Goal: Information Seeking & Learning: Learn about a topic

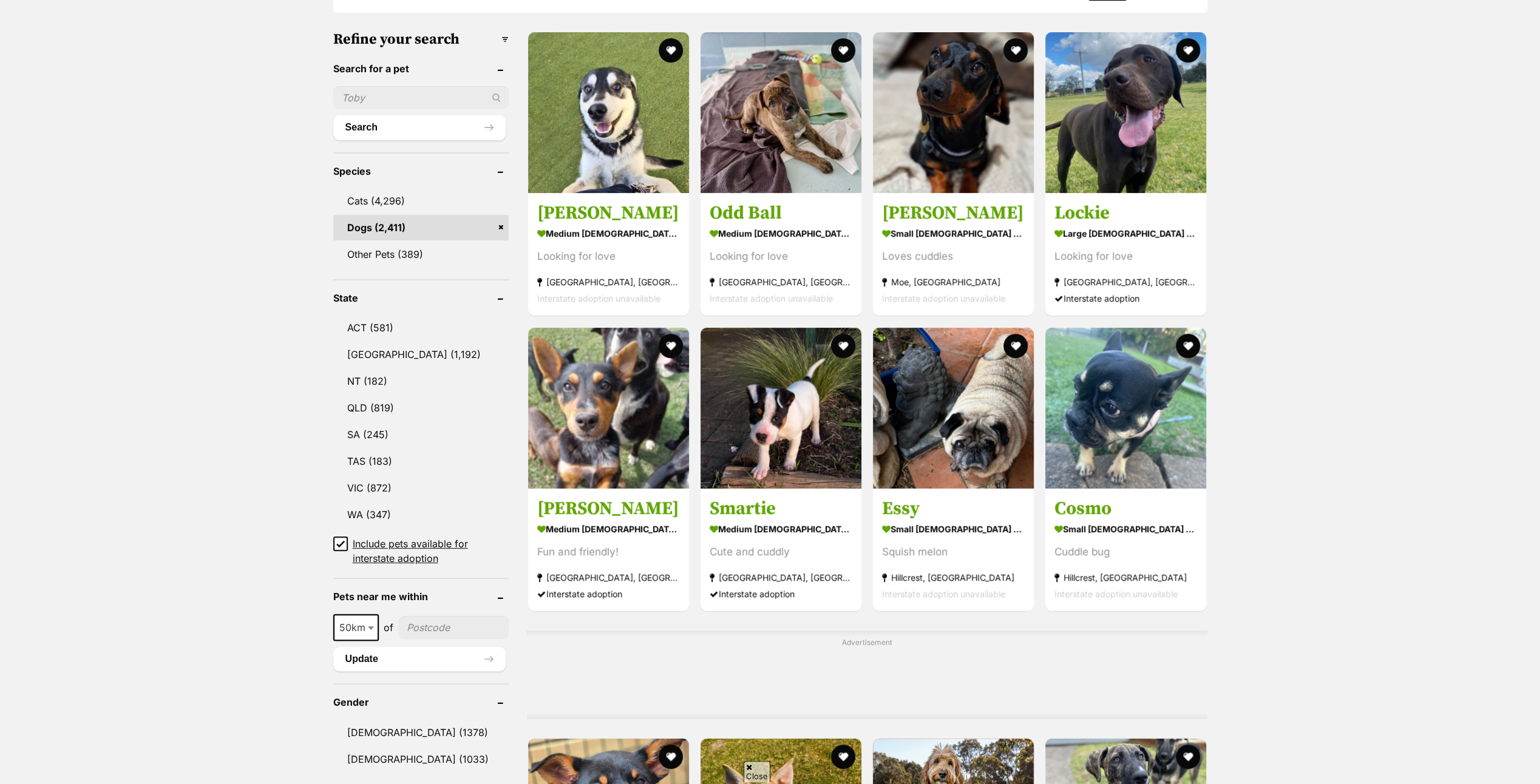
drag, startPoint x: 0, startPoint y: 0, endPoint x: 371, endPoint y: 476, distance: 603.5
click at [371, 476] on link "VIC (872)" at bounding box center [420, 488] width 175 height 26
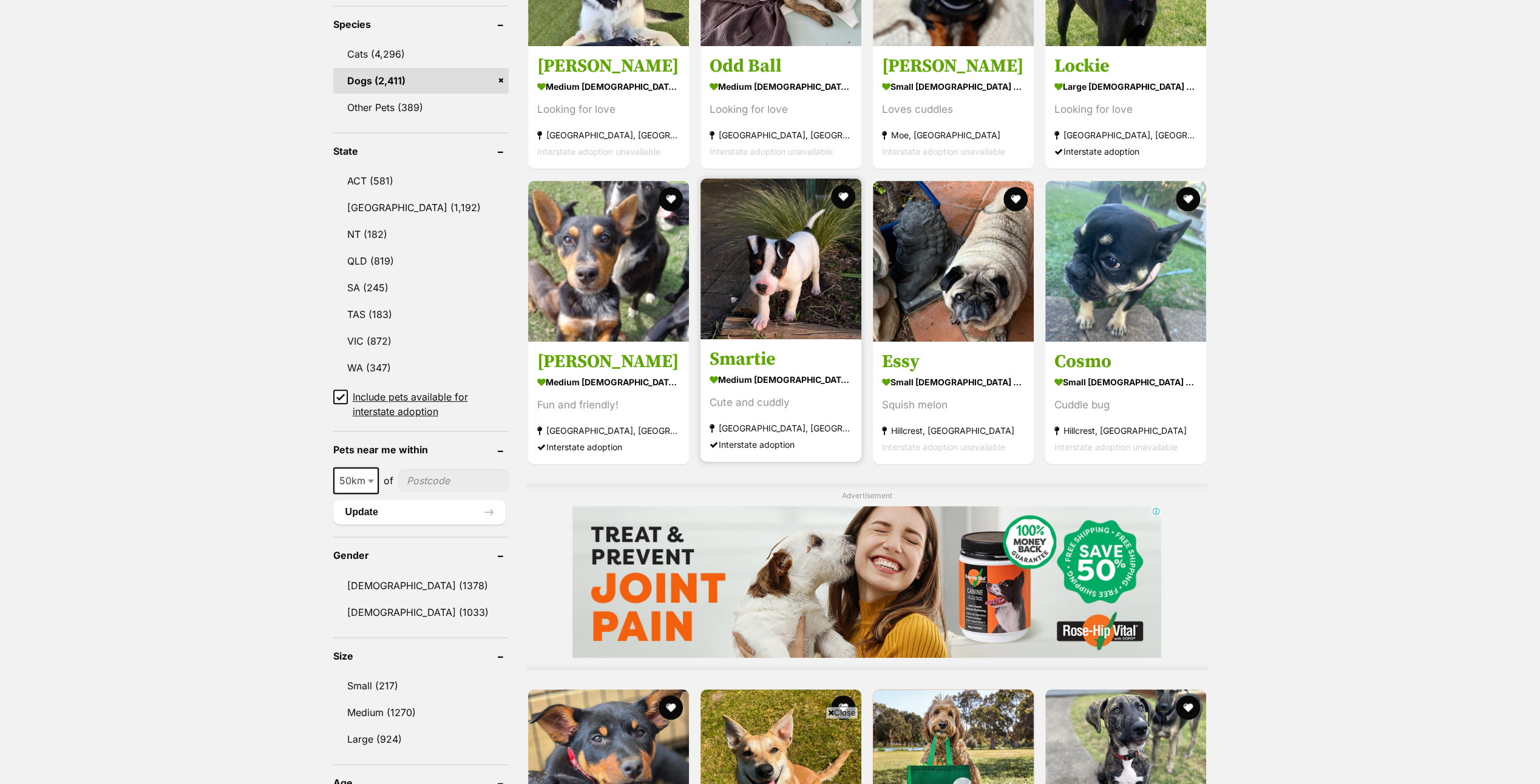
scroll to position [667, 0]
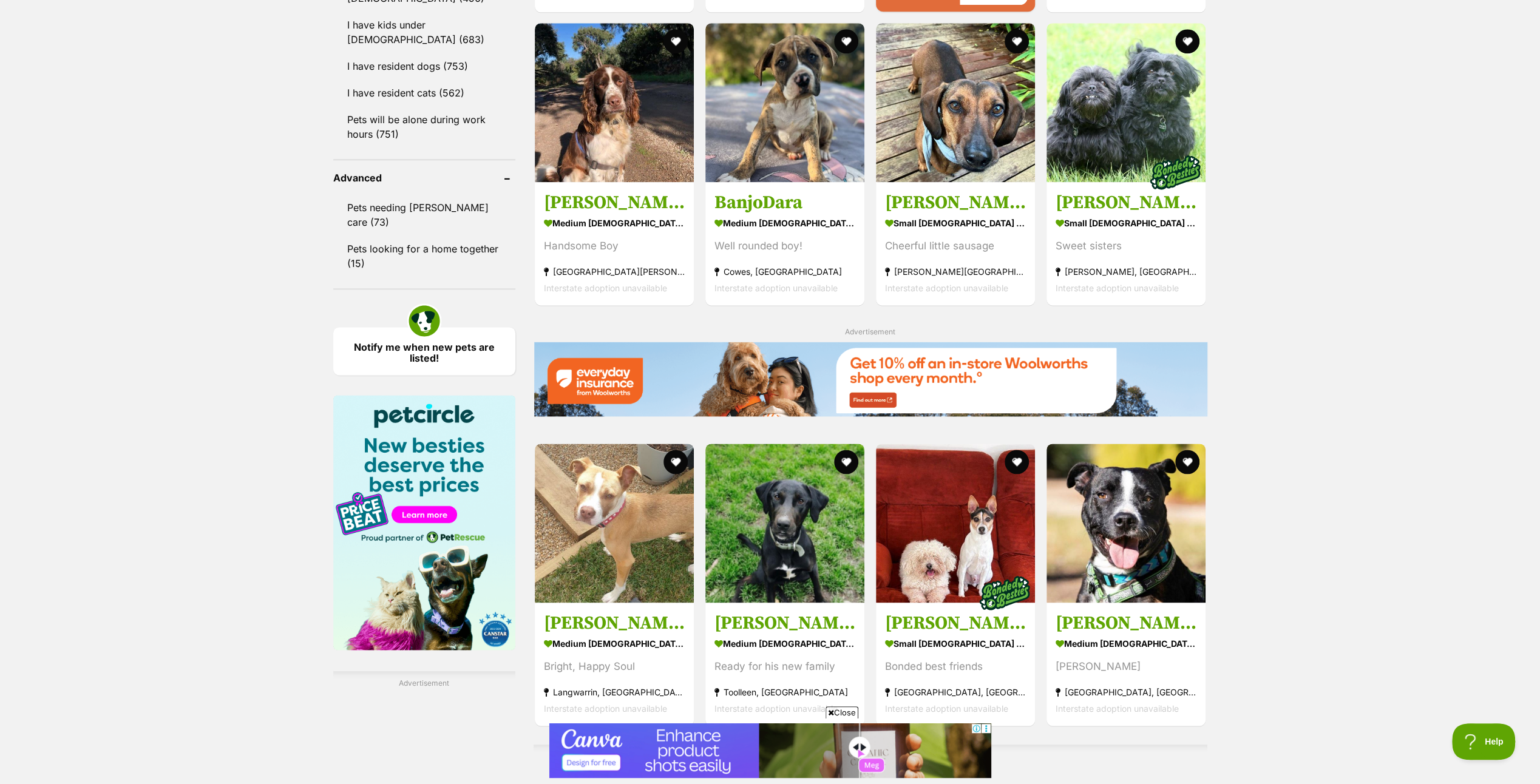
scroll to position [1577, 0]
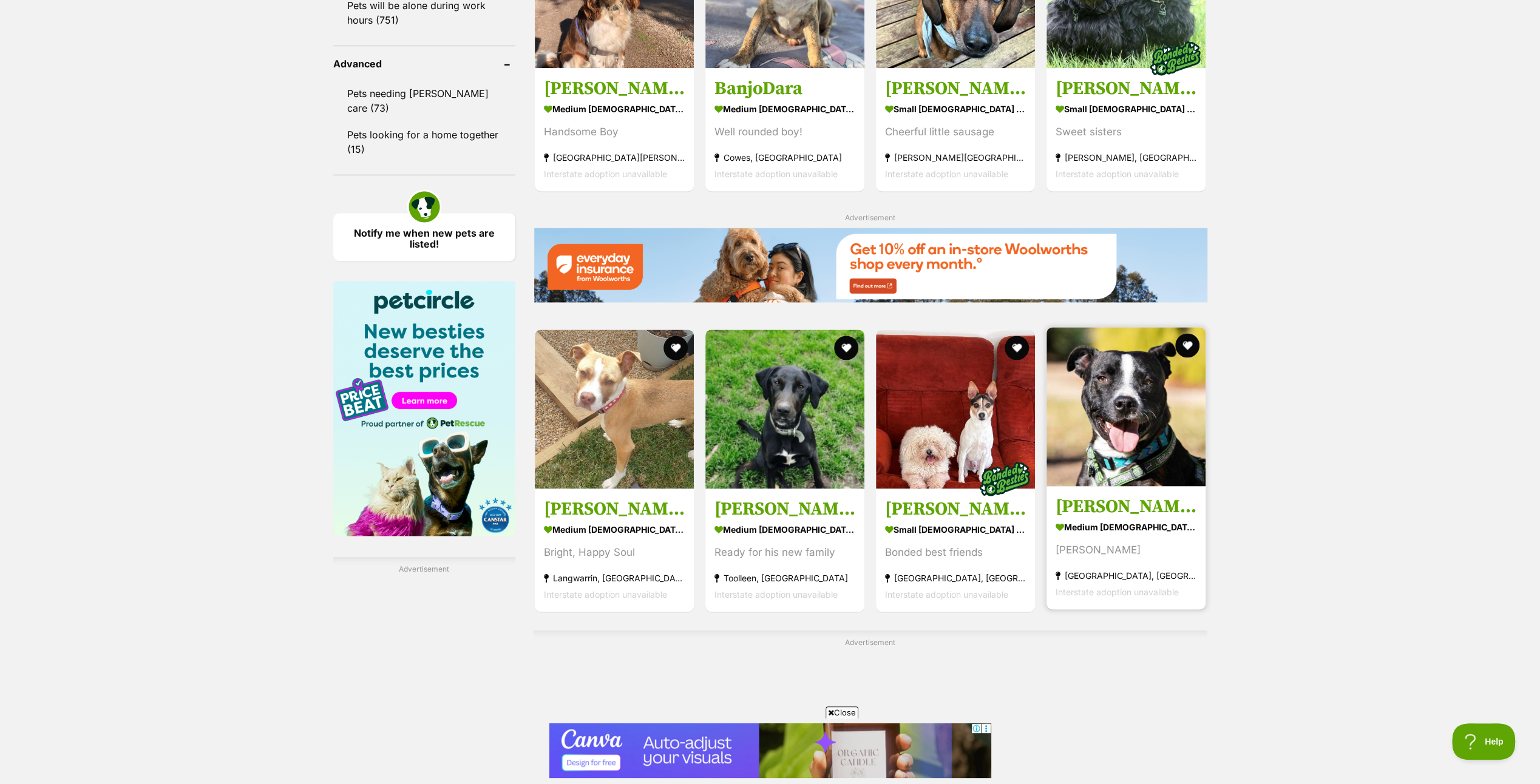
click at [1112, 407] on img at bounding box center [1126, 406] width 159 height 159
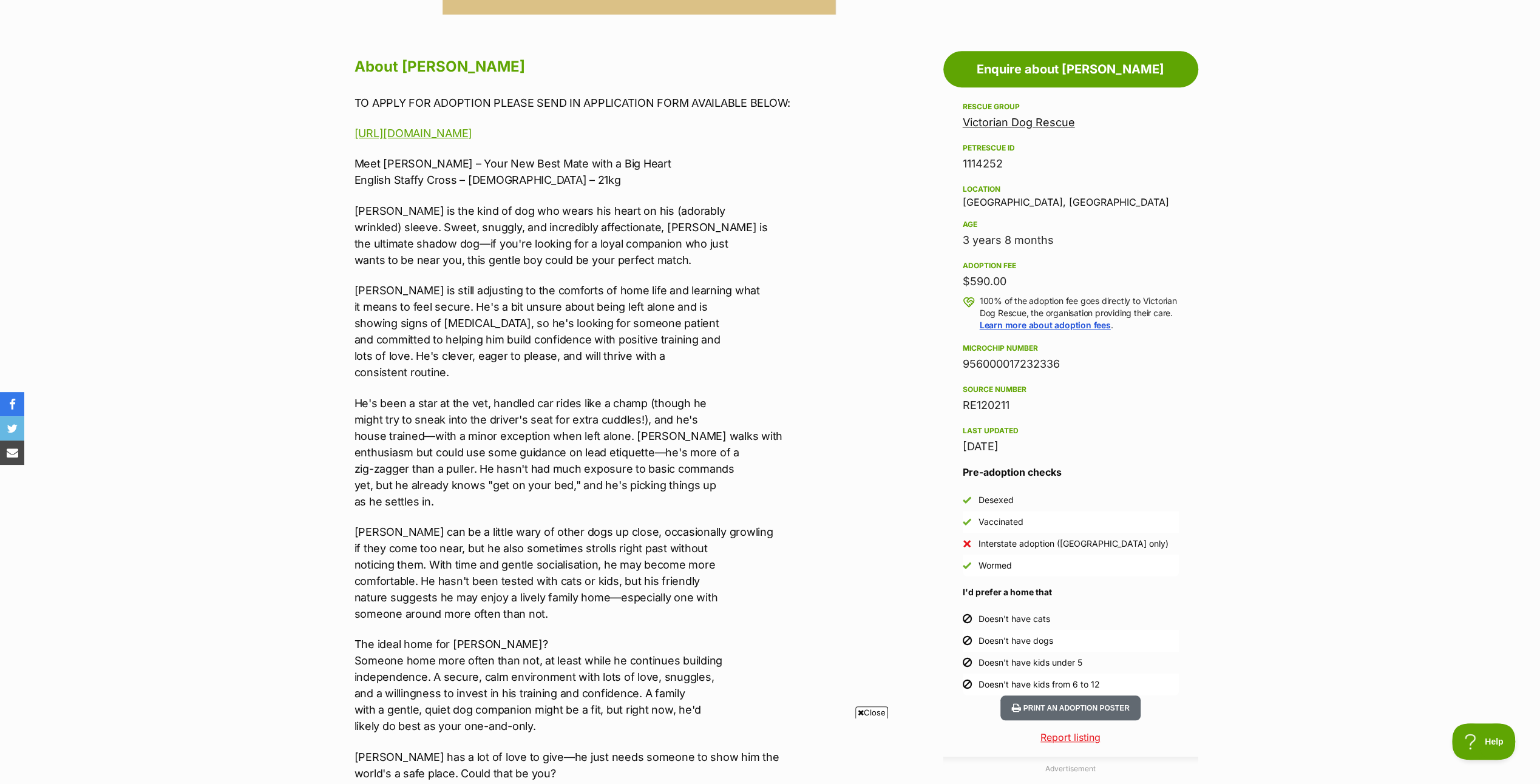
scroll to position [789, 0]
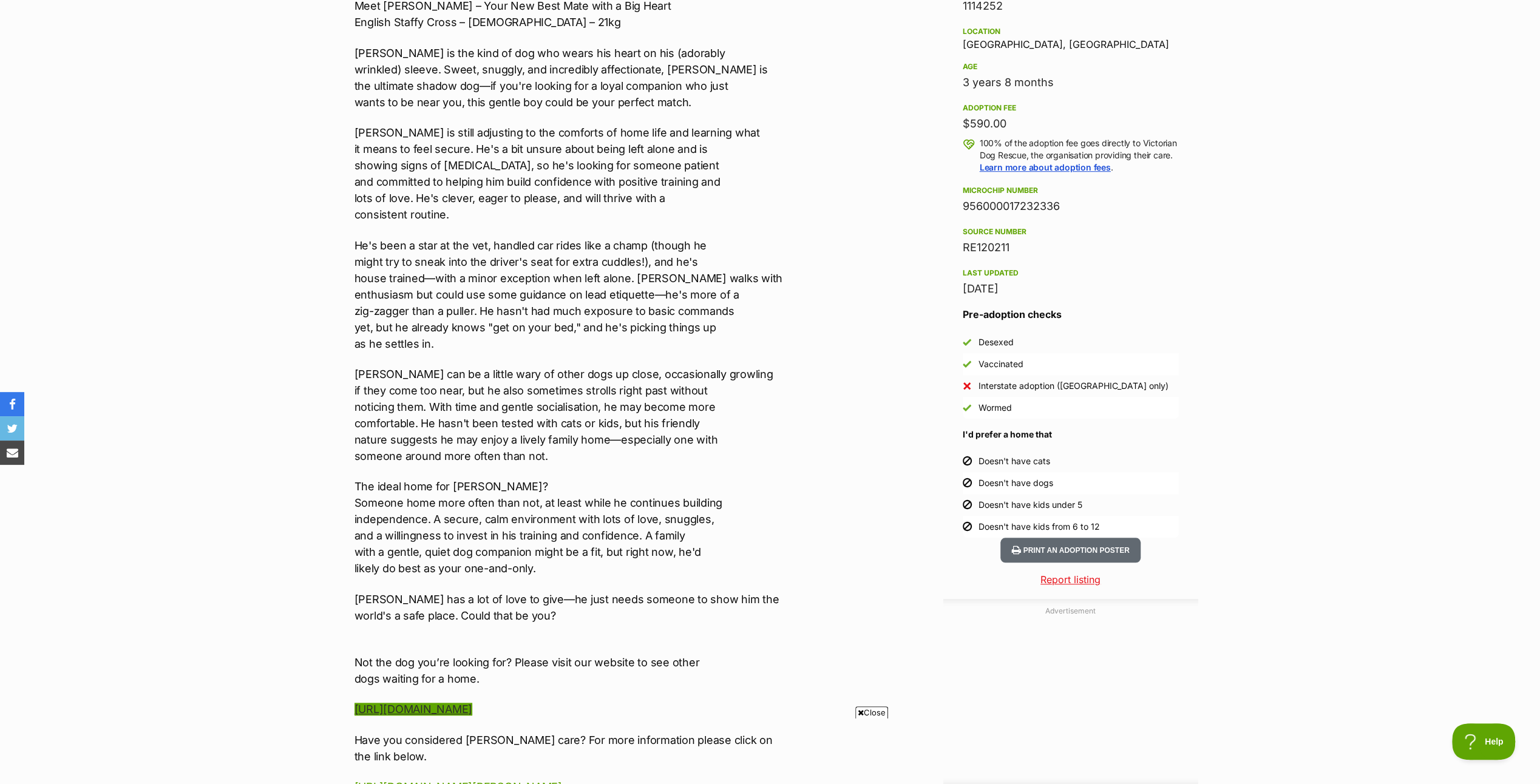
click at [472, 707] on link "https://www.victoriandogrescue.org.au/dogs-for-adoption/" at bounding box center [413, 708] width 118 height 13
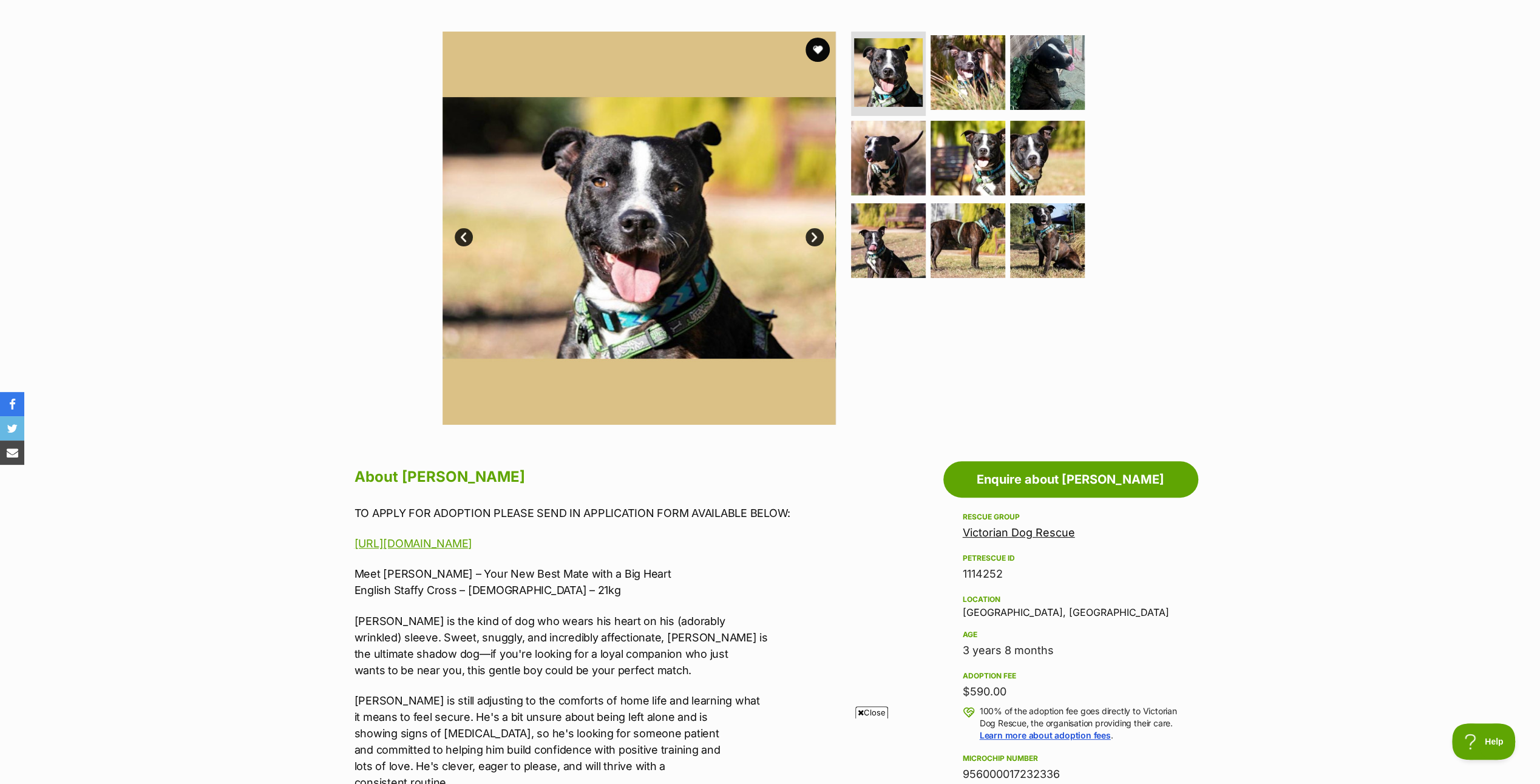
scroll to position [182, 0]
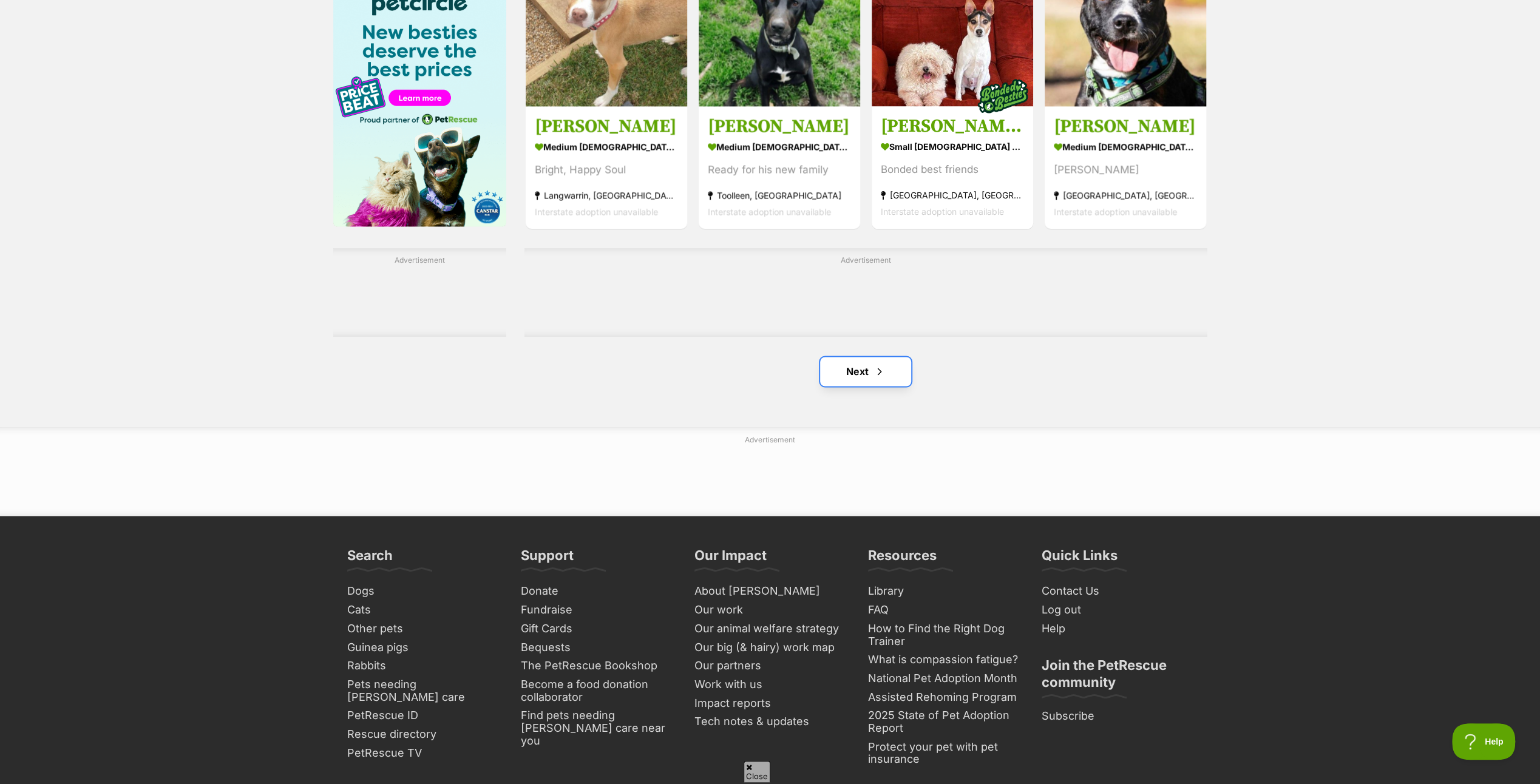
click at [844, 357] on link "Next" at bounding box center [866, 371] width 91 height 29
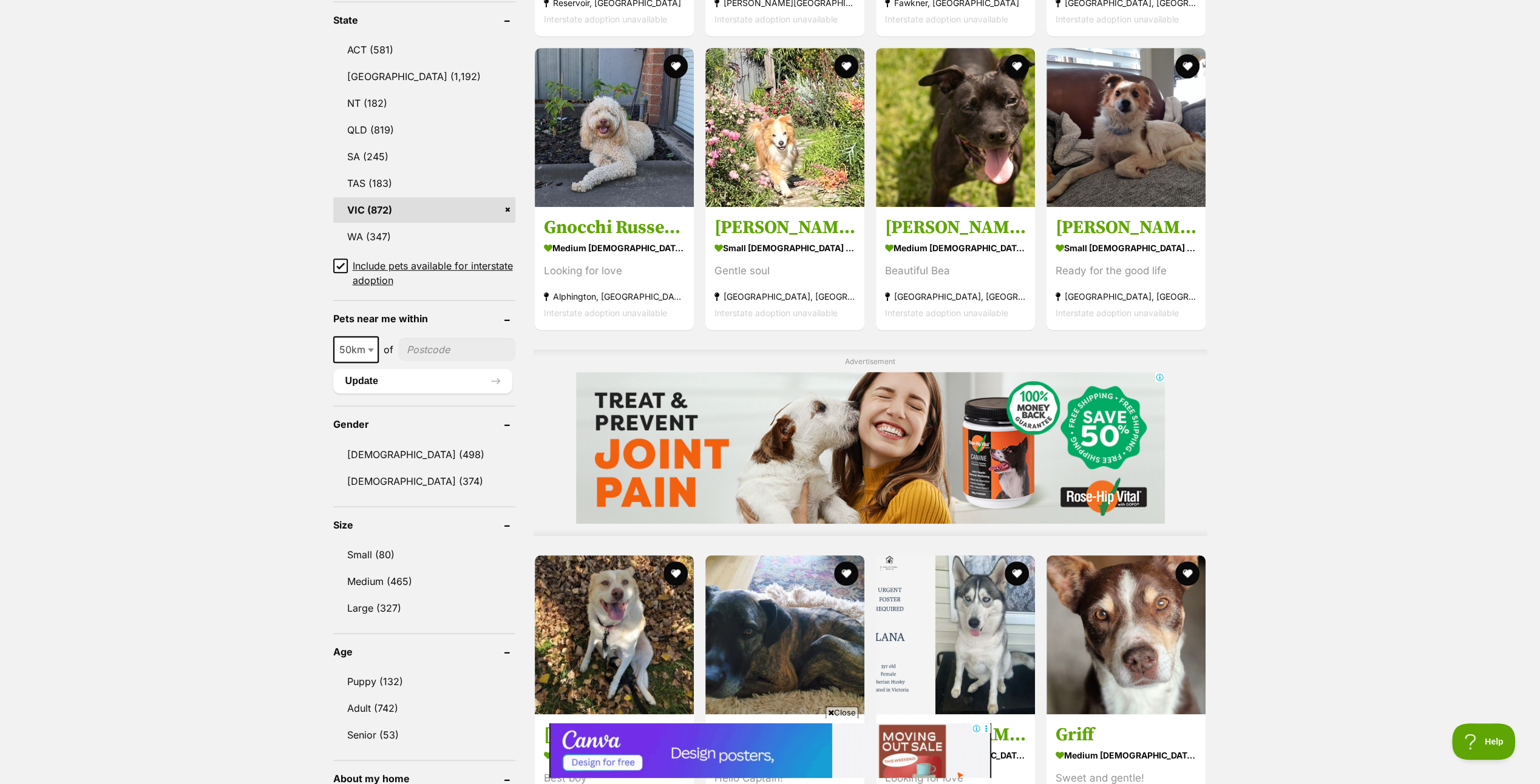
scroll to position [607, 0]
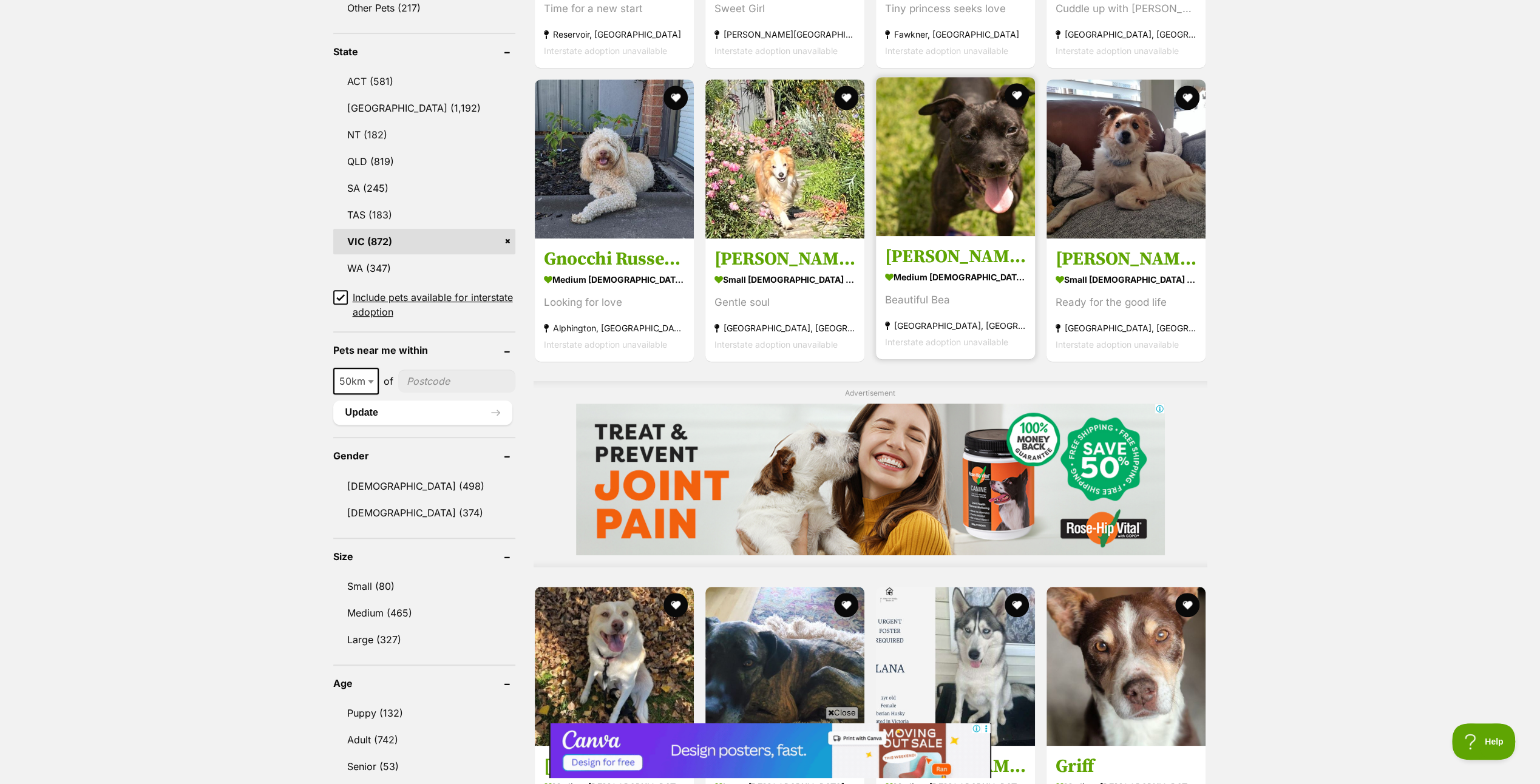
click at [971, 141] on img at bounding box center [954, 156] width 159 height 159
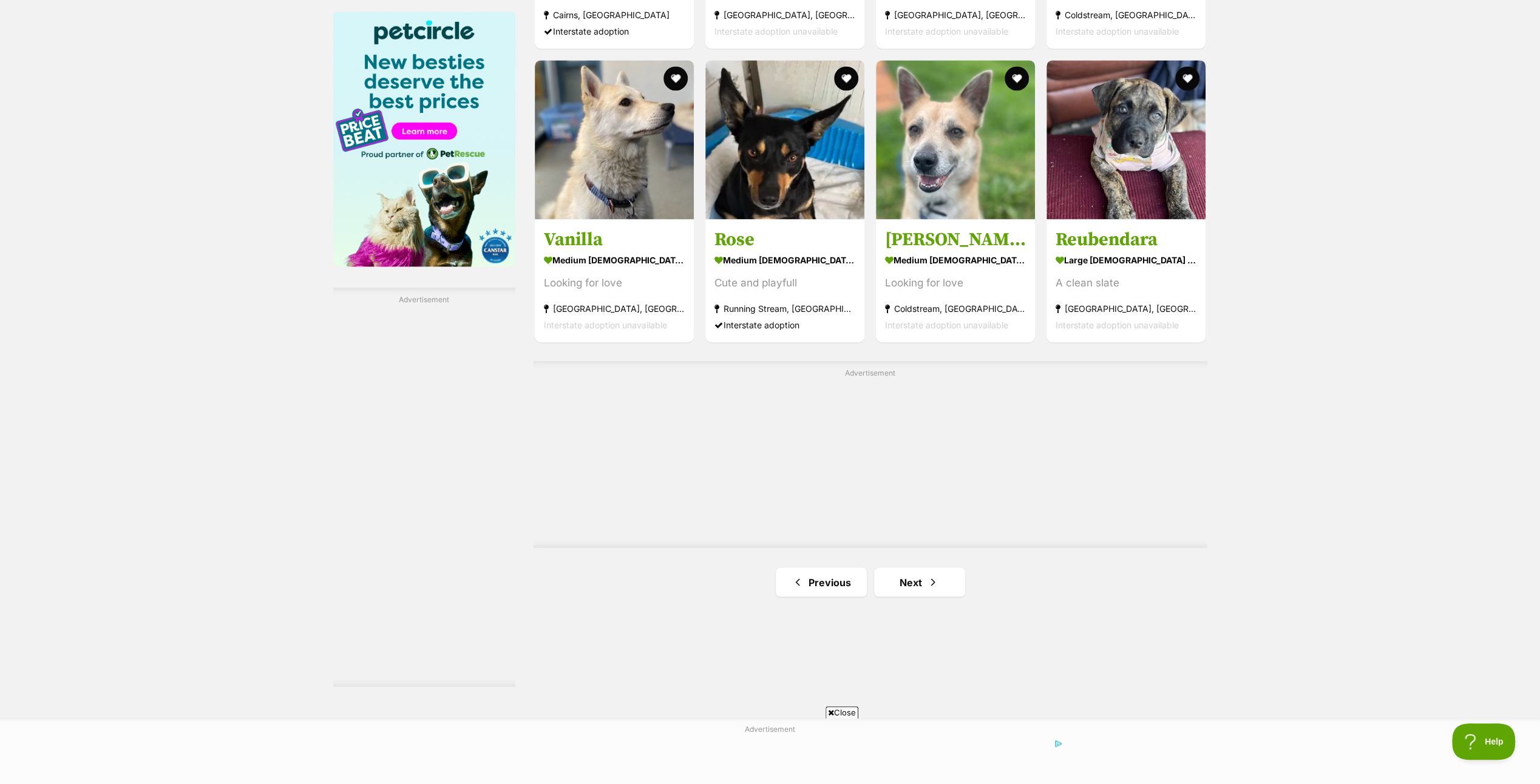
scroll to position [1874, 0]
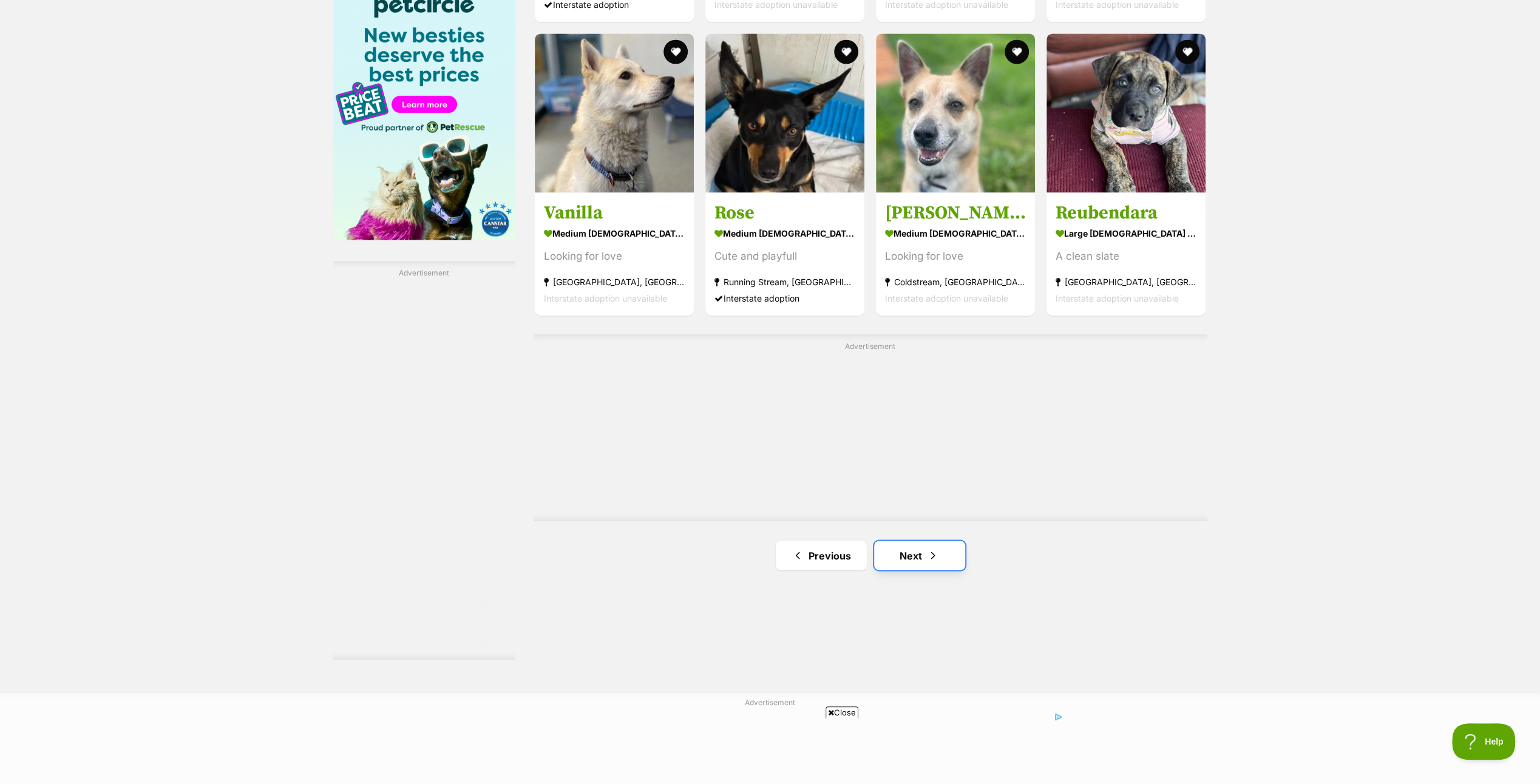
click at [930, 560] on span "Next page" at bounding box center [933, 554] width 12 height 15
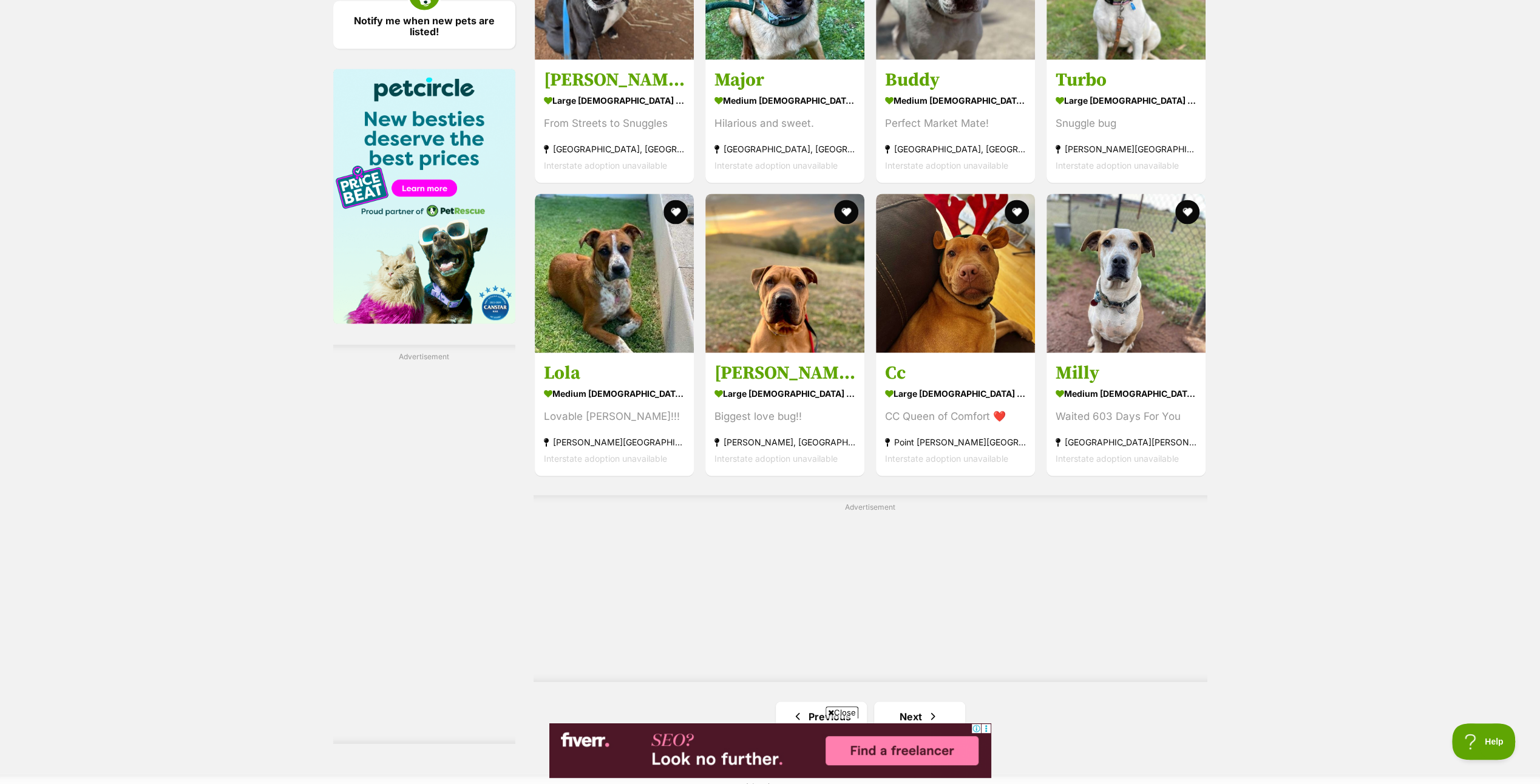
scroll to position [1942, 0]
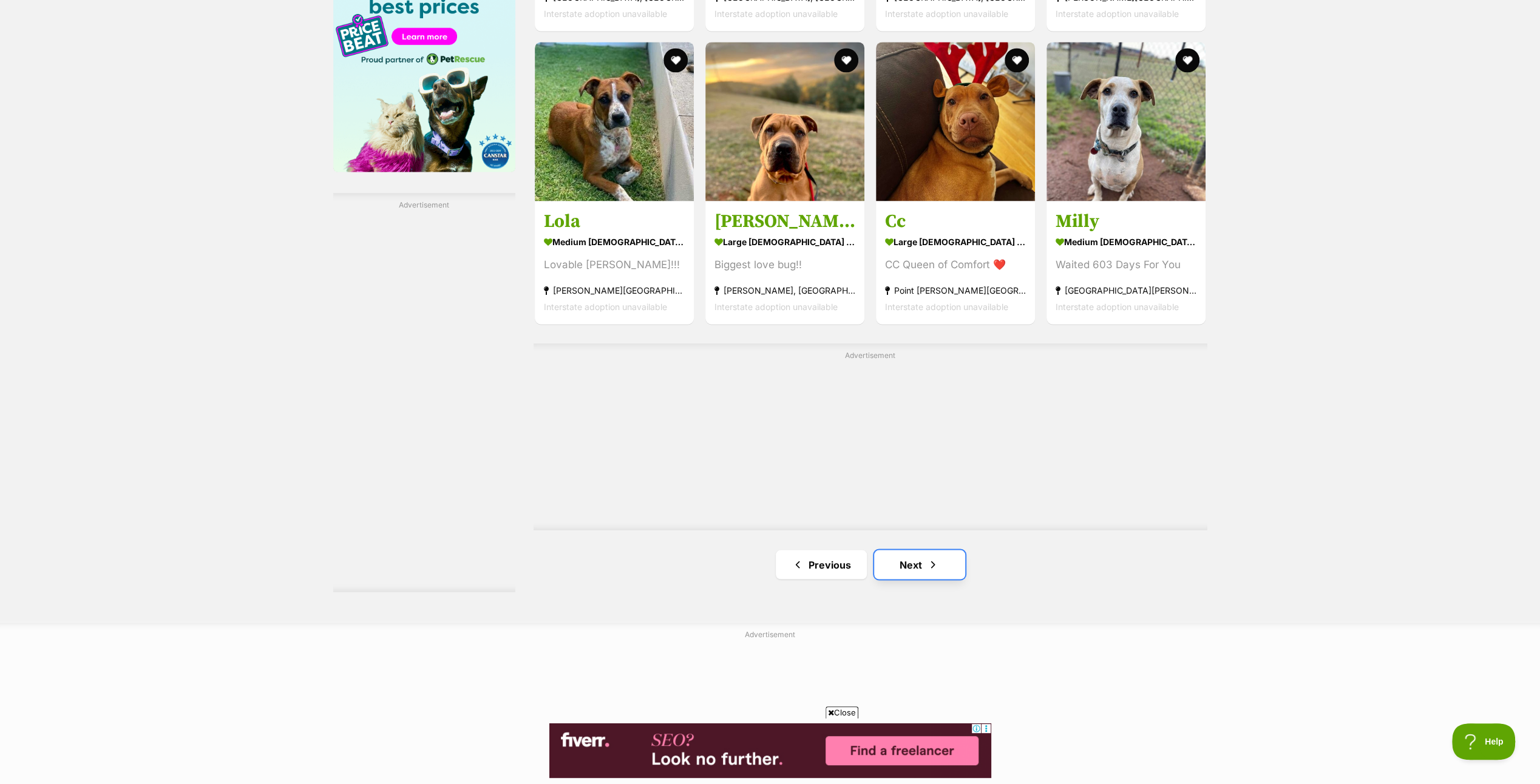
click at [924, 560] on link "Next" at bounding box center [919, 564] width 91 height 29
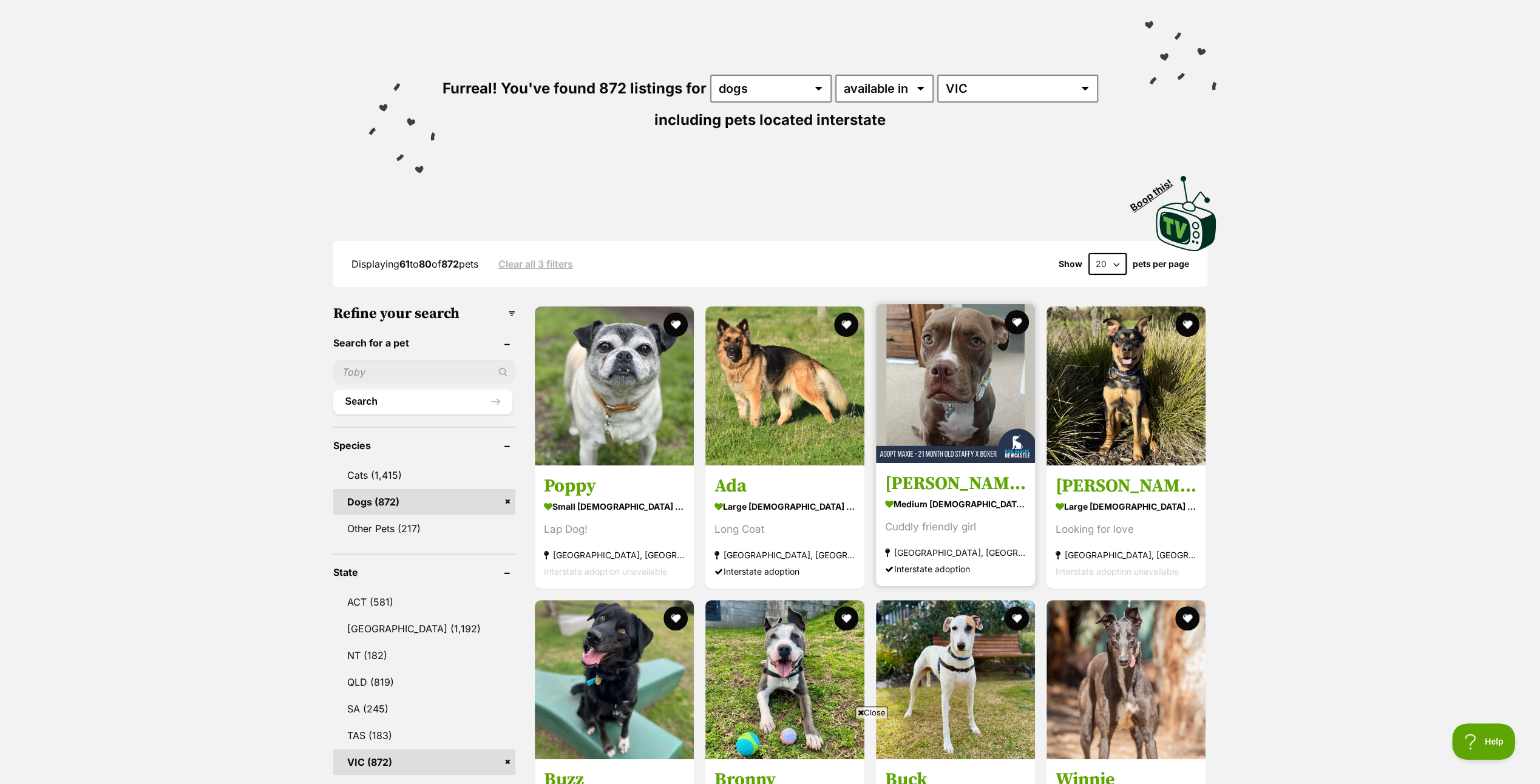
scroll to position [242, 0]
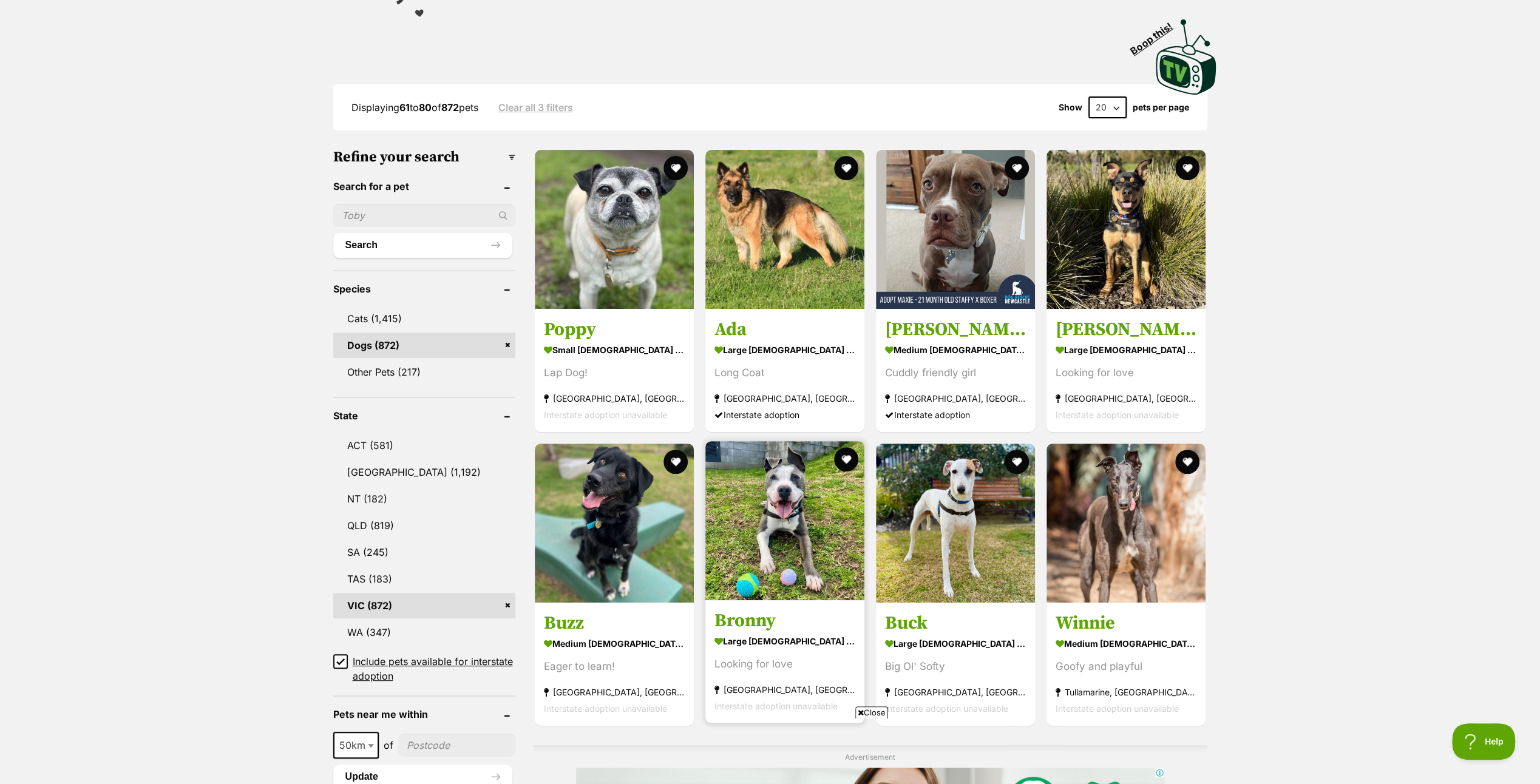
click at [790, 536] on img at bounding box center [784, 520] width 159 height 159
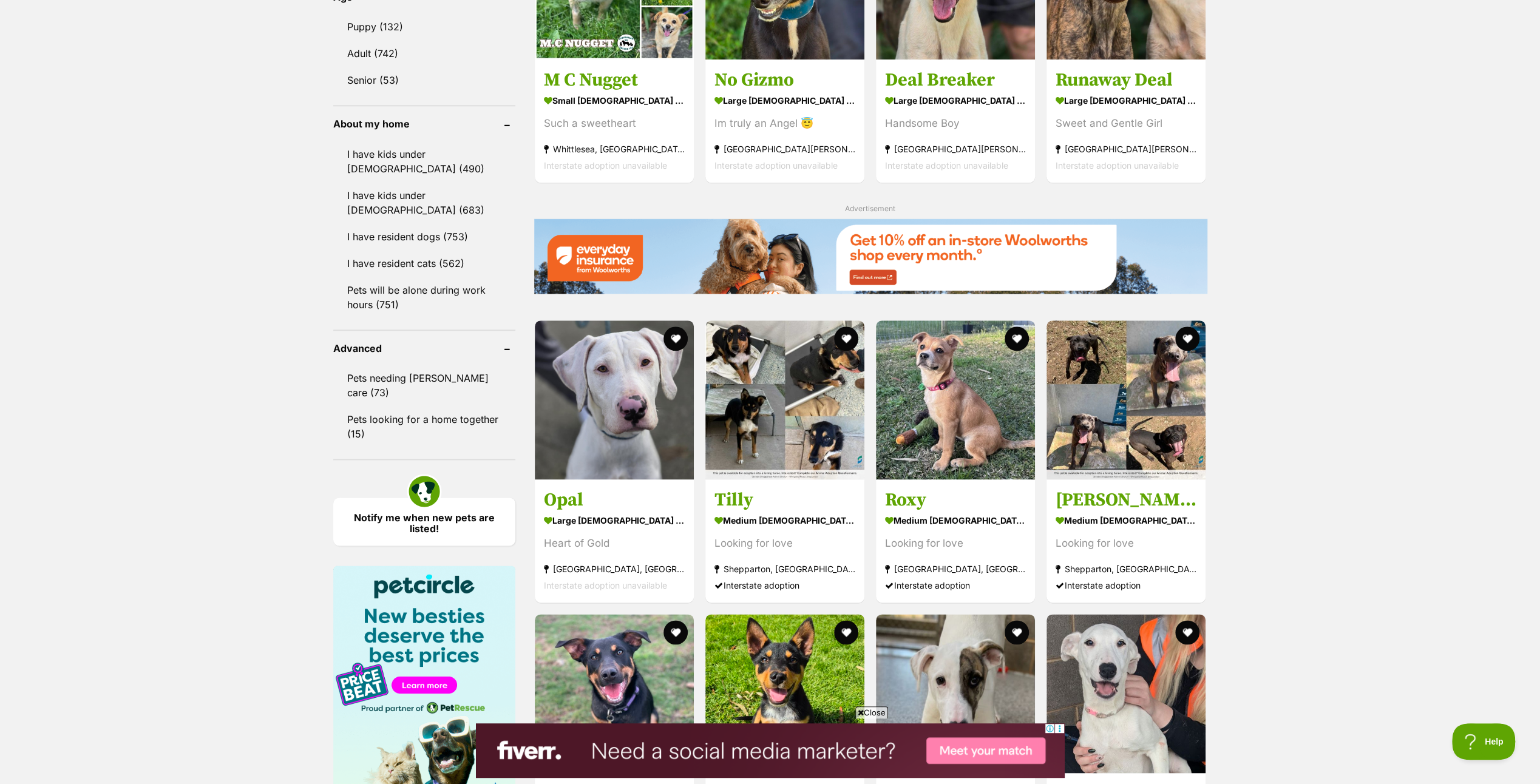
scroll to position [1335, 0]
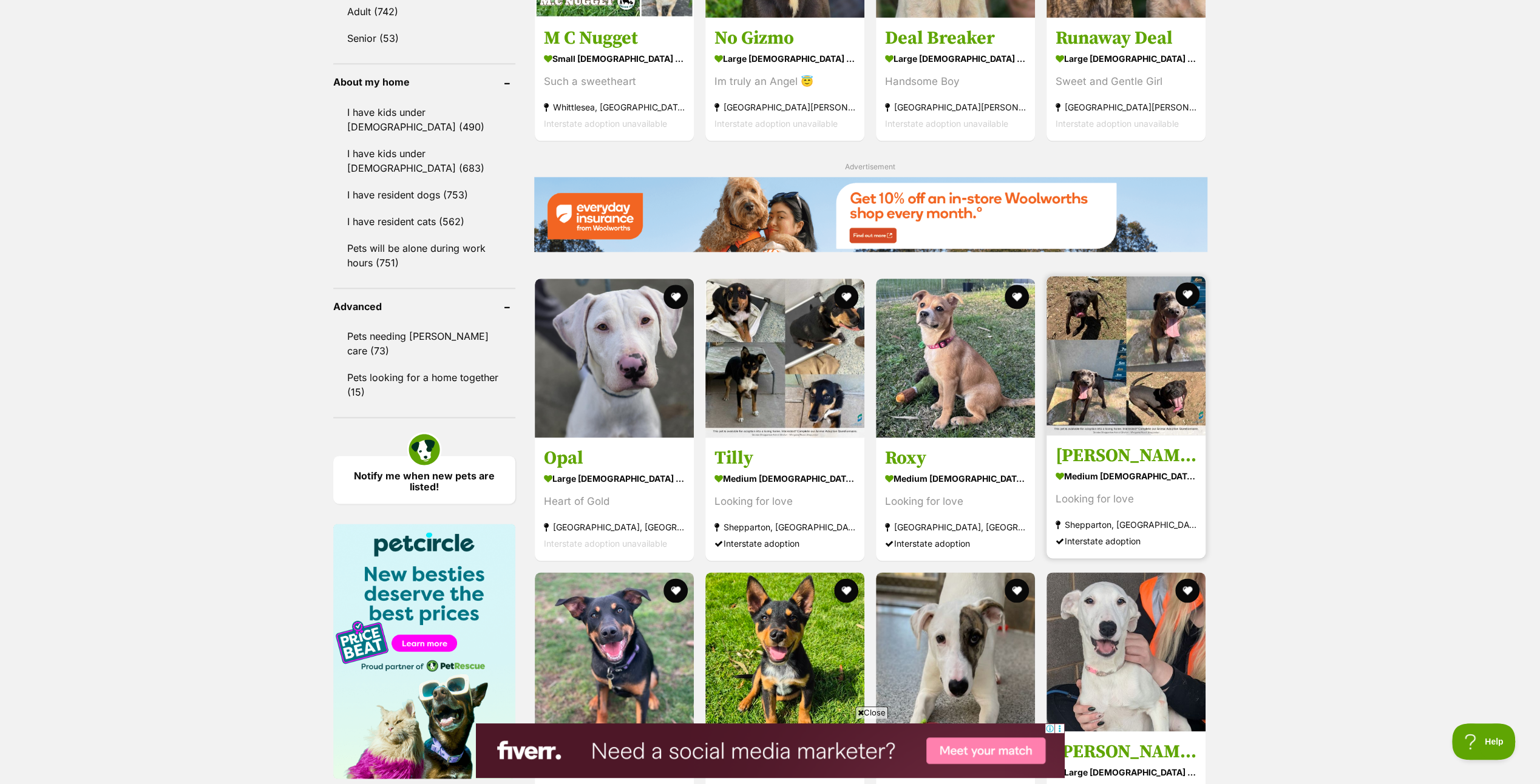
click at [1105, 340] on img at bounding box center [1126, 355] width 159 height 159
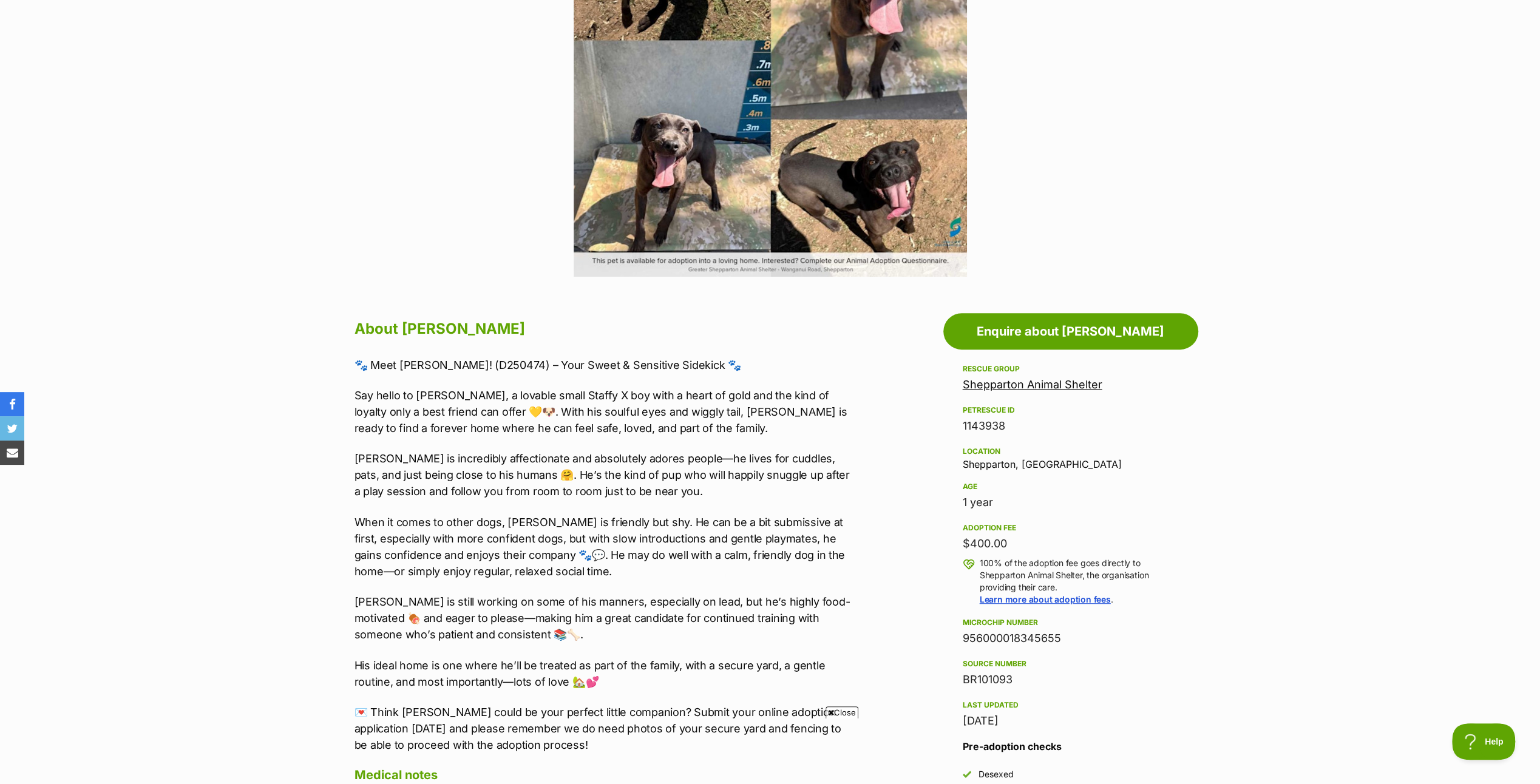
scroll to position [182, 0]
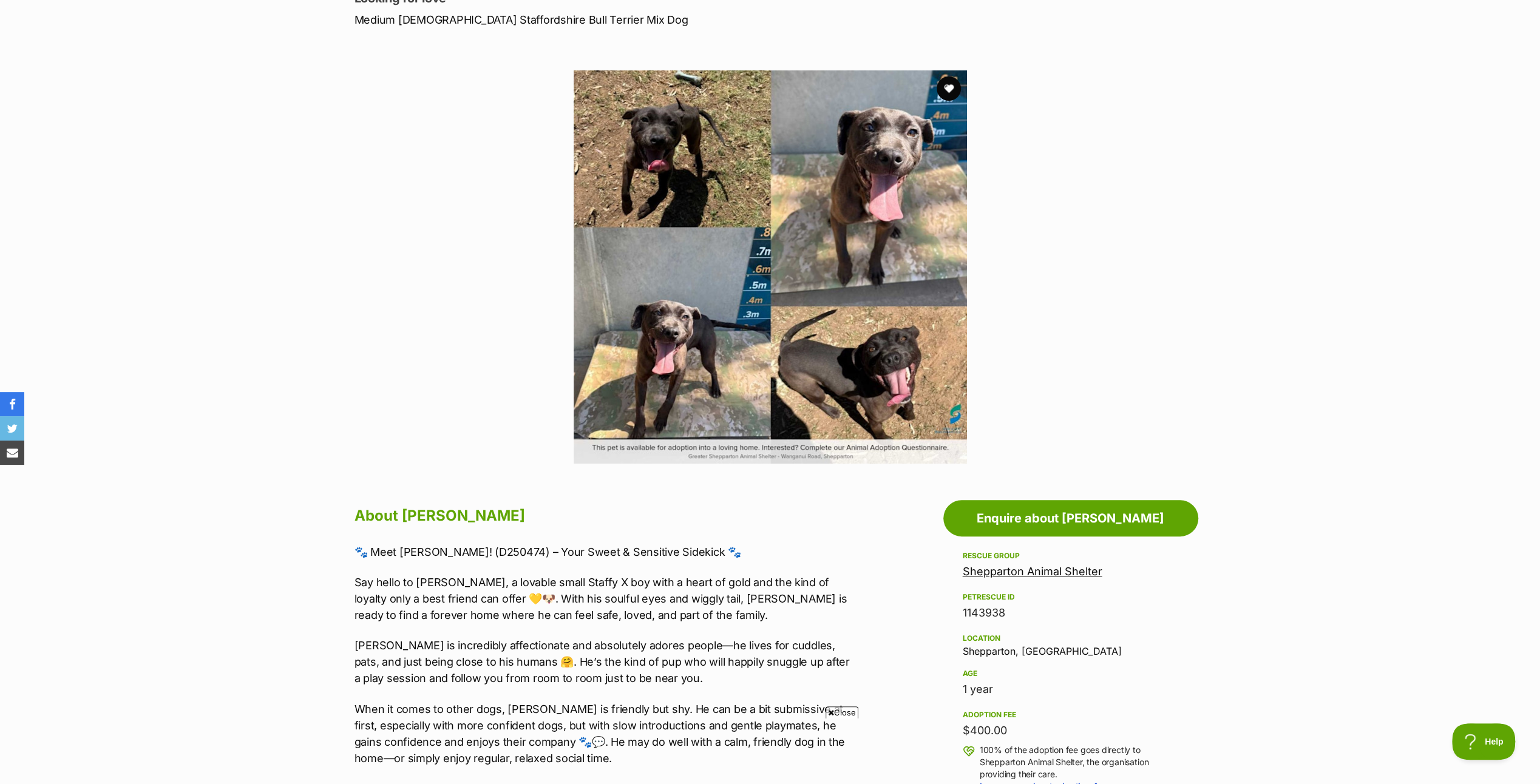
click at [868, 328] on img at bounding box center [770, 266] width 393 height 393
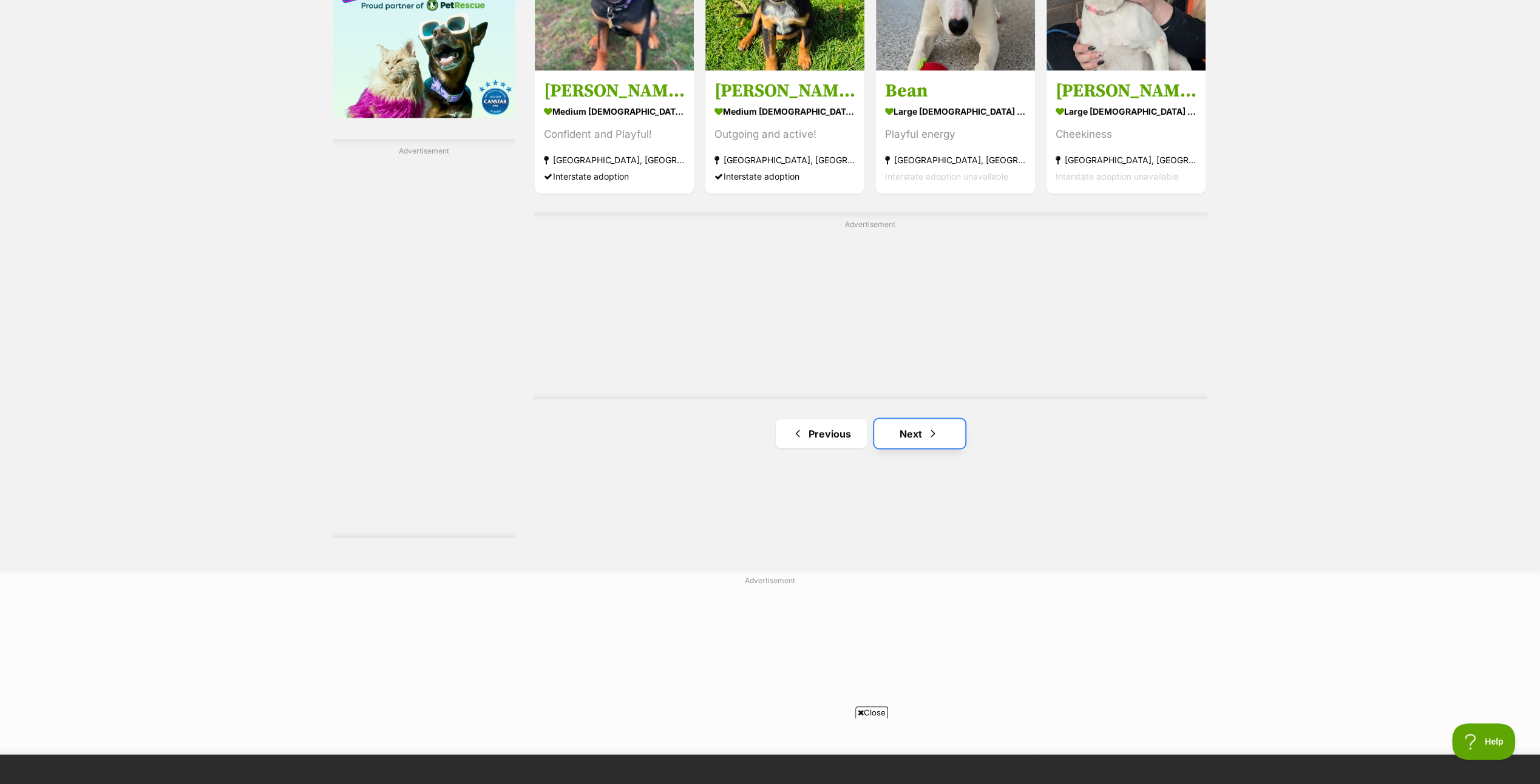
click at [911, 426] on link "Next" at bounding box center [919, 433] width 91 height 29
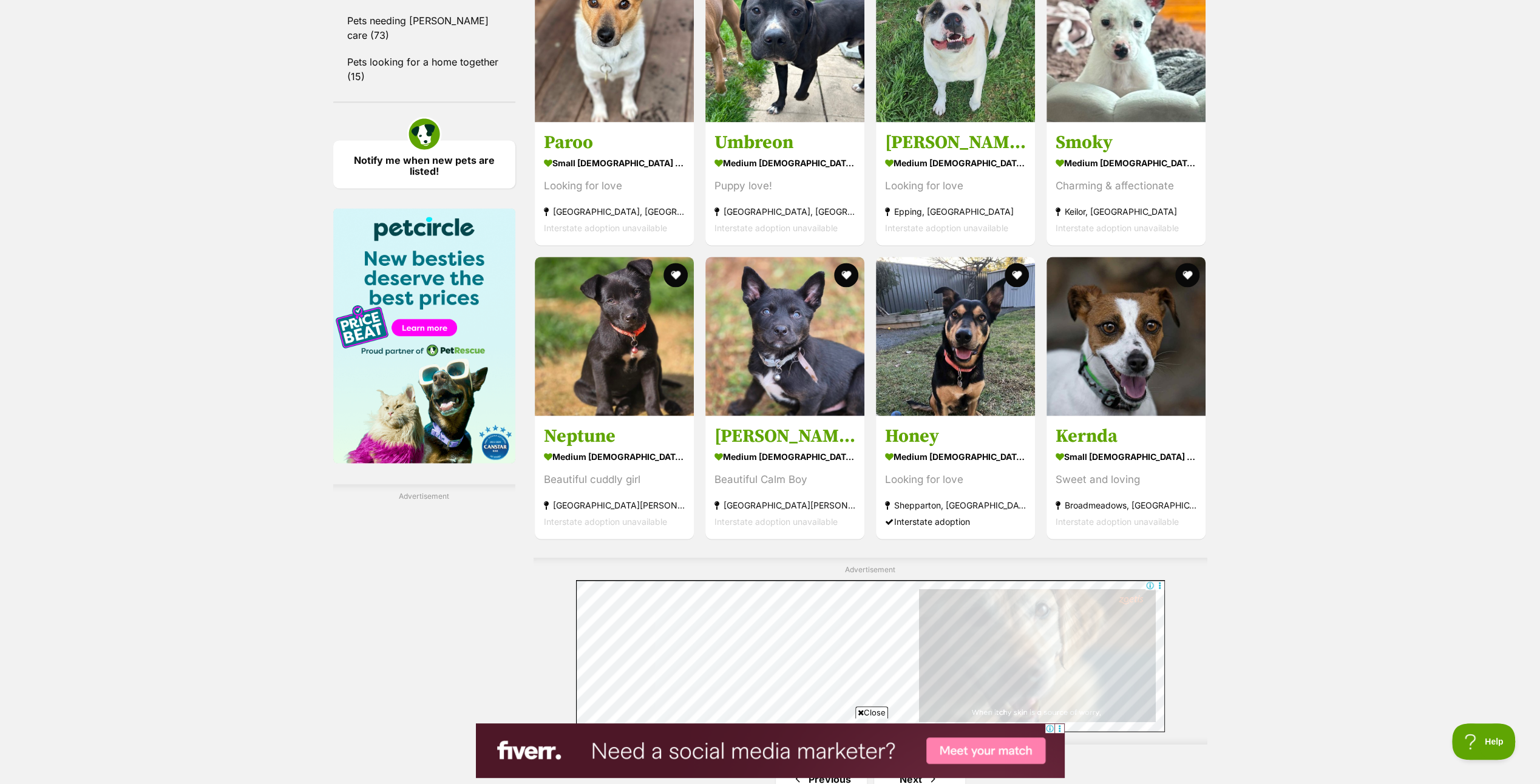
scroll to position [1820, 0]
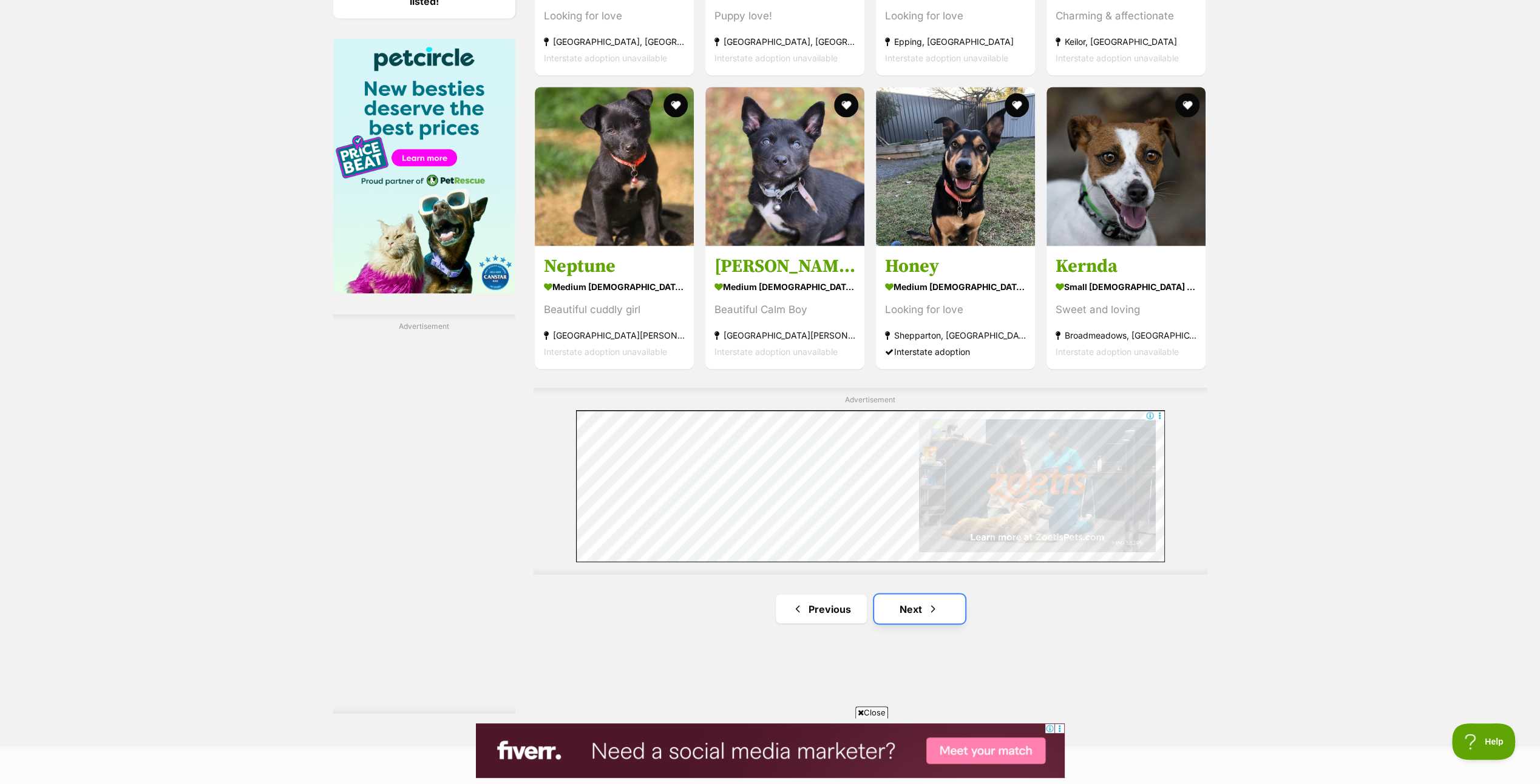
click at [925, 598] on link "Next" at bounding box center [919, 609] width 91 height 29
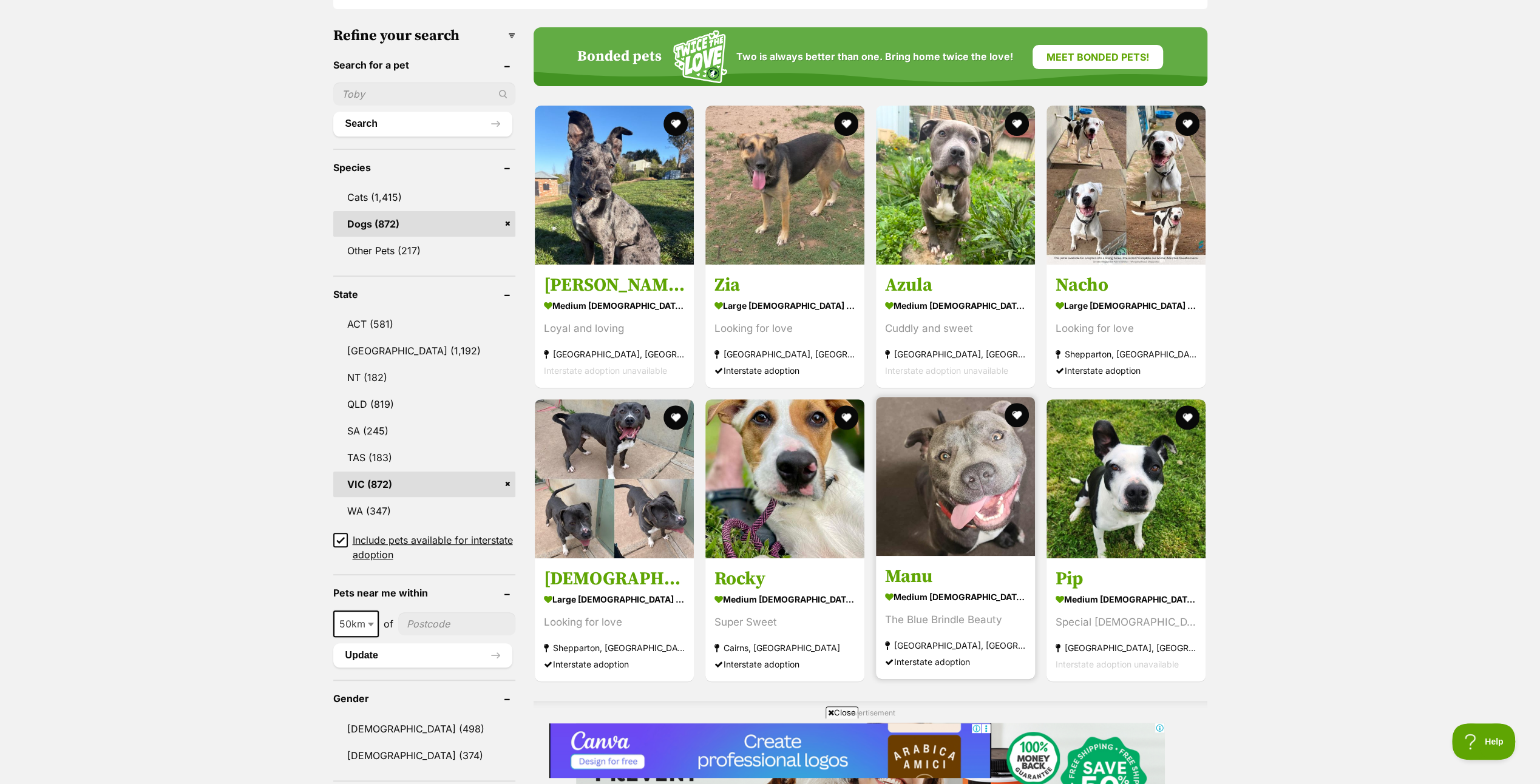
click at [980, 461] on img at bounding box center [954, 476] width 159 height 159
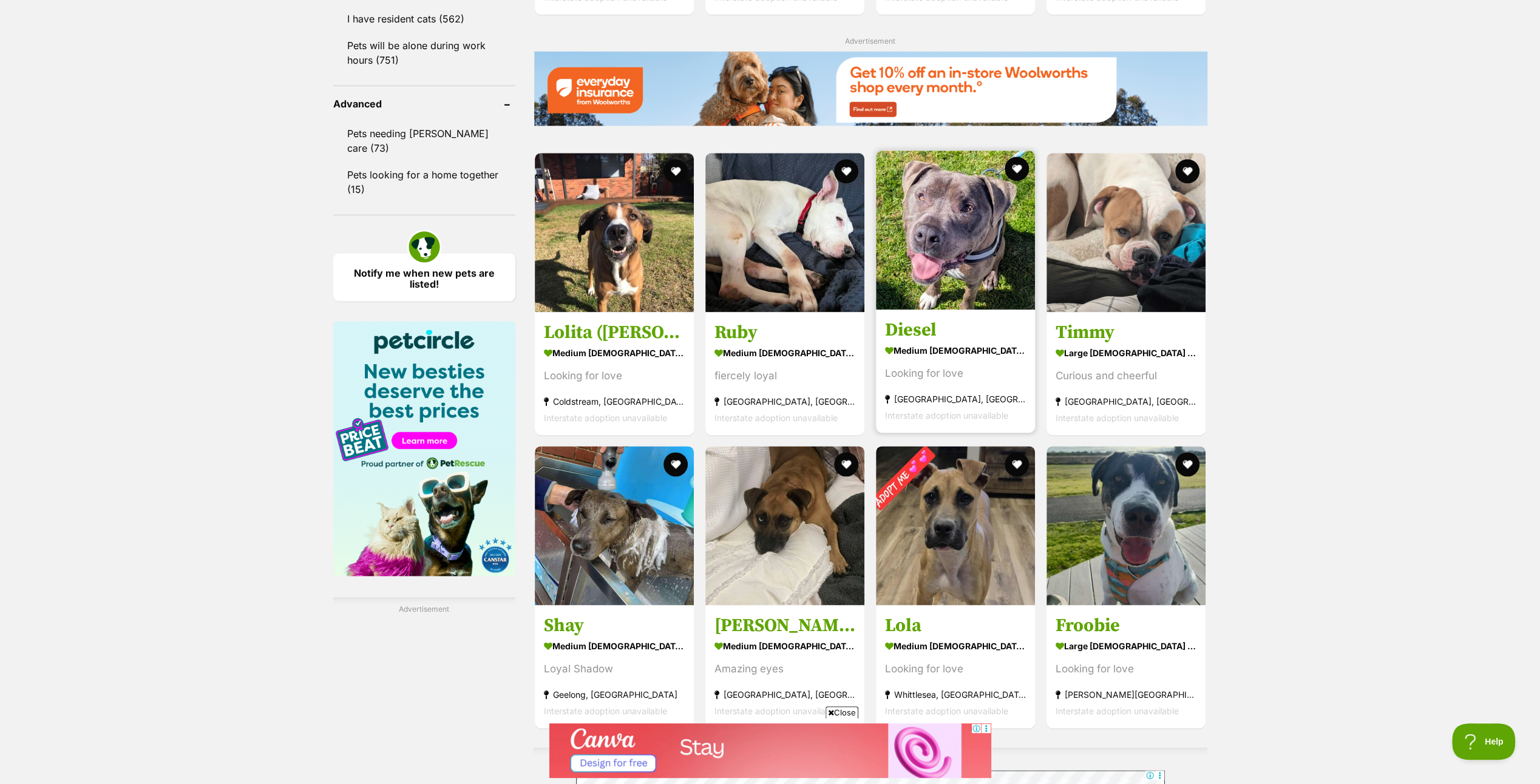
scroll to position [1588, 0]
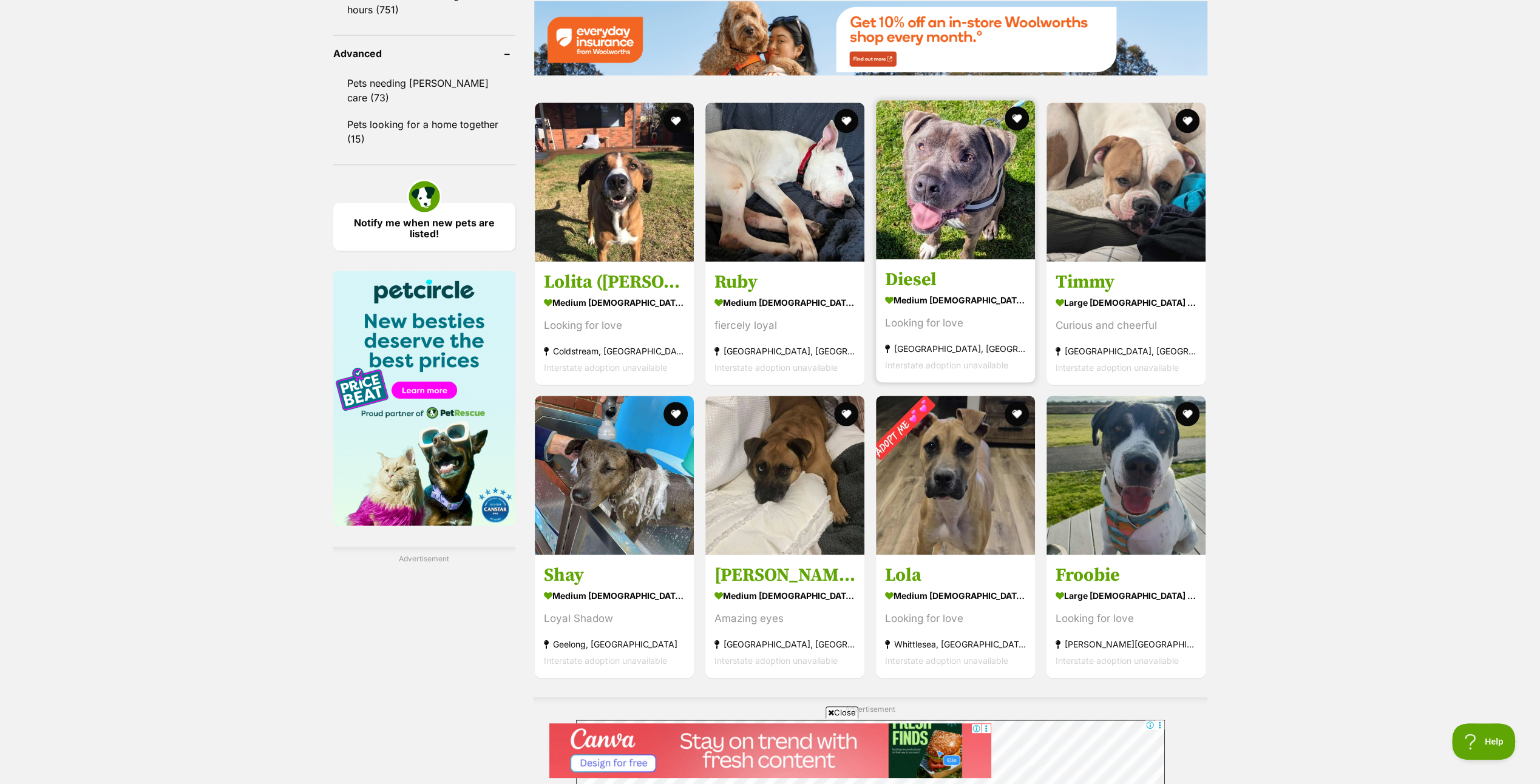
click at [943, 226] on img at bounding box center [954, 179] width 159 height 159
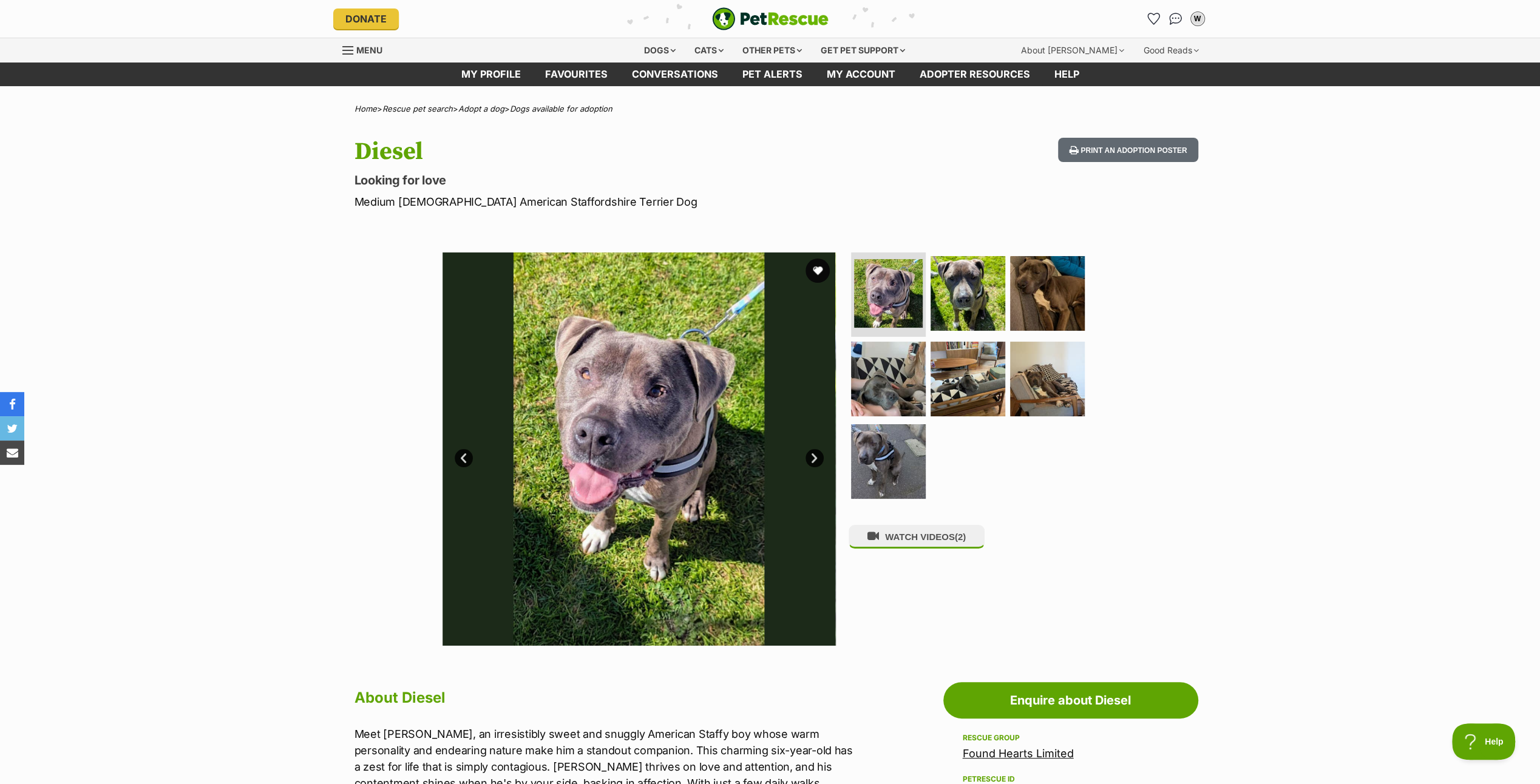
click at [812, 456] on link "Next" at bounding box center [814, 457] width 18 height 18
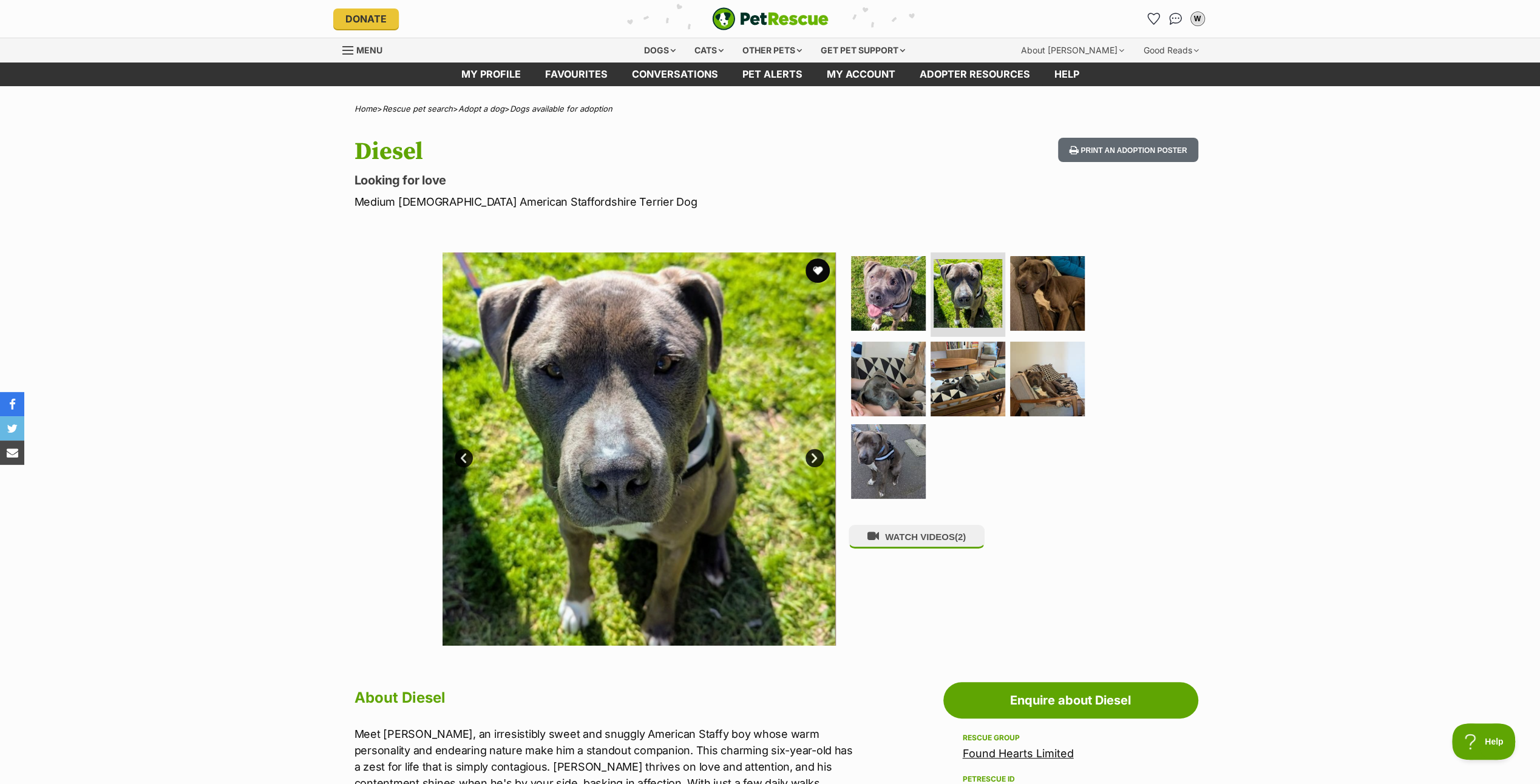
click at [812, 456] on link "Next" at bounding box center [814, 457] width 18 height 18
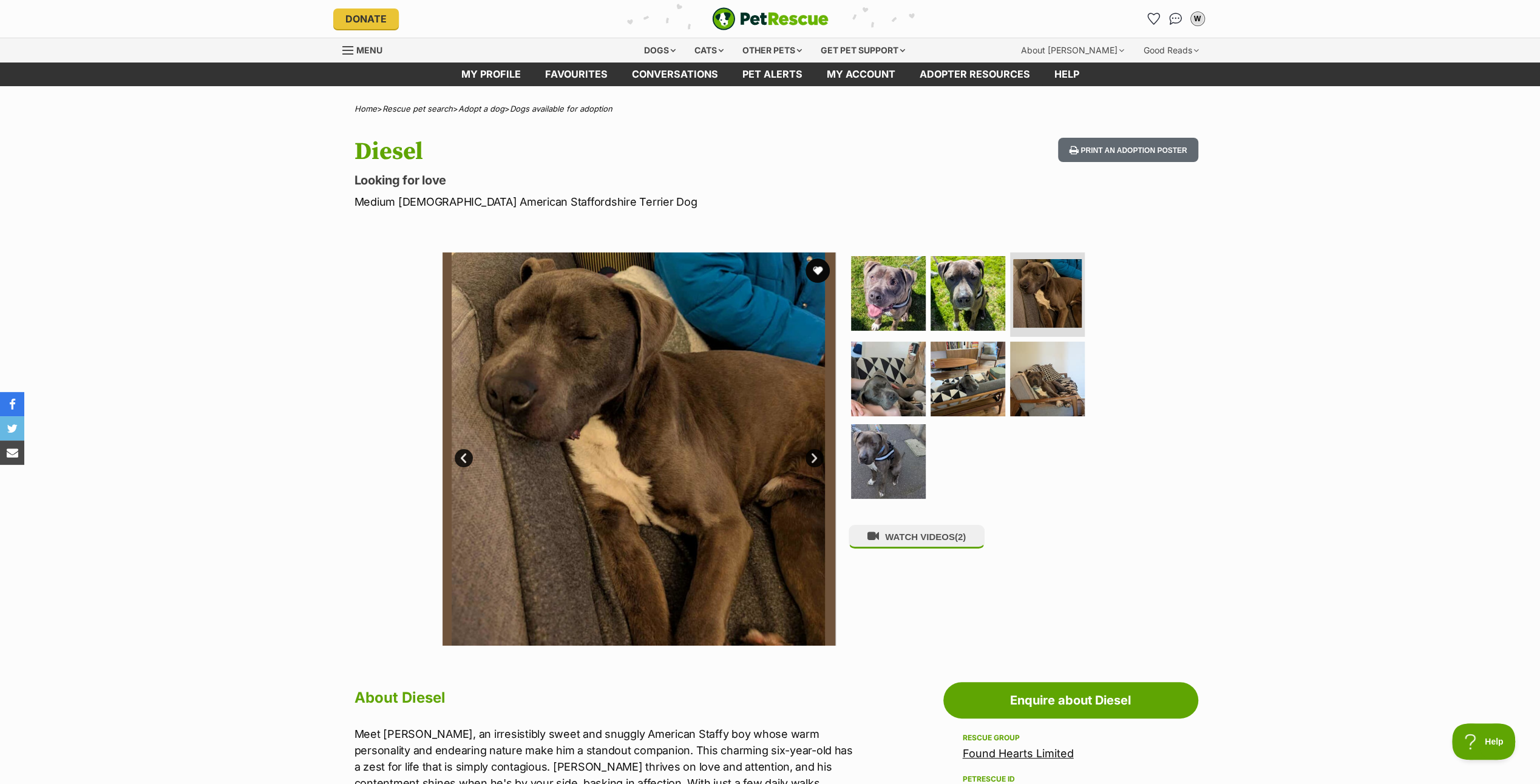
click at [812, 456] on link "Next" at bounding box center [814, 457] width 18 height 18
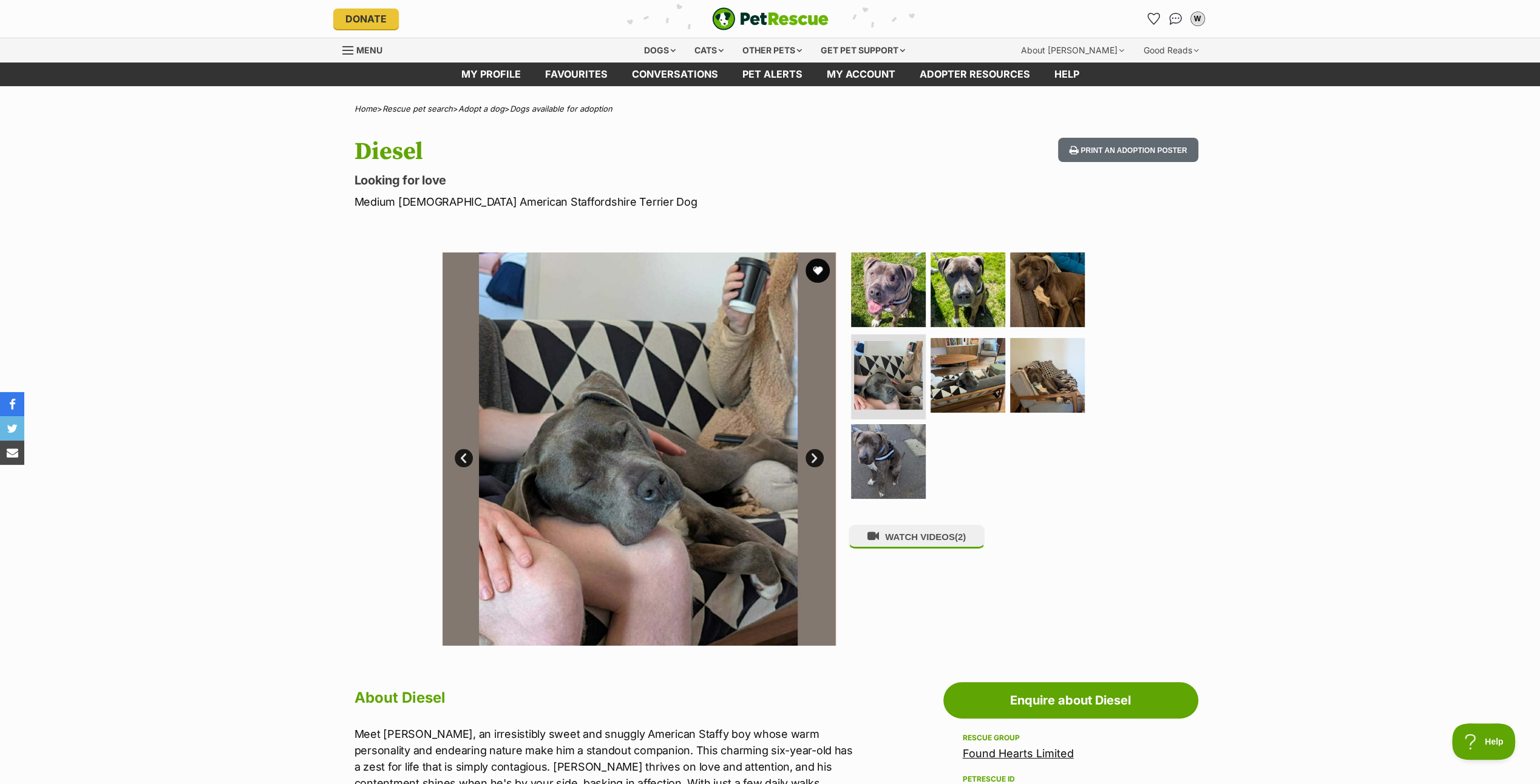
click at [812, 456] on link "Next" at bounding box center [814, 457] width 18 height 18
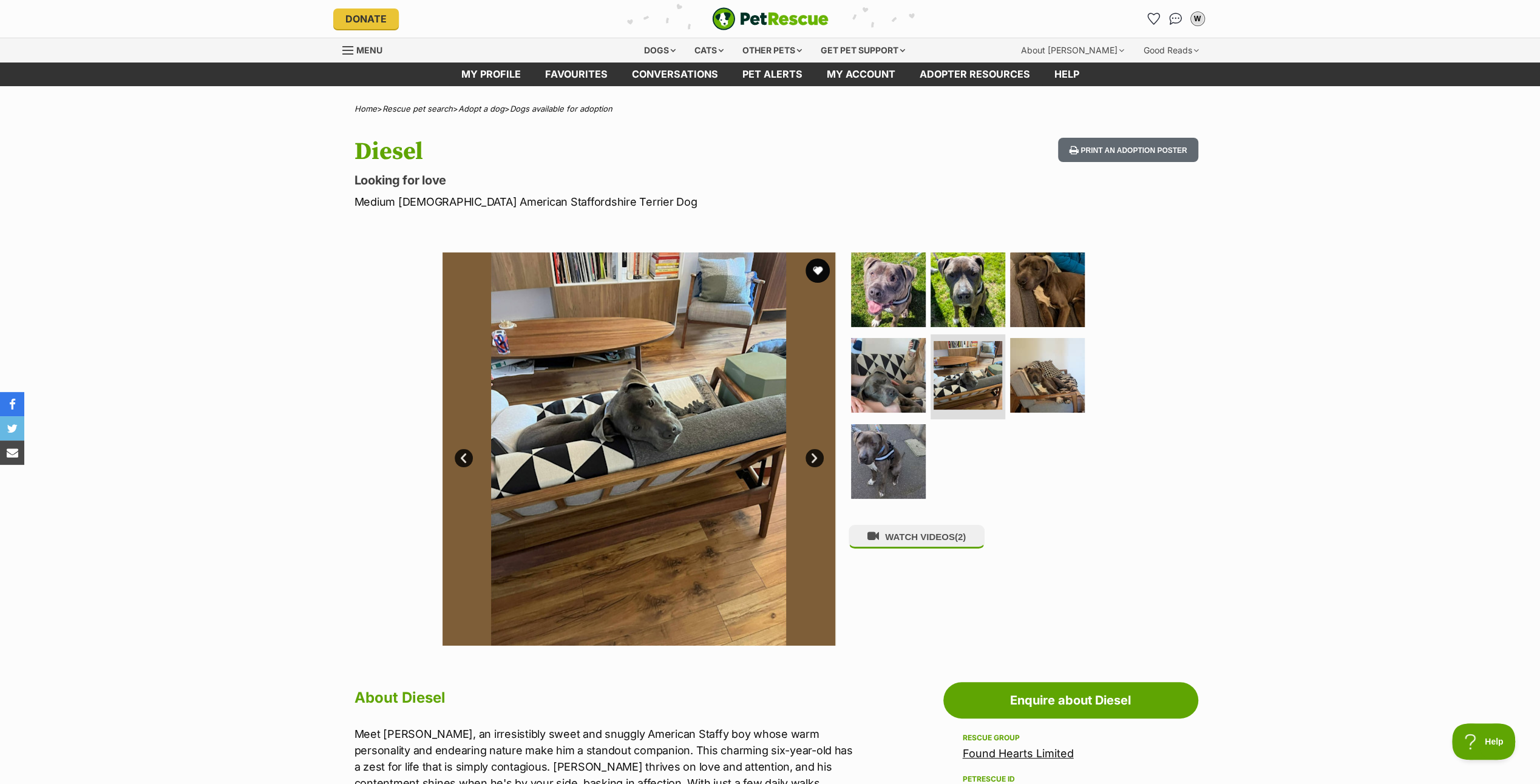
click at [812, 456] on link "Next" at bounding box center [814, 457] width 18 height 18
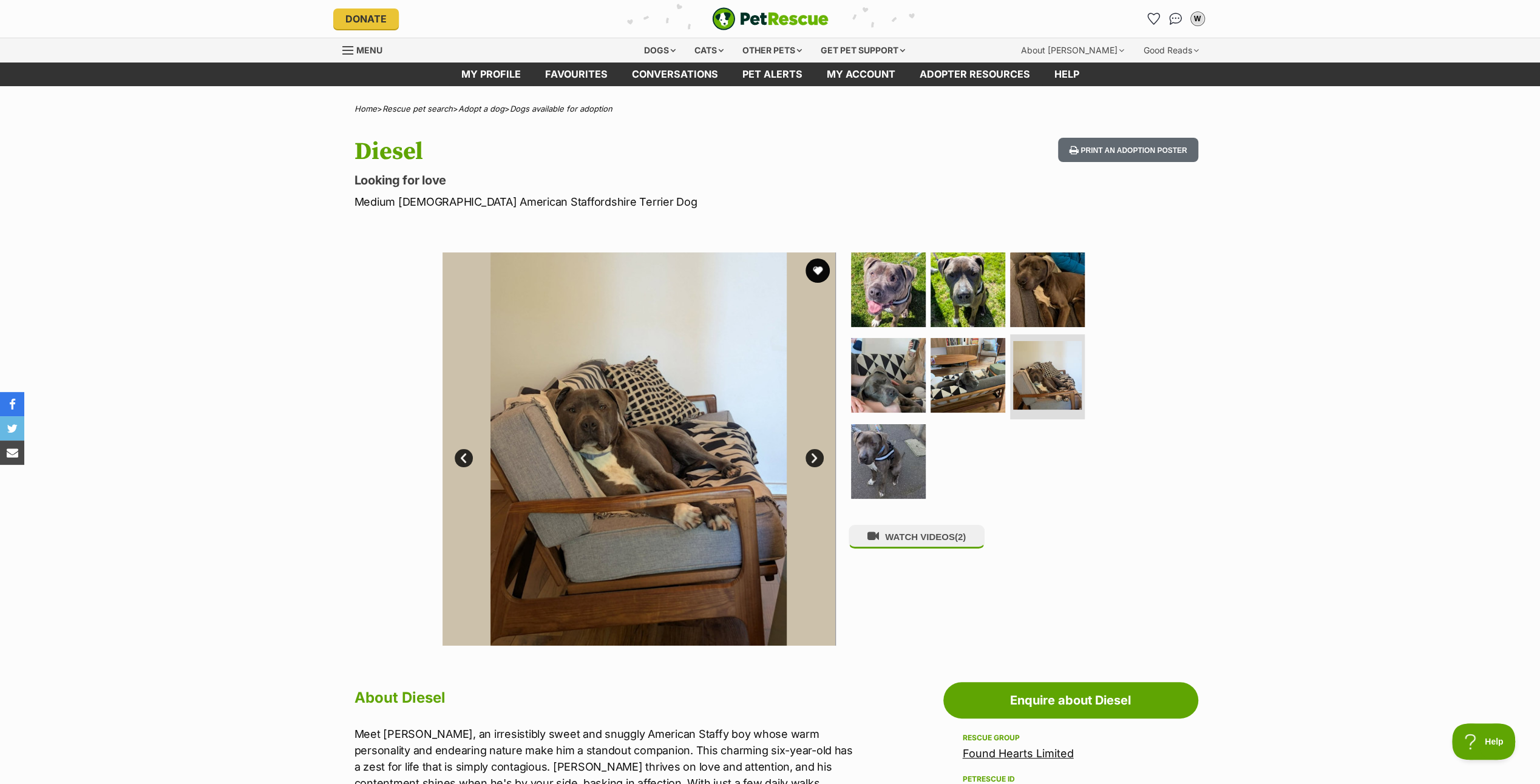
click at [812, 456] on link "Next" at bounding box center [814, 457] width 18 height 18
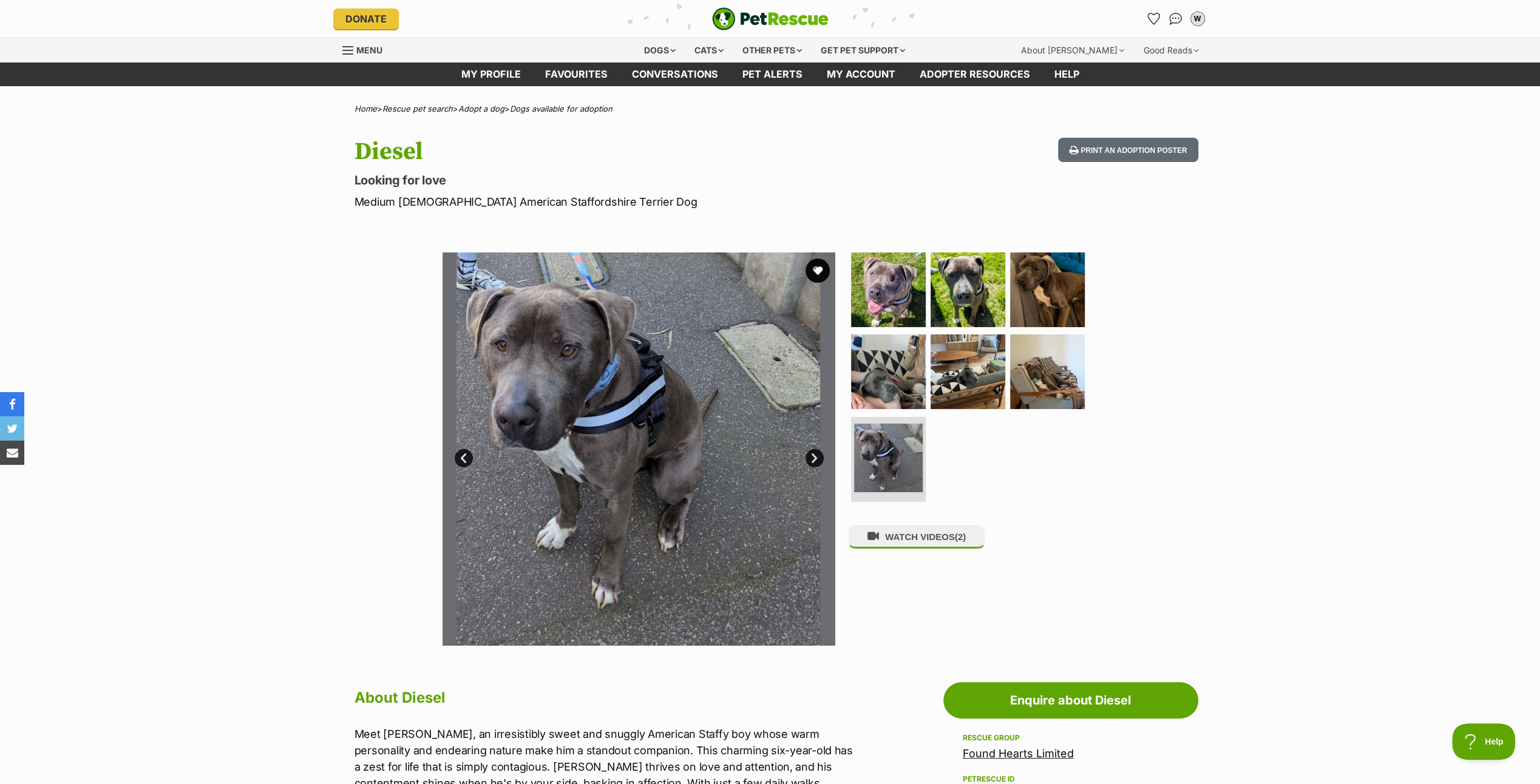
click at [812, 456] on link "Next" at bounding box center [814, 457] width 18 height 18
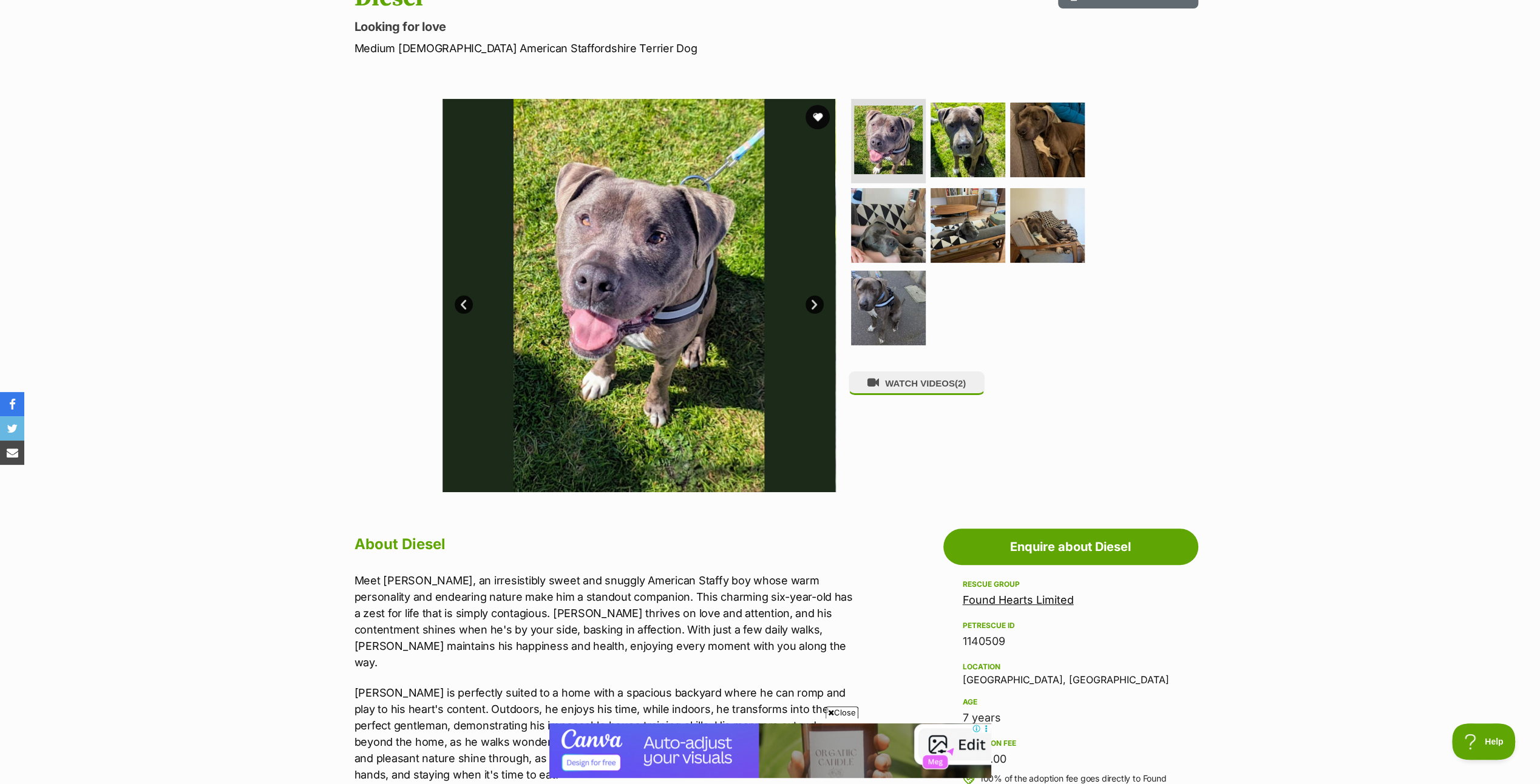
scroll to position [303, 0]
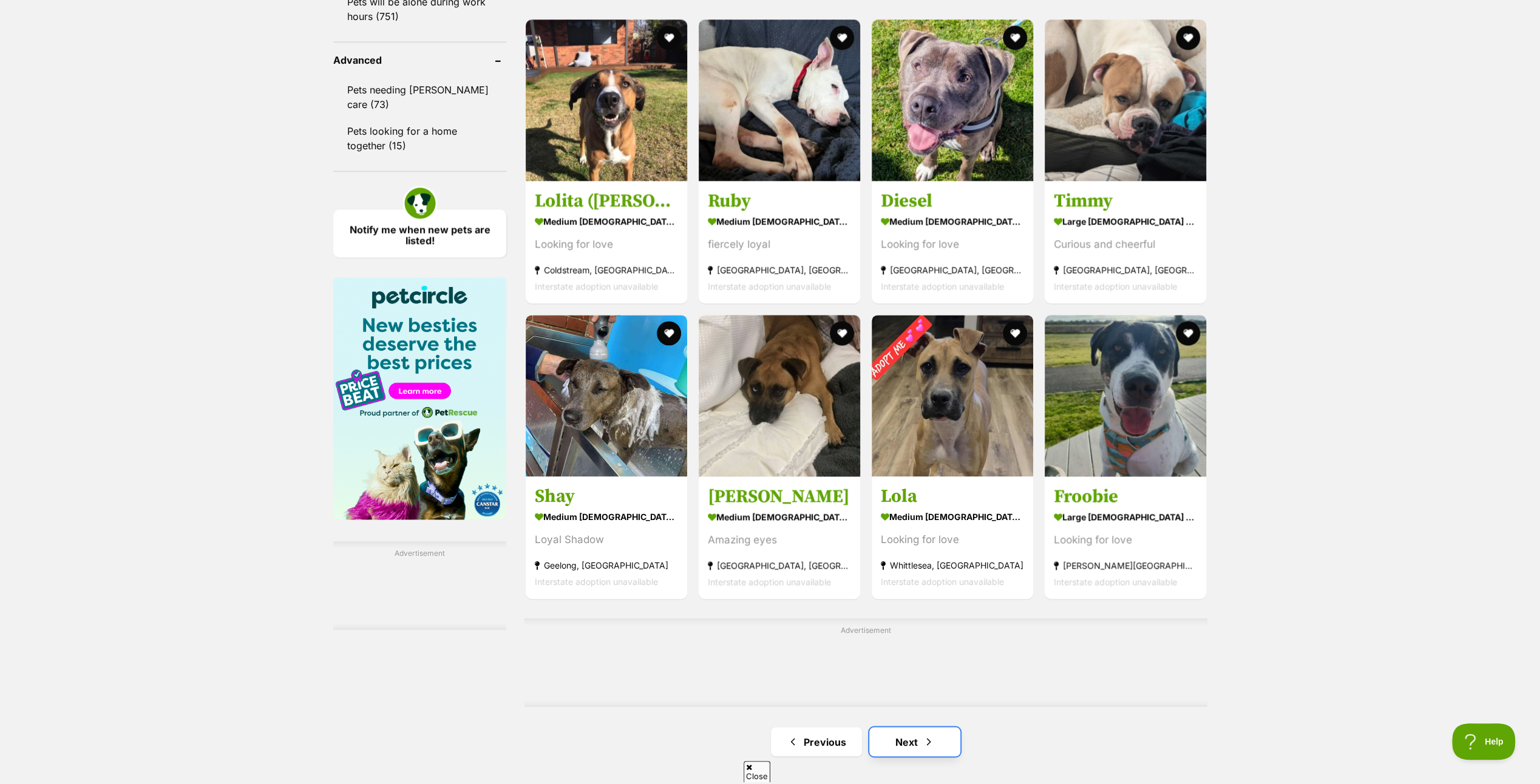
click at [913, 727] on link "Next" at bounding box center [915, 742] width 91 height 29
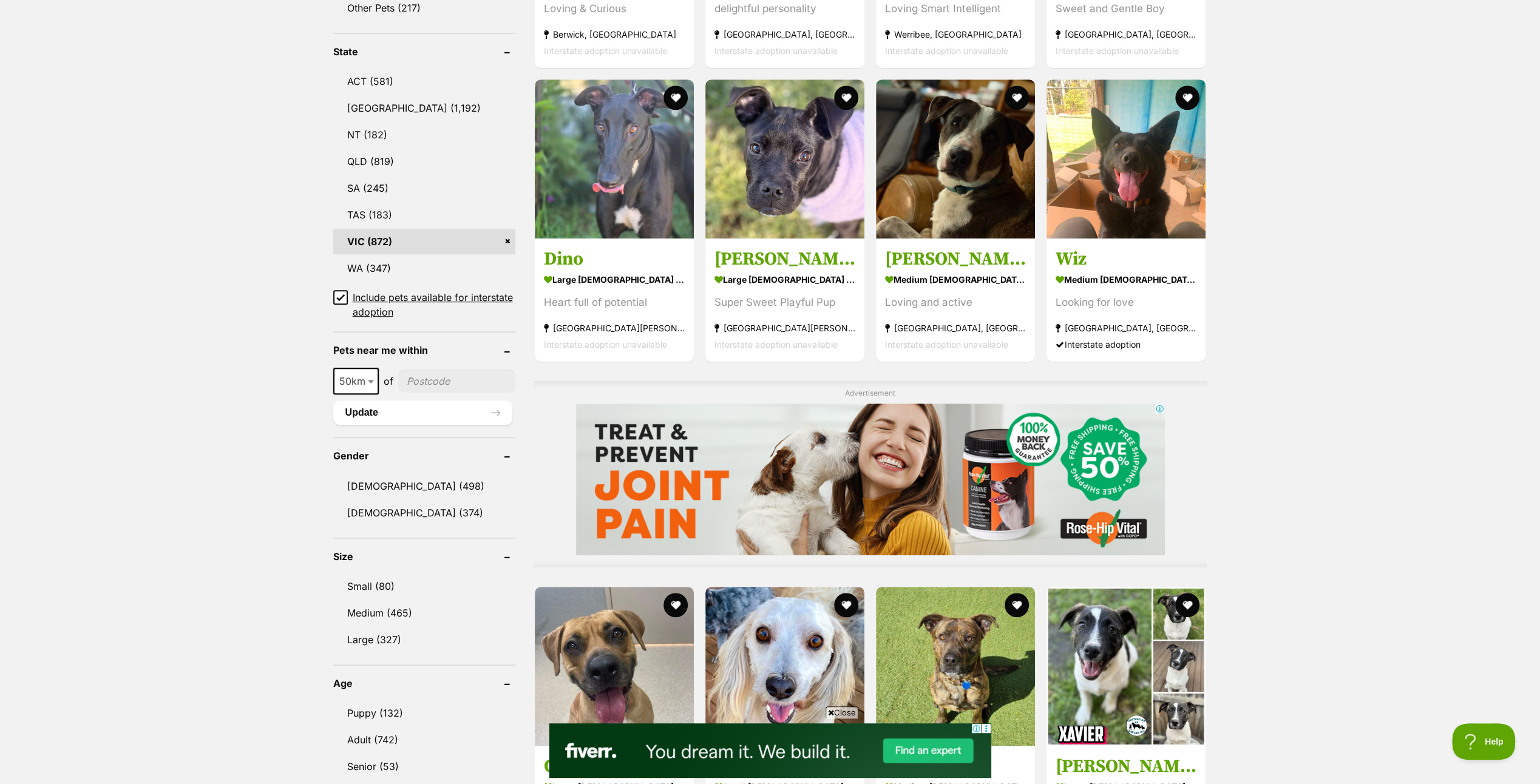
scroll to position [910, 0]
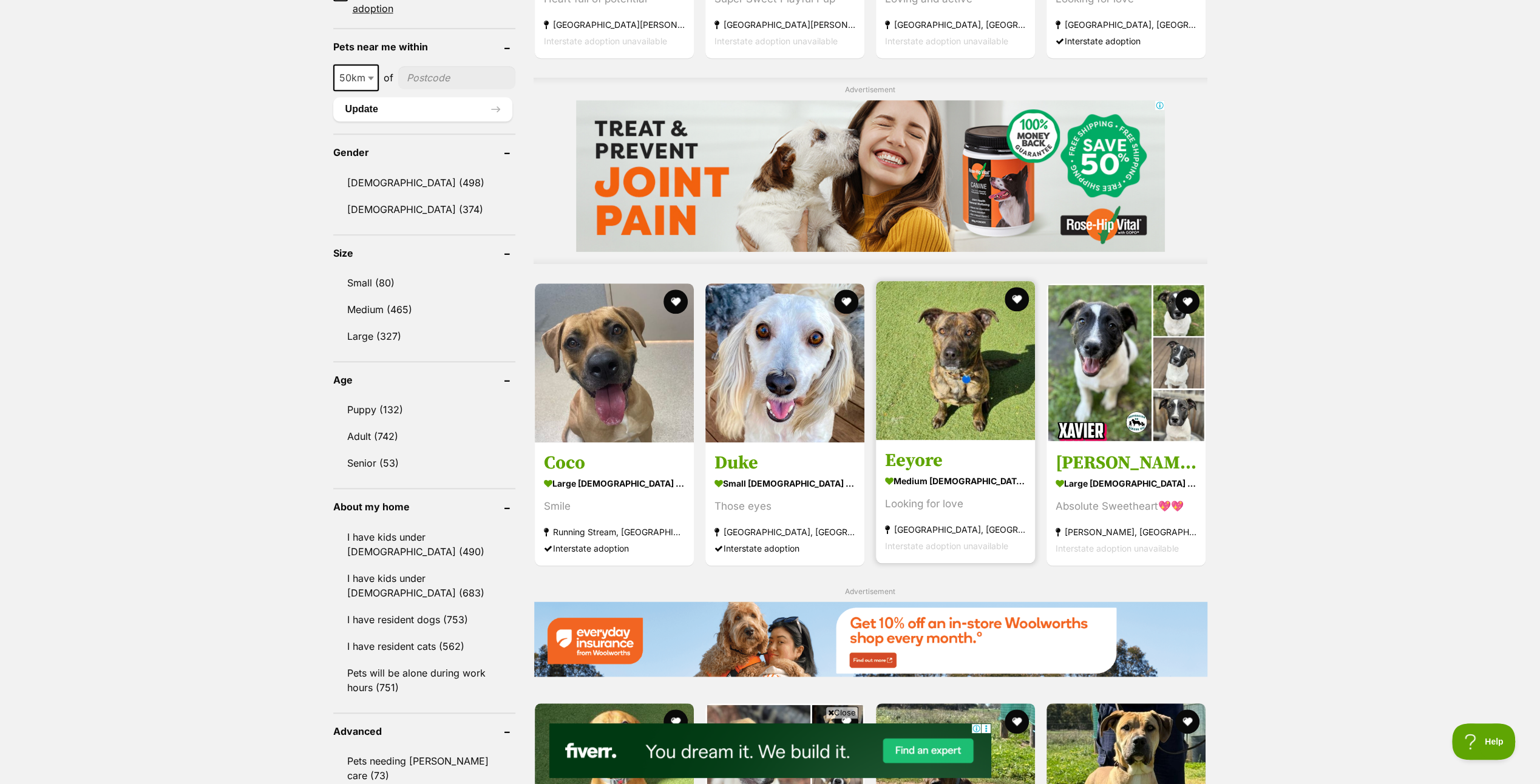
click at [968, 371] on img at bounding box center [954, 360] width 159 height 159
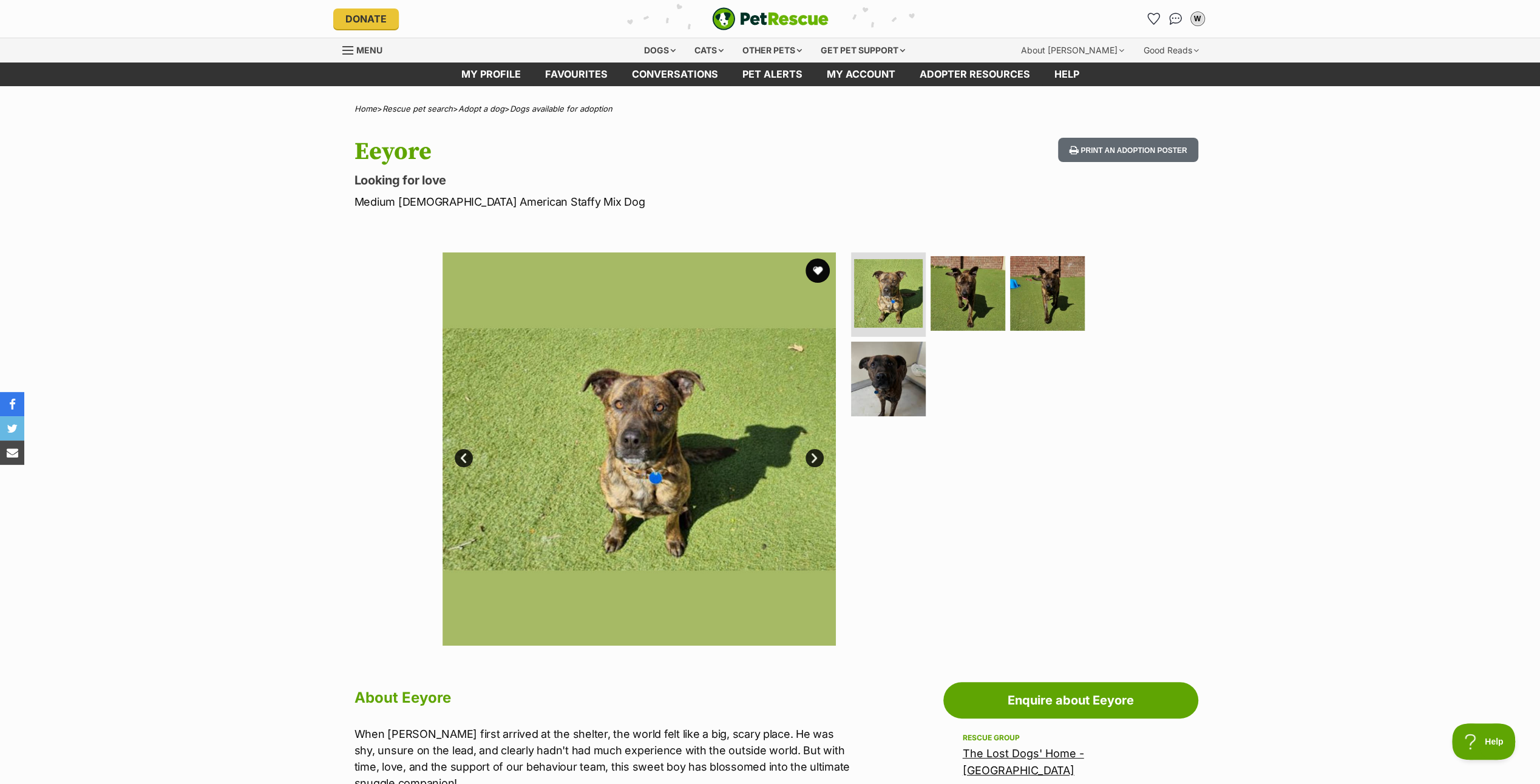
click at [815, 455] on link "Next" at bounding box center [814, 457] width 18 height 18
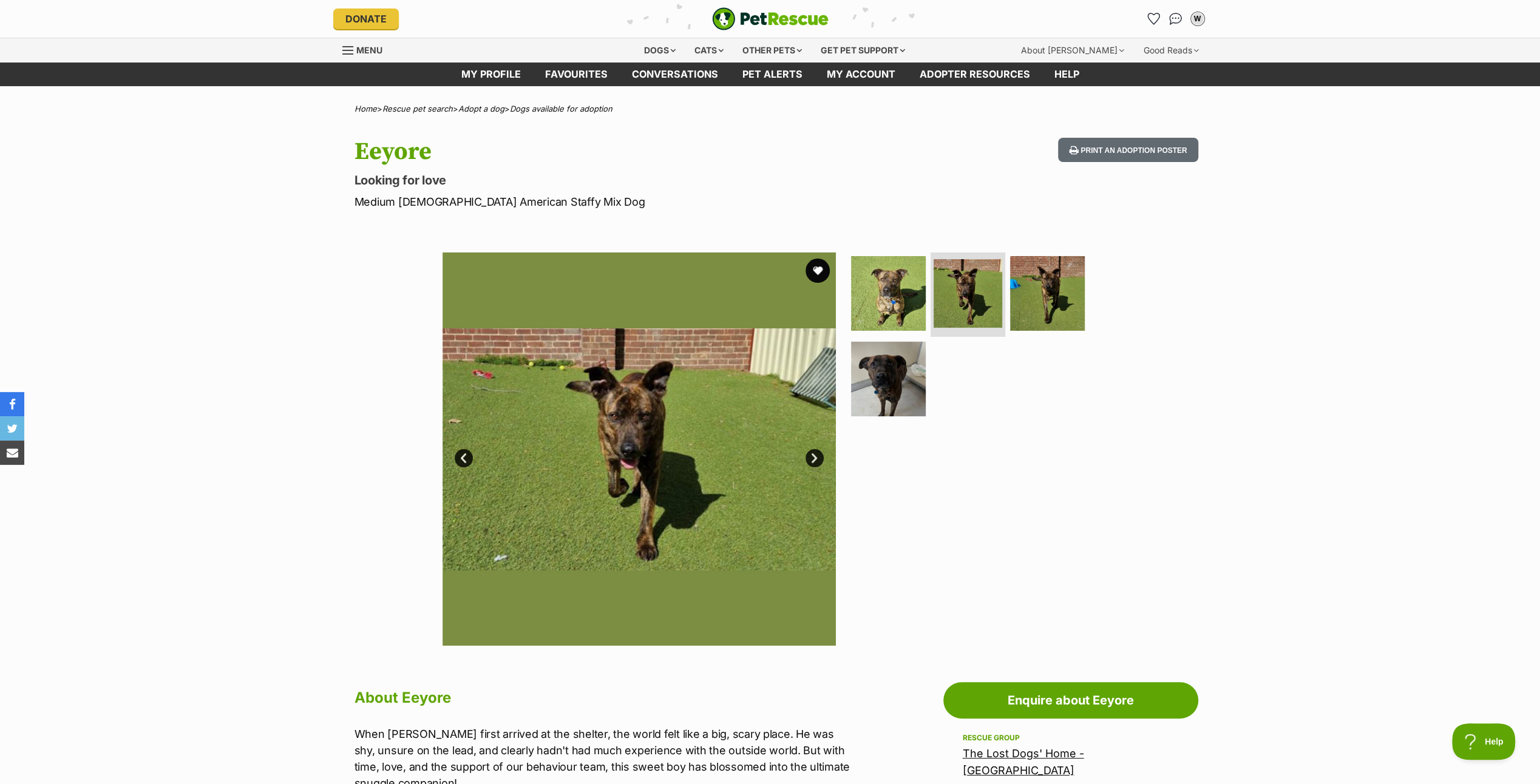
click at [815, 455] on link "Next" at bounding box center [814, 457] width 18 height 18
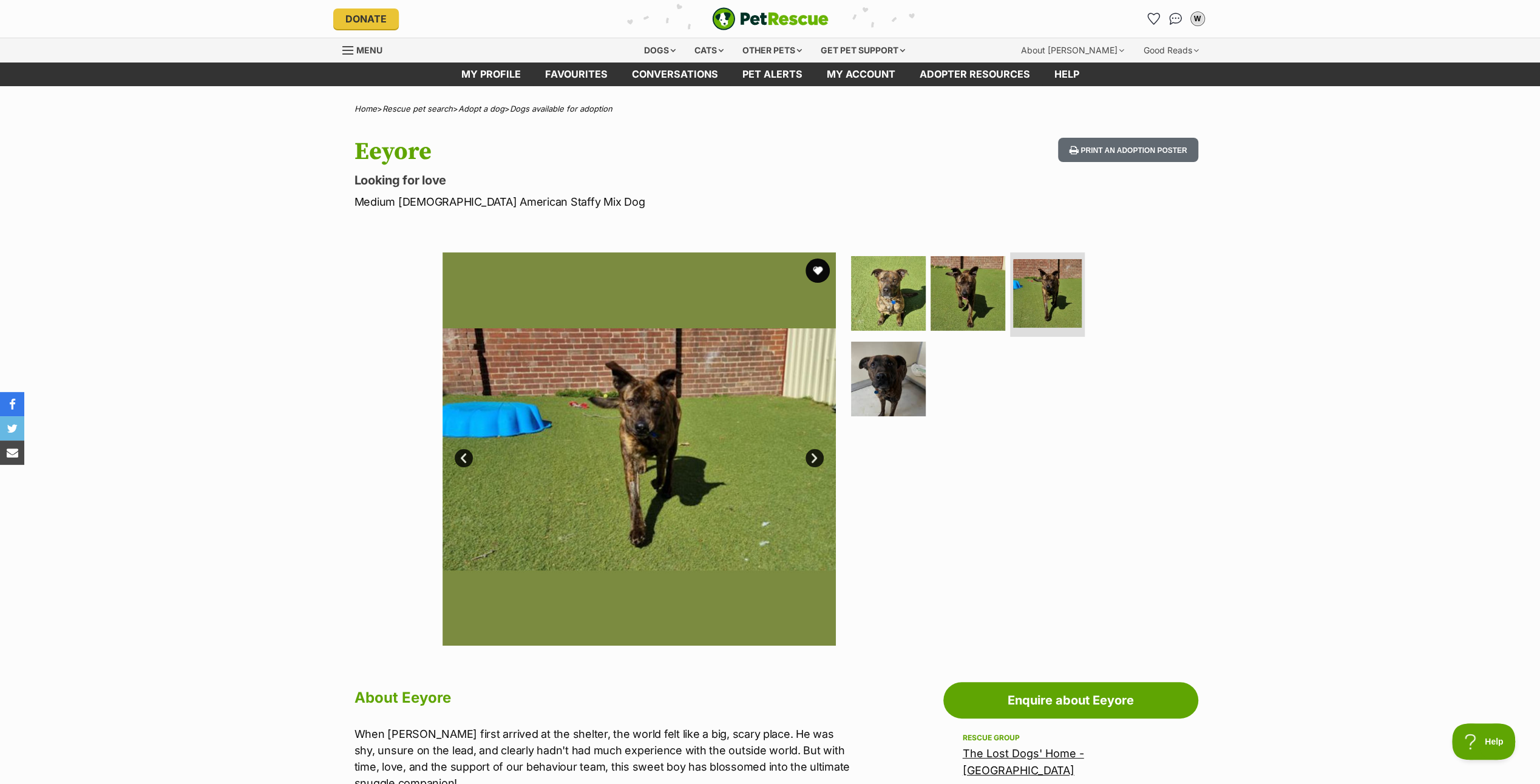
click at [815, 455] on link "Next" at bounding box center [814, 457] width 18 height 18
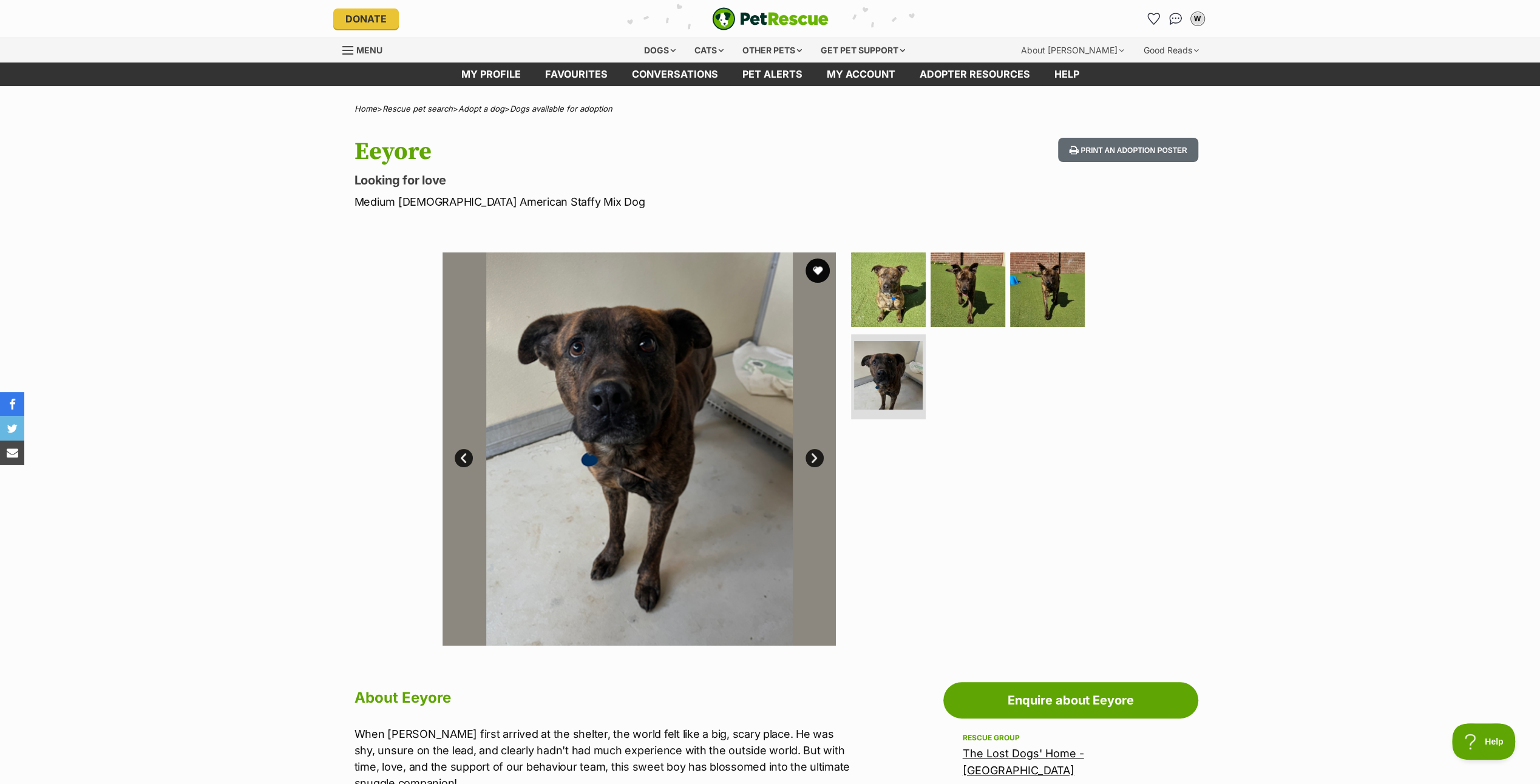
click at [815, 455] on link "Next" at bounding box center [814, 457] width 18 height 18
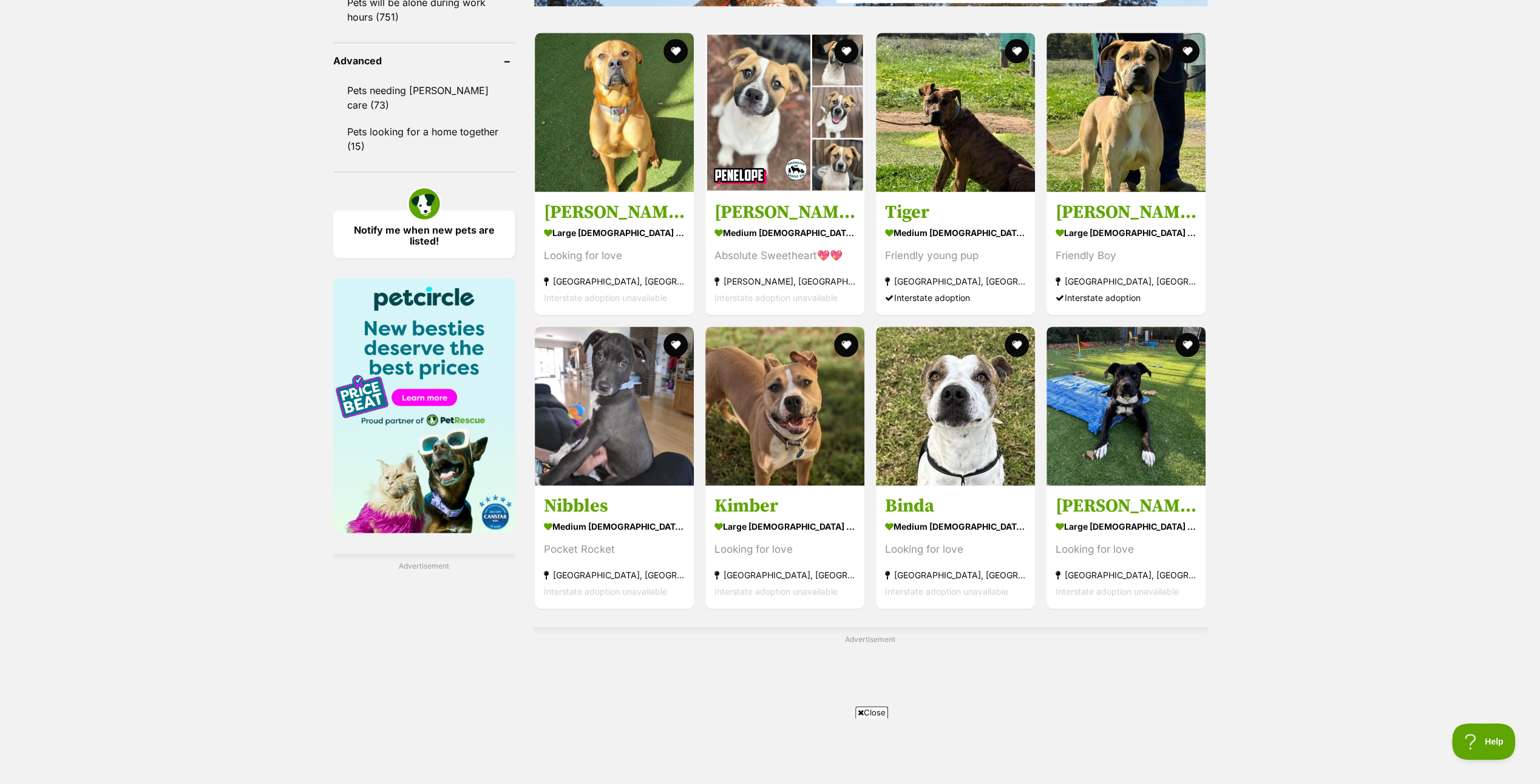
scroll to position [1638, 0]
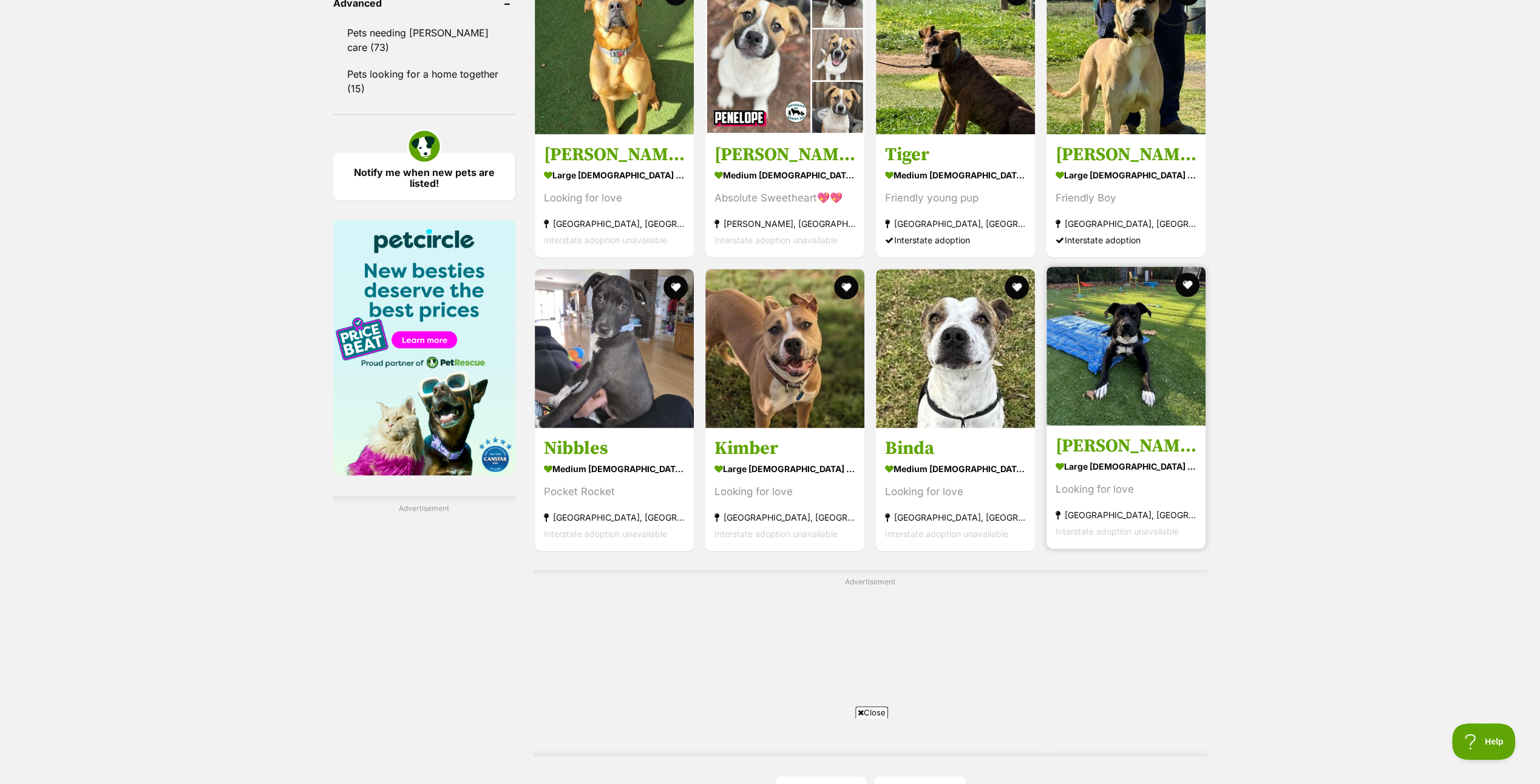
click at [1151, 352] on img at bounding box center [1126, 346] width 159 height 159
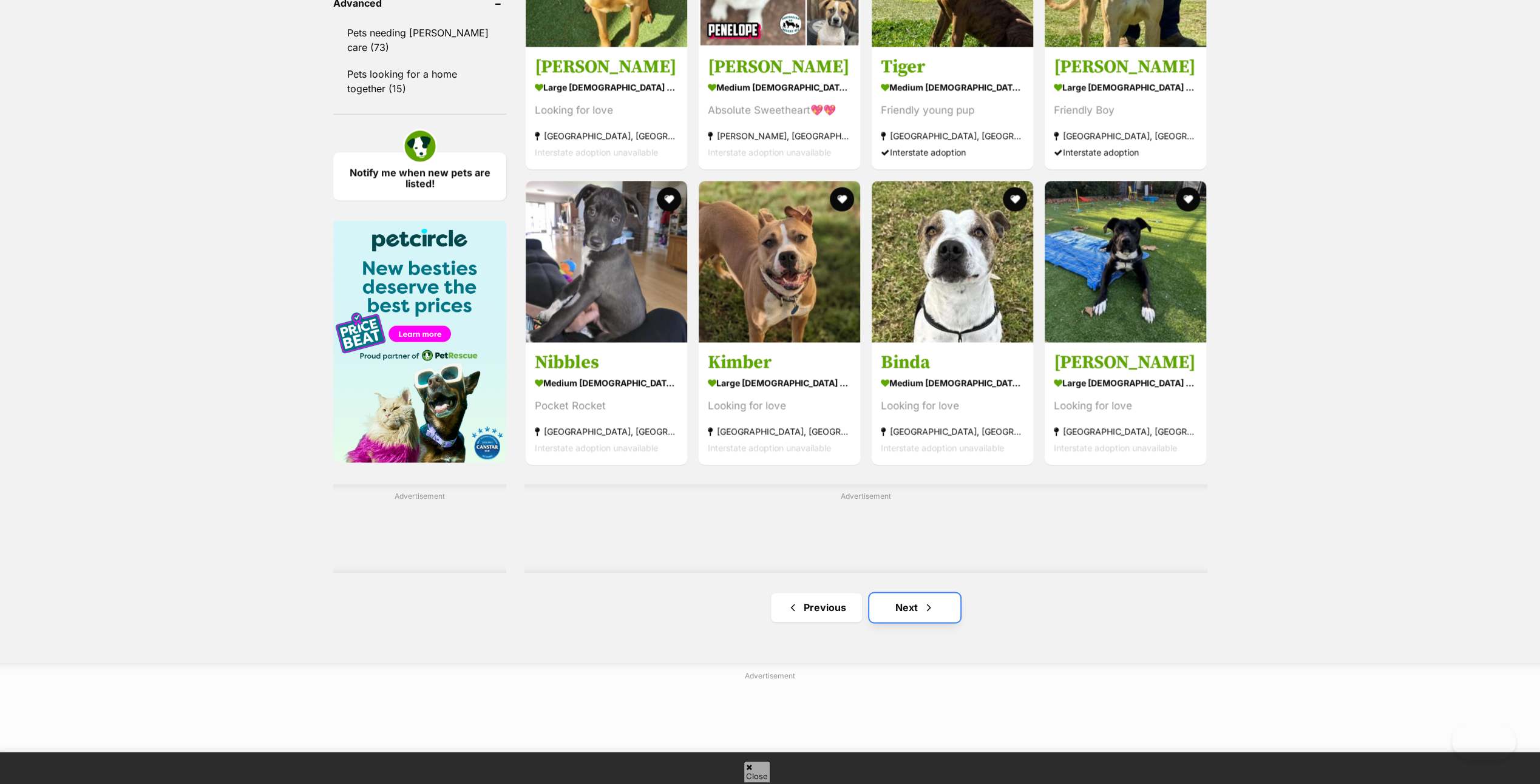
click at [909, 601] on link "Next" at bounding box center [915, 608] width 91 height 29
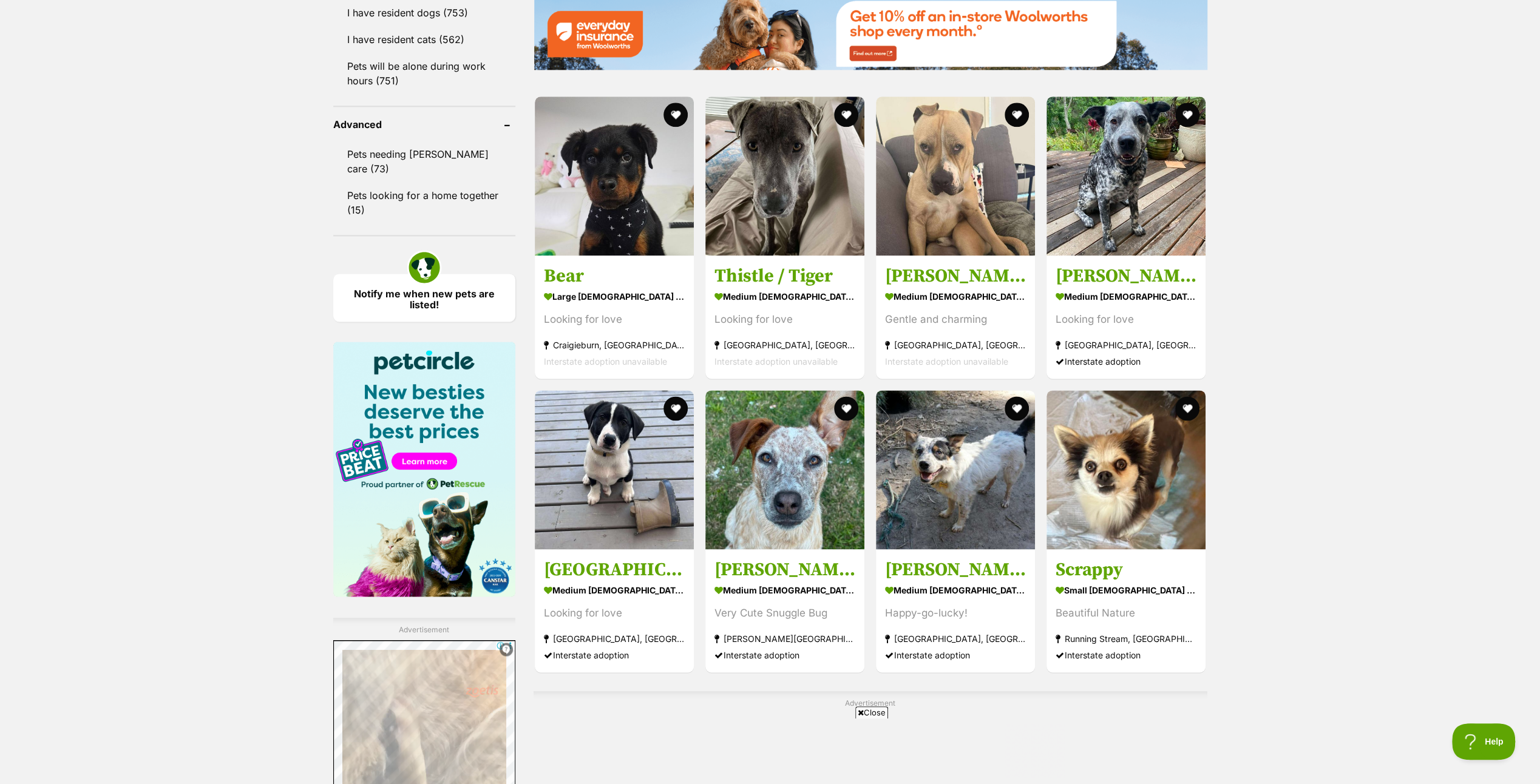
scroll to position [1802, 0]
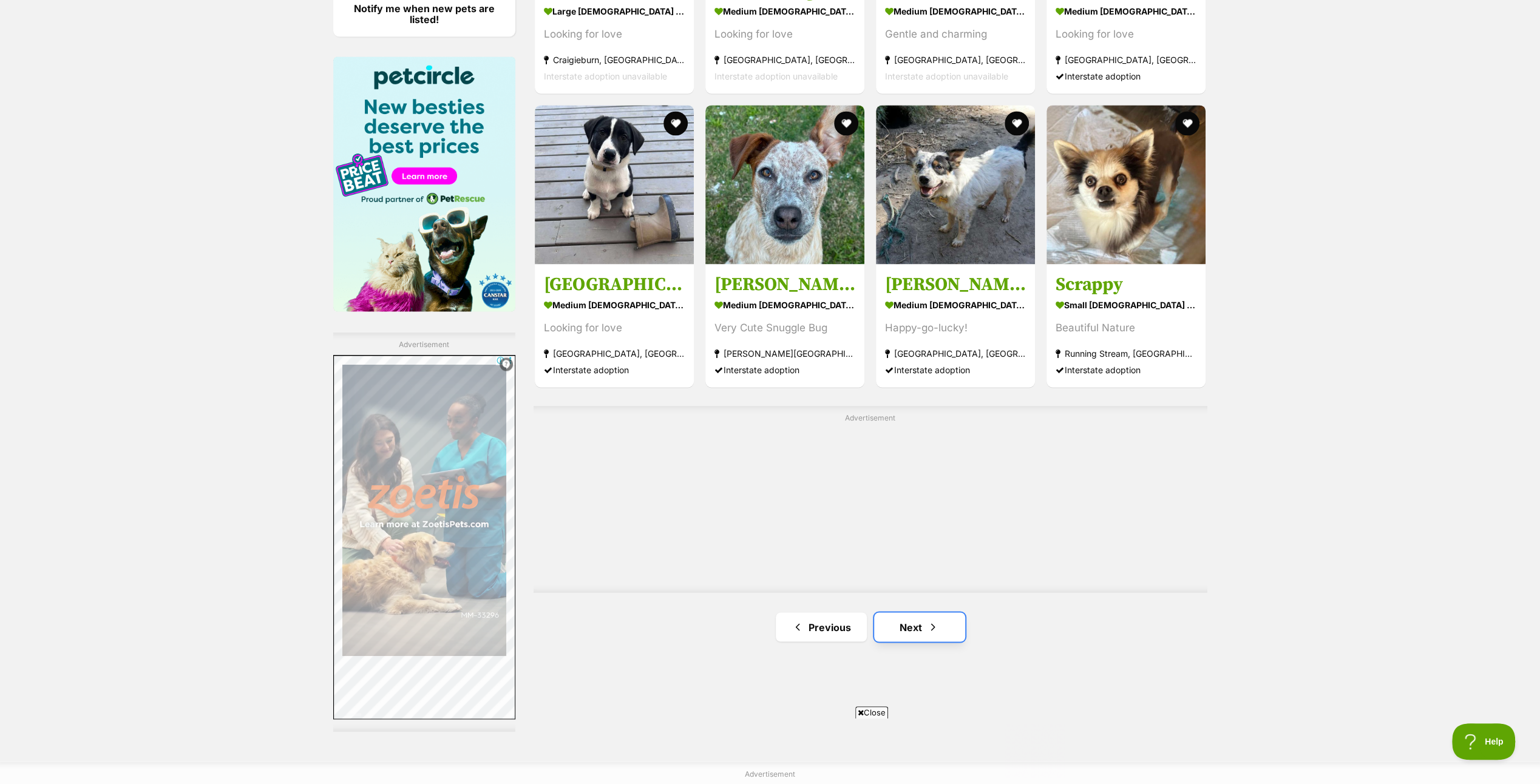
click at [900, 612] on link "Next" at bounding box center [919, 627] width 91 height 29
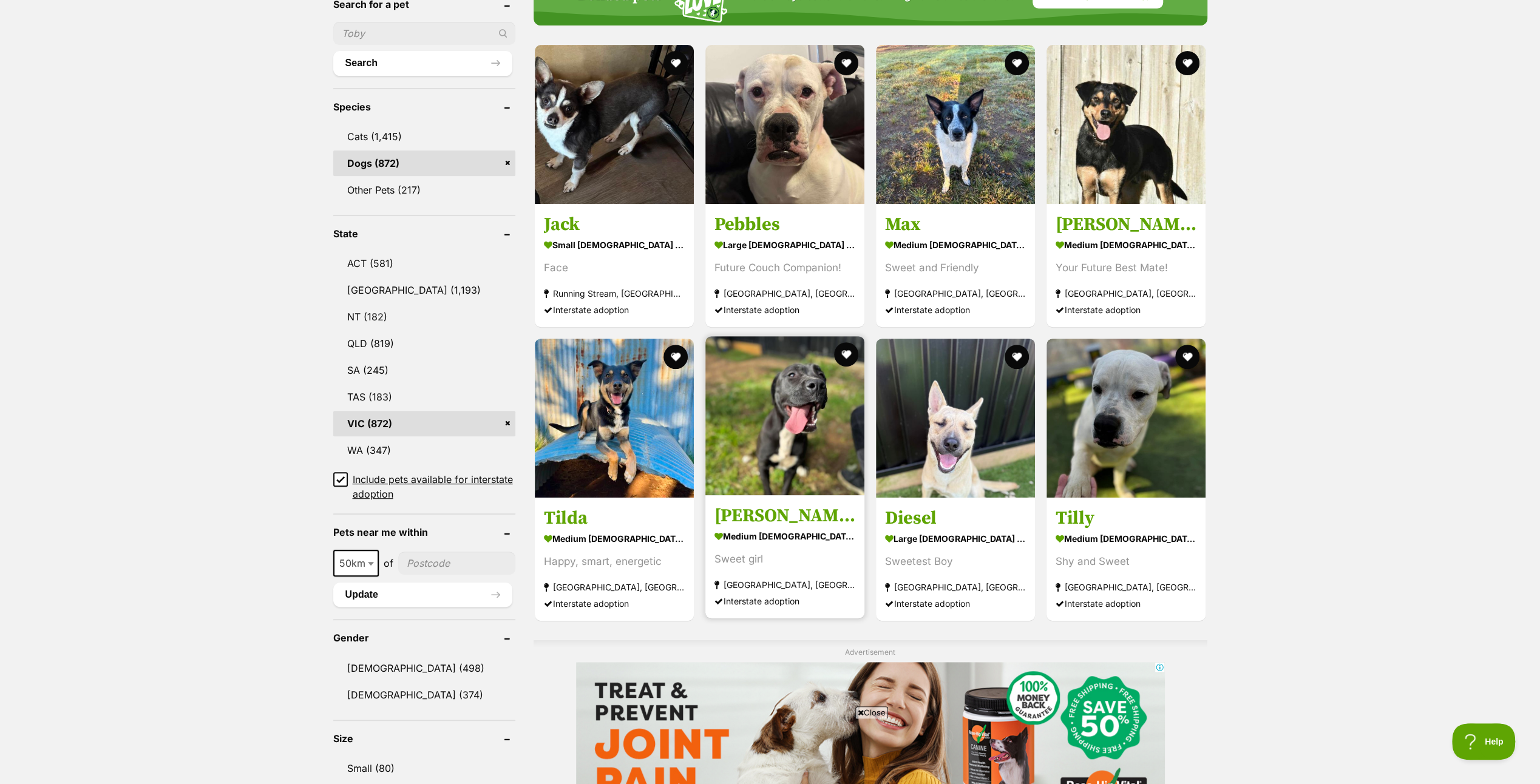
click at [781, 435] on img at bounding box center [784, 415] width 159 height 159
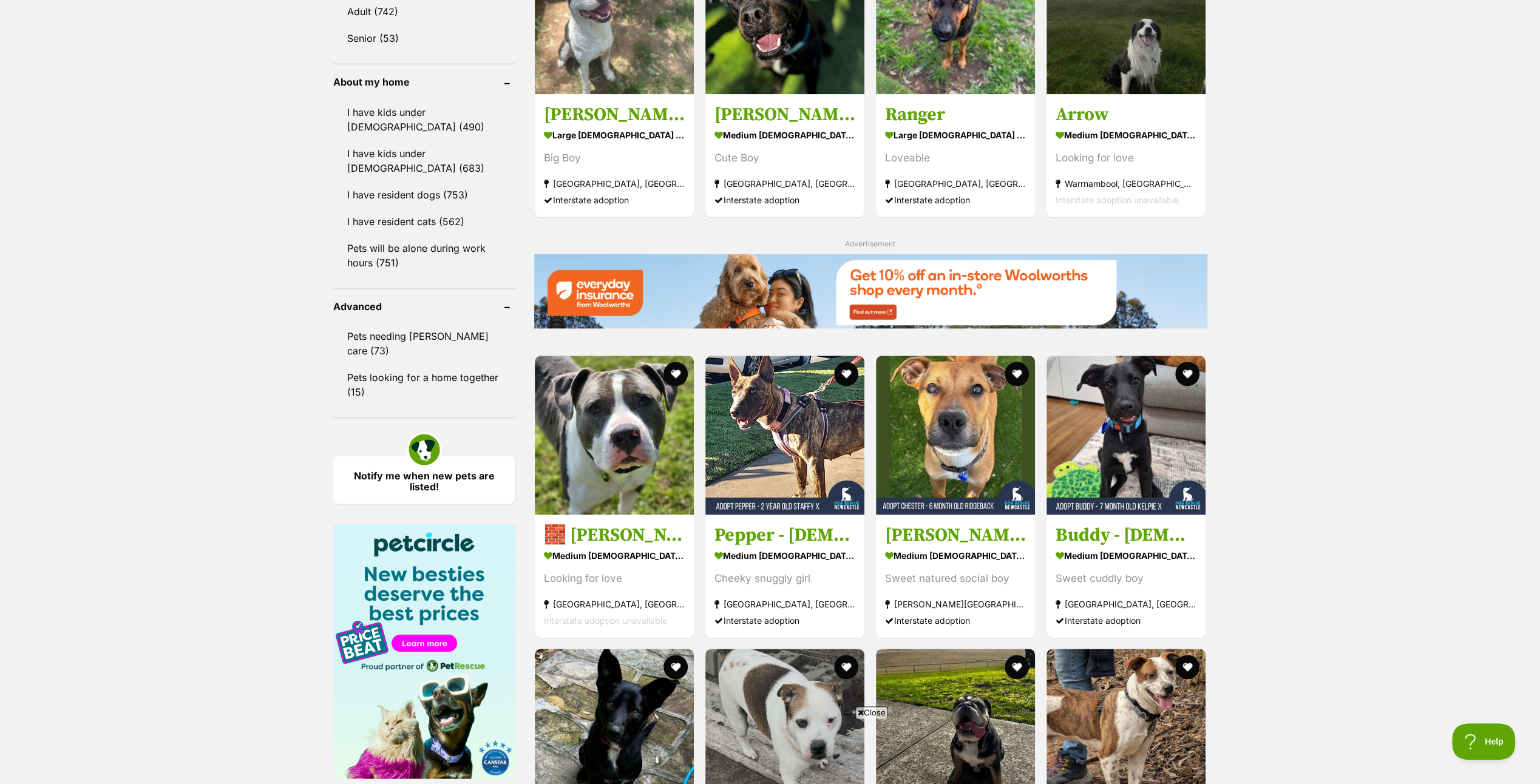
scroll to position [1638, 0]
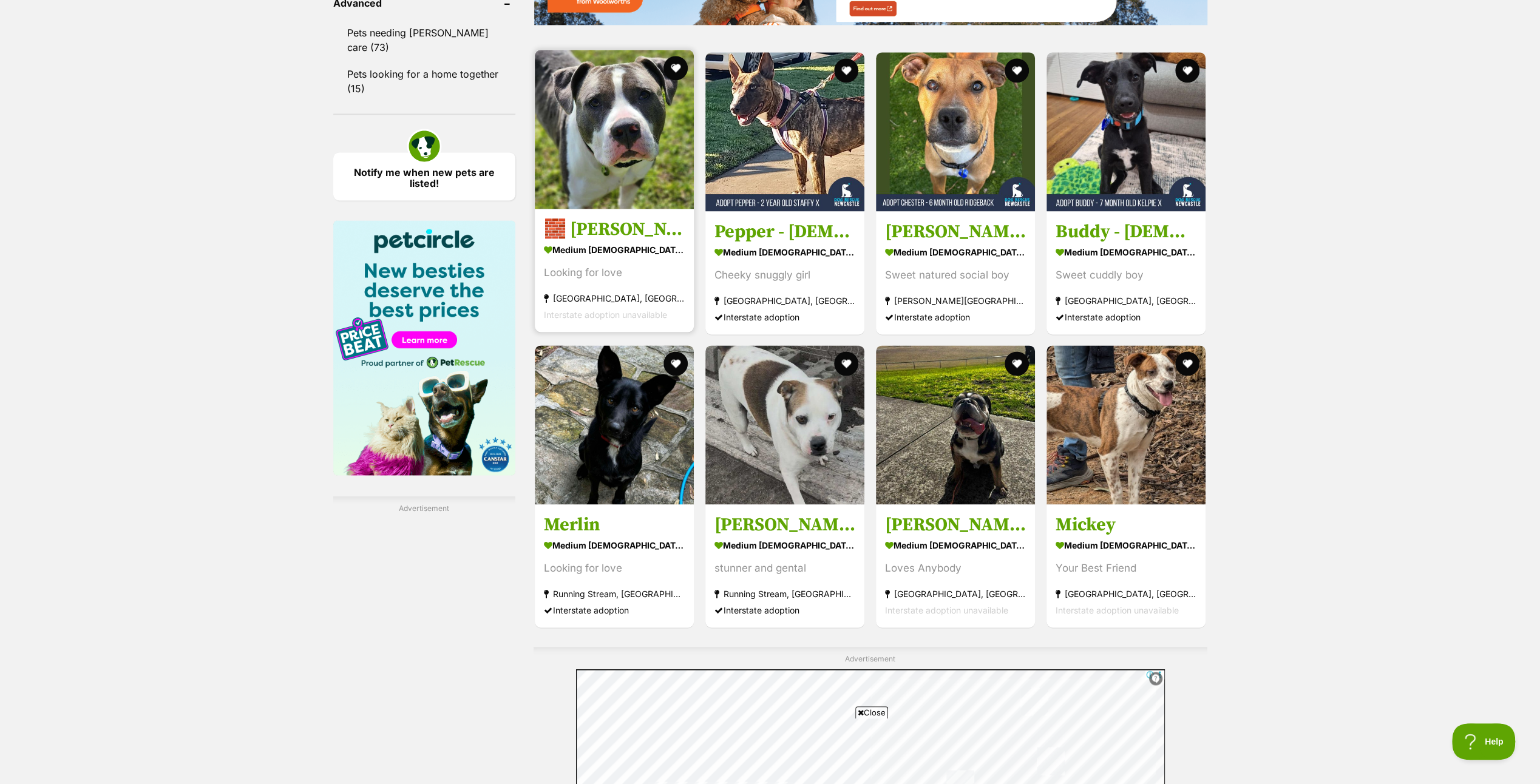
click at [592, 104] on img at bounding box center [614, 129] width 159 height 159
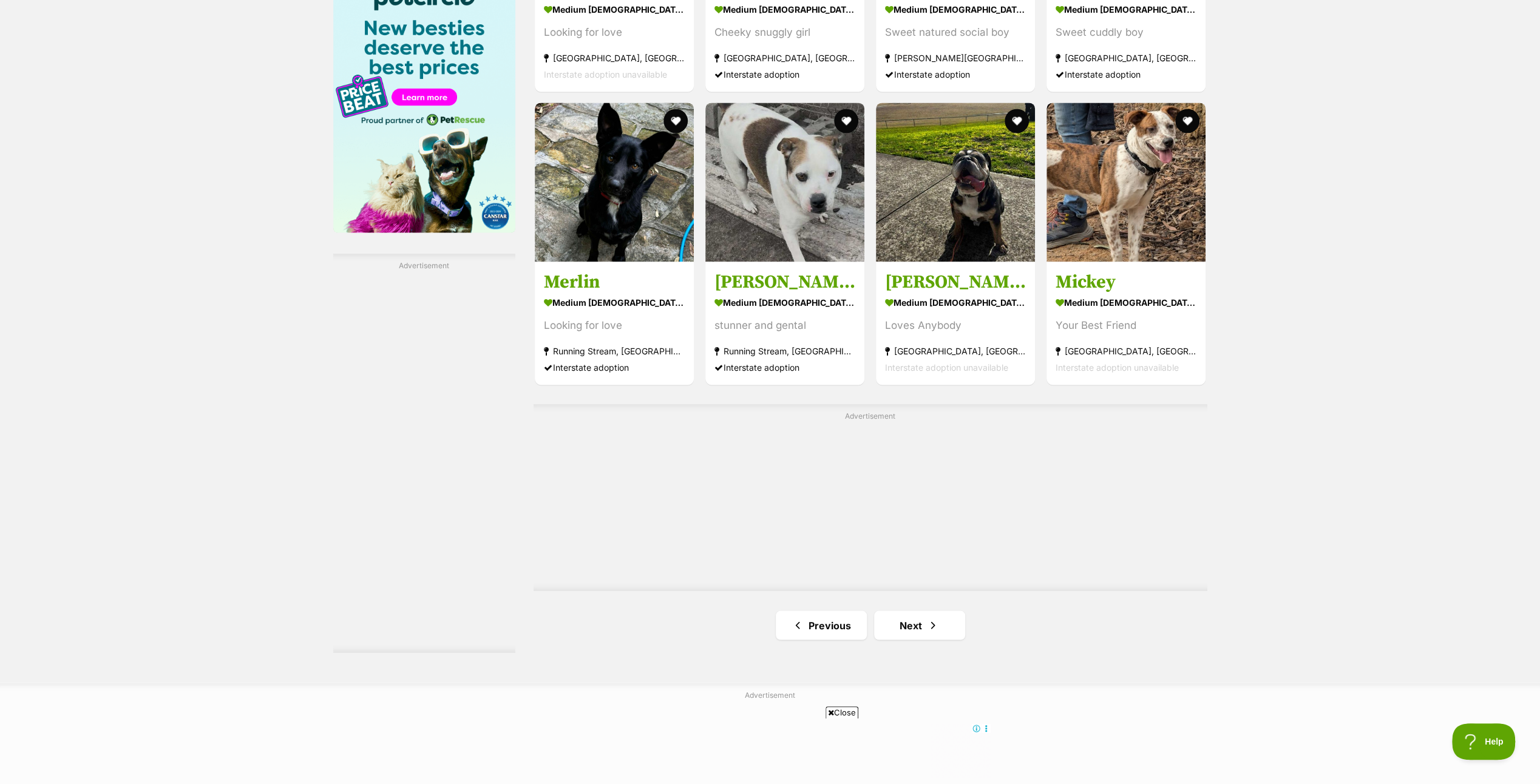
scroll to position [1882, 0]
click at [913, 625] on link "Next" at bounding box center [919, 624] width 91 height 29
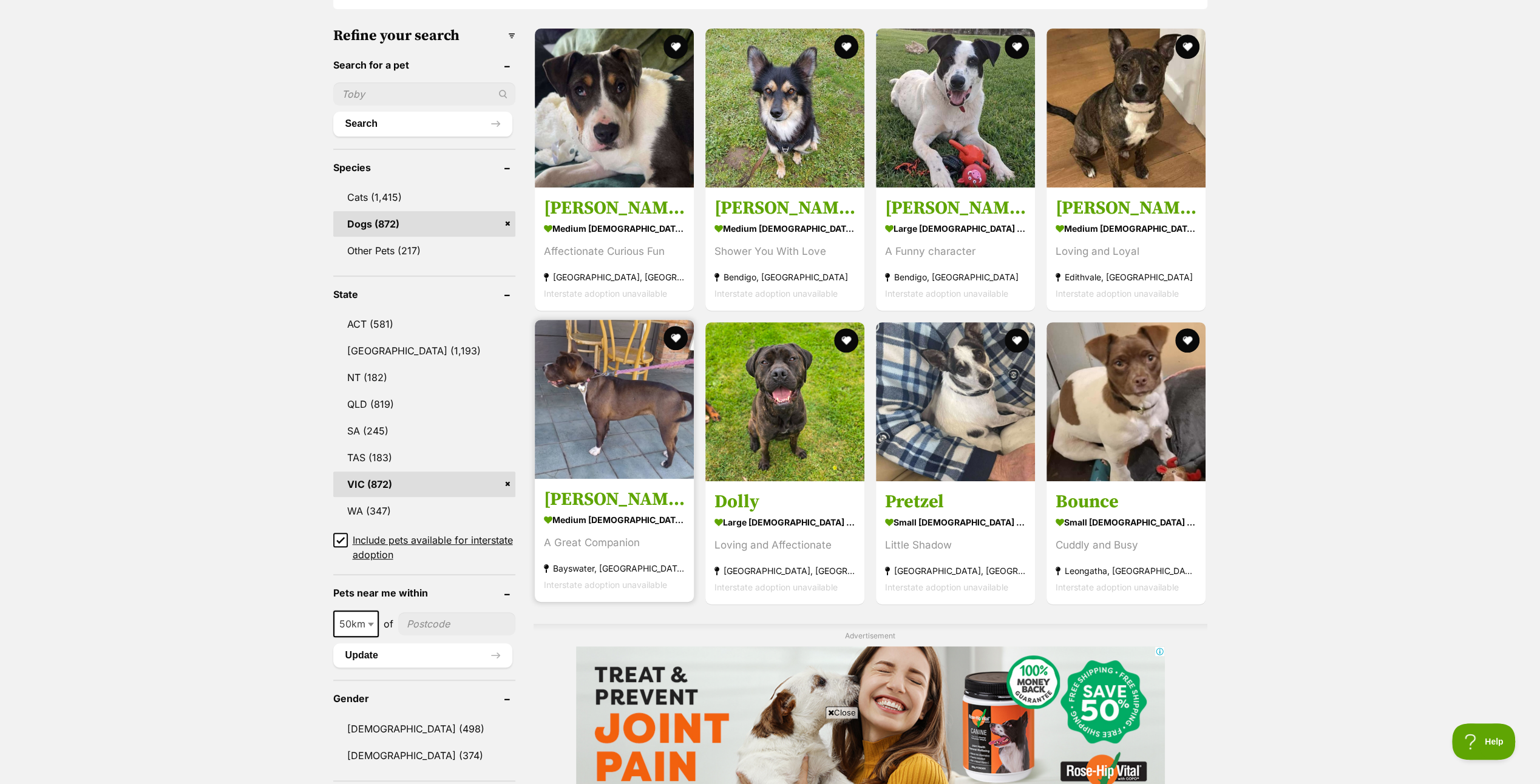
click at [631, 424] on img at bounding box center [614, 399] width 159 height 159
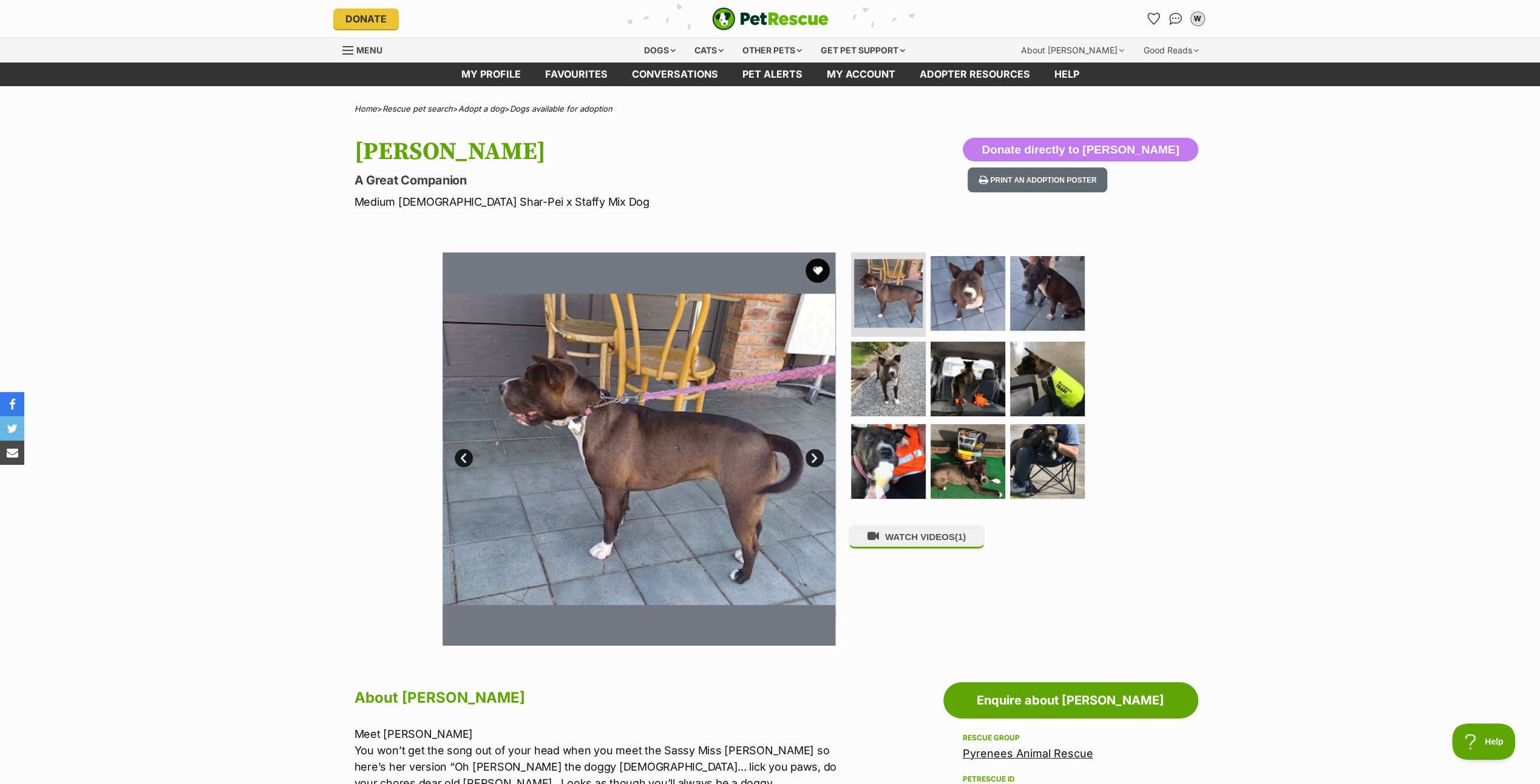
click at [816, 459] on link "Next" at bounding box center [814, 457] width 18 height 18
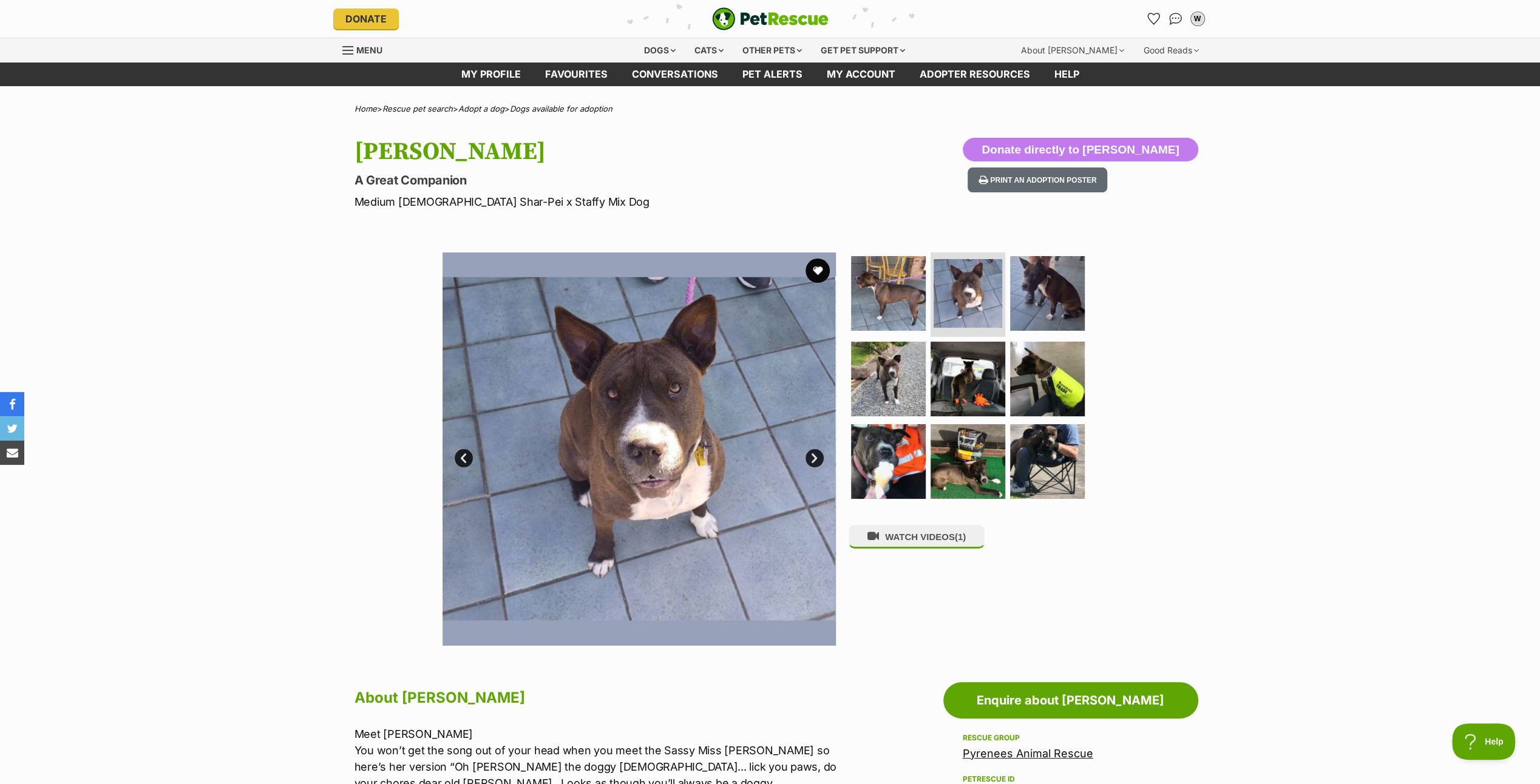
click at [816, 459] on link "Next" at bounding box center [814, 457] width 18 height 18
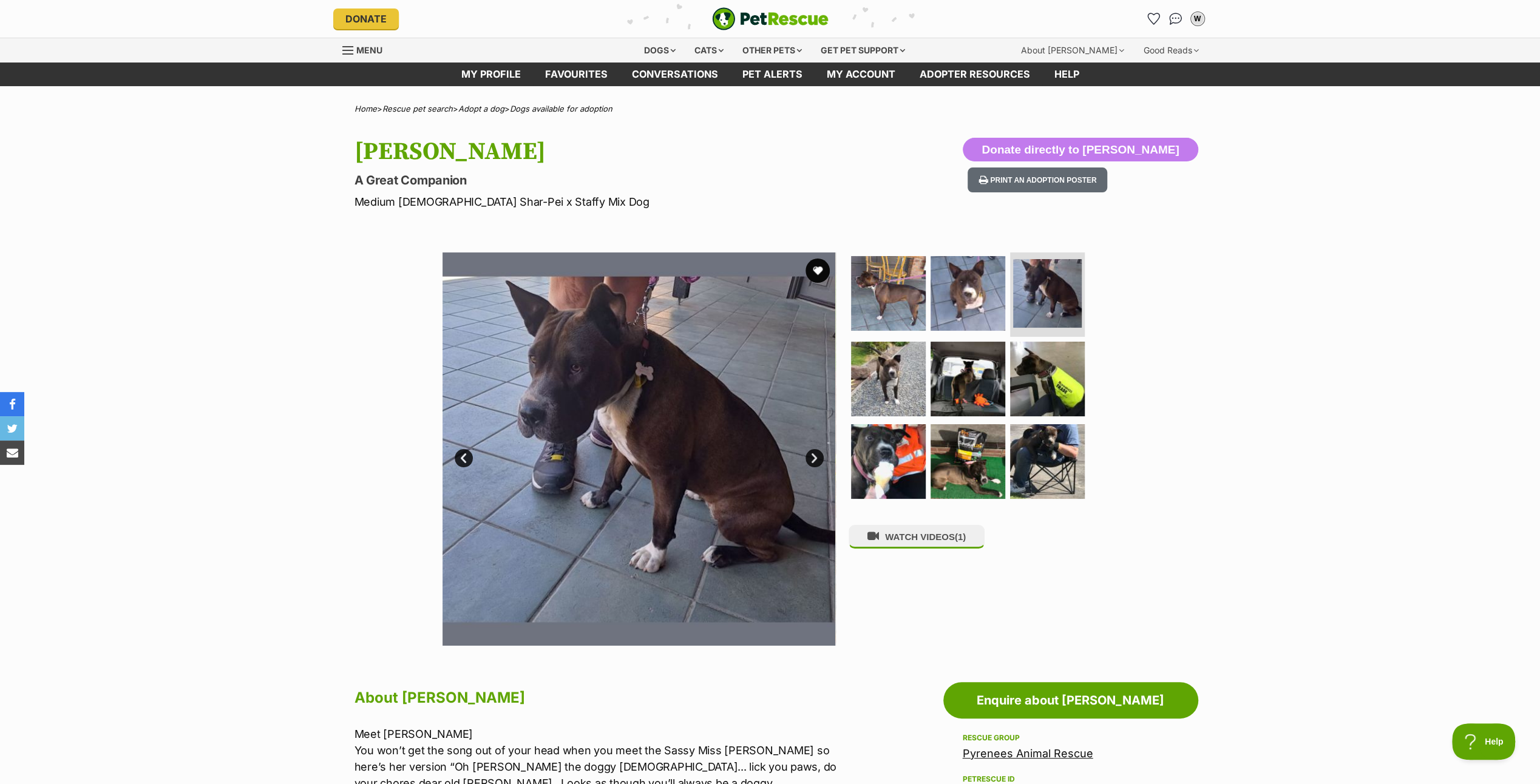
click at [816, 459] on link "Next" at bounding box center [814, 457] width 18 height 18
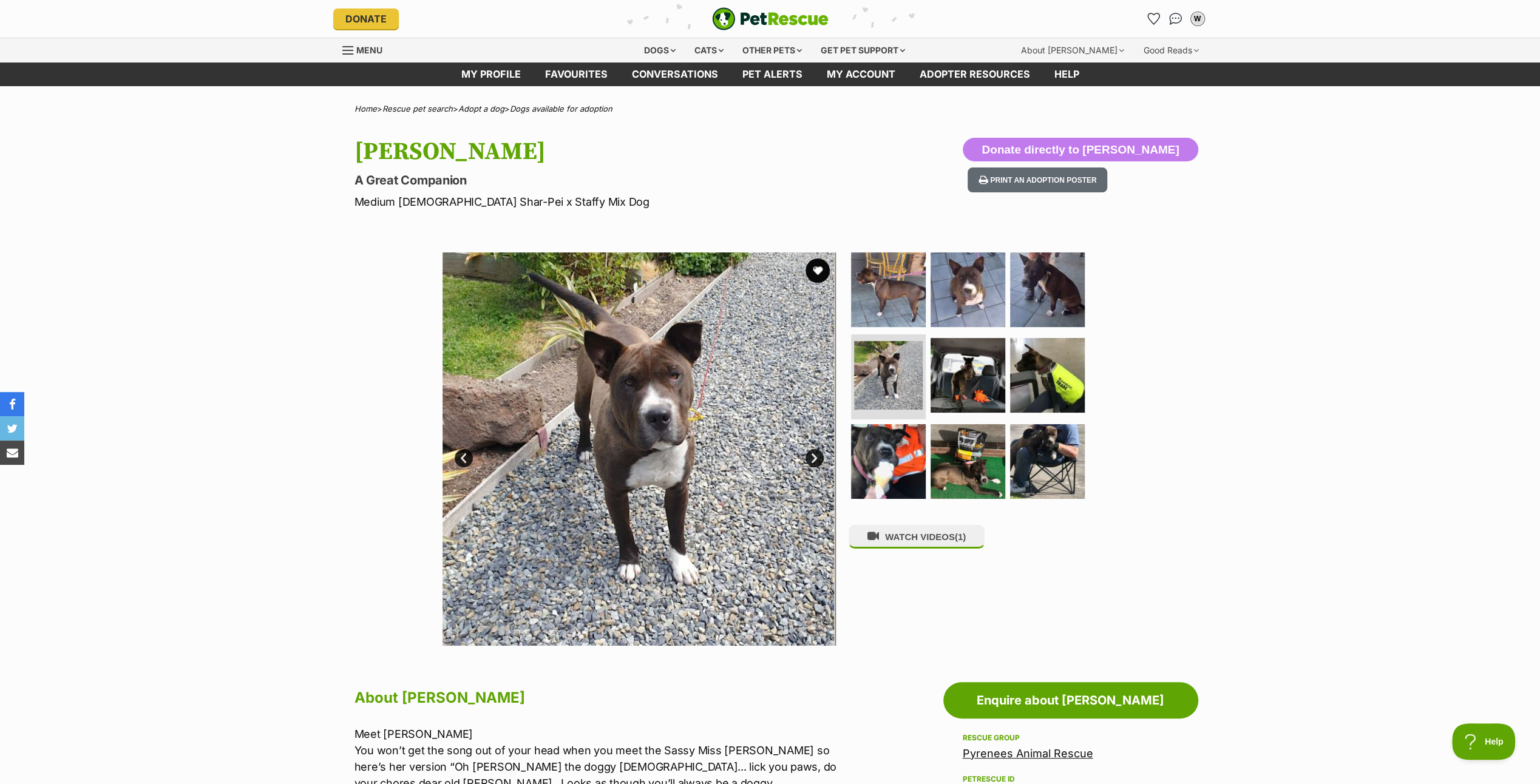
click at [814, 457] on link "Next" at bounding box center [814, 457] width 18 height 18
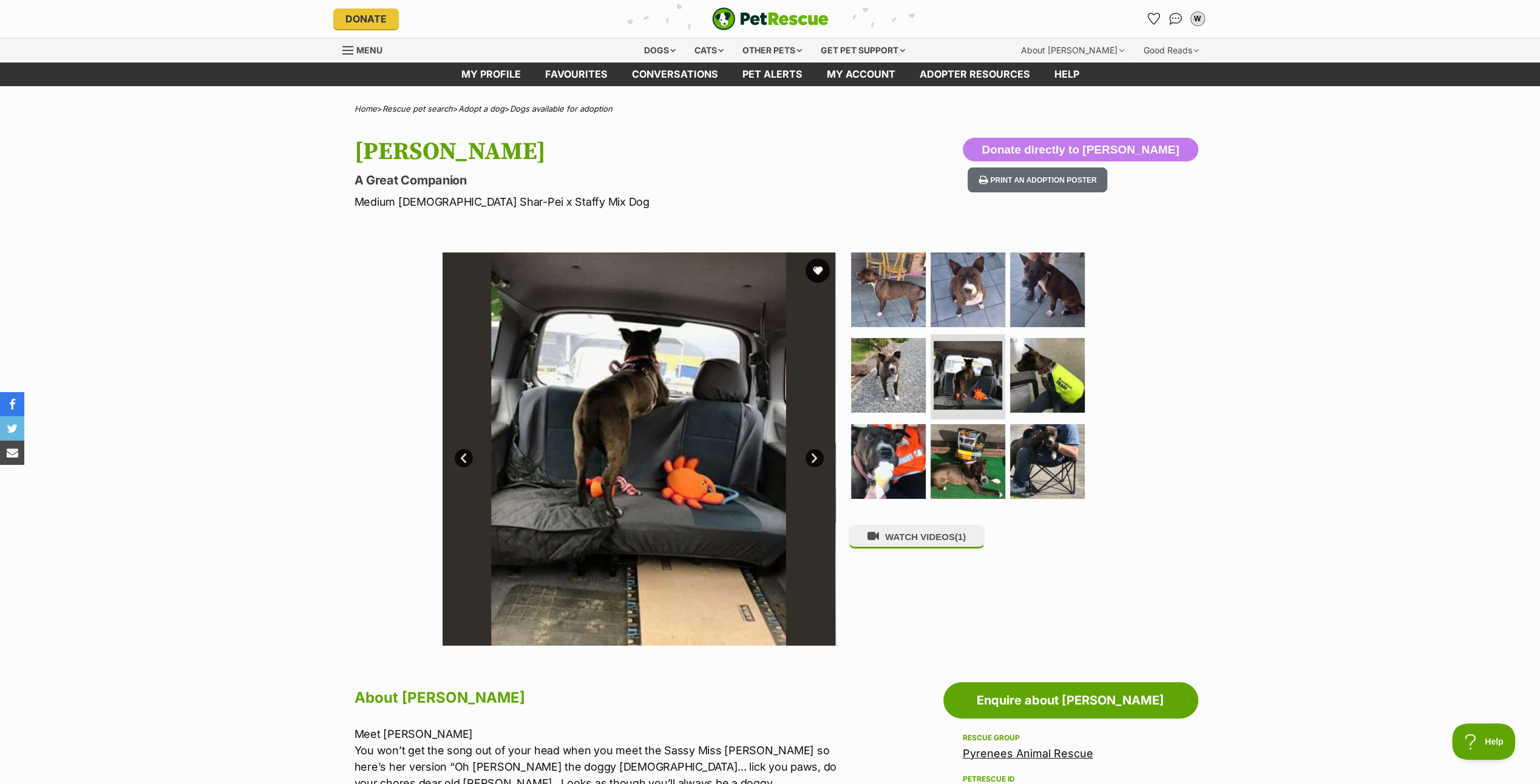
click at [814, 457] on link "Next" at bounding box center [814, 457] width 18 height 18
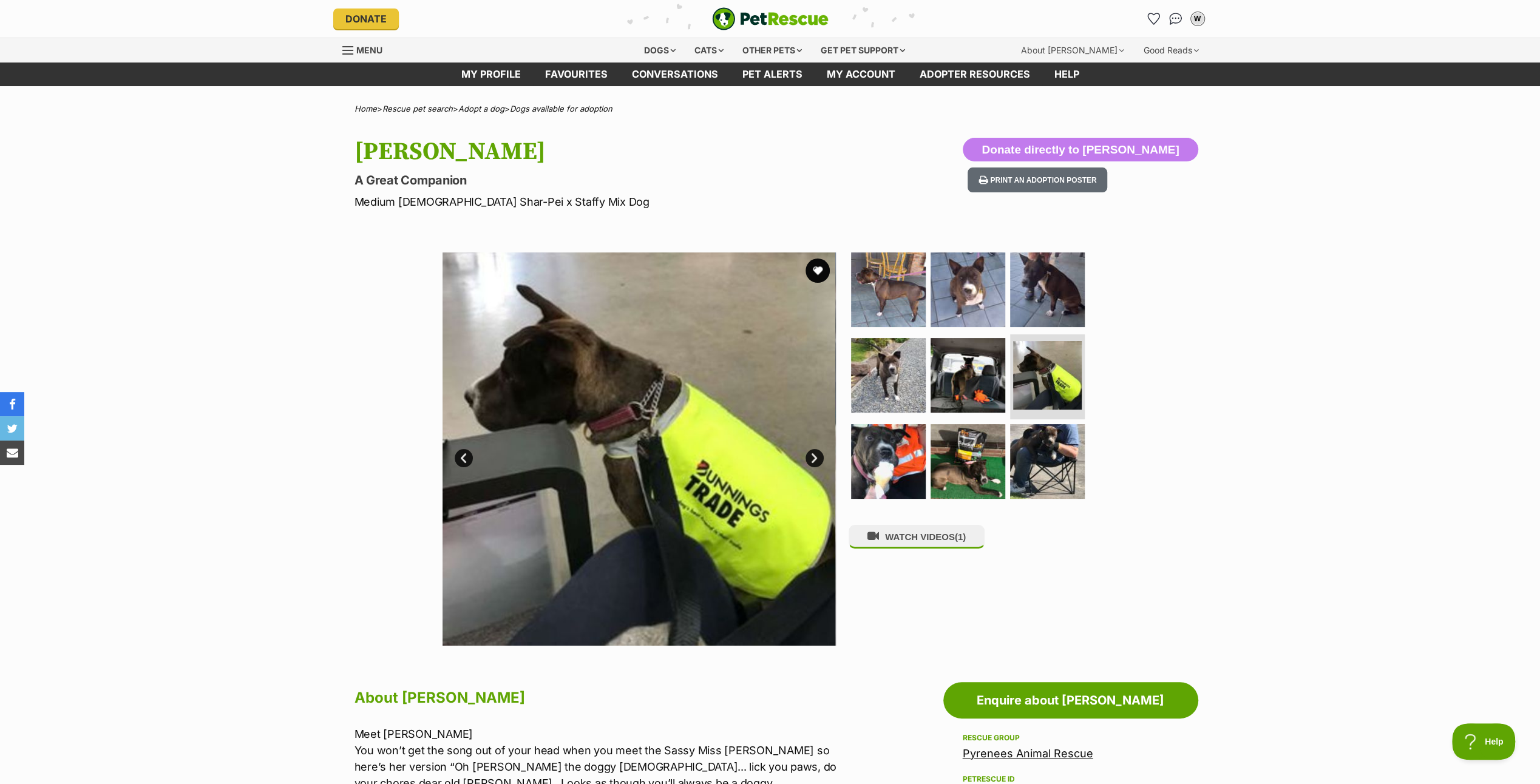
click at [814, 457] on link "Next" at bounding box center [814, 457] width 18 height 18
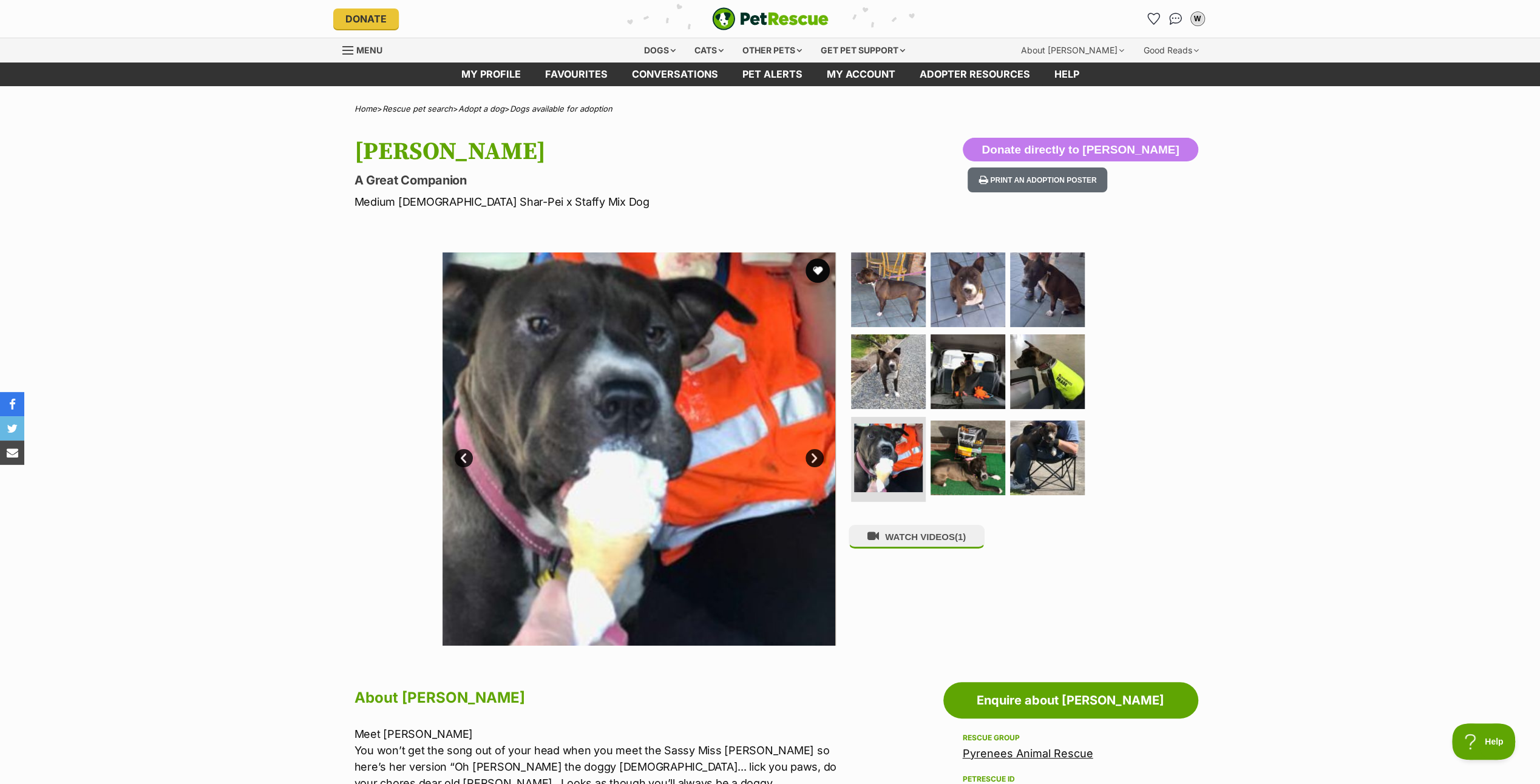
click at [814, 457] on link "Next" at bounding box center [814, 457] width 18 height 18
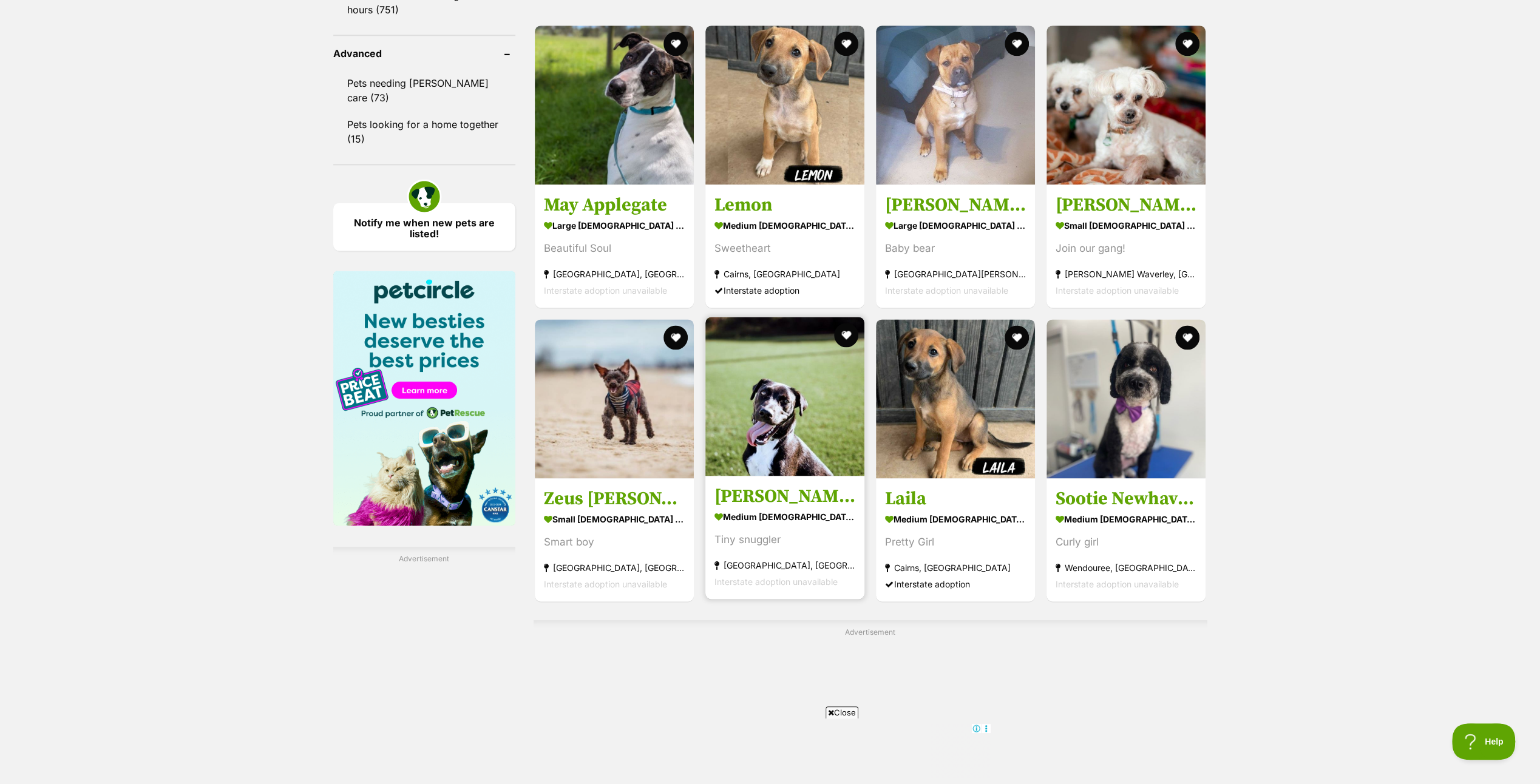
scroll to position [1830, 0]
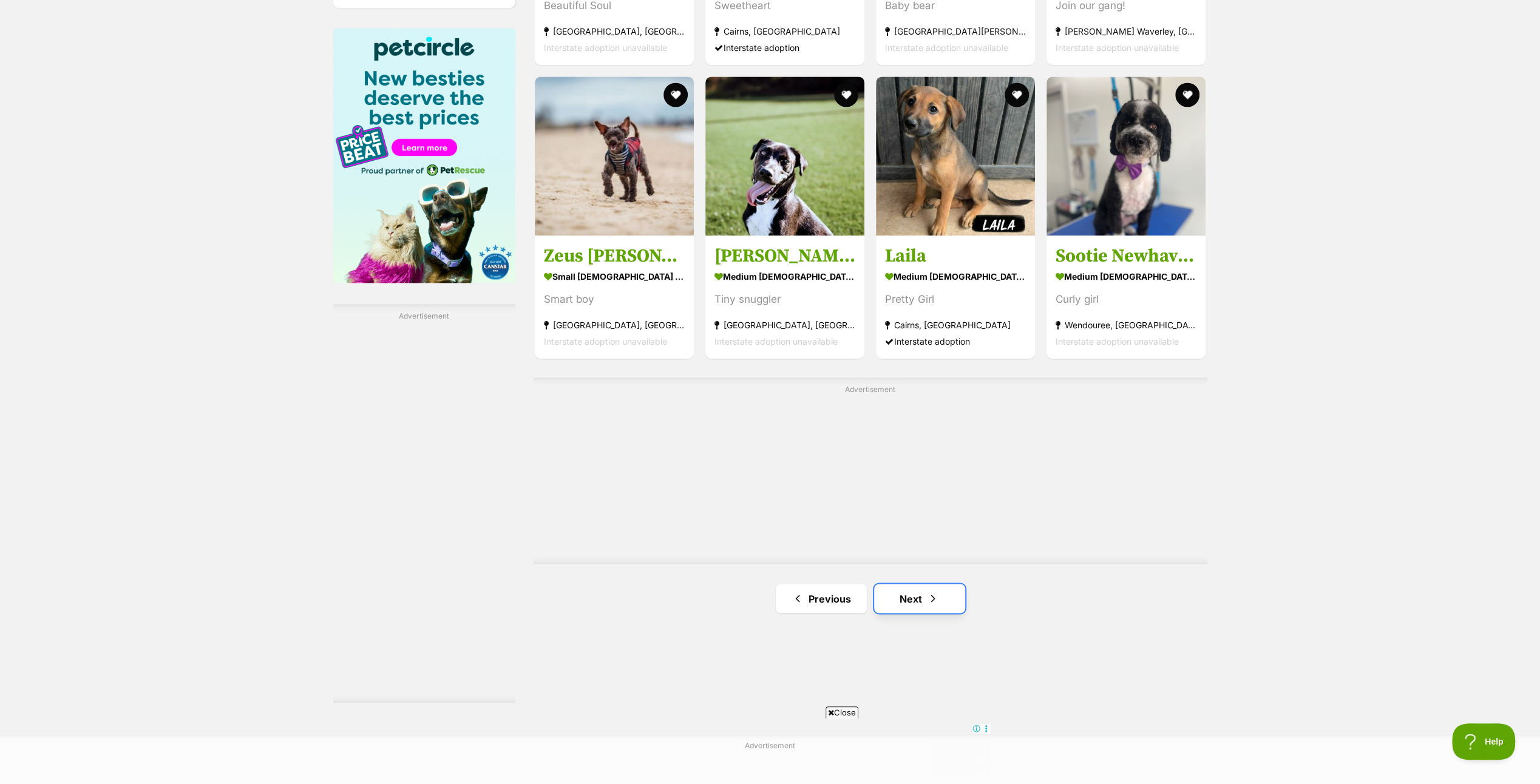
click at [911, 593] on link "Next" at bounding box center [919, 598] width 91 height 29
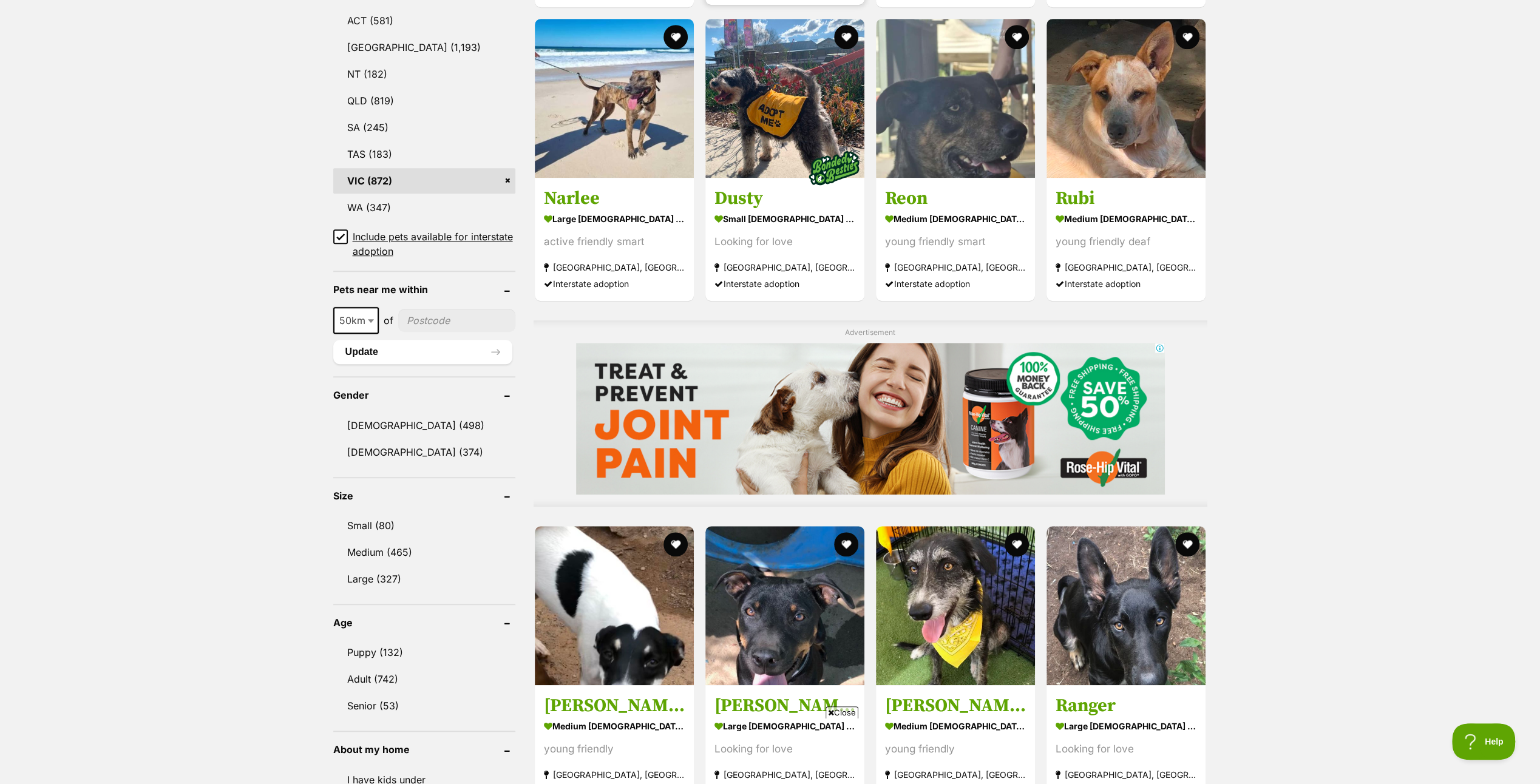
scroll to position [425, 0]
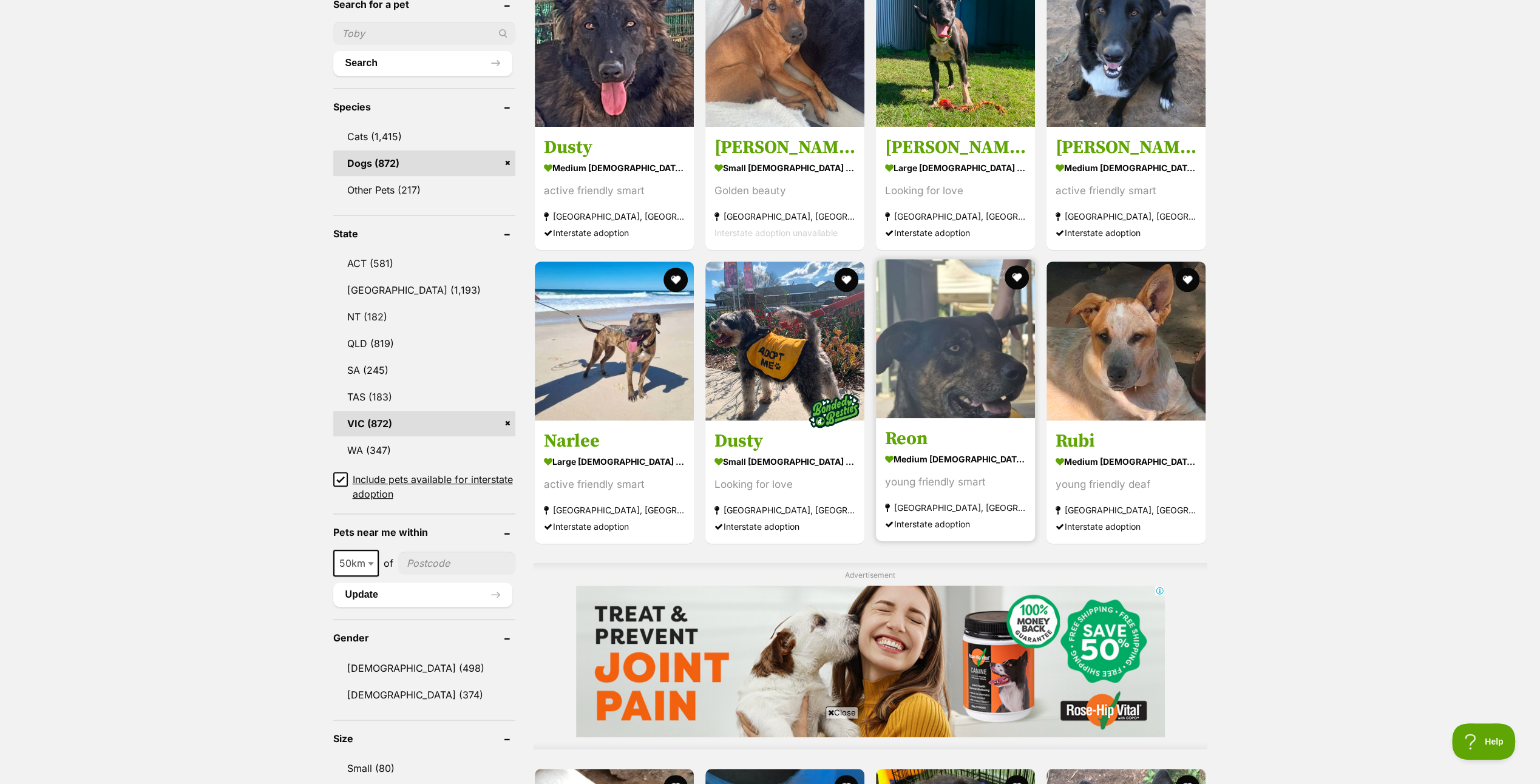
click at [954, 374] on img at bounding box center [954, 338] width 159 height 159
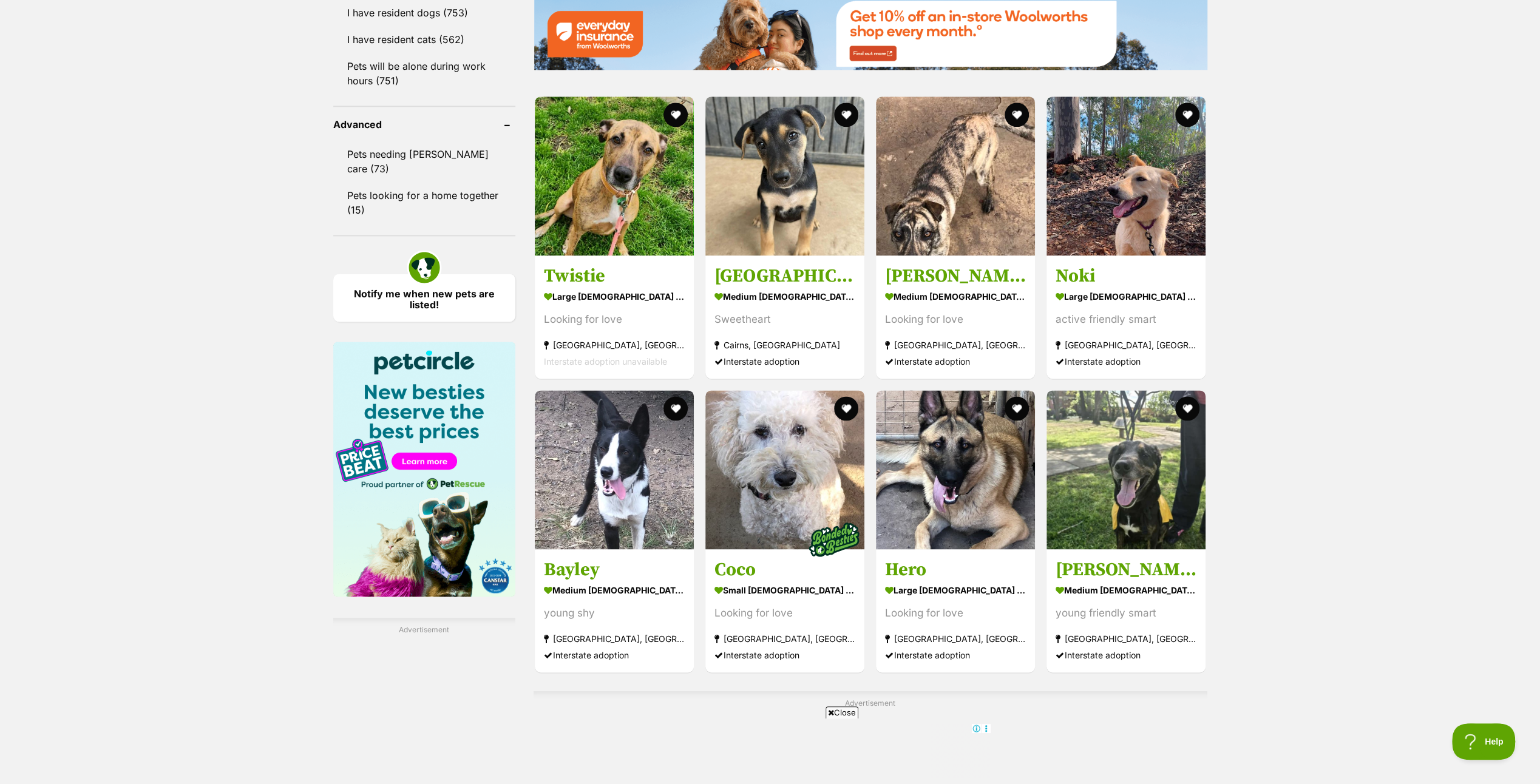
scroll to position [1820, 0]
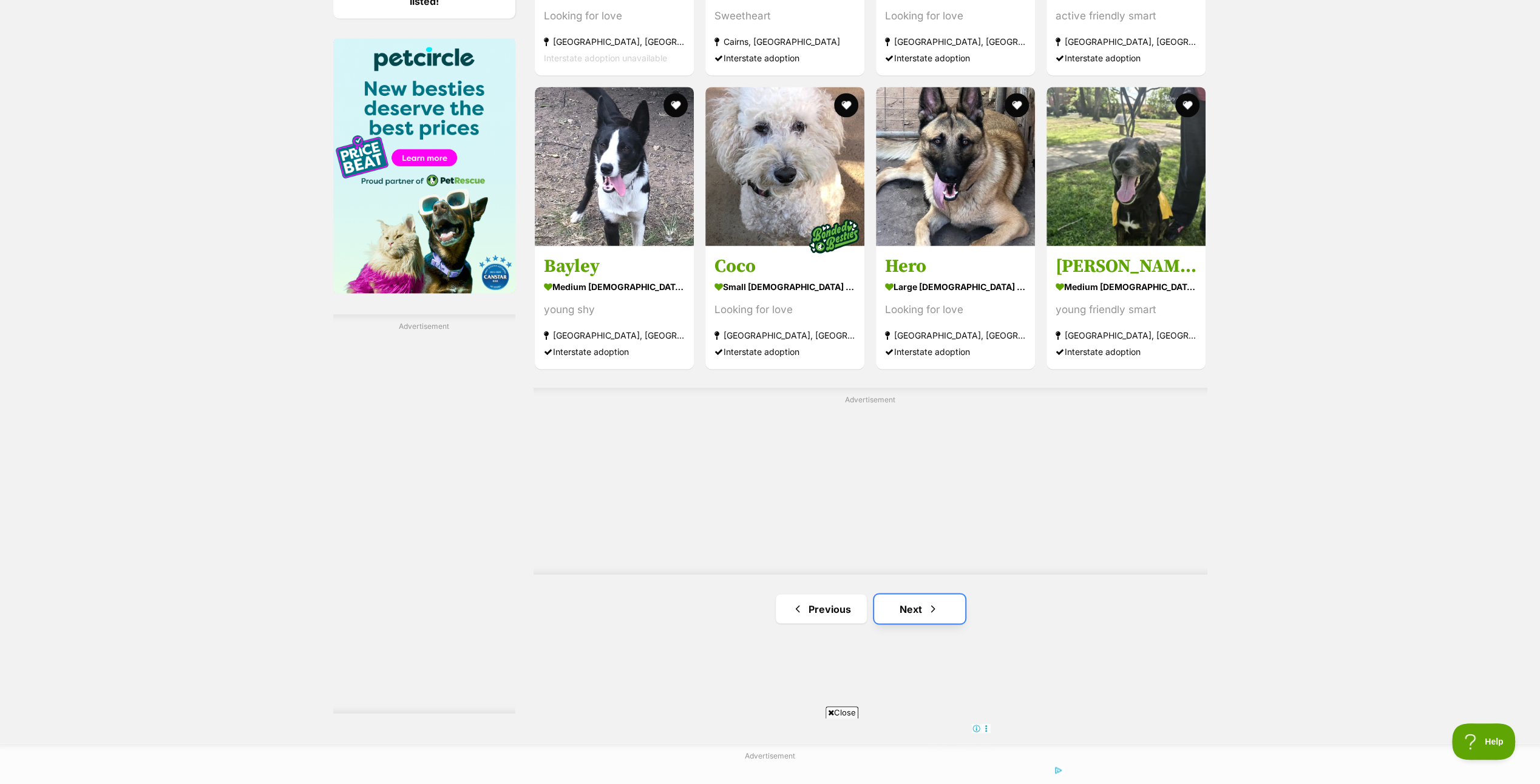
click at [915, 604] on link "Next" at bounding box center [919, 609] width 91 height 29
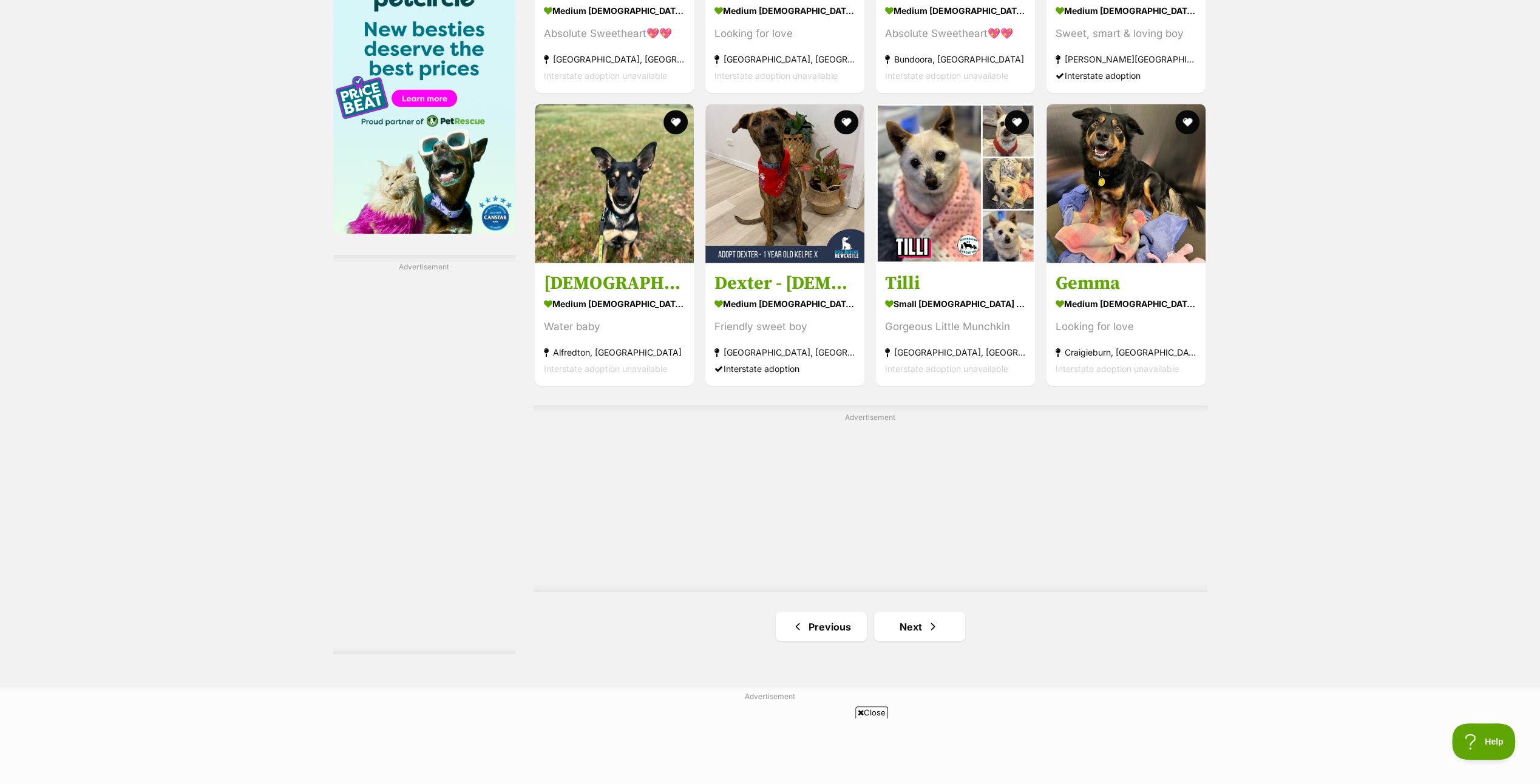
scroll to position [1881, 0]
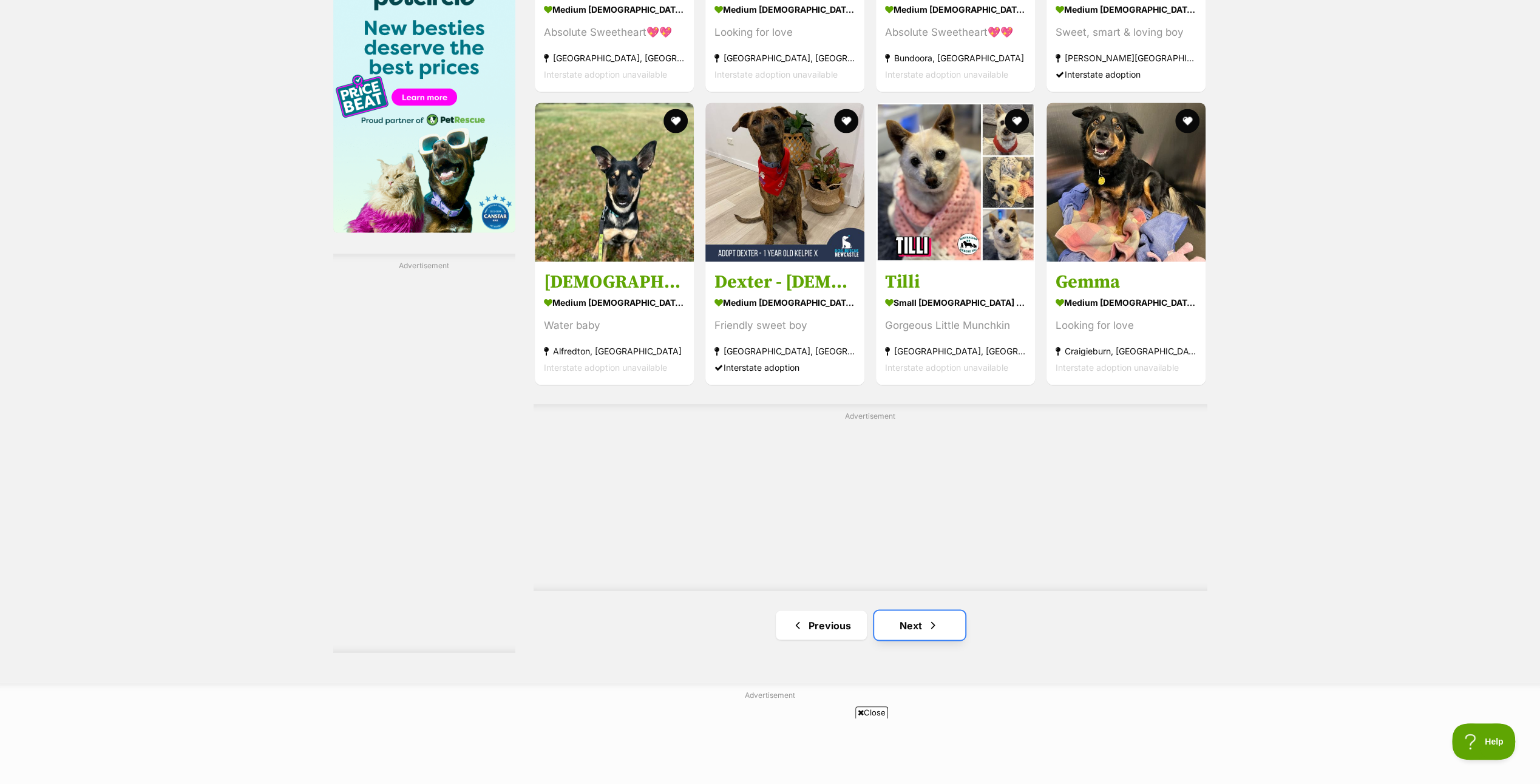
click at [921, 618] on link "Next" at bounding box center [919, 625] width 91 height 29
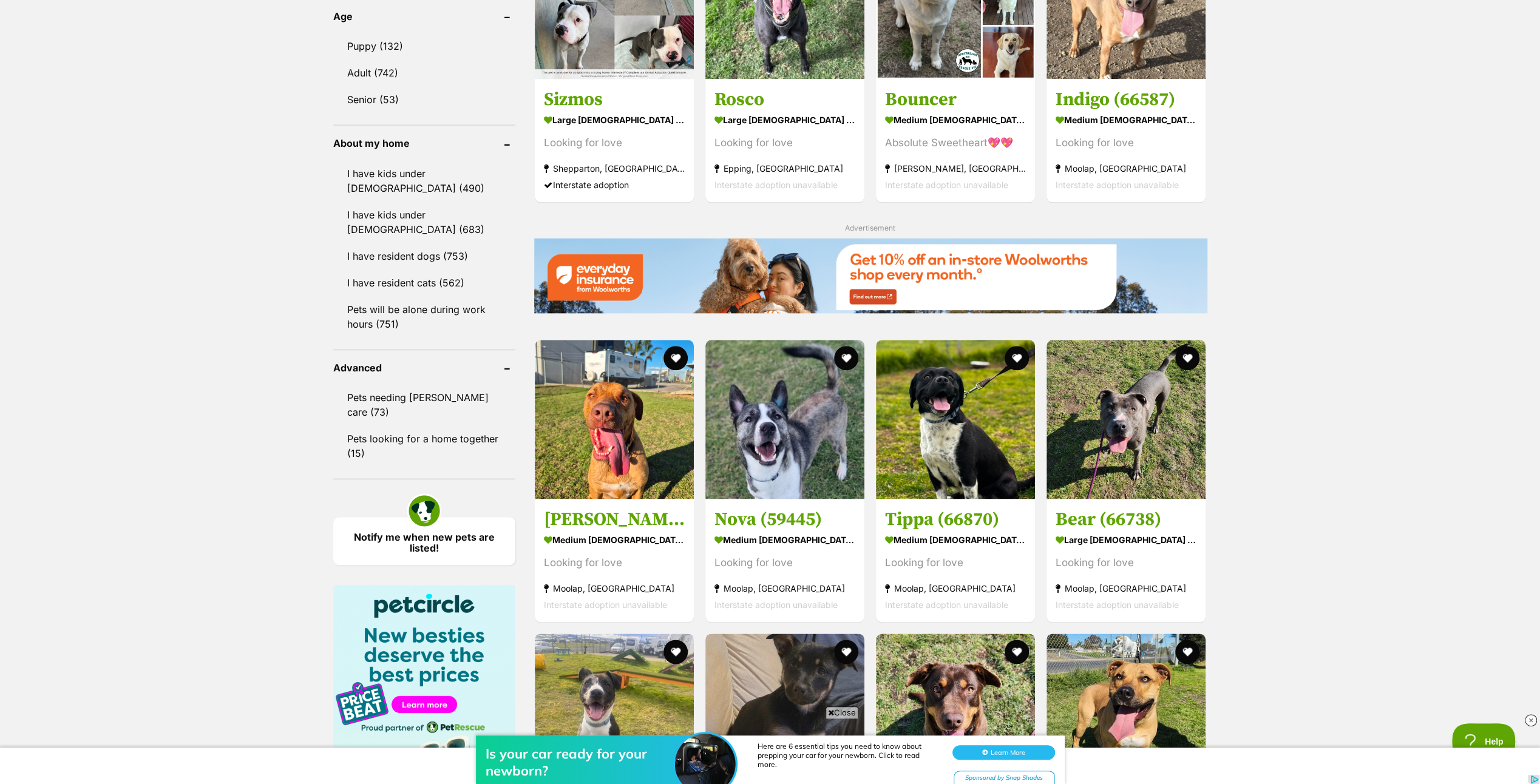
scroll to position [1274, 0]
click at [953, 438] on img at bounding box center [954, 416] width 159 height 159
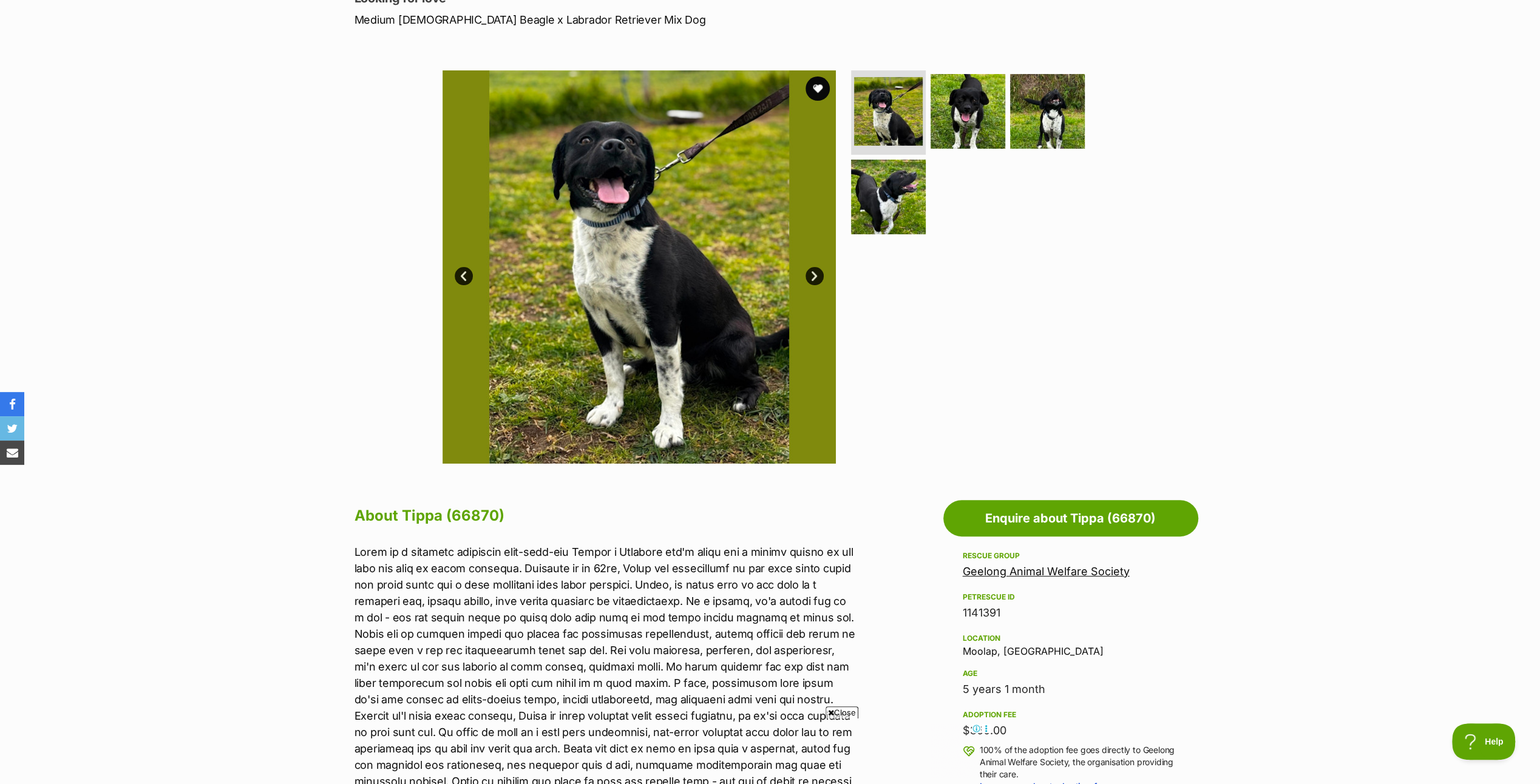
click at [811, 274] on link "Next" at bounding box center [814, 276] width 18 height 18
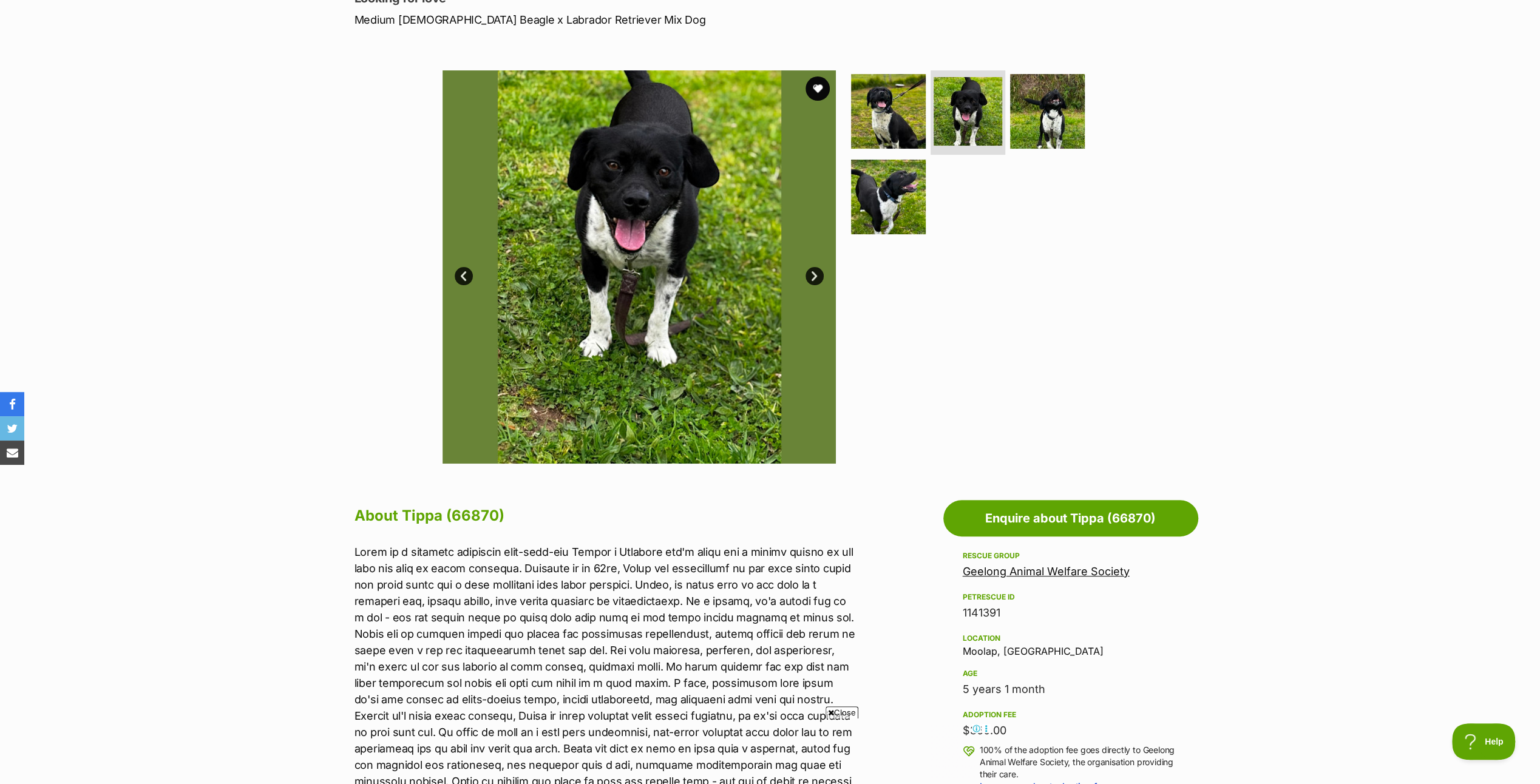
click at [811, 274] on link "Next" at bounding box center [814, 276] width 18 height 18
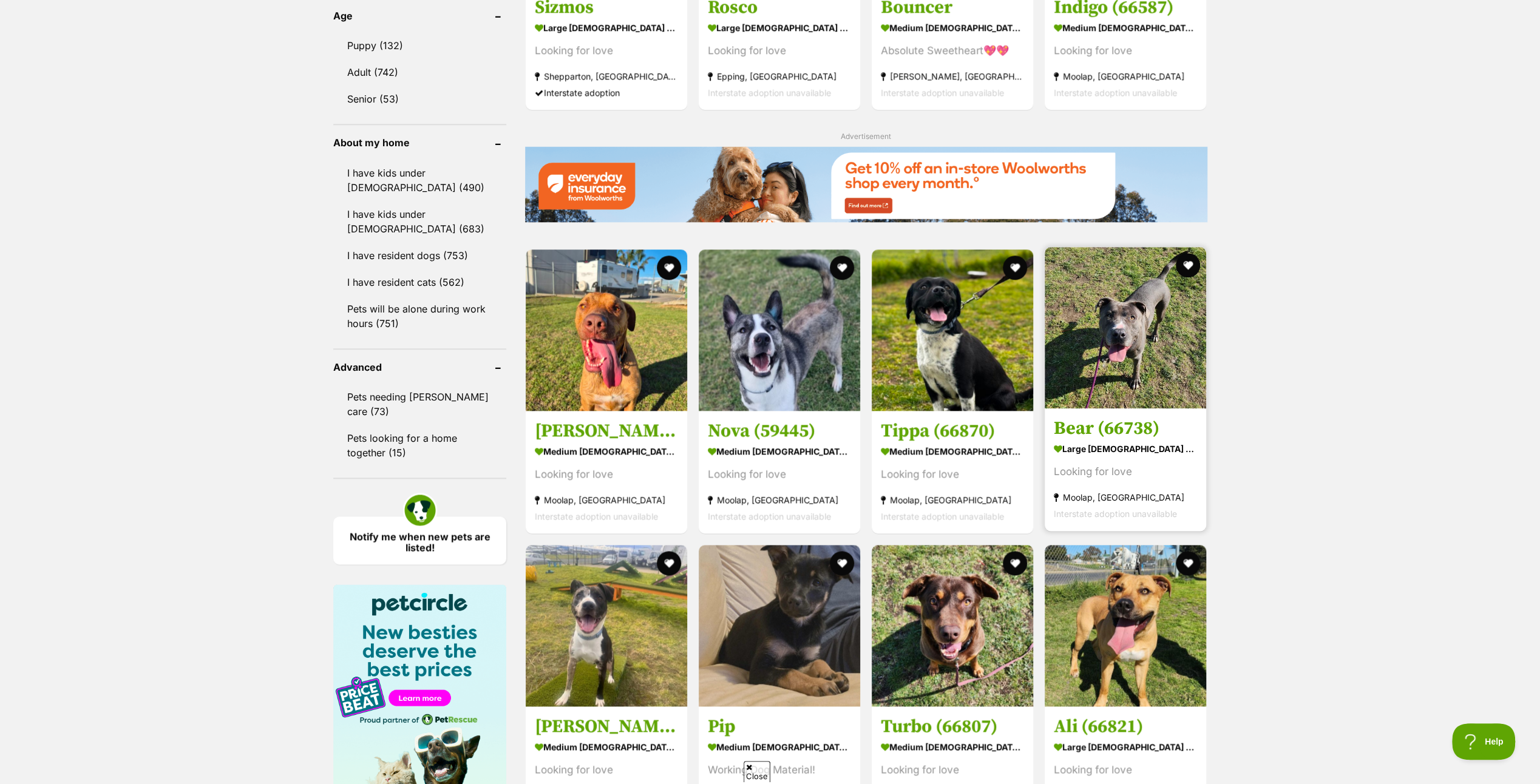
click at [1150, 364] on img at bounding box center [1126, 328] width 162 height 162
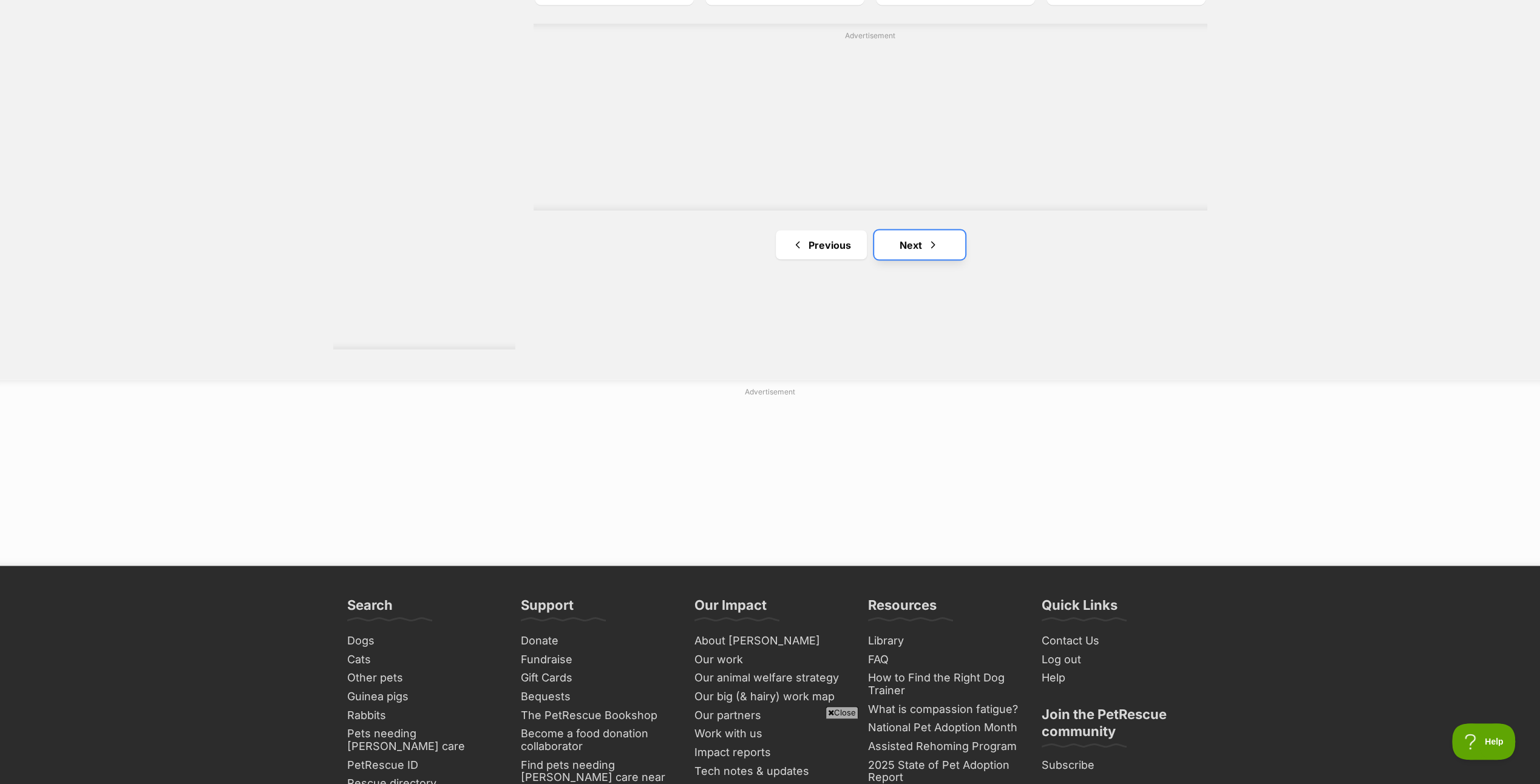
click at [909, 240] on link "Next" at bounding box center [919, 245] width 91 height 29
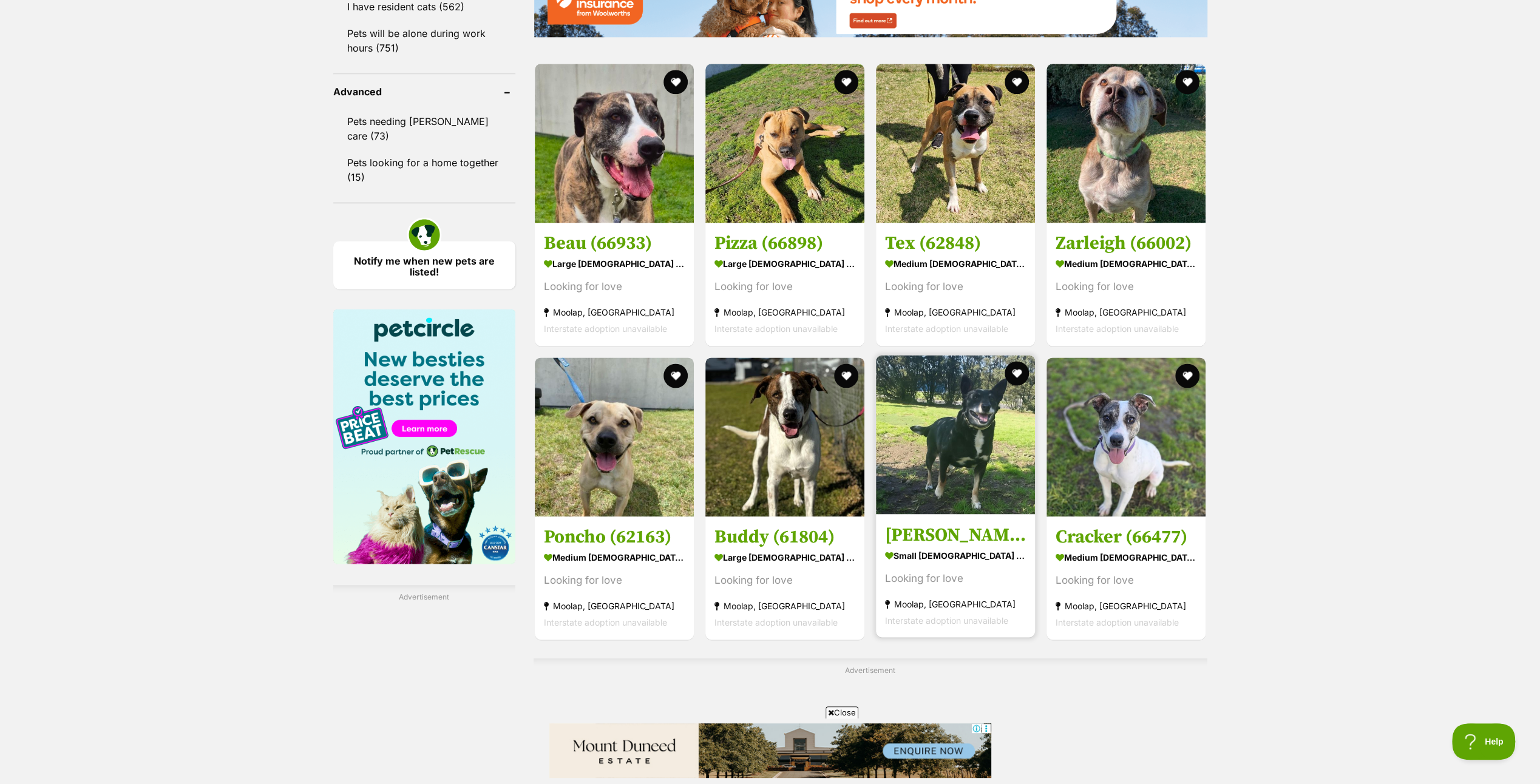
scroll to position [1820, 0]
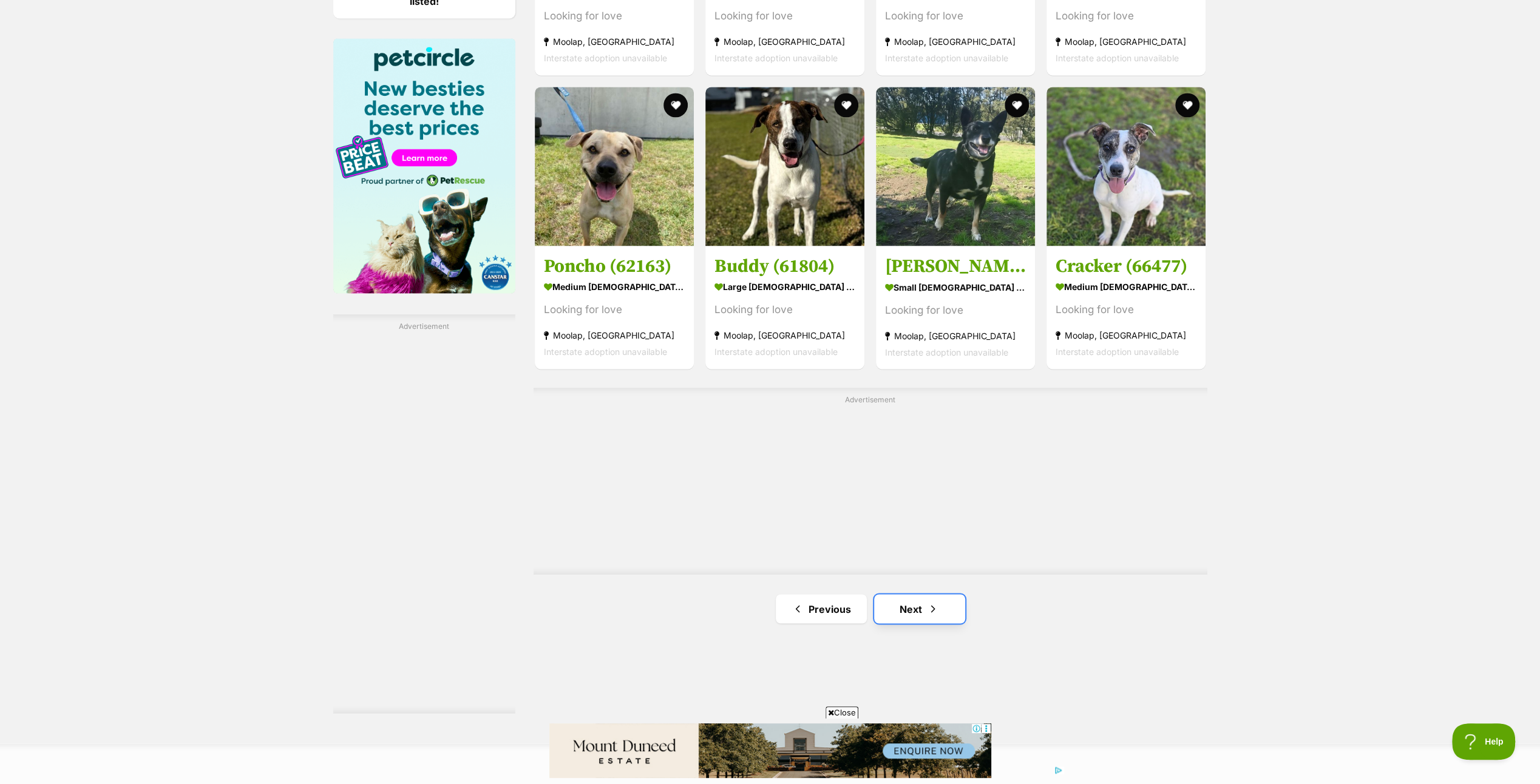
click at [914, 603] on link "Next" at bounding box center [919, 609] width 91 height 29
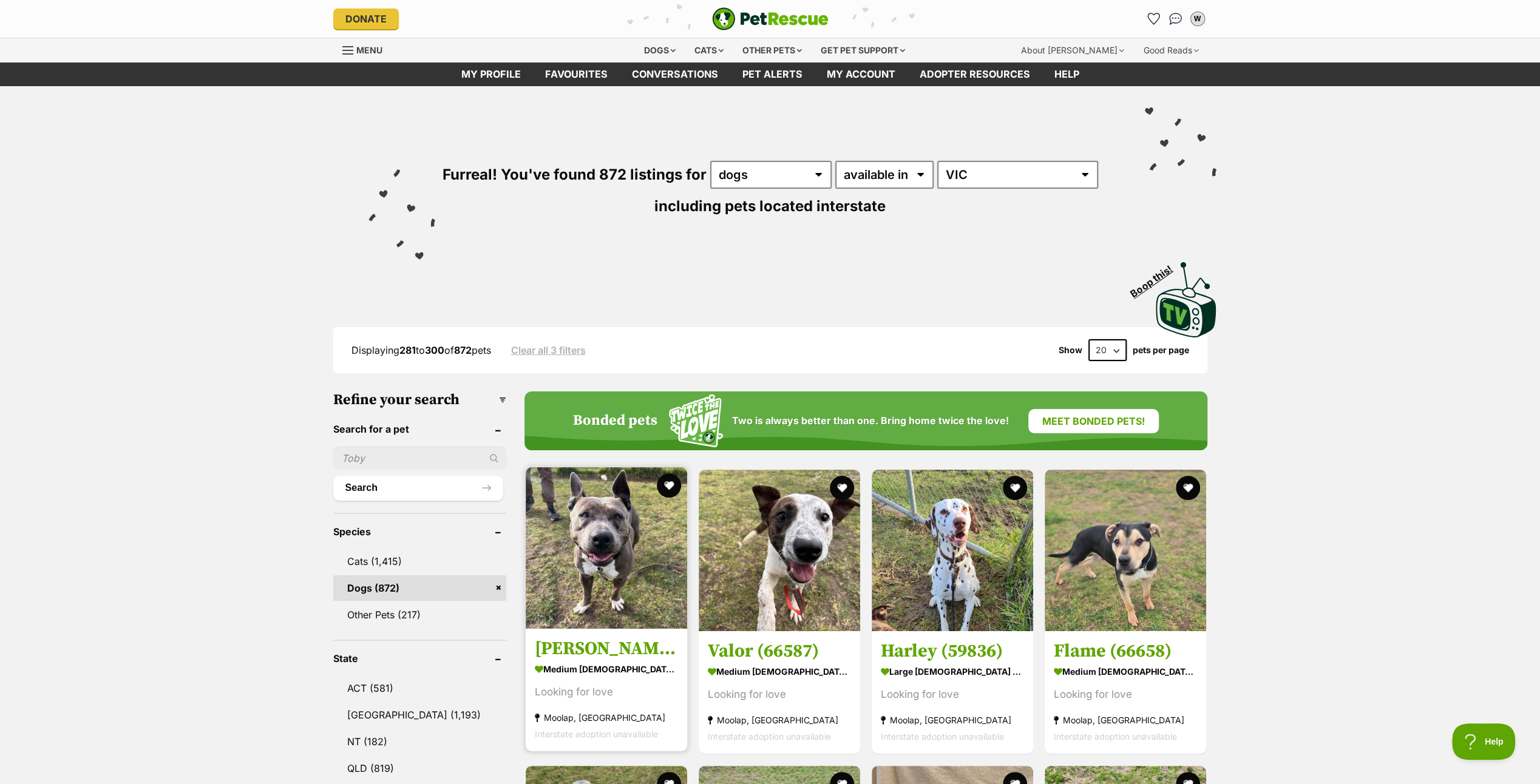
click at [580, 549] on img at bounding box center [606, 548] width 162 height 162
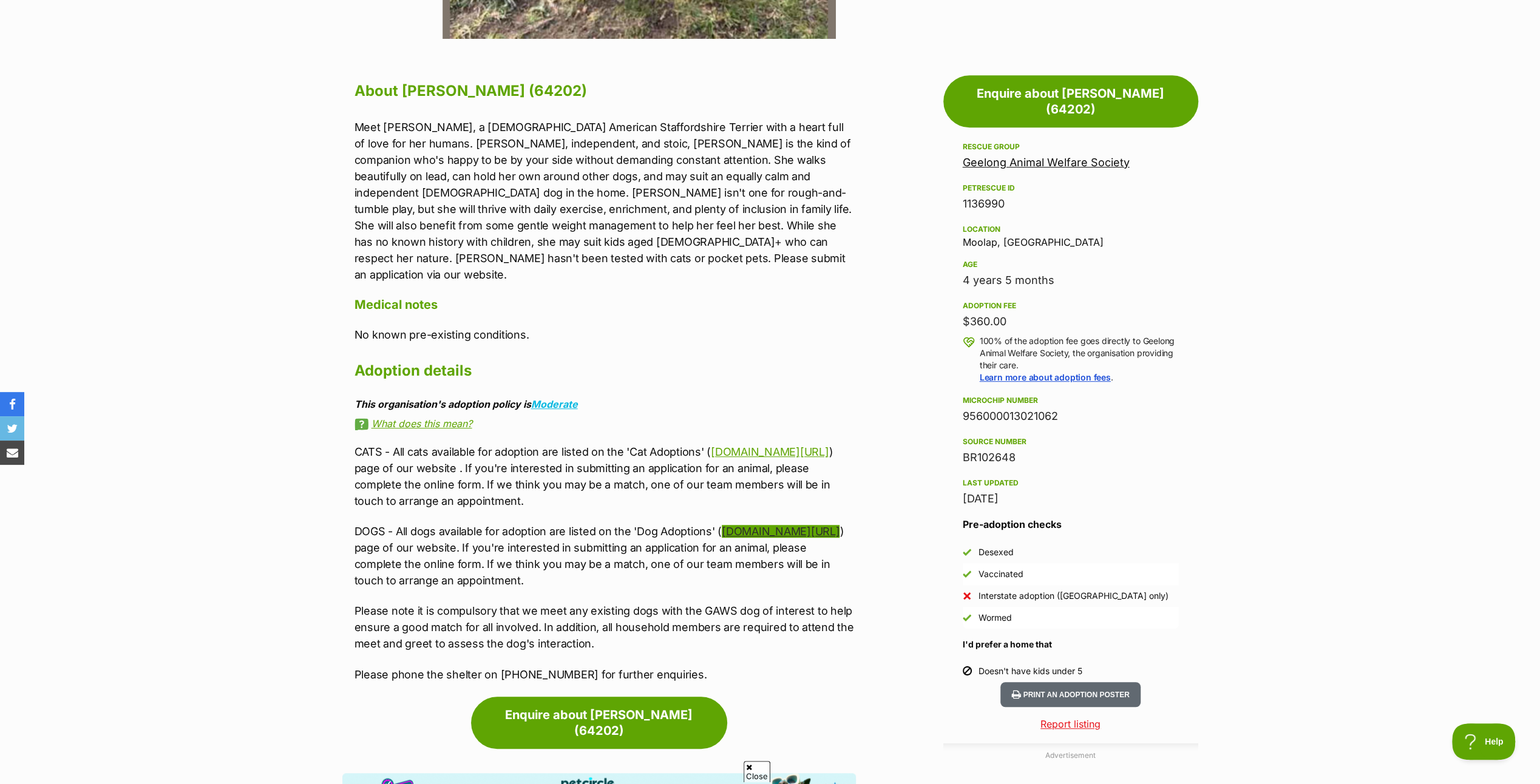
click at [769, 525] on link "[DOMAIN_NAME][URL]" at bounding box center [780, 531] width 118 height 13
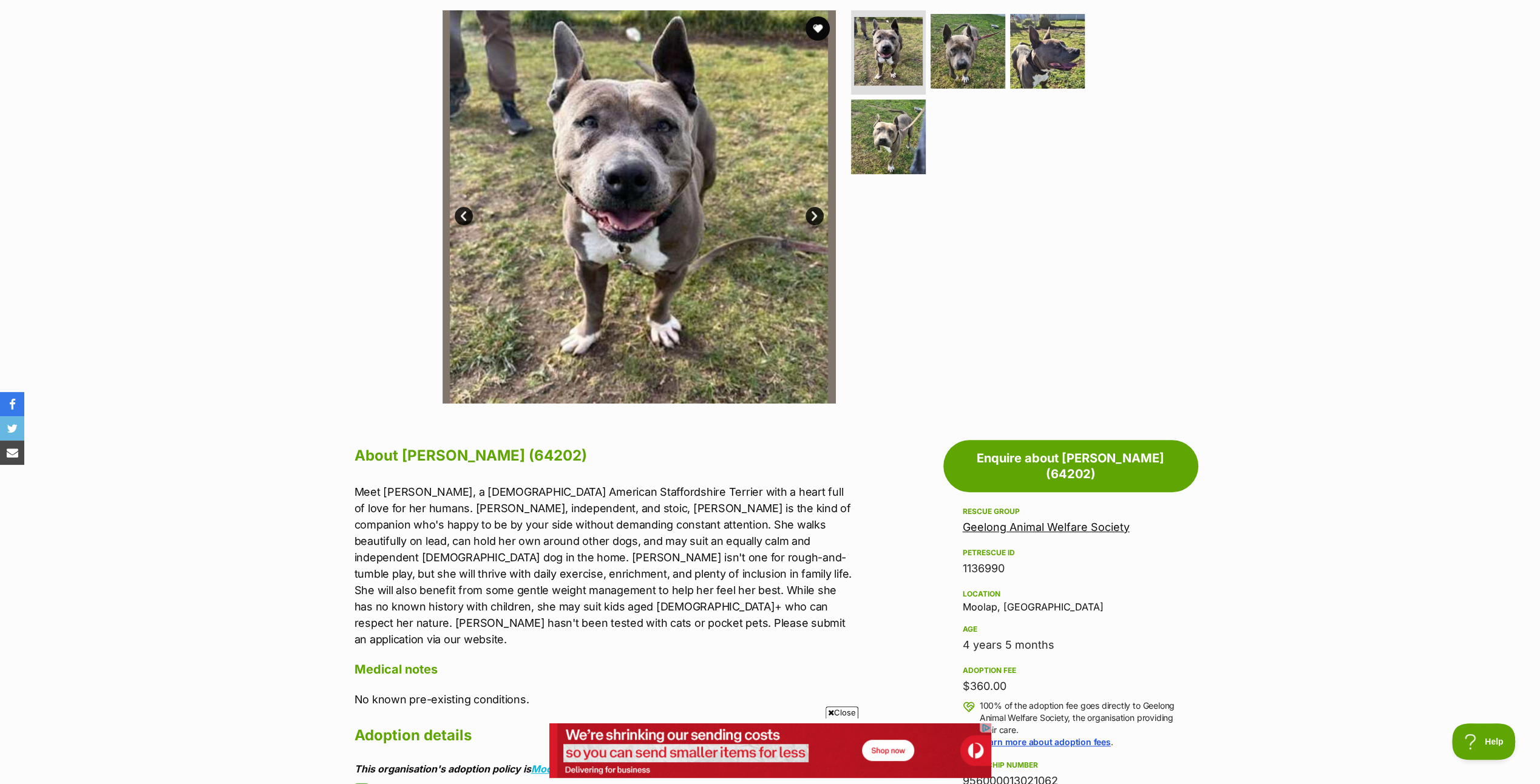
scroll to position [242, 0]
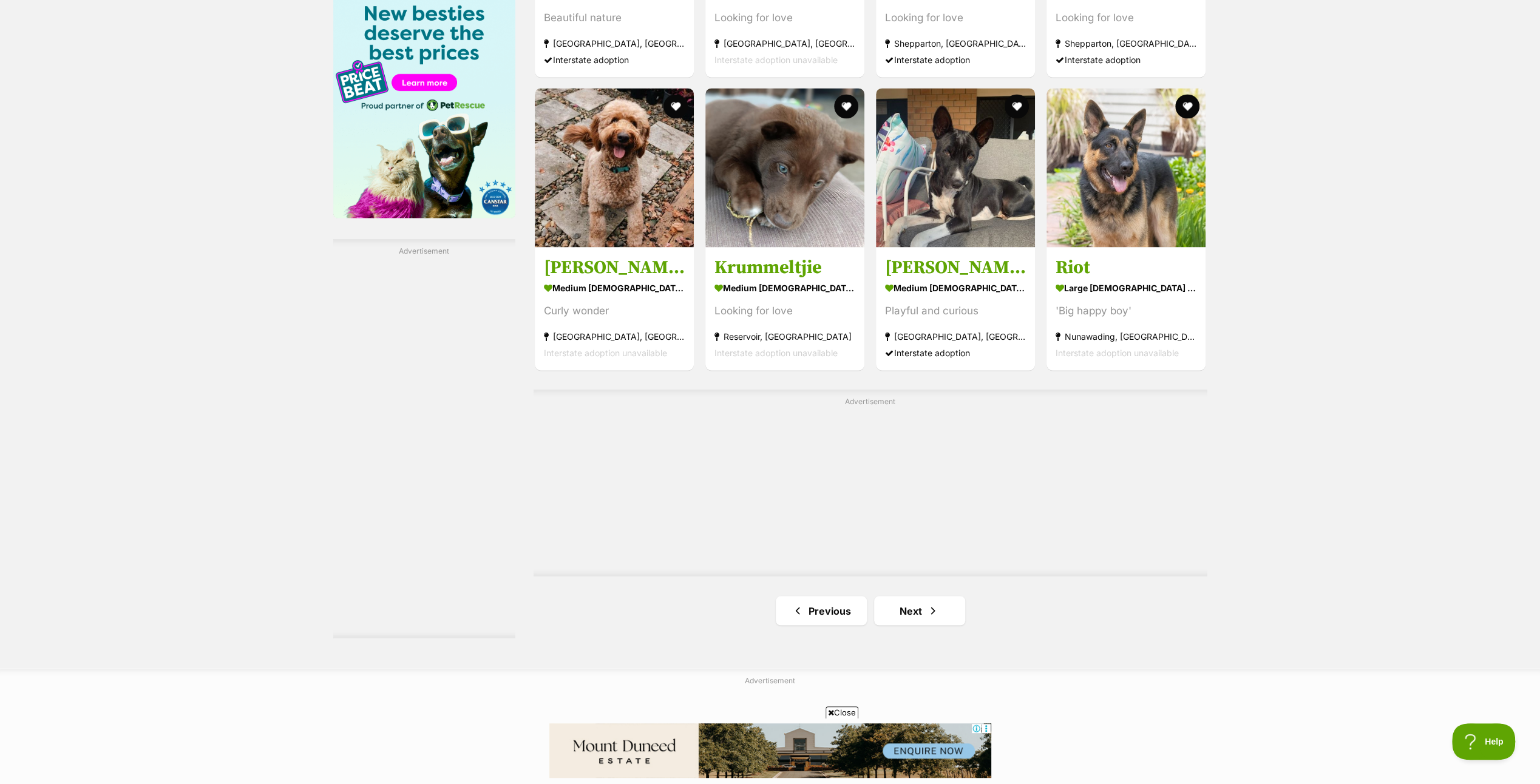
scroll to position [1942, 0]
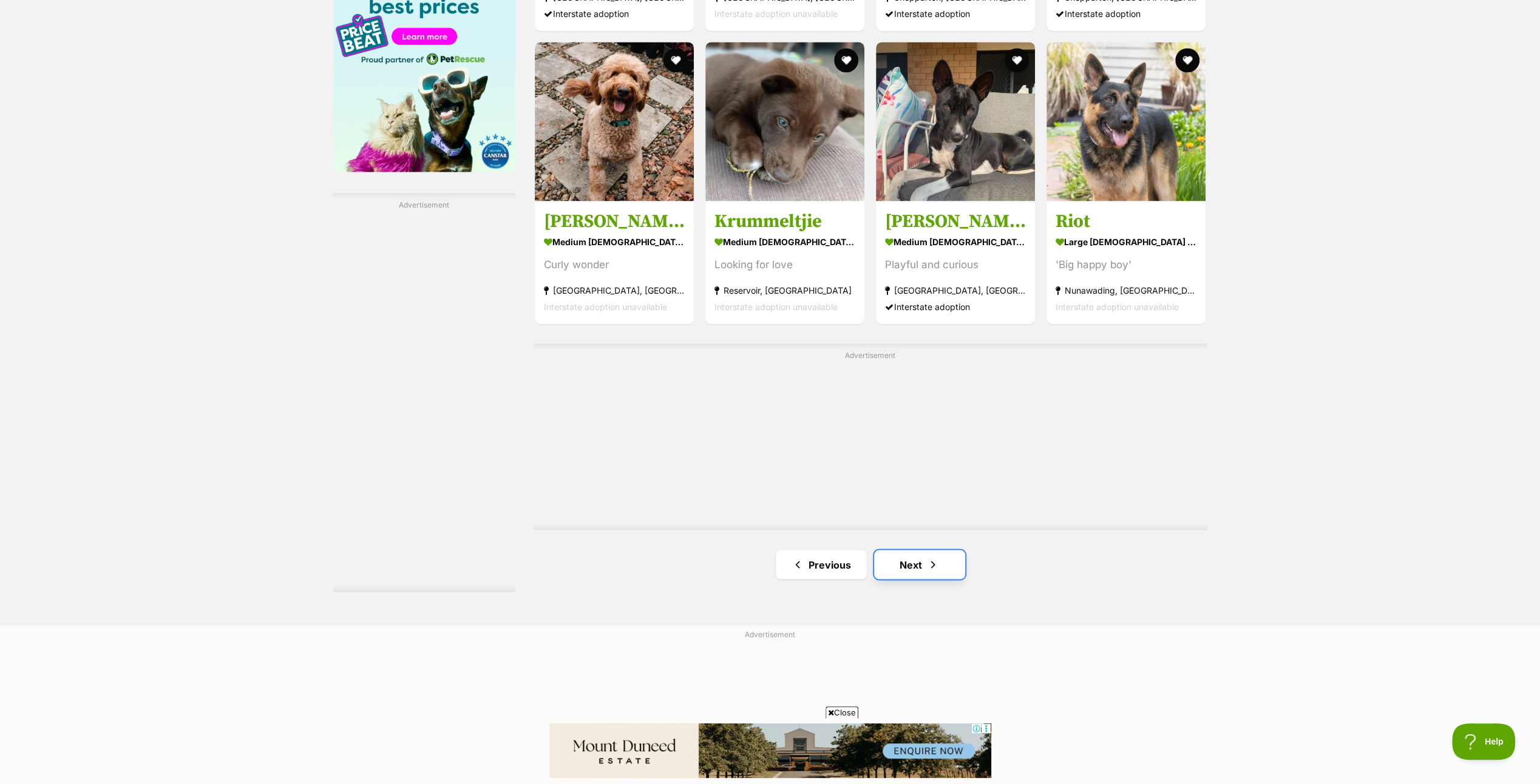
click at [899, 562] on link "Next" at bounding box center [919, 564] width 91 height 29
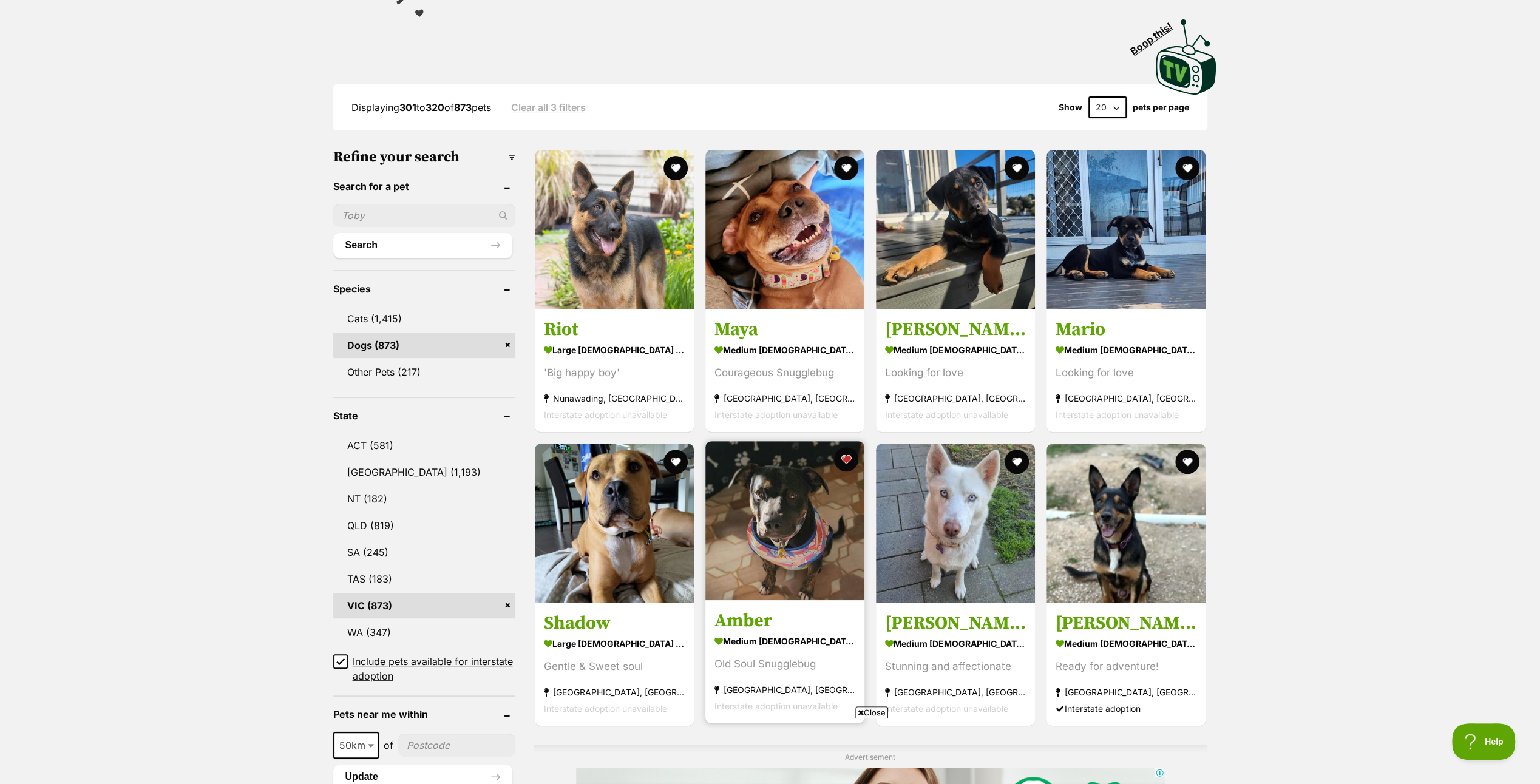
click at [776, 483] on img at bounding box center [784, 520] width 159 height 159
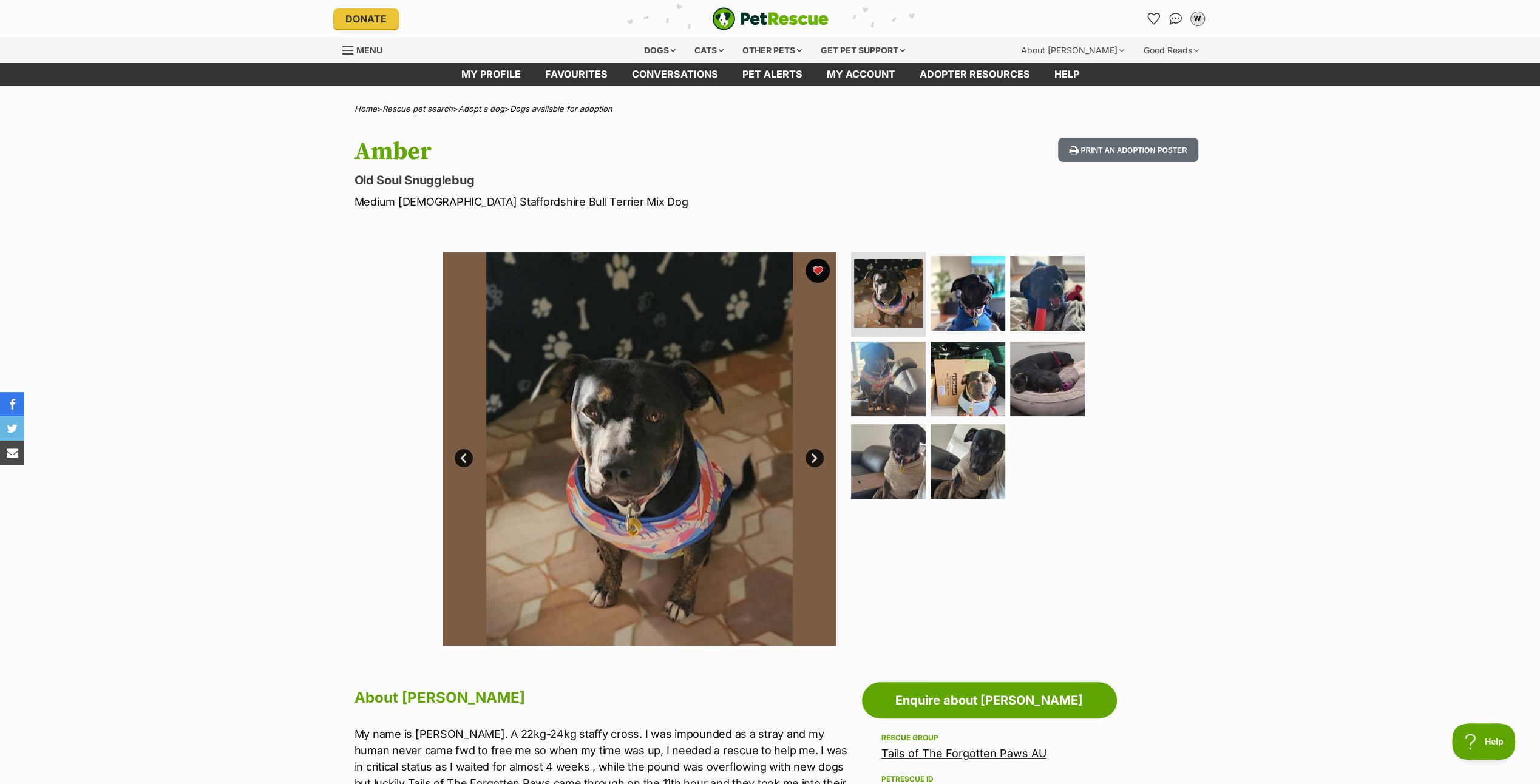
click at [812, 459] on link "Next" at bounding box center [814, 457] width 18 height 18
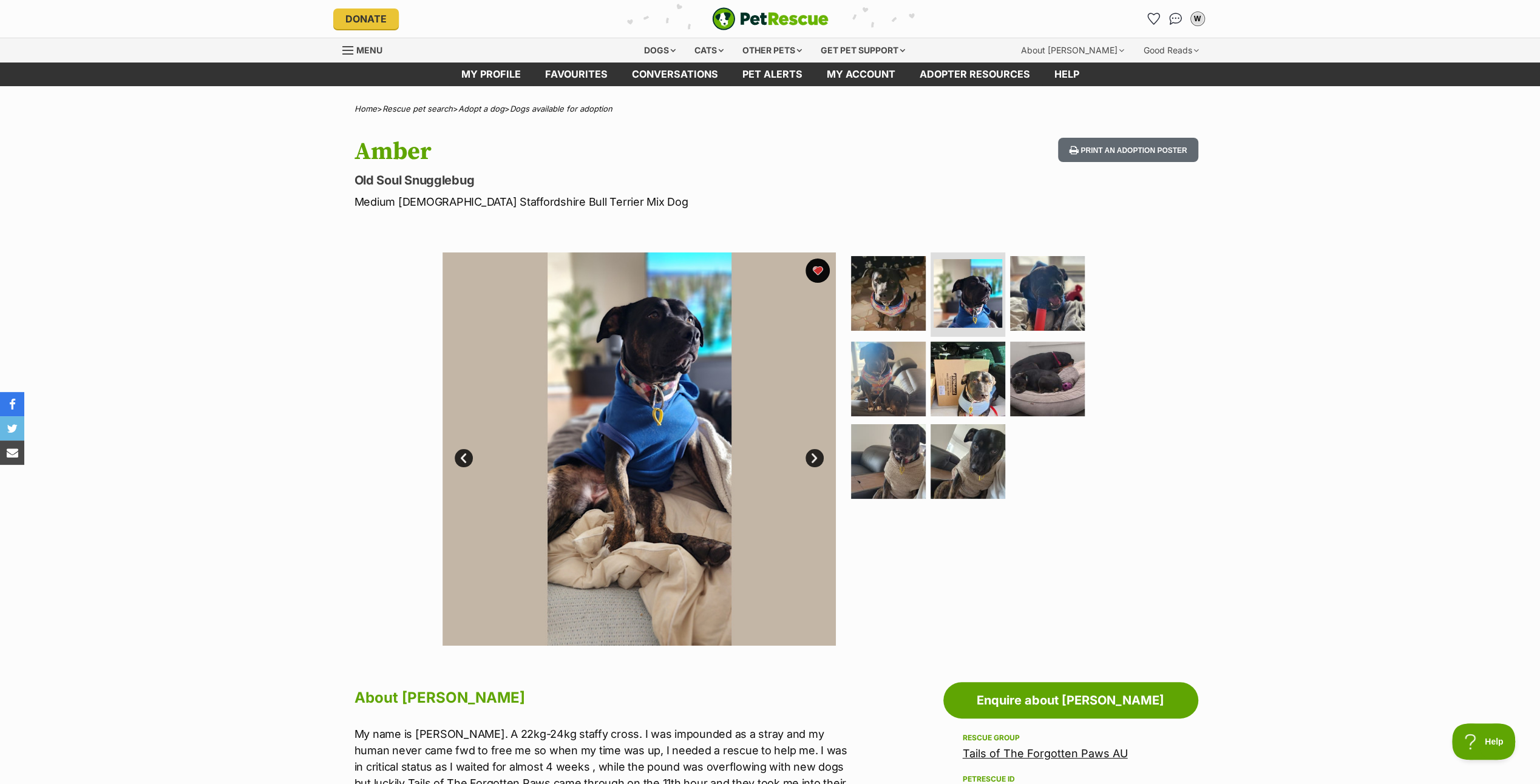
click at [812, 459] on link "Next" at bounding box center [814, 457] width 18 height 18
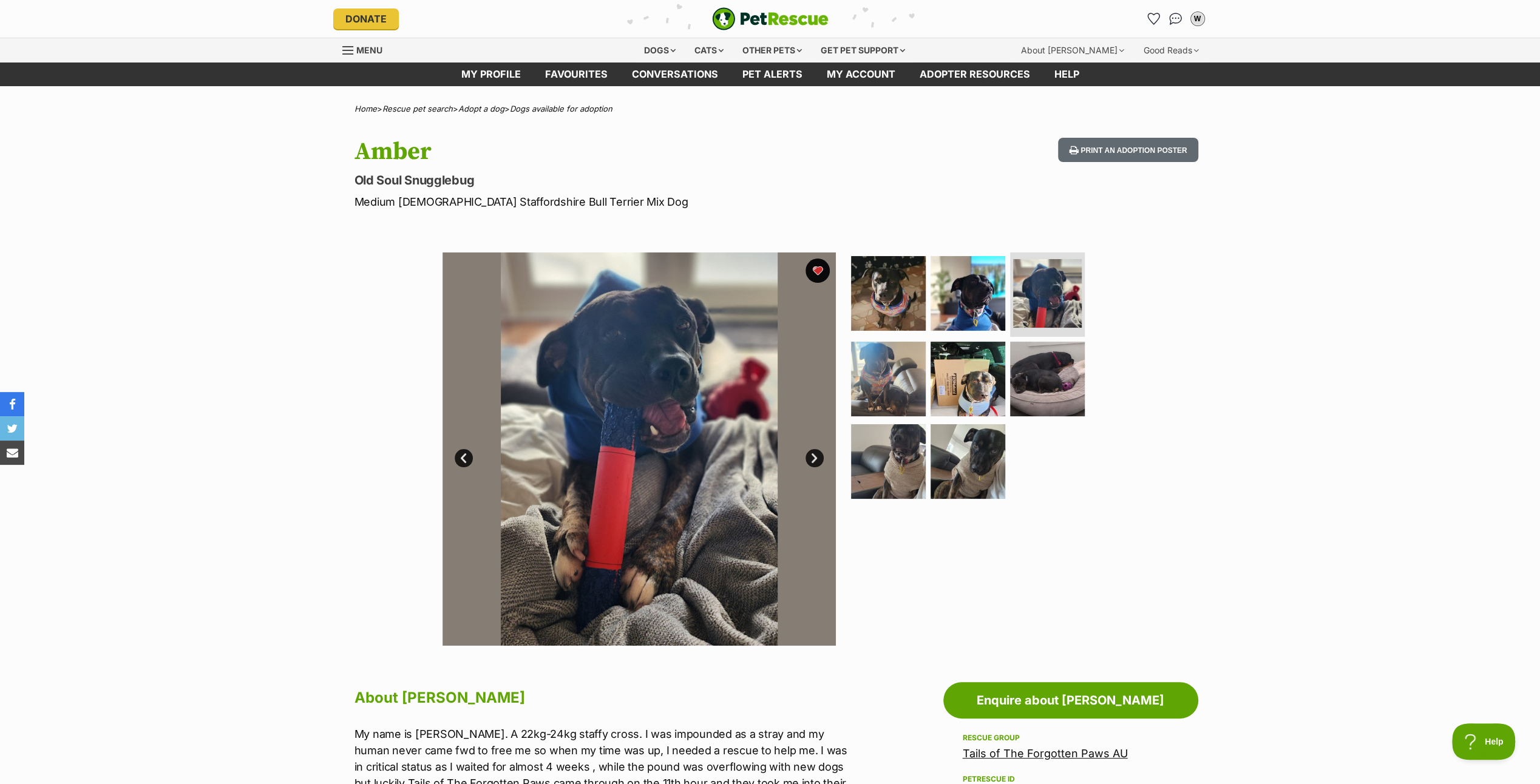
click at [812, 459] on link "Next" at bounding box center [814, 457] width 18 height 18
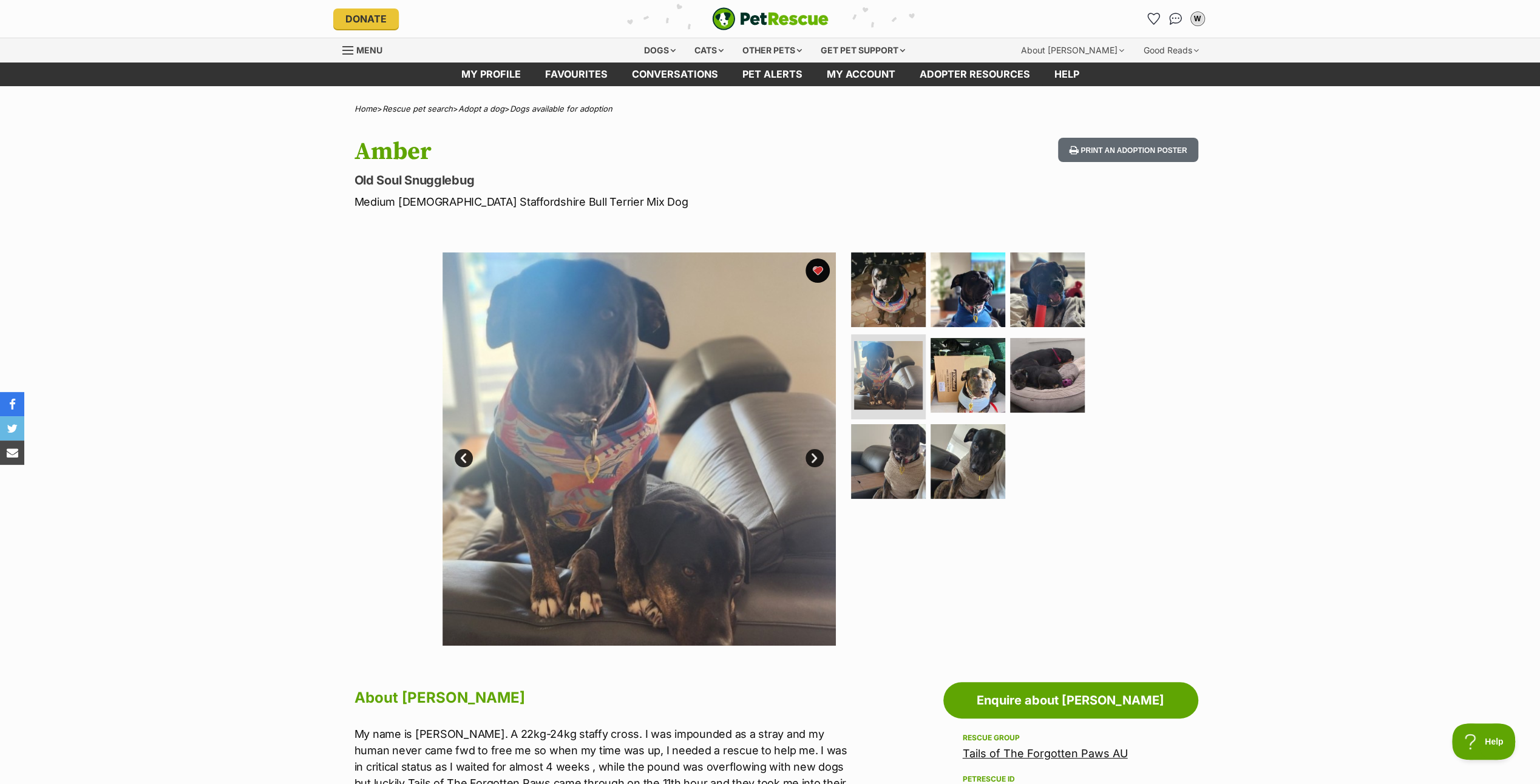
click at [812, 459] on link "Next" at bounding box center [814, 457] width 18 height 18
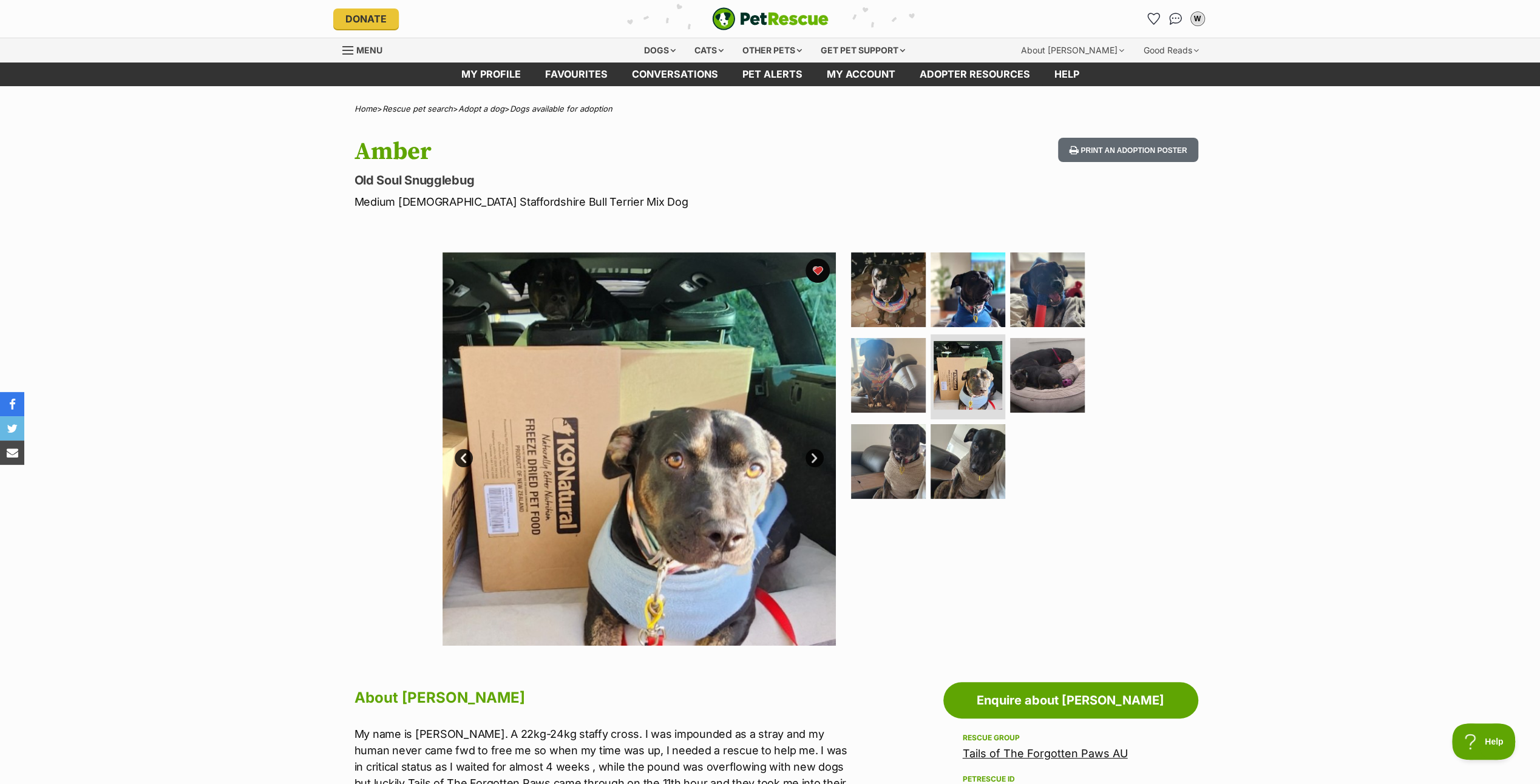
click at [812, 459] on link "Next" at bounding box center [814, 457] width 18 height 18
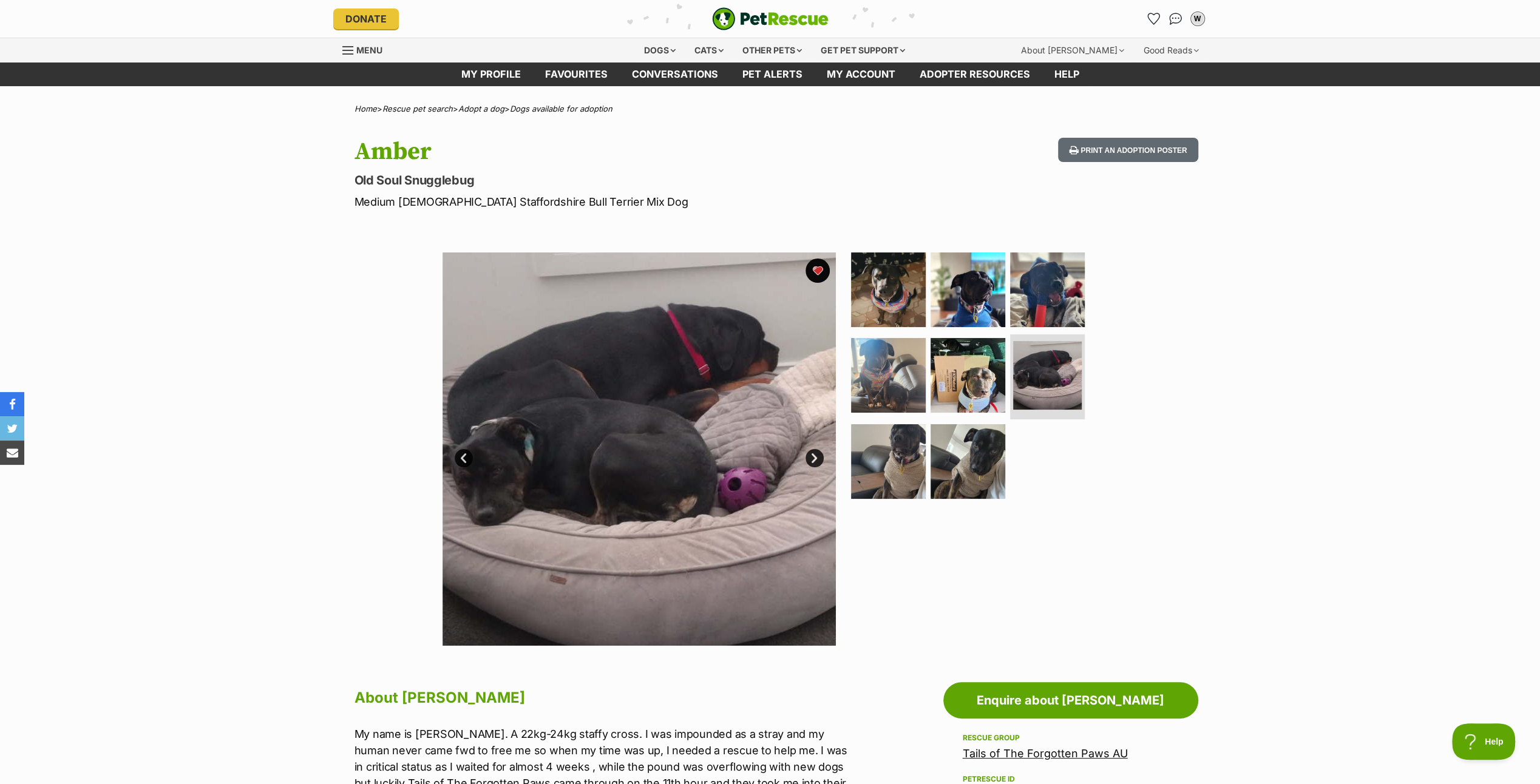
click at [812, 459] on link "Next" at bounding box center [814, 457] width 18 height 18
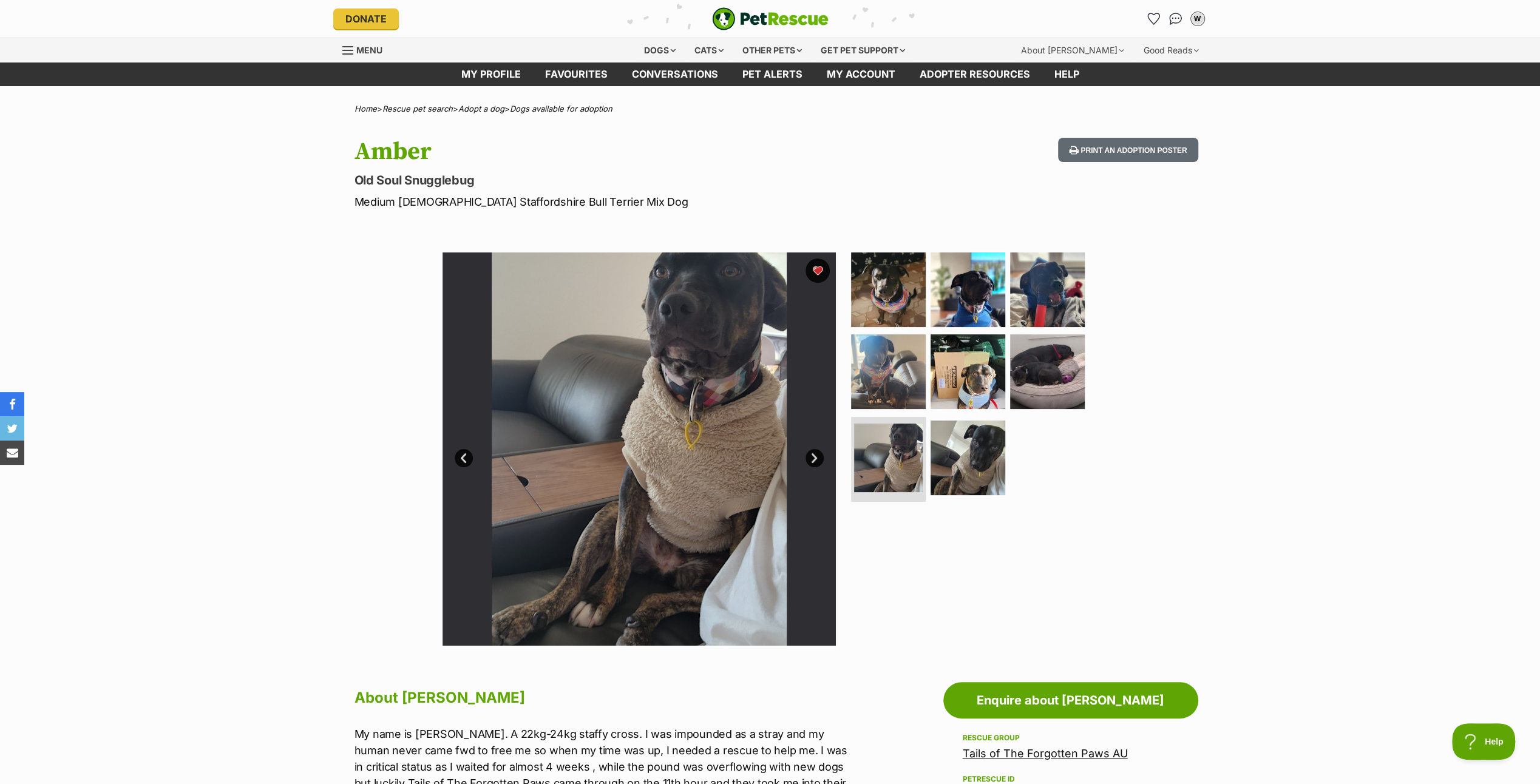
click at [812, 459] on link "Next" at bounding box center [814, 457] width 18 height 18
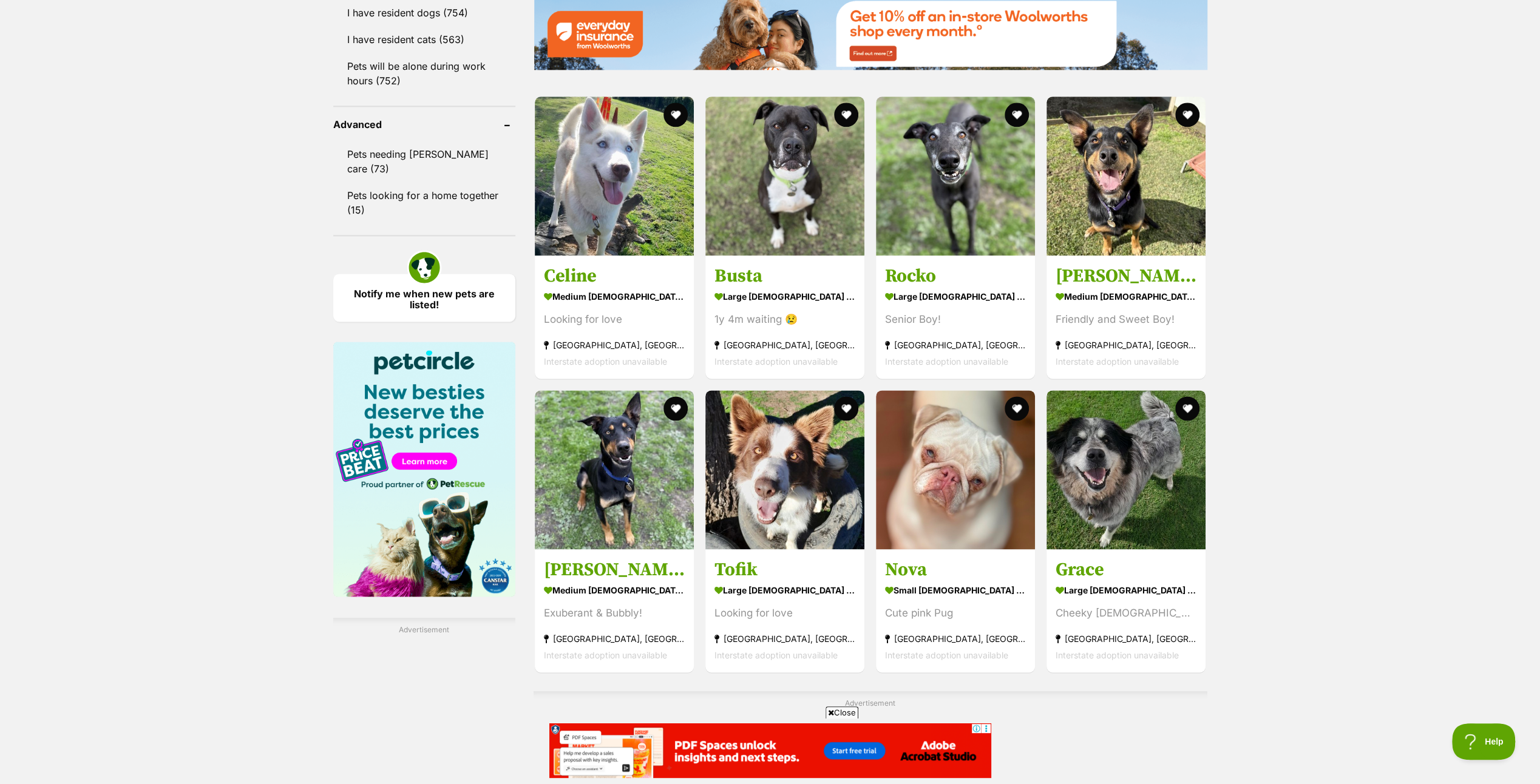
scroll to position [1820, 0]
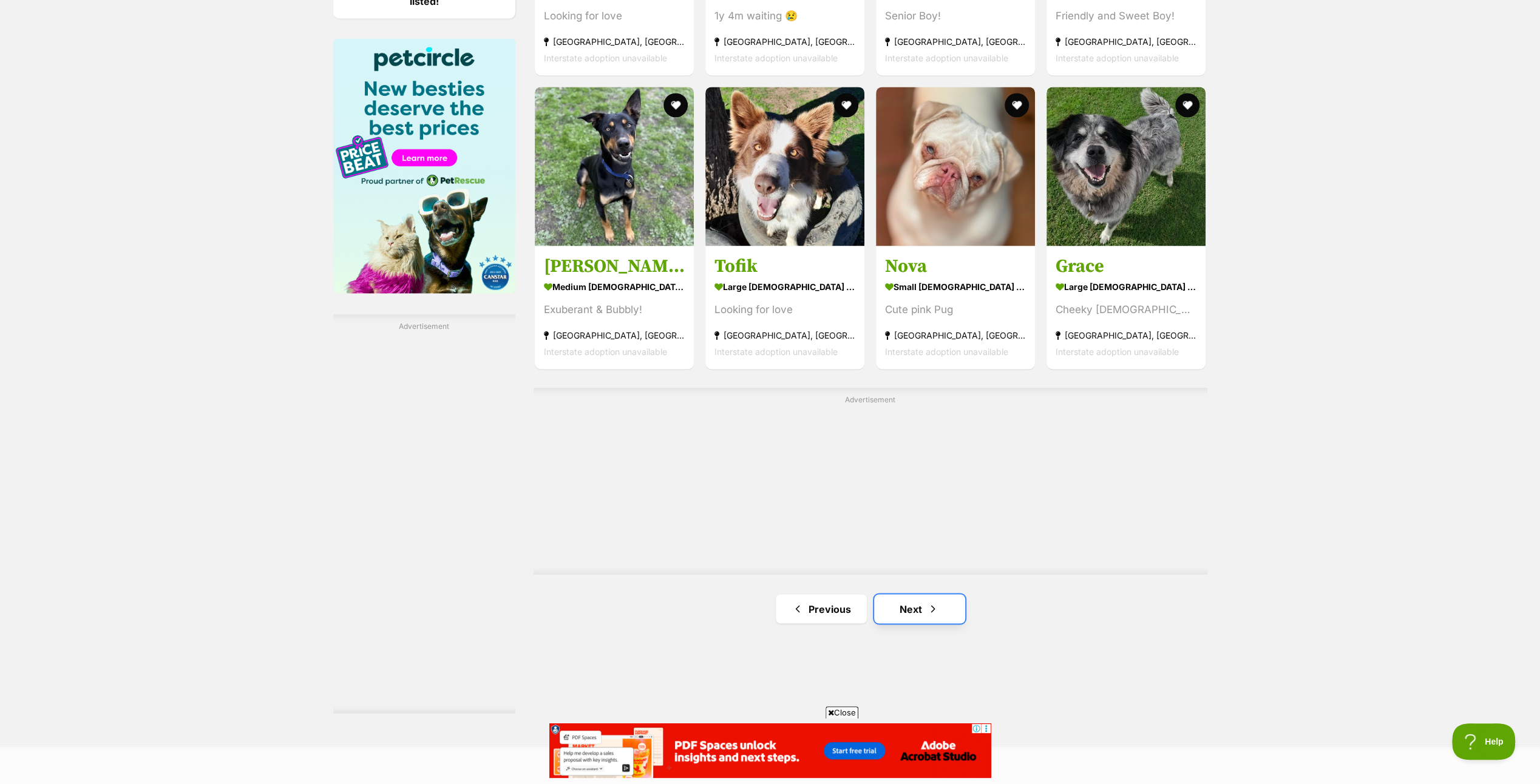
click at [936, 601] on span "Next page" at bounding box center [933, 608] width 12 height 15
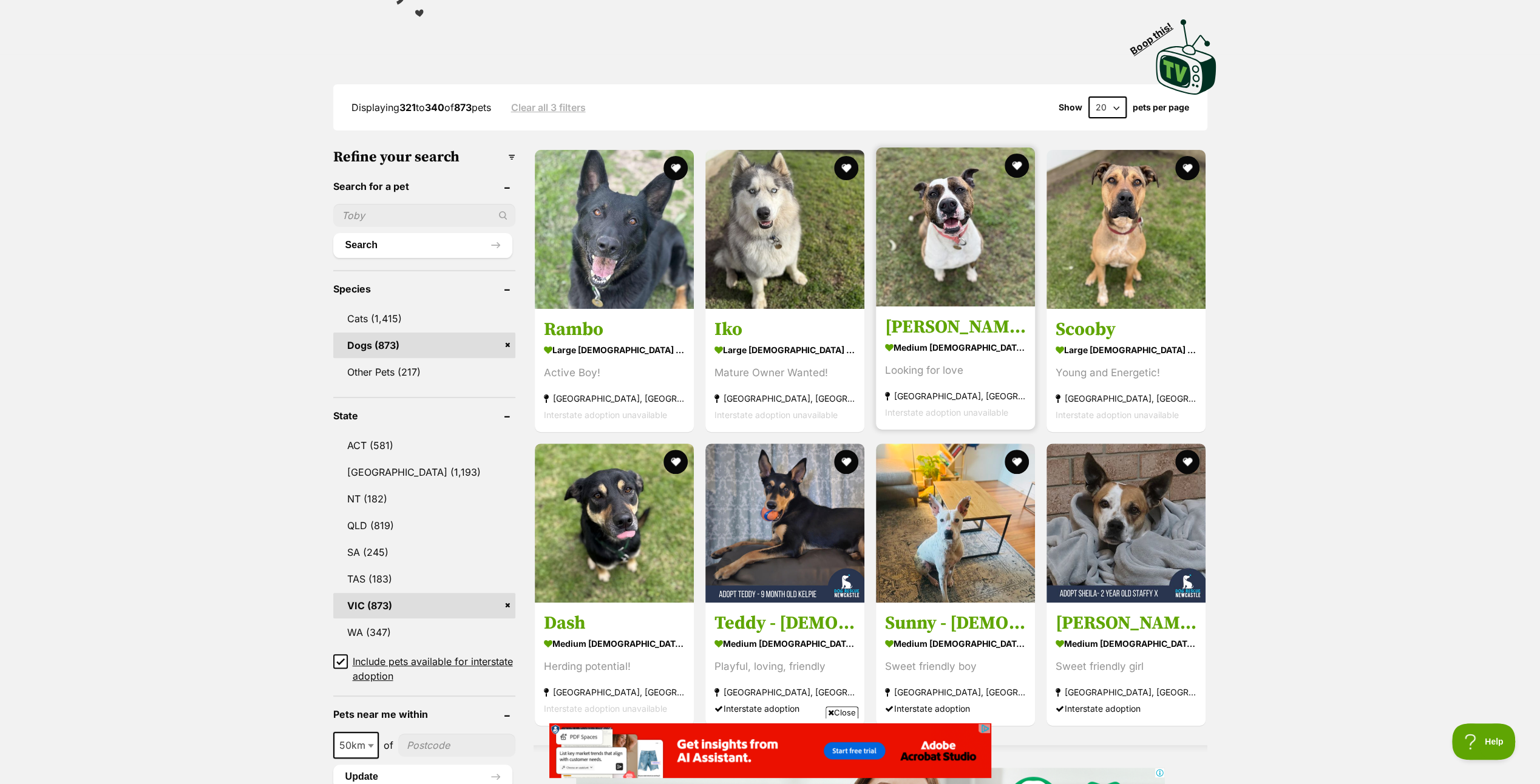
click at [946, 229] on img at bounding box center [954, 227] width 159 height 159
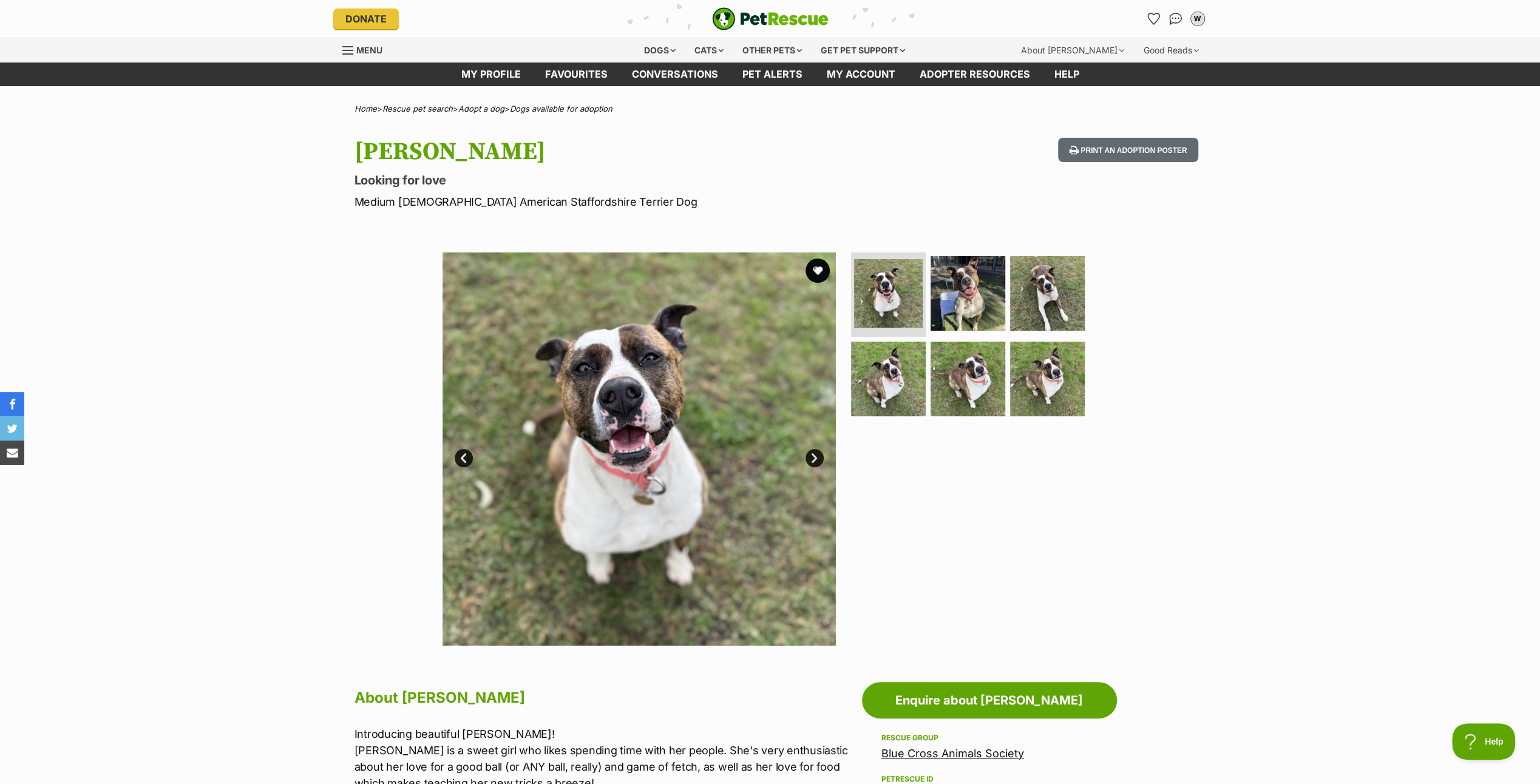
click at [812, 454] on link "Next" at bounding box center [814, 457] width 18 height 18
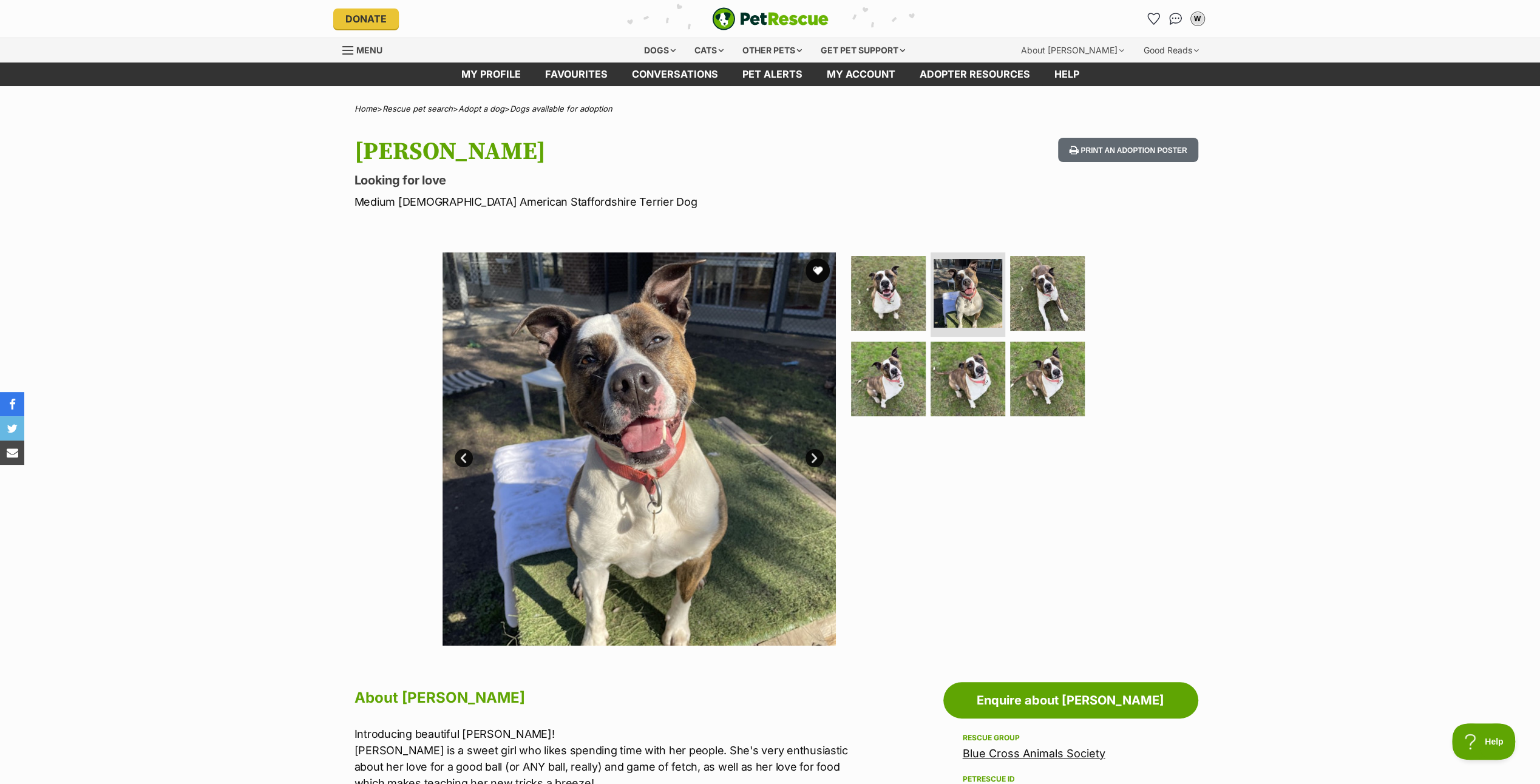
click at [812, 454] on link "Next" at bounding box center [814, 457] width 18 height 18
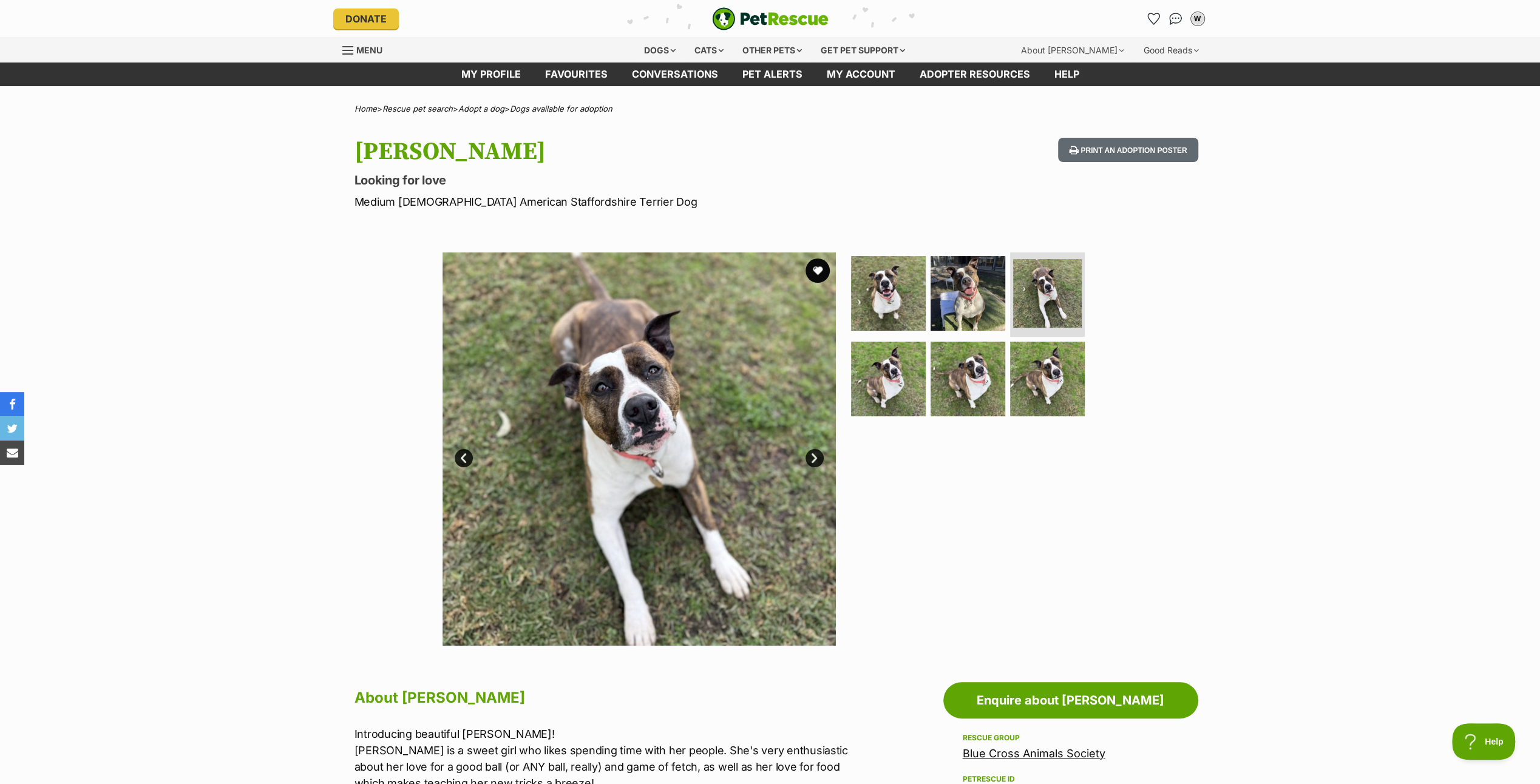
click at [812, 454] on link "Next" at bounding box center [814, 457] width 18 height 18
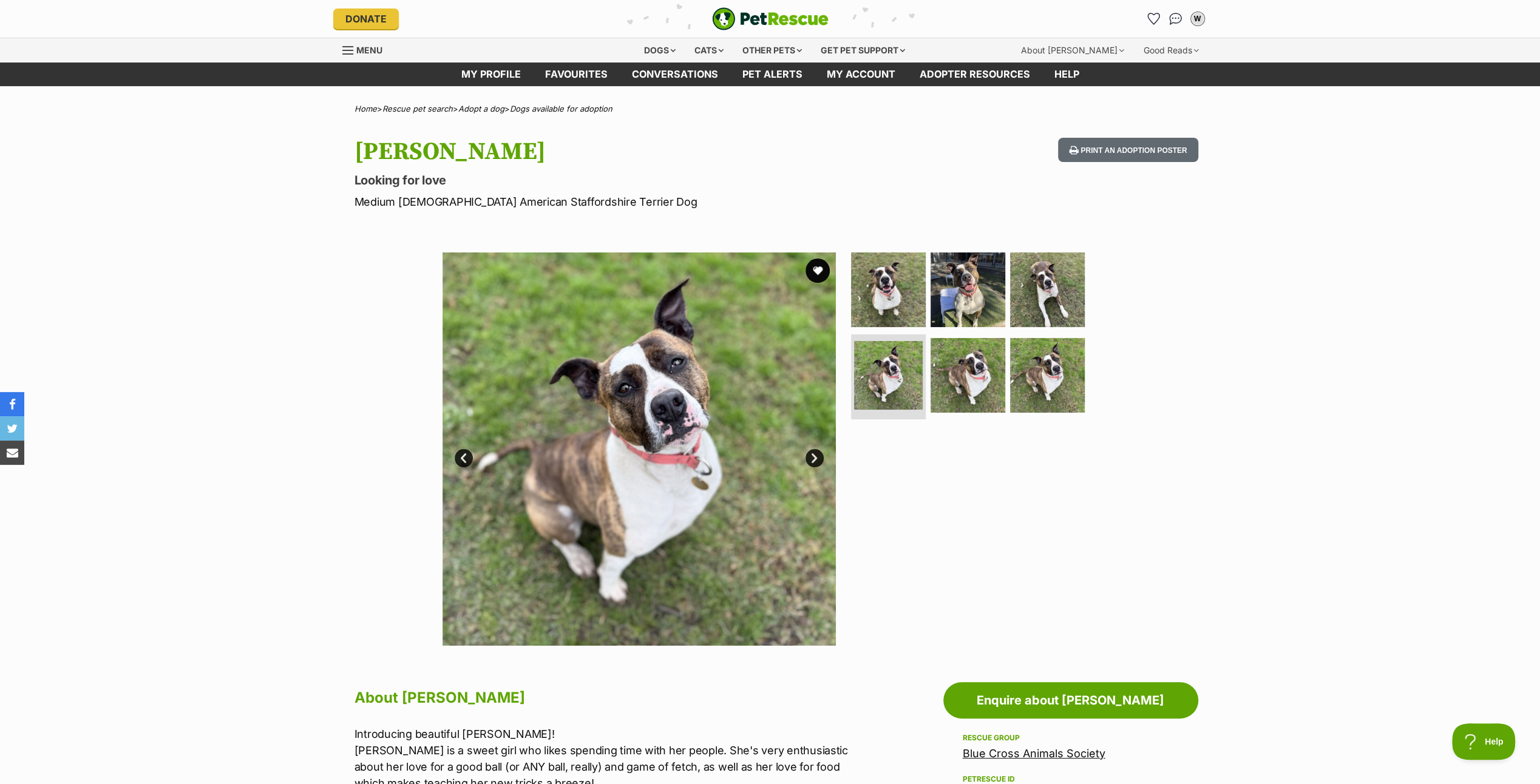
click at [812, 454] on link "Next" at bounding box center [814, 457] width 18 height 18
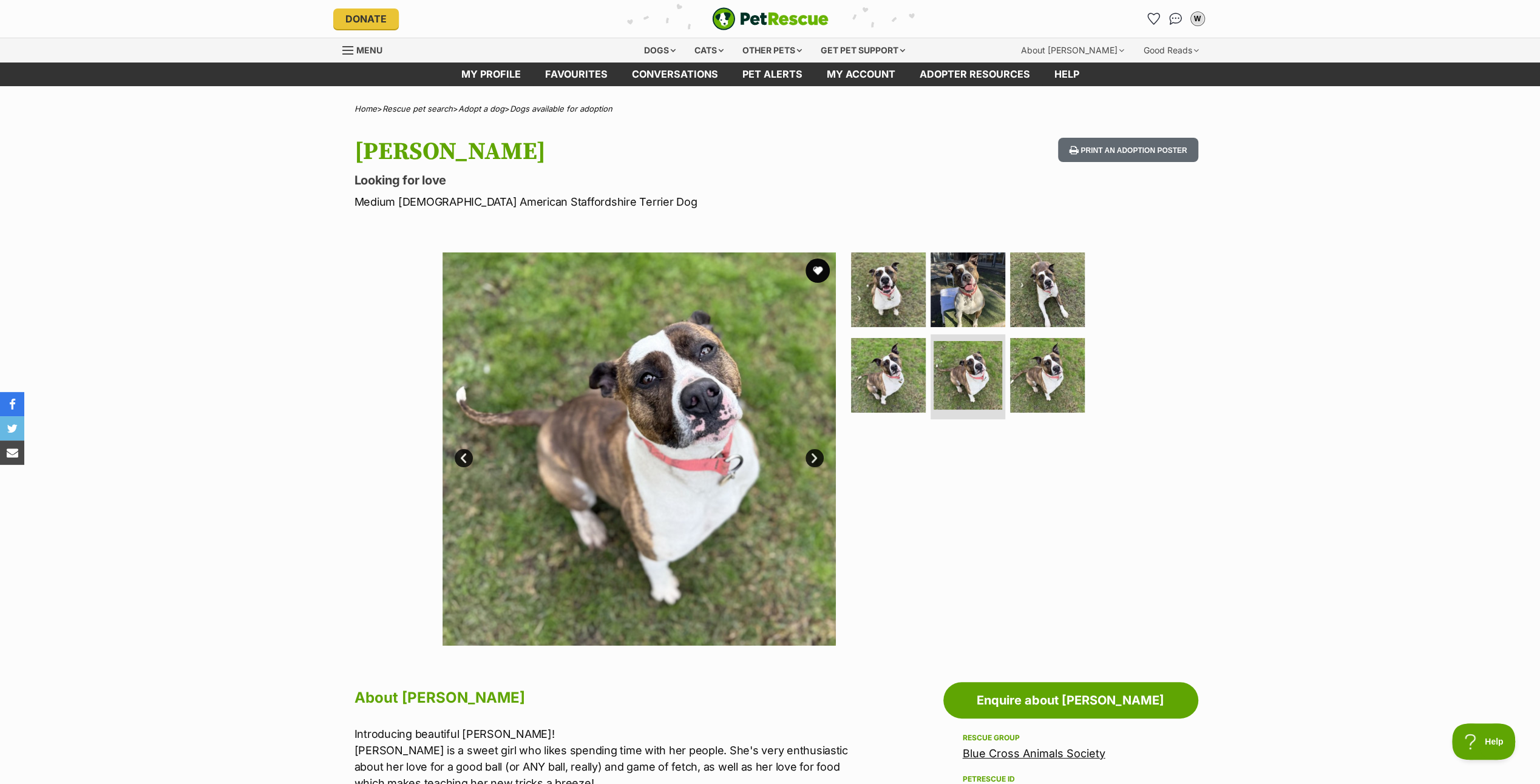
click at [814, 454] on link "Next" at bounding box center [814, 457] width 18 height 18
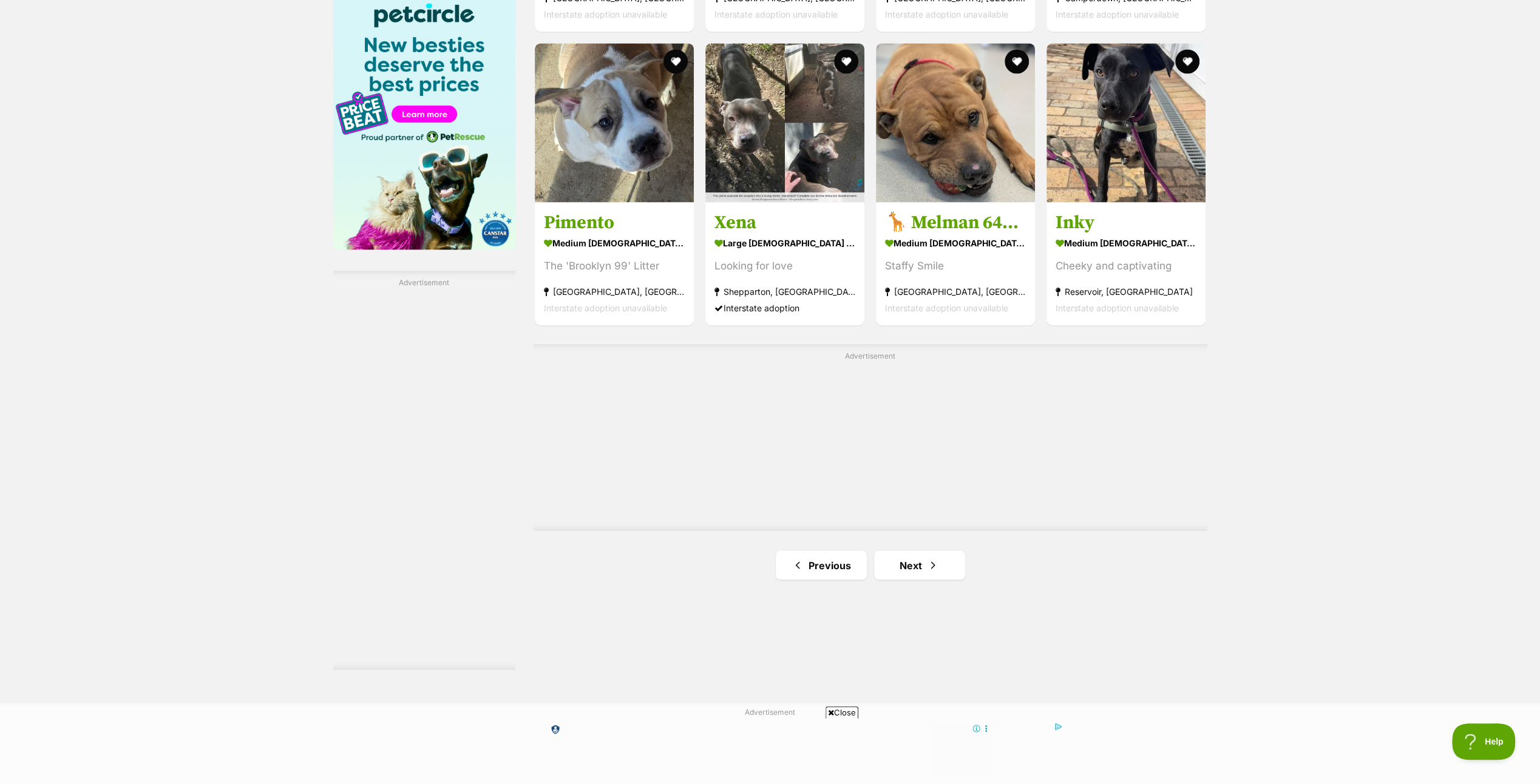
scroll to position [2063, 0]
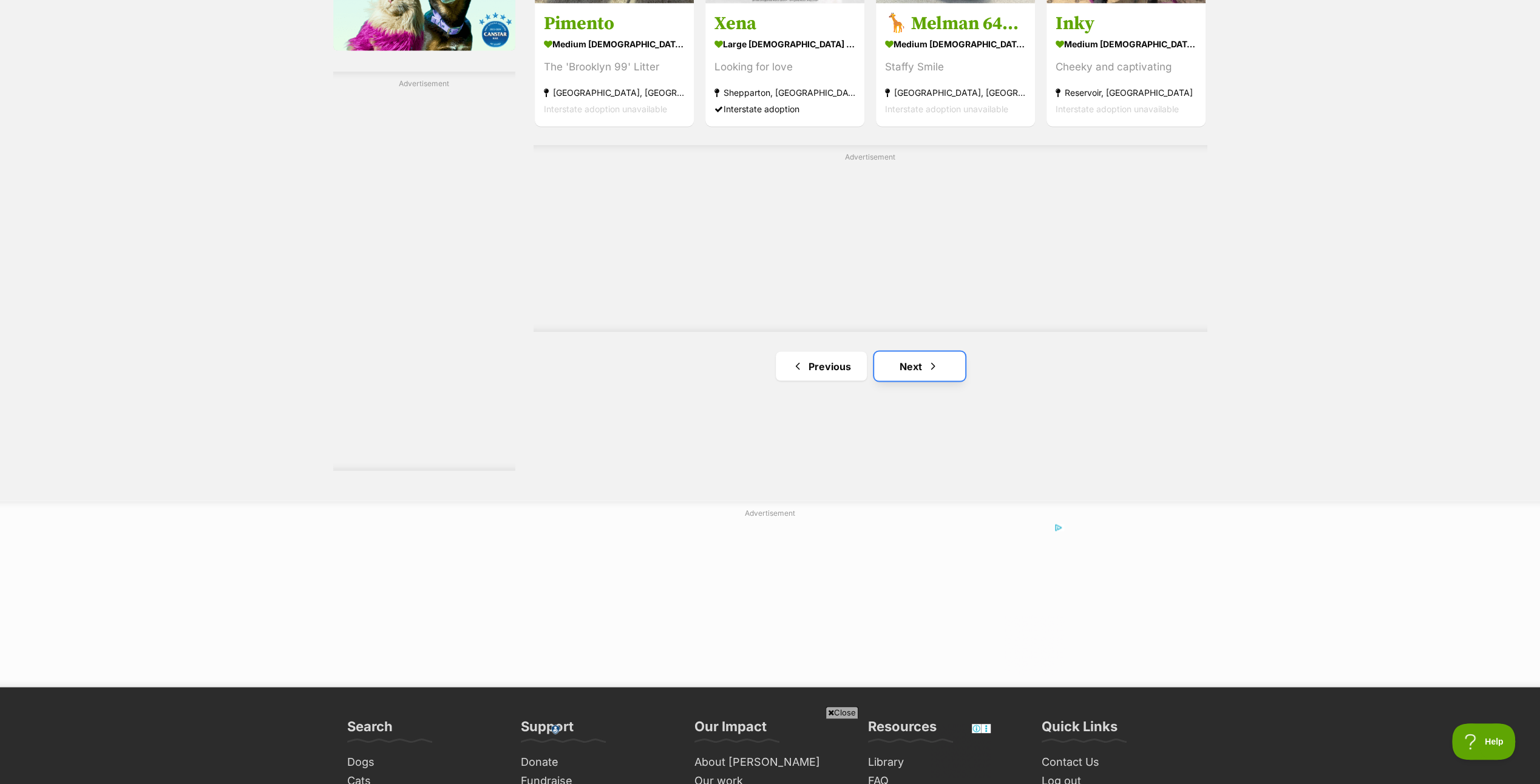
click at [937, 363] on span "Next page" at bounding box center [933, 365] width 12 height 15
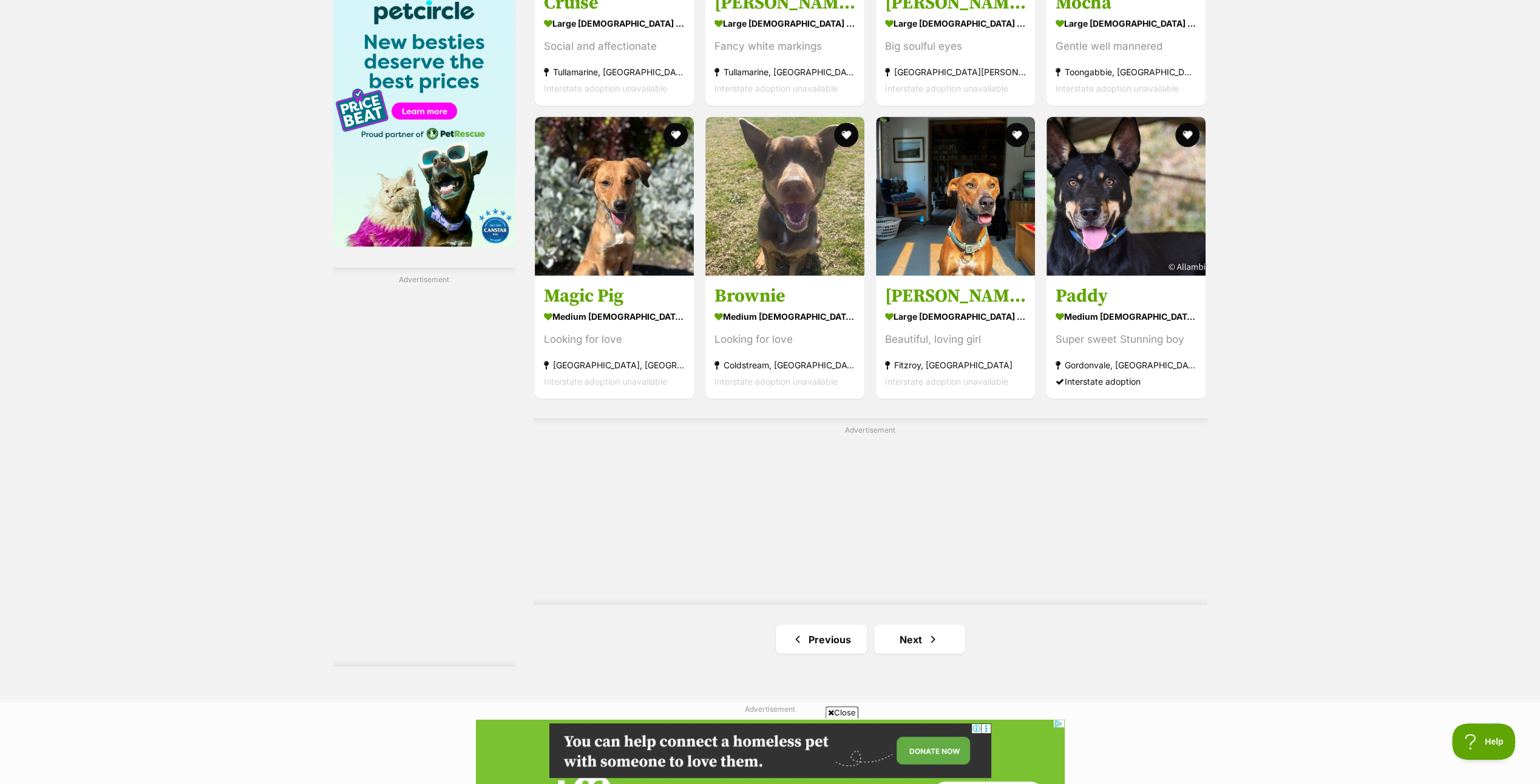
scroll to position [1881, 0]
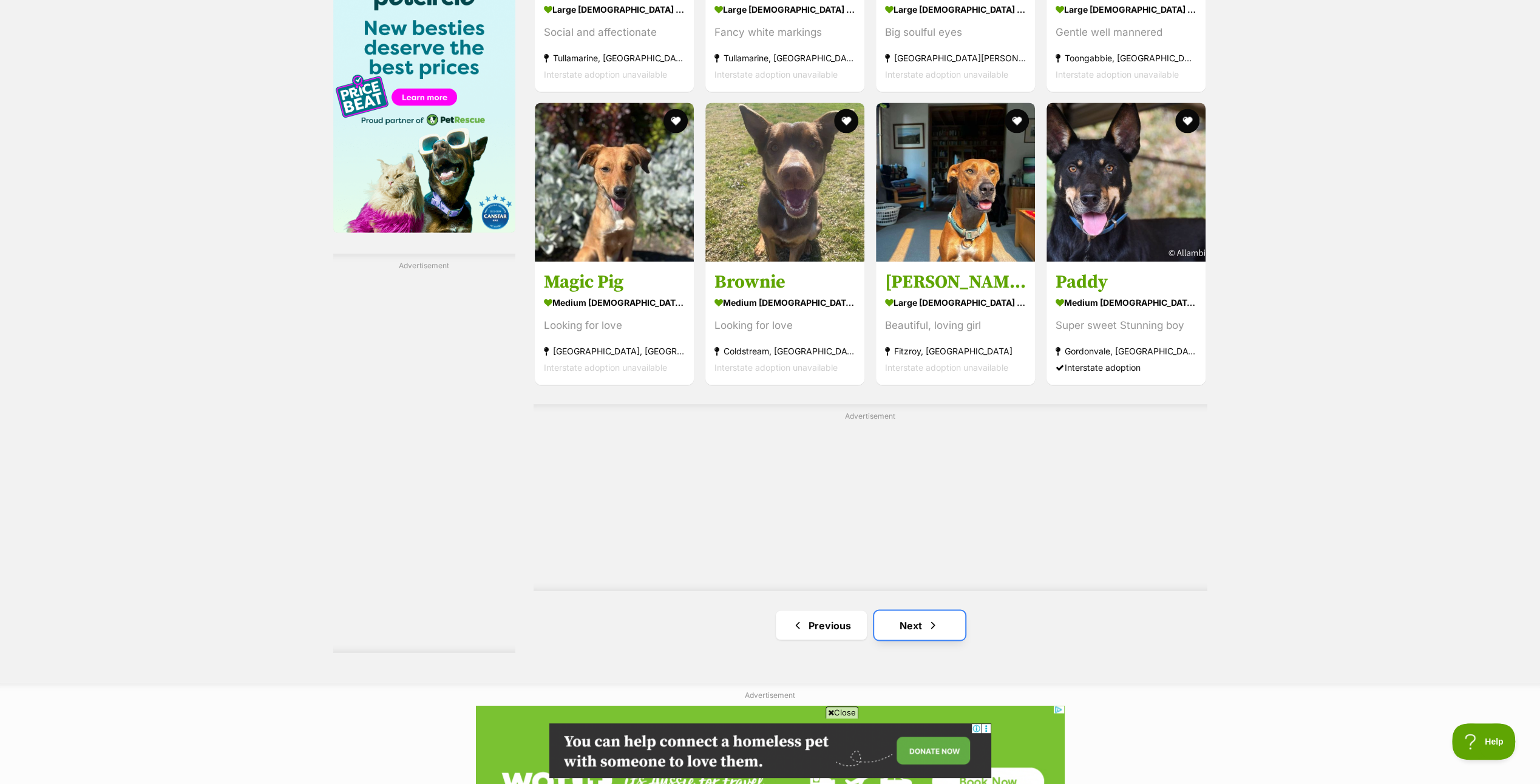
click at [921, 618] on link "Next" at bounding box center [919, 625] width 91 height 29
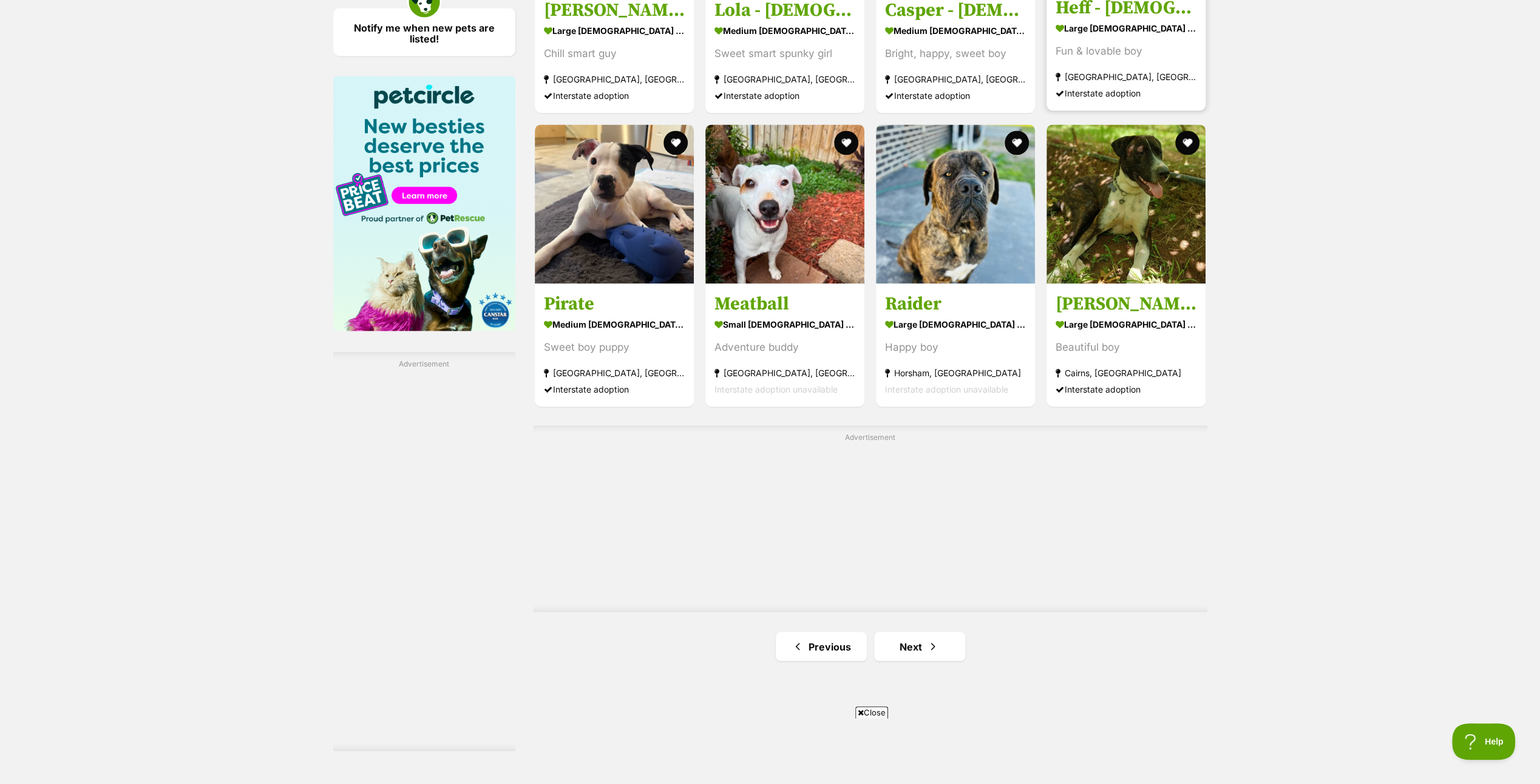
scroll to position [1881, 0]
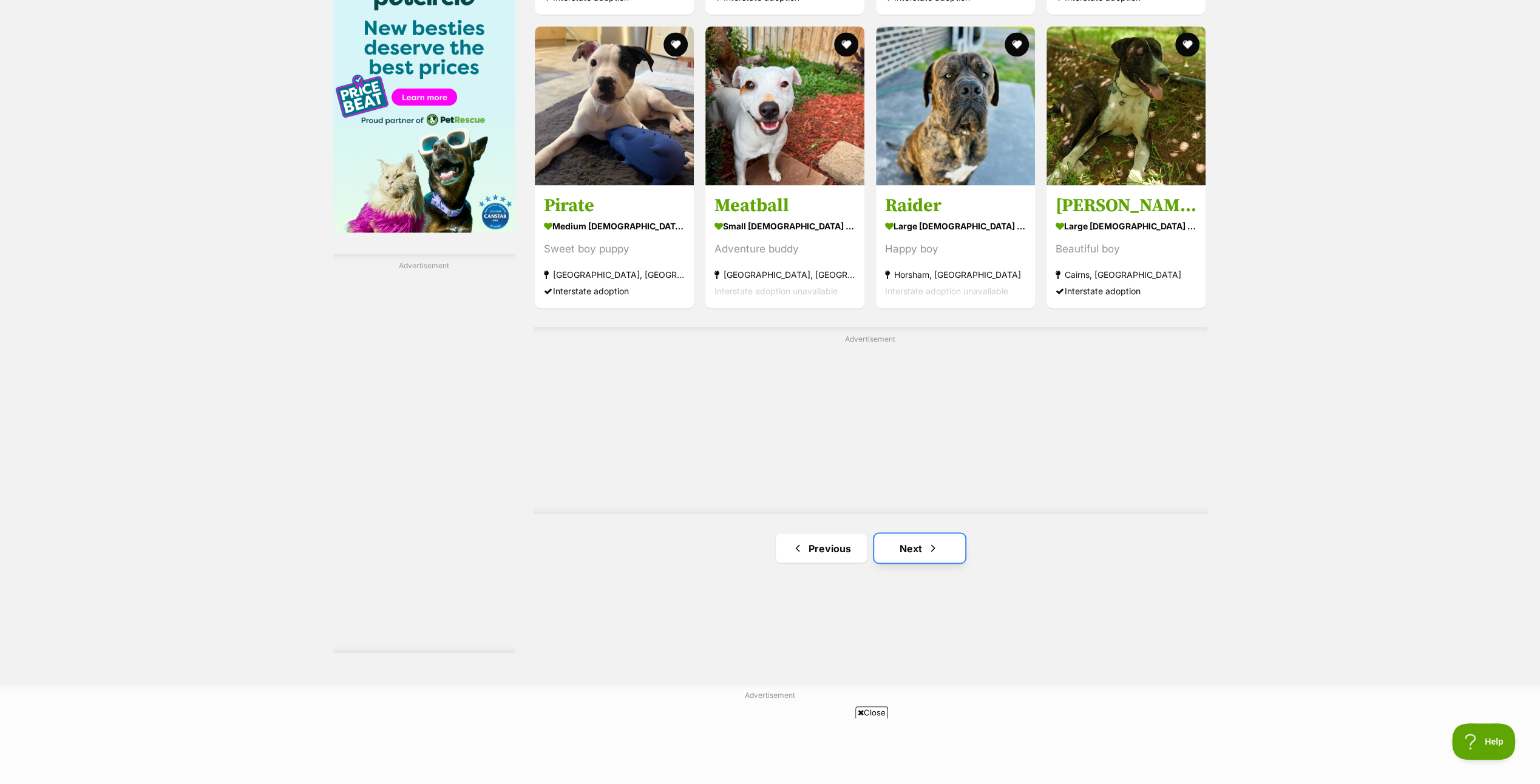
click at [930, 542] on span "Next page" at bounding box center [933, 548] width 12 height 15
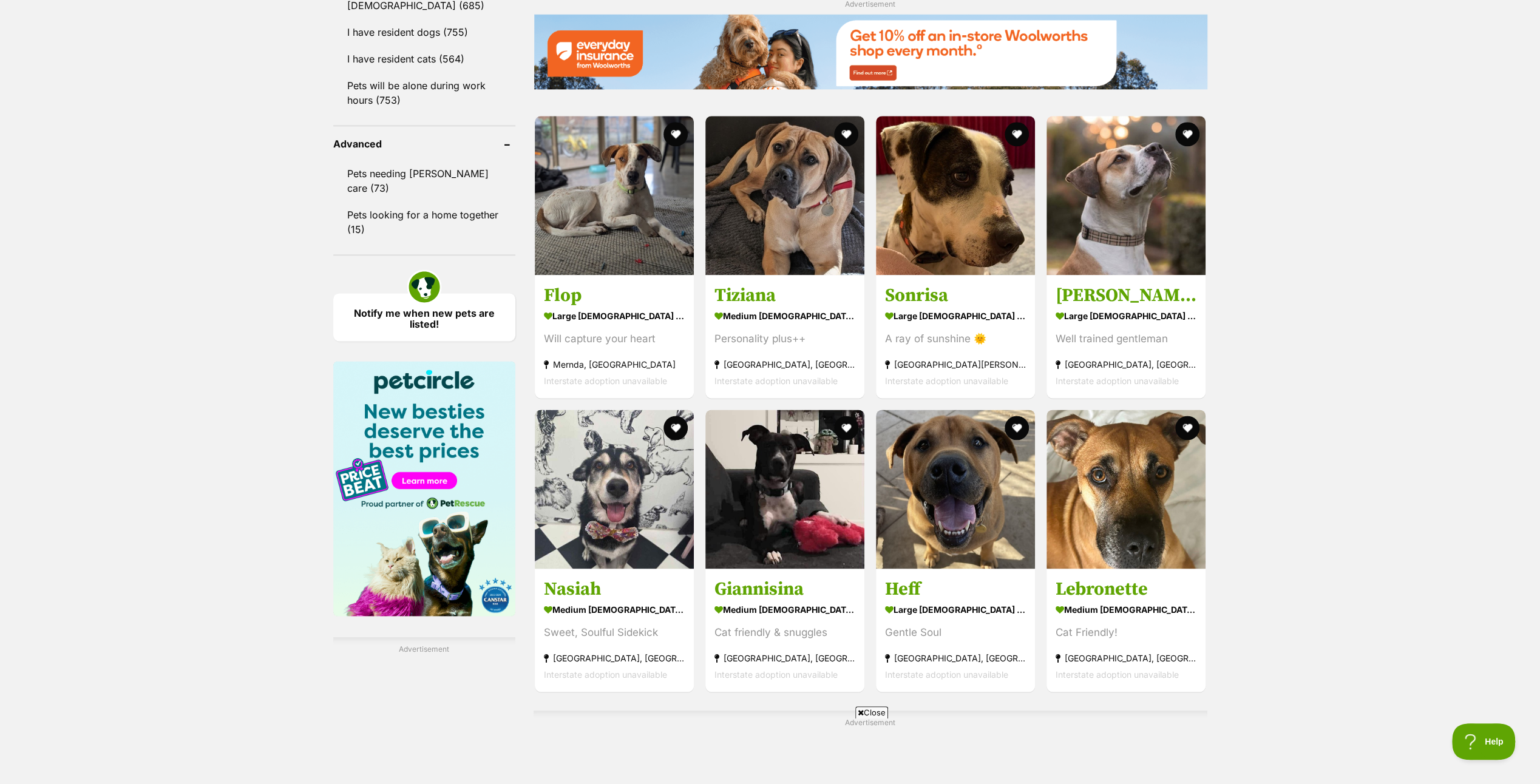
scroll to position [1517, 0]
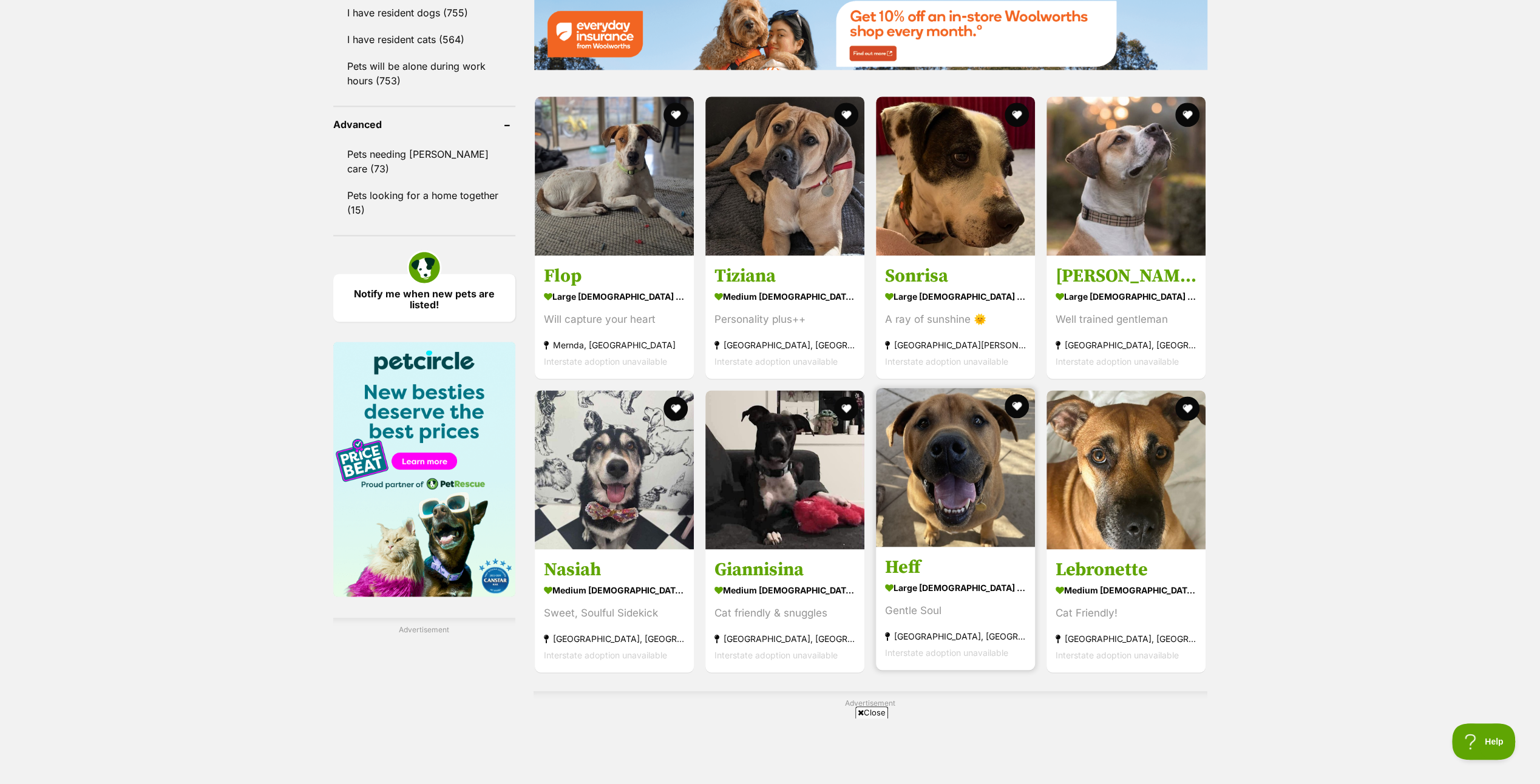
click at [960, 453] on img at bounding box center [954, 467] width 159 height 159
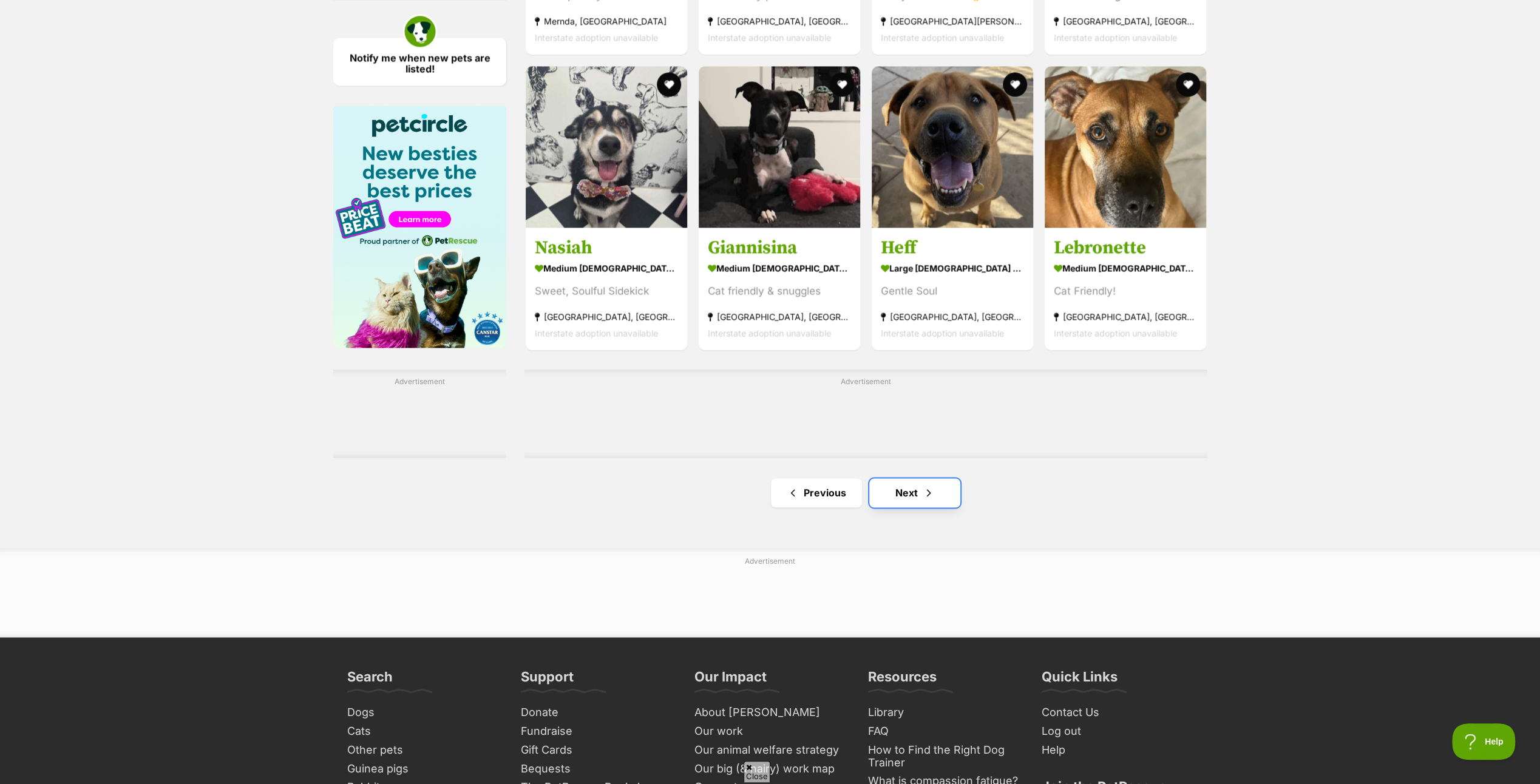
click at [908, 493] on link "Next" at bounding box center [915, 493] width 91 height 29
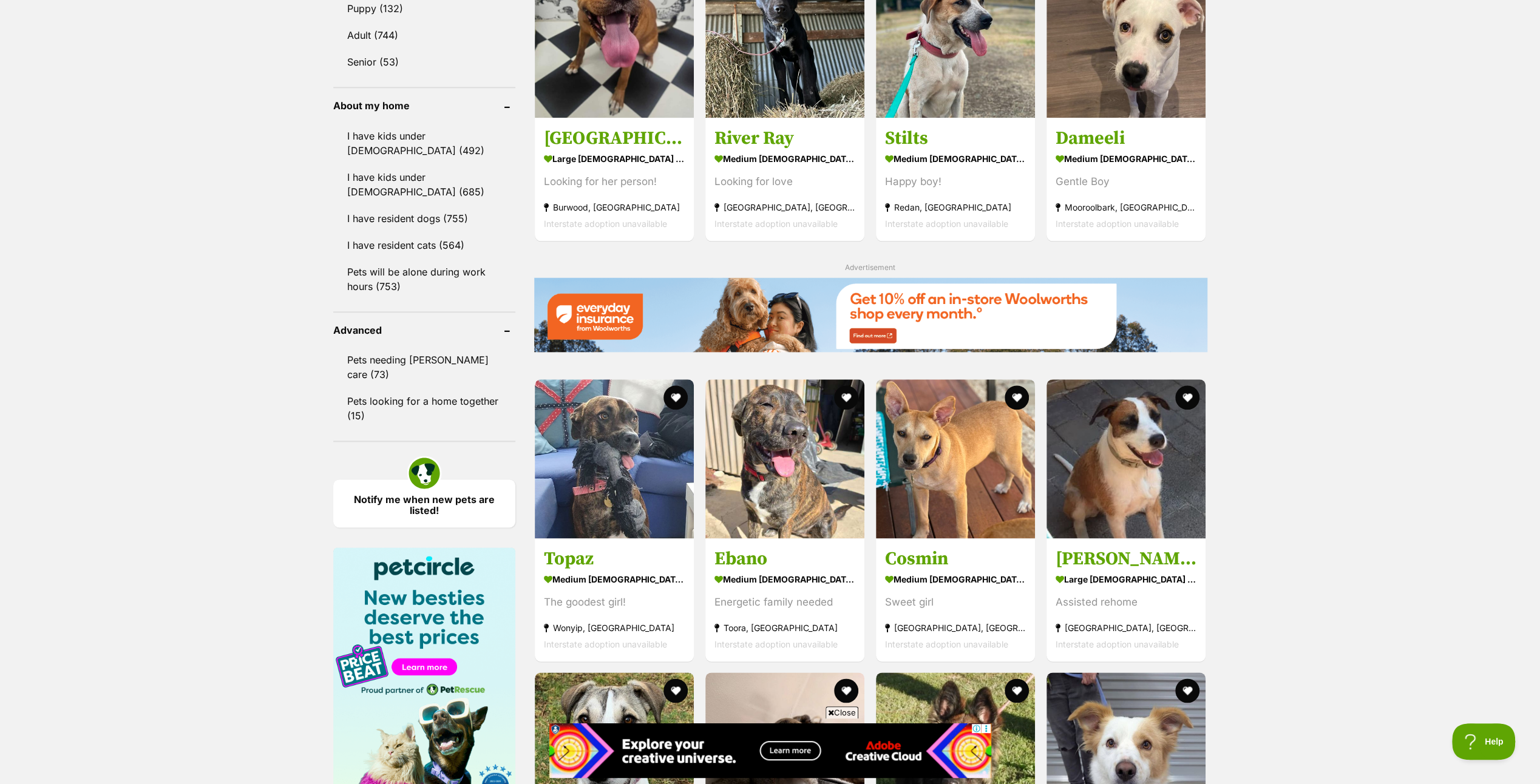
scroll to position [1335, 0]
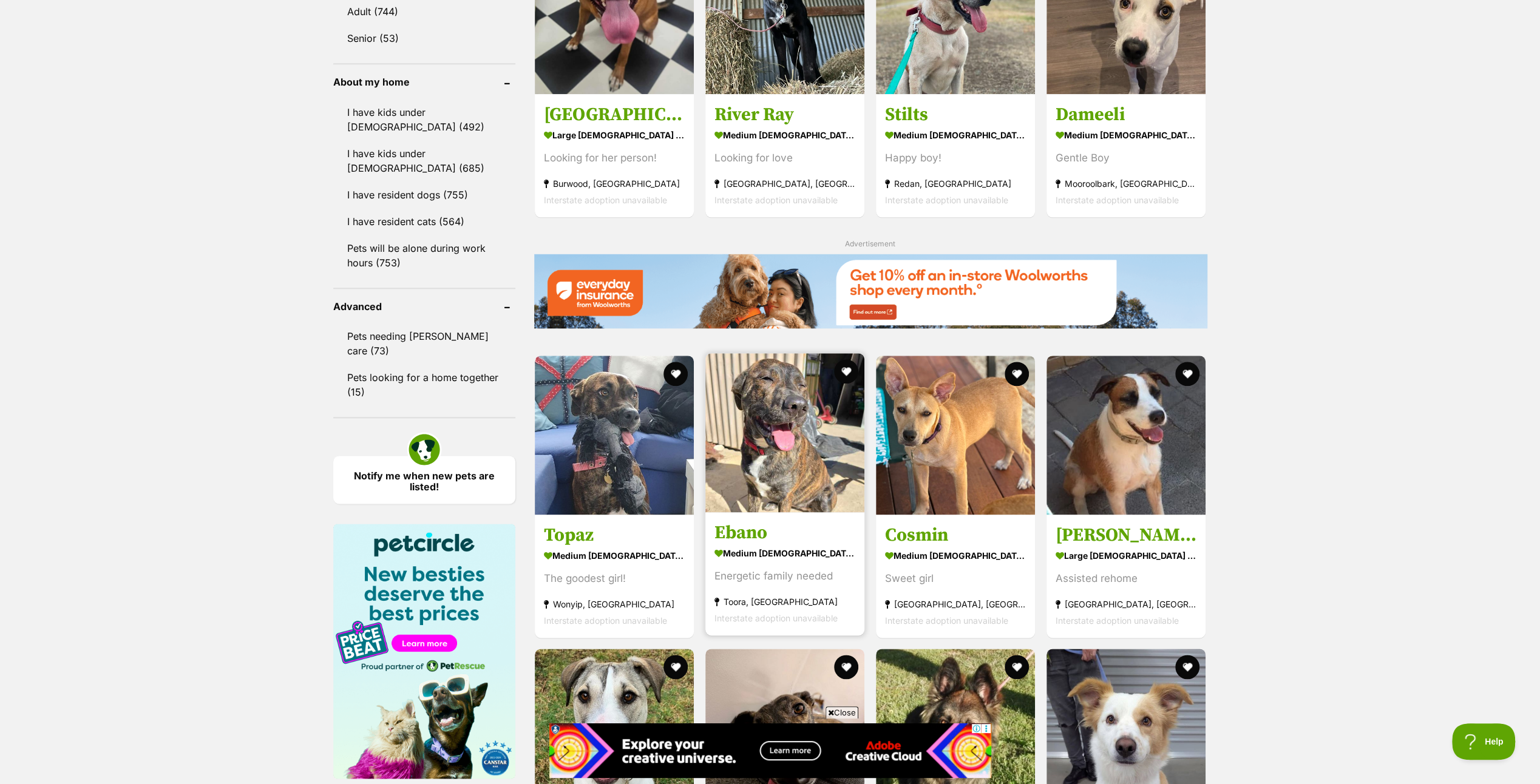
click at [784, 407] on img at bounding box center [784, 432] width 159 height 159
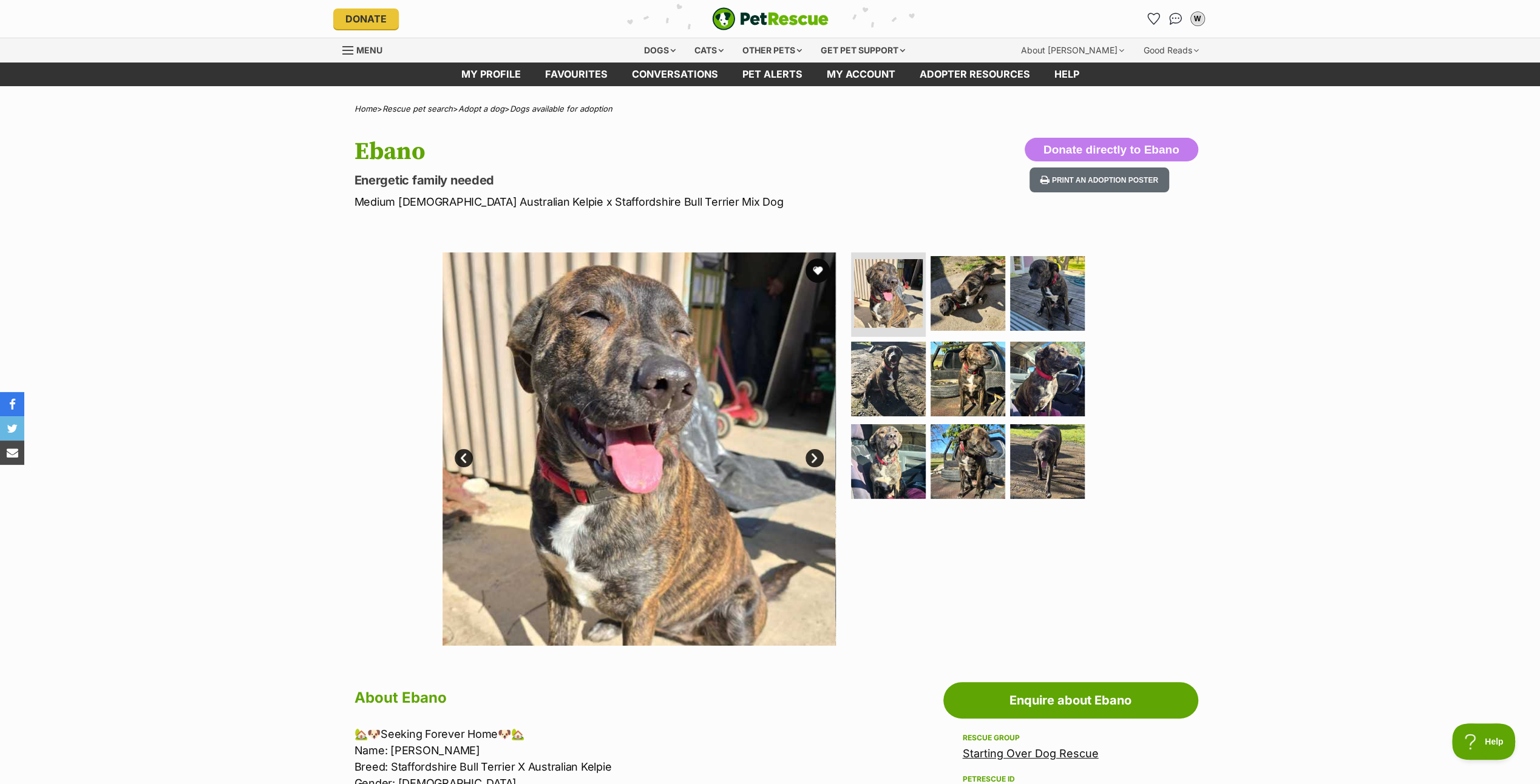
click at [814, 451] on link "Next" at bounding box center [814, 457] width 18 height 18
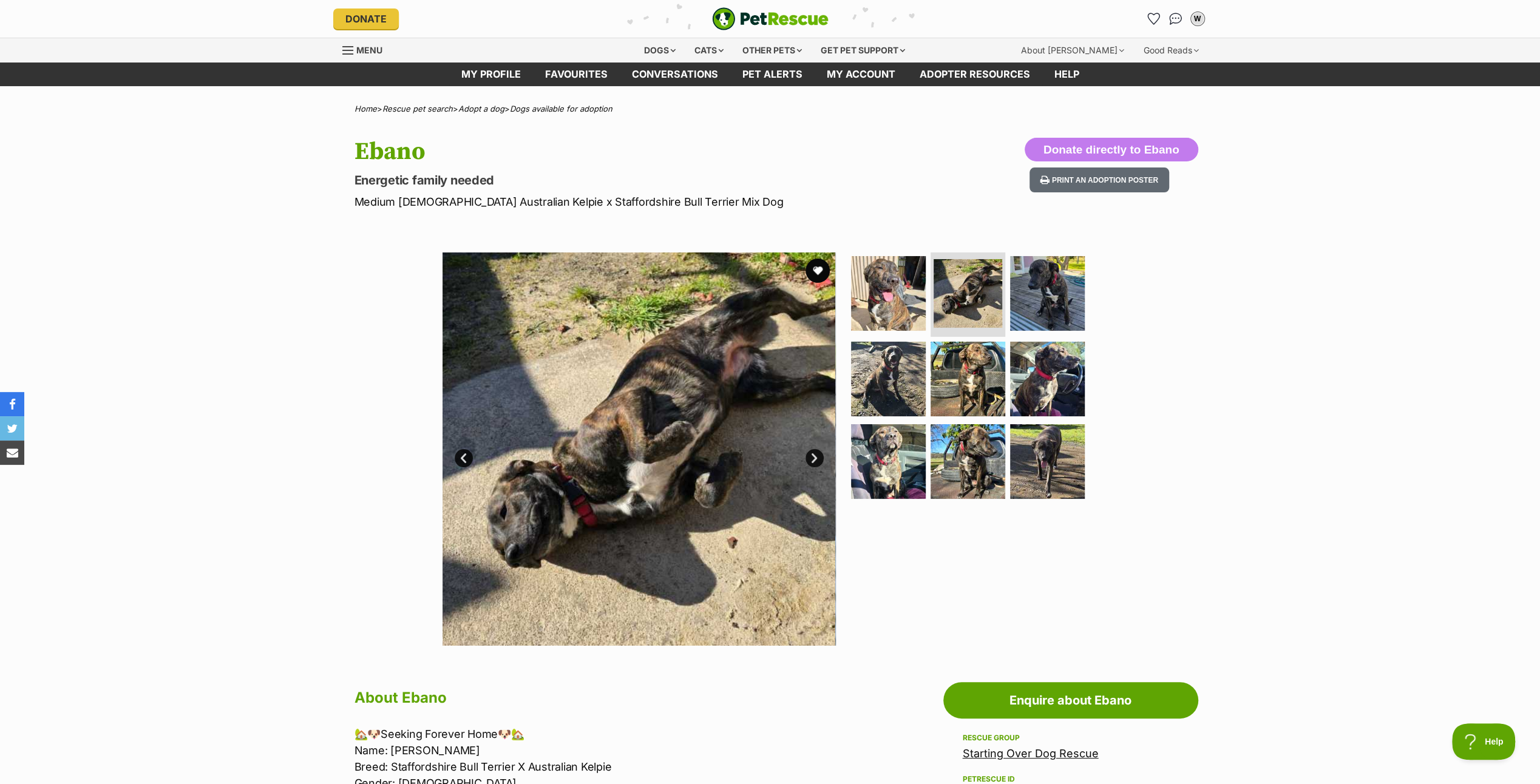
click at [814, 451] on link "Next" at bounding box center [814, 457] width 18 height 18
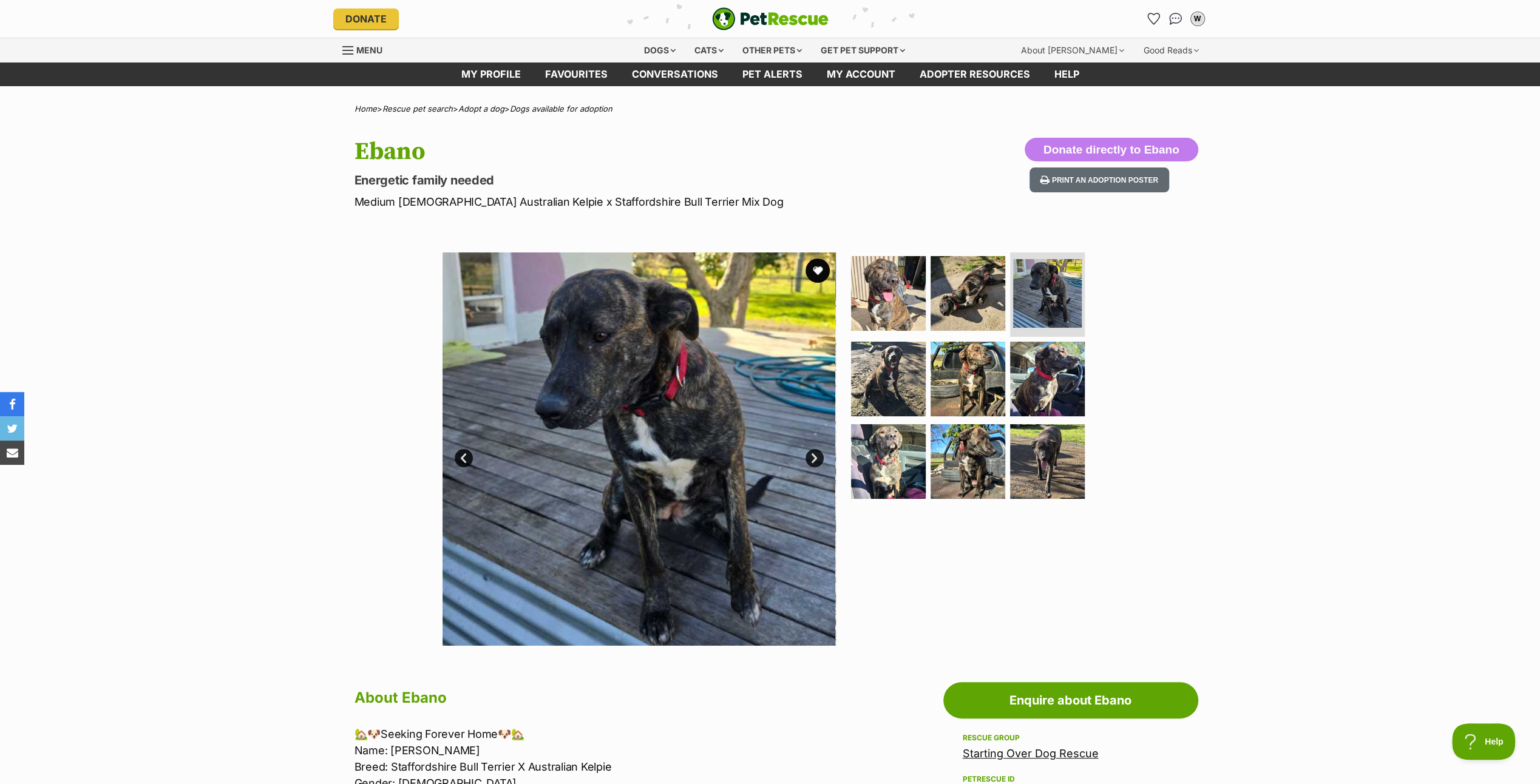
click at [814, 451] on link "Next" at bounding box center [814, 457] width 18 height 18
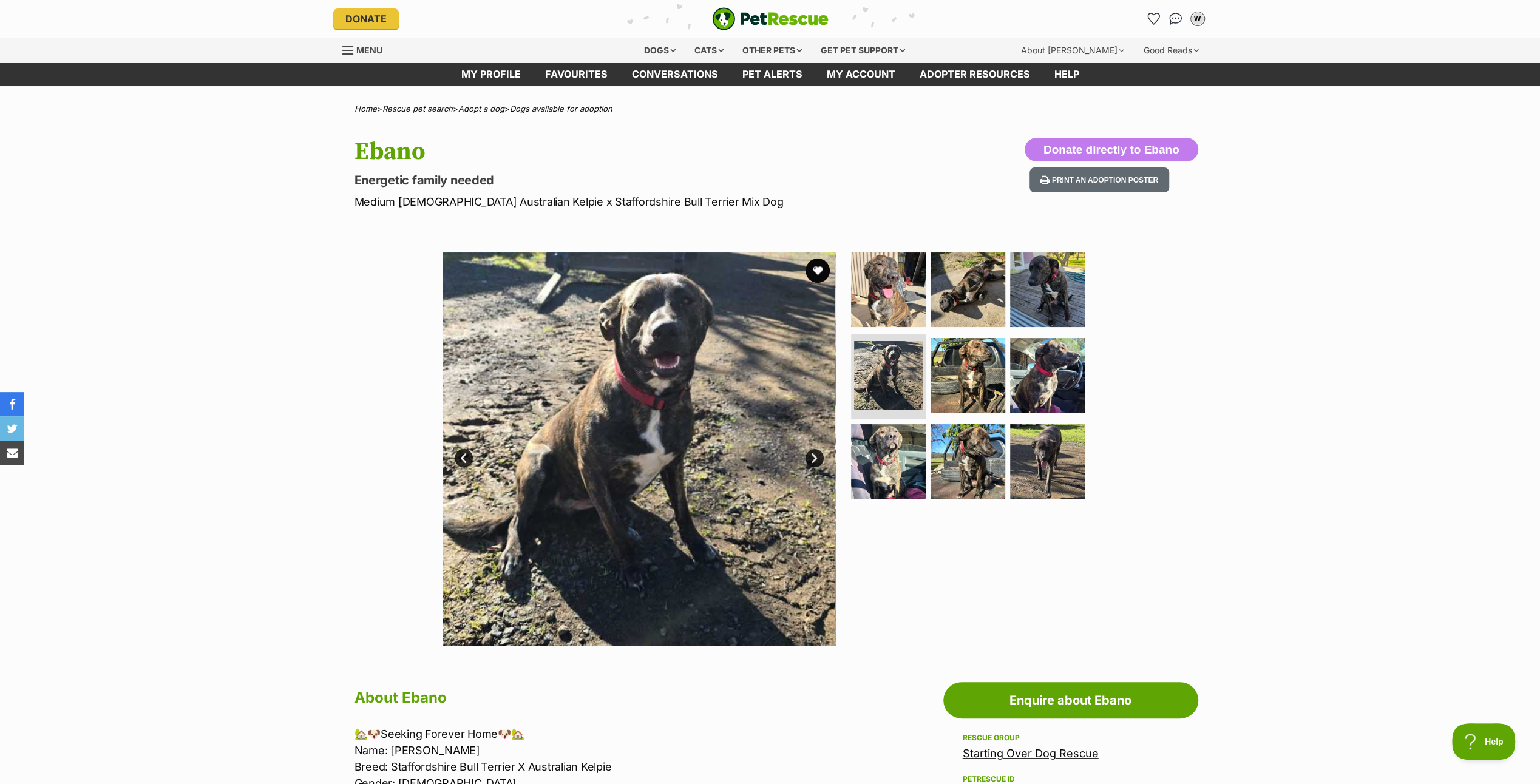
click at [814, 451] on link "Next" at bounding box center [814, 457] width 18 height 18
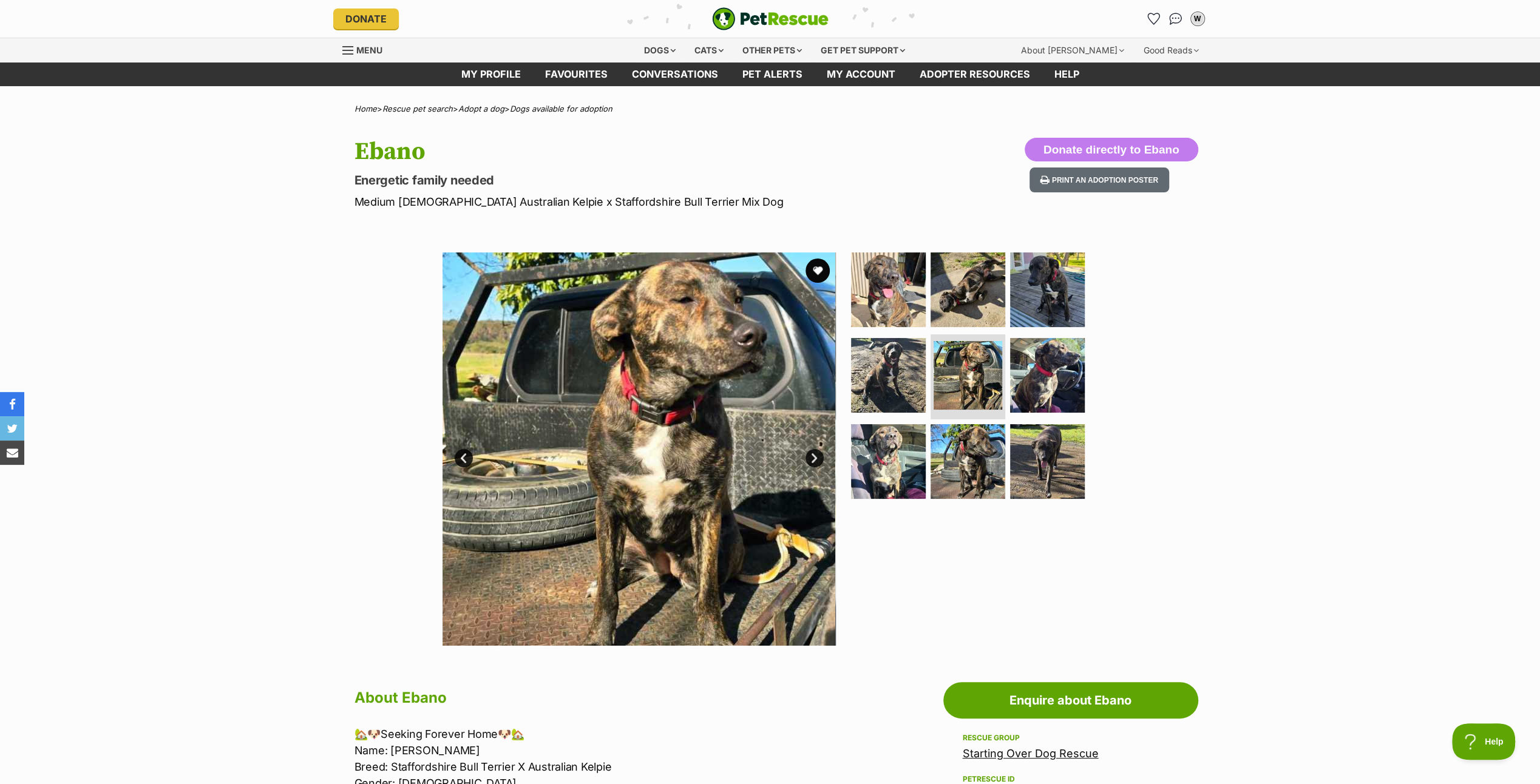
click at [814, 450] on link "Next" at bounding box center [814, 457] width 18 height 18
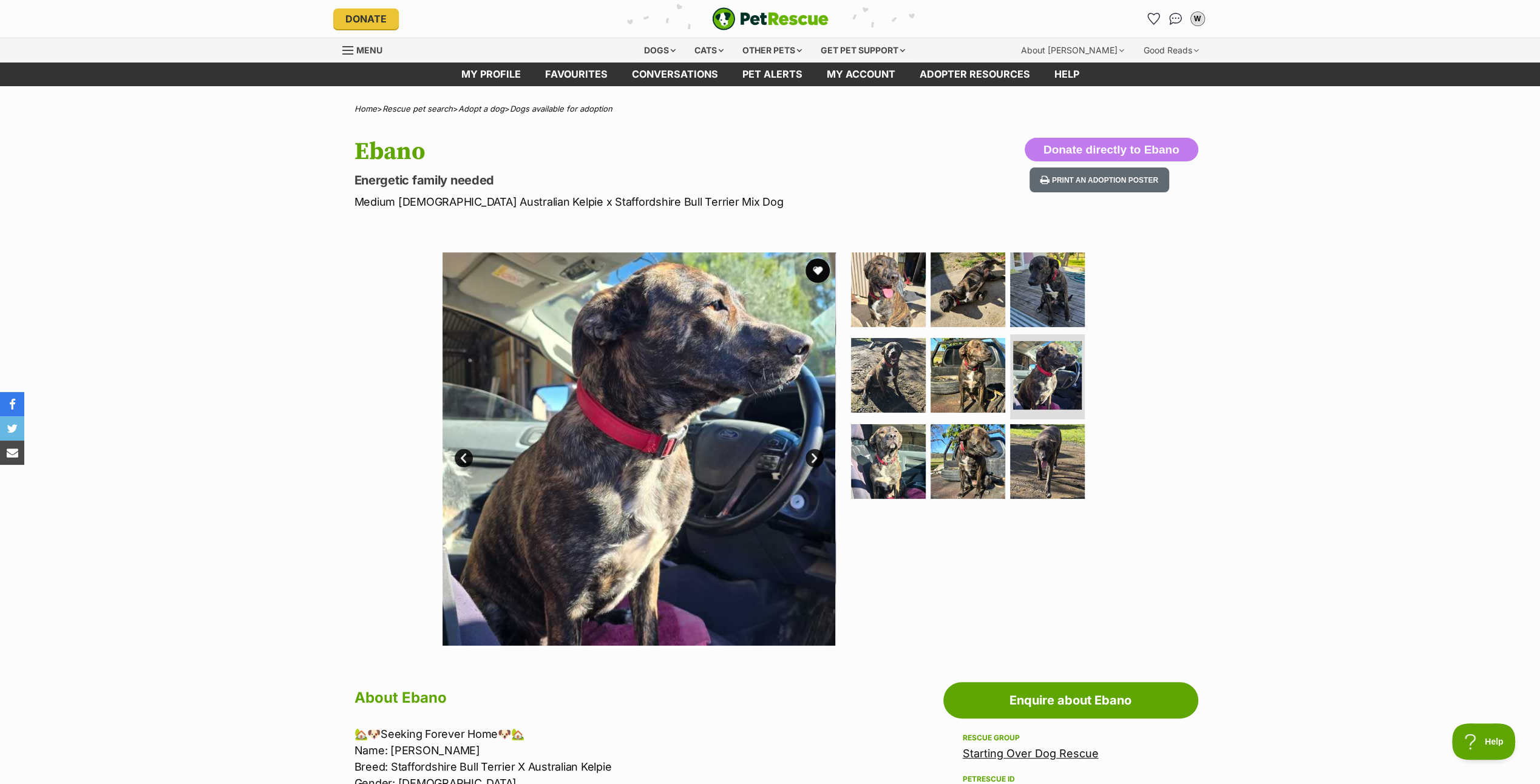
click at [814, 450] on link "Next" at bounding box center [814, 457] width 18 height 18
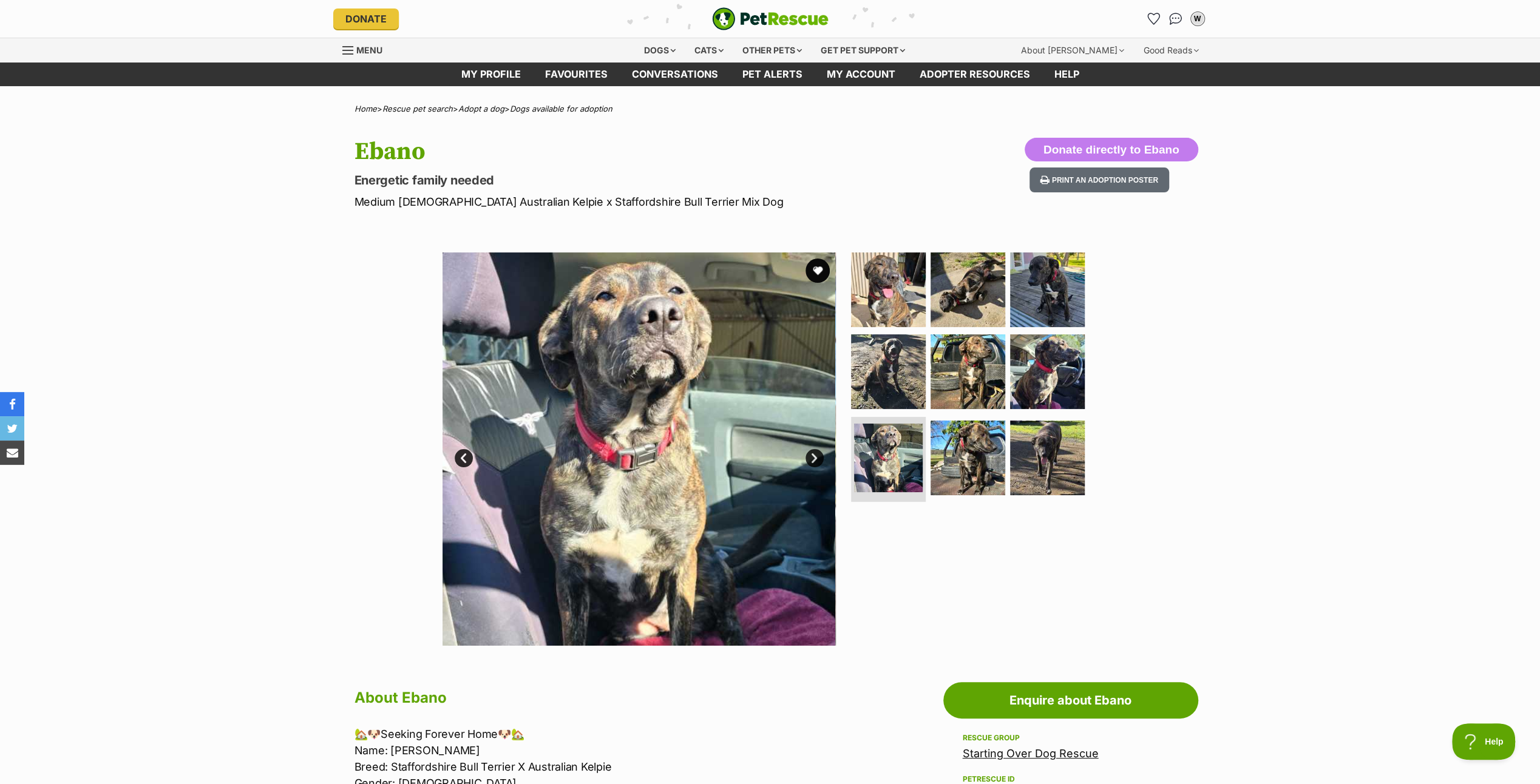
click at [814, 450] on link "Next" at bounding box center [814, 457] width 18 height 18
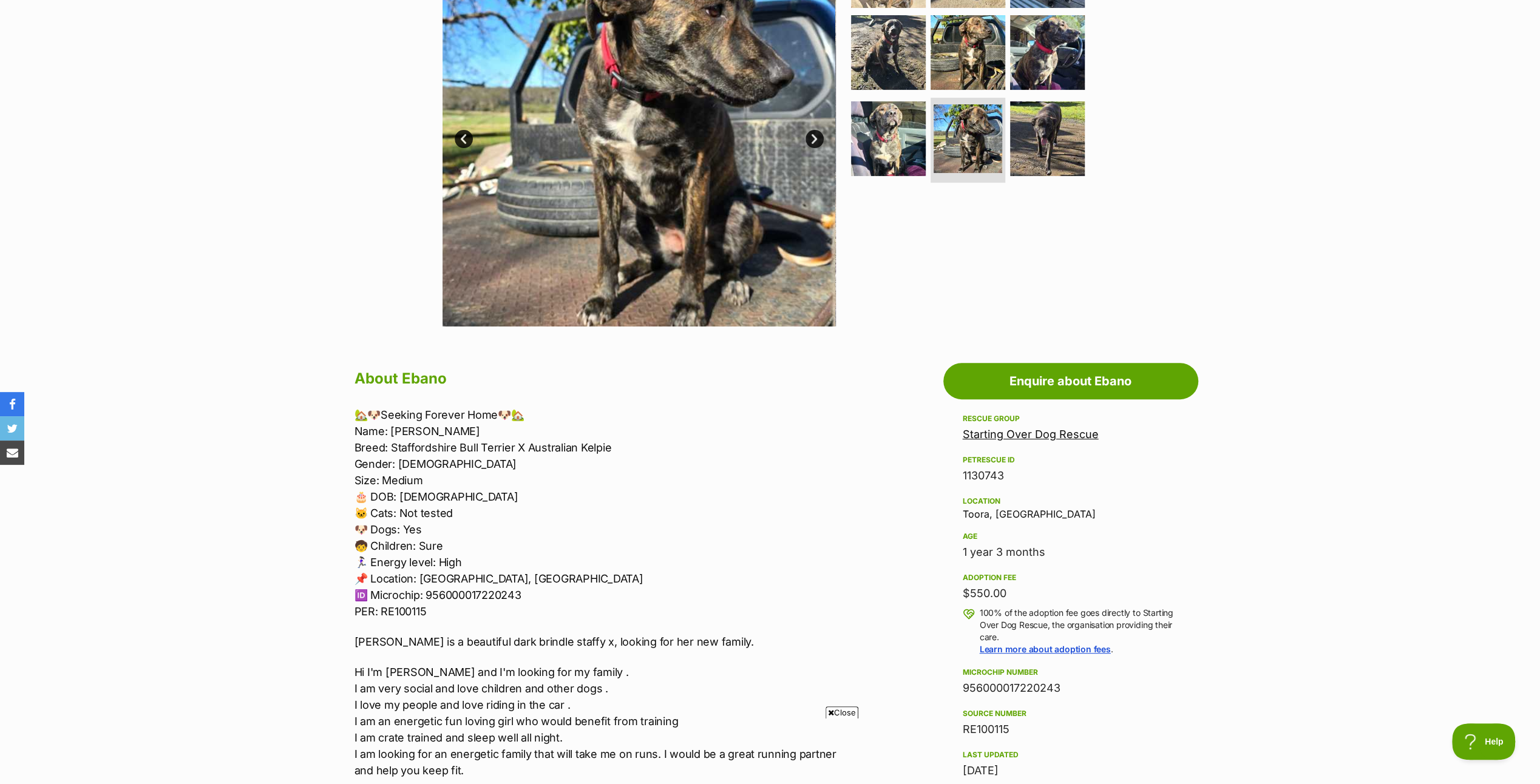
scroll to position [242, 0]
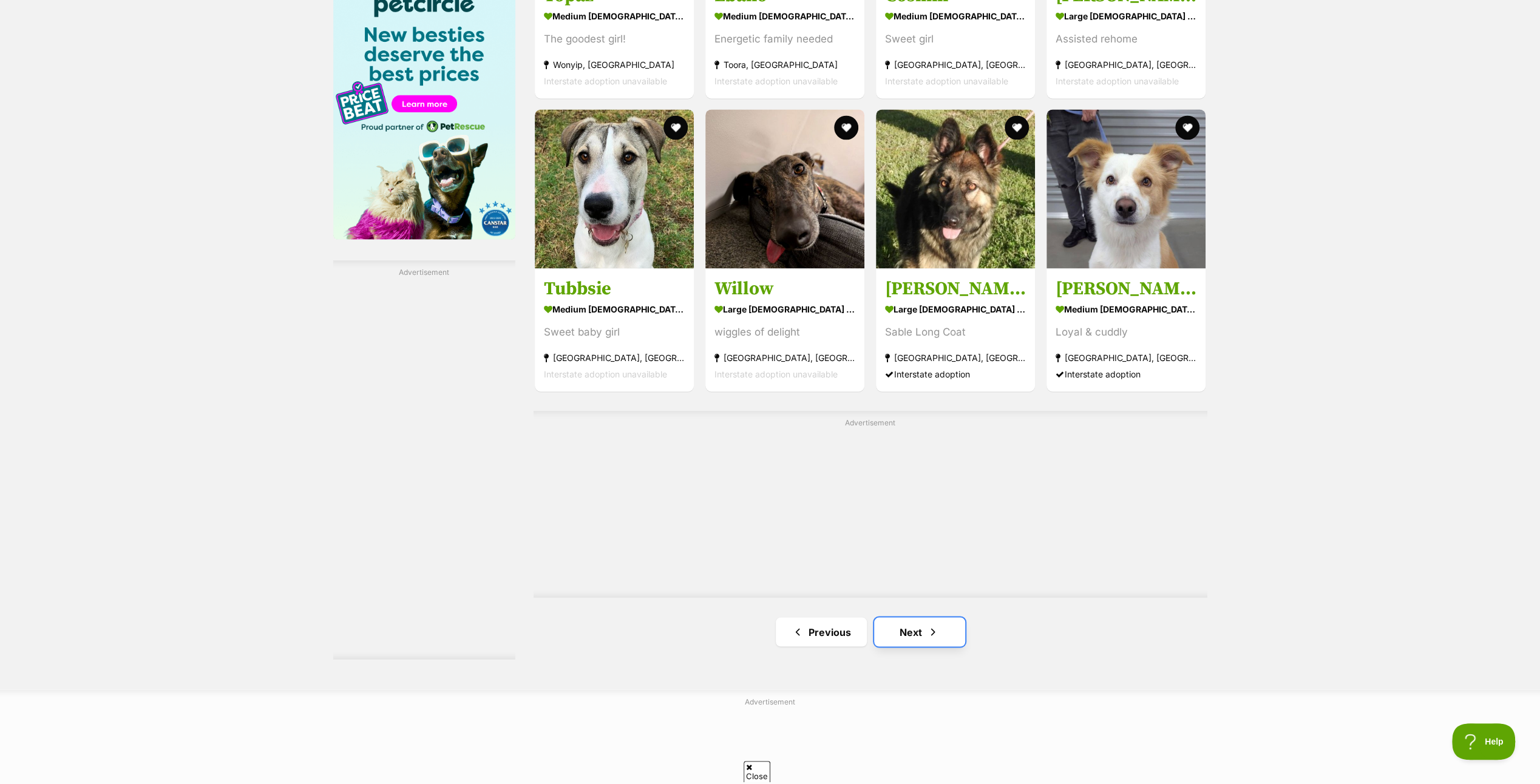
click at [911, 627] on link "Next" at bounding box center [919, 632] width 91 height 29
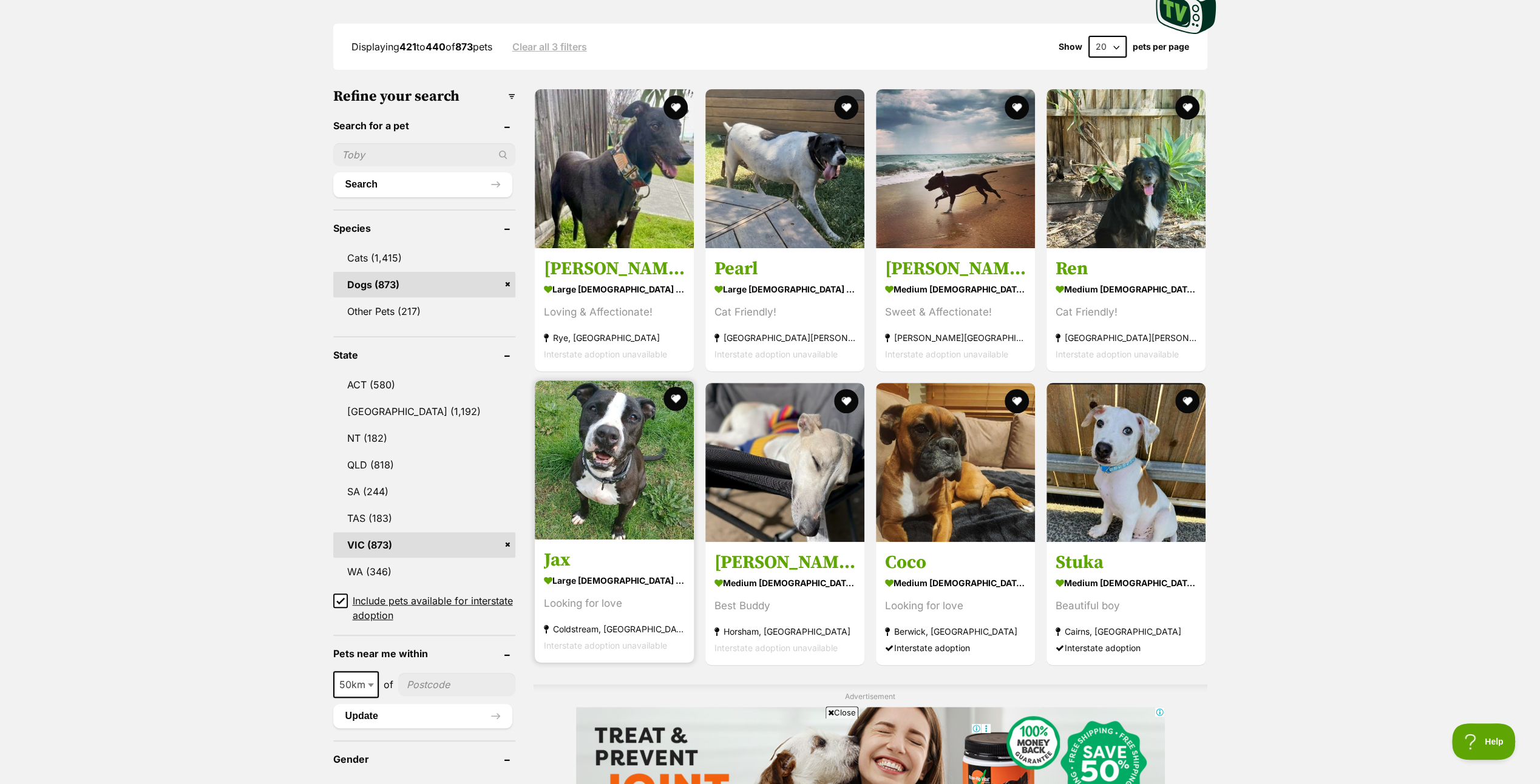
click at [616, 449] on img at bounding box center [614, 460] width 159 height 159
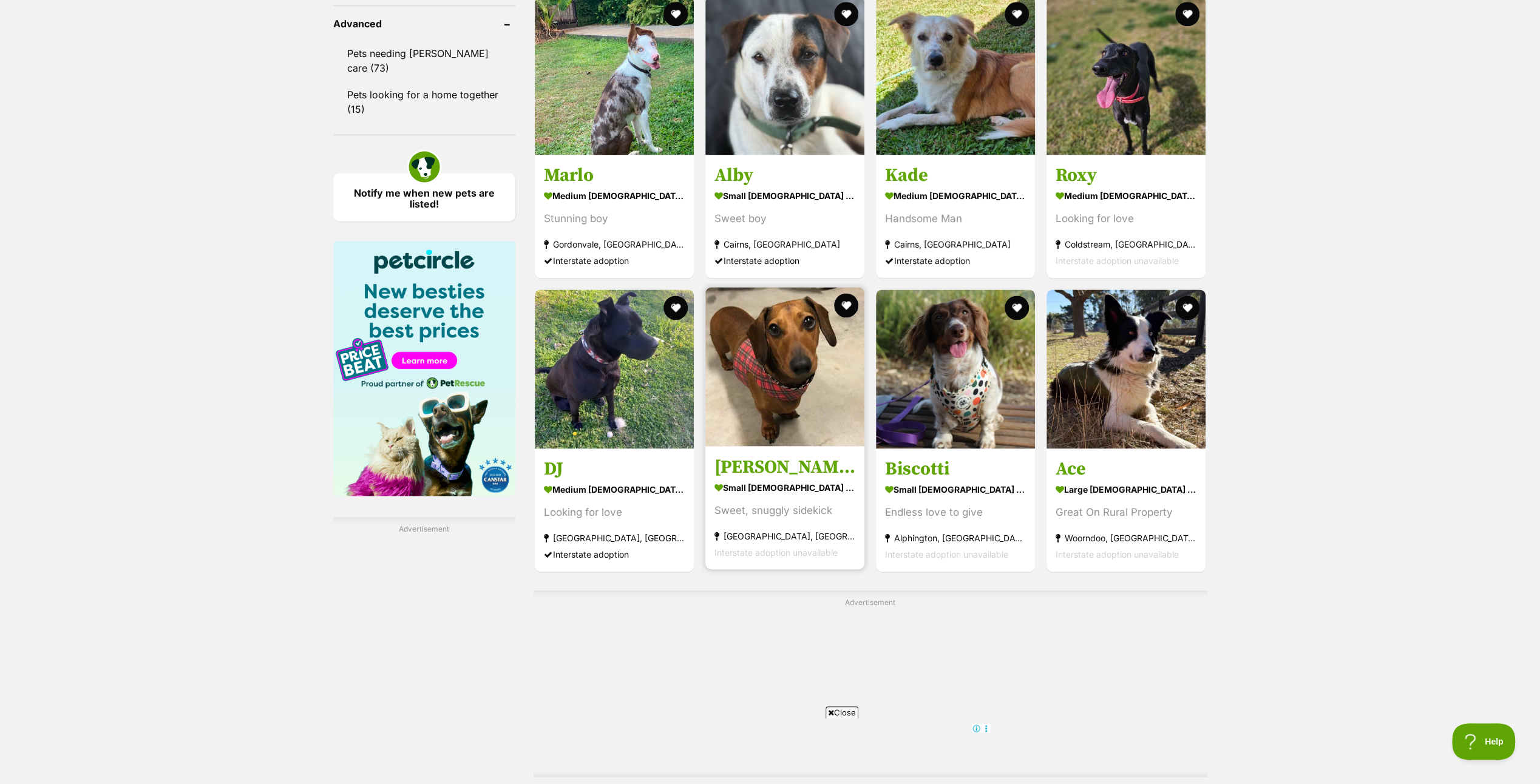
scroll to position [1760, 0]
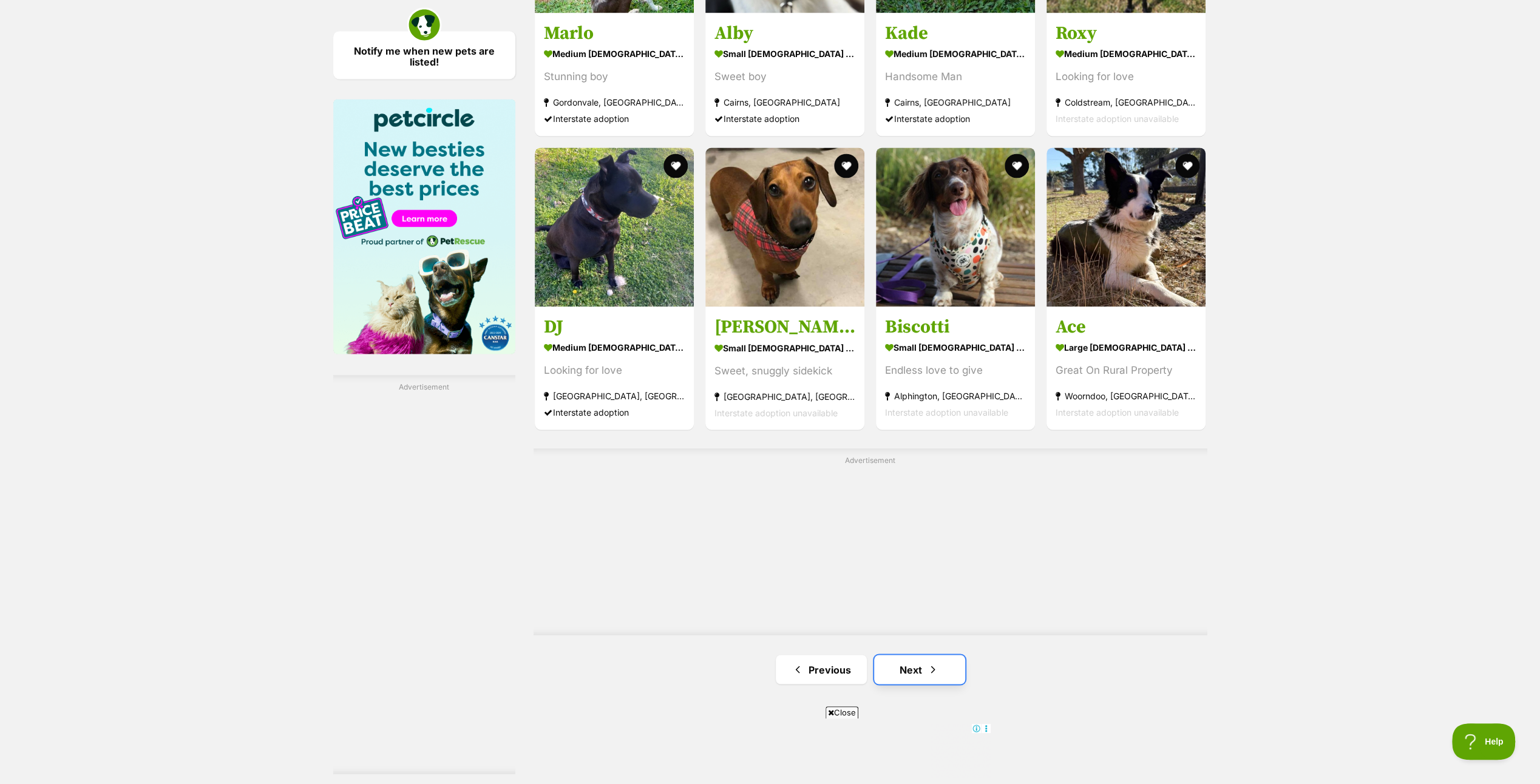
click at [923, 663] on link "Next" at bounding box center [919, 670] width 91 height 29
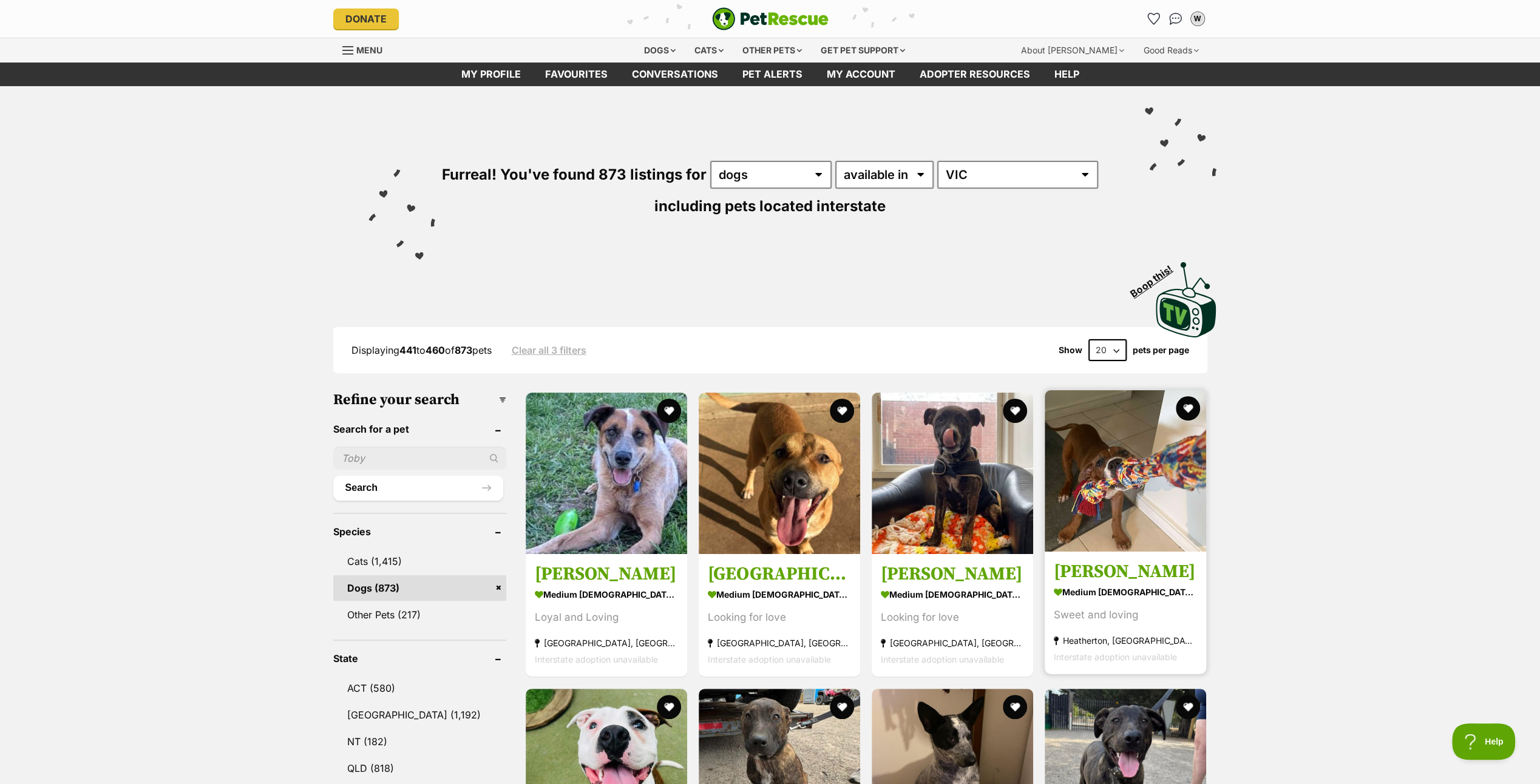
click at [1138, 487] on img at bounding box center [1126, 471] width 162 height 162
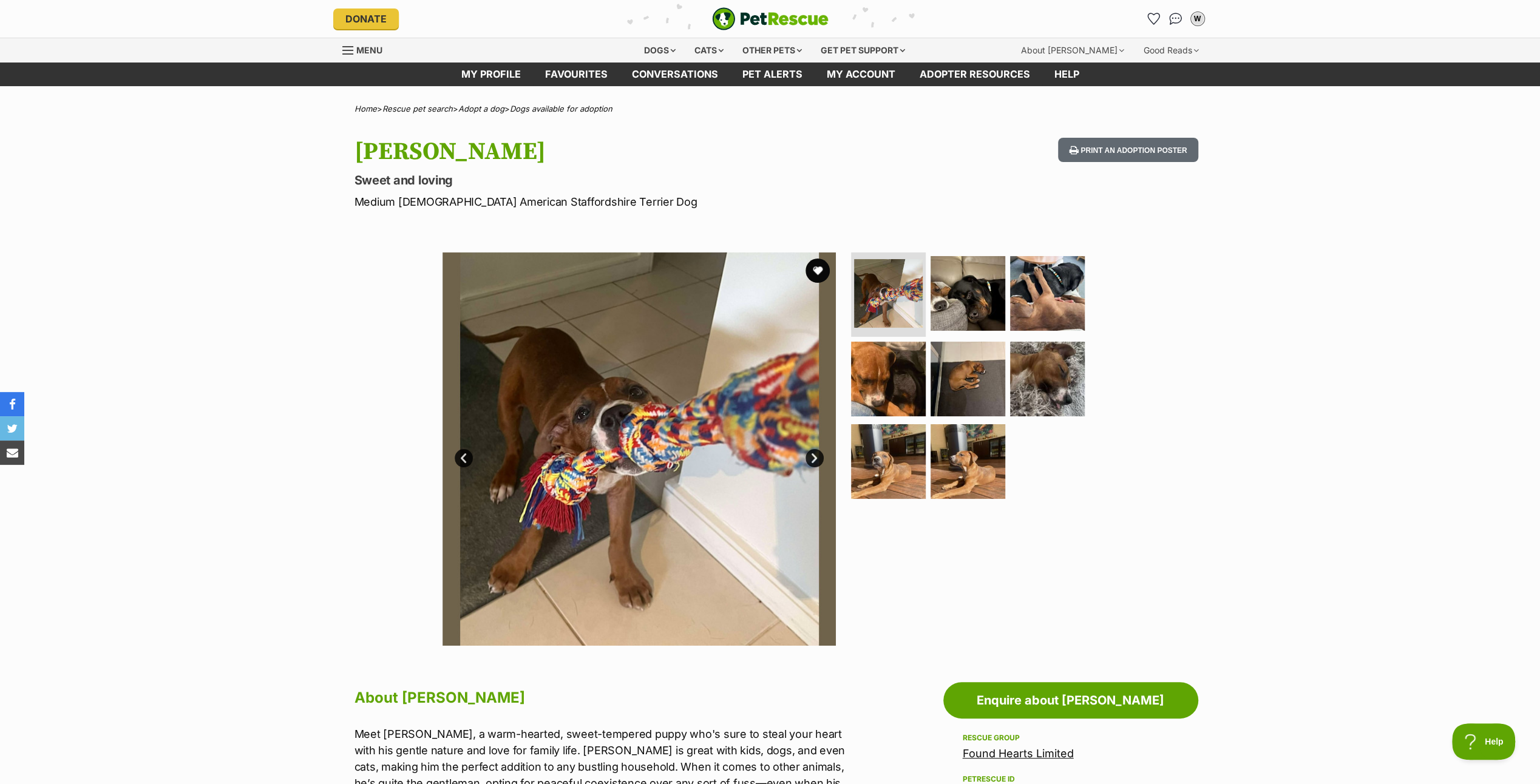
click at [818, 455] on link "Next" at bounding box center [814, 457] width 18 height 18
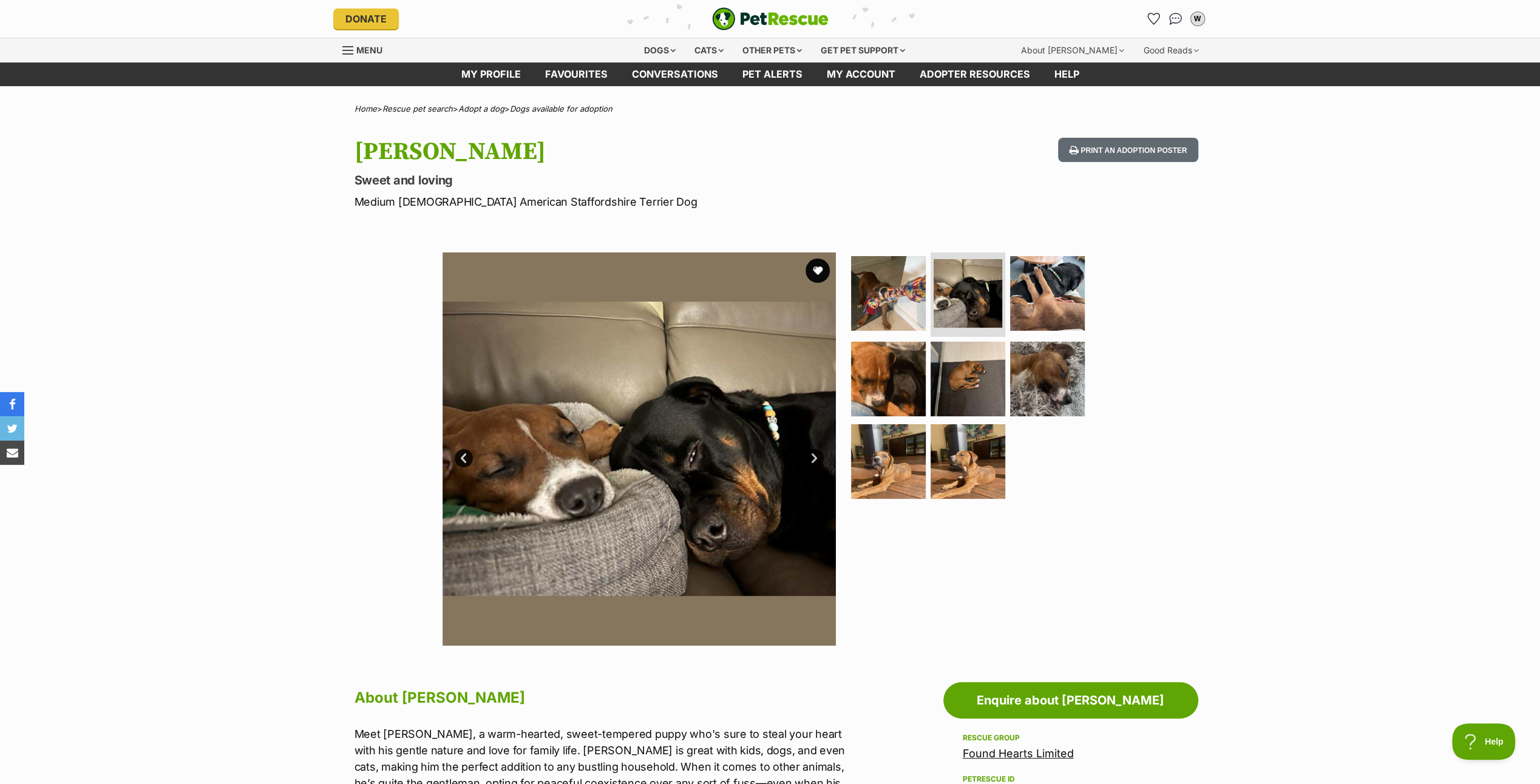
click at [818, 455] on link "Next" at bounding box center [814, 457] width 18 height 18
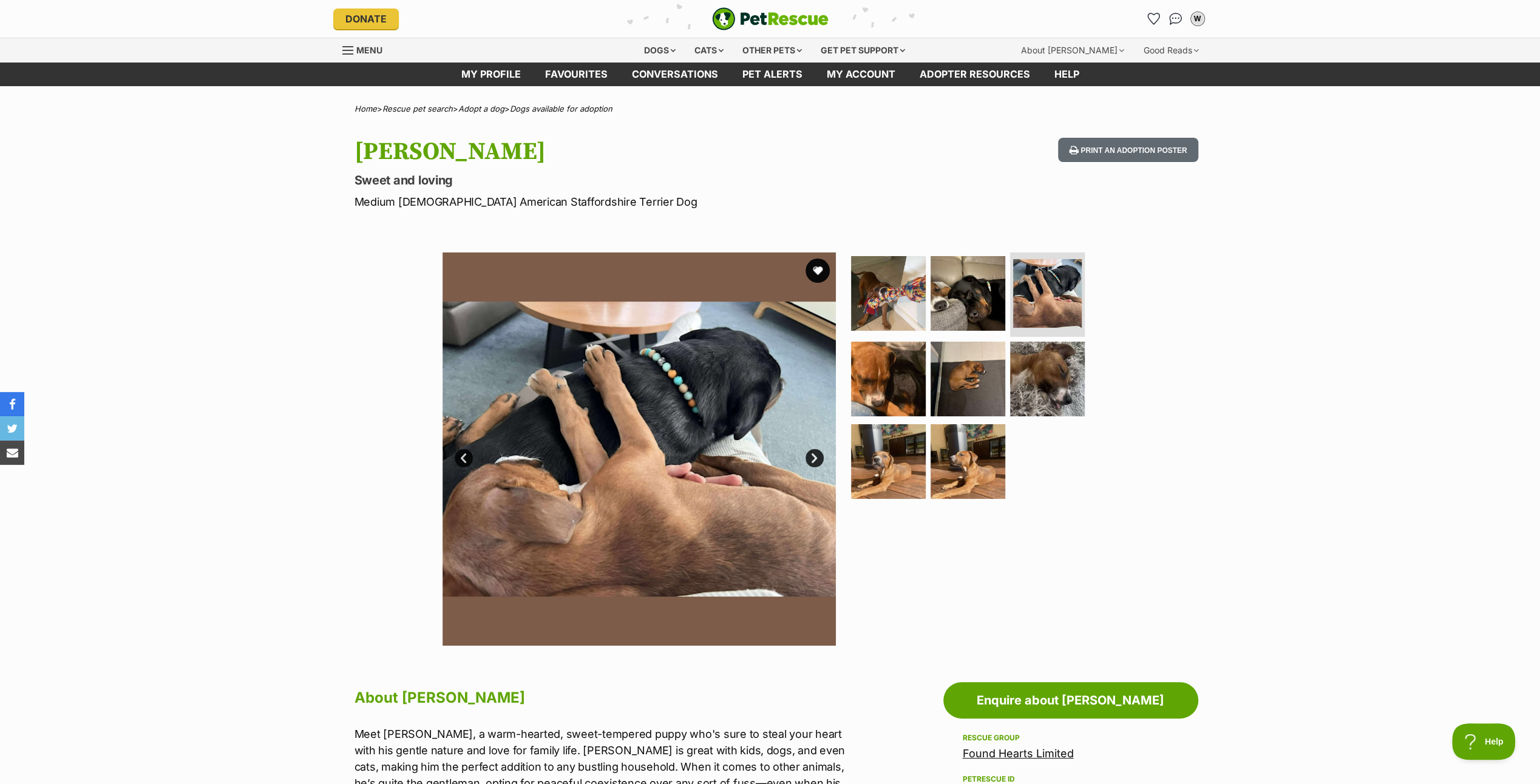
click at [818, 455] on link "Next" at bounding box center [814, 457] width 18 height 18
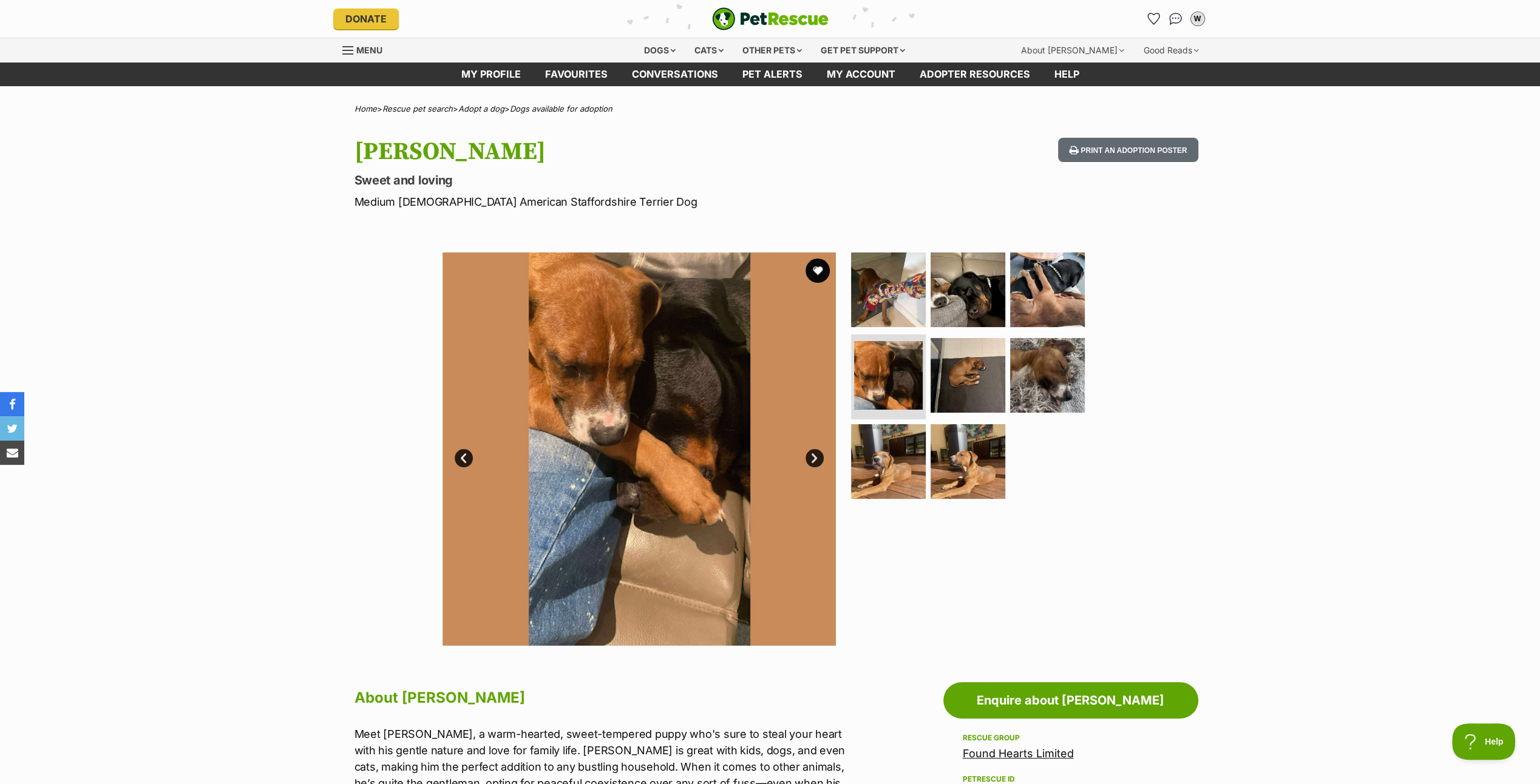
click at [818, 455] on link "Next" at bounding box center [814, 457] width 18 height 18
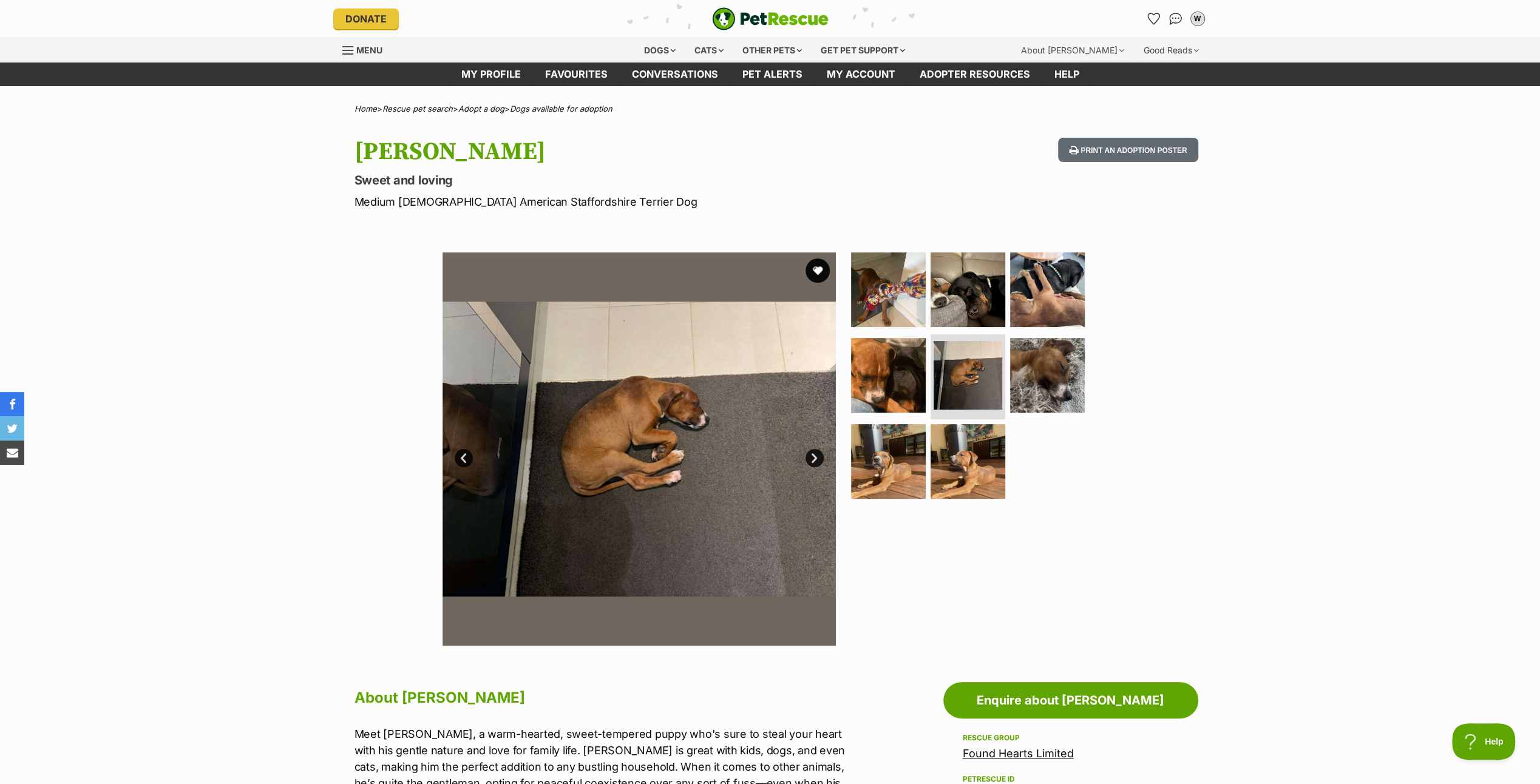
click at [818, 455] on link "Next" at bounding box center [814, 457] width 18 height 18
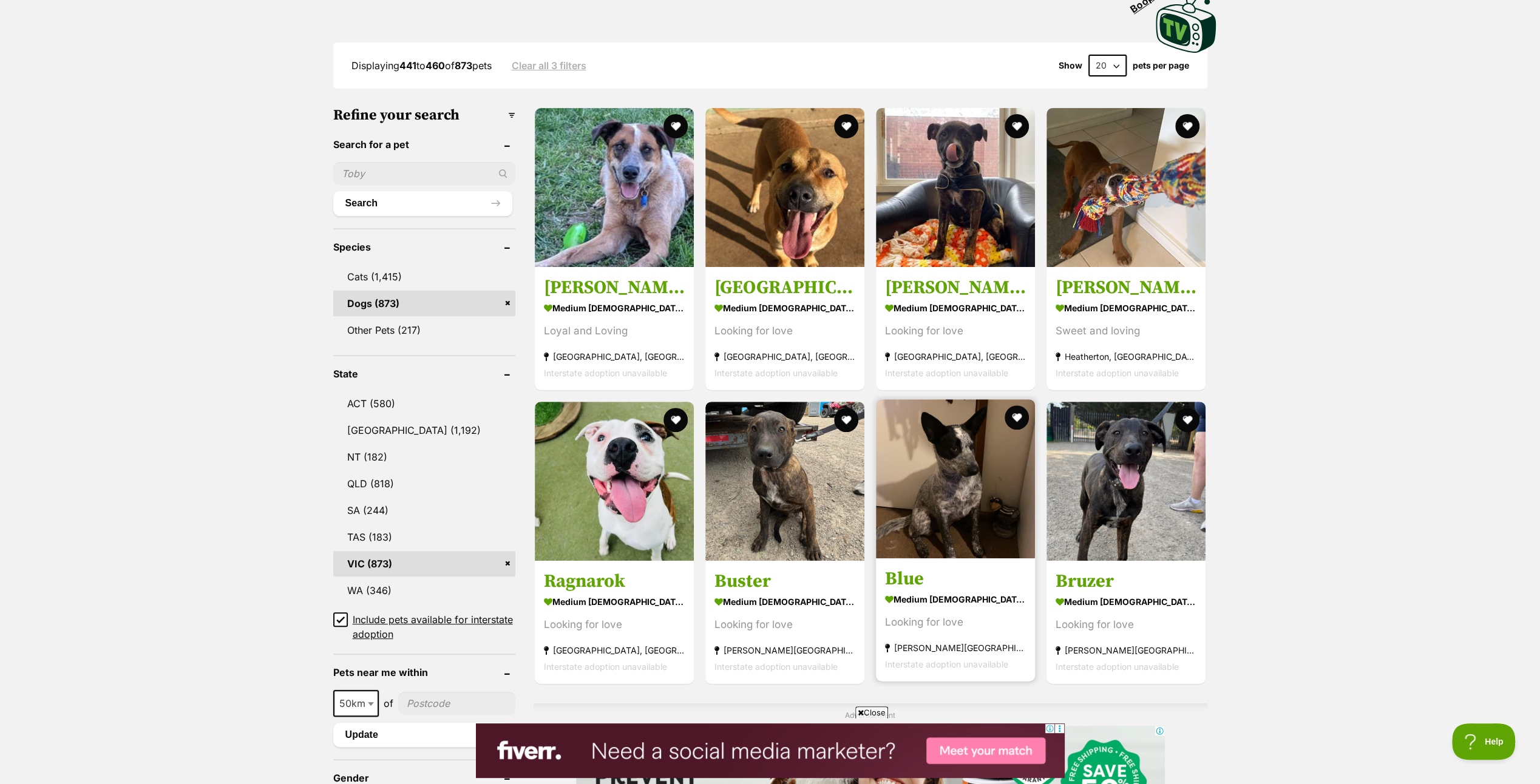
scroll to position [303, 0]
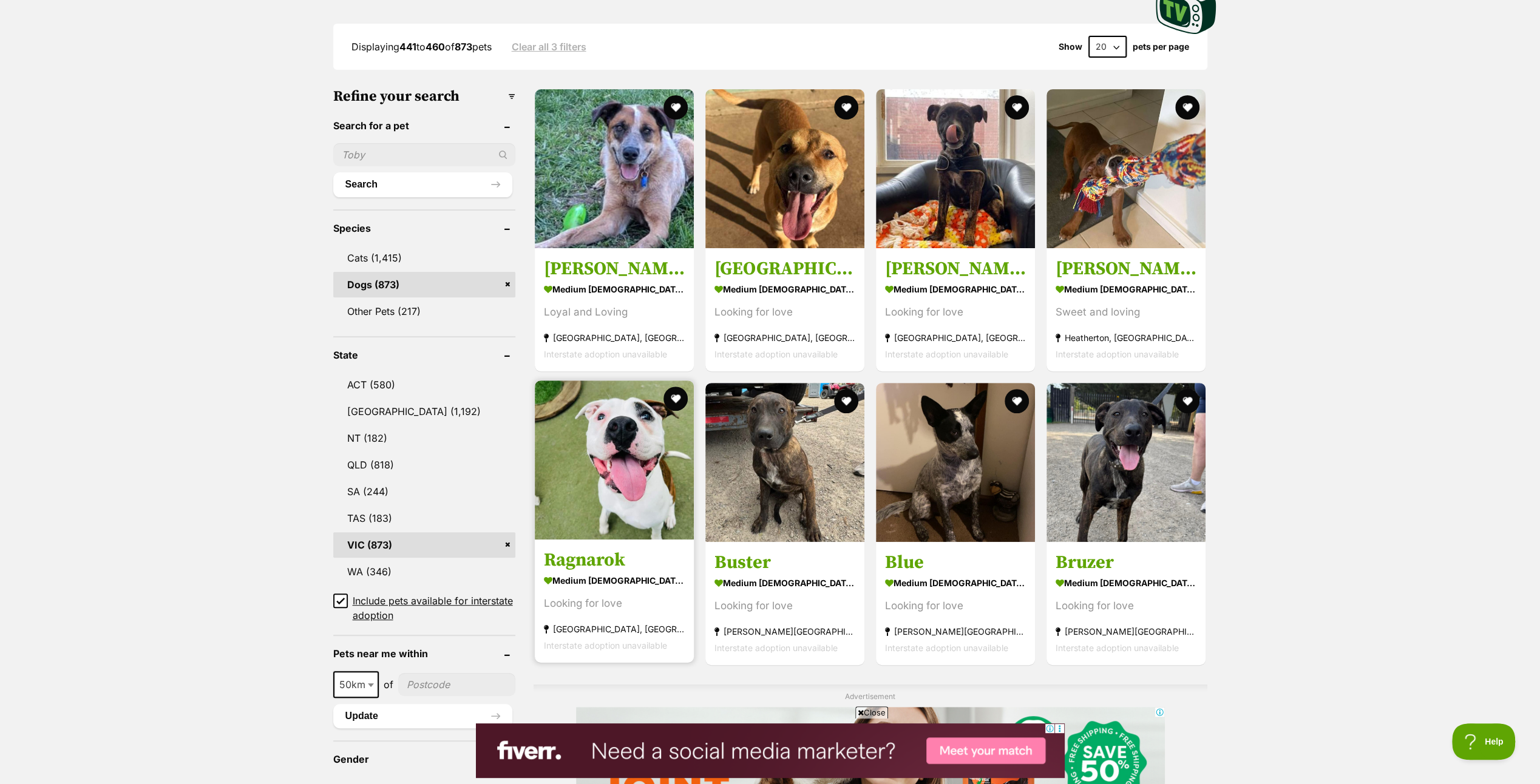
click at [636, 471] on img at bounding box center [614, 460] width 159 height 159
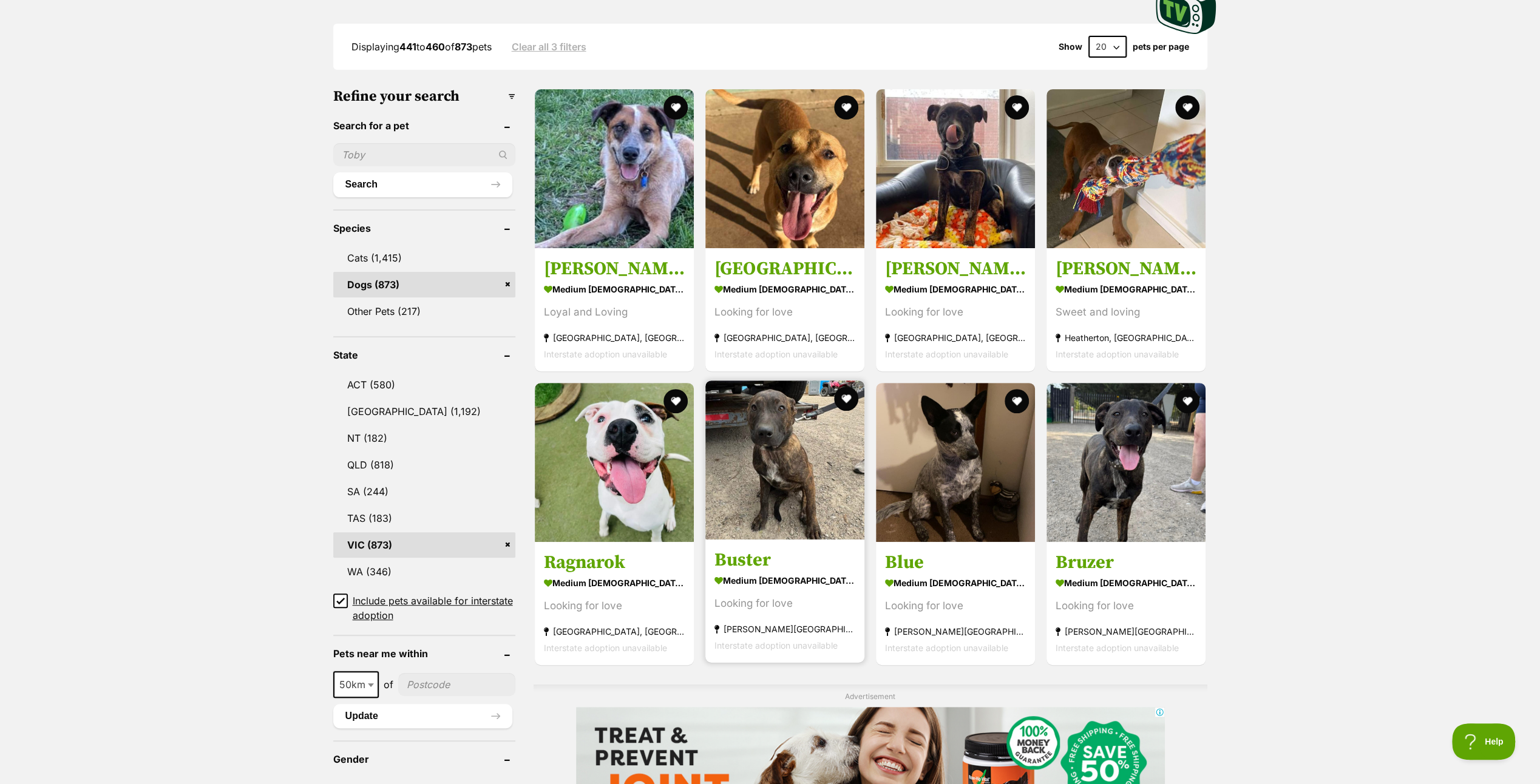
click at [793, 419] on img at bounding box center [784, 460] width 159 height 159
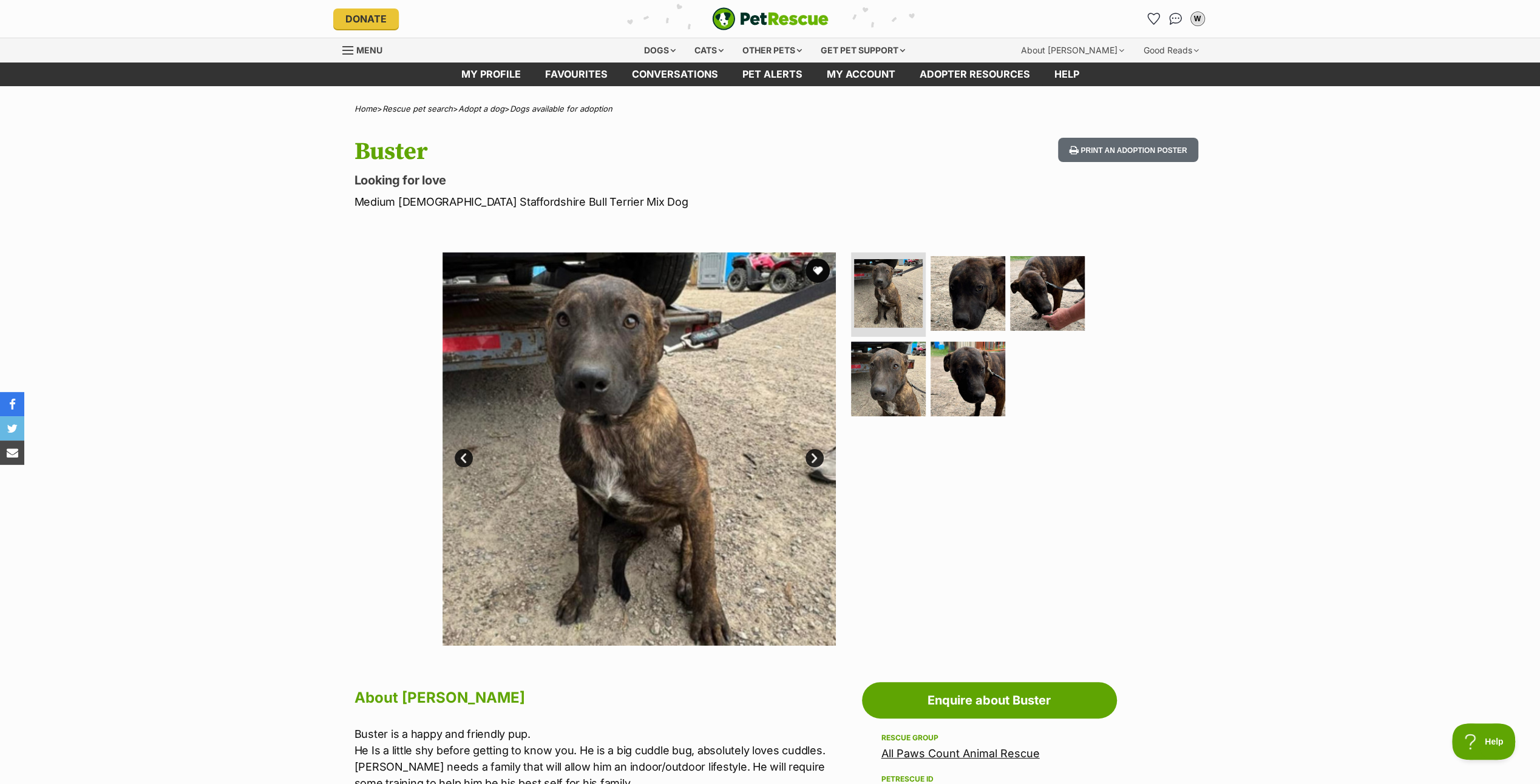
click at [816, 454] on link "Next" at bounding box center [814, 457] width 18 height 18
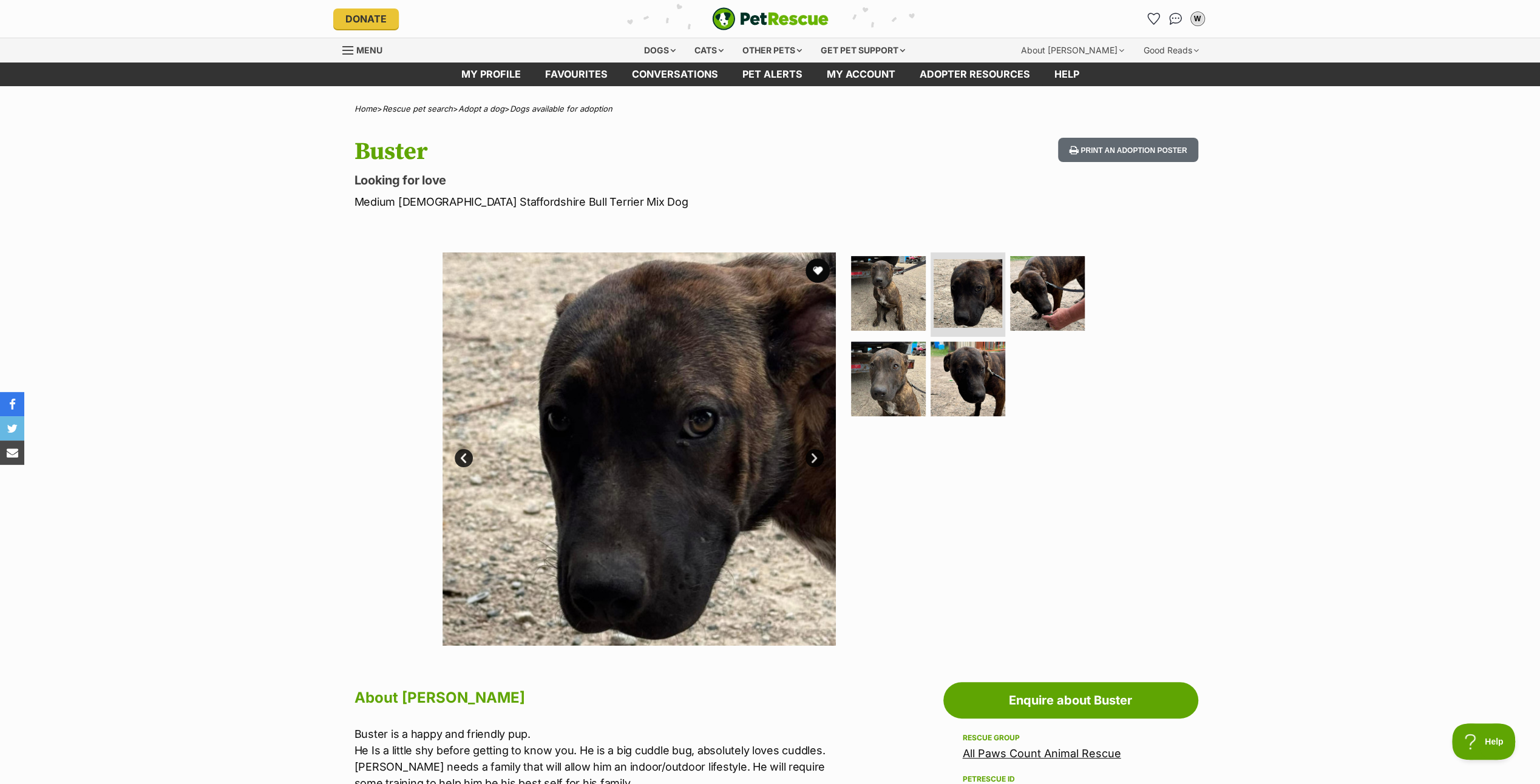
click at [816, 454] on link "Next" at bounding box center [814, 457] width 18 height 18
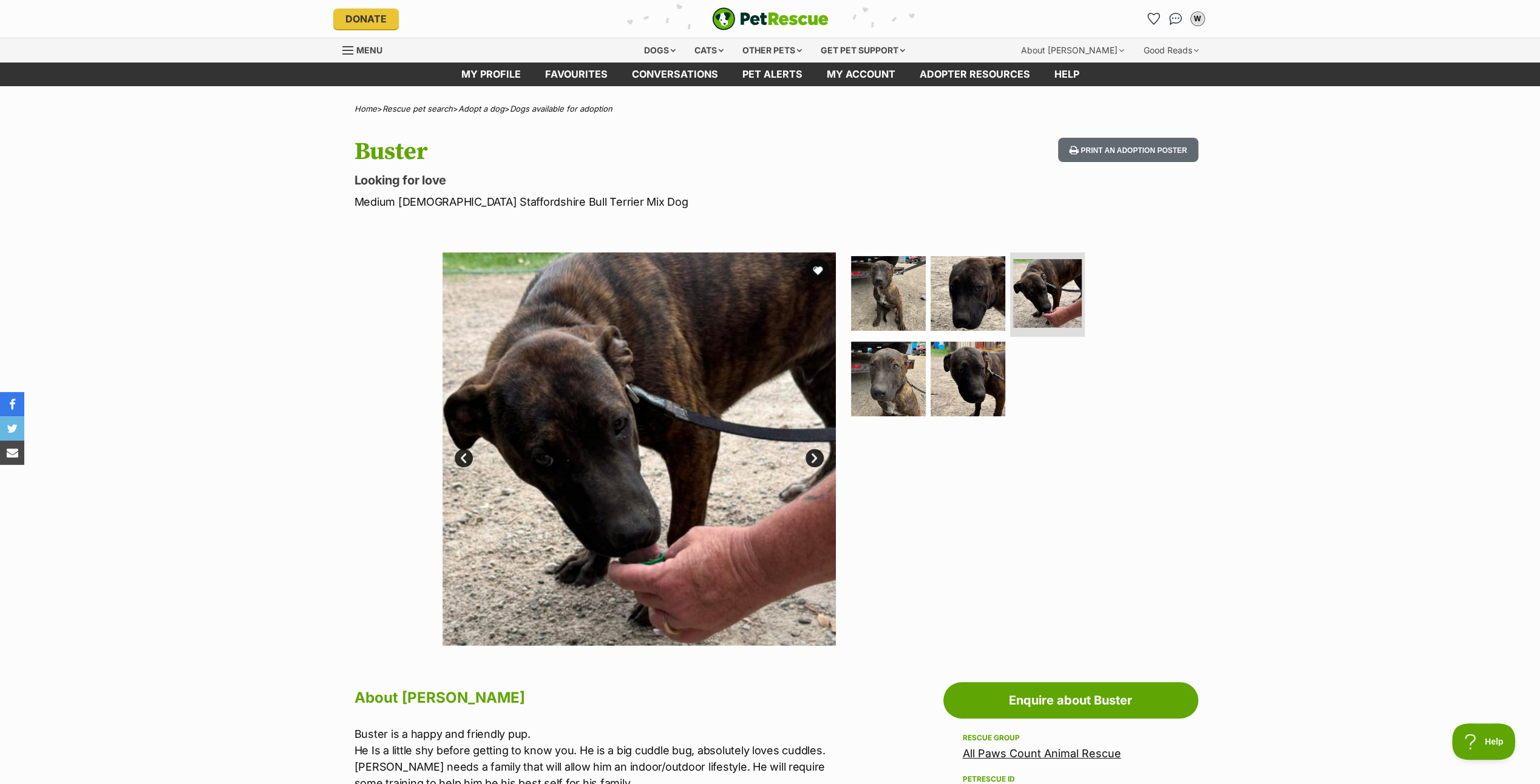
click at [816, 454] on link "Next" at bounding box center [814, 457] width 18 height 18
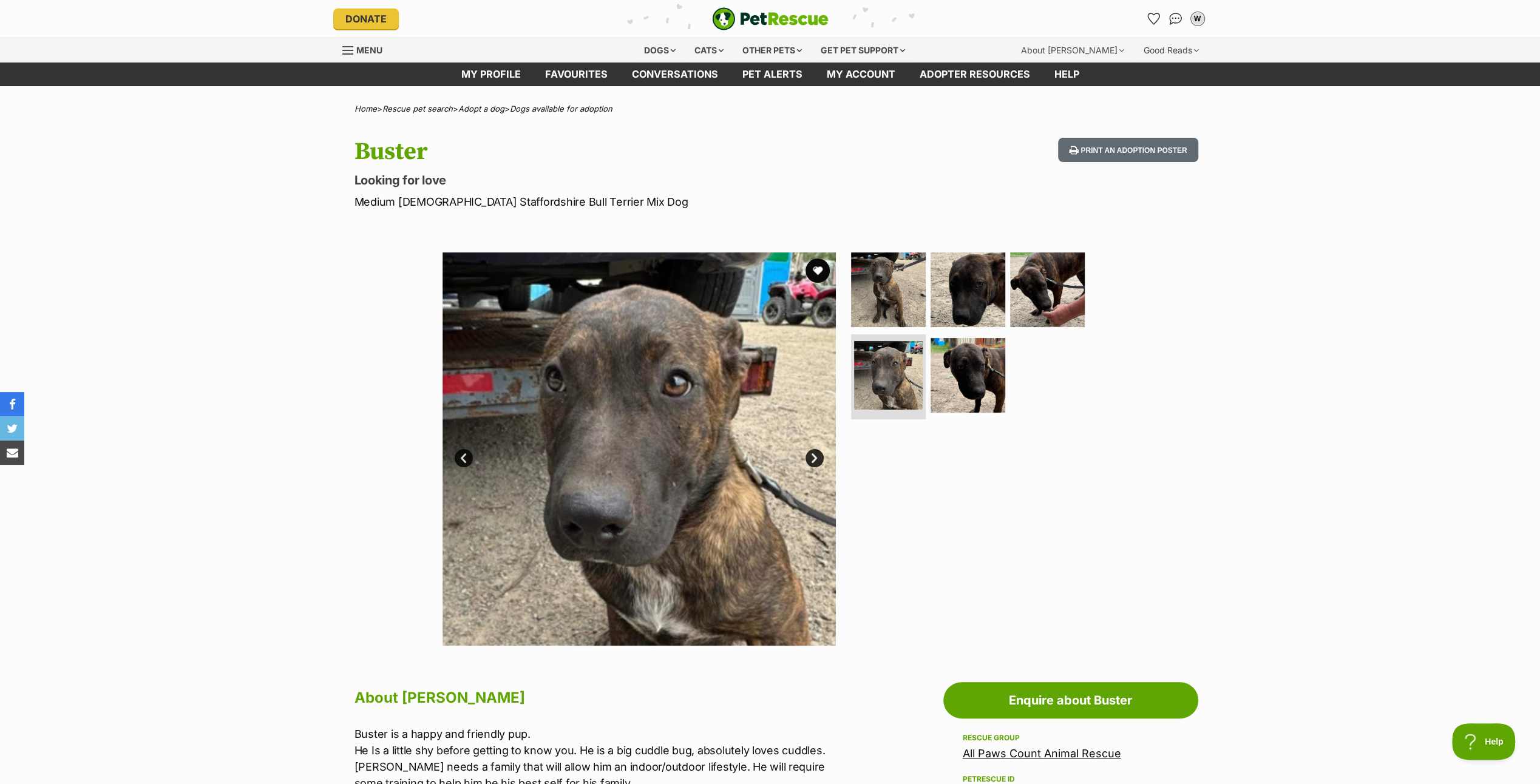
click at [816, 454] on link "Next" at bounding box center [814, 457] width 18 height 18
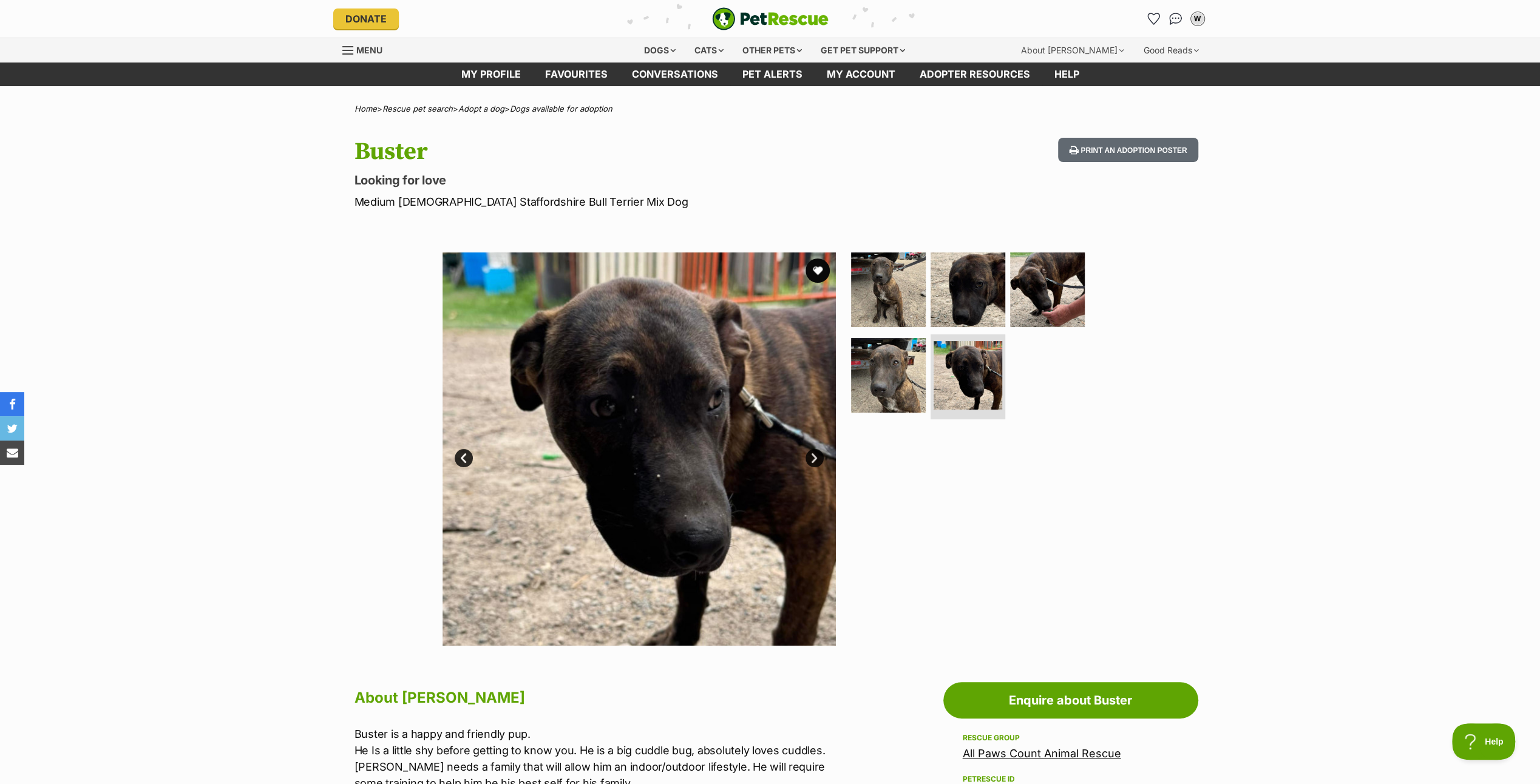
click at [816, 454] on link "Next" at bounding box center [814, 457] width 18 height 18
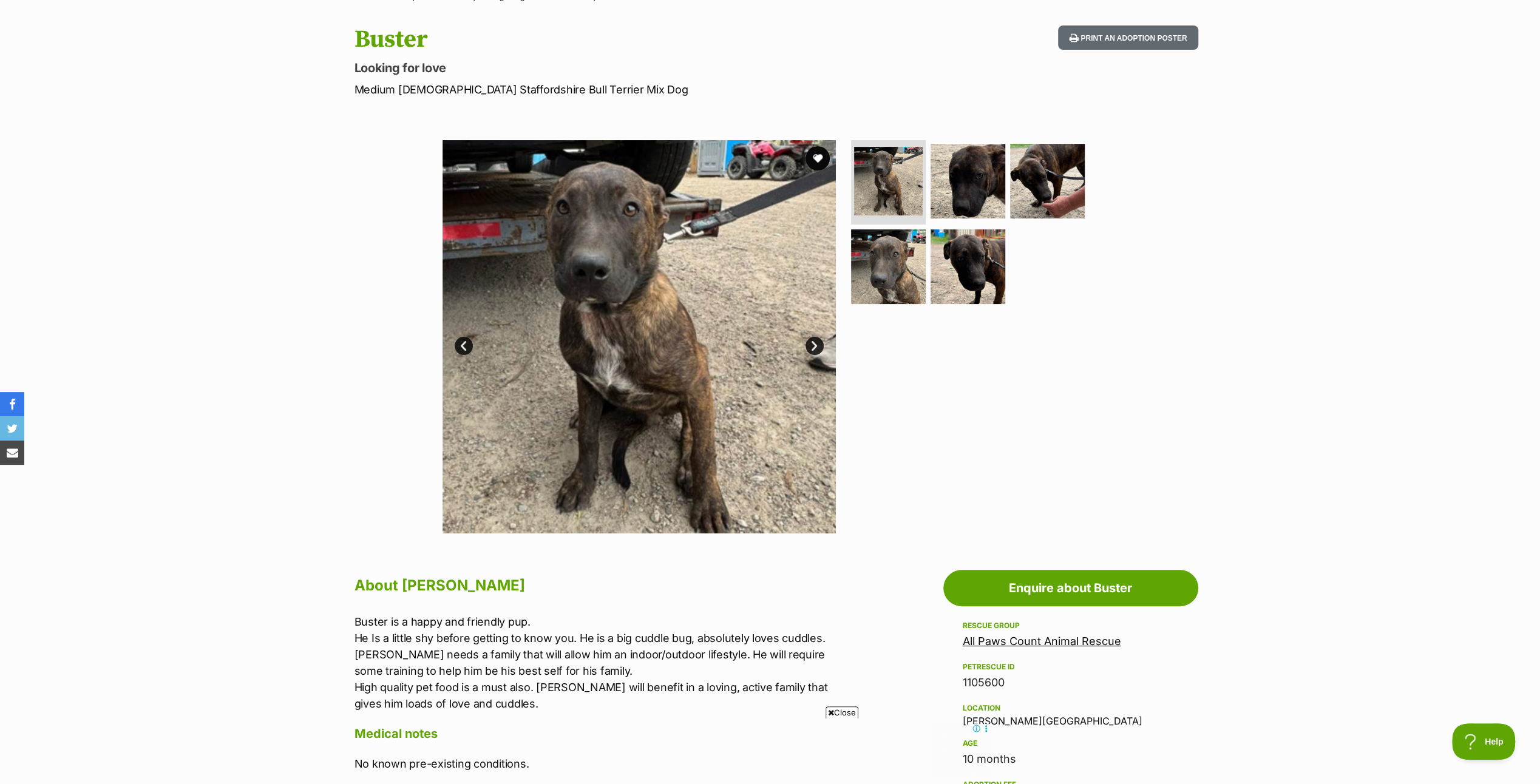
scroll to position [242, 0]
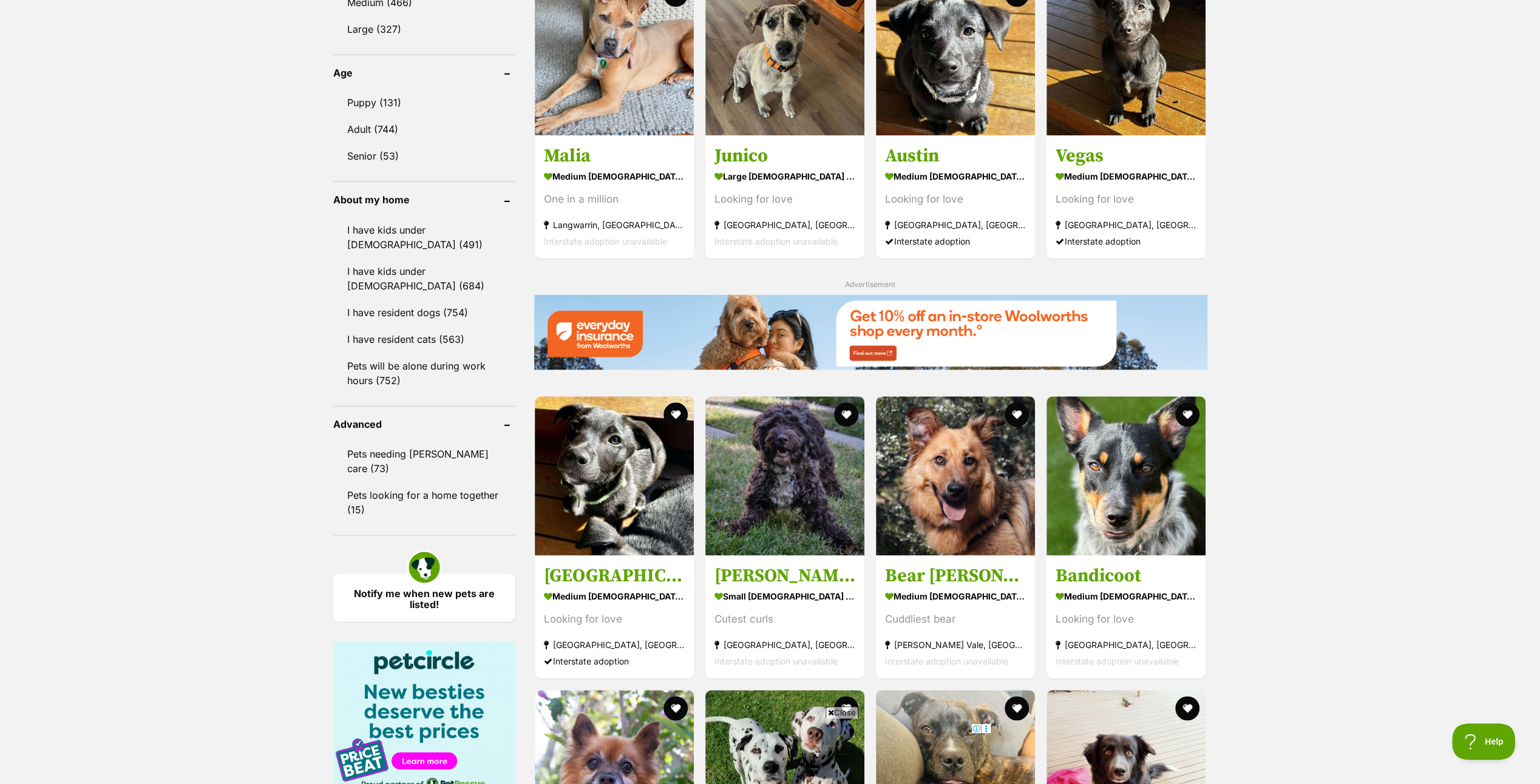
scroll to position [1456, 0]
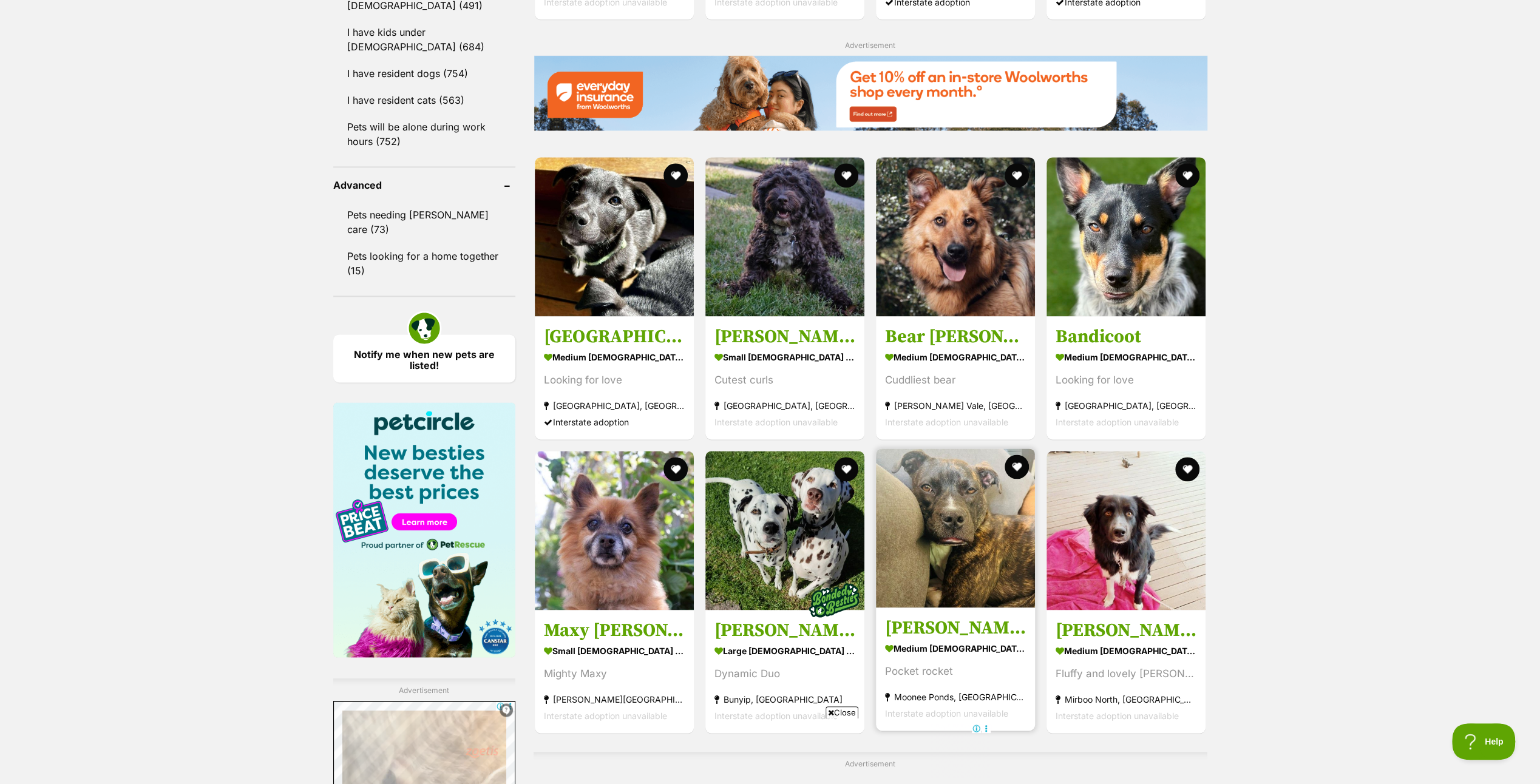
click at [954, 510] on img at bounding box center [954, 528] width 159 height 159
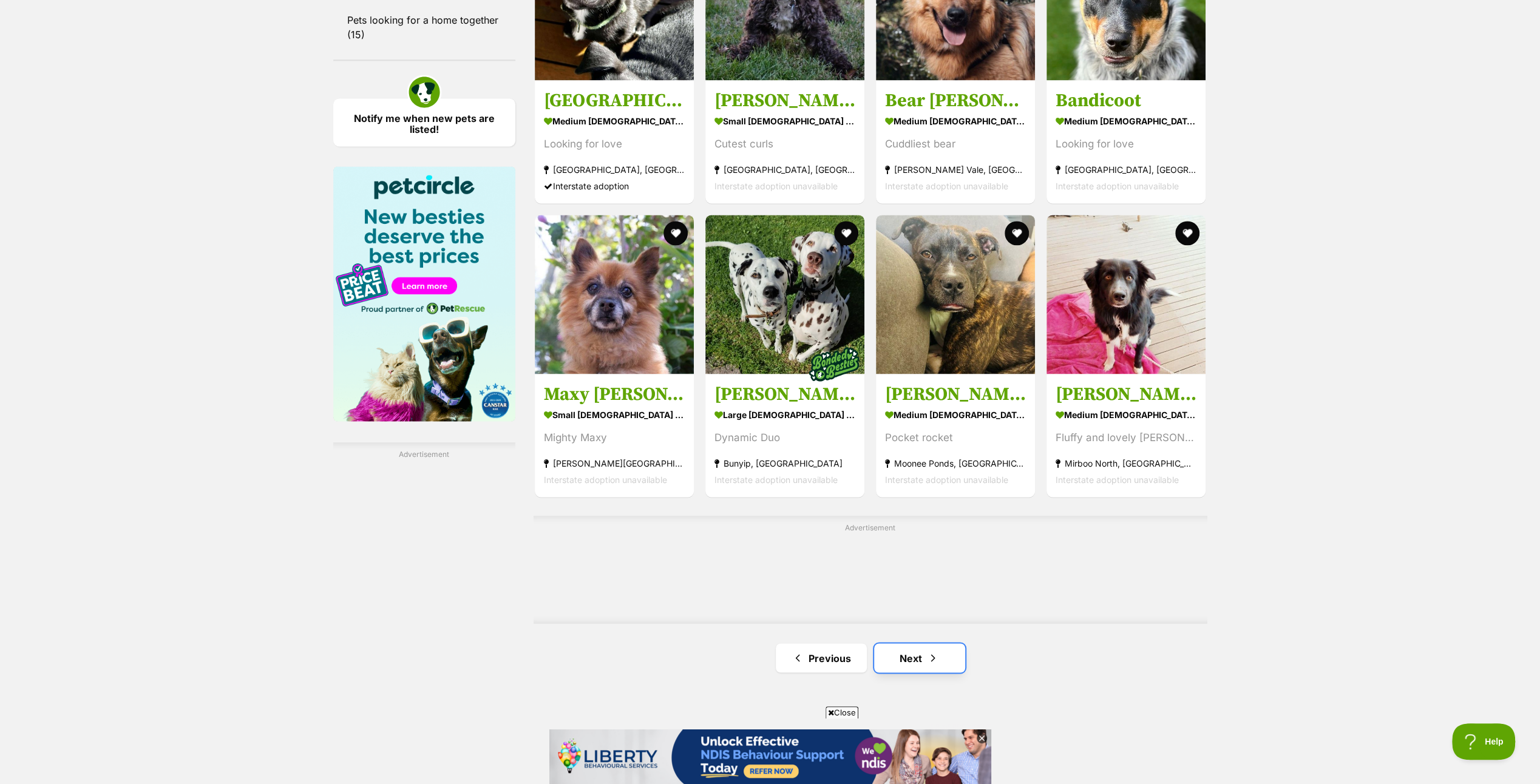
click at [917, 652] on link "Next" at bounding box center [919, 658] width 91 height 29
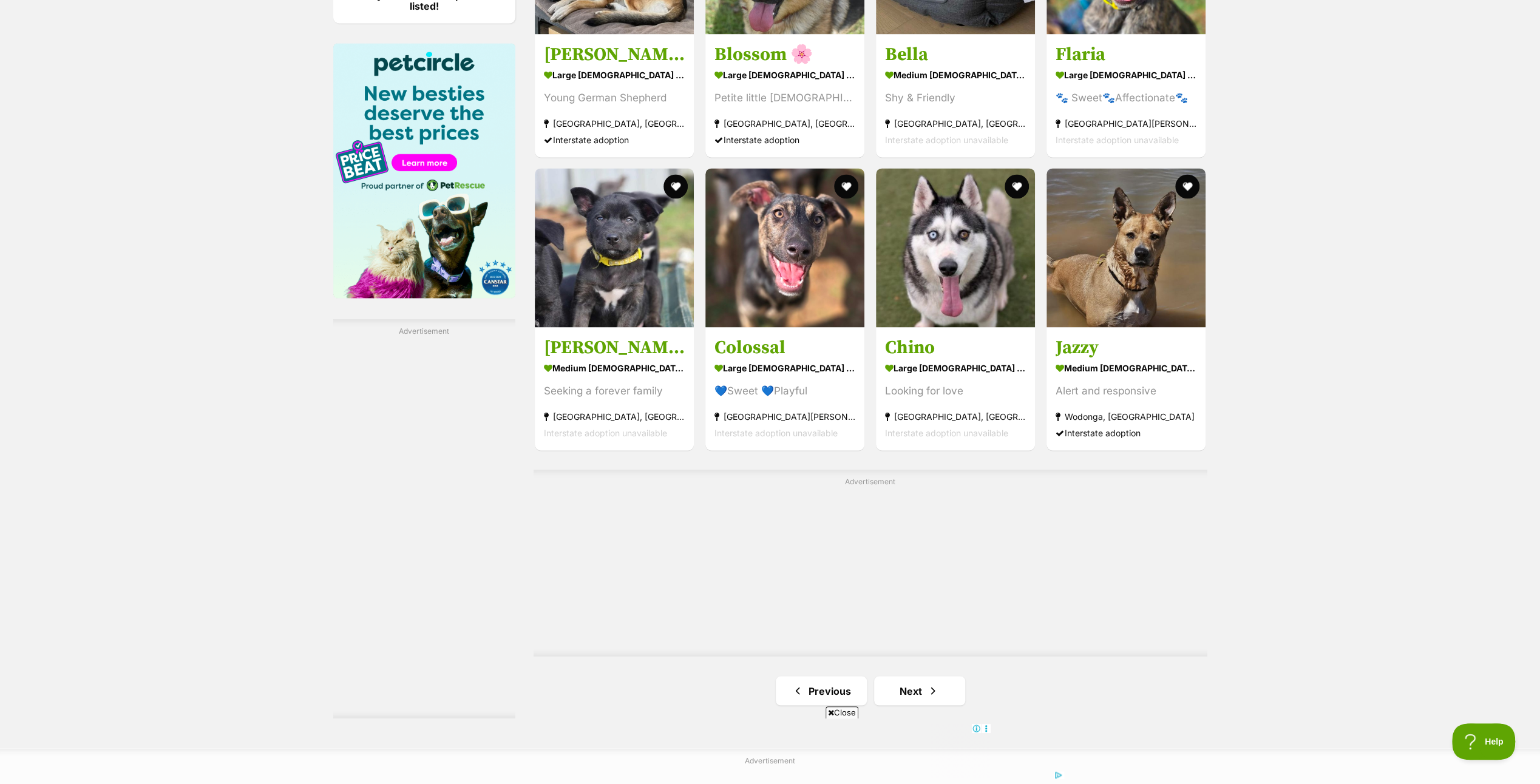
scroll to position [1820, 0]
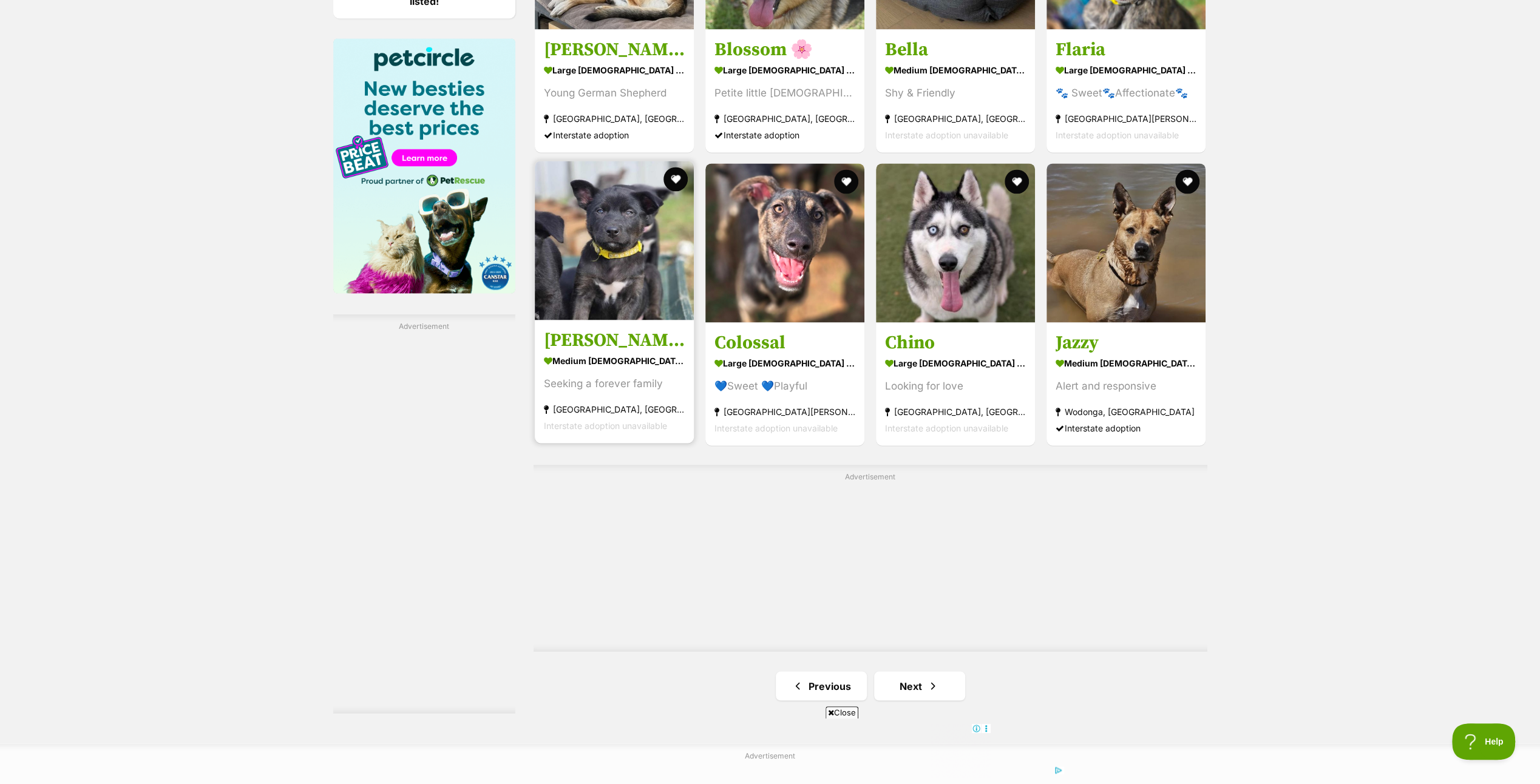
click at [631, 272] on img at bounding box center [614, 240] width 159 height 159
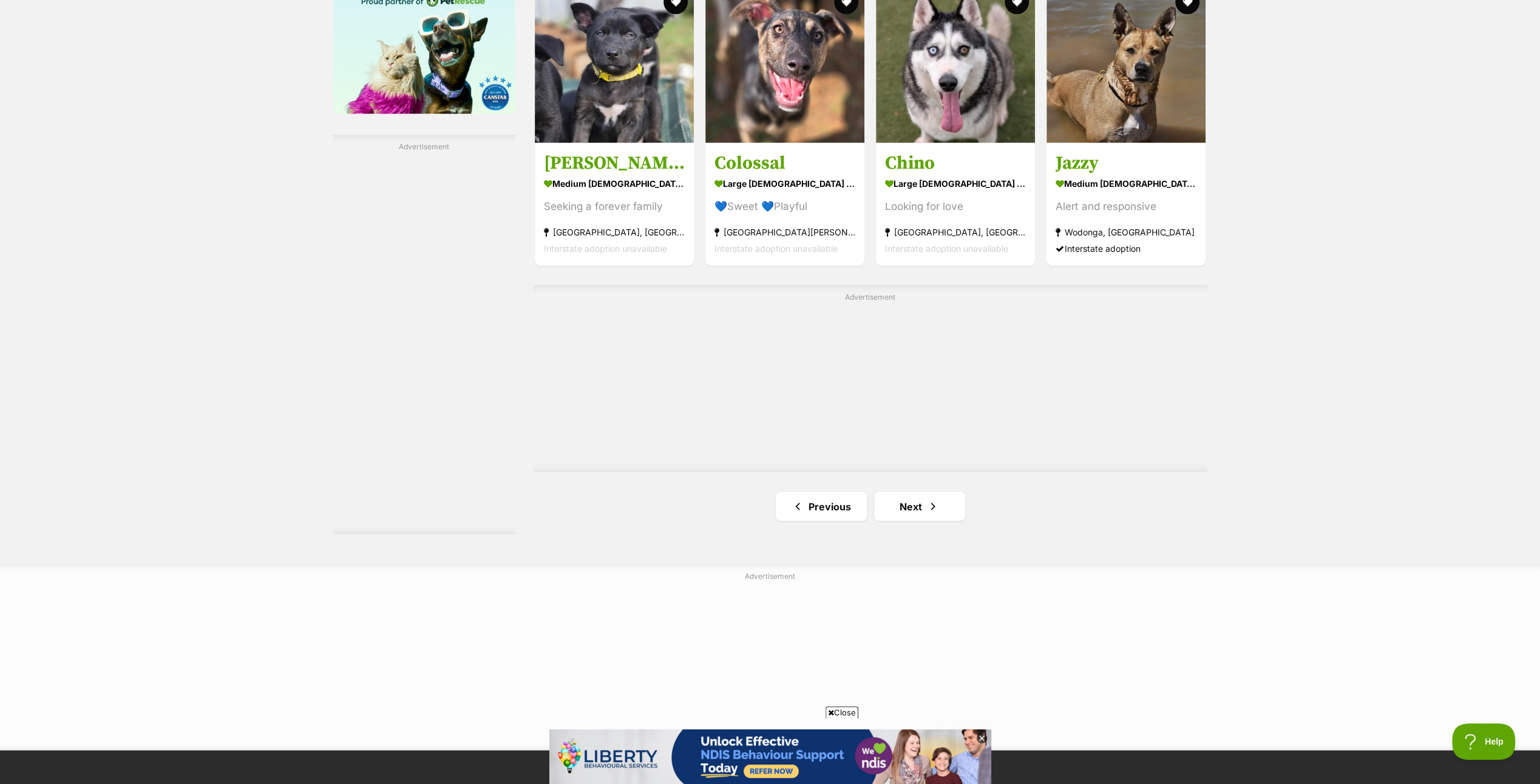
scroll to position [2002, 0]
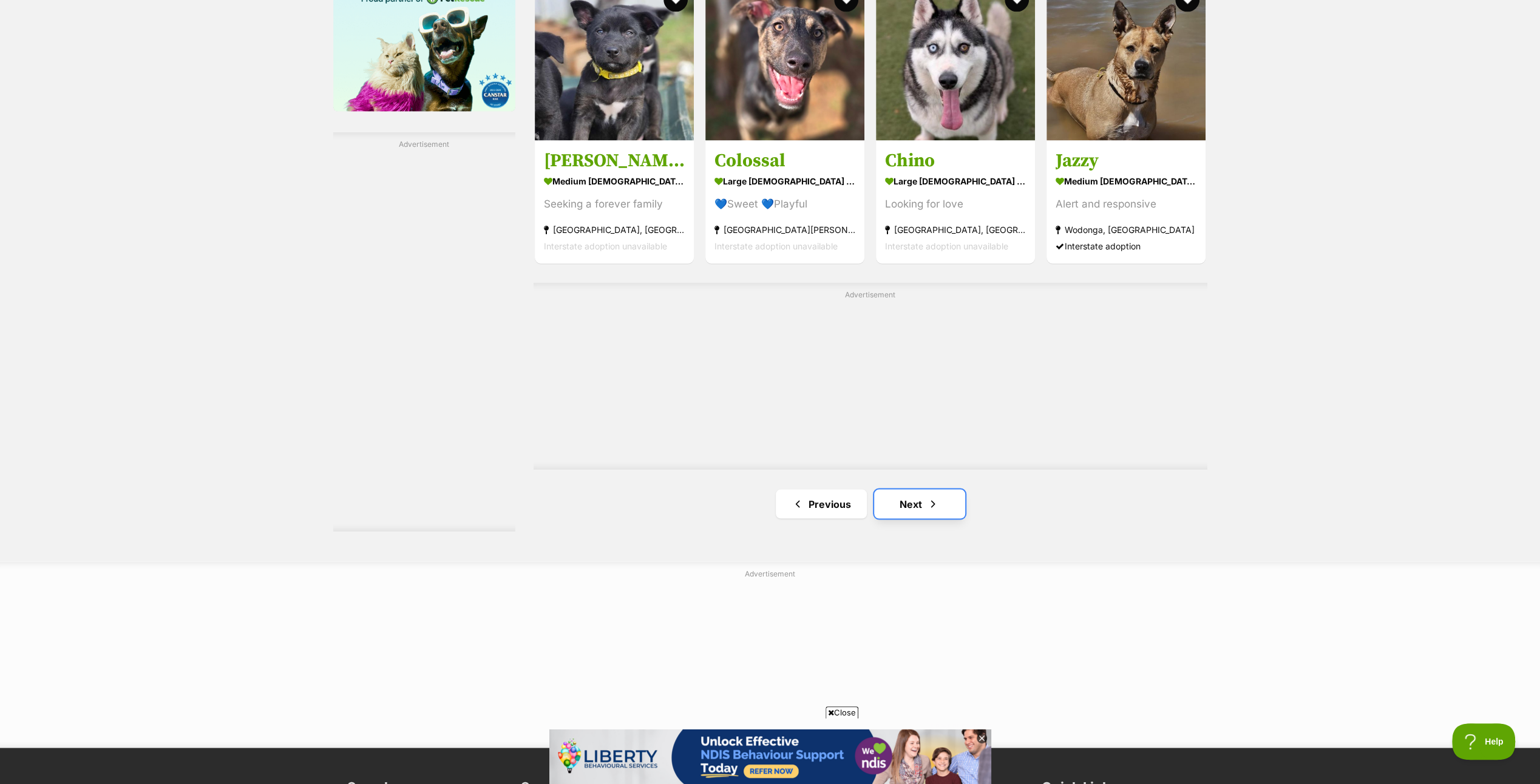
click at [951, 506] on link "Next" at bounding box center [919, 504] width 91 height 29
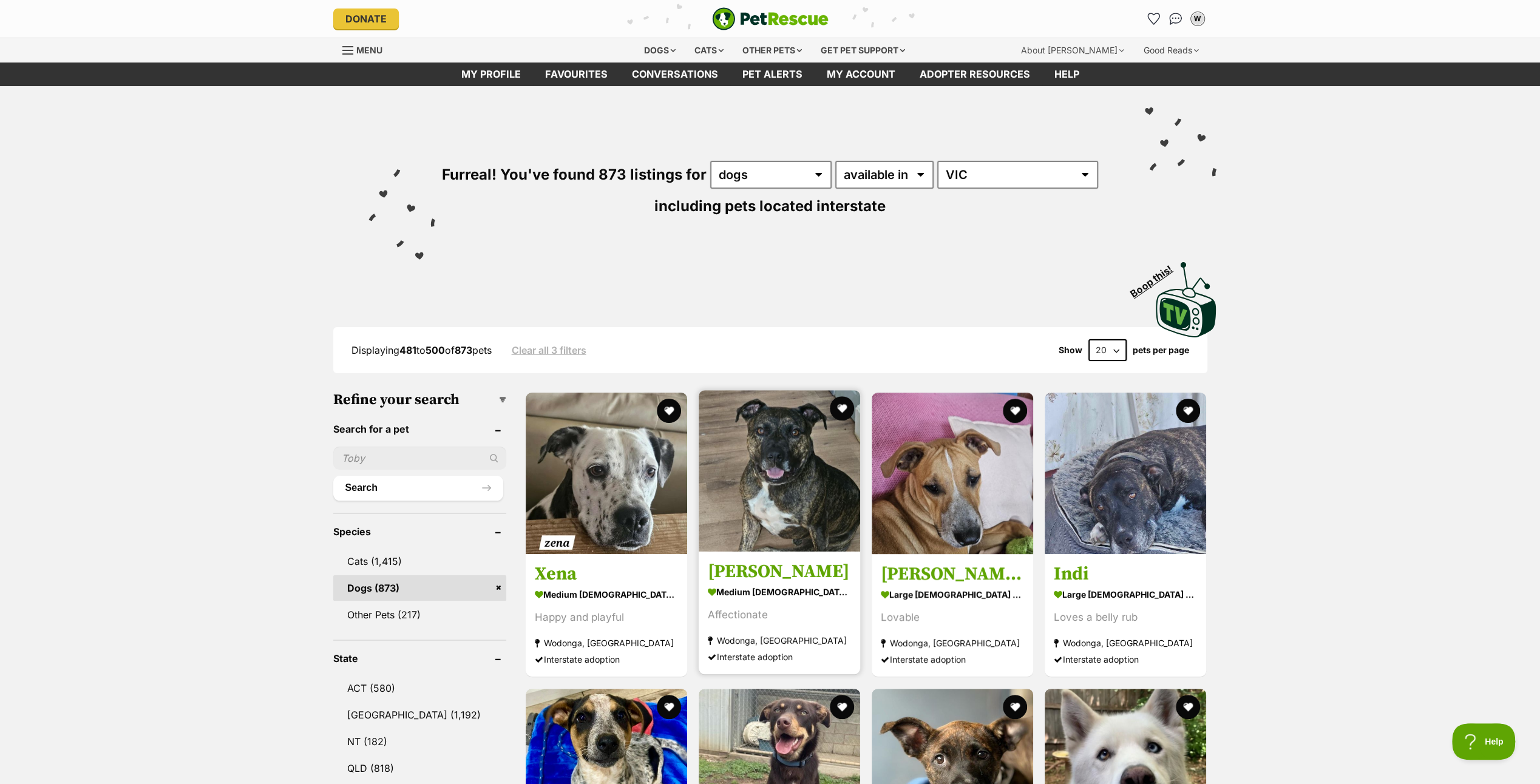
click at [723, 465] on img at bounding box center [779, 471] width 162 height 162
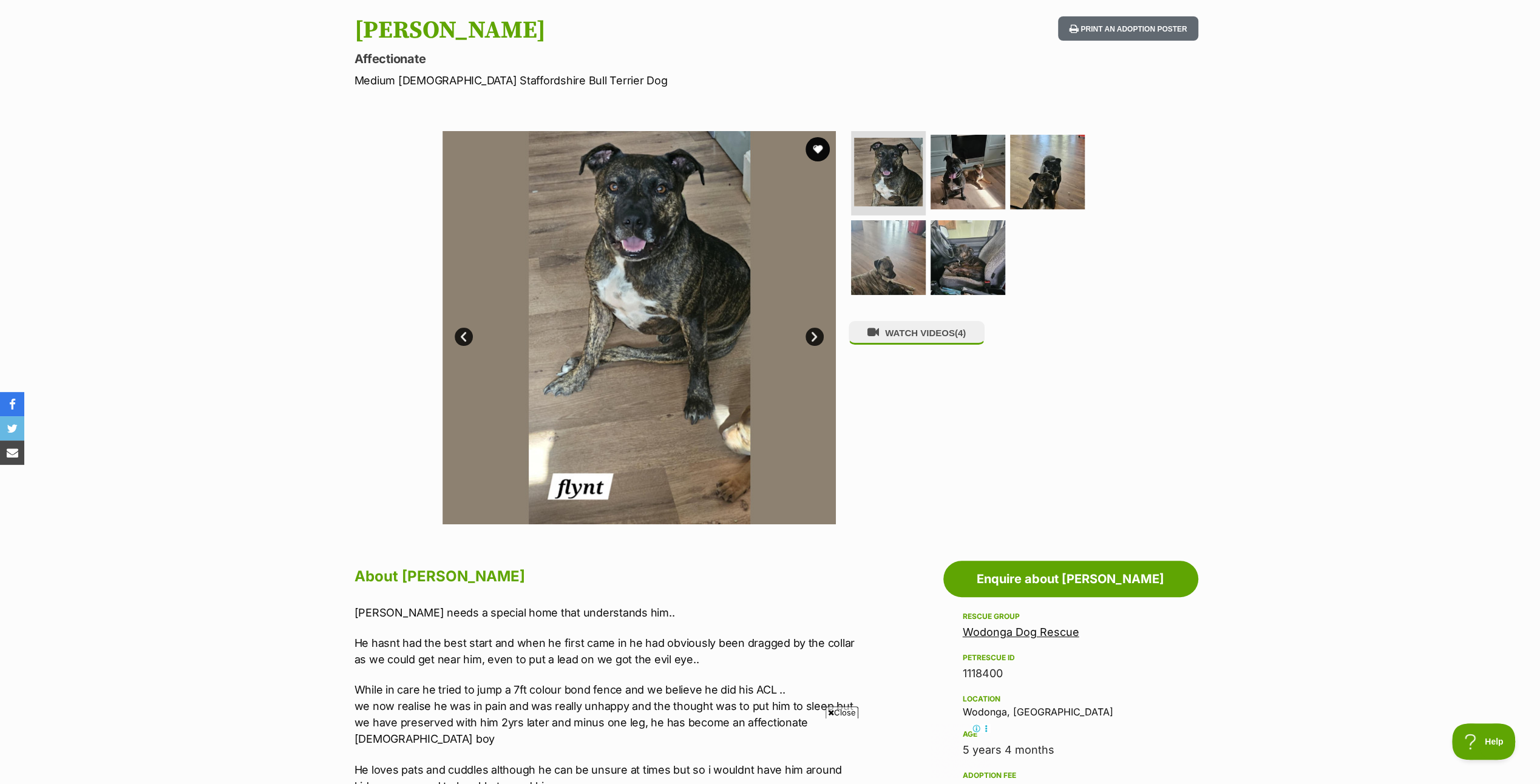
click at [813, 329] on link "Next" at bounding box center [814, 336] width 18 height 18
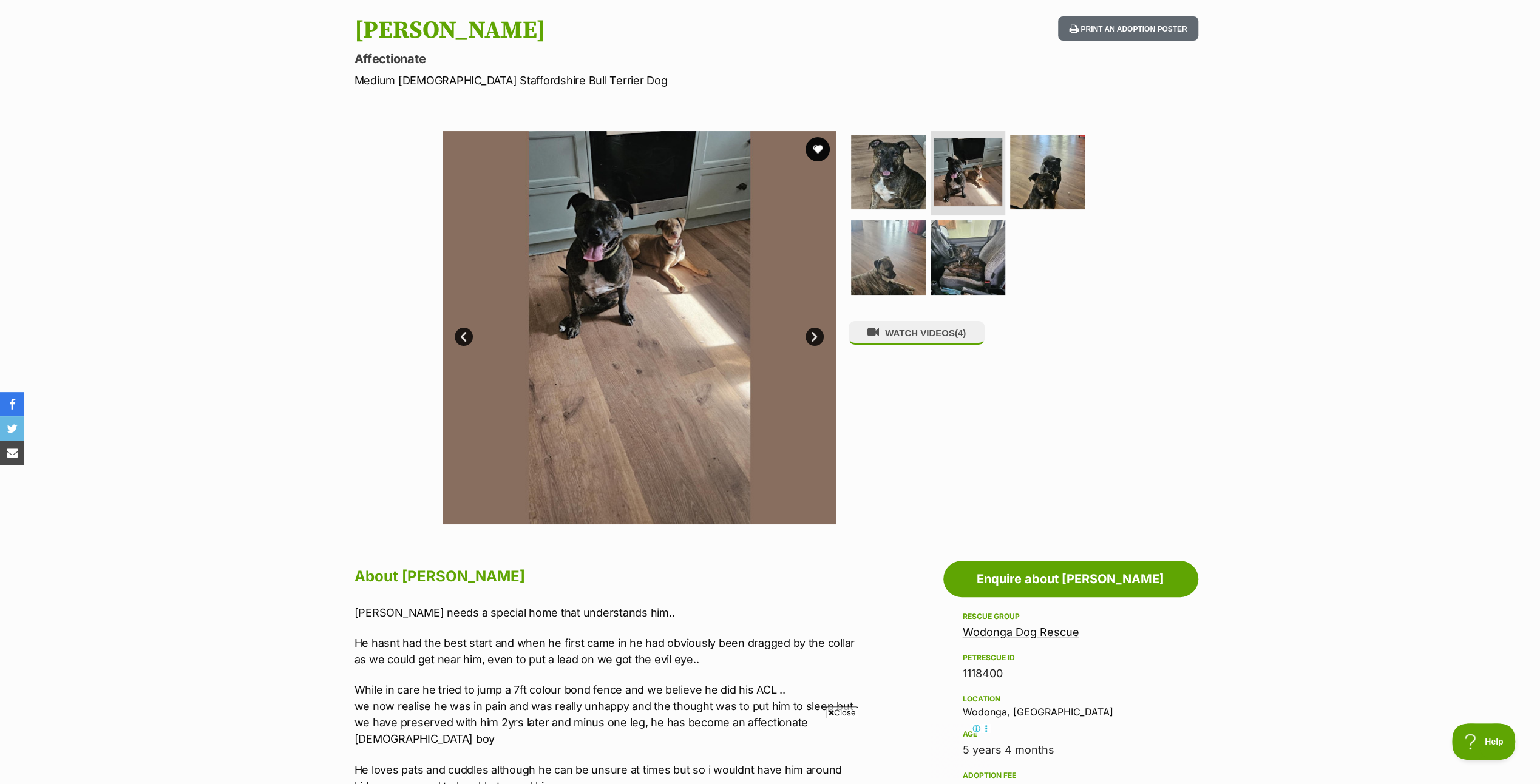
click at [813, 329] on link "Next" at bounding box center [814, 336] width 18 height 18
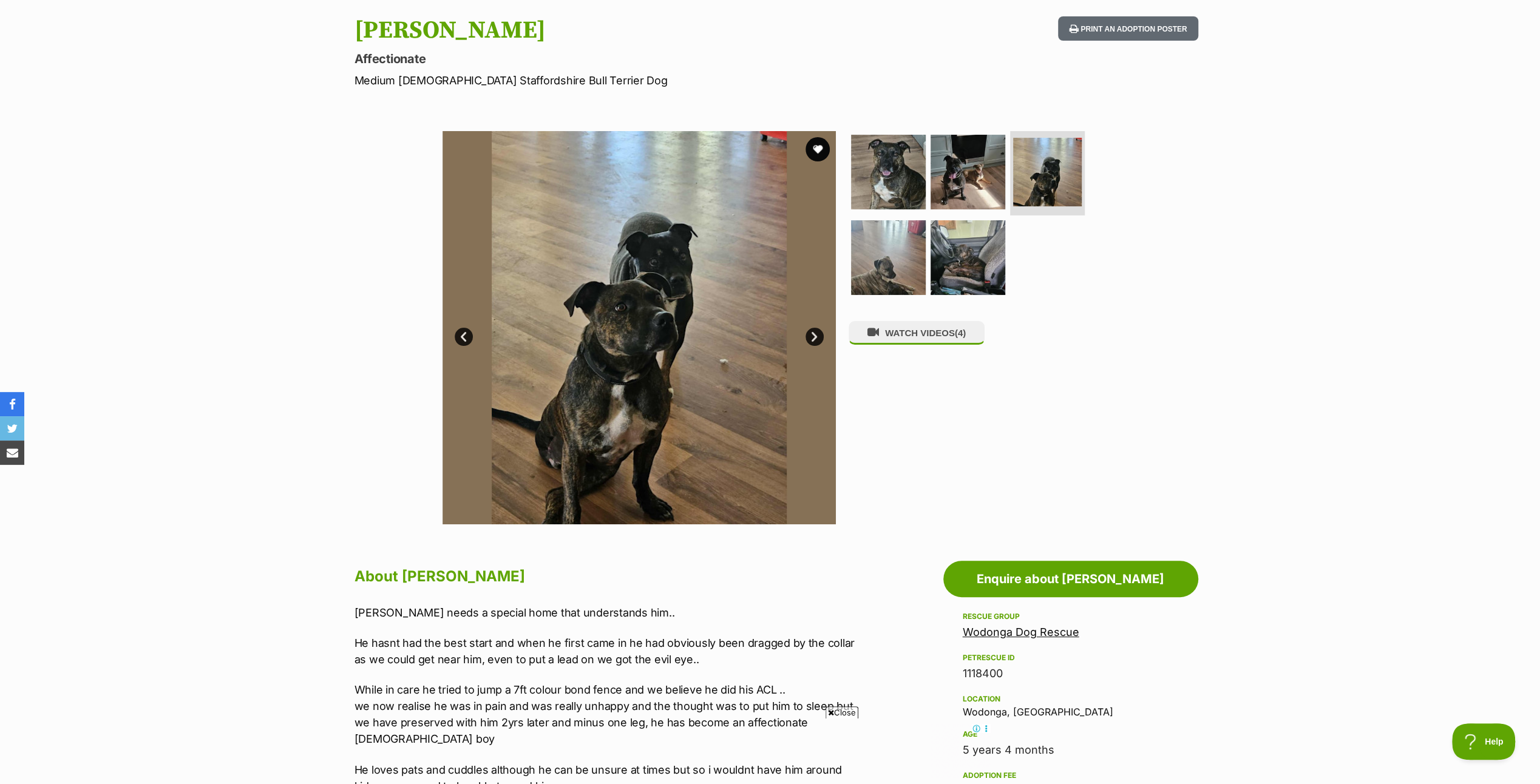
click at [813, 329] on link "Next" at bounding box center [814, 336] width 18 height 18
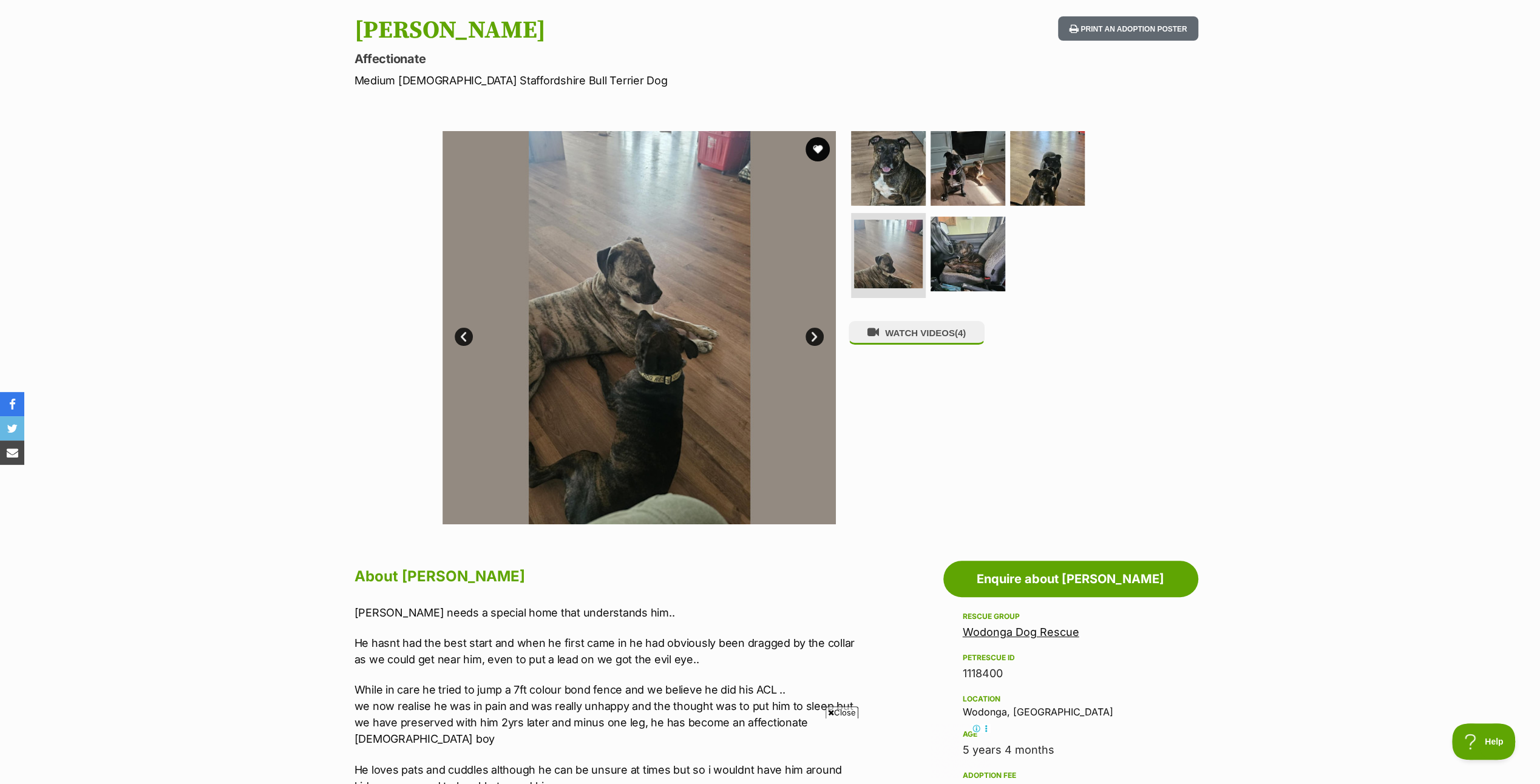
click at [815, 329] on link "Next" at bounding box center [814, 336] width 18 height 18
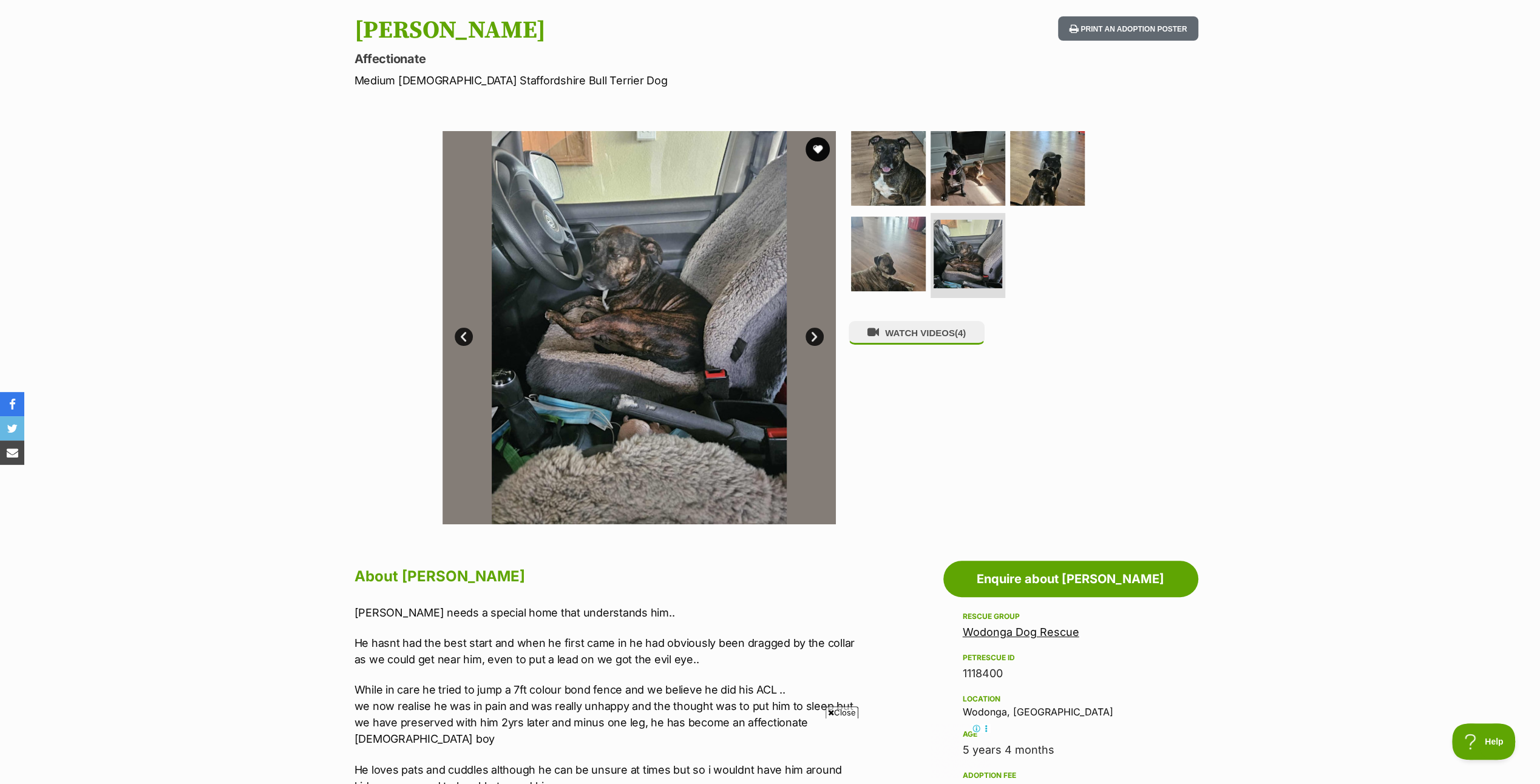
click at [815, 329] on link "Next" at bounding box center [814, 336] width 18 height 18
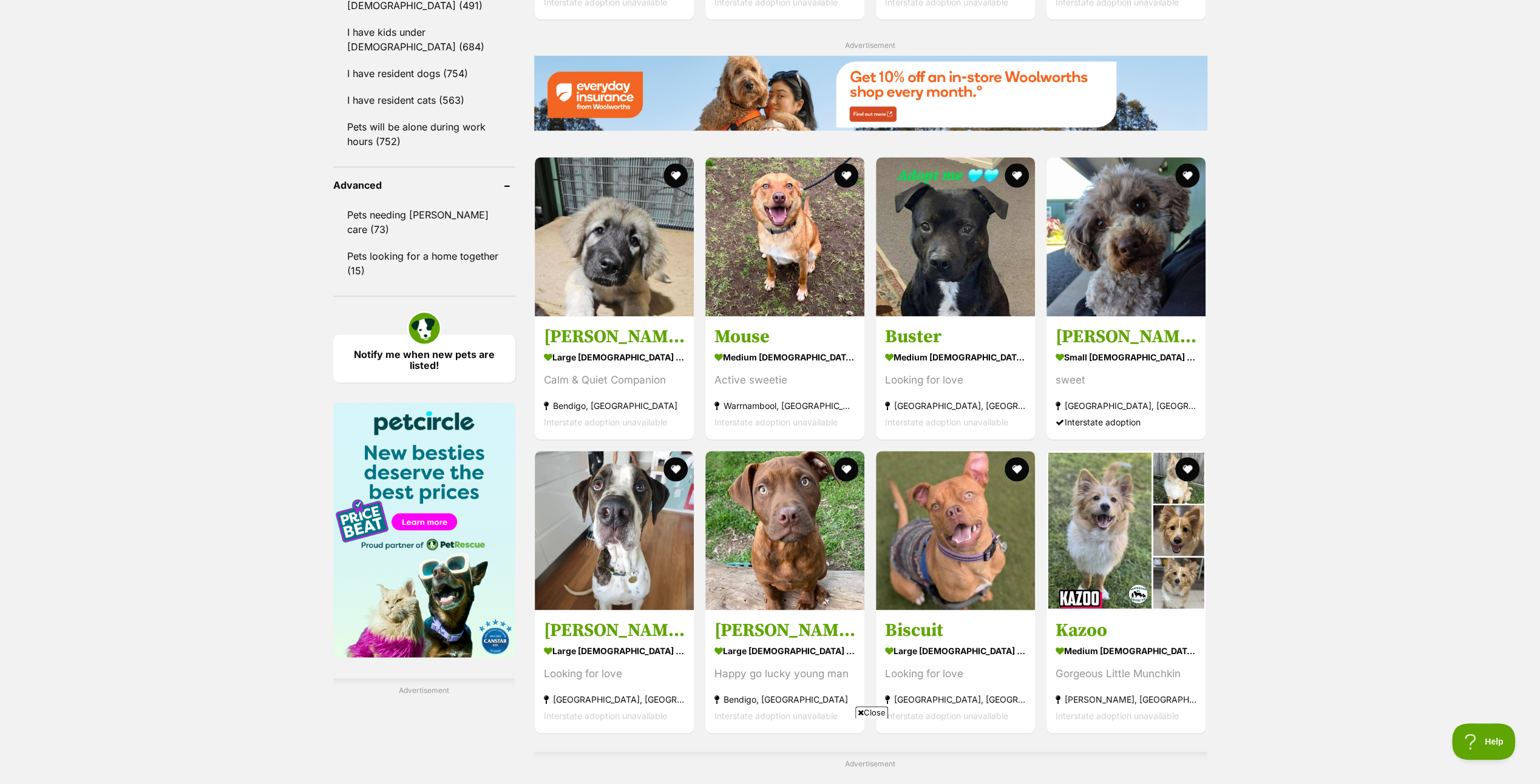
scroll to position [1820, 0]
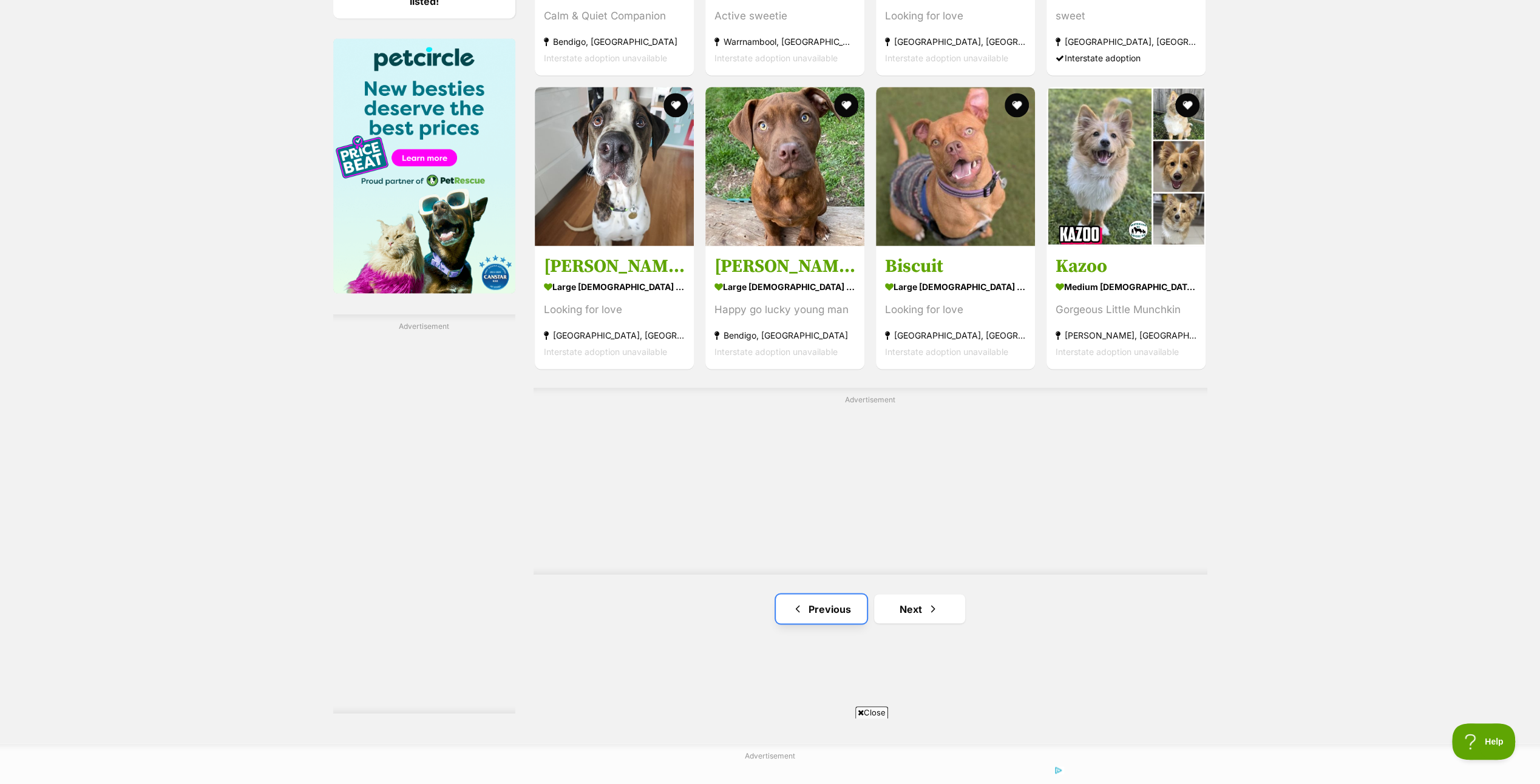
click at [841, 606] on link "Previous" at bounding box center [821, 609] width 91 height 29
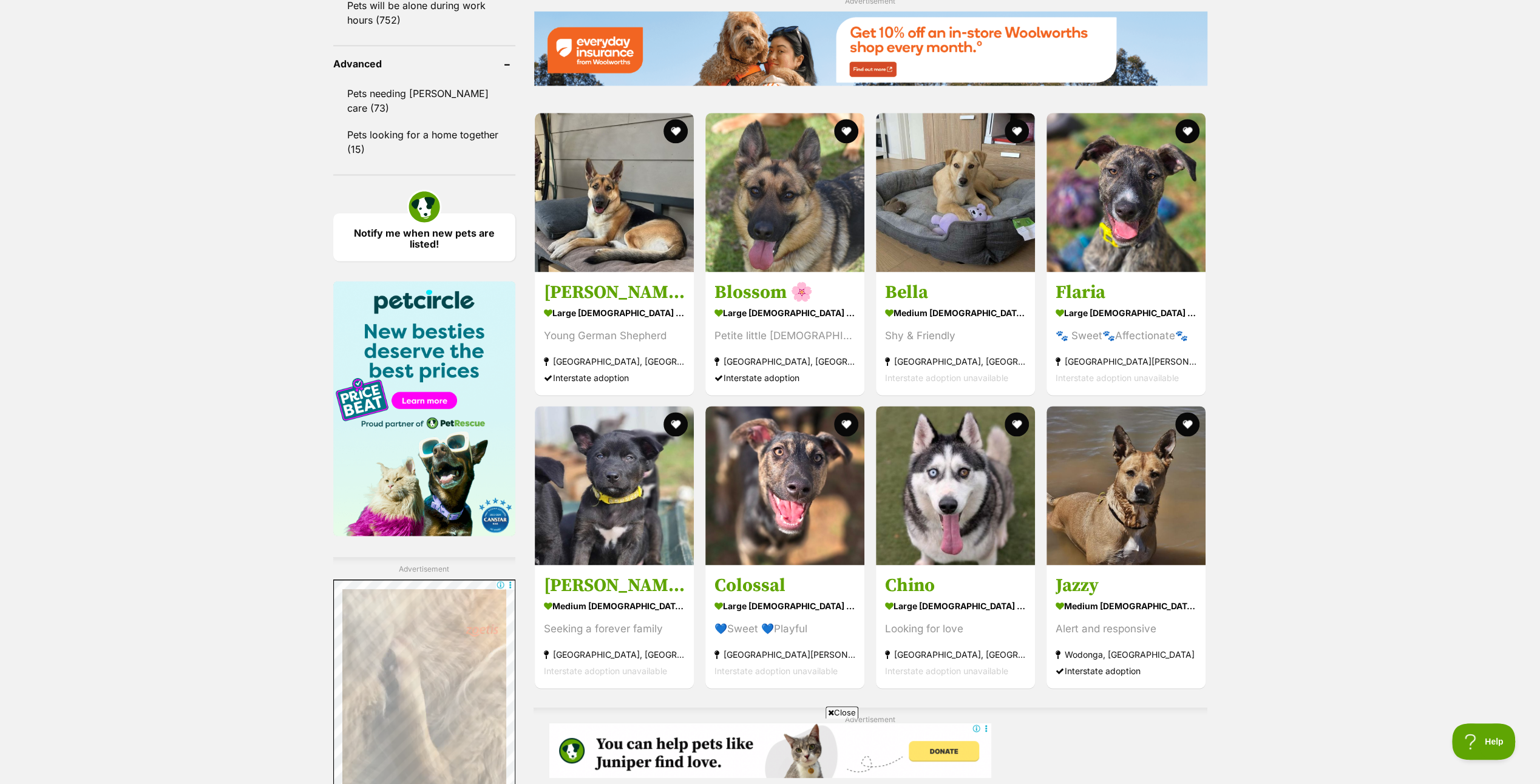
scroll to position [1881, 0]
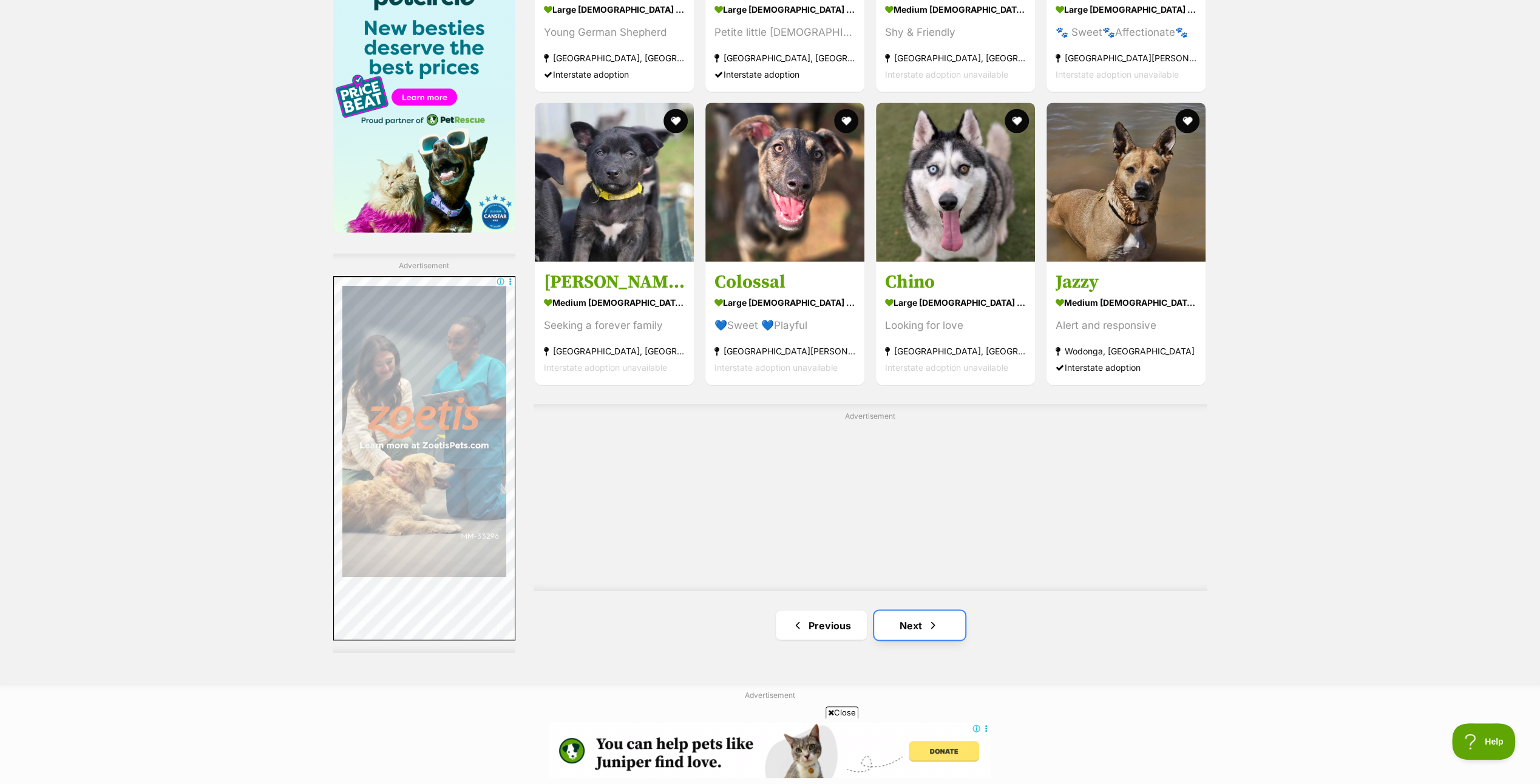
click at [910, 623] on link "Next" at bounding box center [919, 625] width 91 height 29
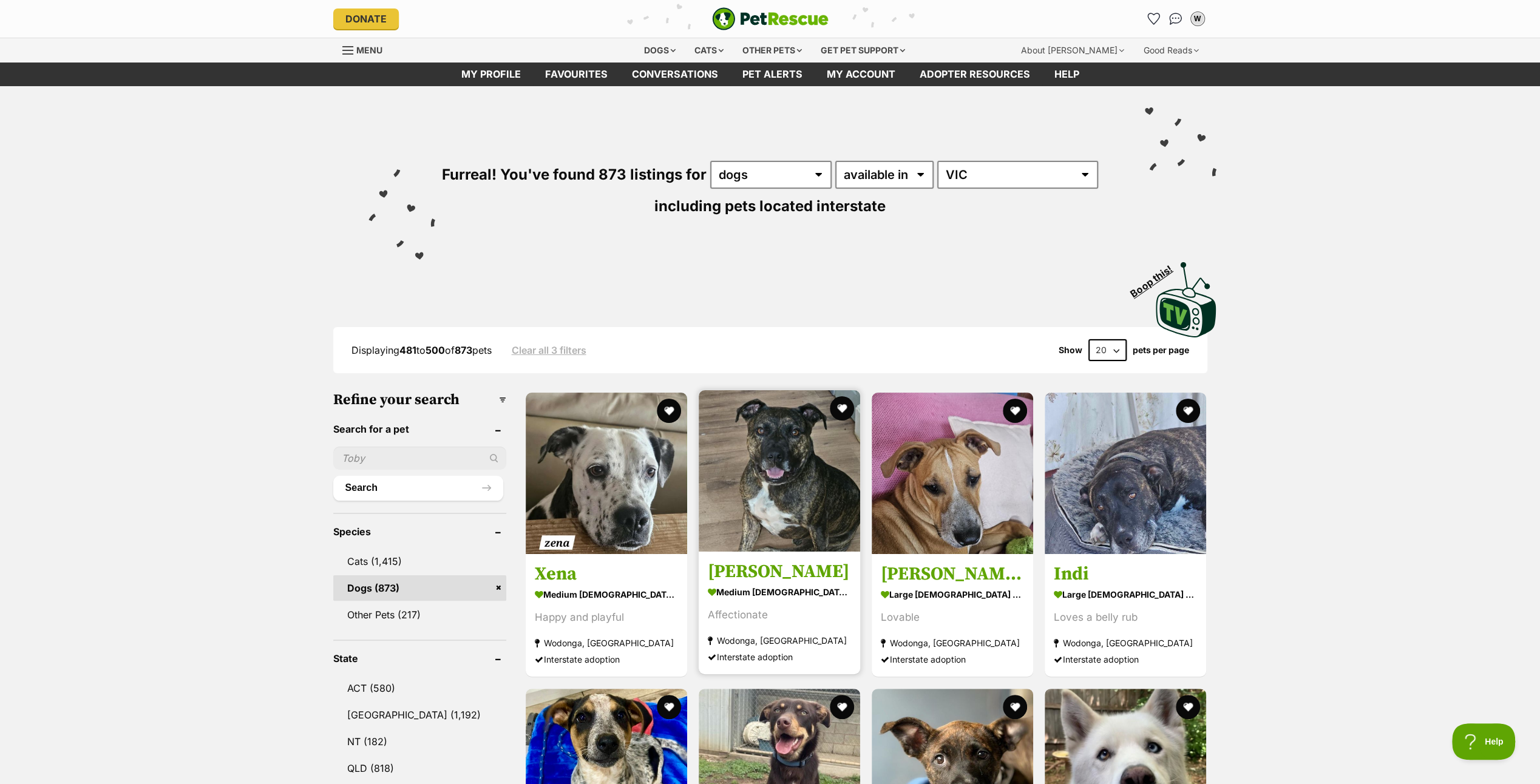
click at [758, 475] on img at bounding box center [779, 471] width 162 height 162
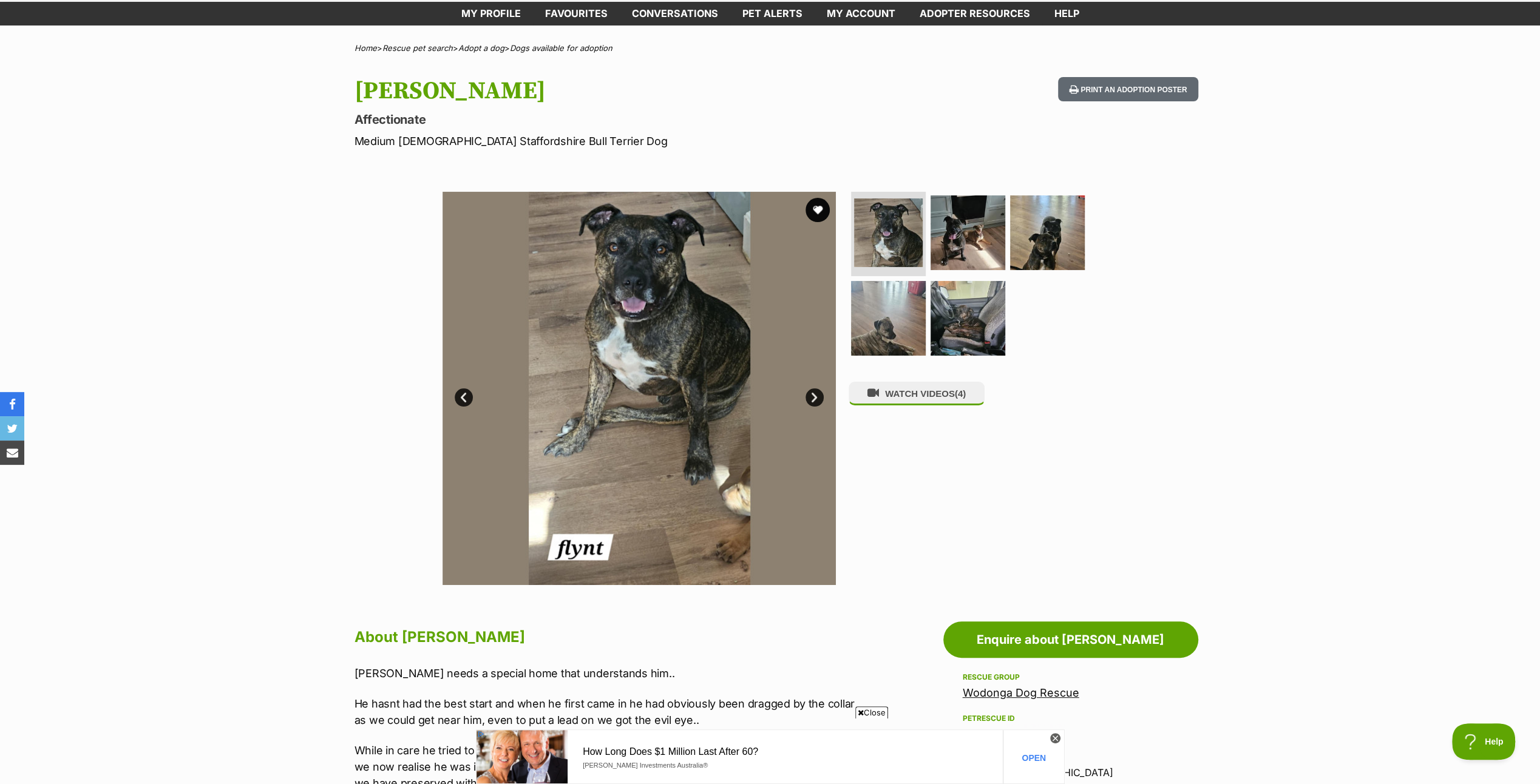
click at [811, 395] on link "Next" at bounding box center [814, 397] width 18 height 18
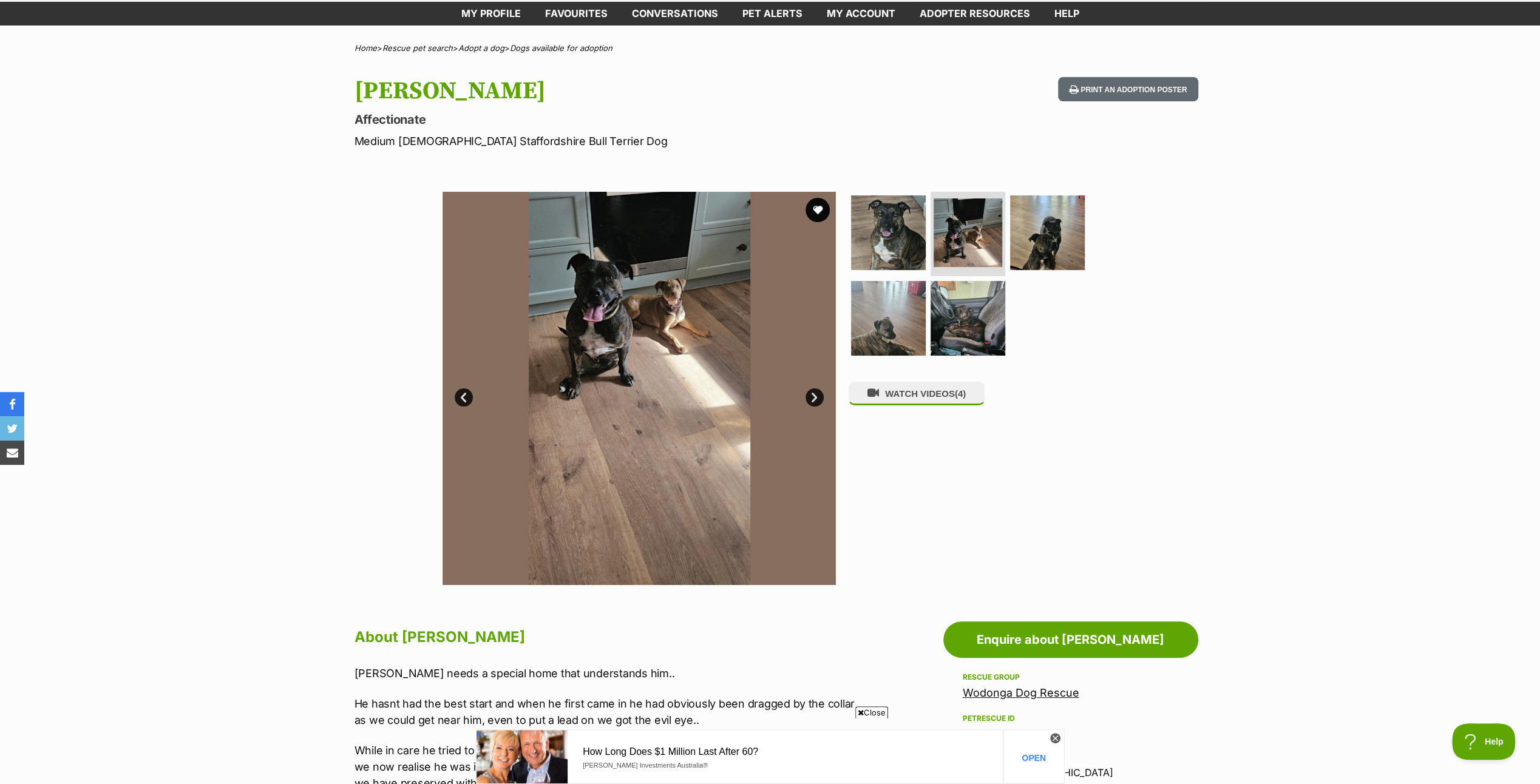
click at [811, 395] on link "Next" at bounding box center [814, 397] width 18 height 18
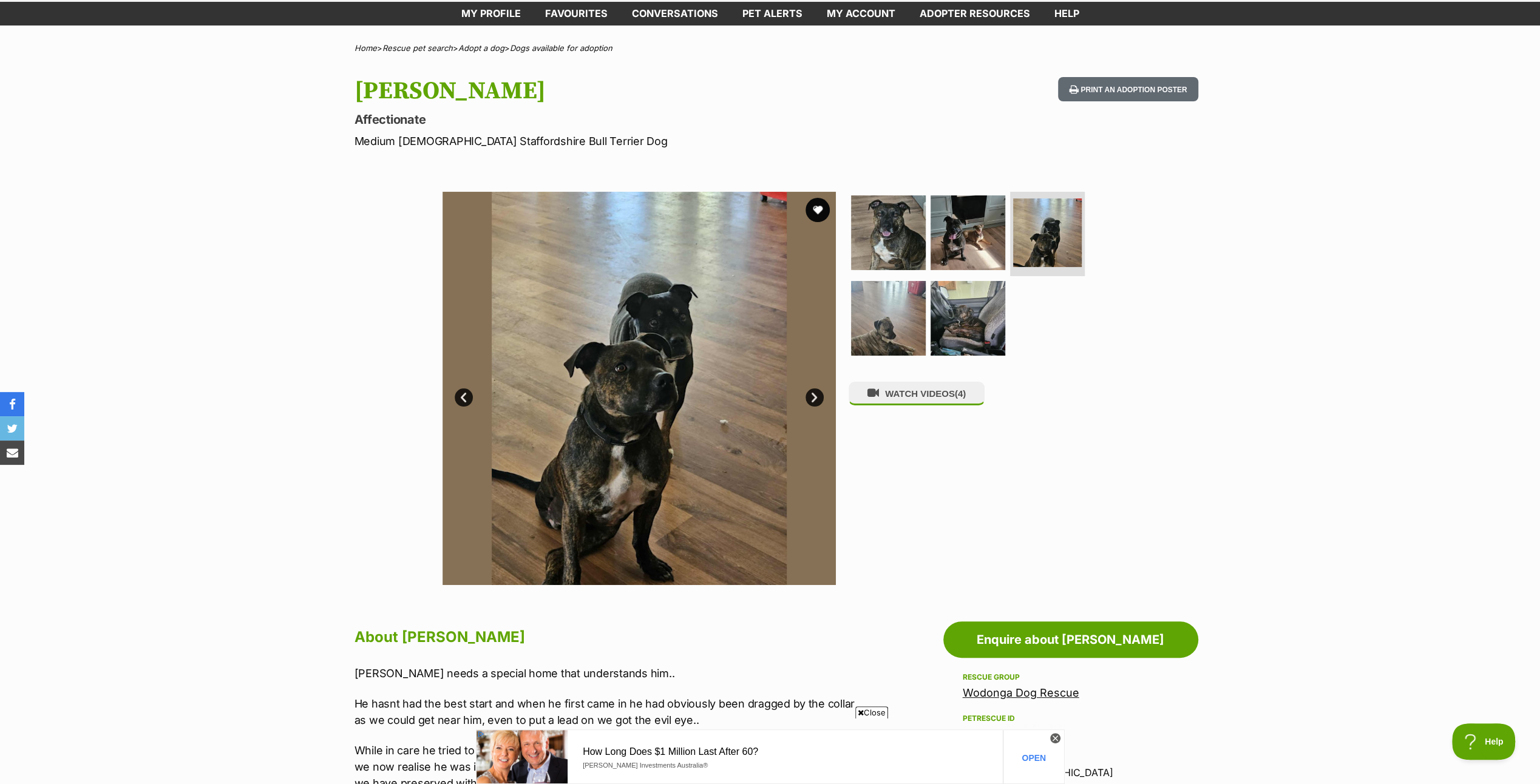
click at [816, 395] on link "Next" at bounding box center [814, 397] width 18 height 18
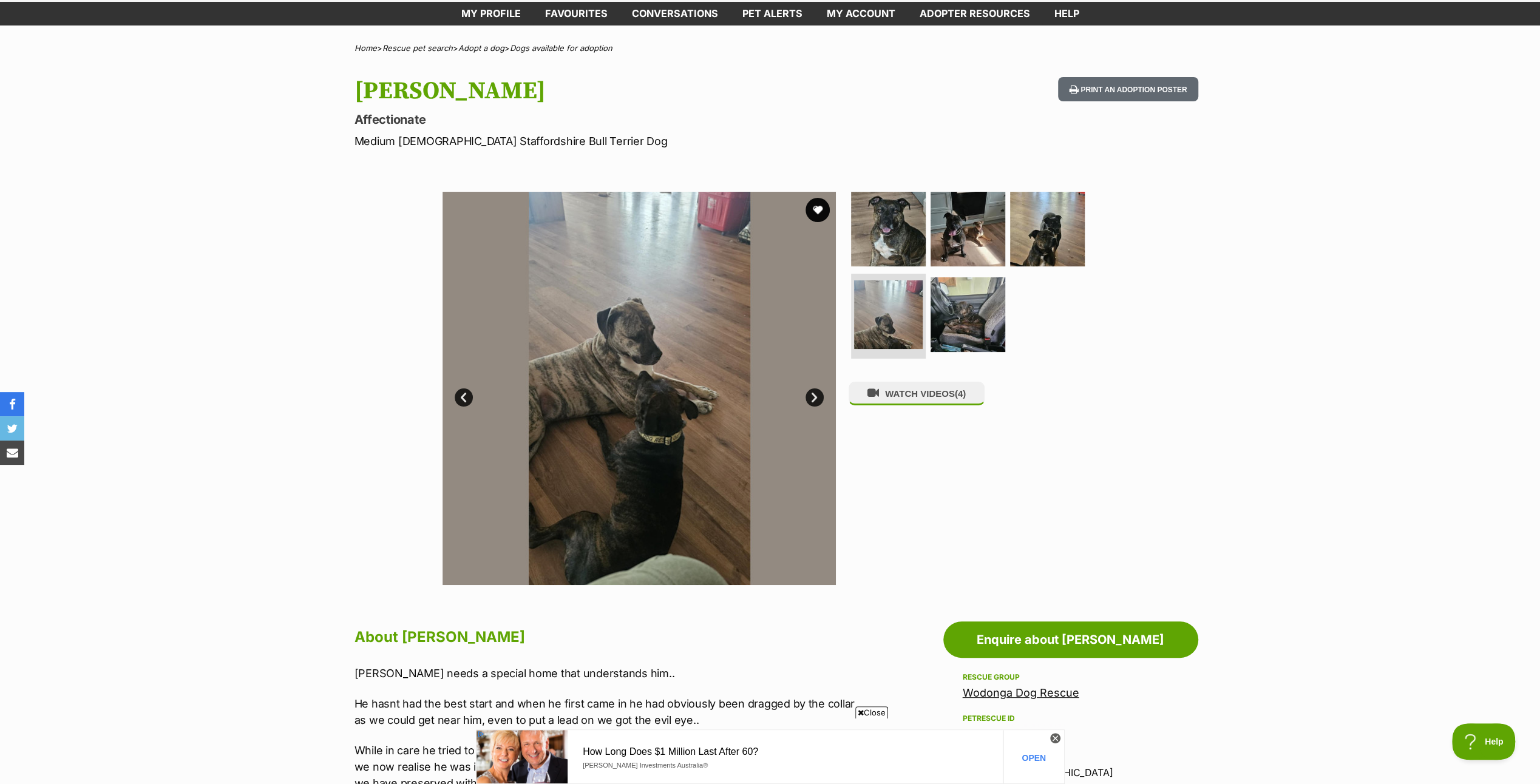
click at [816, 395] on link "Next" at bounding box center [814, 397] width 18 height 18
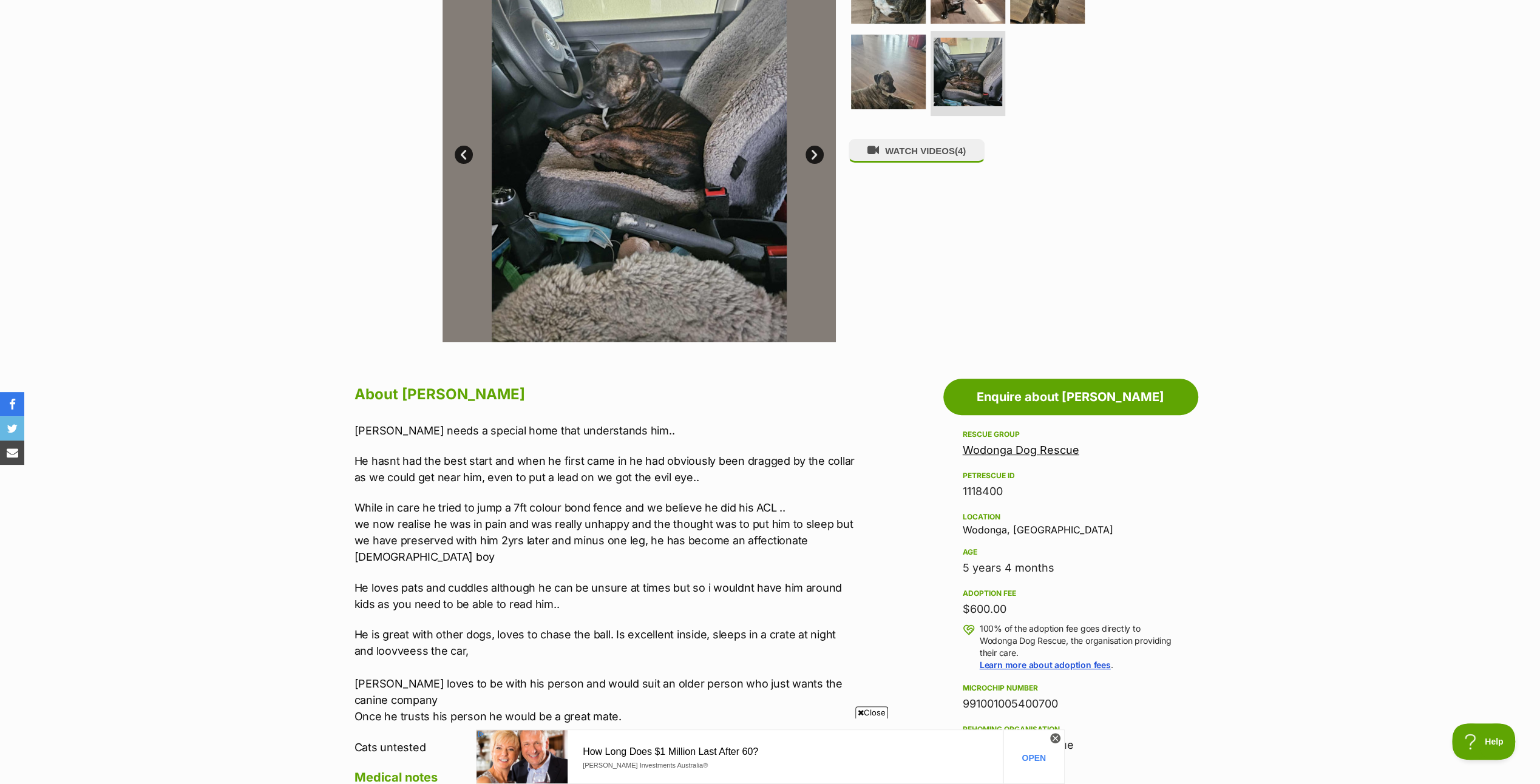
scroll to position [667, 0]
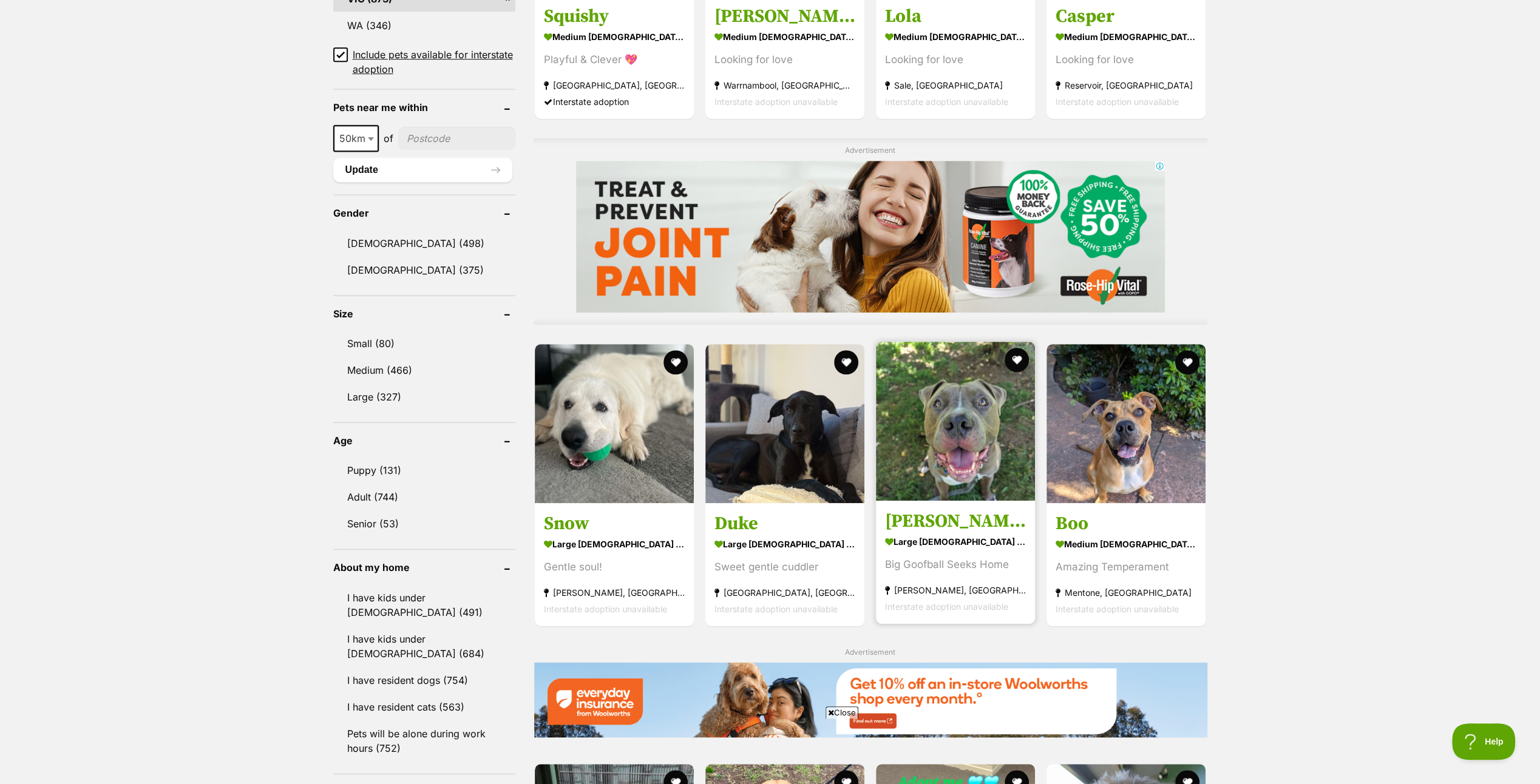
click at [968, 407] on img at bounding box center [954, 420] width 159 height 159
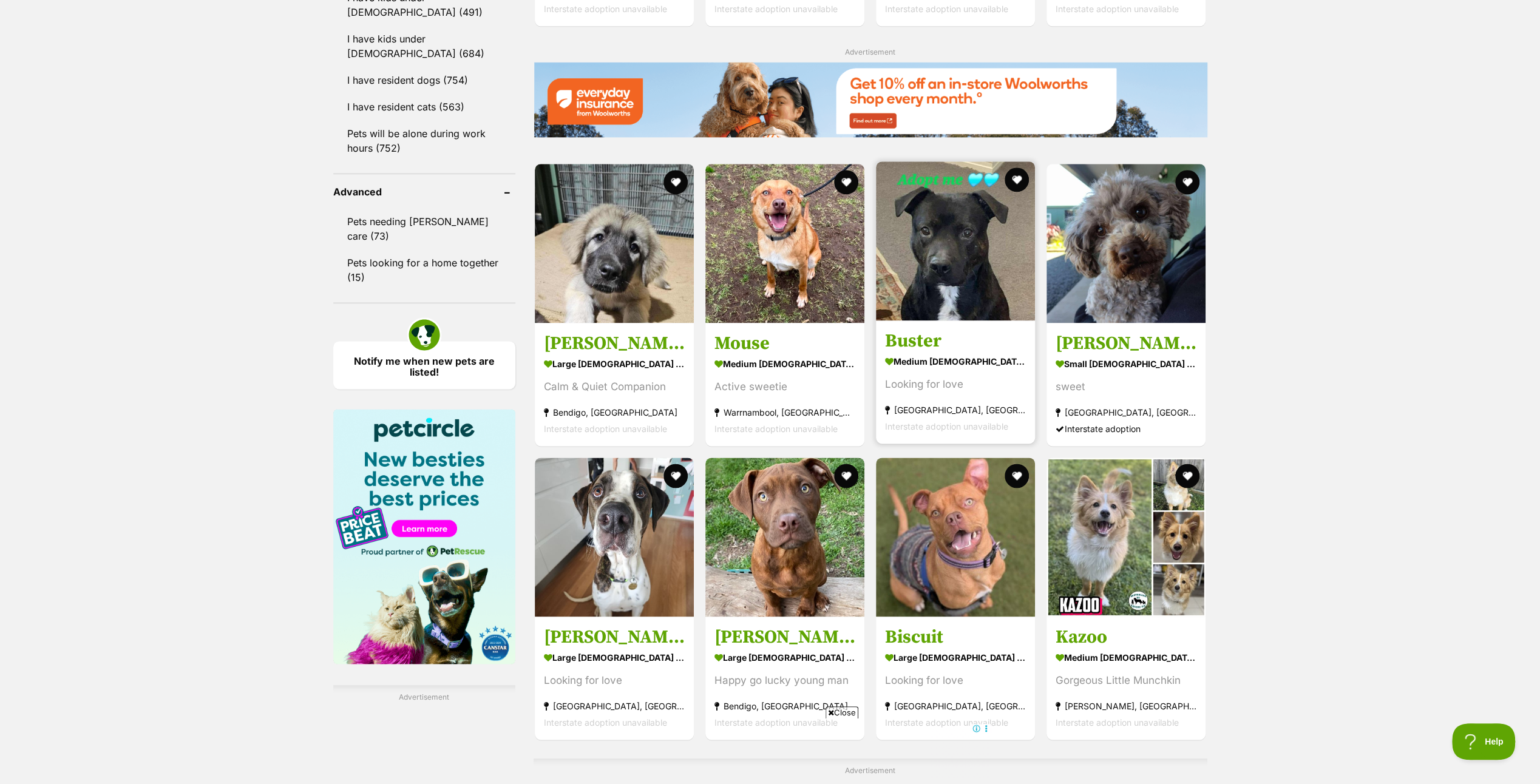
click at [940, 268] on img at bounding box center [954, 241] width 159 height 159
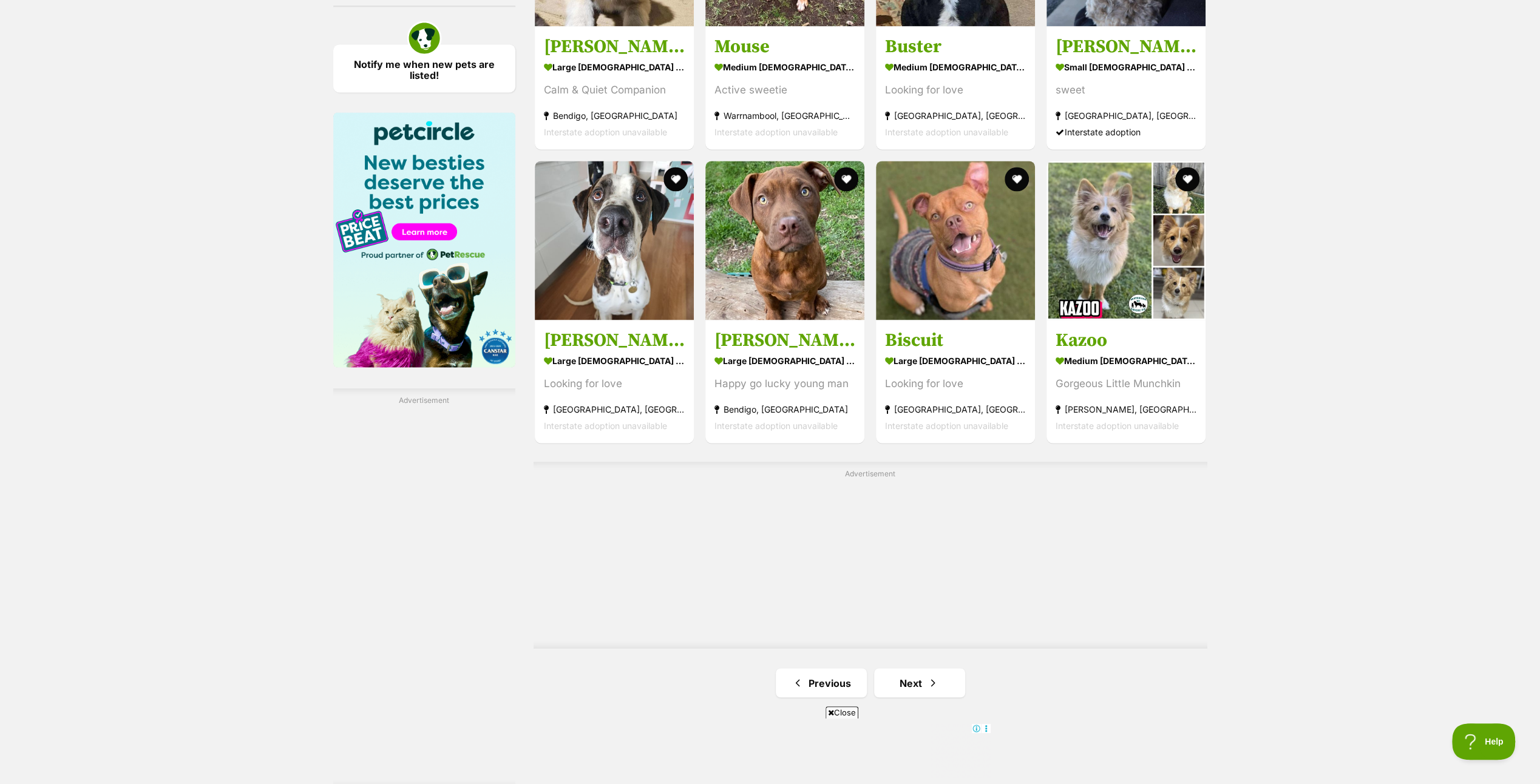
scroll to position [1807, 0]
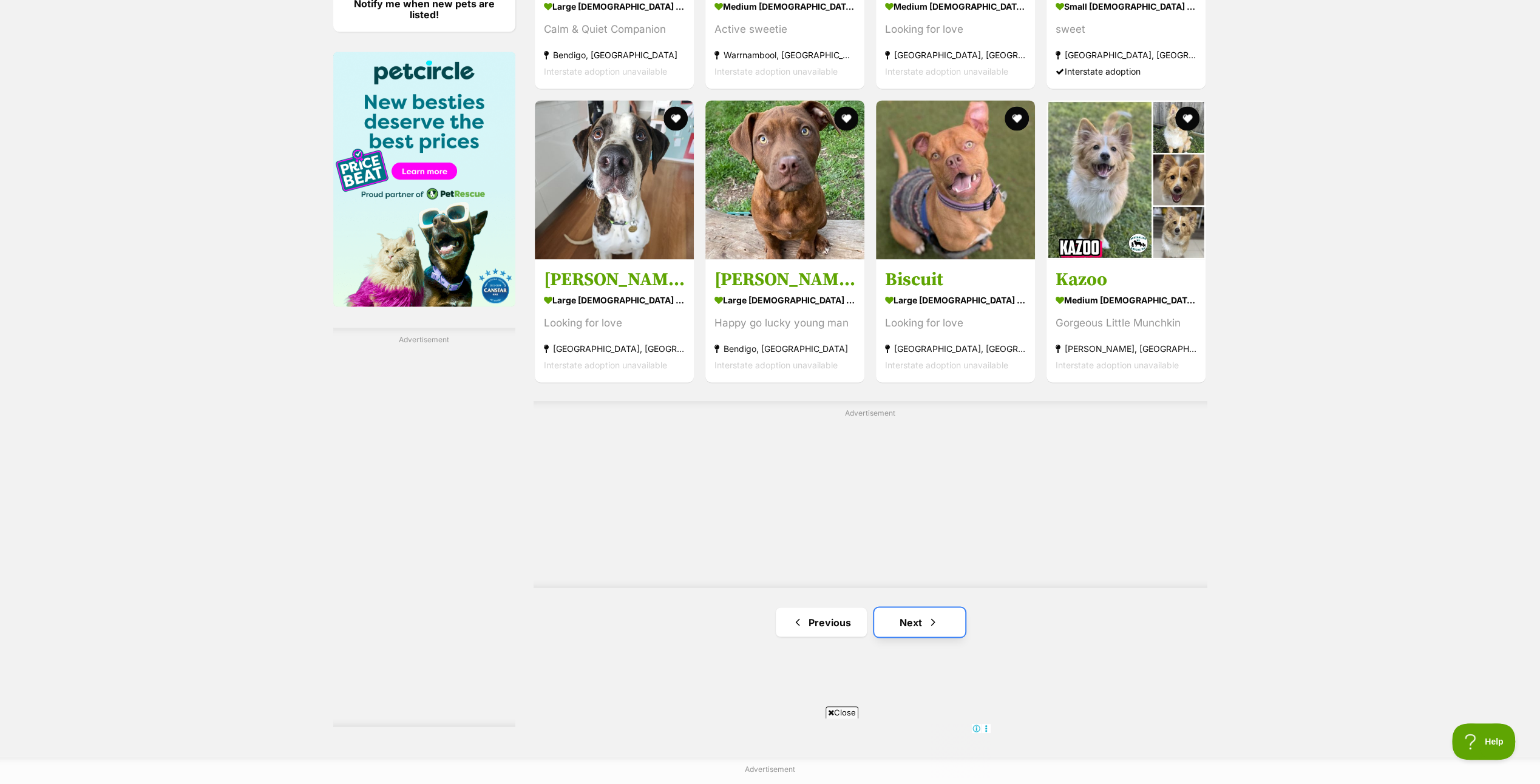
click at [911, 622] on link "Next" at bounding box center [919, 622] width 91 height 29
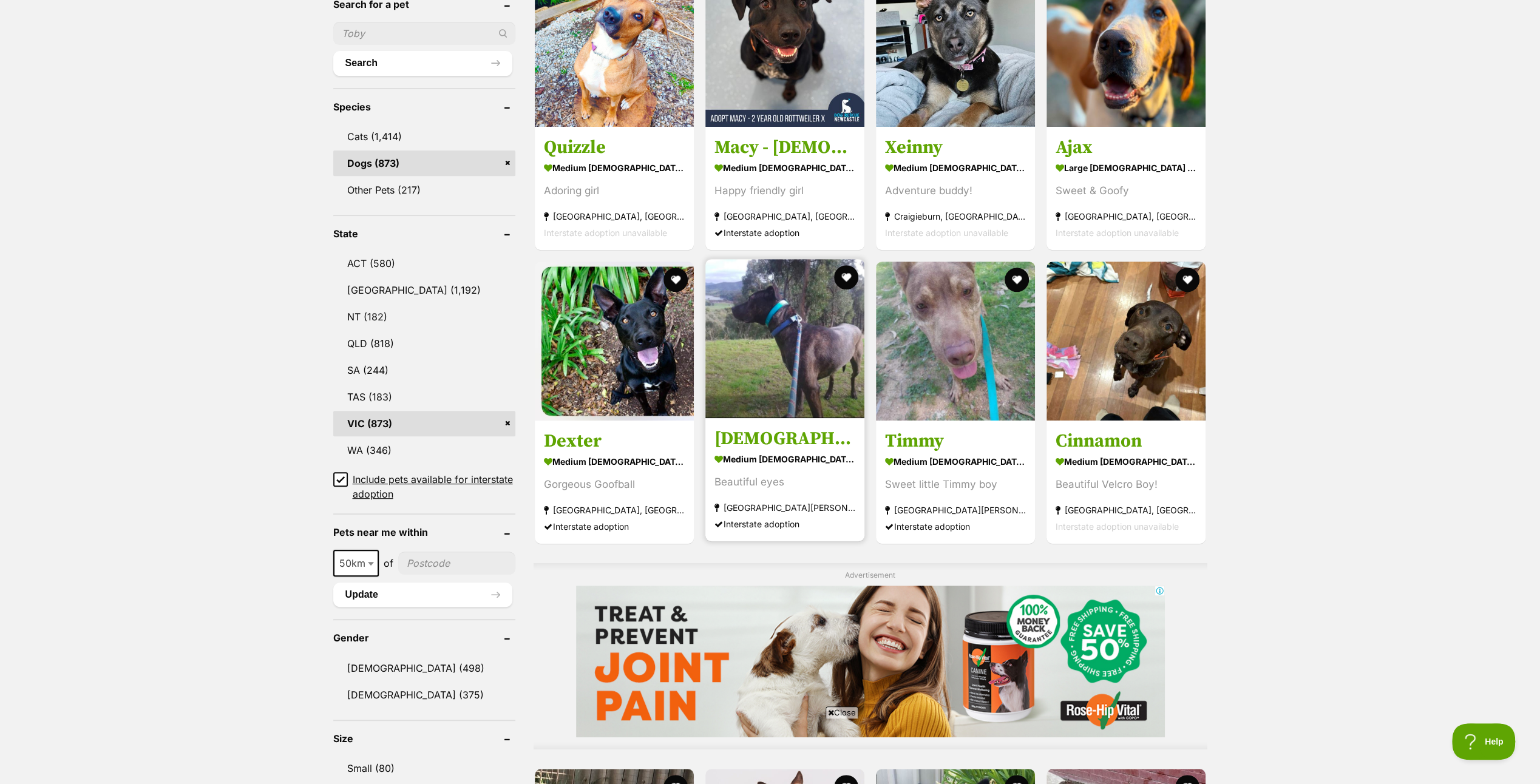
click at [770, 360] on img at bounding box center [784, 338] width 159 height 159
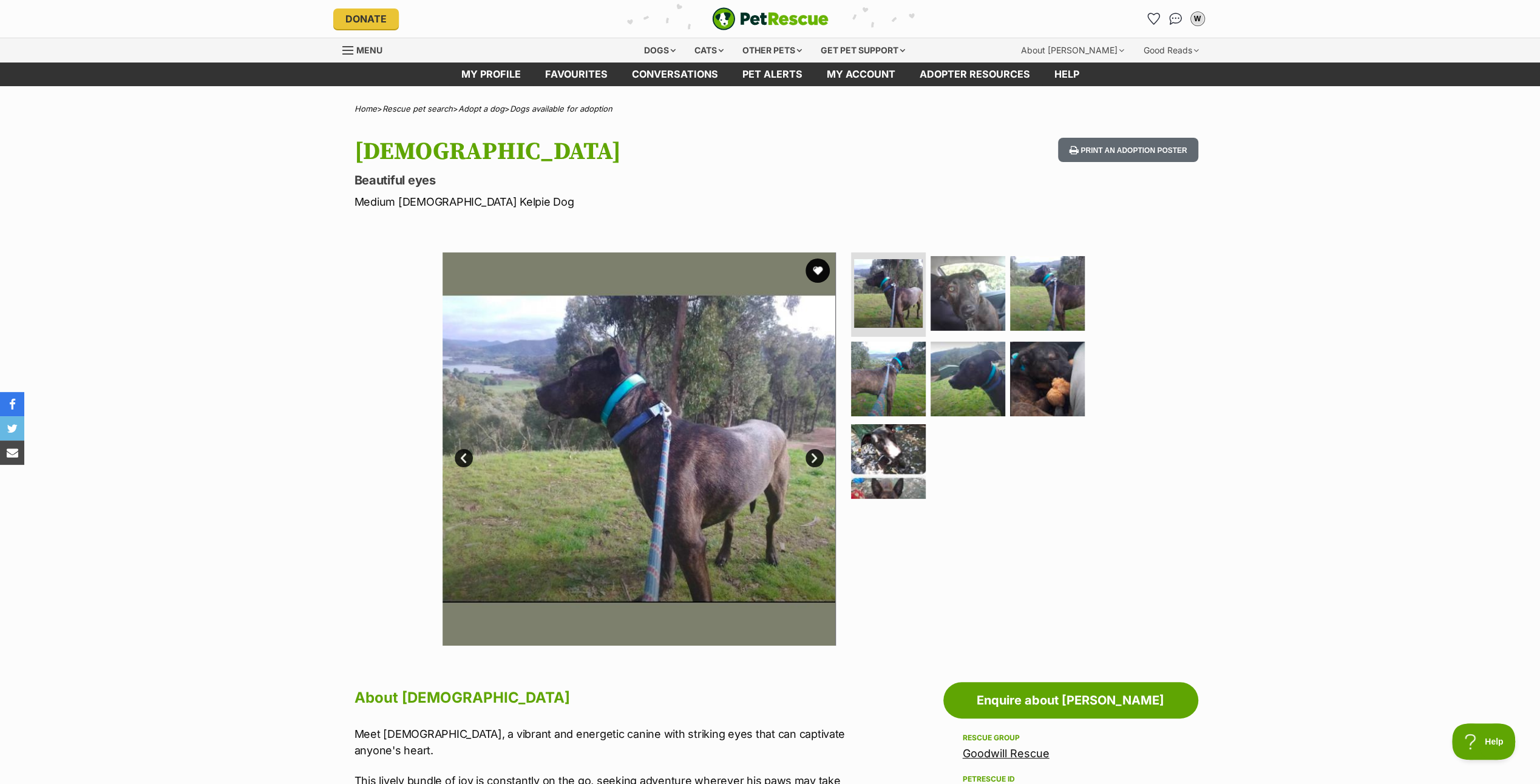
click at [815, 452] on link "Next" at bounding box center [814, 457] width 18 height 18
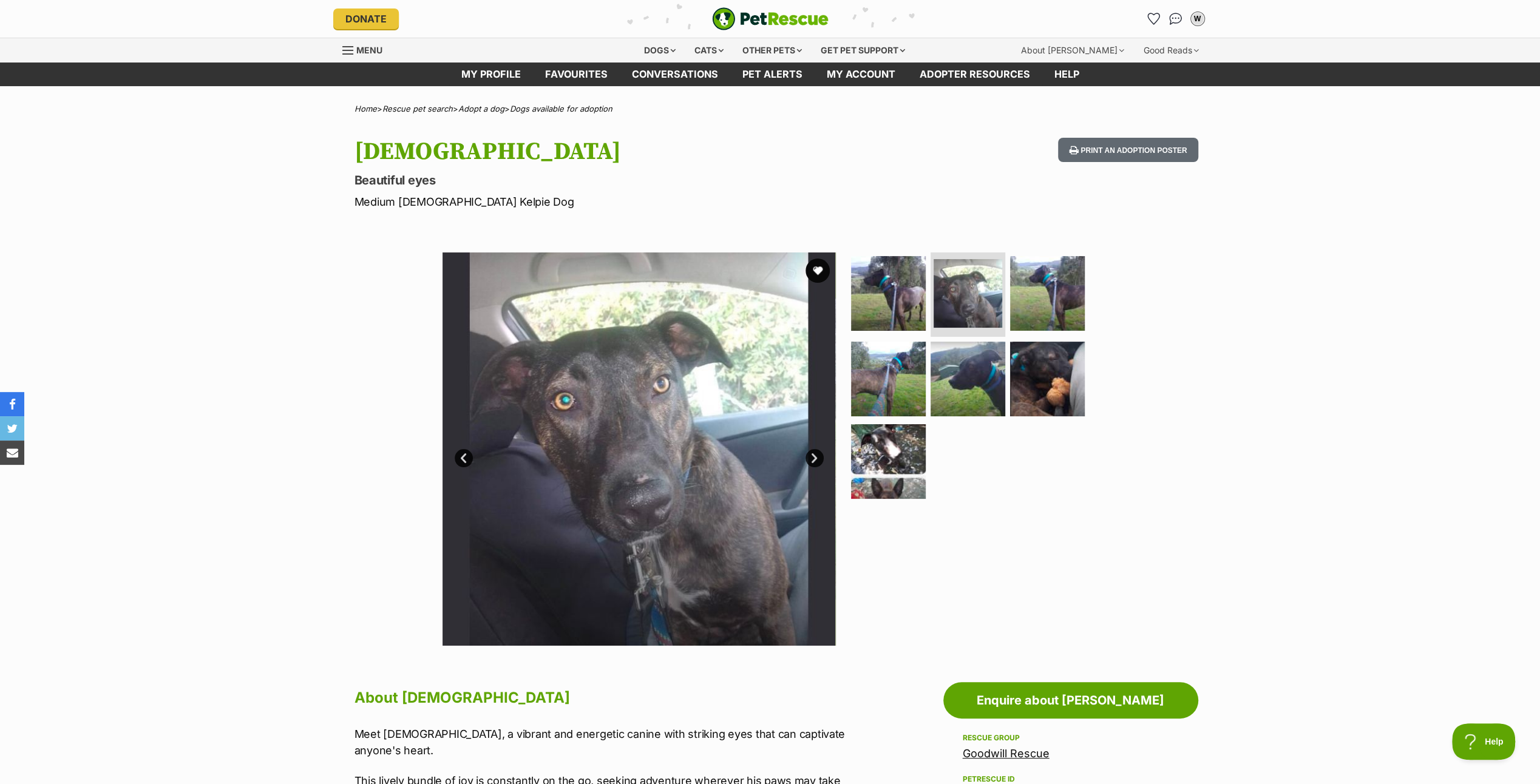
click at [815, 452] on link "Next" at bounding box center [814, 457] width 18 height 18
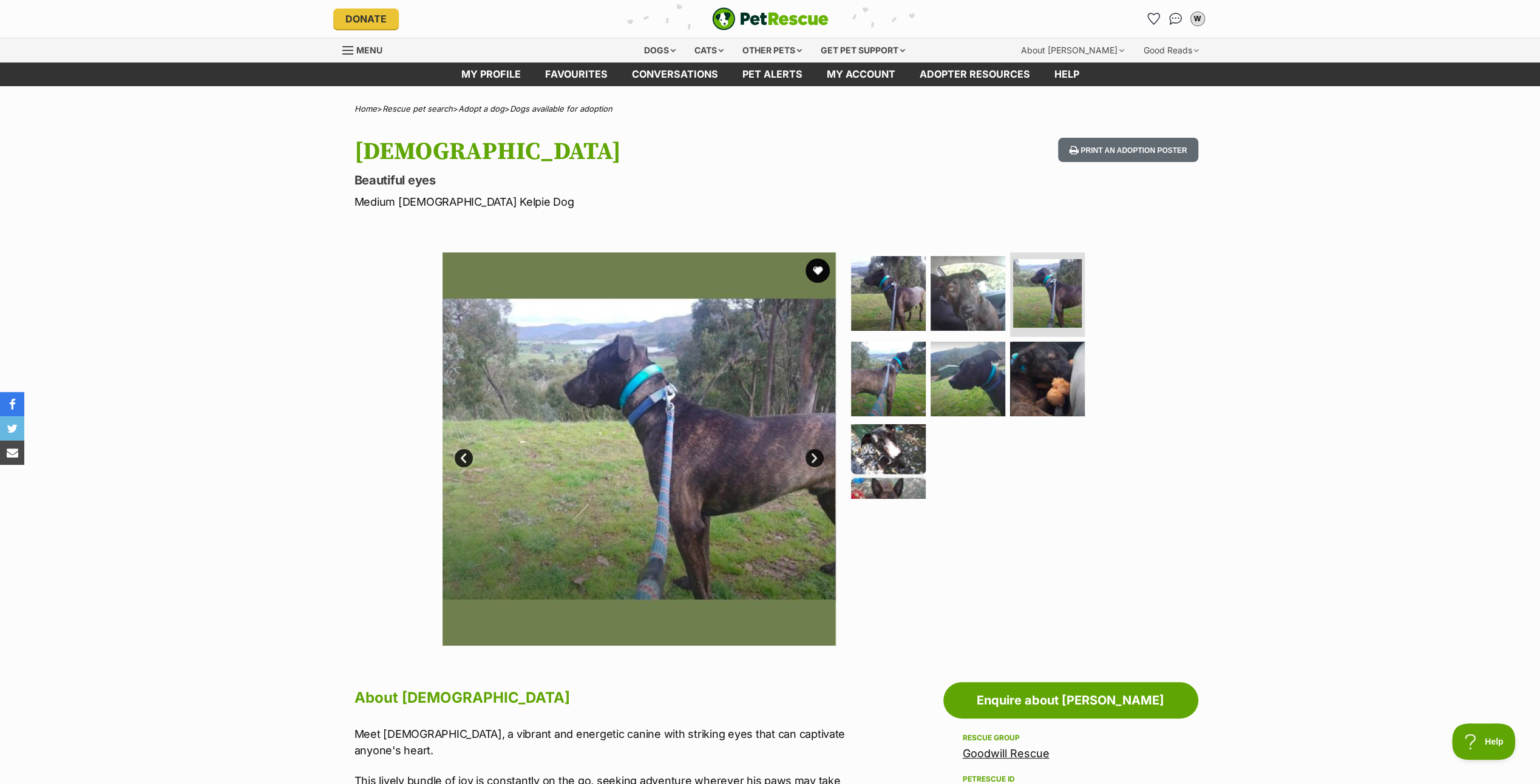
click at [815, 452] on link "Next" at bounding box center [814, 457] width 18 height 18
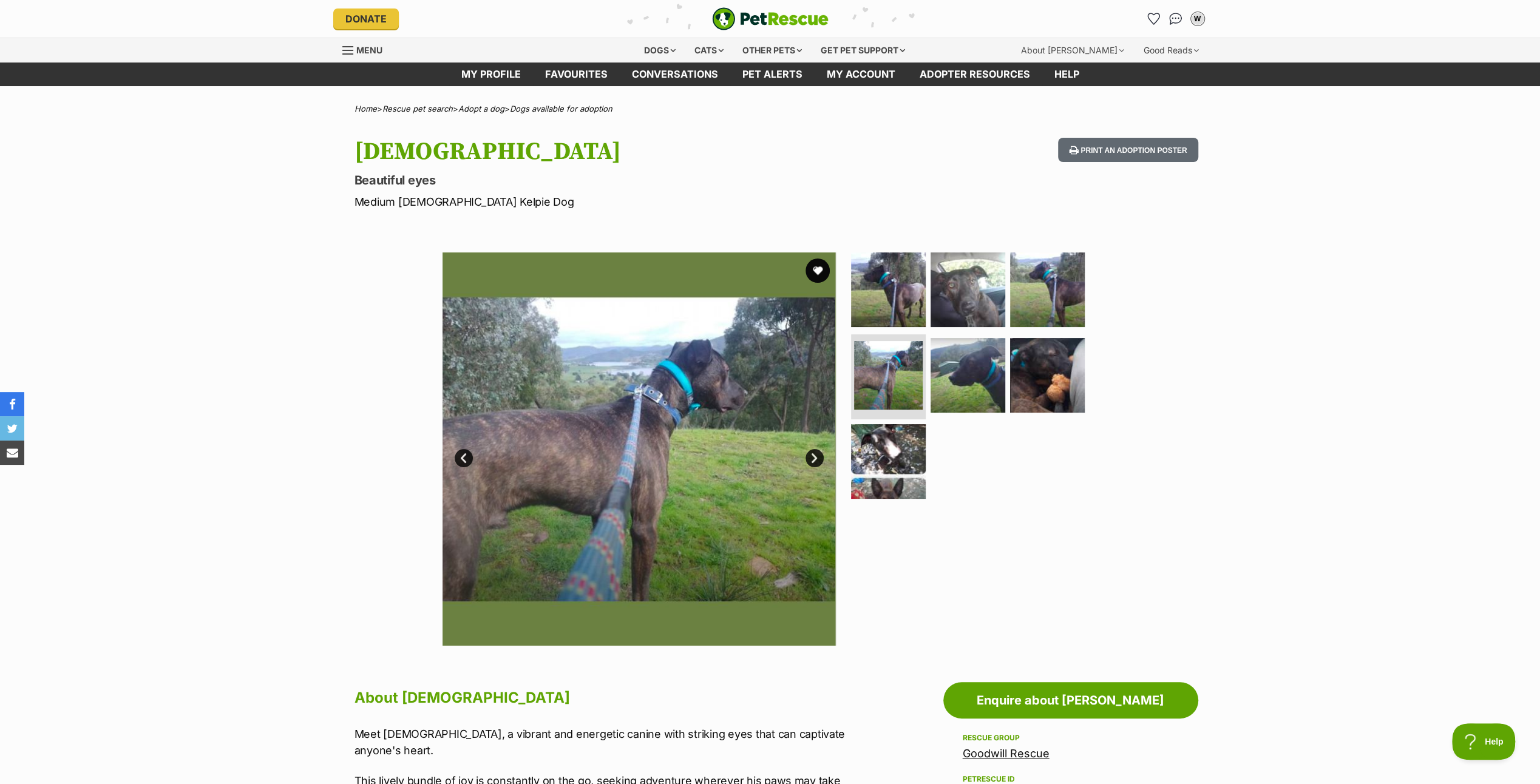
click at [815, 452] on link "Next" at bounding box center [814, 457] width 18 height 18
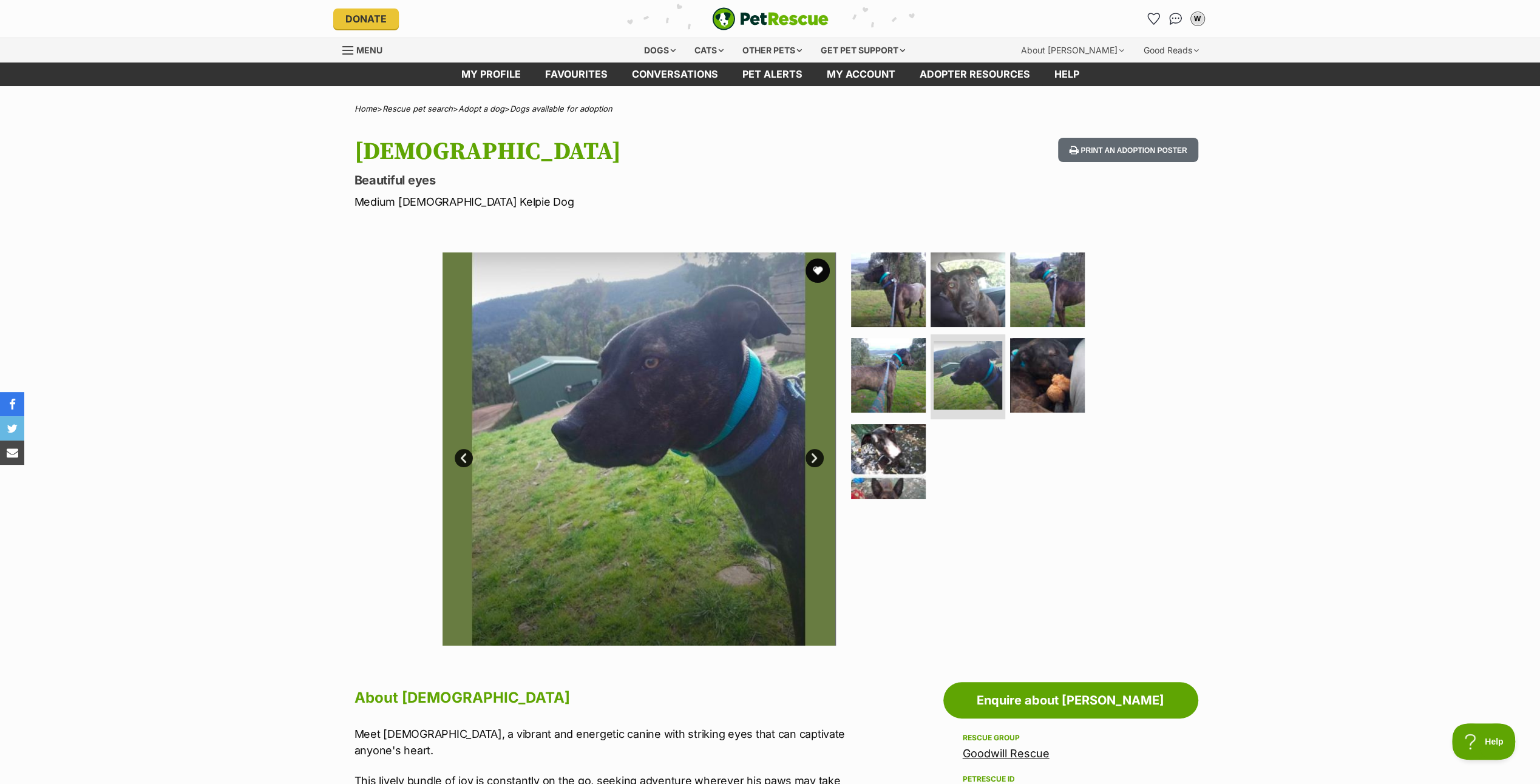
click at [815, 452] on link "Next" at bounding box center [814, 457] width 18 height 18
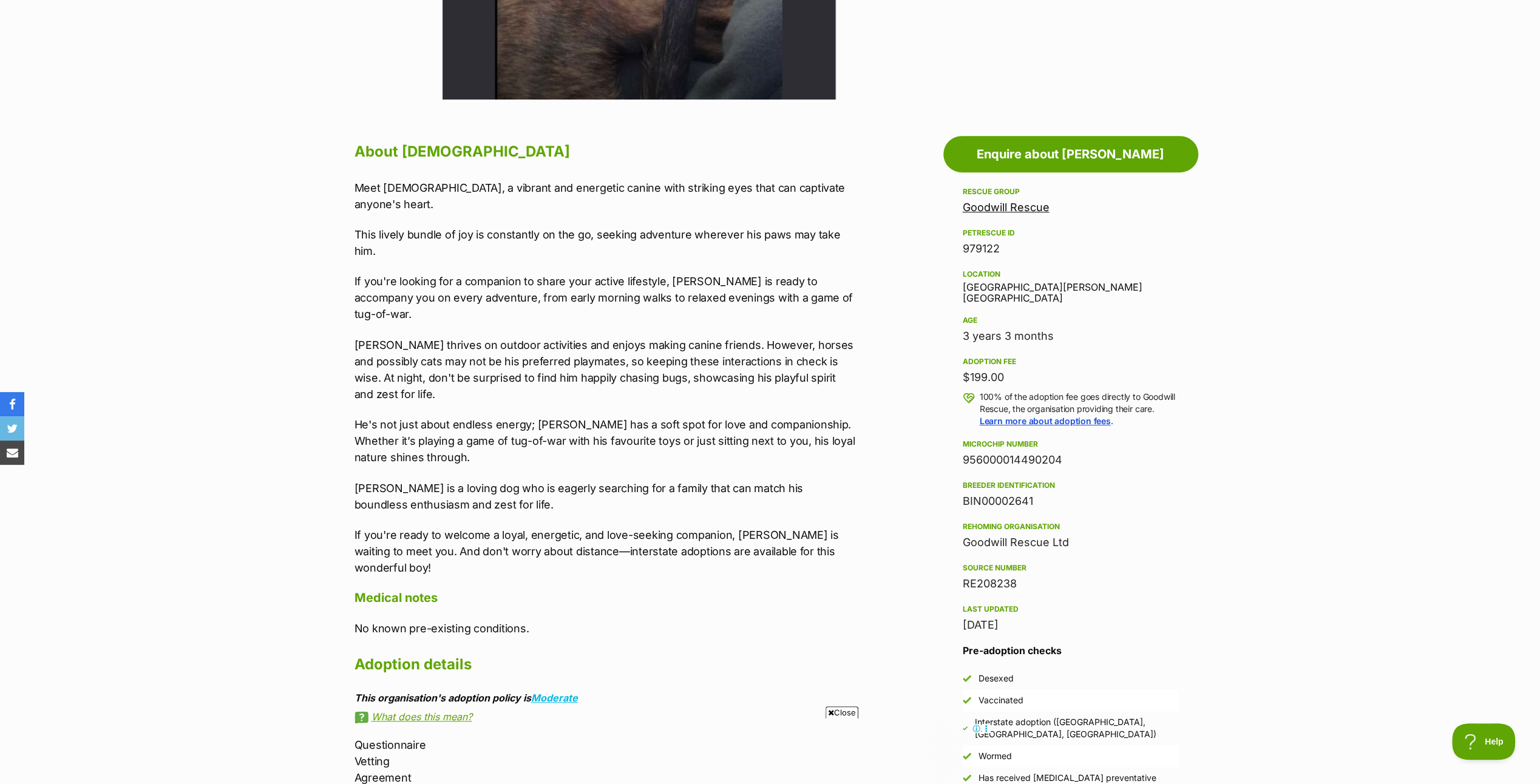
scroll to position [728, 0]
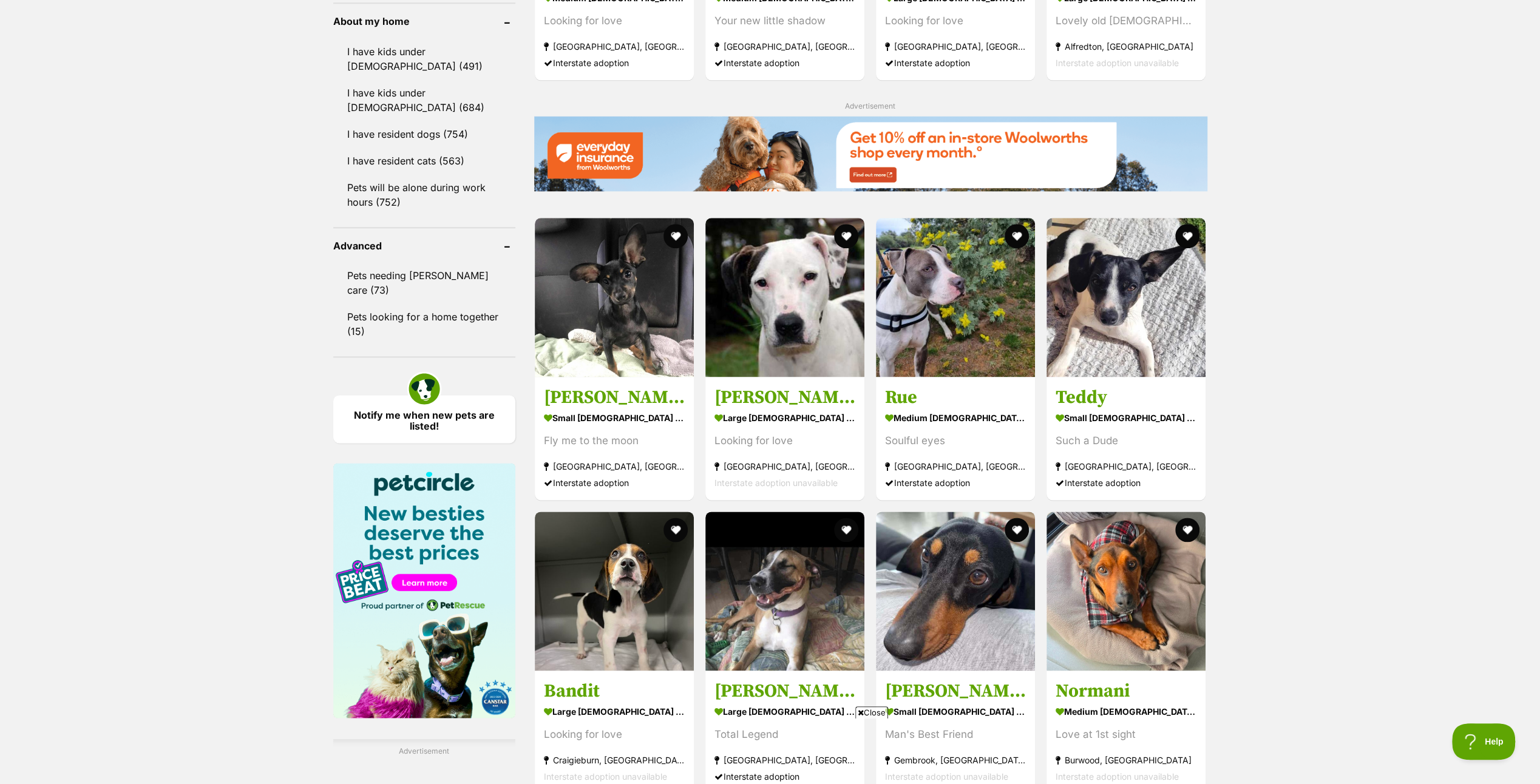
scroll to position [1760, 0]
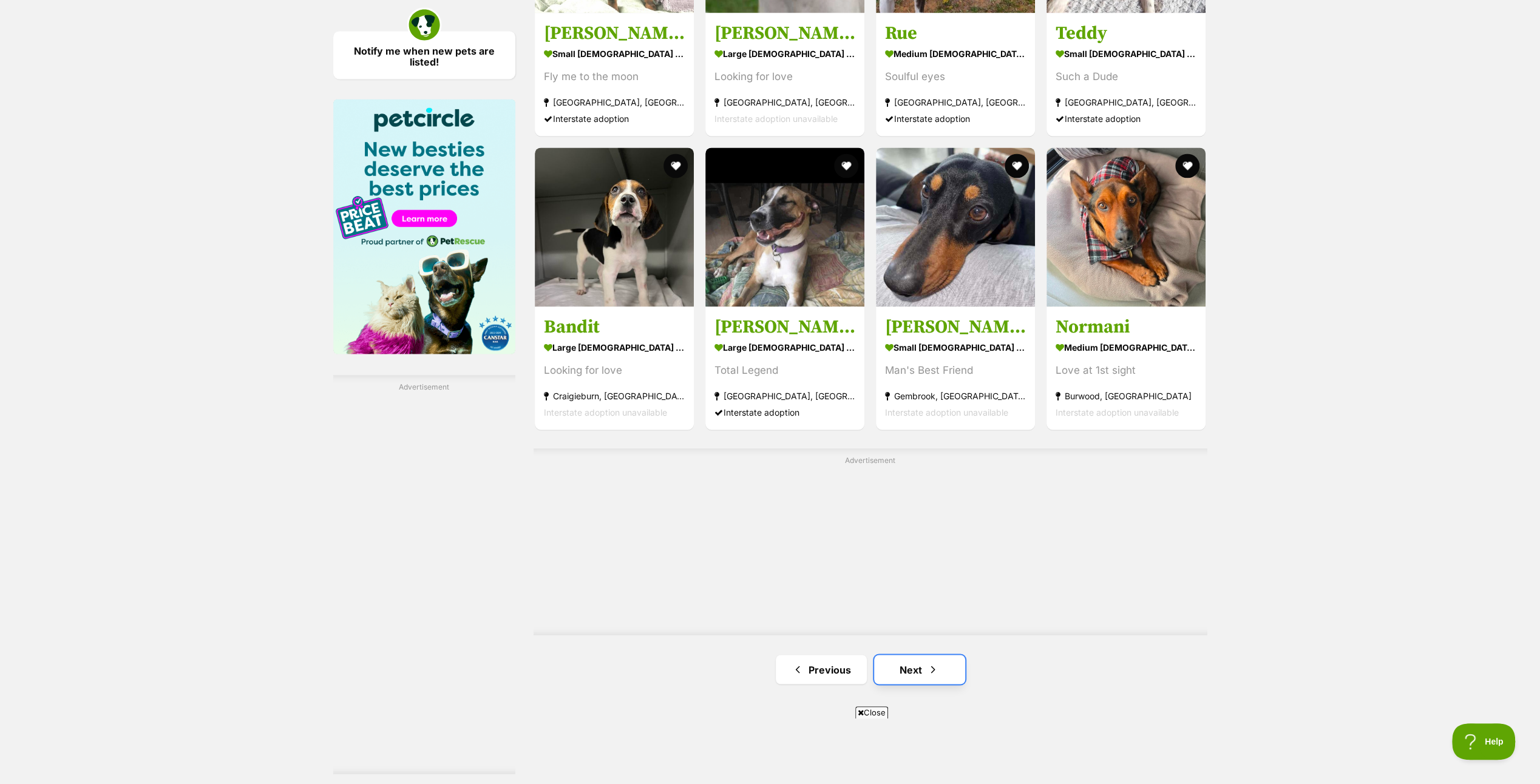
click at [919, 658] on link "Next" at bounding box center [919, 670] width 91 height 29
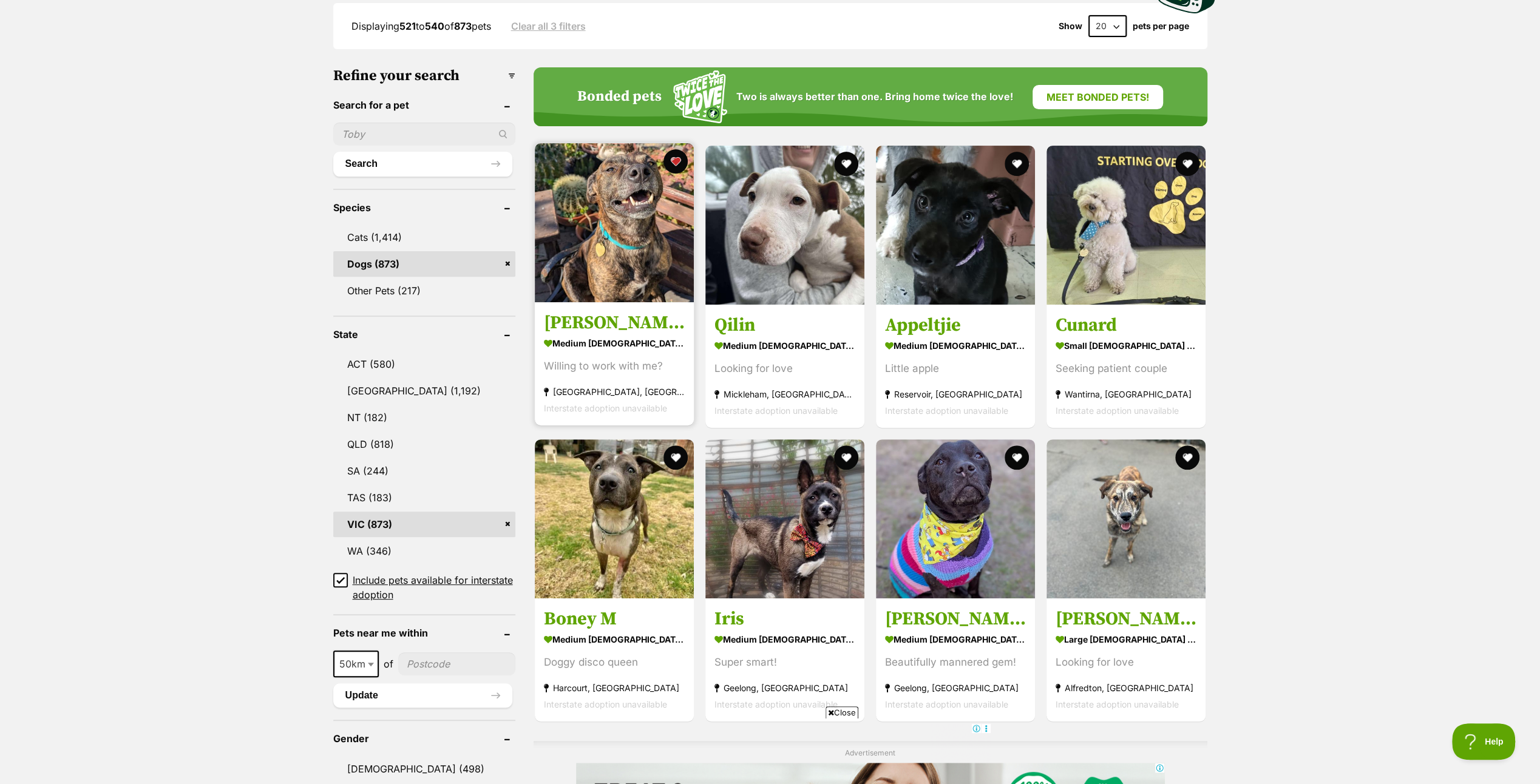
scroll to position [425, 0]
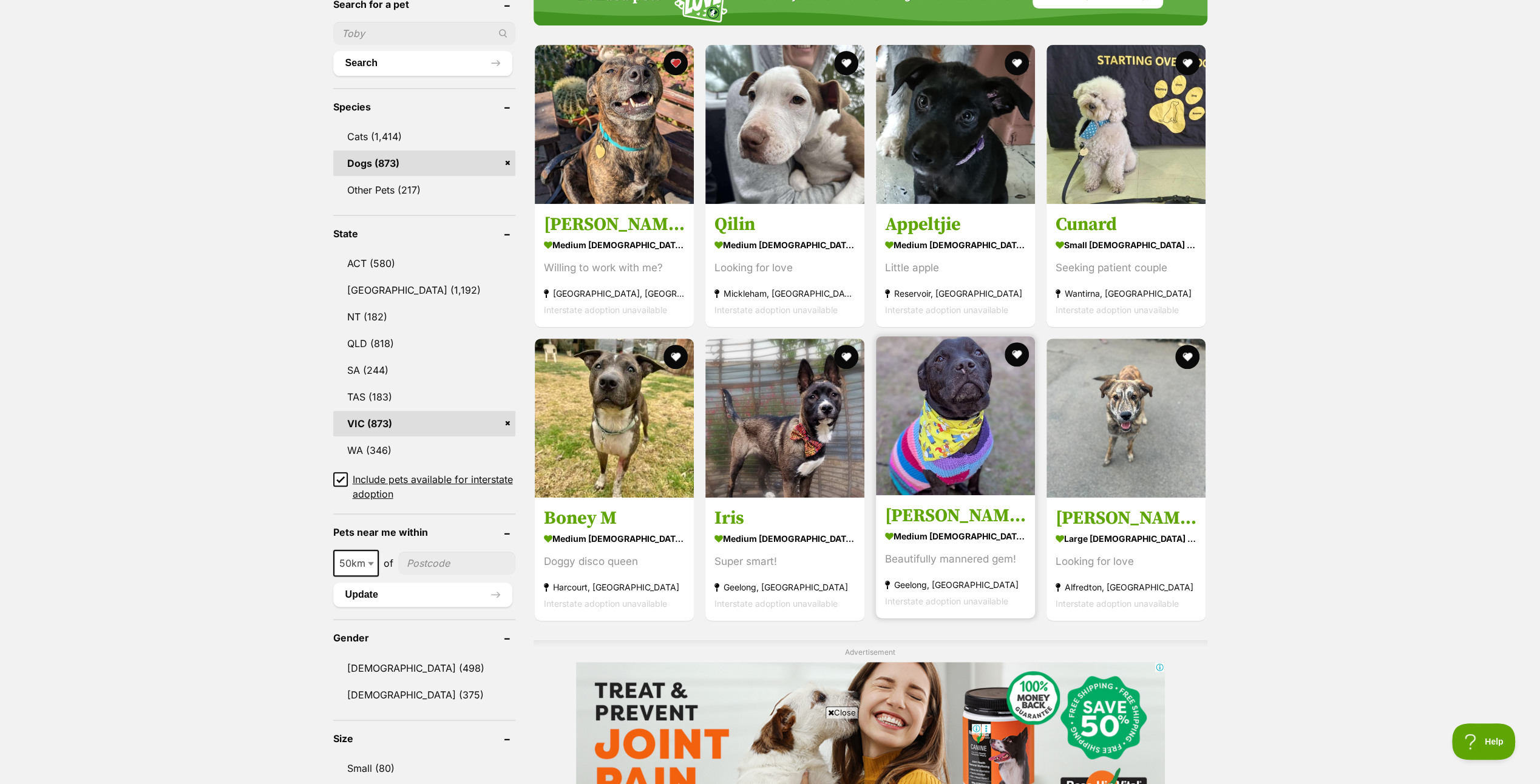
click at [950, 391] on img at bounding box center [954, 415] width 159 height 159
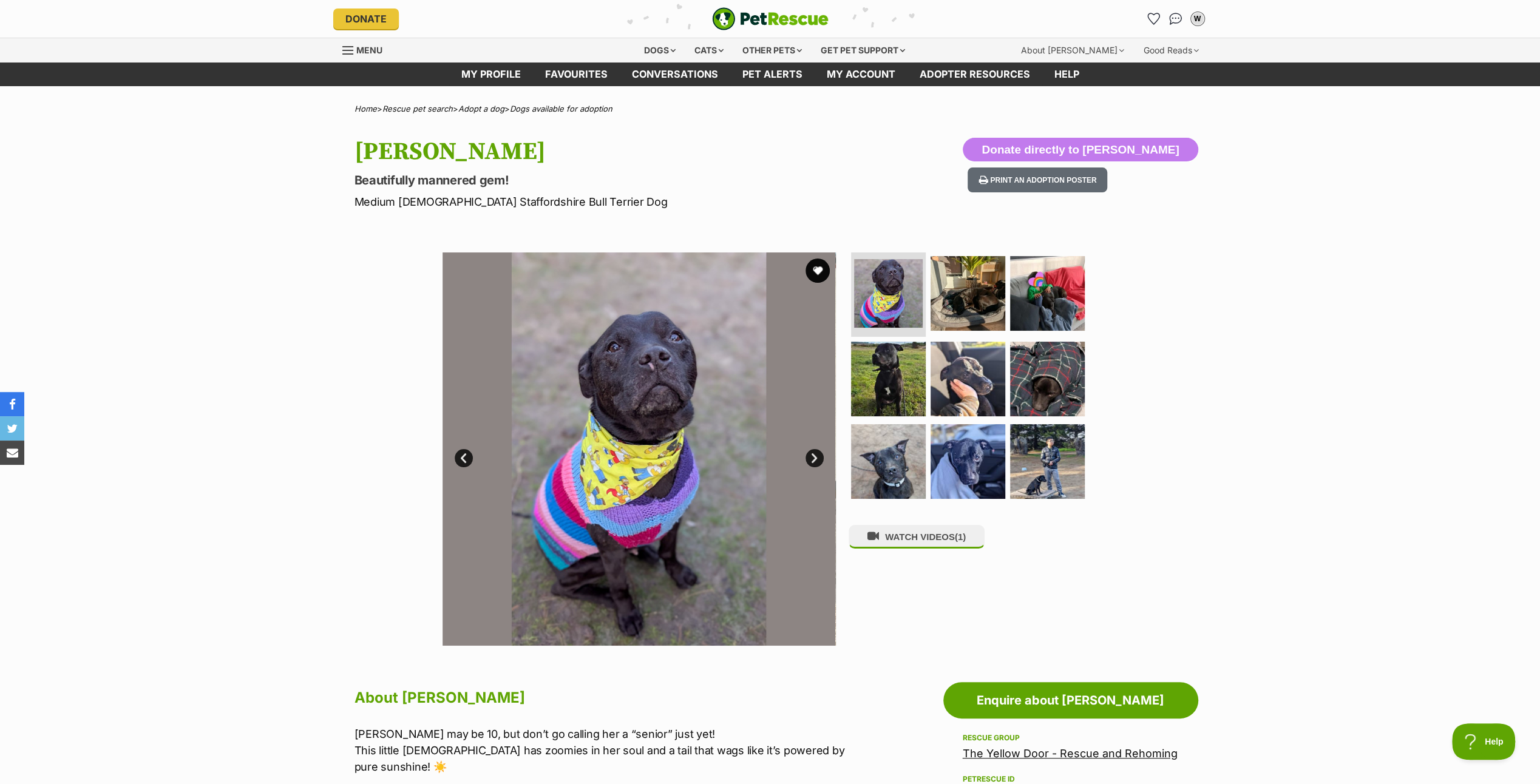
click at [817, 456] on link "Next" at bounding box center [814, 457] width 18 height 18
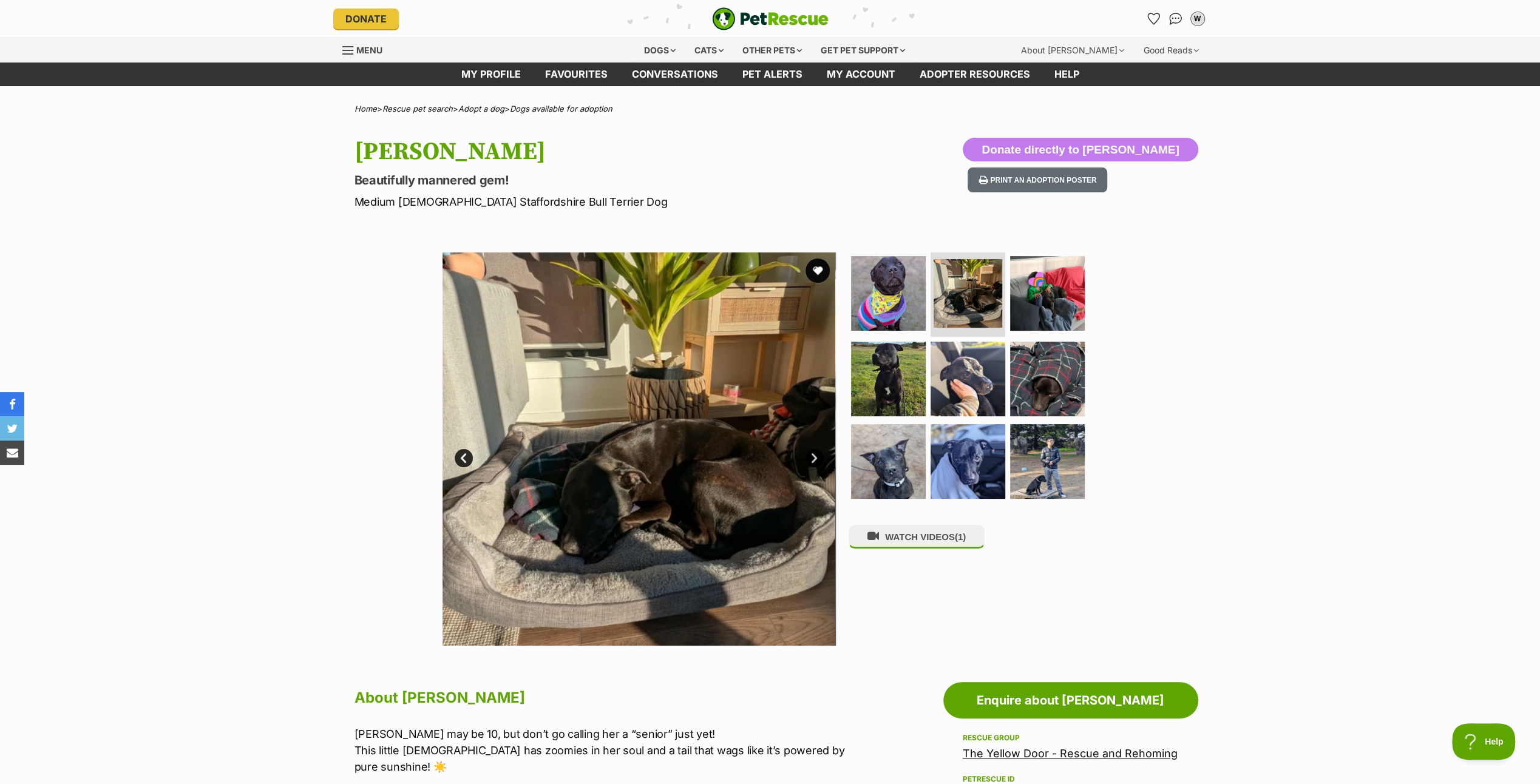
click at [817, 456] on link "Next" at bounding box center [814, 457] width 18 height 18
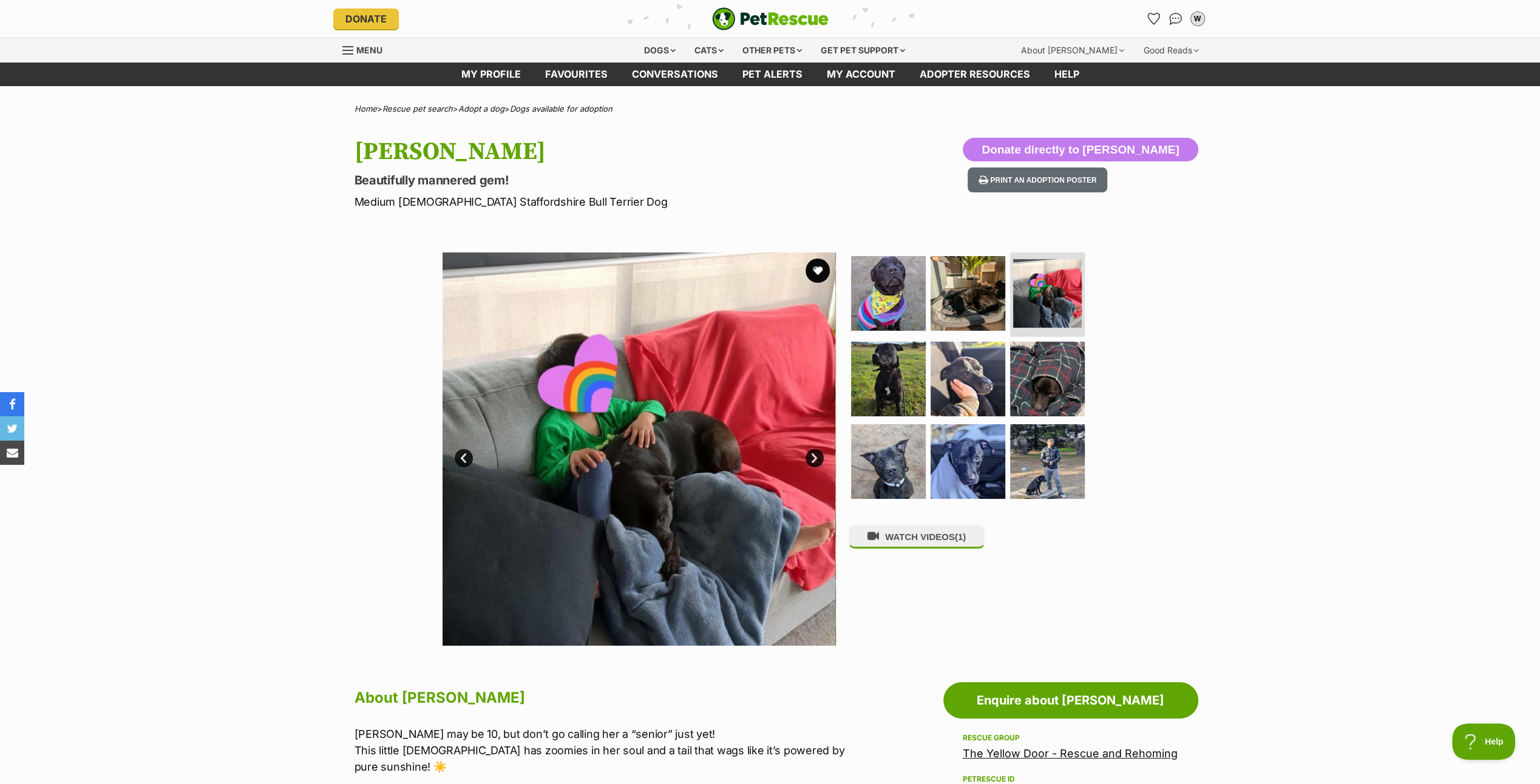
click at [817, 456] on link "Next" at bounding box center [814, 457] width 18 height 18
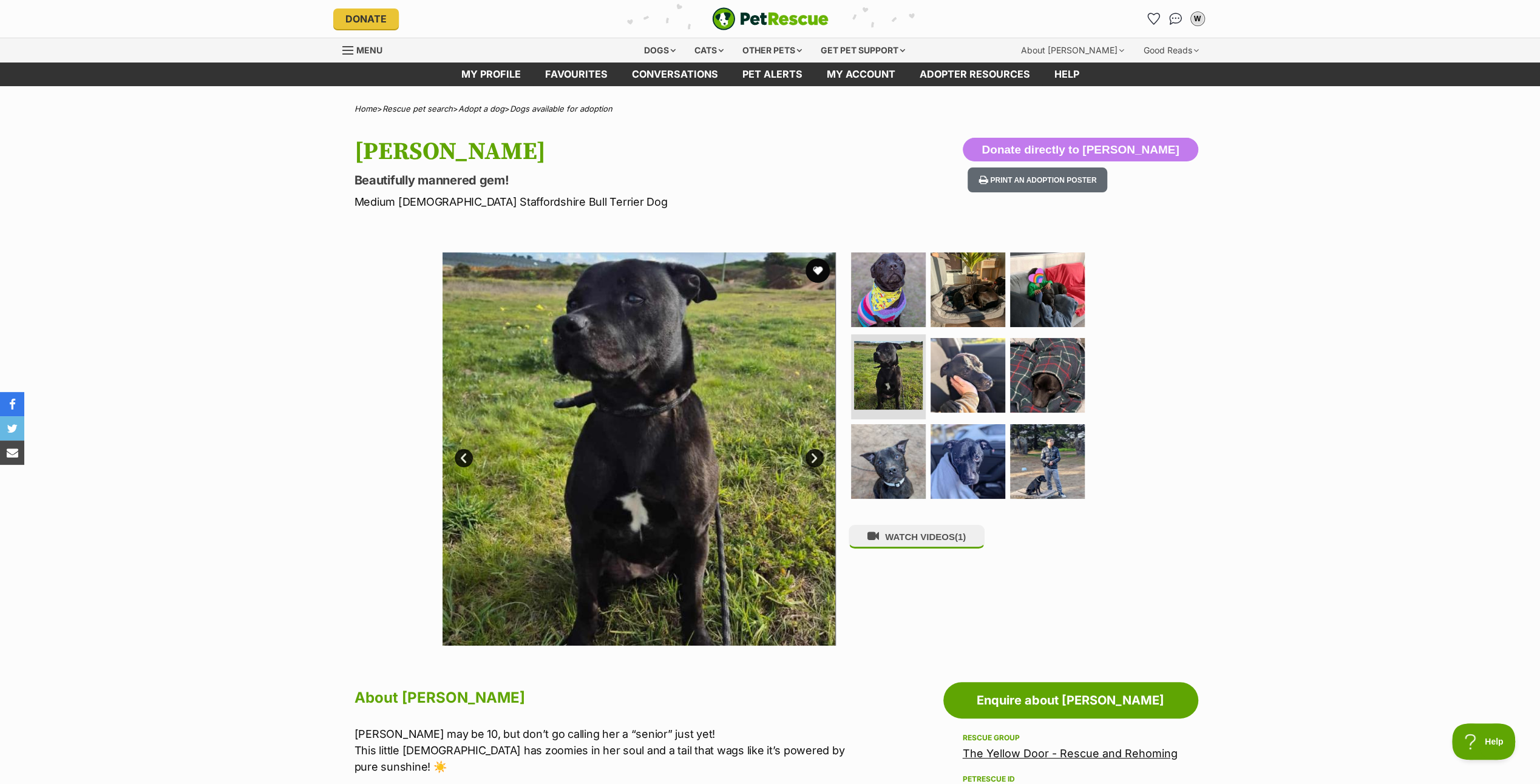
click at [817, 456] on link "Next" at bounding box center [814, 457] width 18 height 18
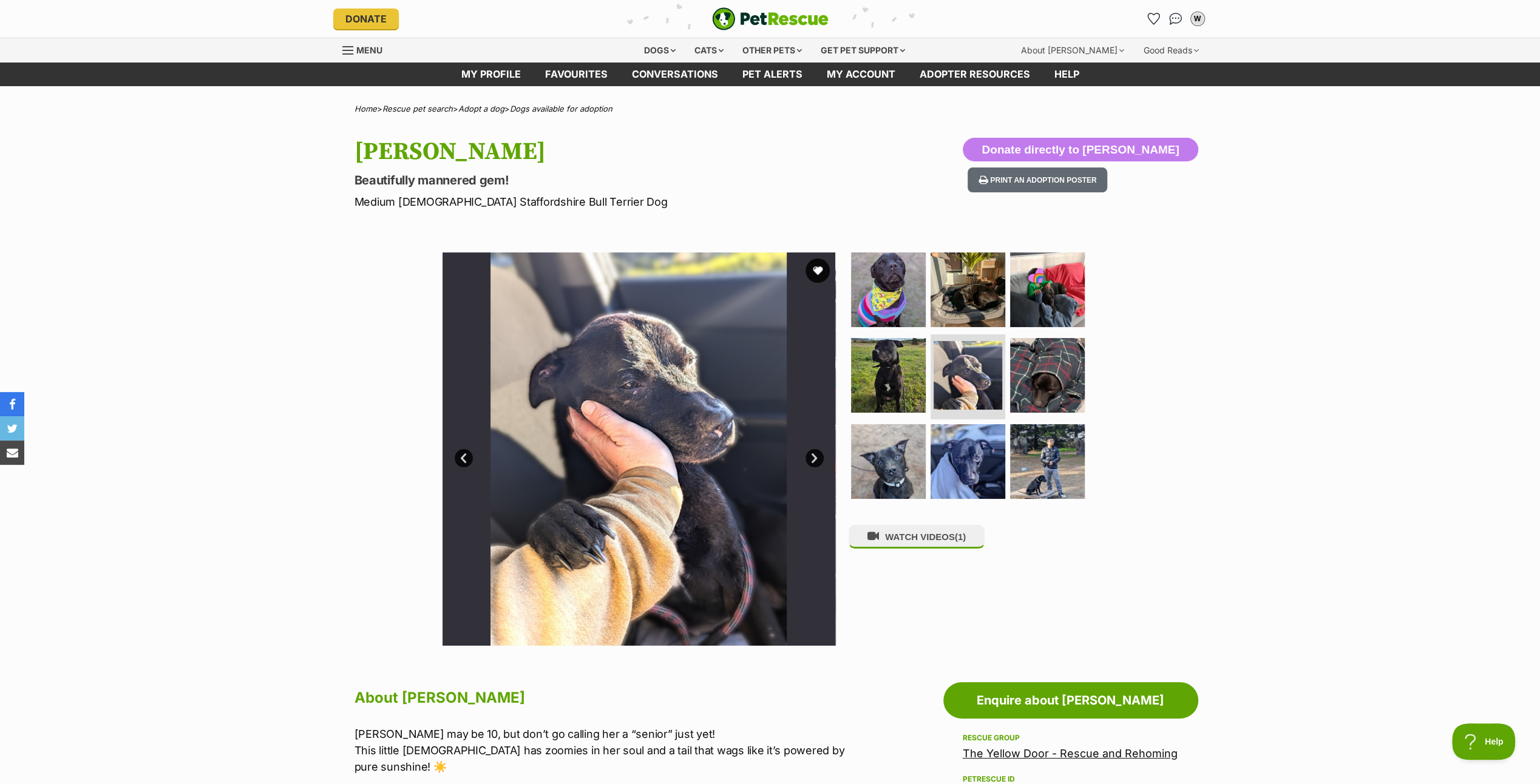
click at [818, 454] on link "Next" at bounding box center [814, 457] width 18 height 18
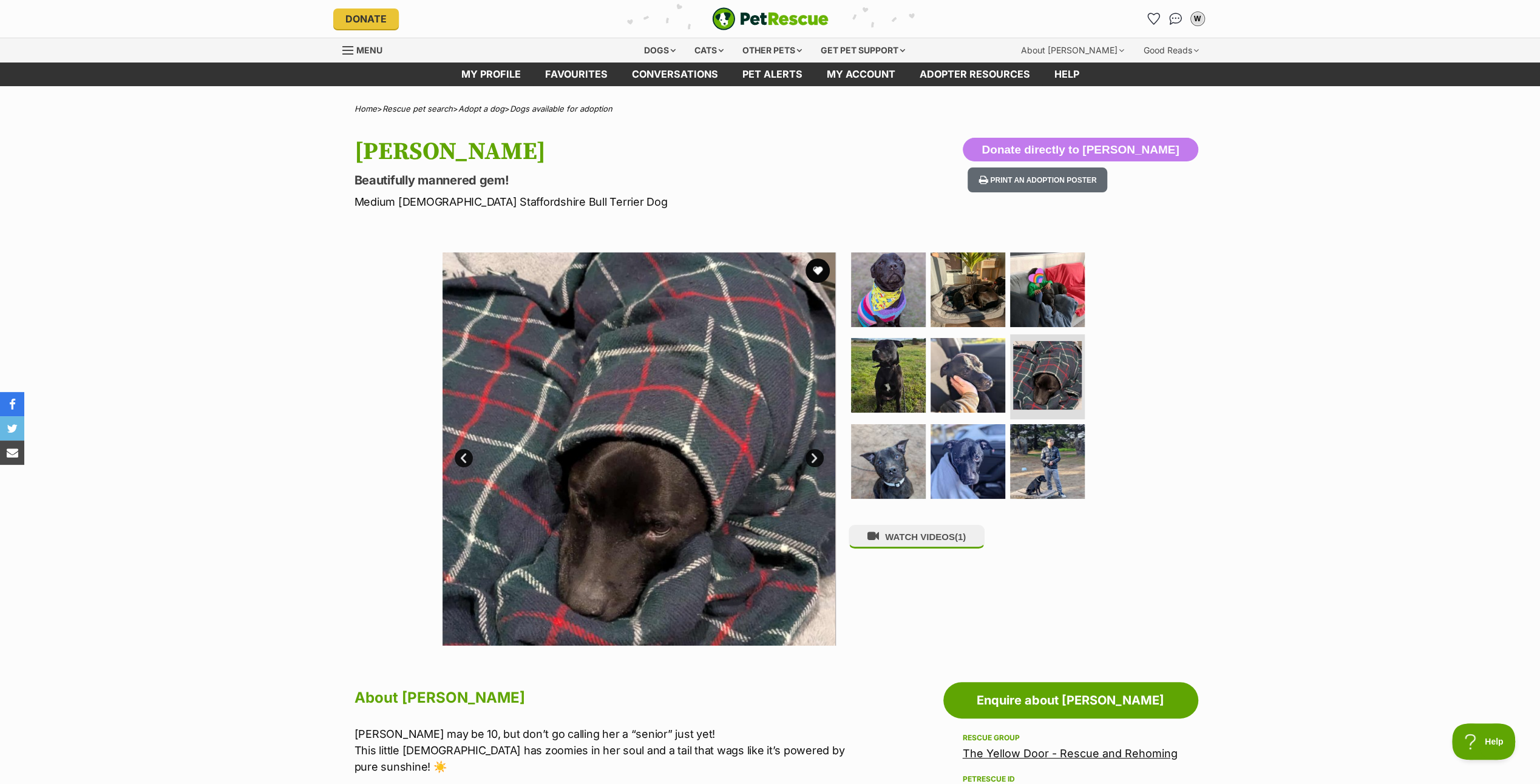
click at [818, 455] on link "Next" at bounding box center [814, 457] width 18 height 18
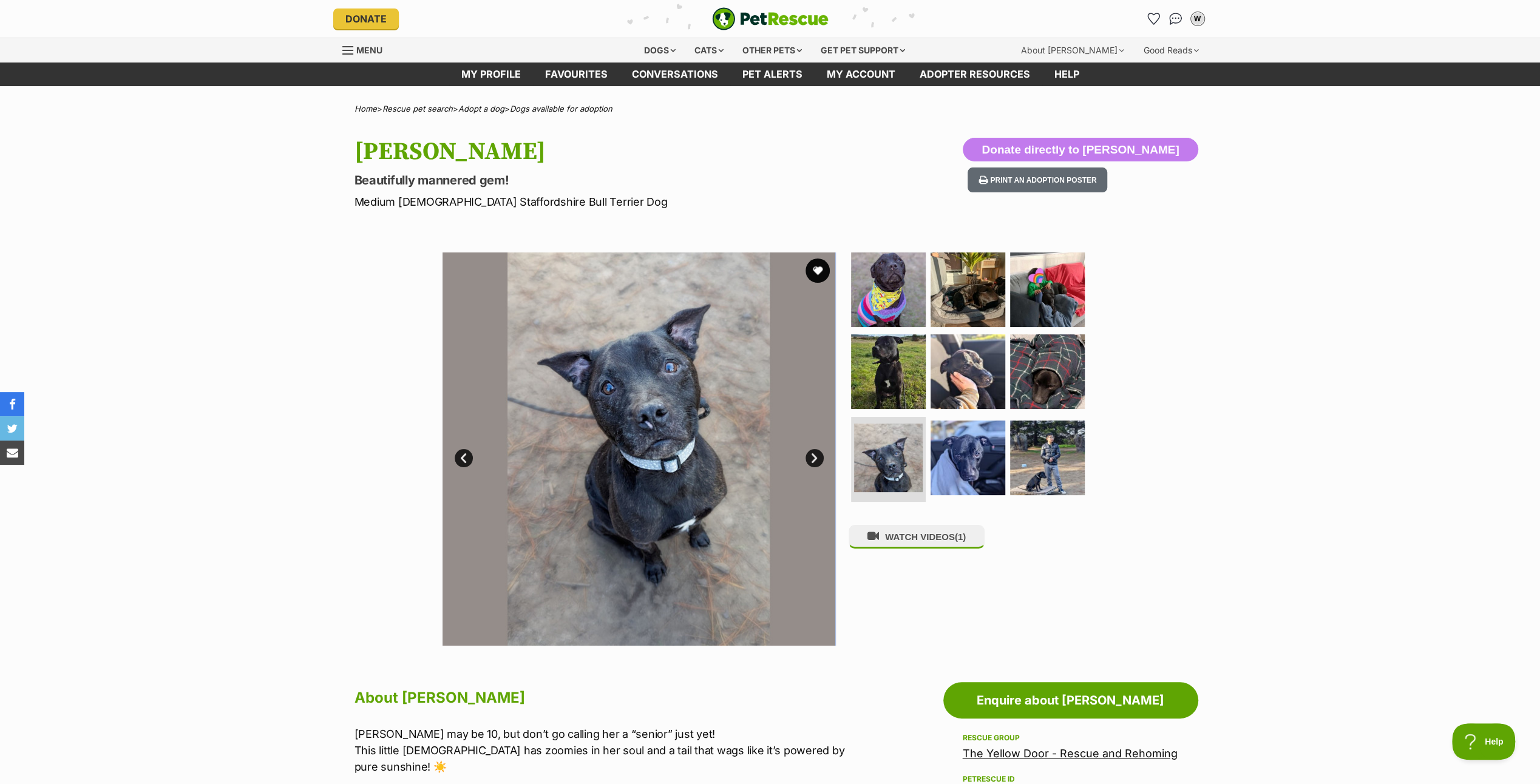
click at [818, 455] on link "Next" at bounding box center [814, 457] width 18 height 18
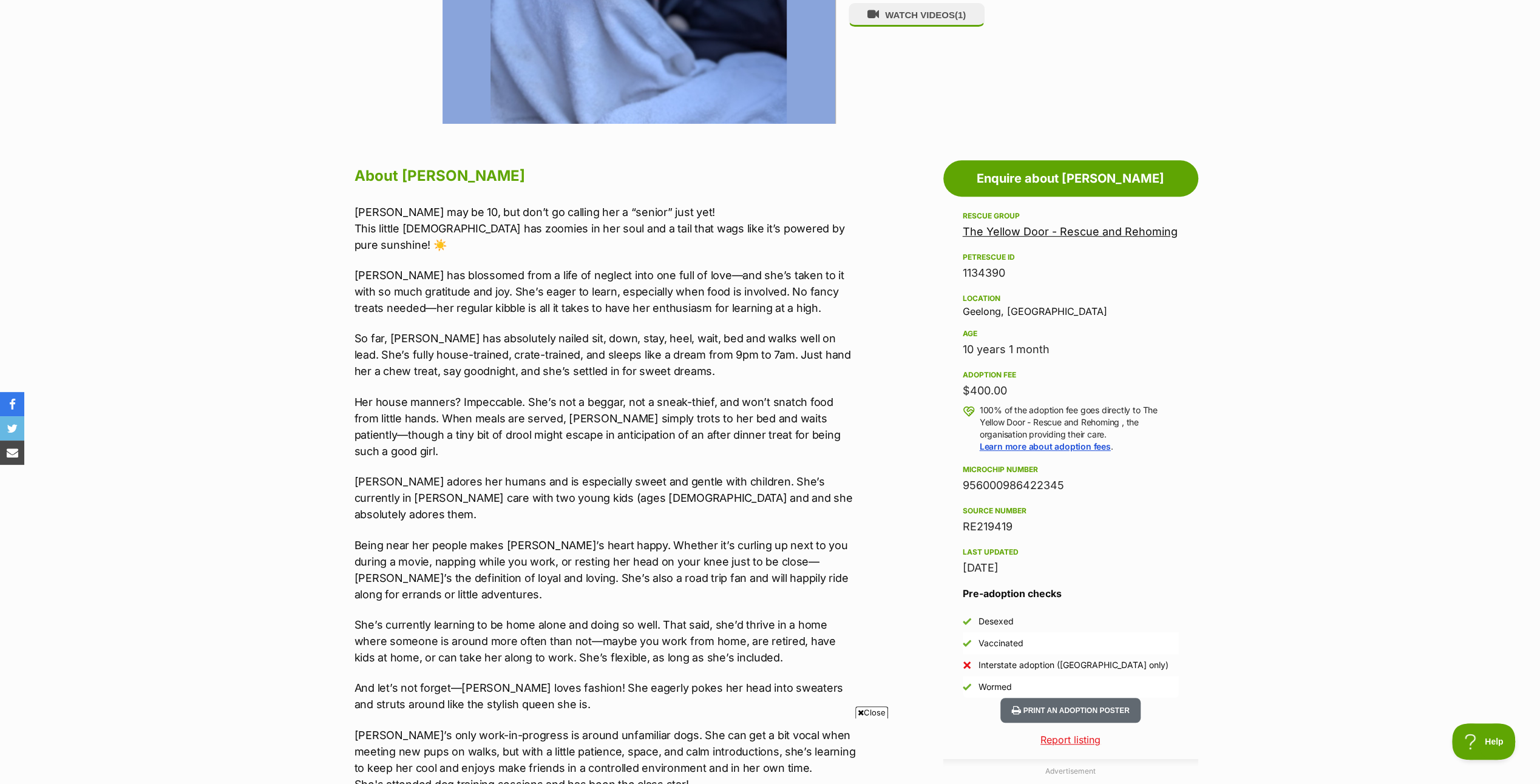
scroll to position [546, 0]
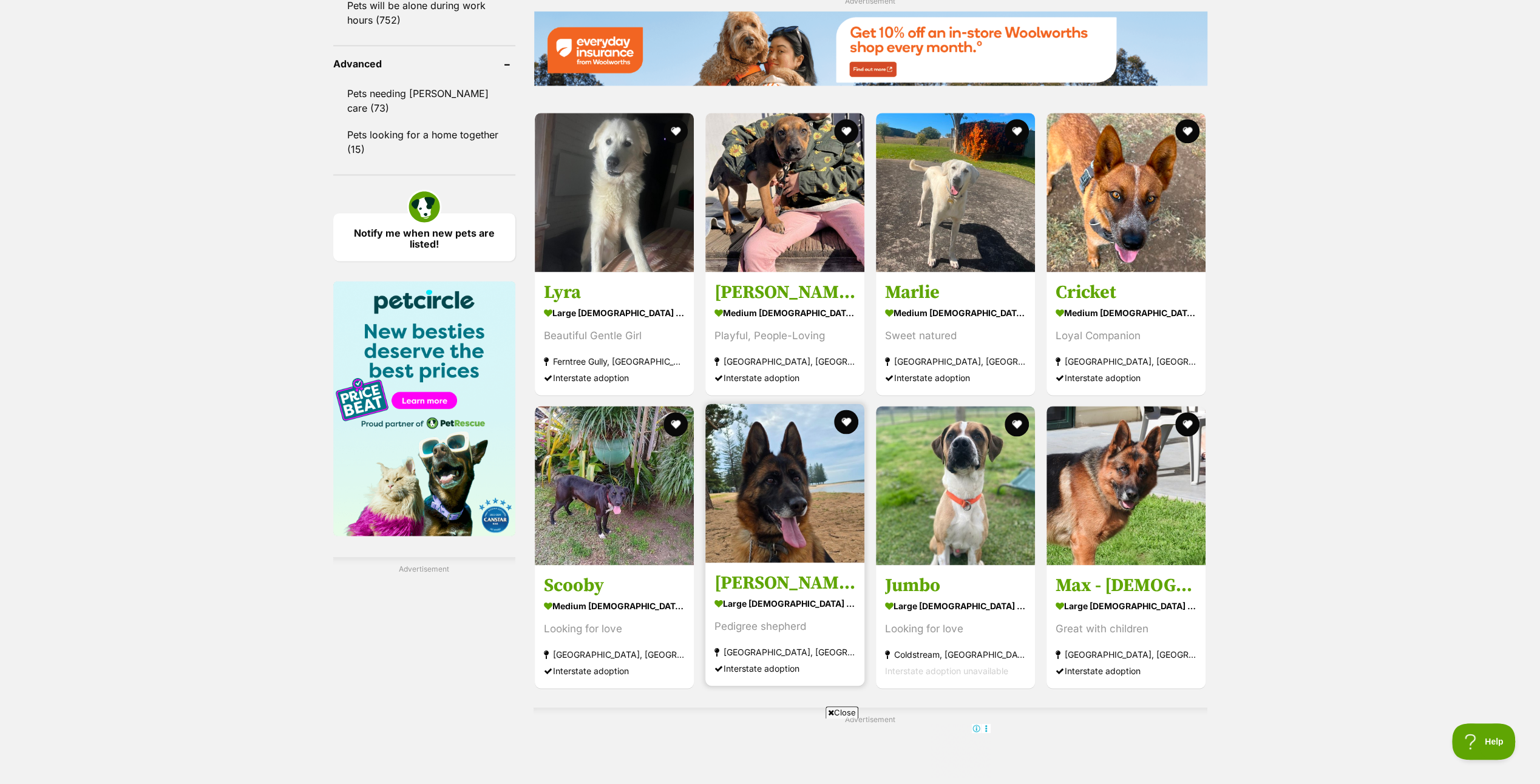
scroll to position [1820, 0]
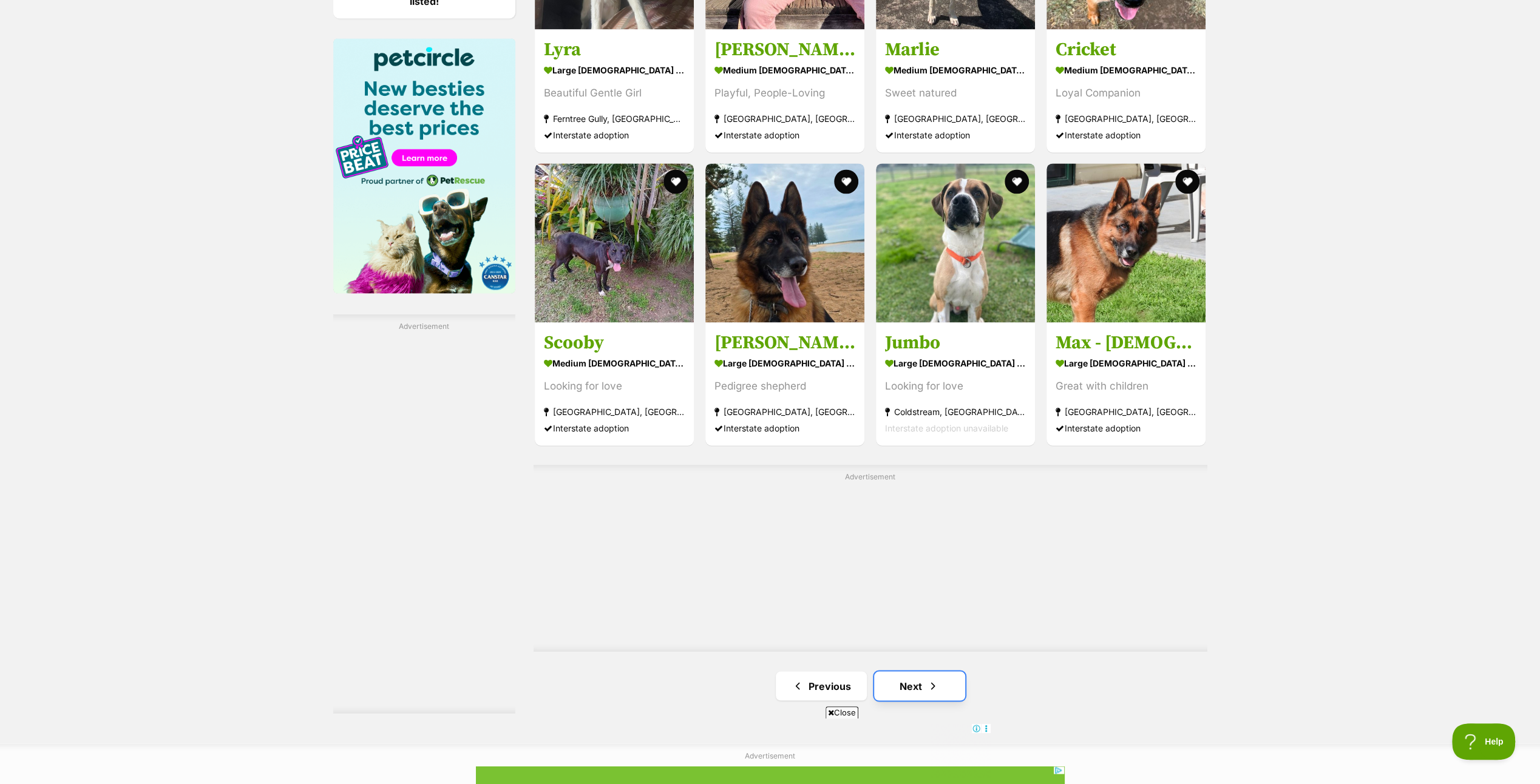
click at [935, 681] on span "Next page" at bounding box center [933, 685] width 12 height 15
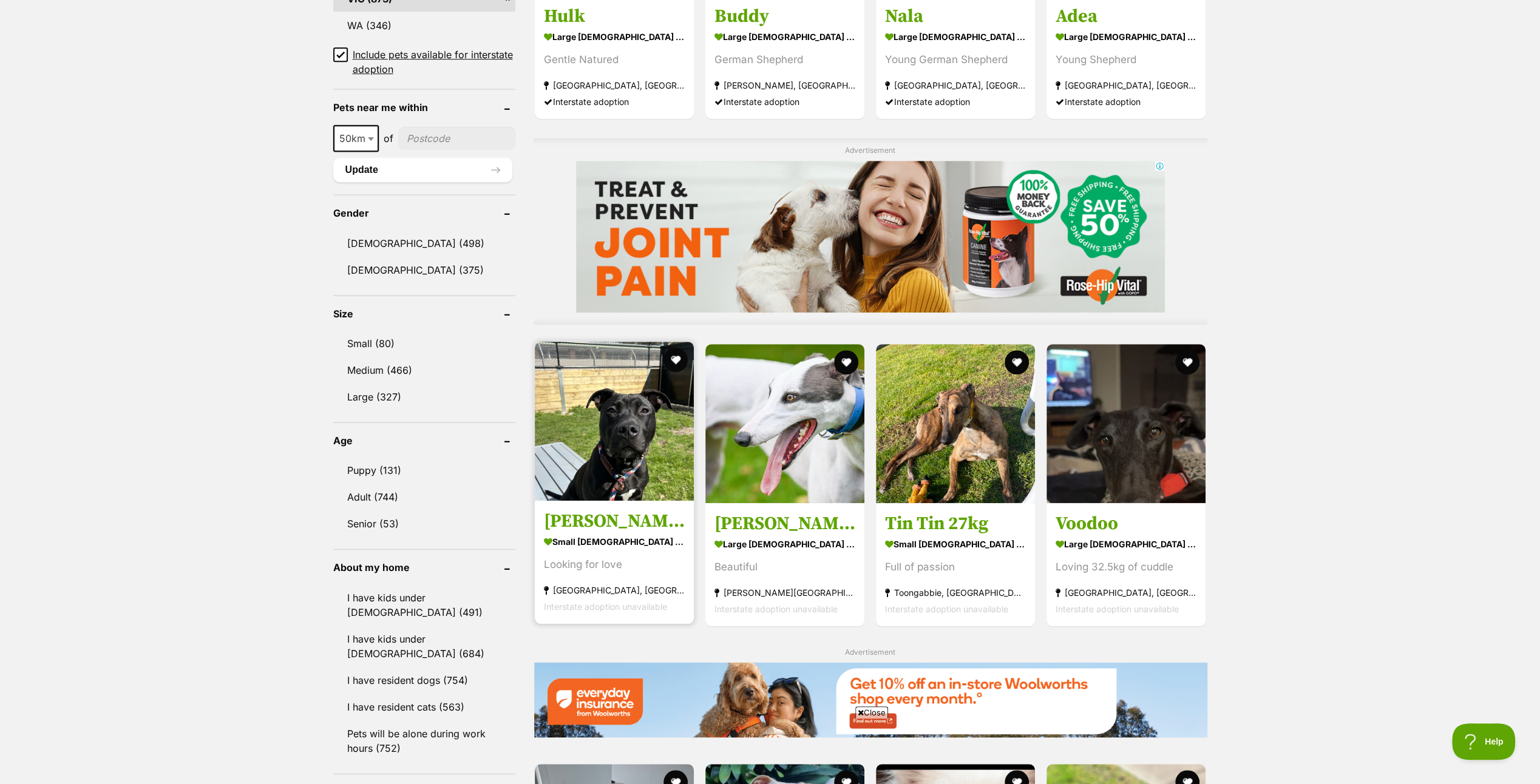
click at [605, 425] on img at bounding box center [614, 420] width 159 height 159
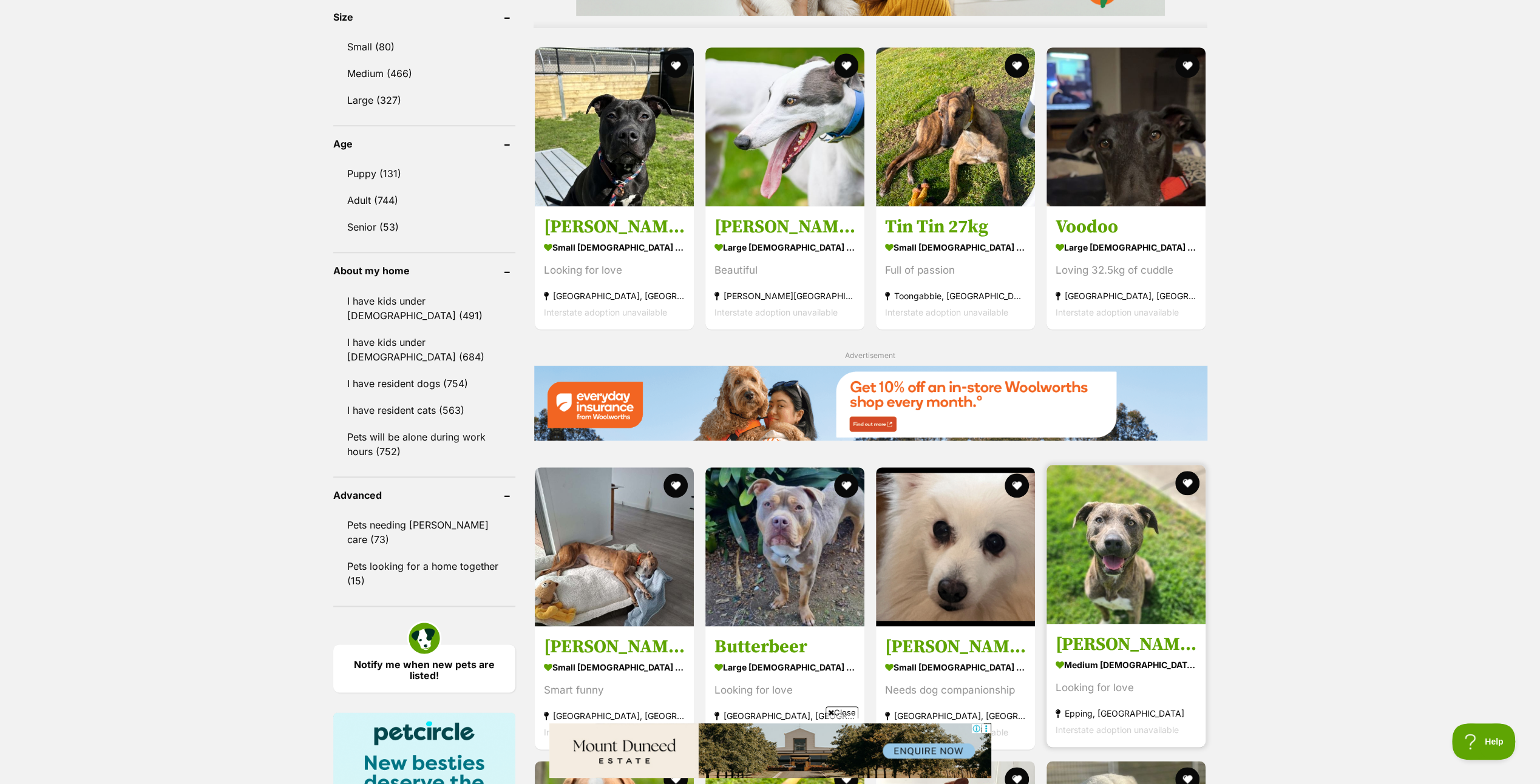
click at [1078, 535] on img at bounding box center [1126, 544] width 159 height 159
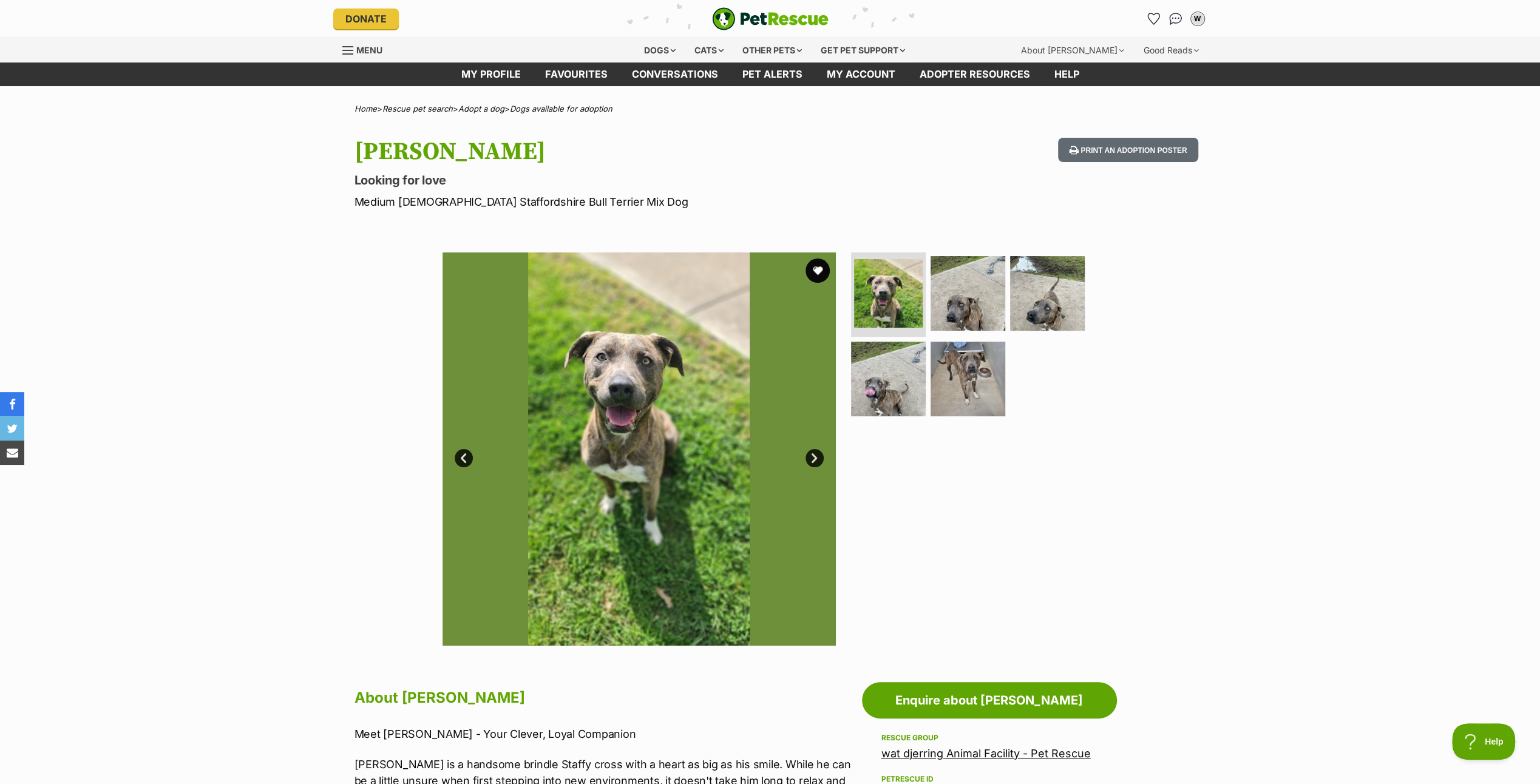
click at [816, 457] on link "Next" at bounding box center [814, 457] width 18 height 18
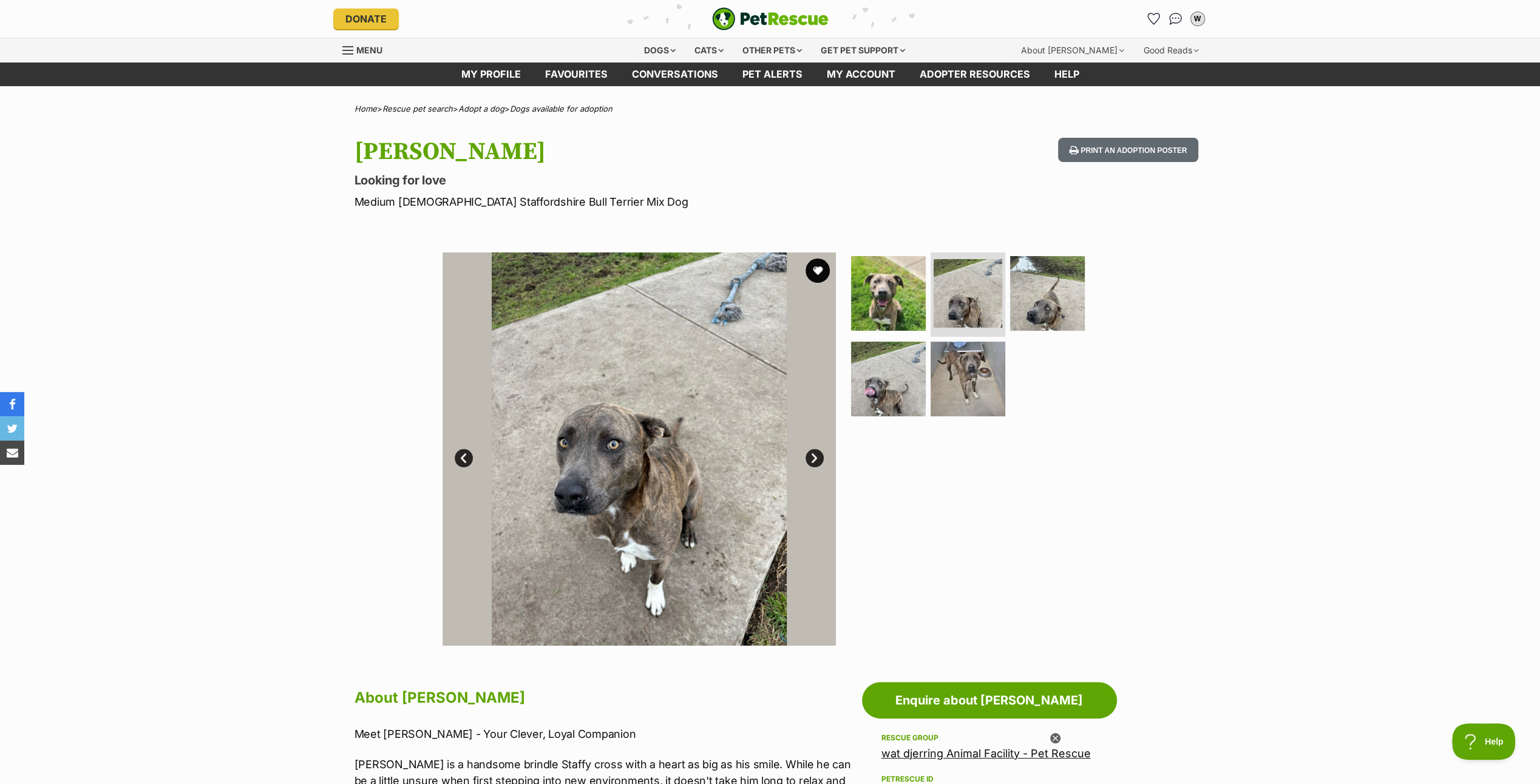
click at [816, 457] on link "Next" at bounding box center [814, 457] width 18 height 18
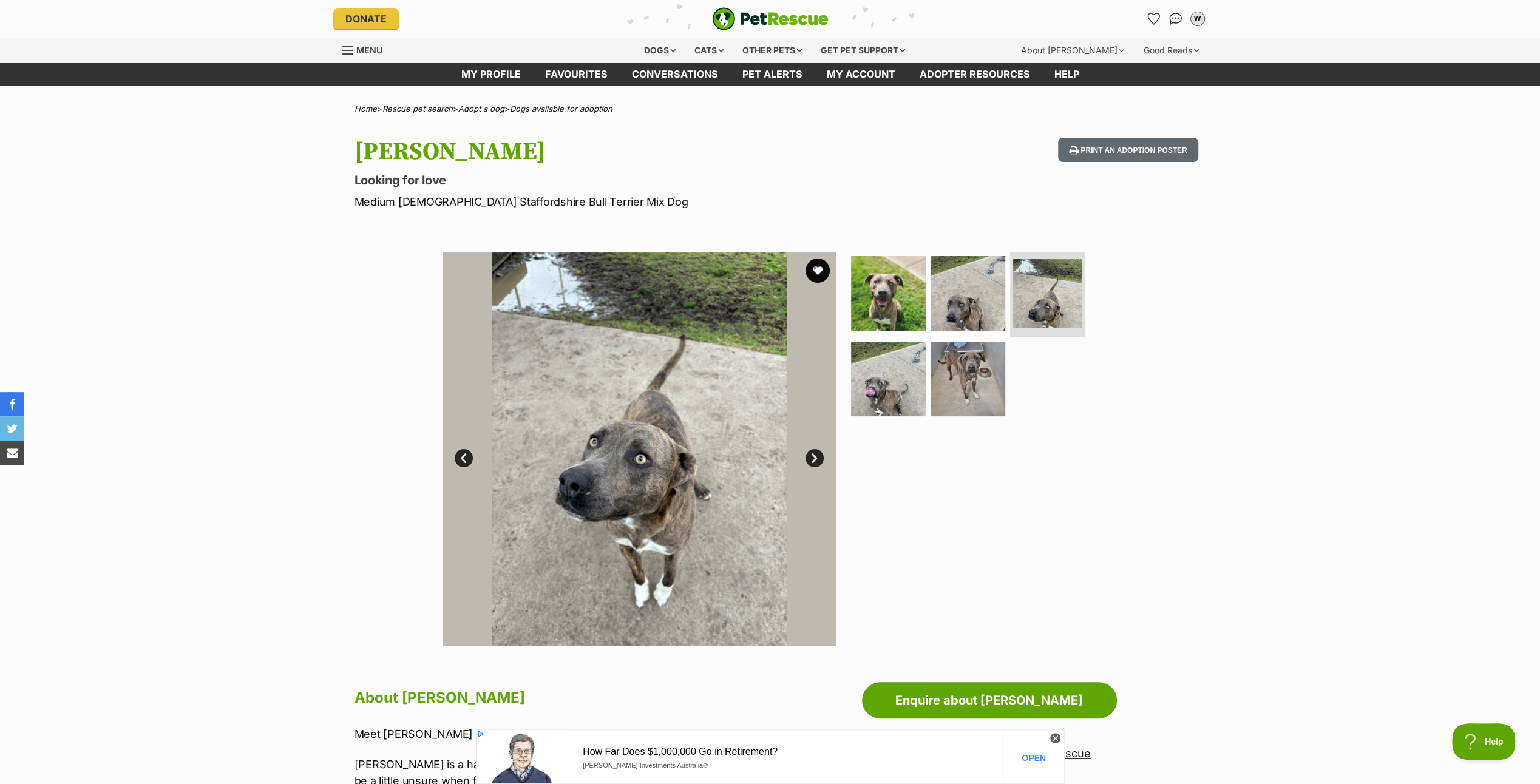
click at [816, 457] on link "Next" at bounding box center [814, 457] width 18 height 18
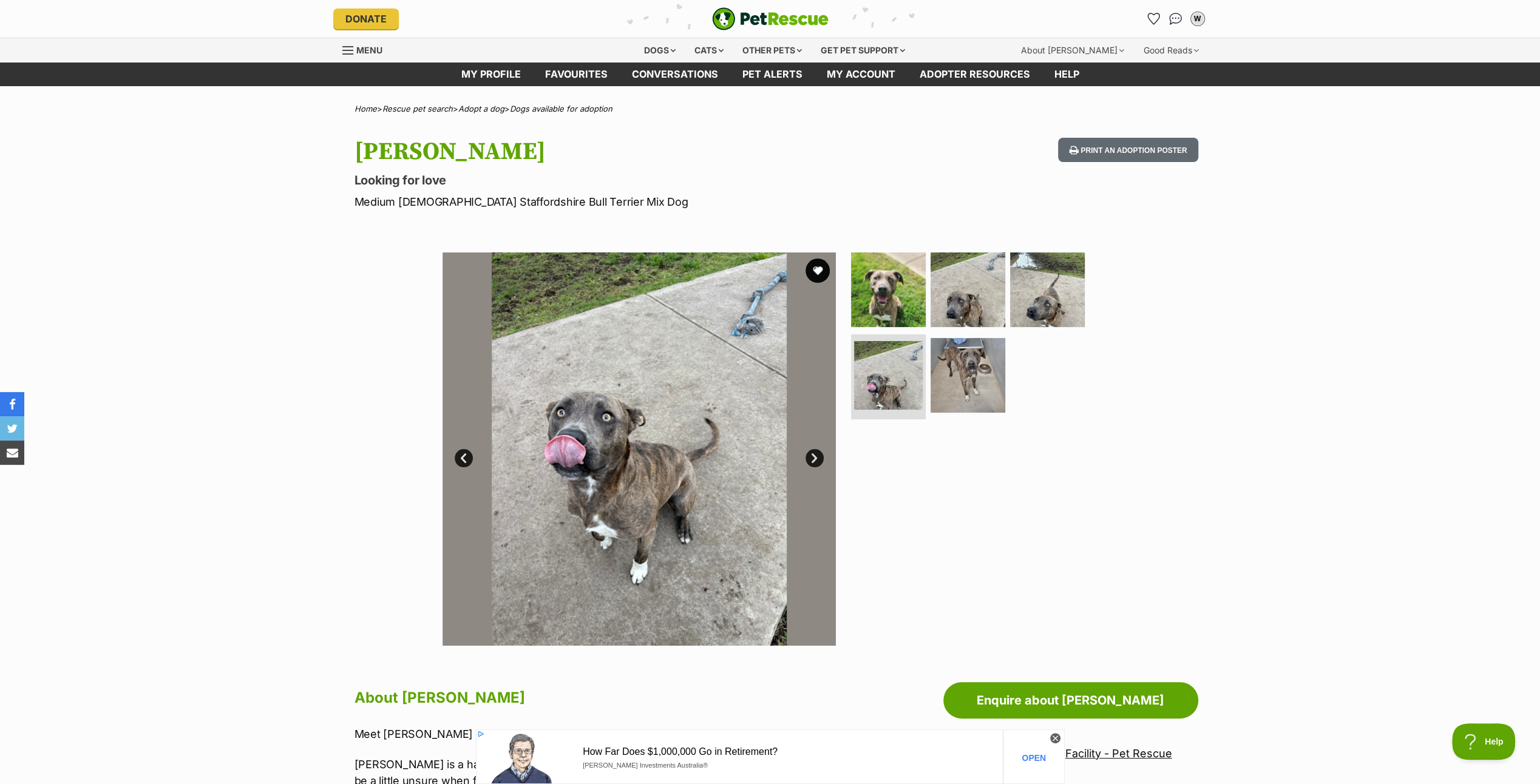
click at [816, 457] on link "Next" at bounding box center [814, 457] width 18 height 18
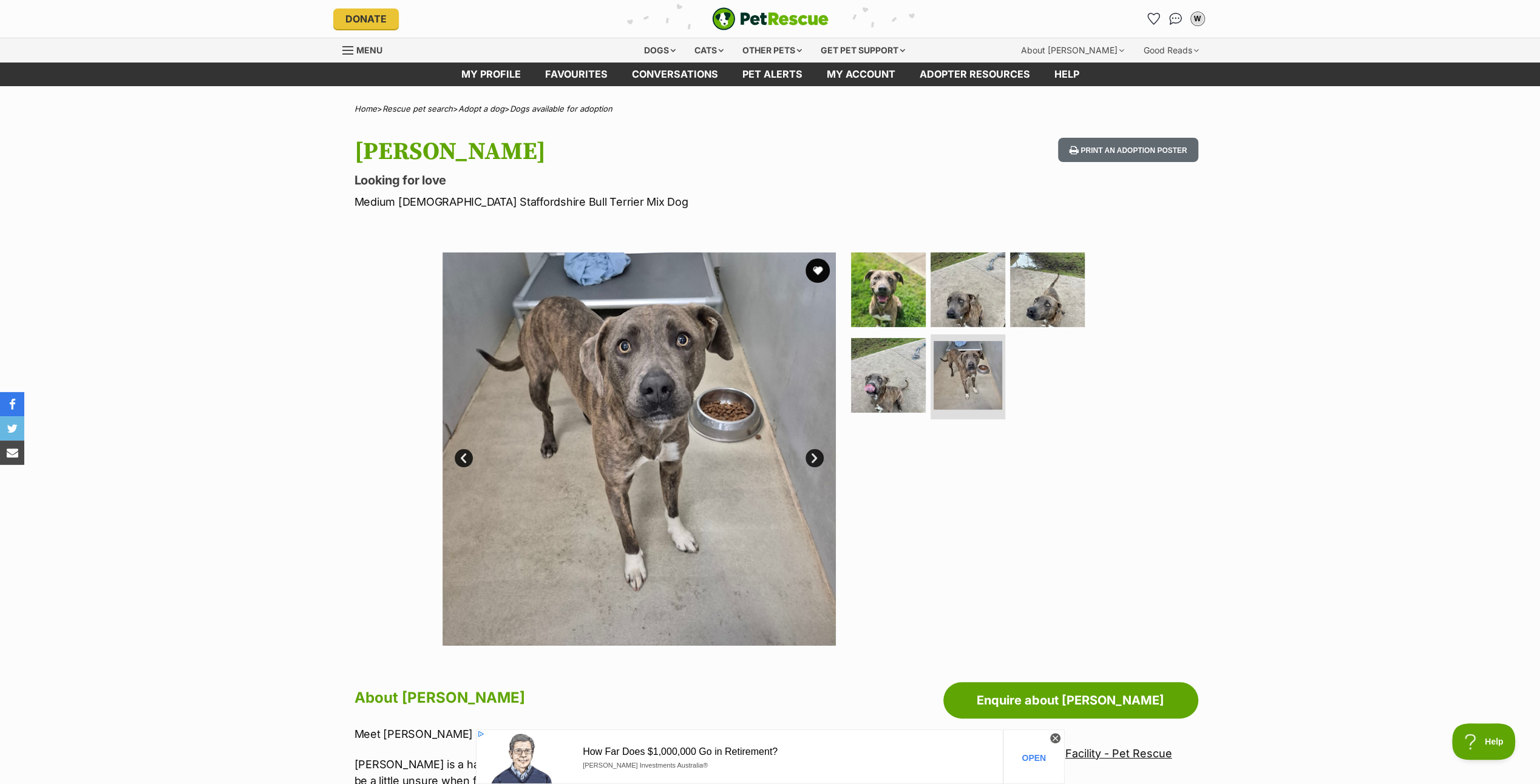
click at [816, 457] on link "Next" at bounding box center [814, 457] width 18 height 18
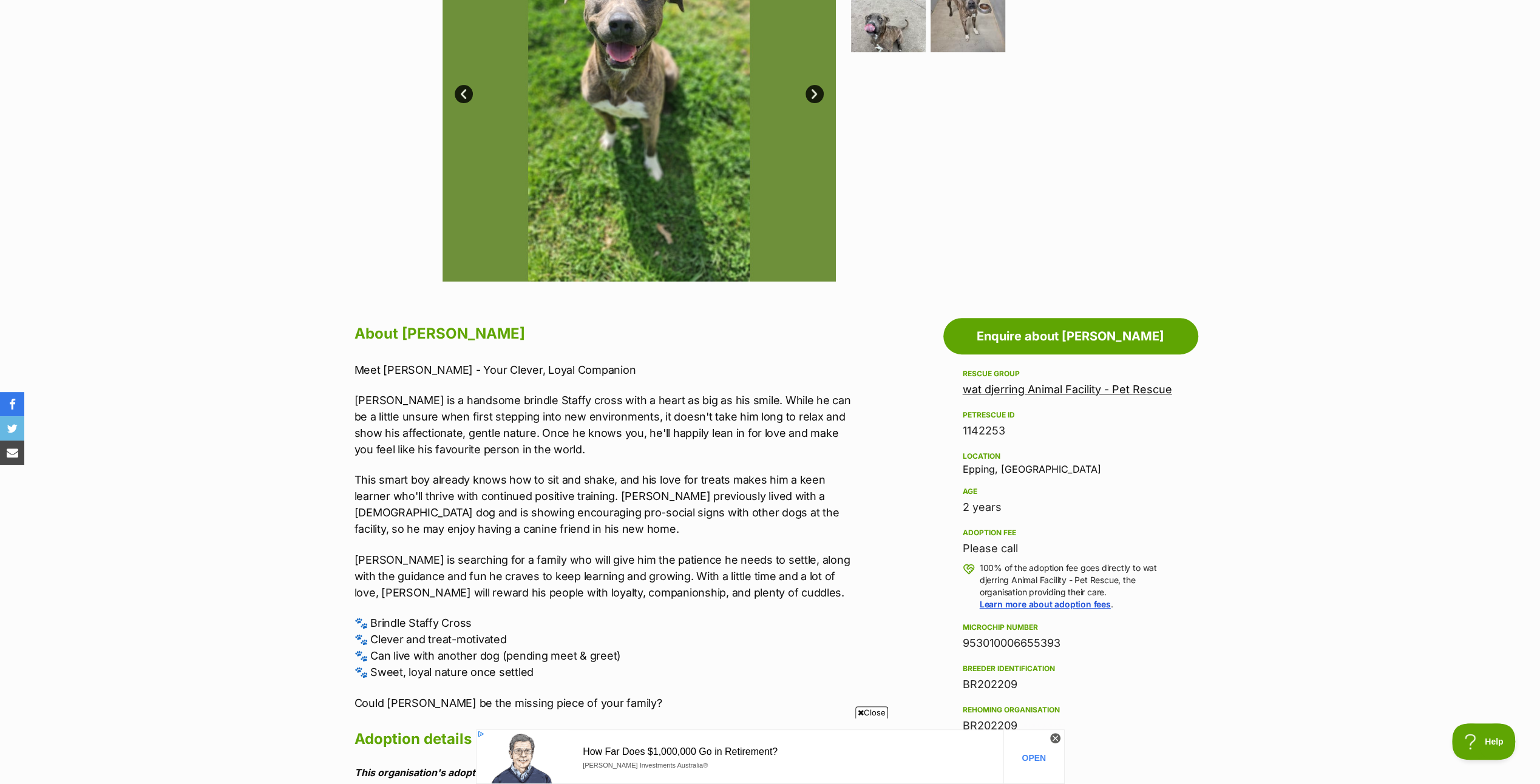
scroll to position [121, 0]
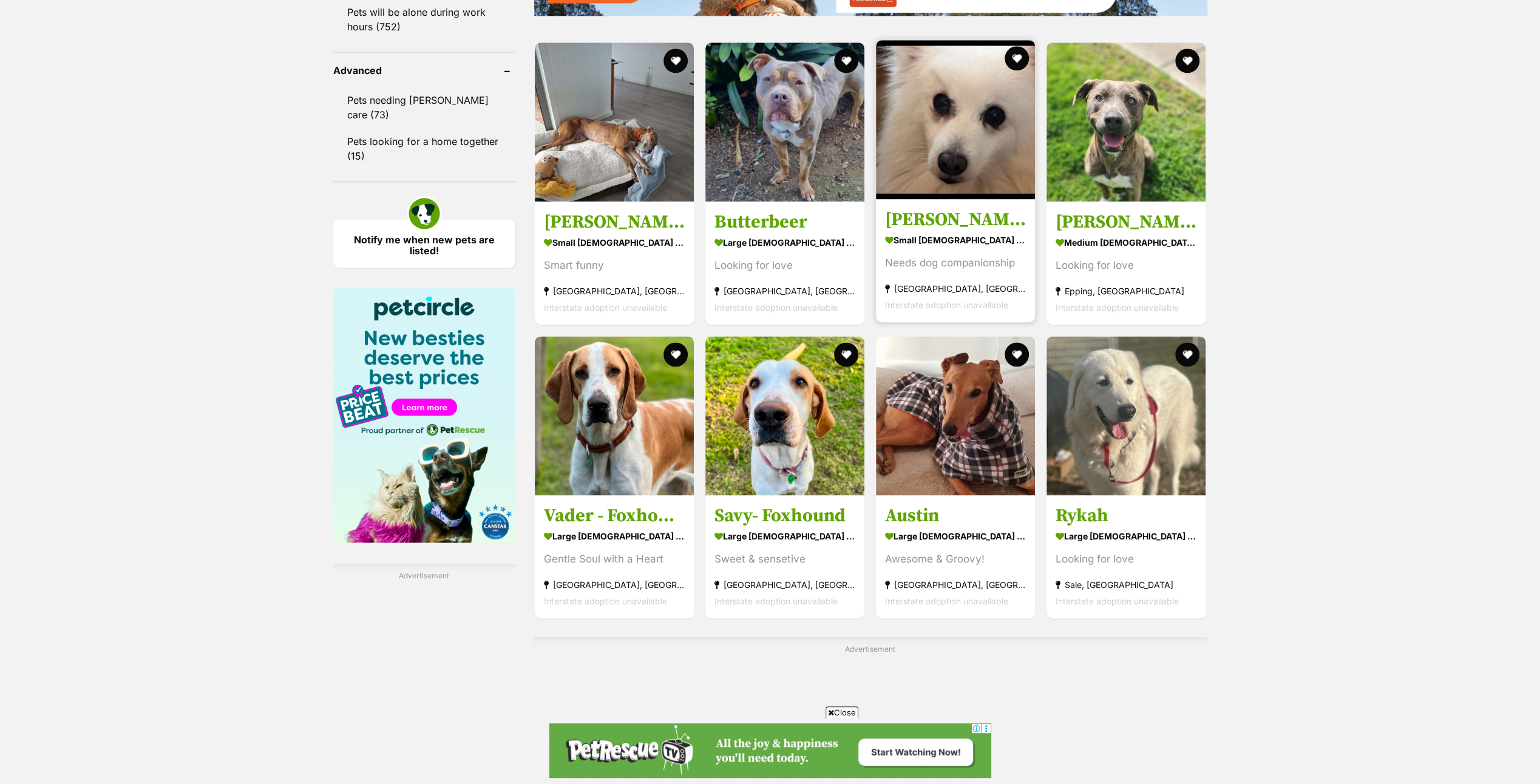
scroll to position [1874, 0]
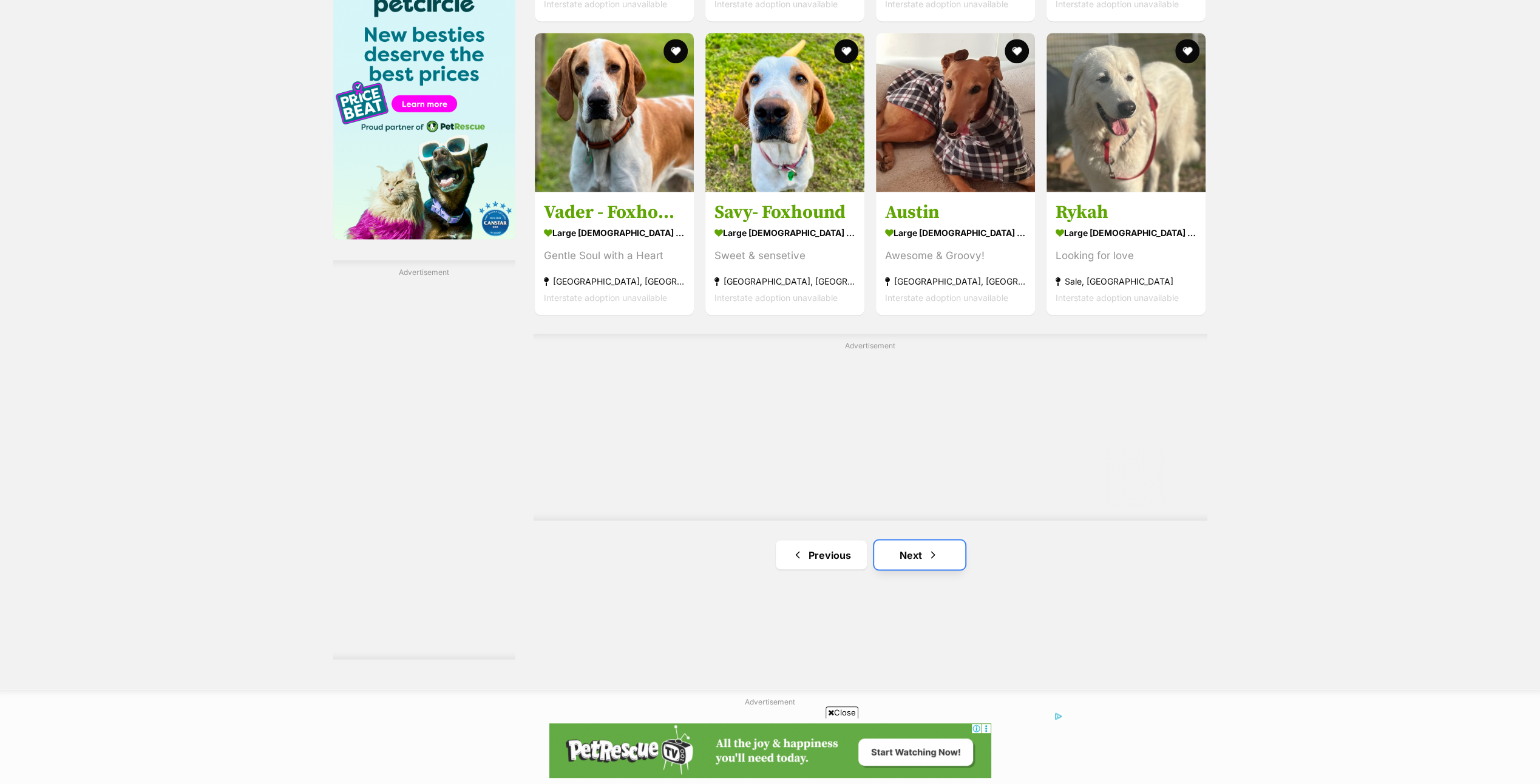
click at [923, 548] on link "Next" at bounding box center [919, 554] width 91 height 29
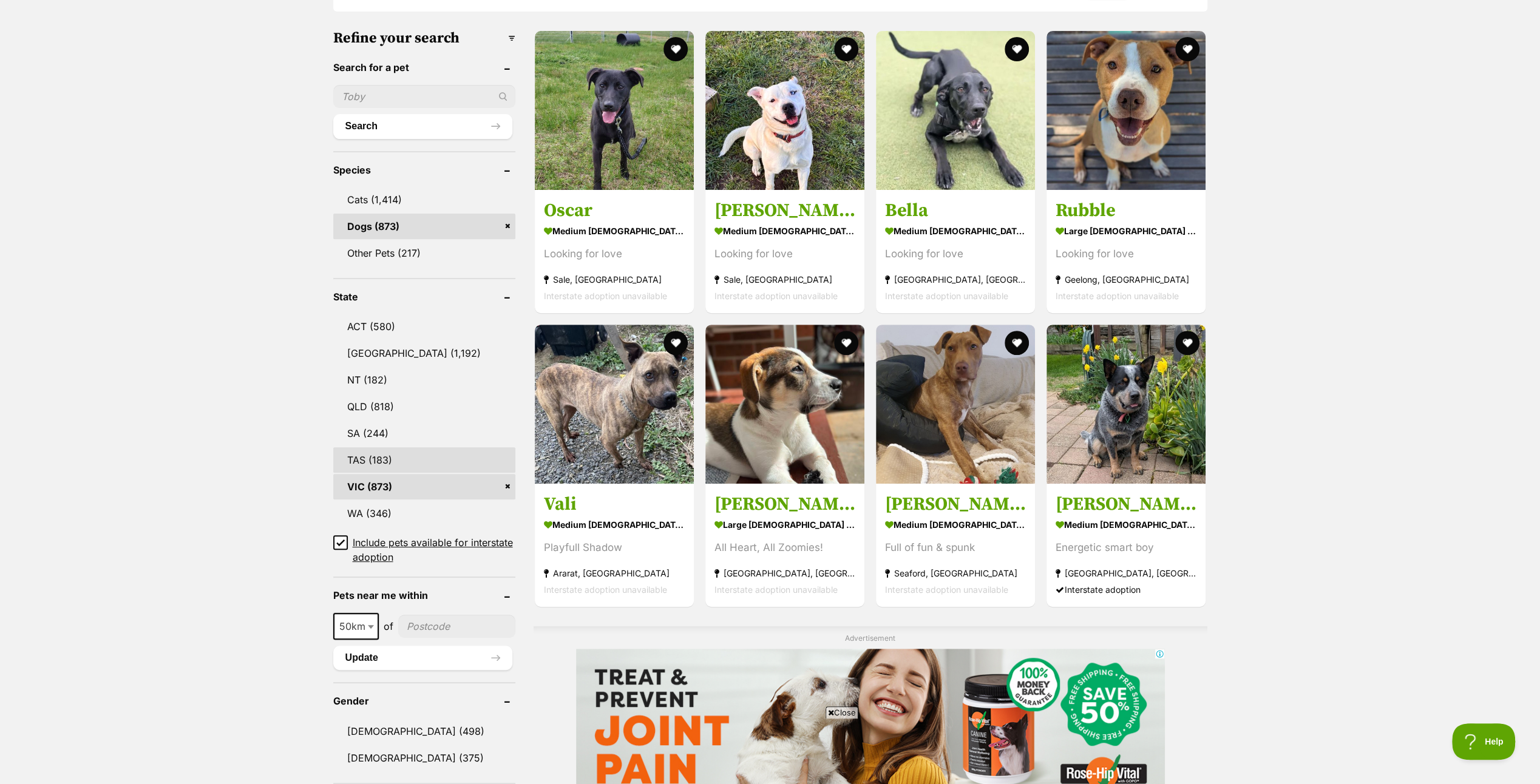
scroll to position [364, 0]
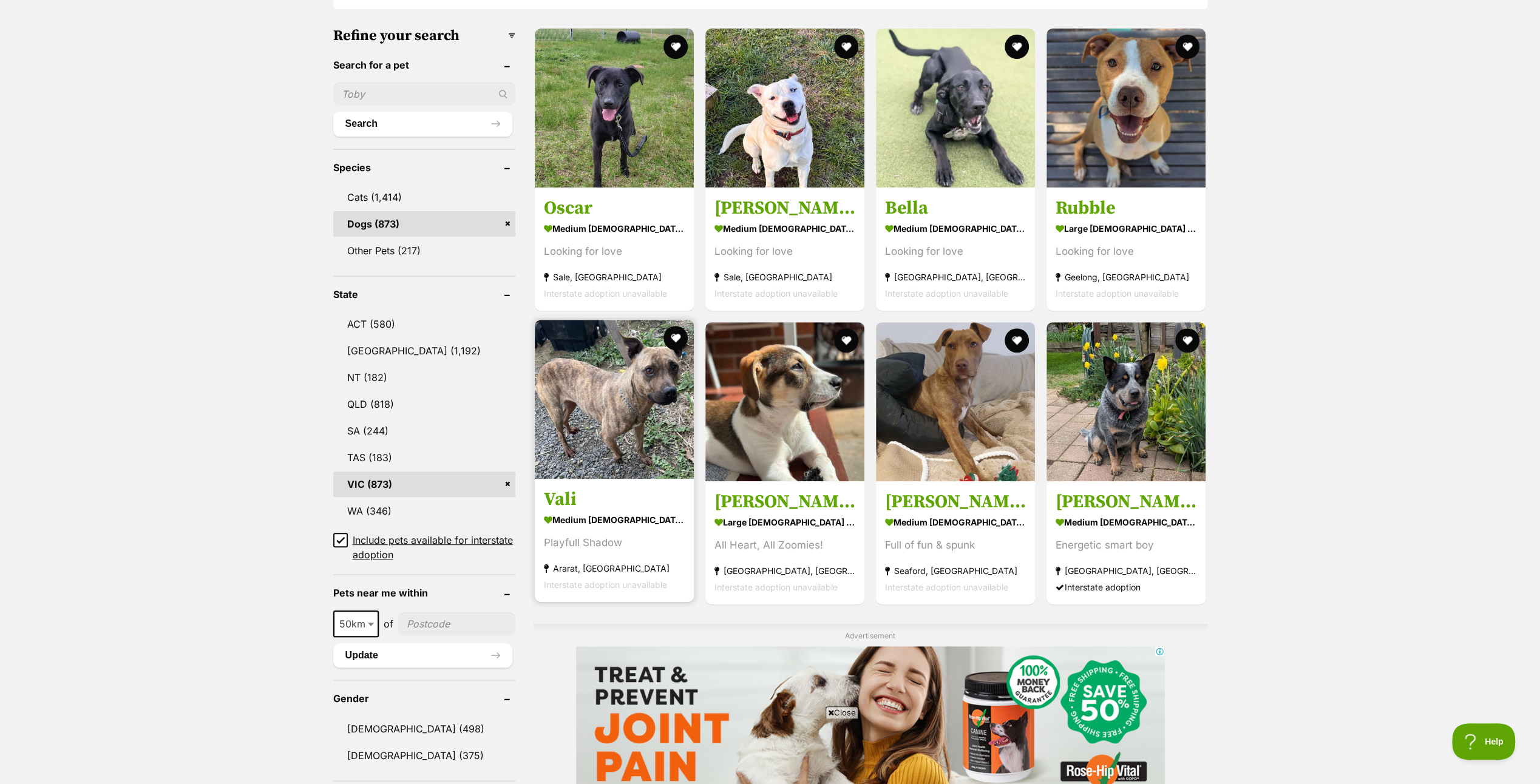
click at [626, 403] on img at bounding box center [614, 399] width 159 height 159
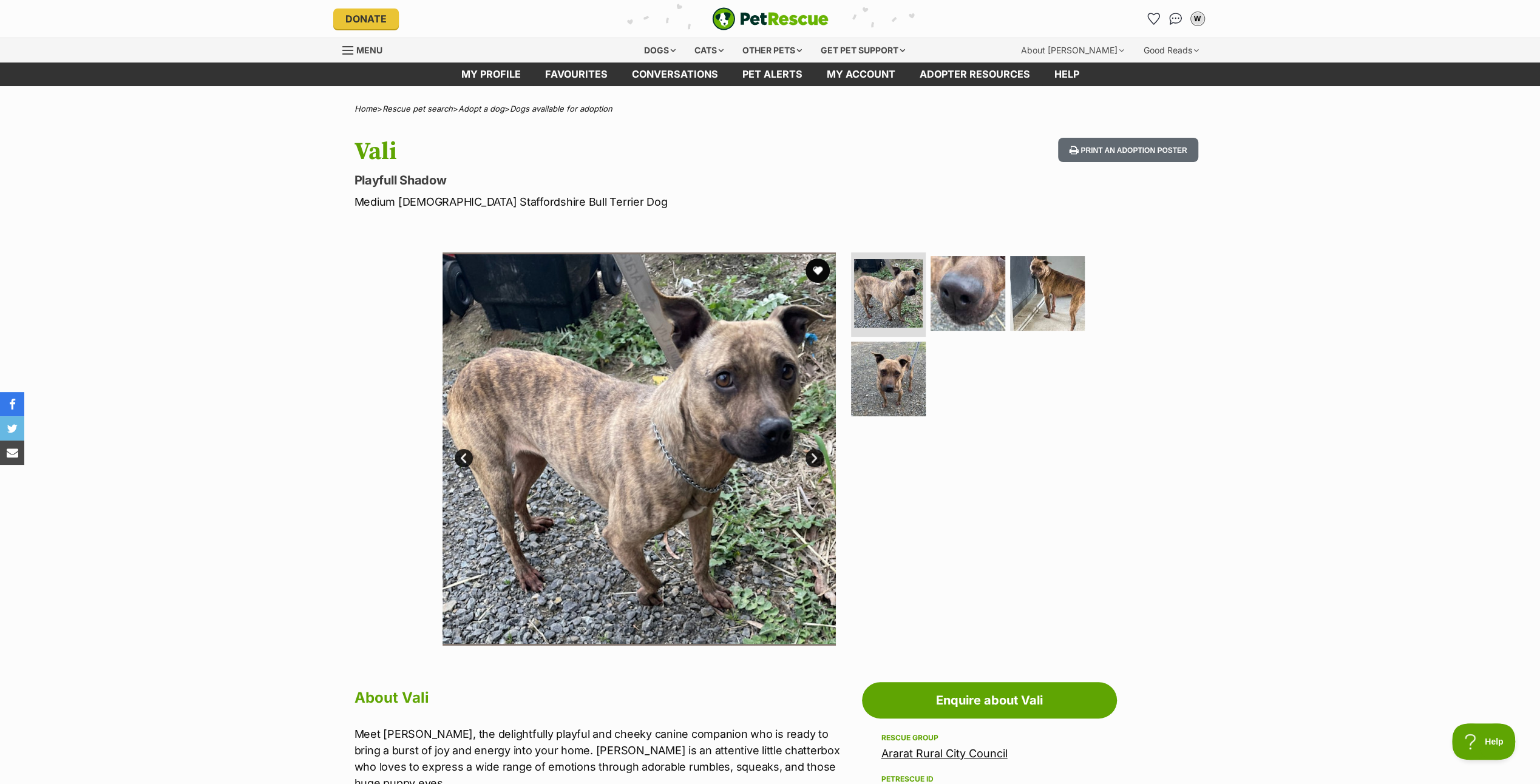
click at [806, 453] on link "Next" at bounding box center [814, 457] width 18 height 18
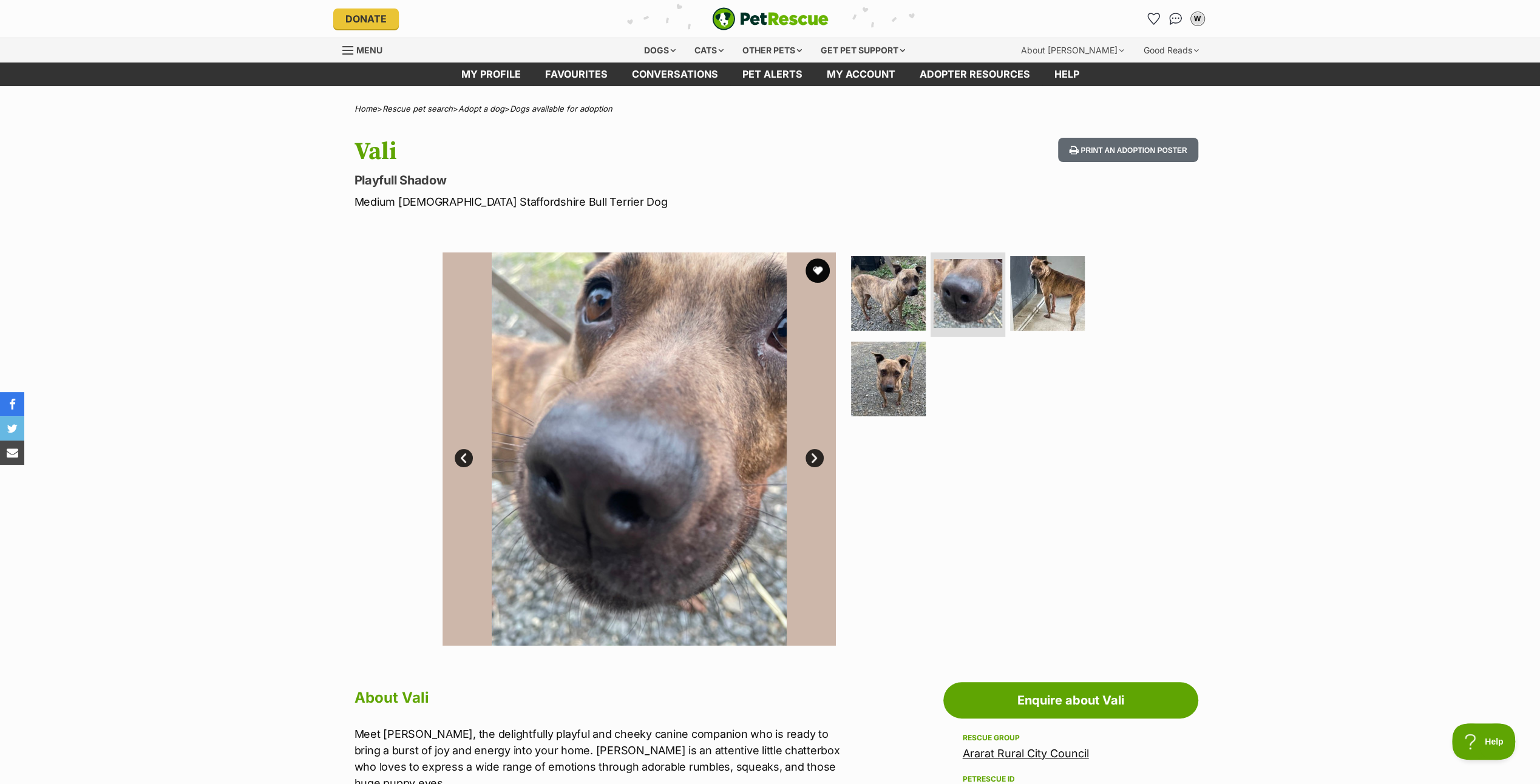
click at [806, 453] on link "Next" at bounding box center [814, 457] width 18 height 18
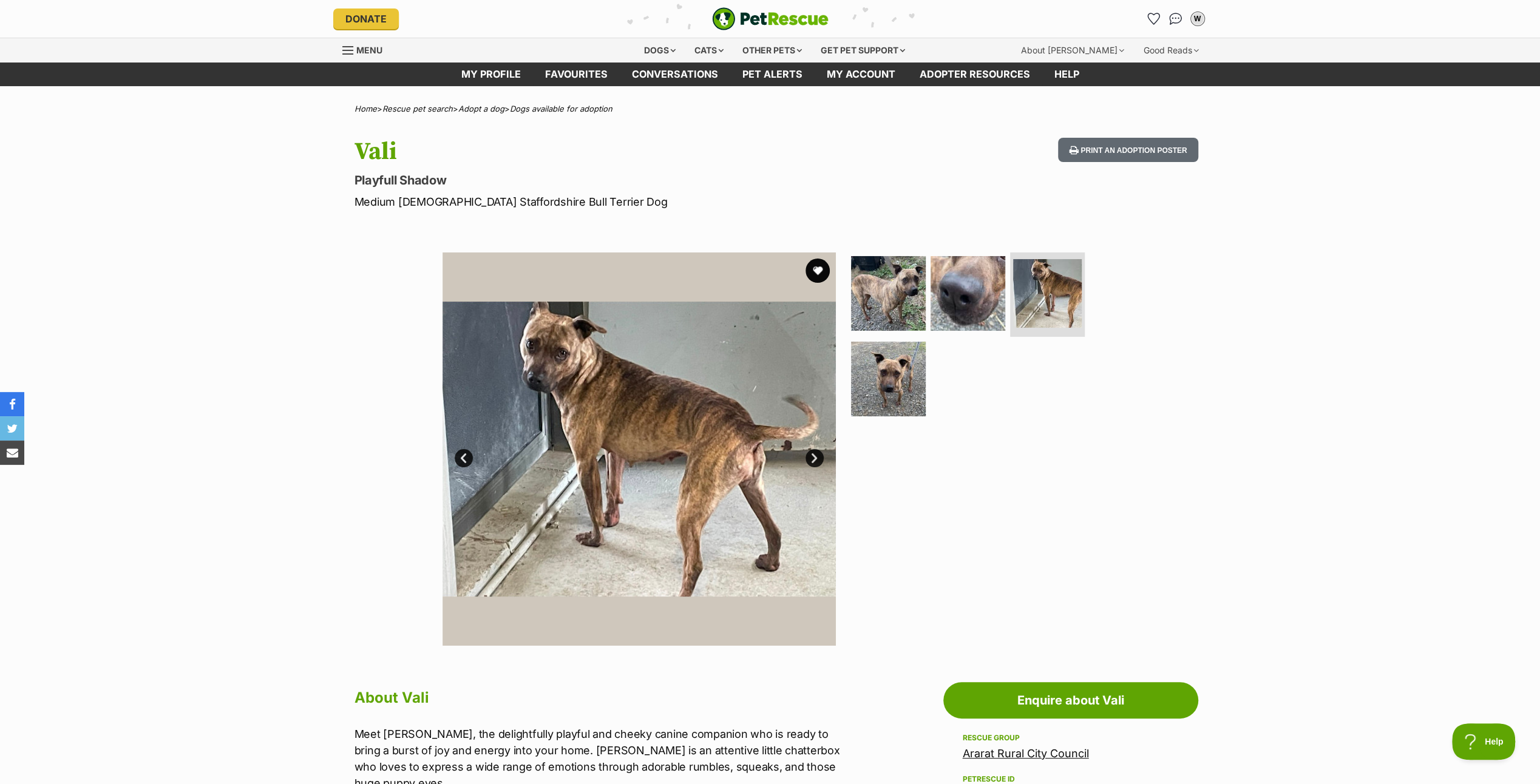
click at [806, 453] on link "Next" at bounding box center [814, 457] width 18 height 18
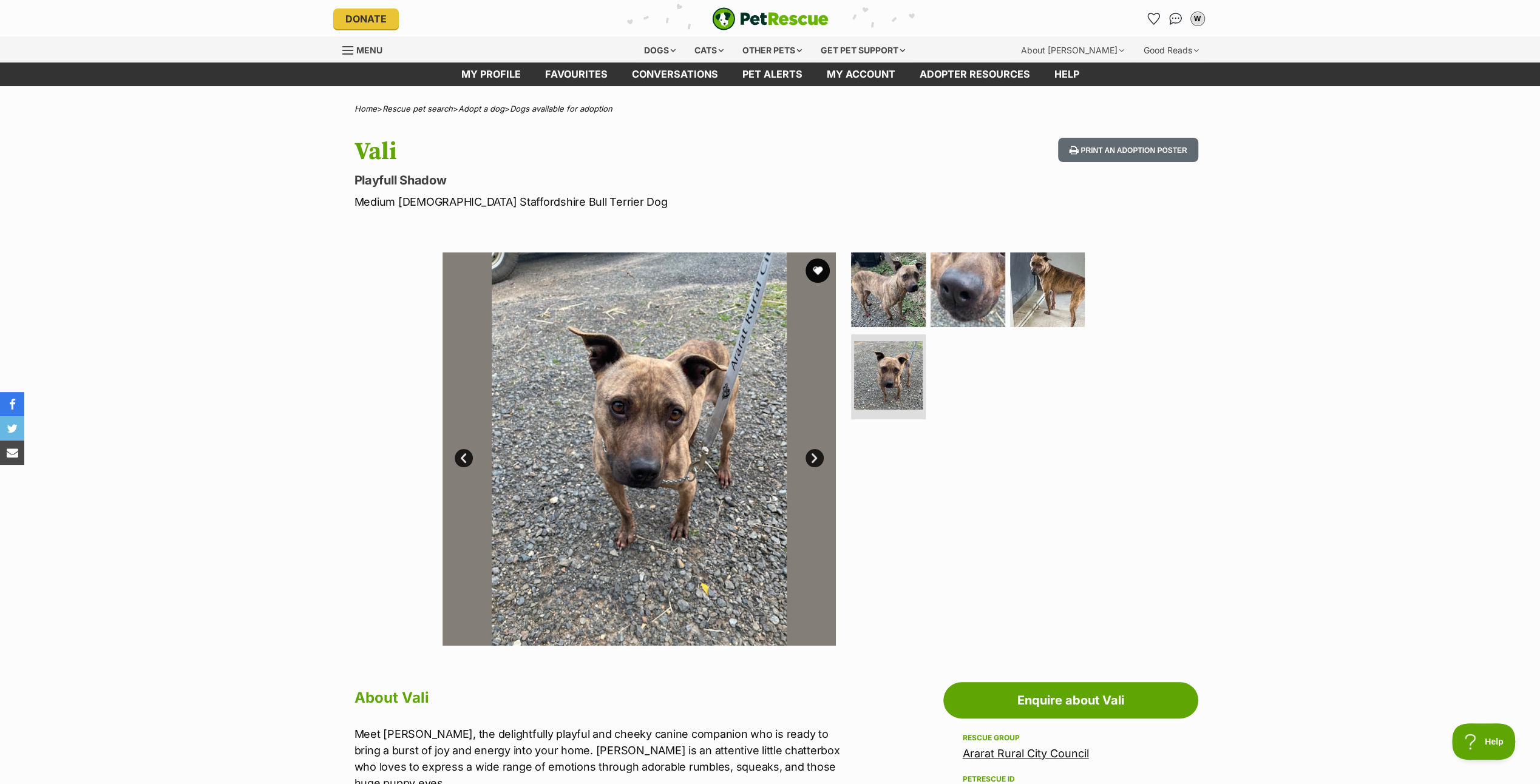
click at [806, 453] on link "Next" at bounding box center [814, 457] width 18 height 18
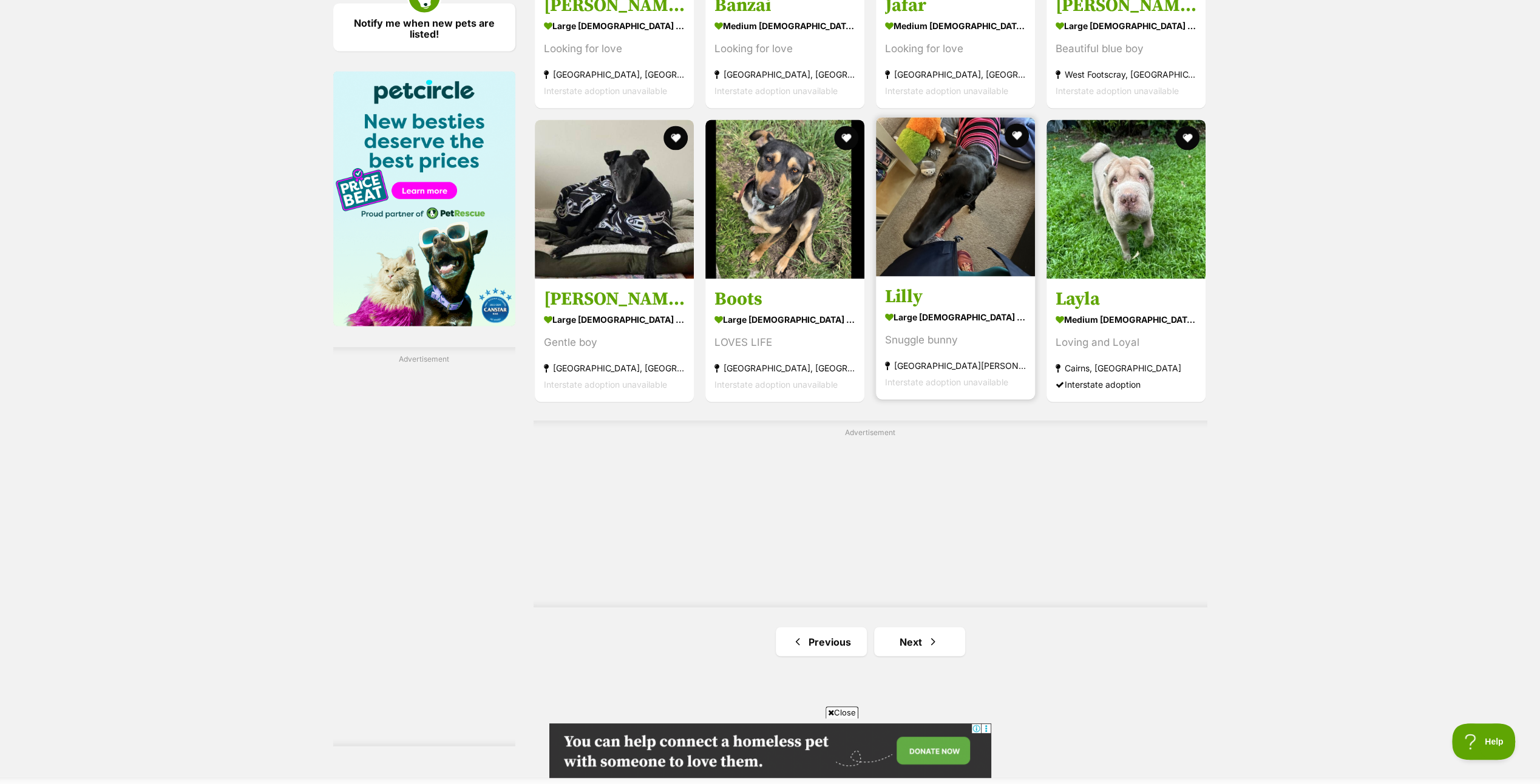
scroll to position [1891, 0]
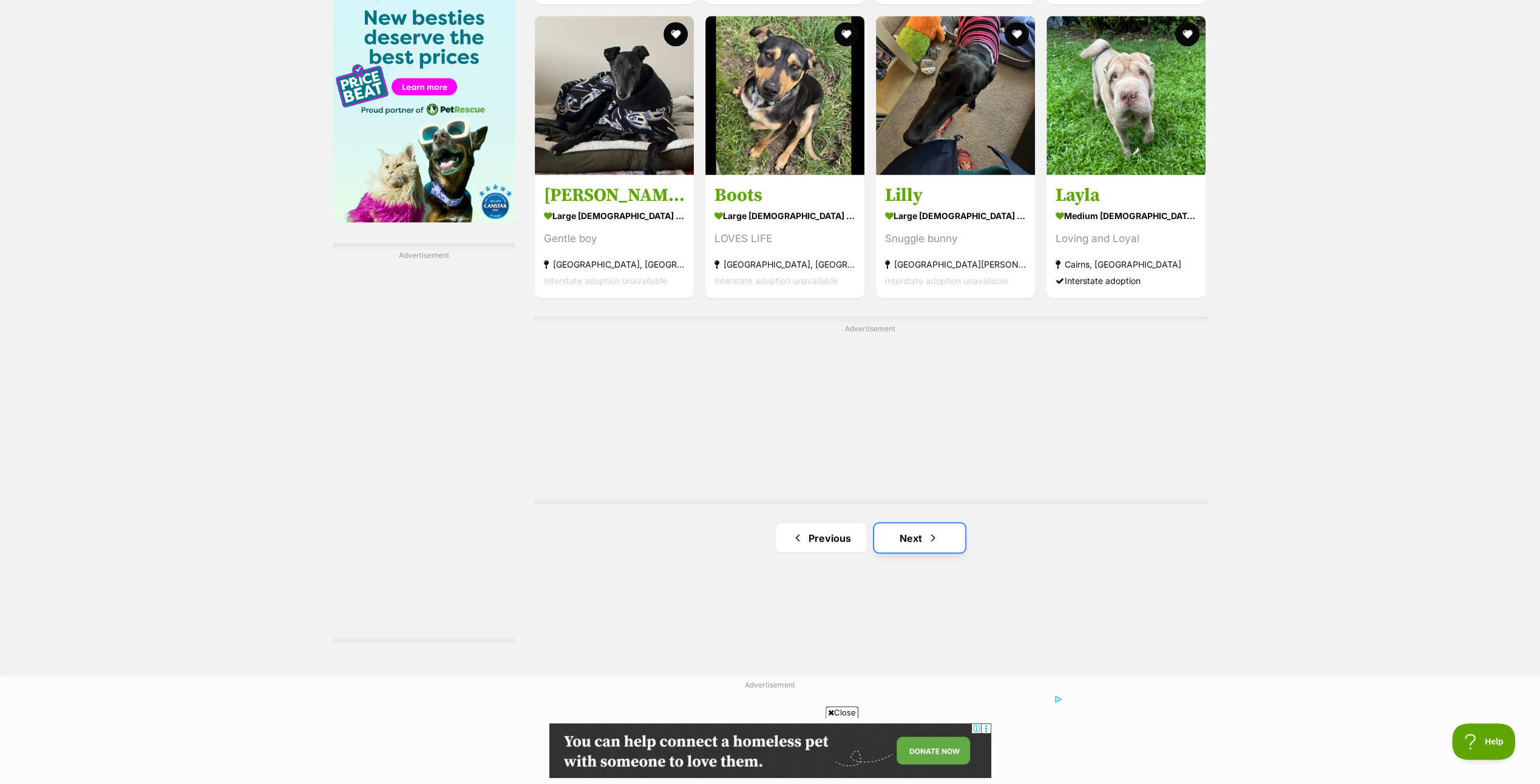
click at [913, 531] on link "Next" at bounding box center [919, 537] width 91 height 29
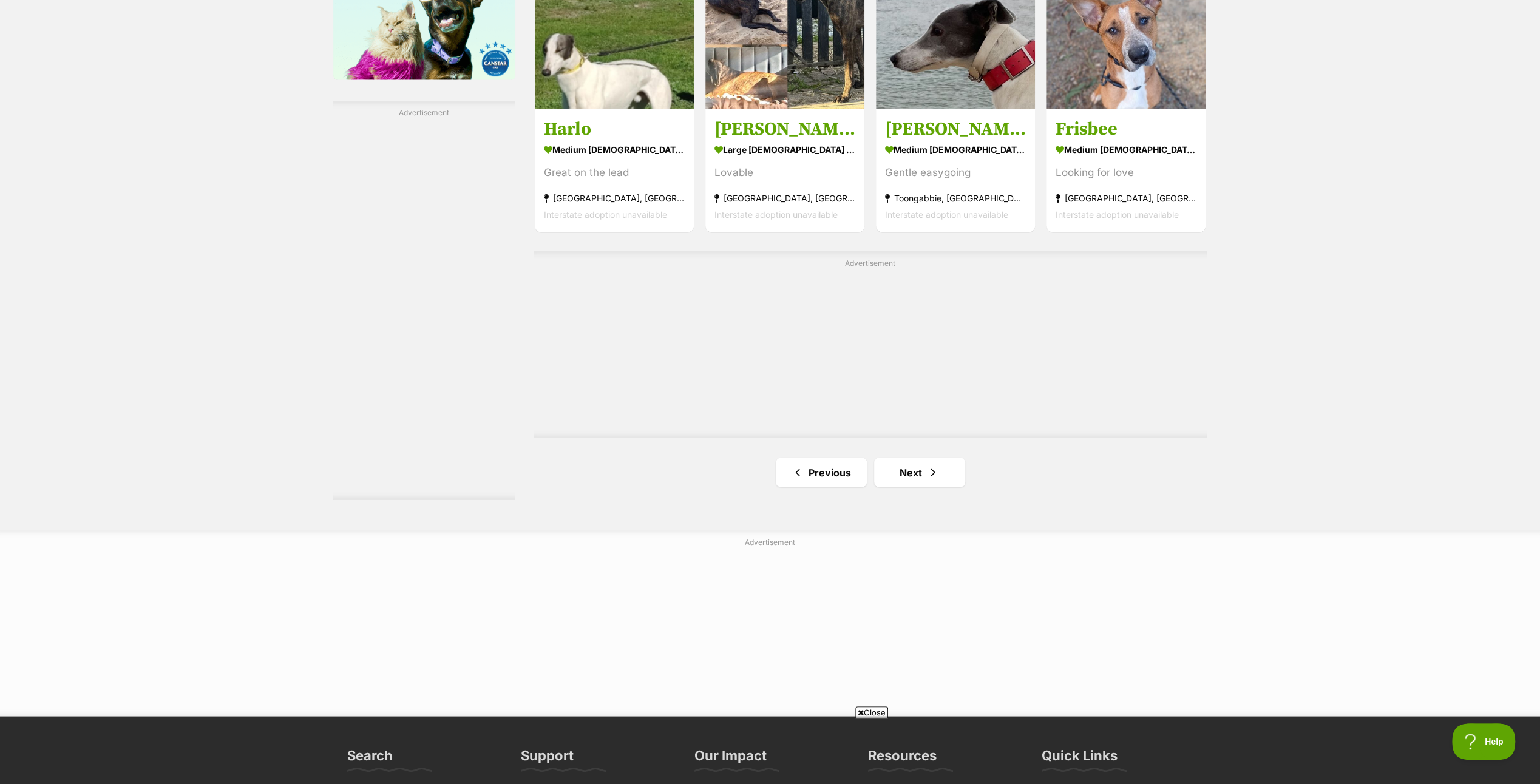
scroll to position [2123, 0]
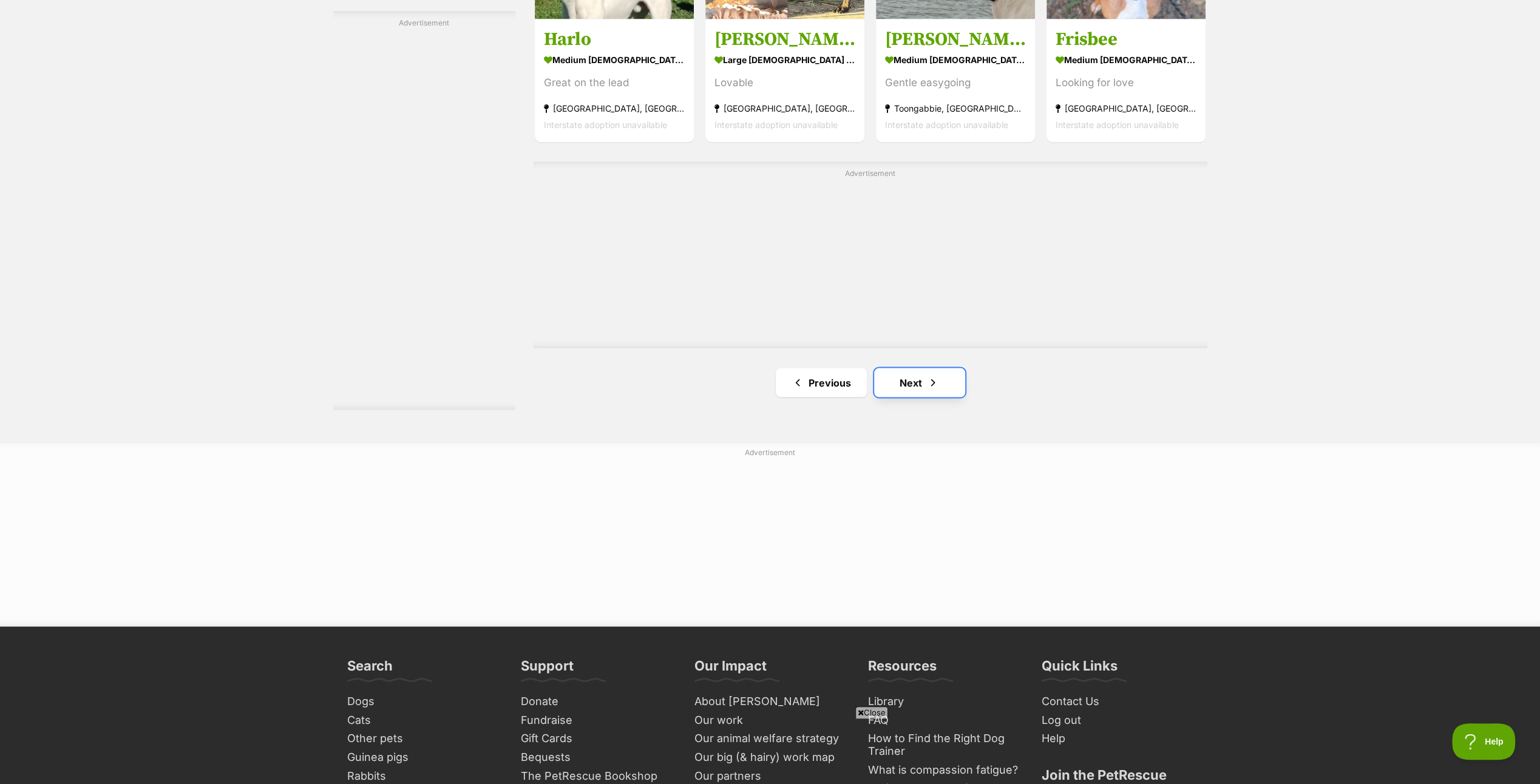
click at [923, 380] on link "Next" at bounding box center [919, 383] width 91 height 29
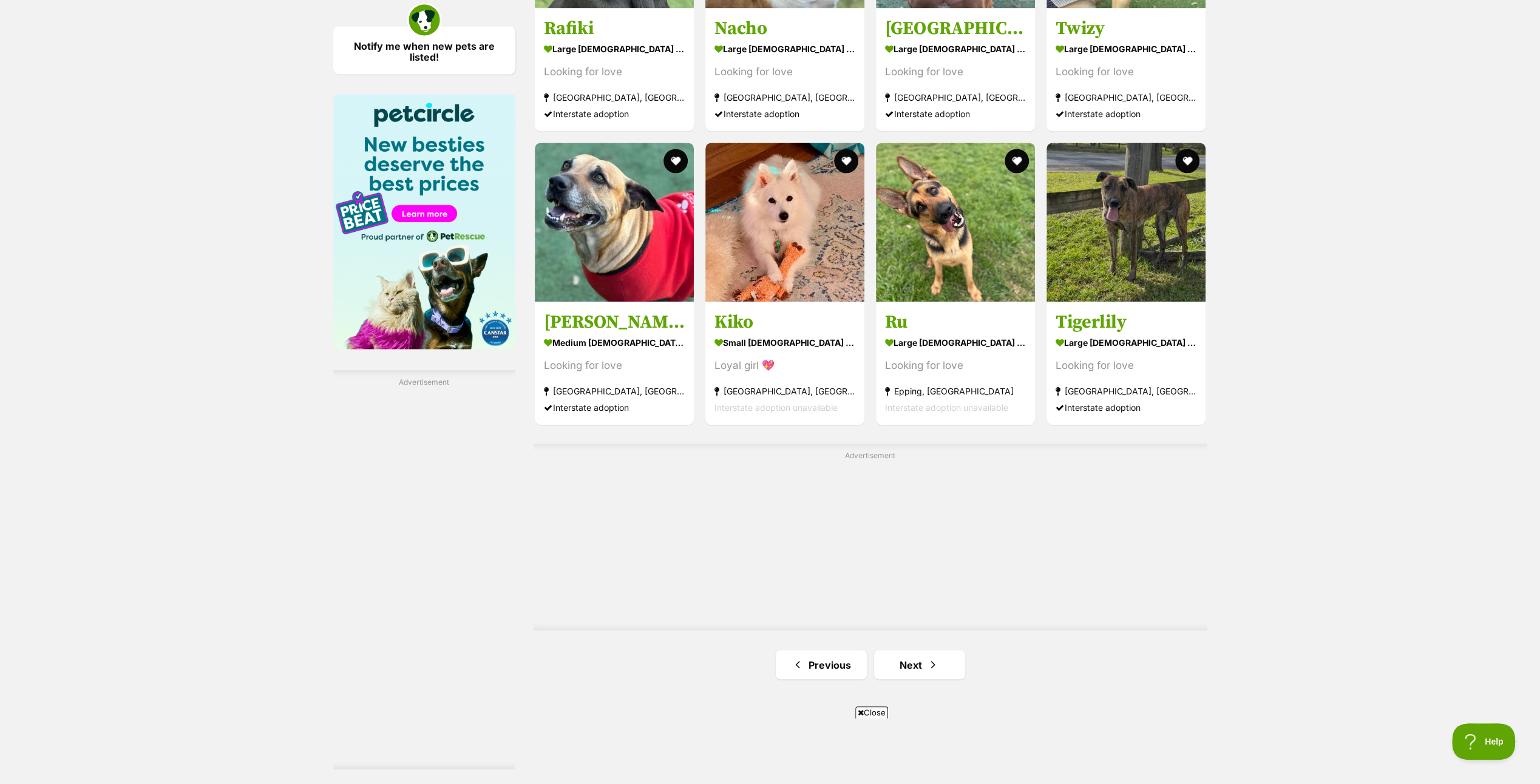
scroll to position [1820, 0]
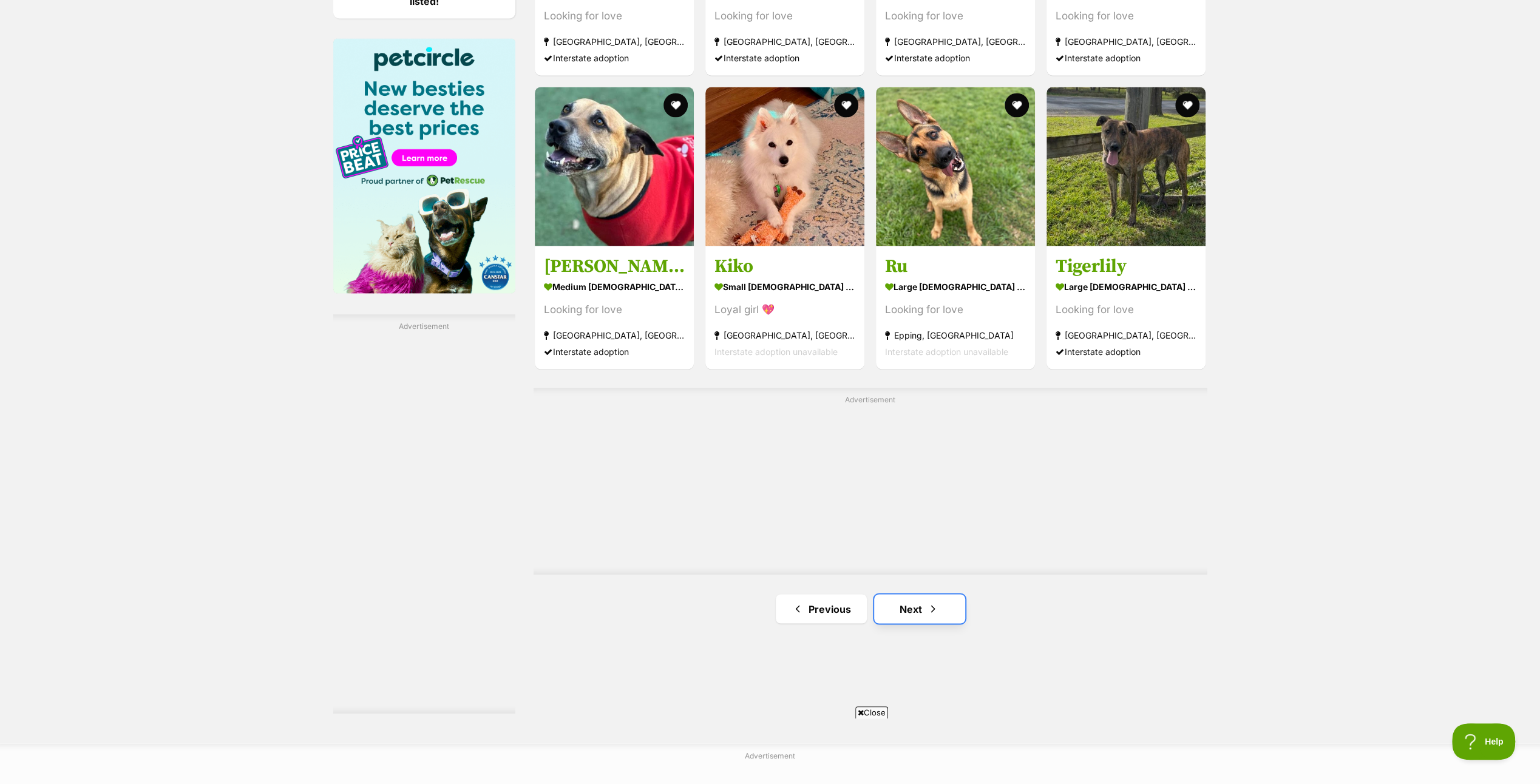
click at [905, 609] on link "Next" at bounding box center [919, 609] width 91 height 29
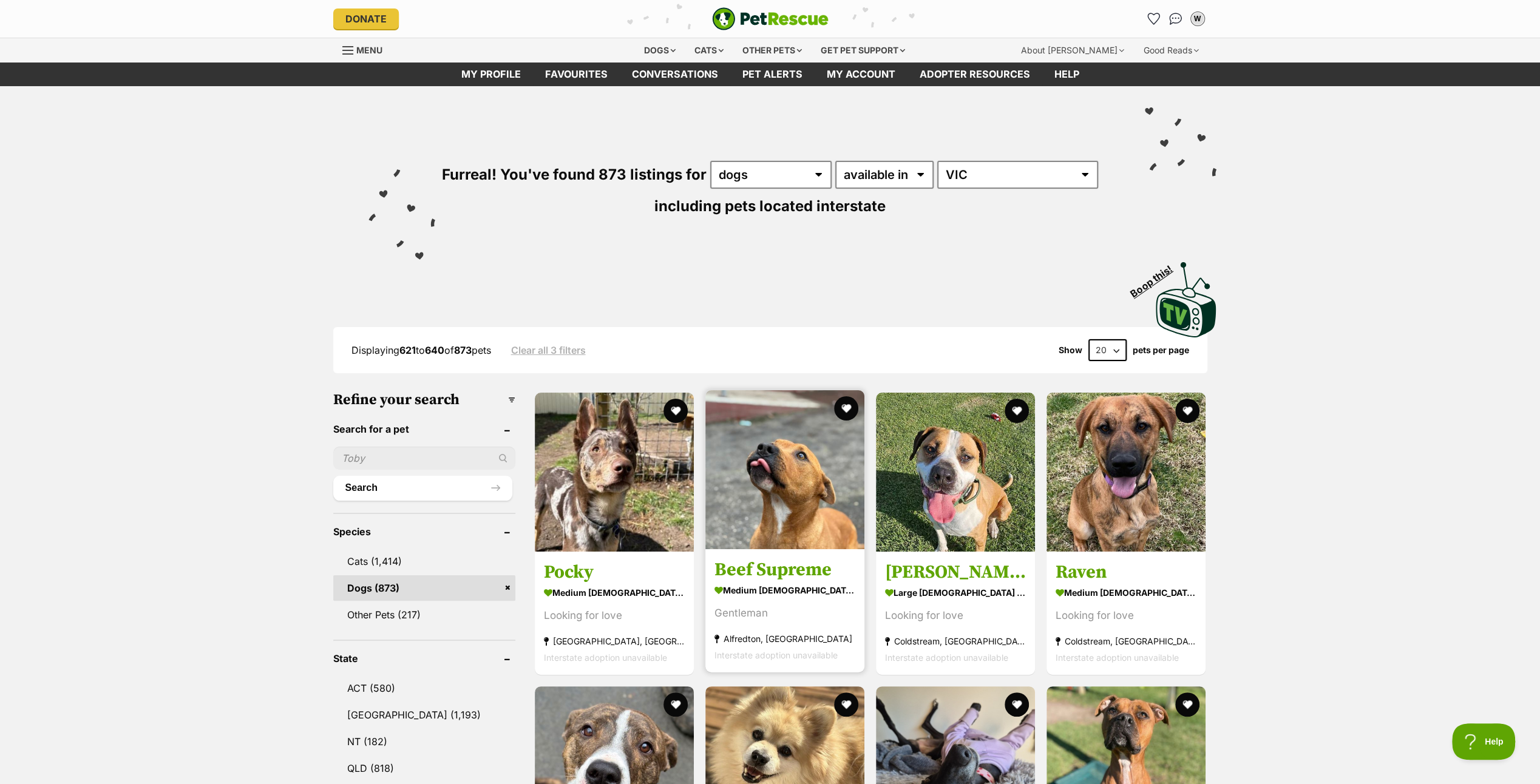
click at [783, 457] on img at bounding box center [784, 469] width 159 height 159
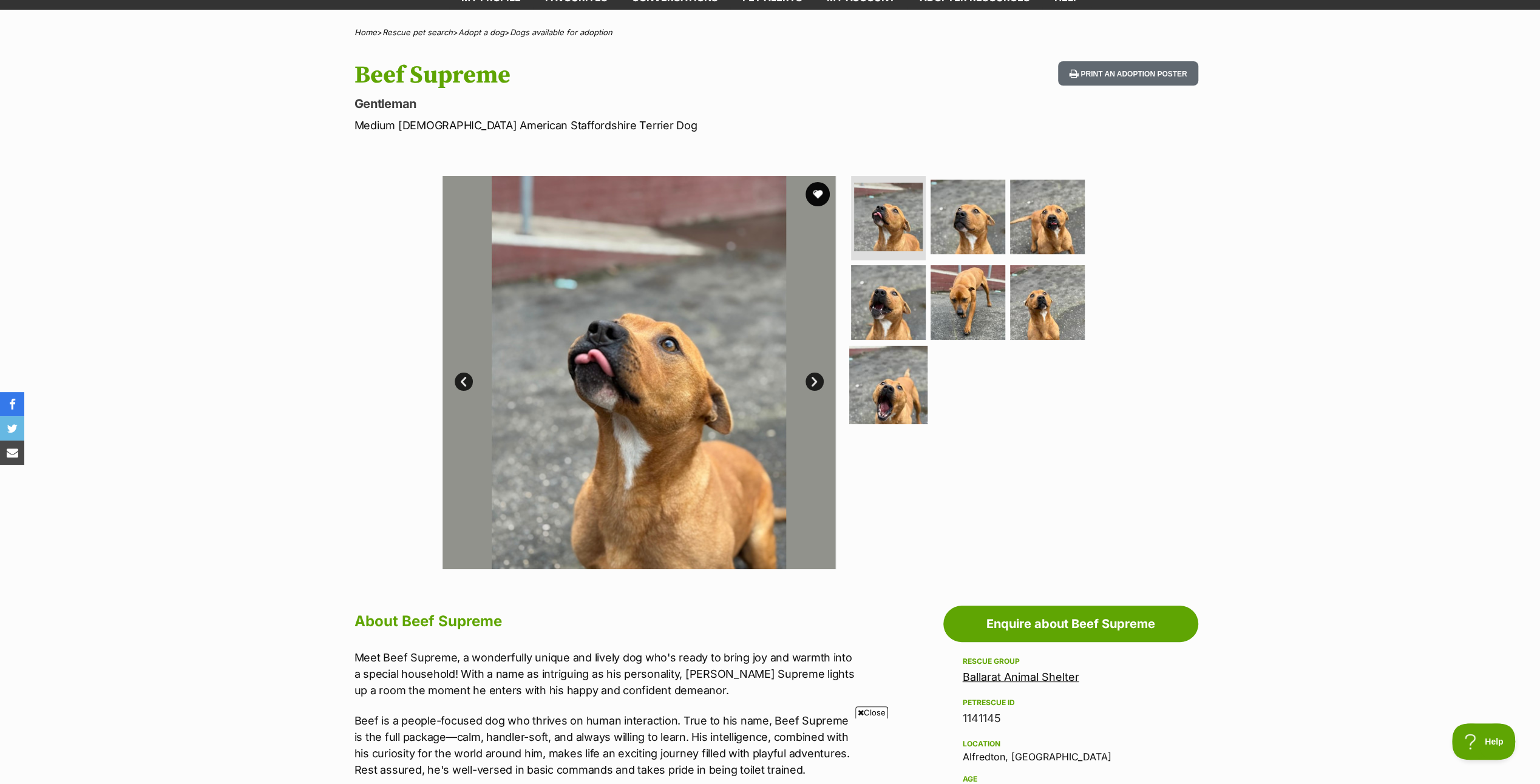
scroll to position [61, 0]
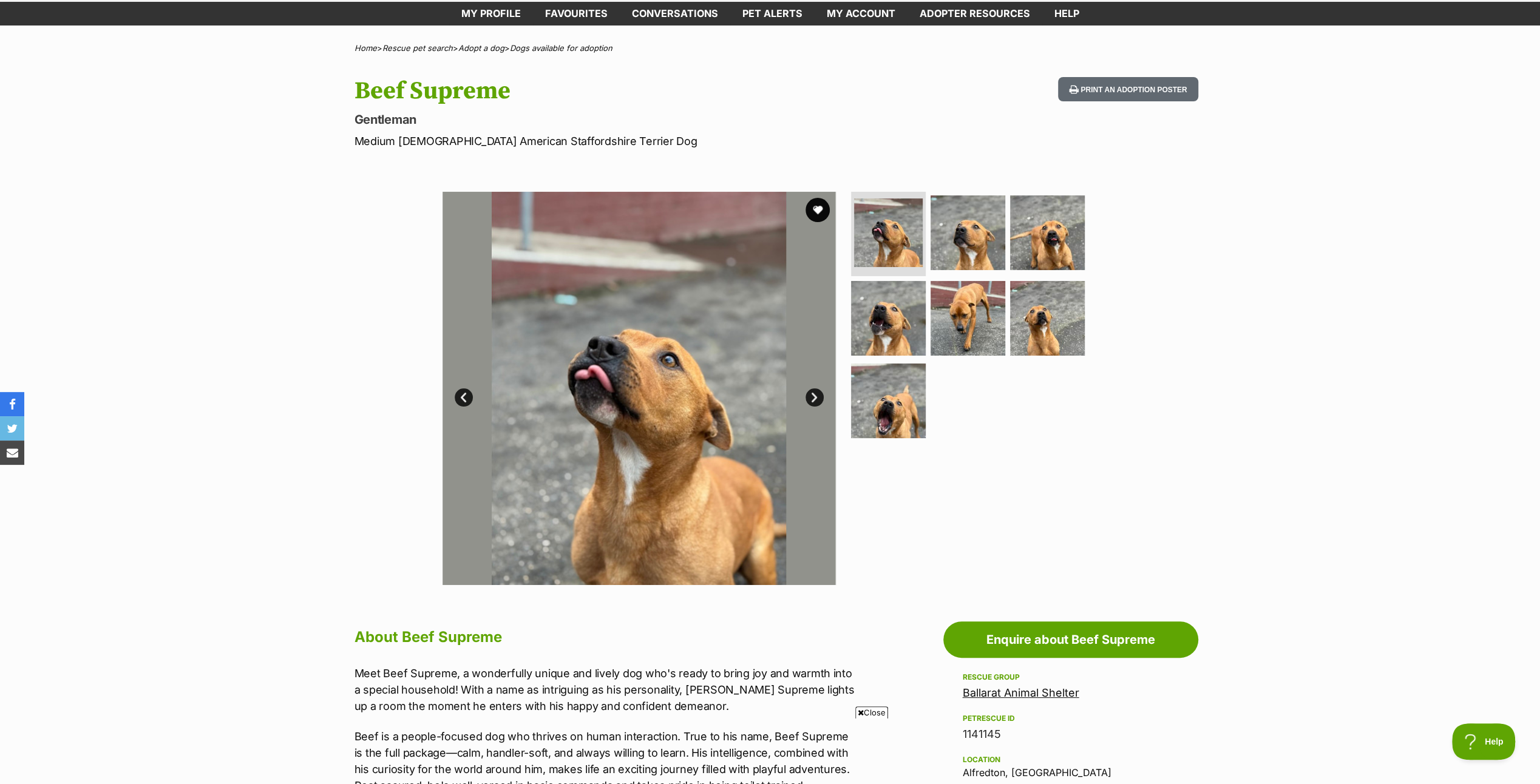
click at [811, 390] on link "Next" at bounding box center [814, 397] width 18 height 18
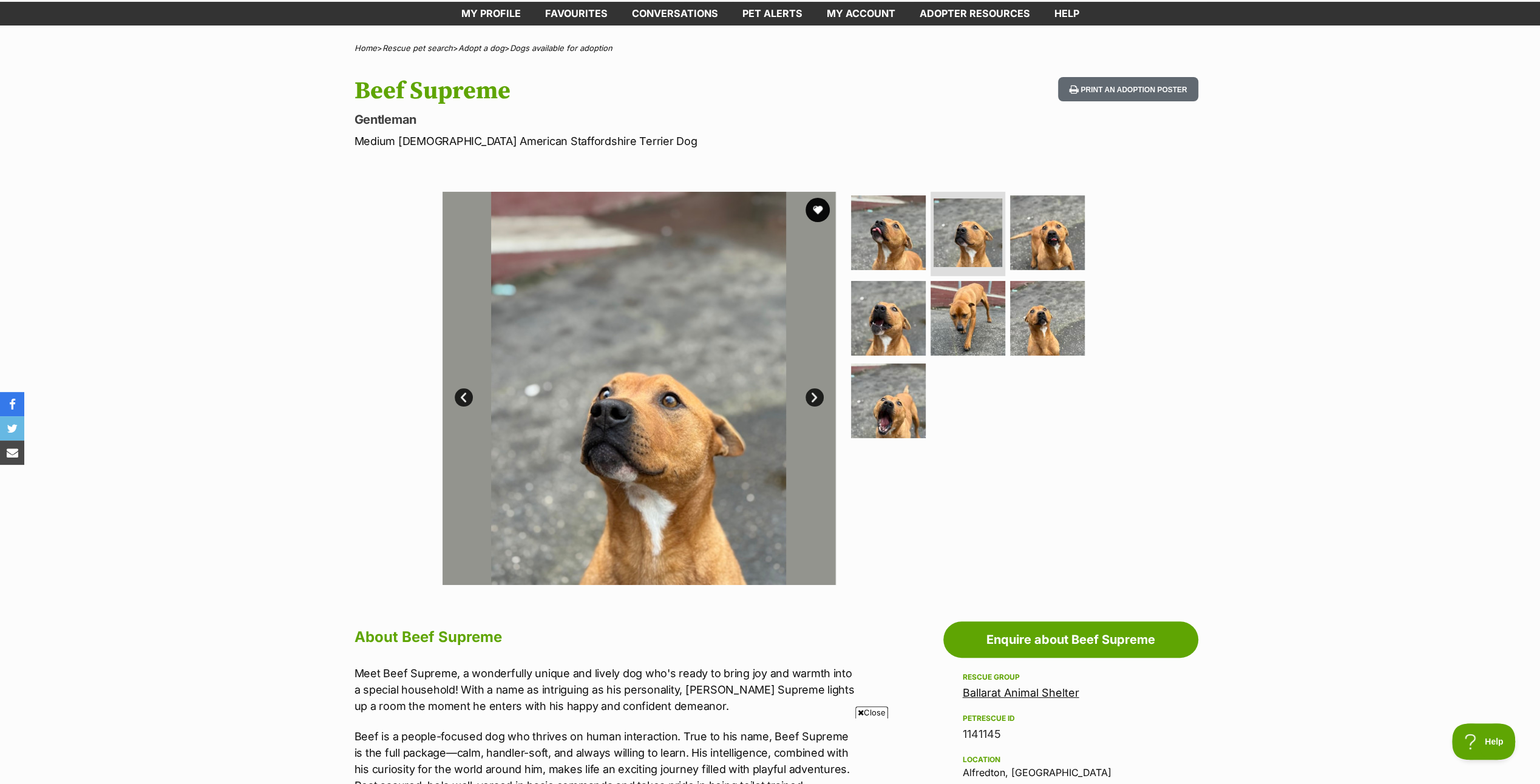
click at [812, 389] on link "Next" at bounding box center [814, 397] width 18 height 18
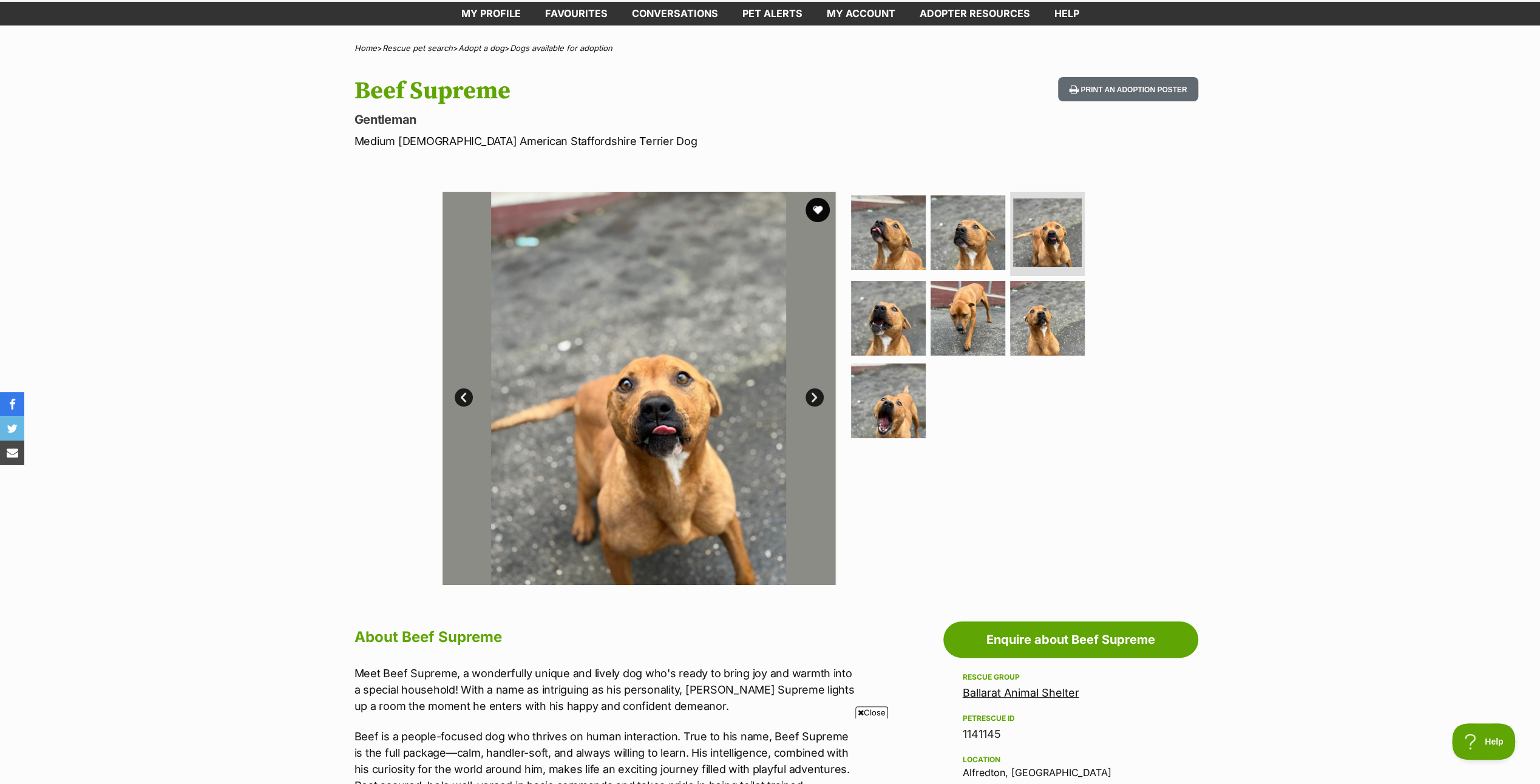
click at [812, 389] on link "Next" at bounding box center [814, 397] width 18 height 18
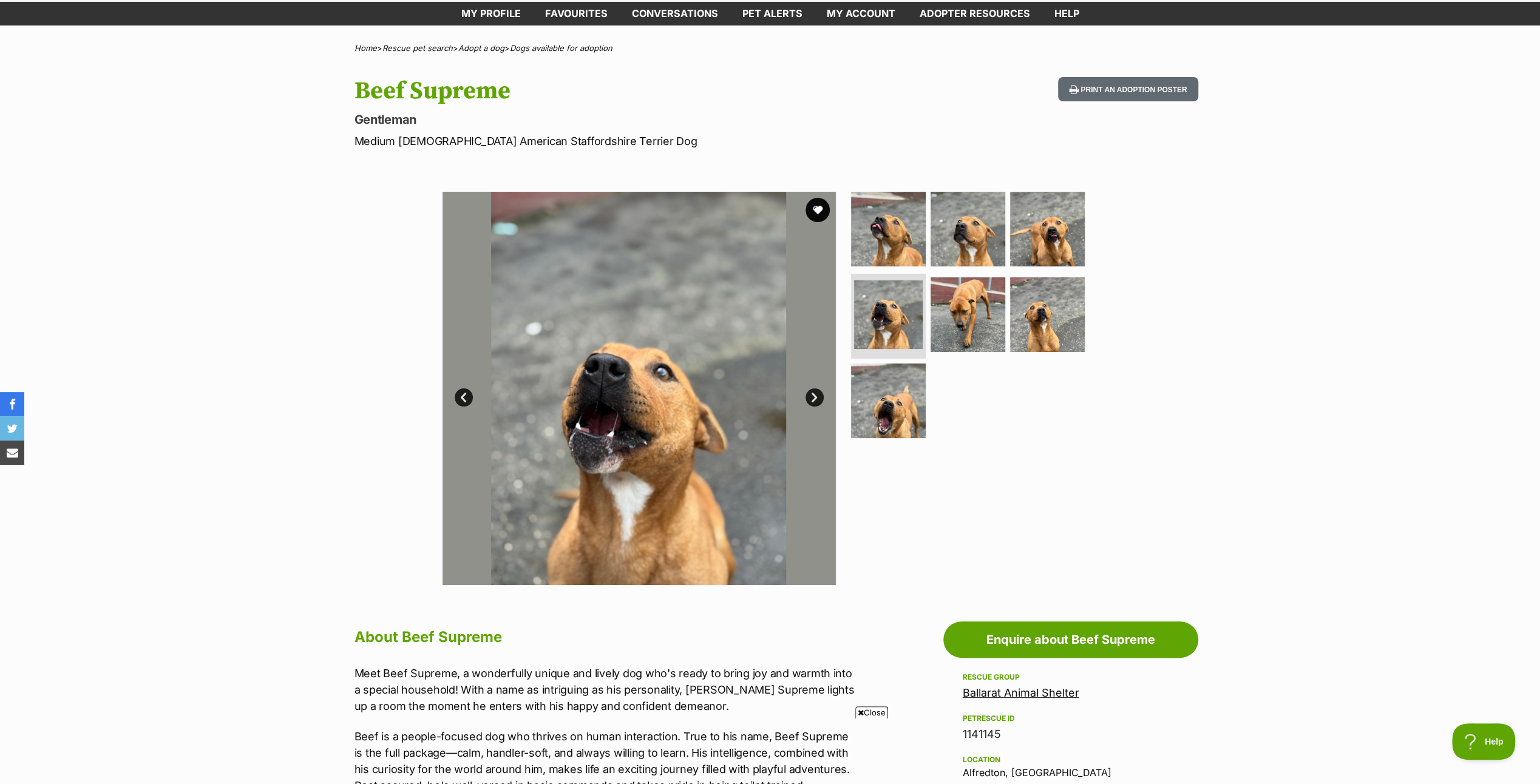
click at [812, 389] on link "Next" at bounding box center [814, 397] width 18 height 18
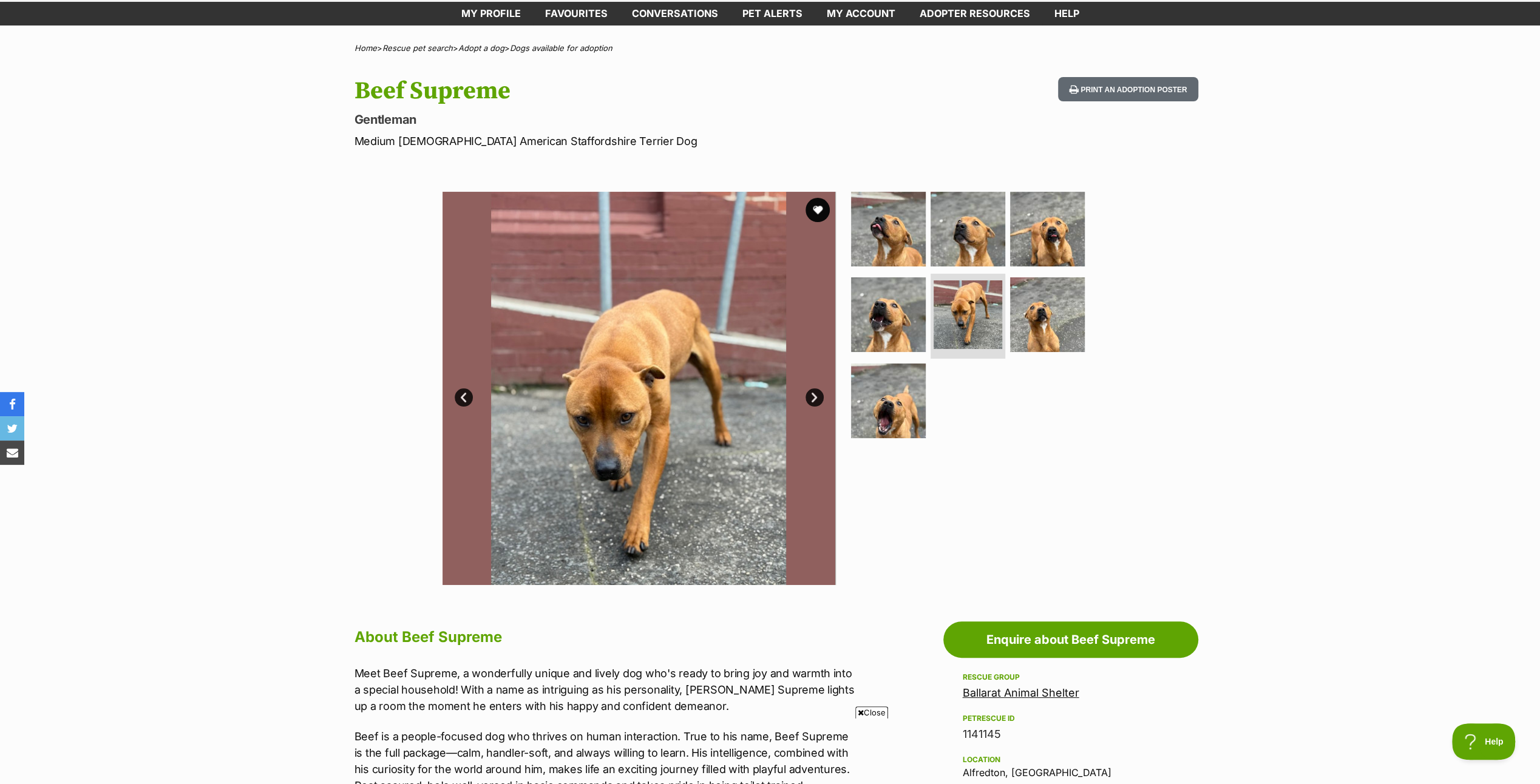
click at [813, 391] on link "Next" at bounding box center [814, 397] width 18 height 18
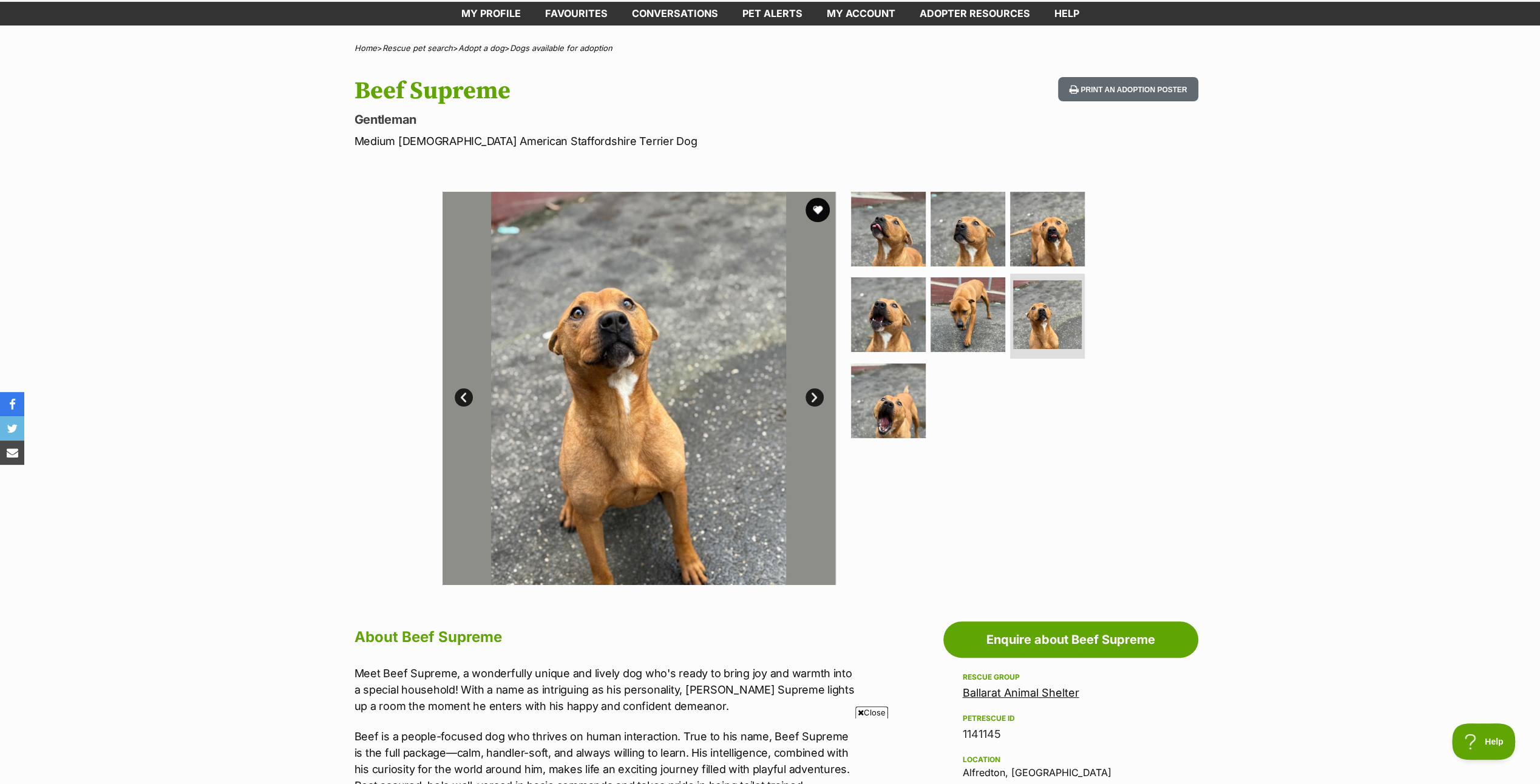
click at [813, 392] on link "Next" at bounding box center [814, 397] width 18 height 18
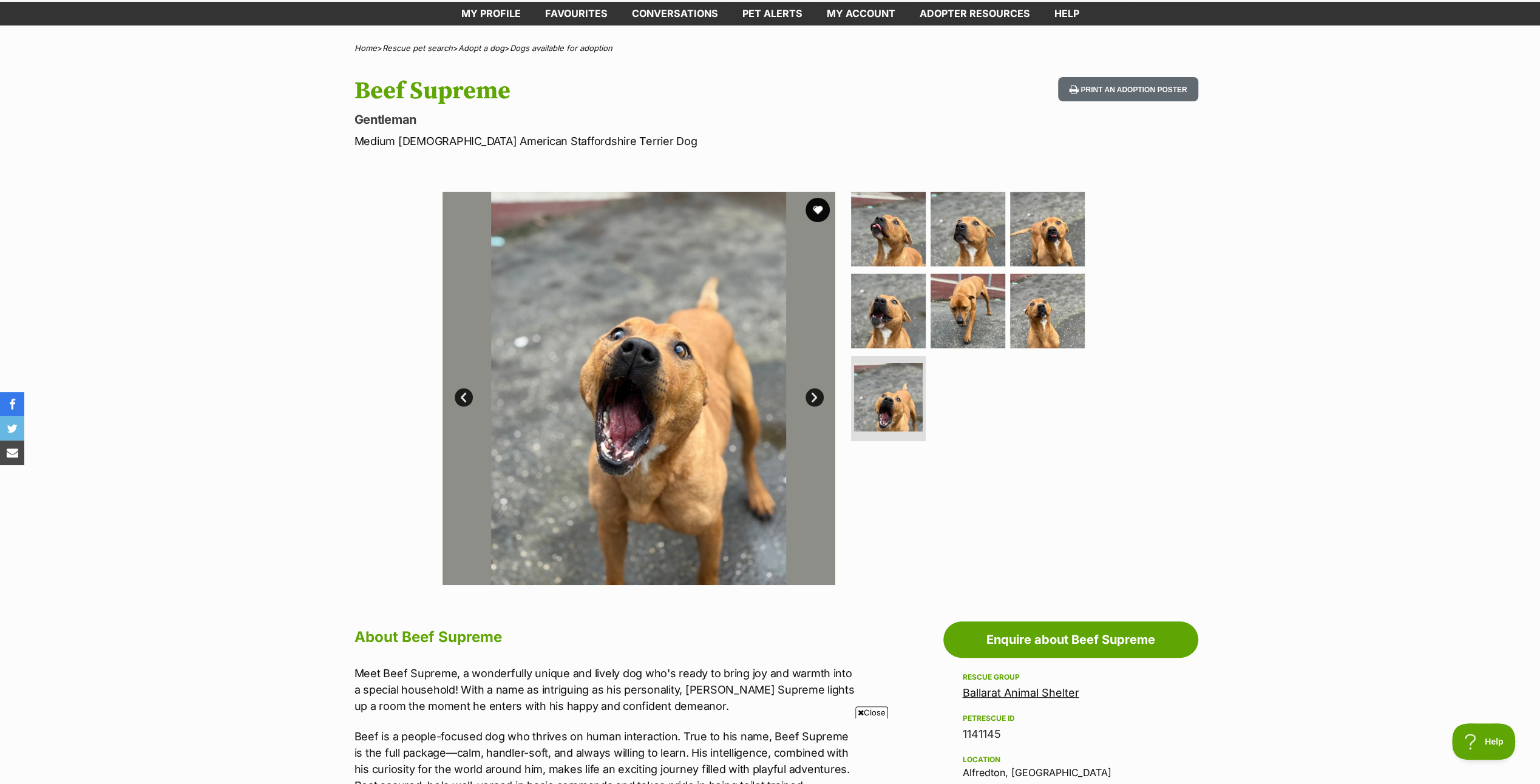
click at [813, 392] on link "Next" at bounding box center [814, 397] width 18 height 18
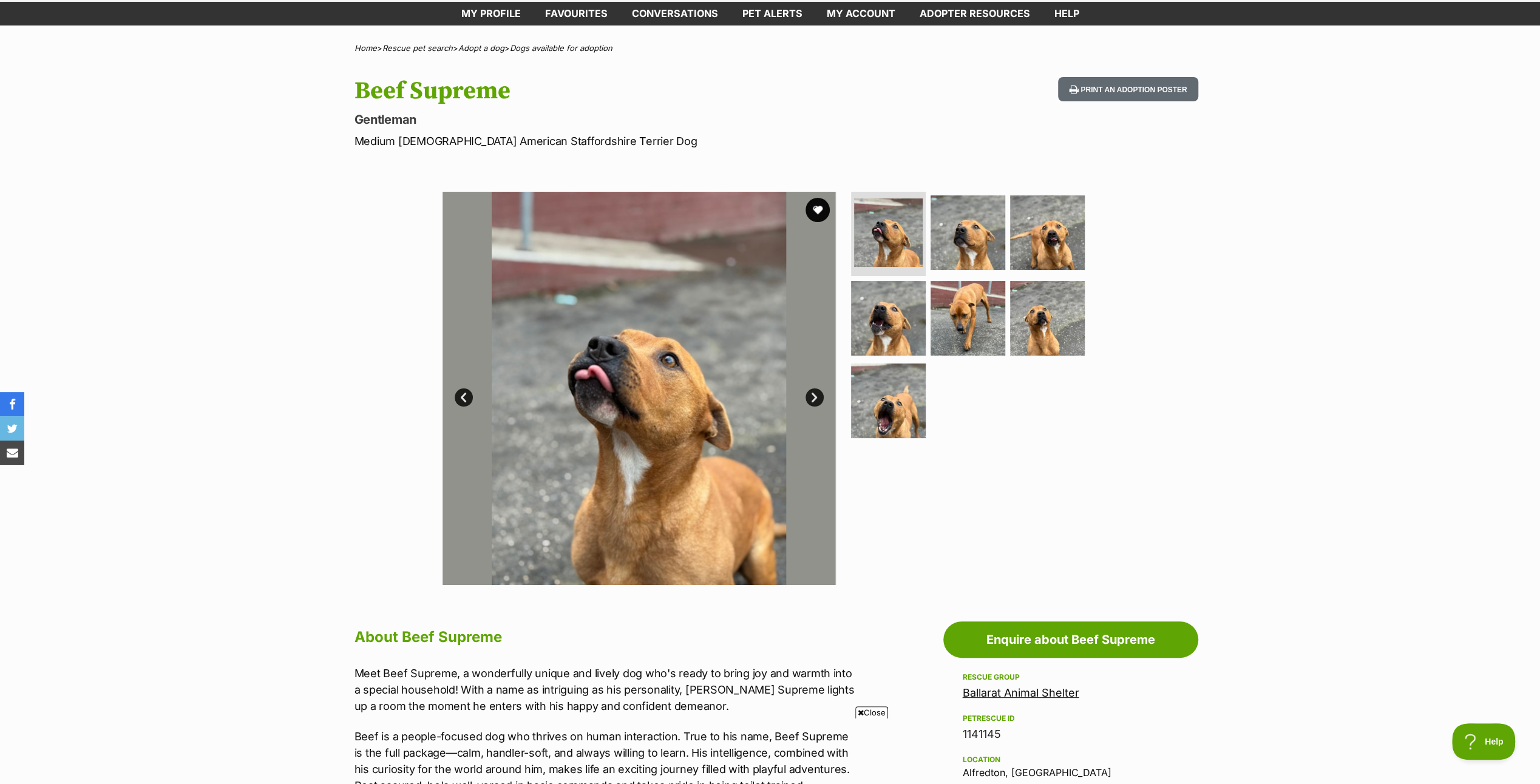
click at [813, 392] on link "Next" at bounding box center [814, 397] width 18 height 18
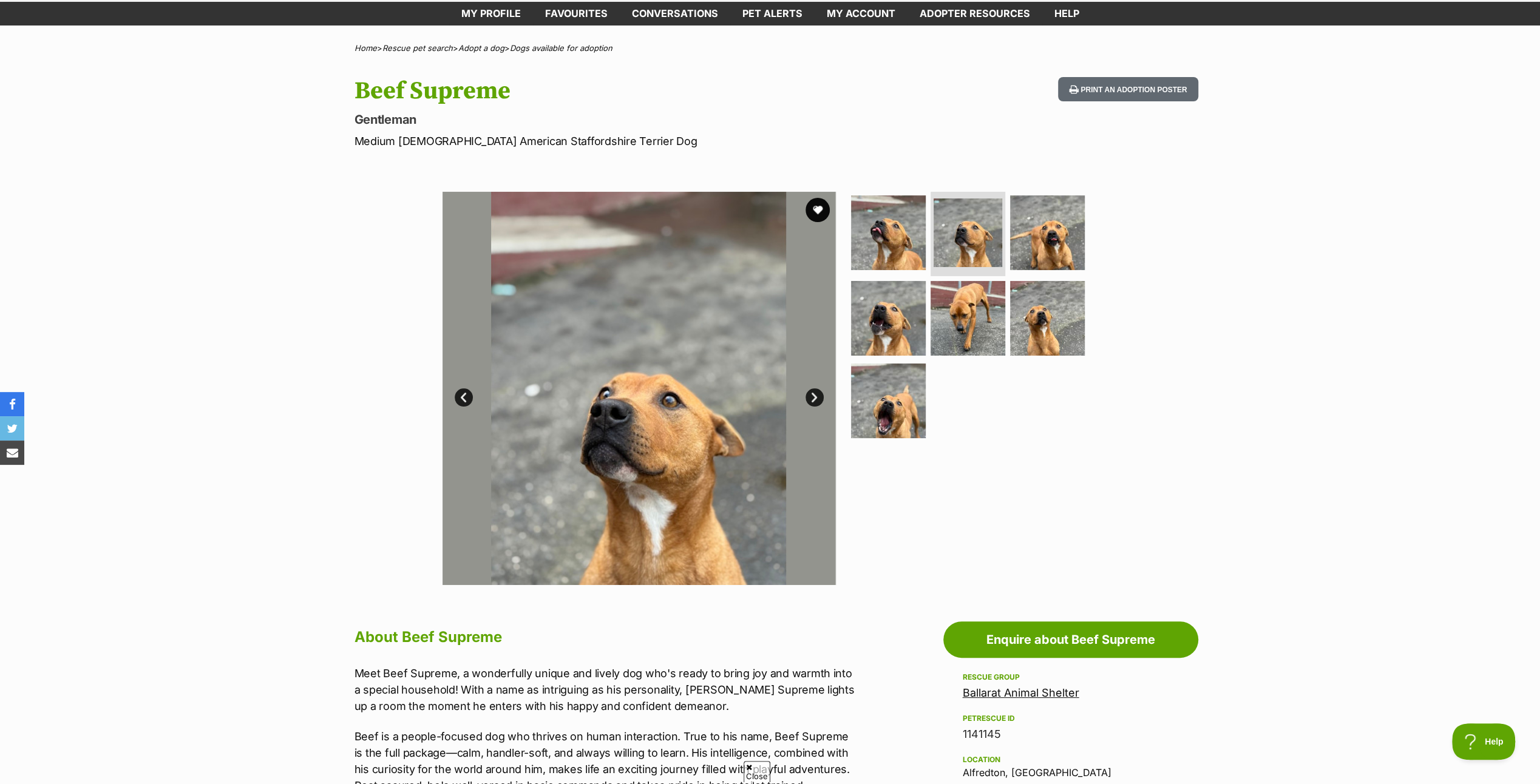
scroll to position [0, 0]
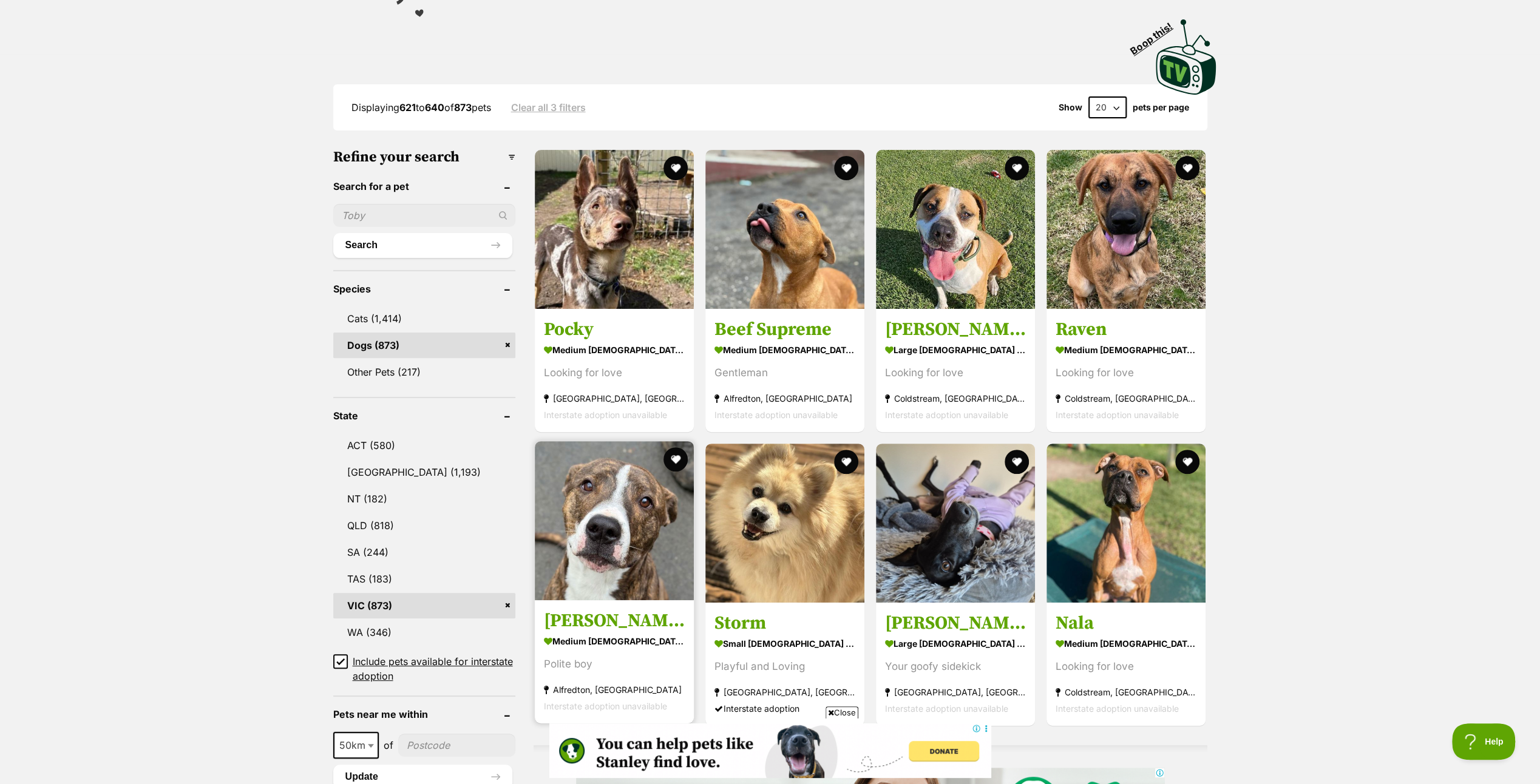
click at [598, 519] on img at bounding box center [614, 520] width 159 height 159
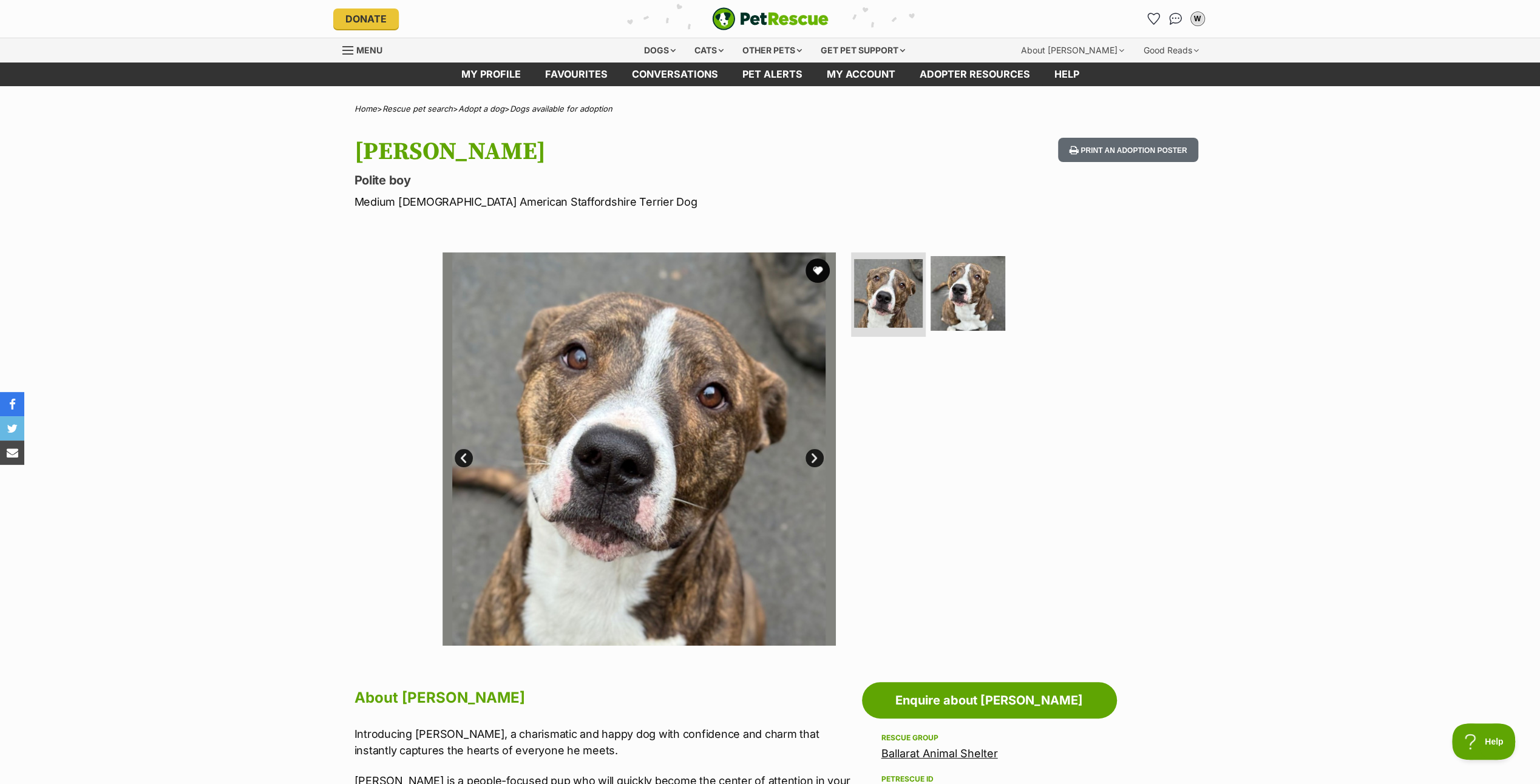
click at [810, 454] on link "Next" at bounding box center [814, 457] width 18 height 18
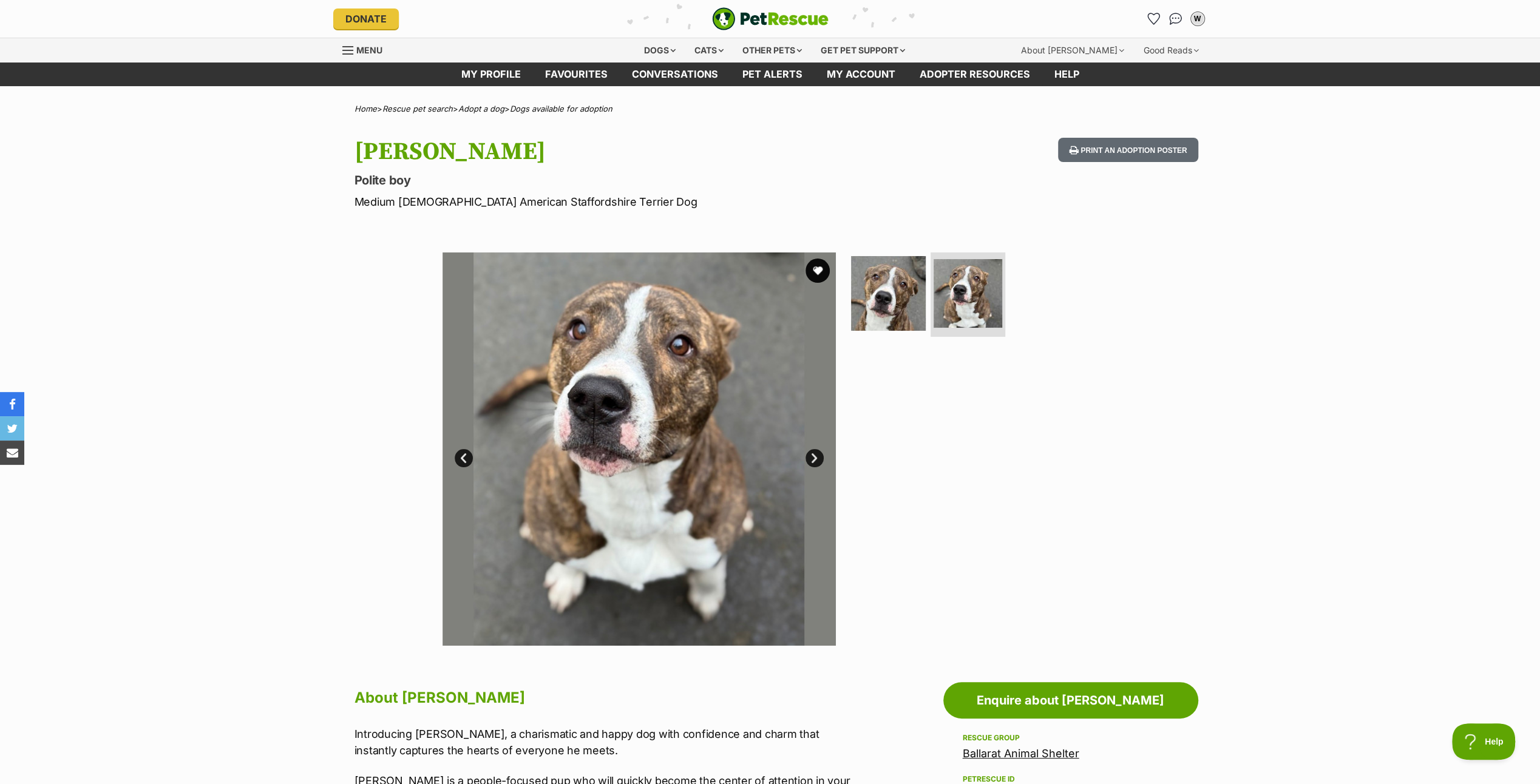
click at [810, 454] on link "Next" at bounding box center [814, 457] width 18 height 18
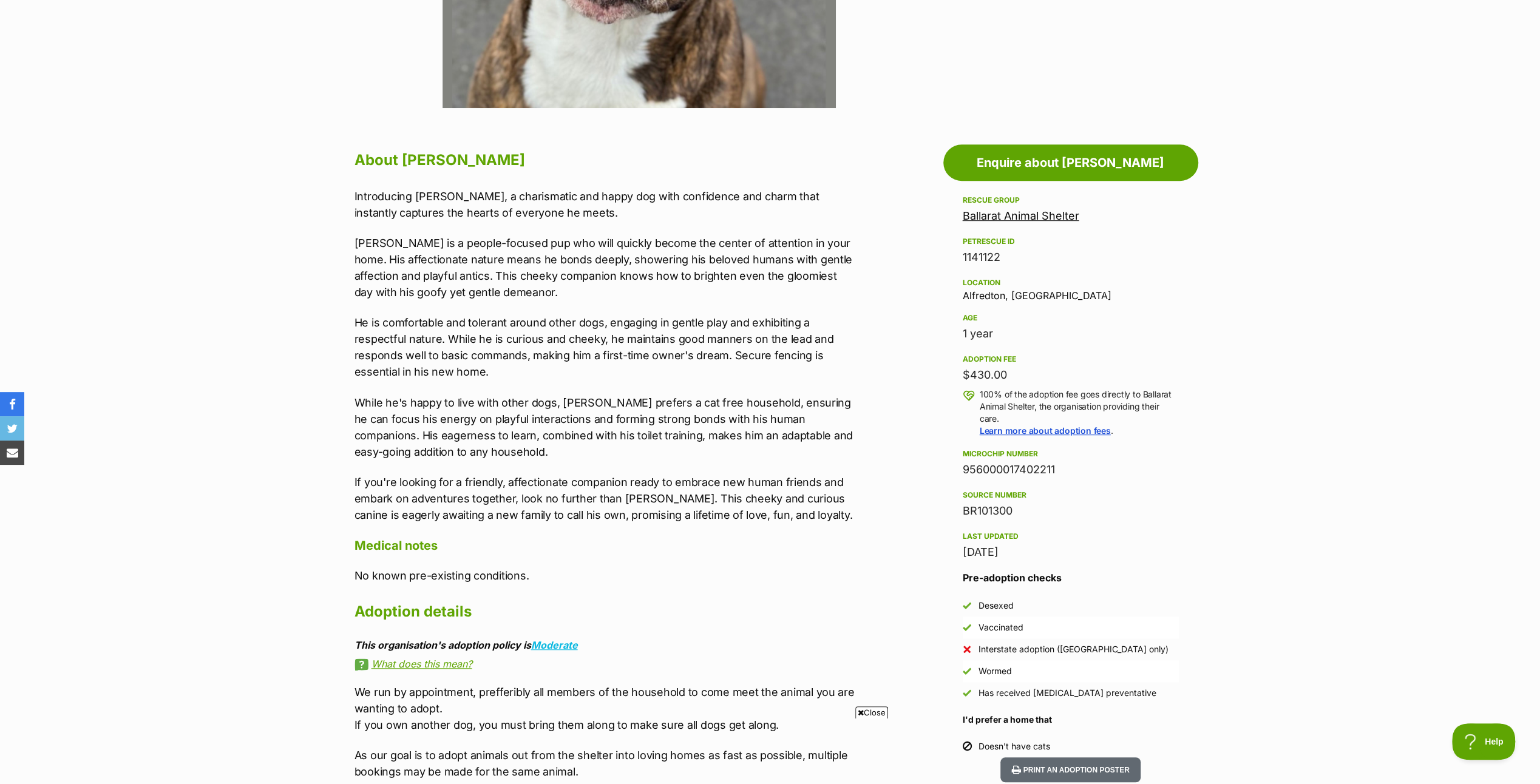
scroll to position [607, 0]
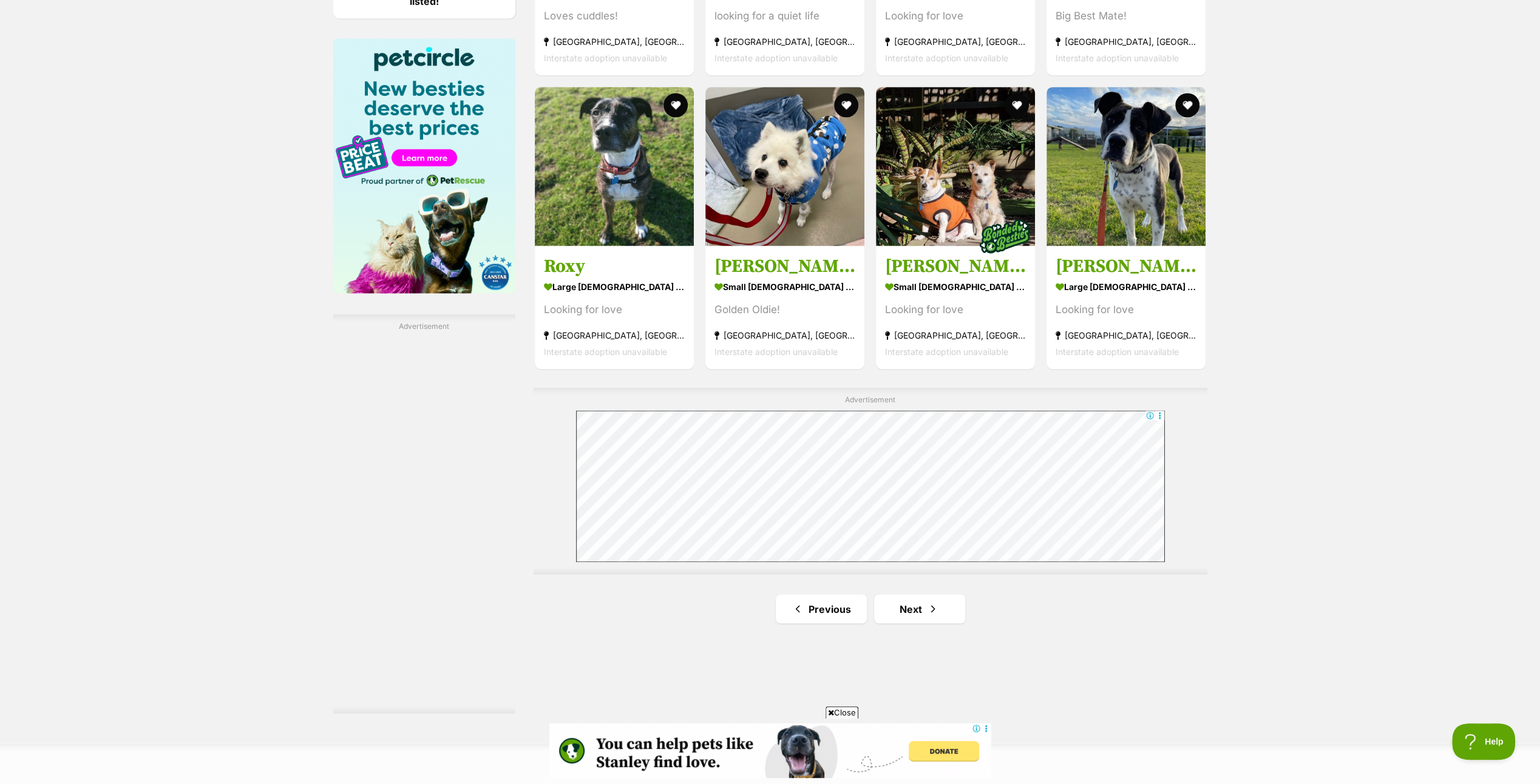
scroll to position [1881, 0]
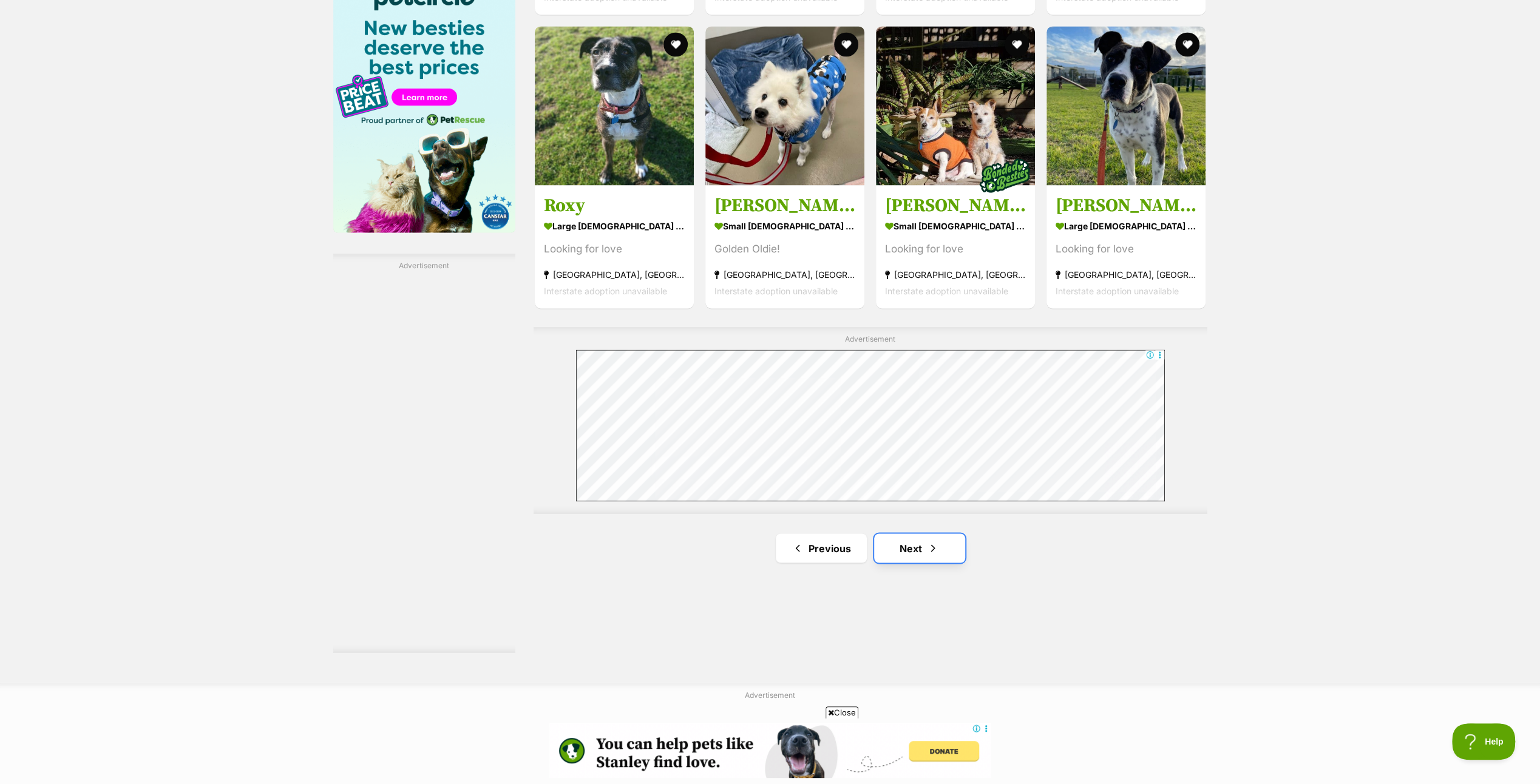
click at [922, 547] on link "Next" at bounding box center [919, 548] width 91 height 29
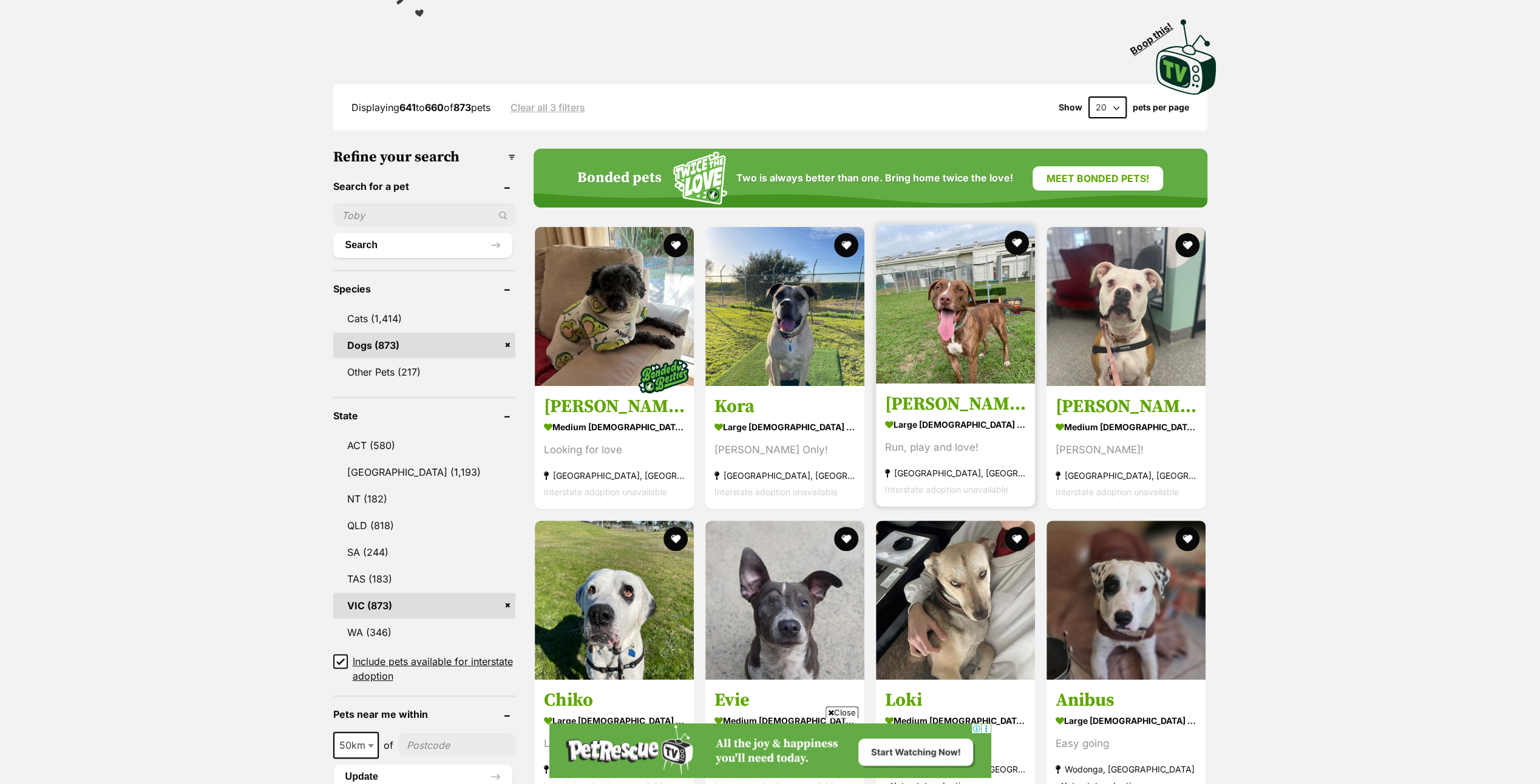
click at [944, 315] on img at bounding box center [954, 303] width 159 height 159
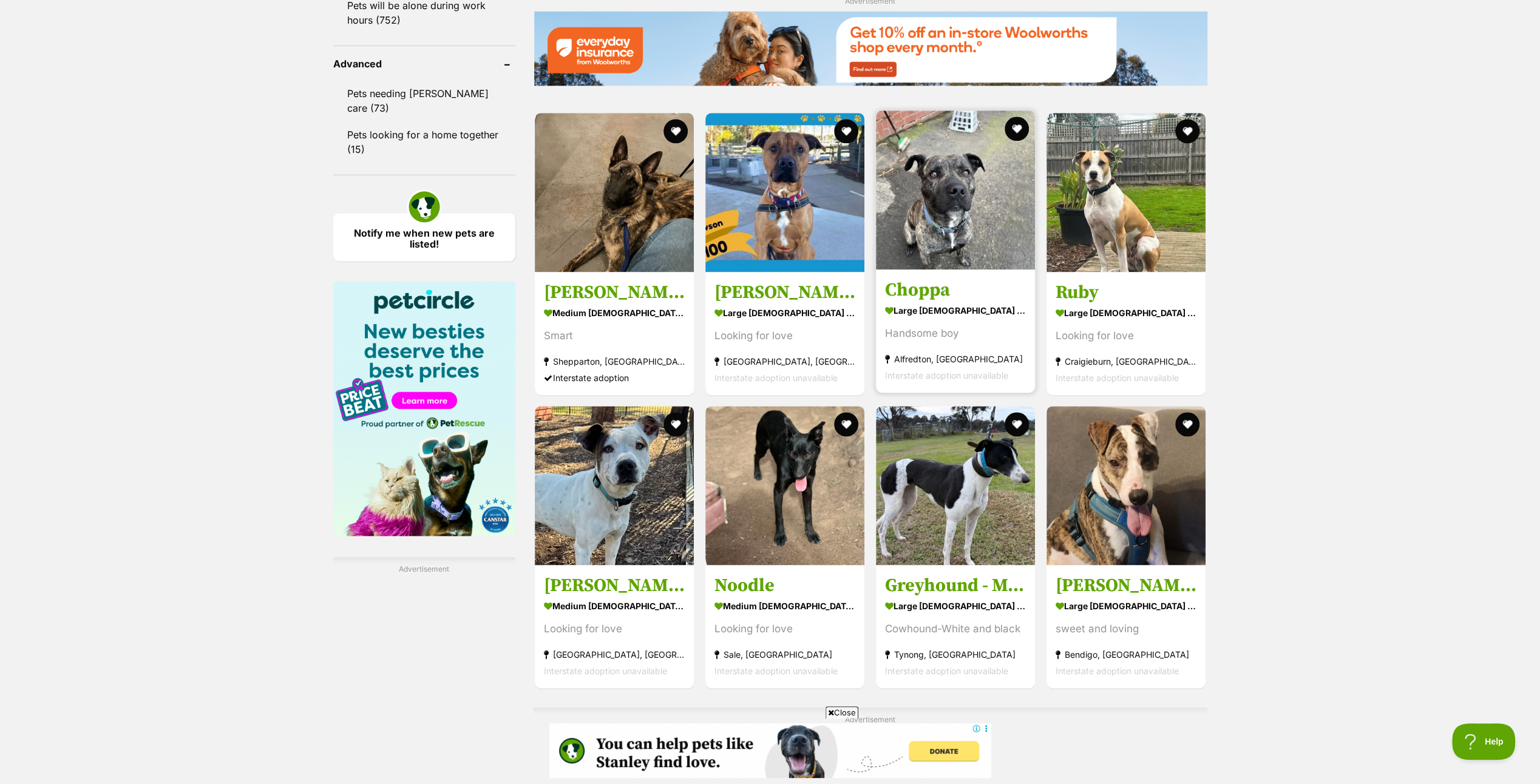
scroll to position [1881, 0]
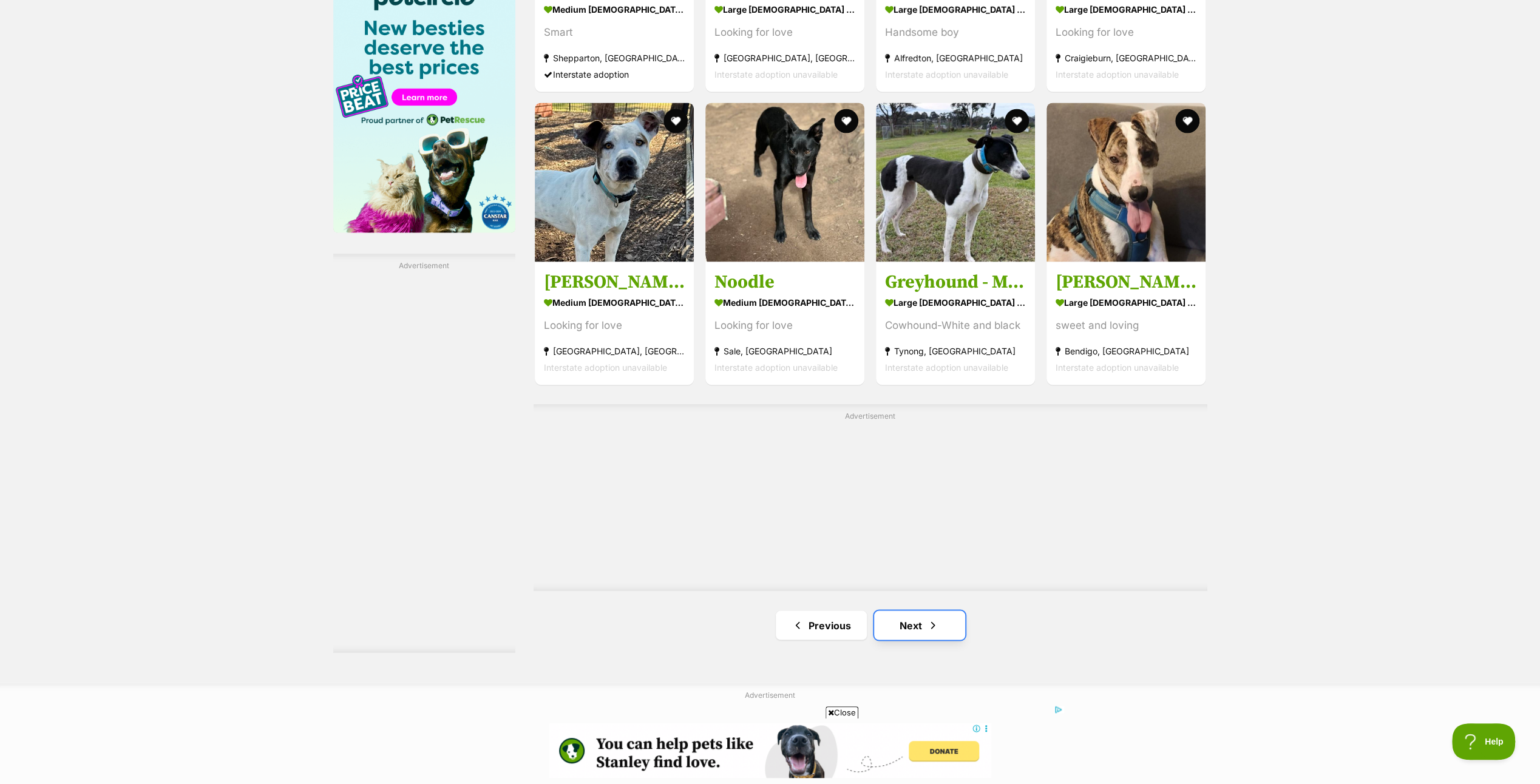
click at [923, 620] on link "Next" at bounding box center [919, 625] width 91 height 29
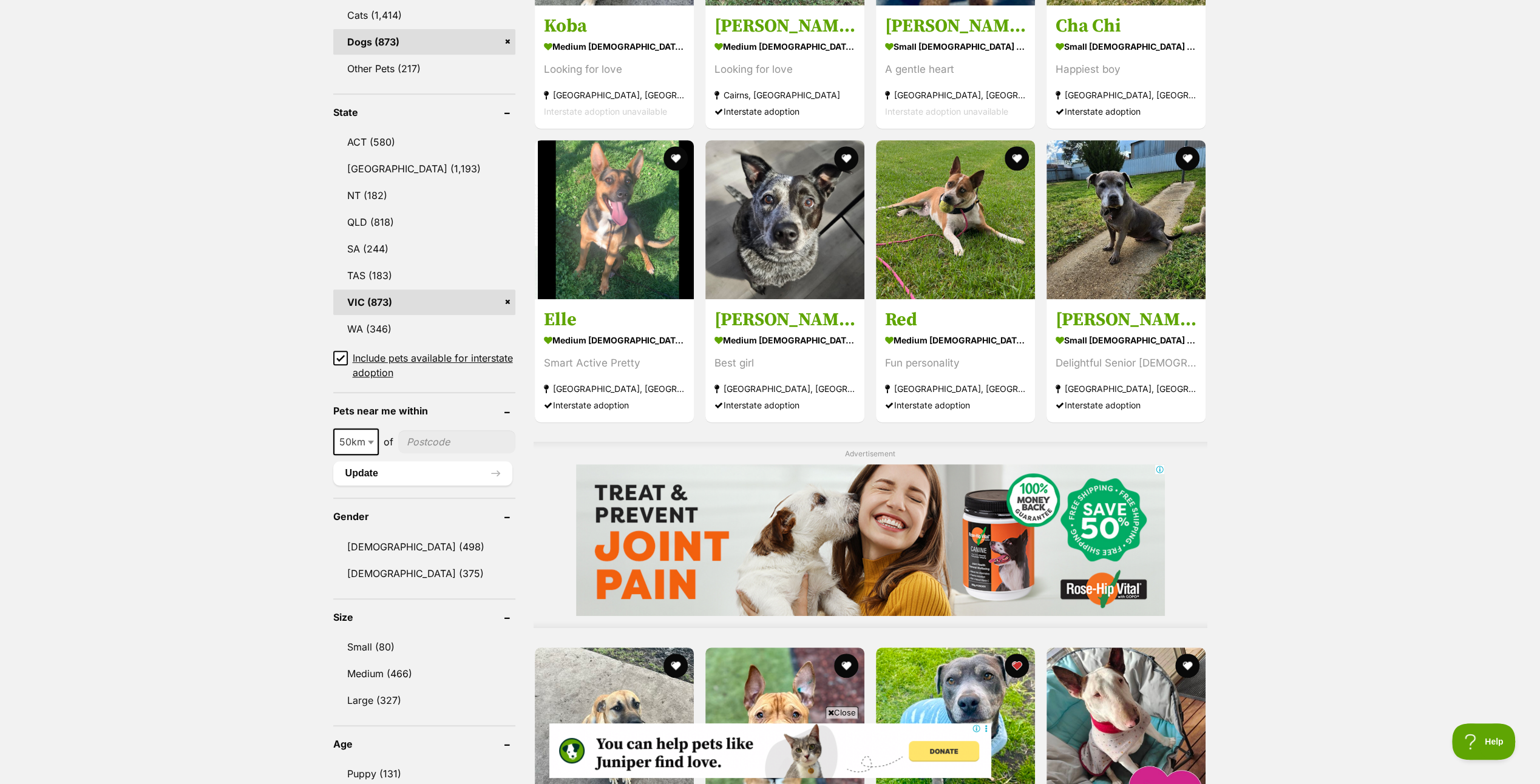
scroll to position [728, 0]
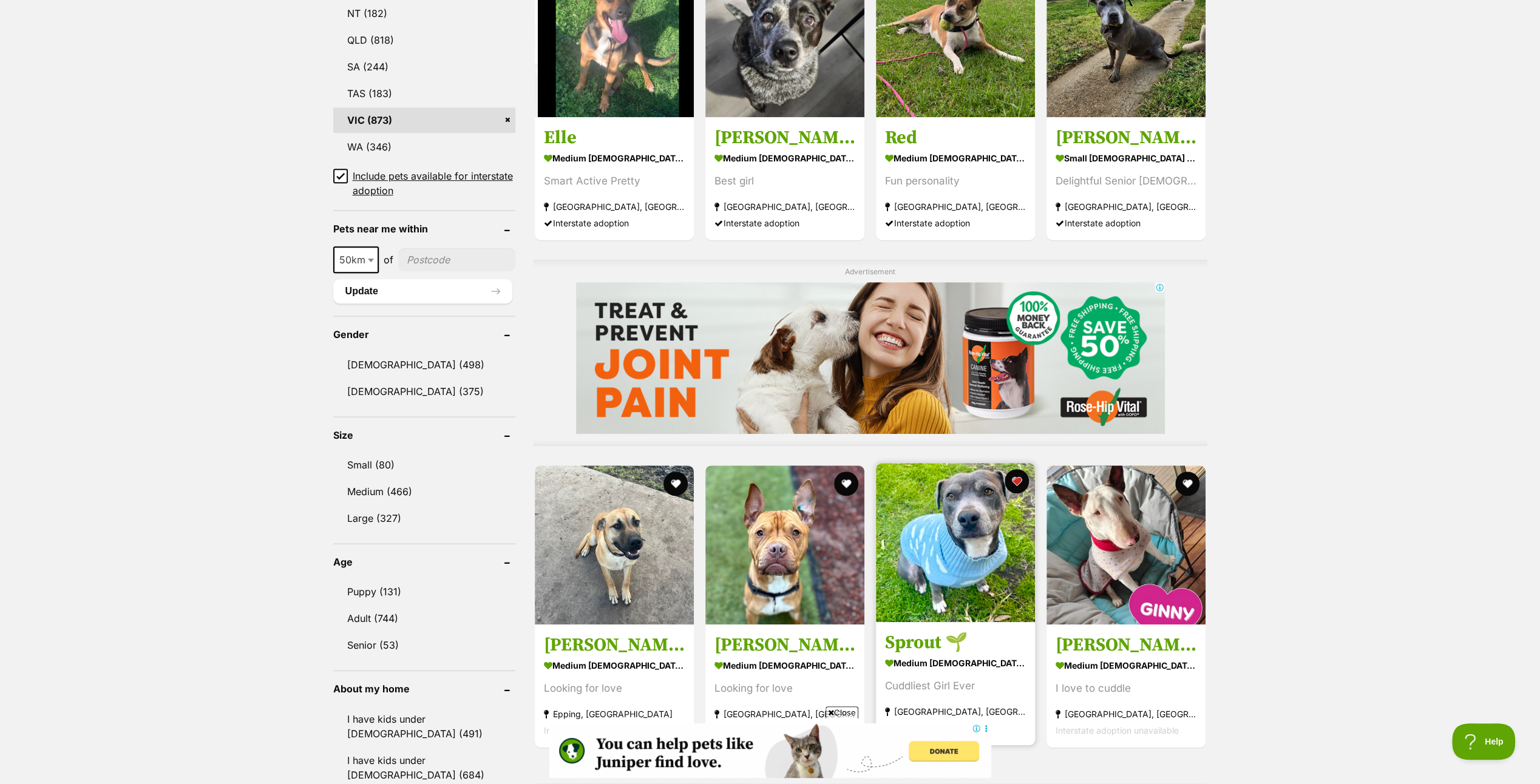
click at [930, 529] on img at bounding box center [954, 542] width 159 height 159
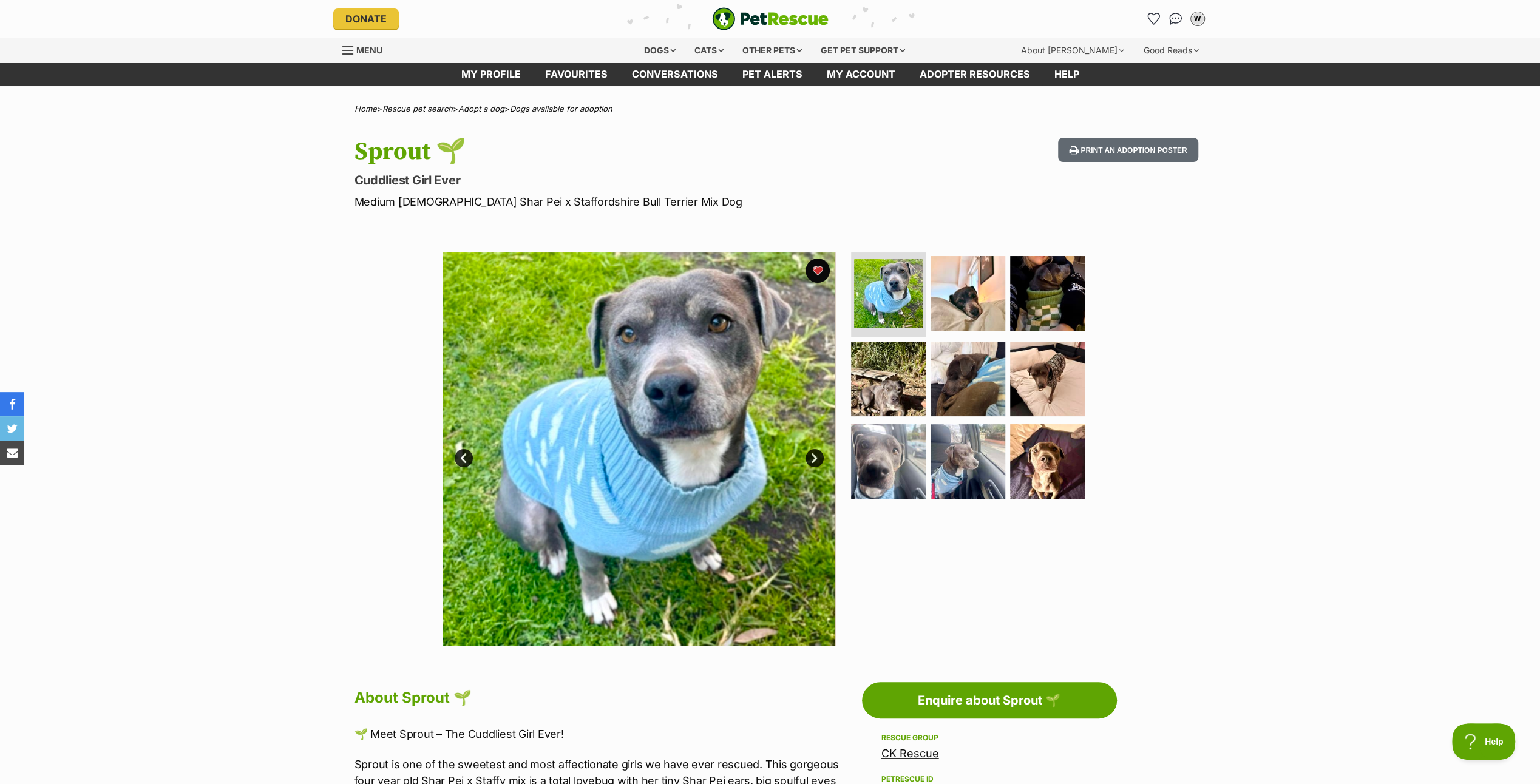
click at [810, 455] on link "Next" at bounding box center [814, 457] width 18 height 18
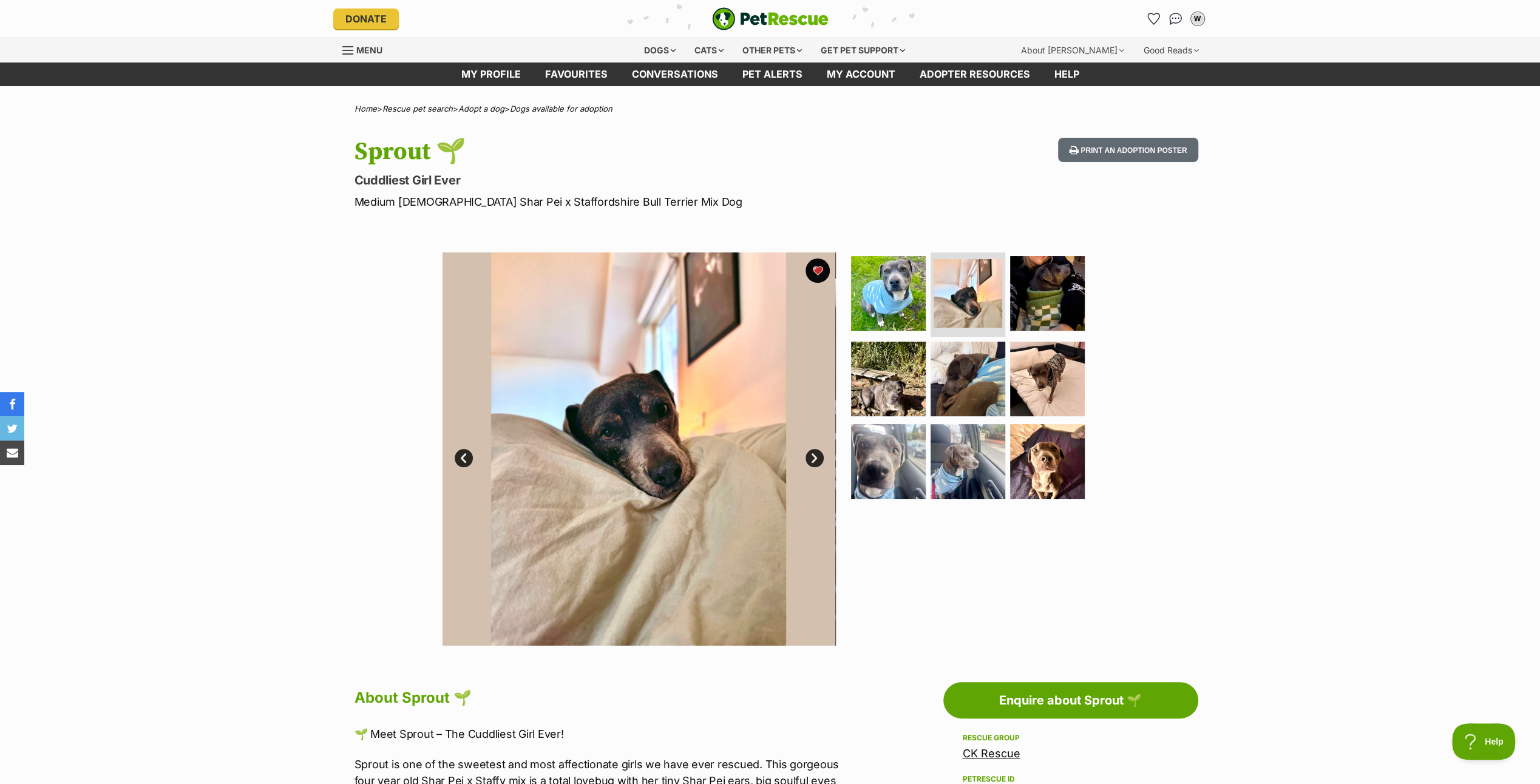
click at [810, 454] on link "Next" at bounding box center [814, 457] width 18 height 18
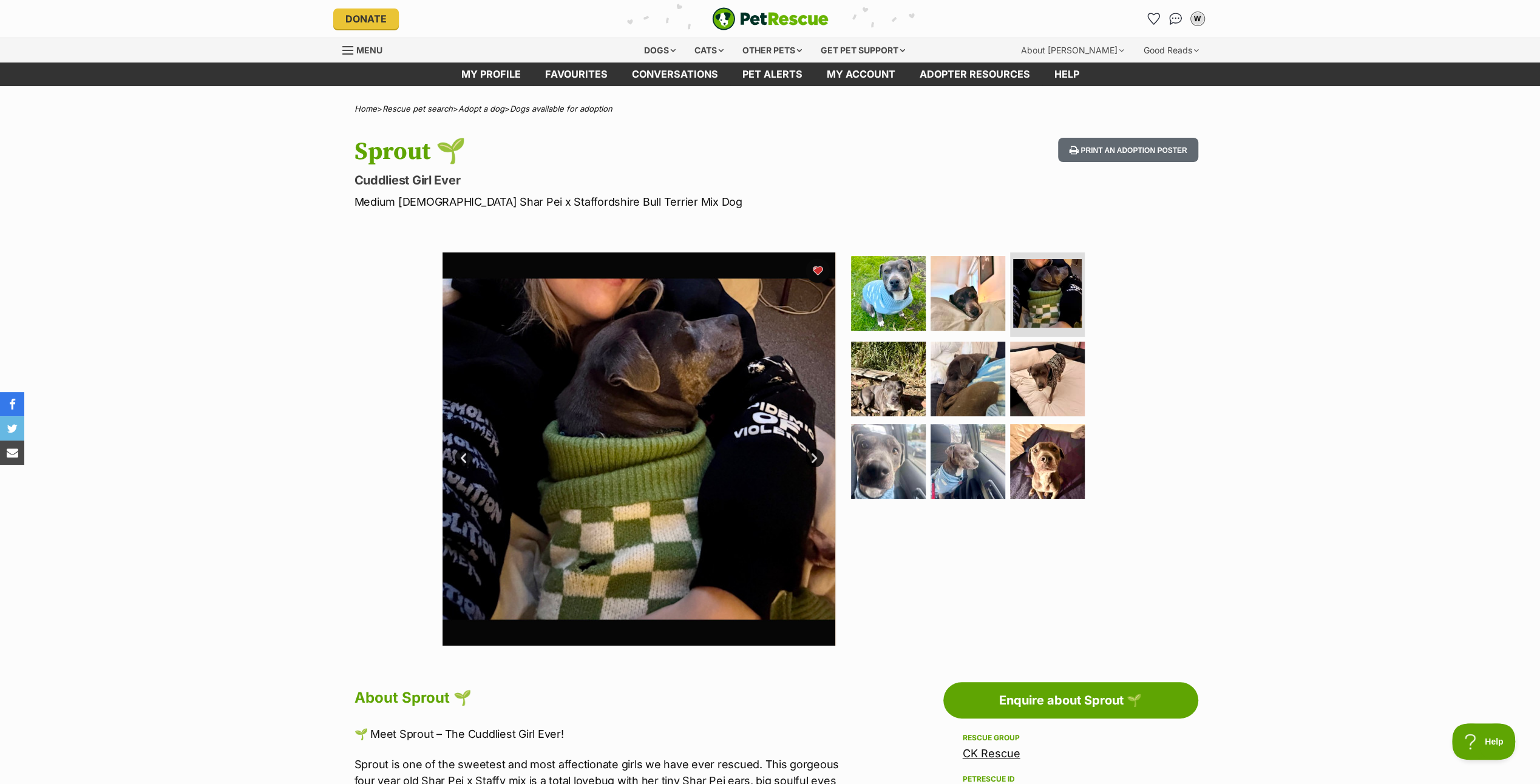
click at [810, 454] on link "Next" at bounding box center [814, 457] width 18 height 18
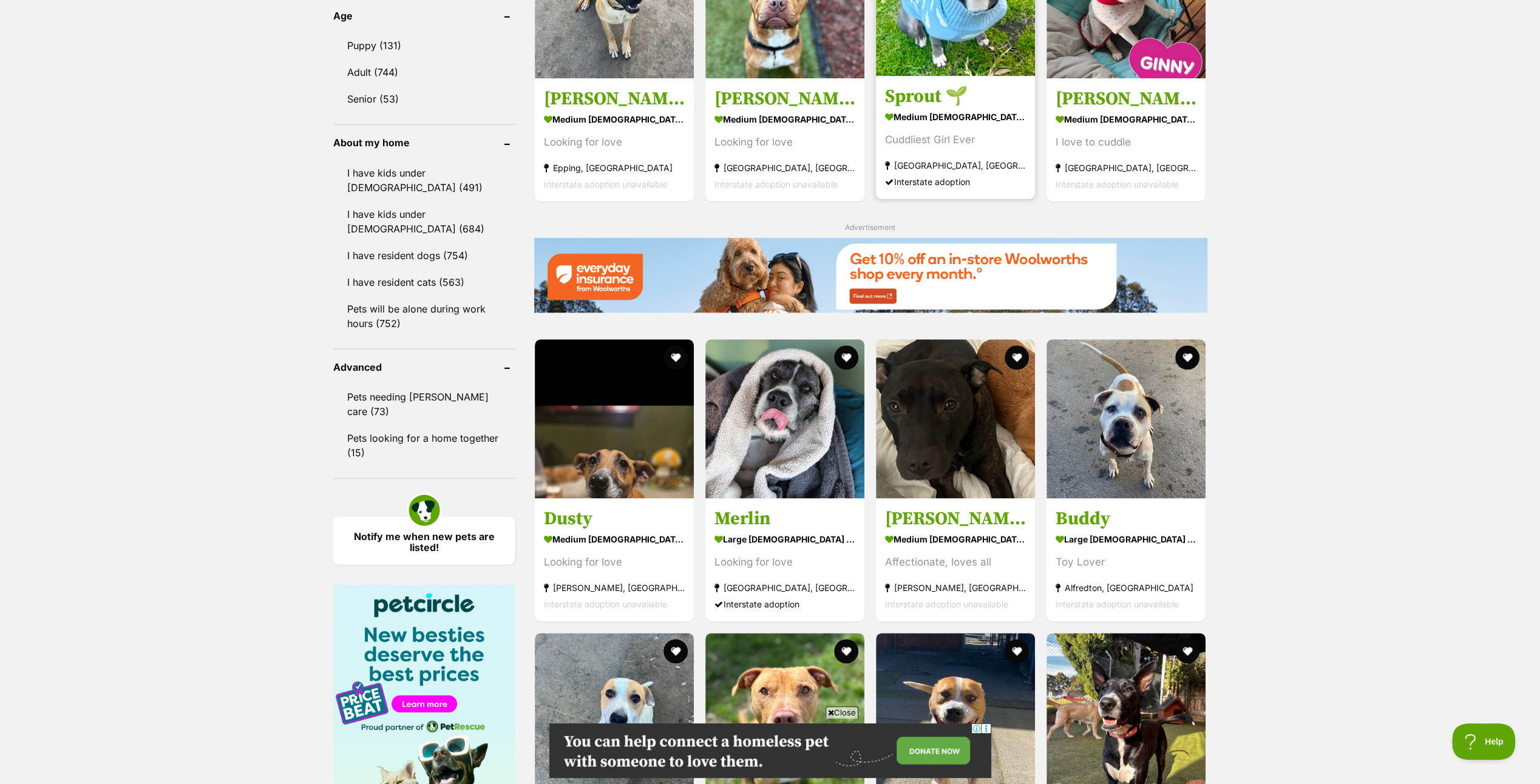
scroll to position [1517, 0]
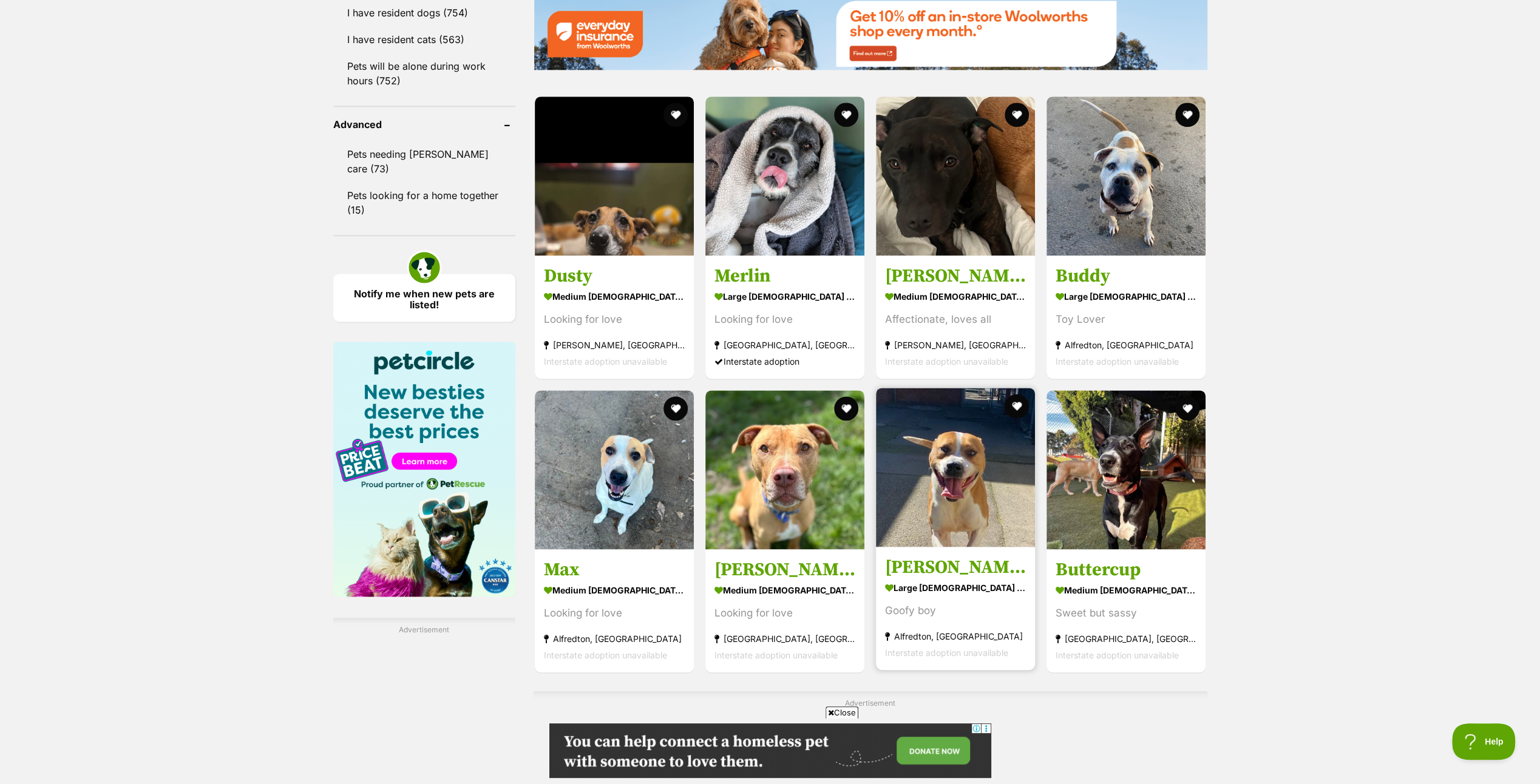
click at [942, 491] on img at bounding box center [954, 467] width 159 height 159
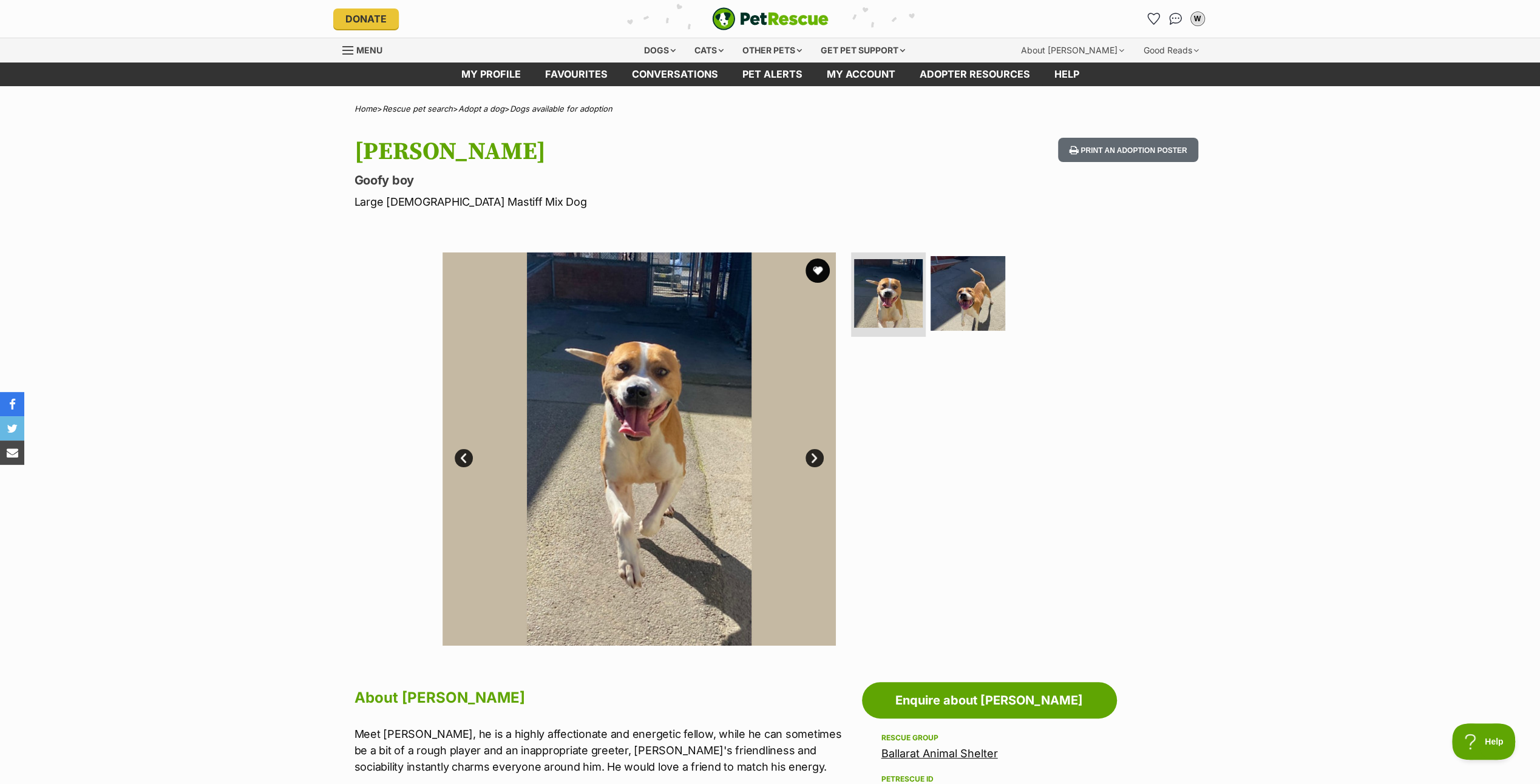
click at [816, 450] on link "Next" at bounding box center [814, 457] width 18 height 18
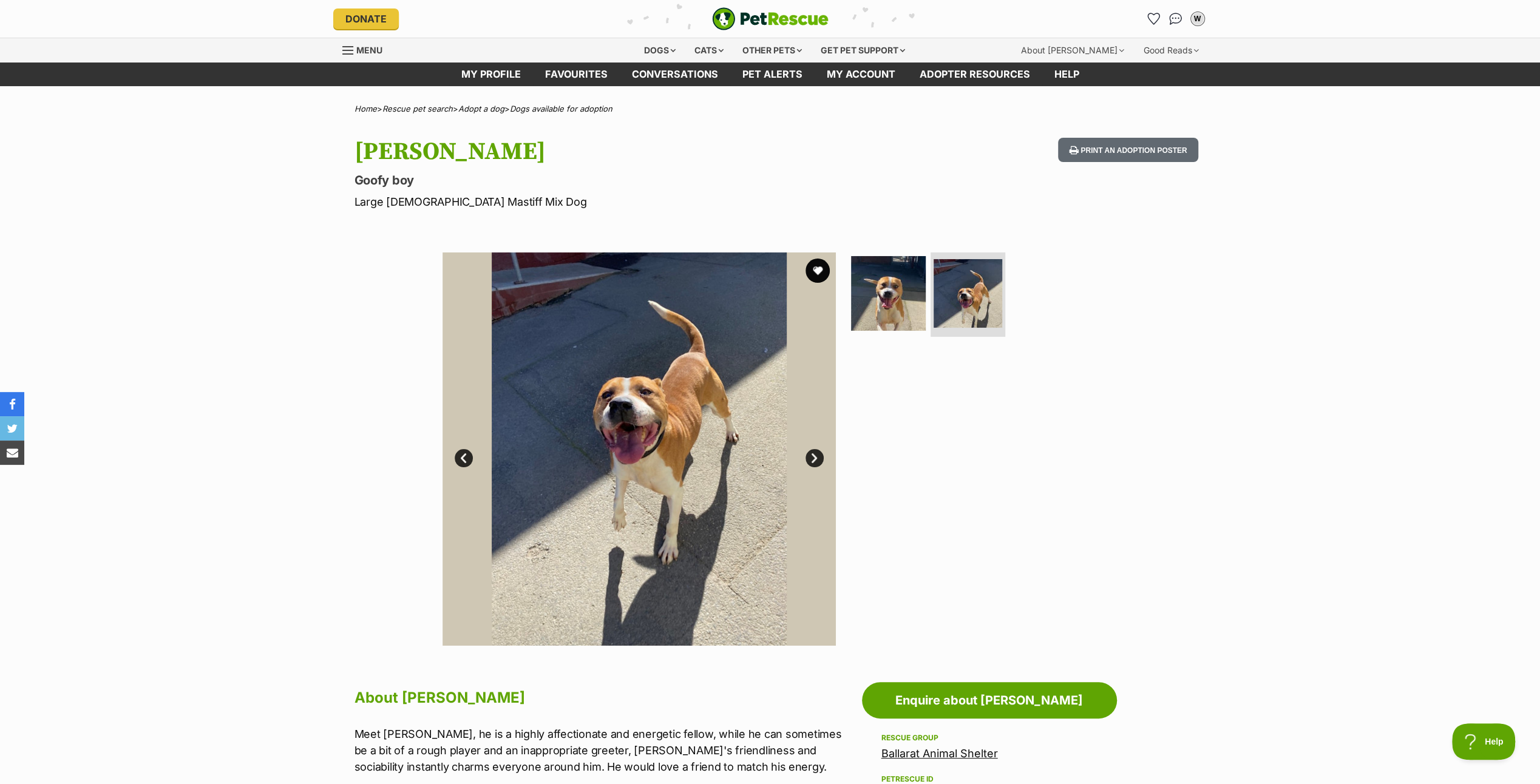
click at [816, 450] on link "Next" at bounding box center [814, 457] width 18 height 18
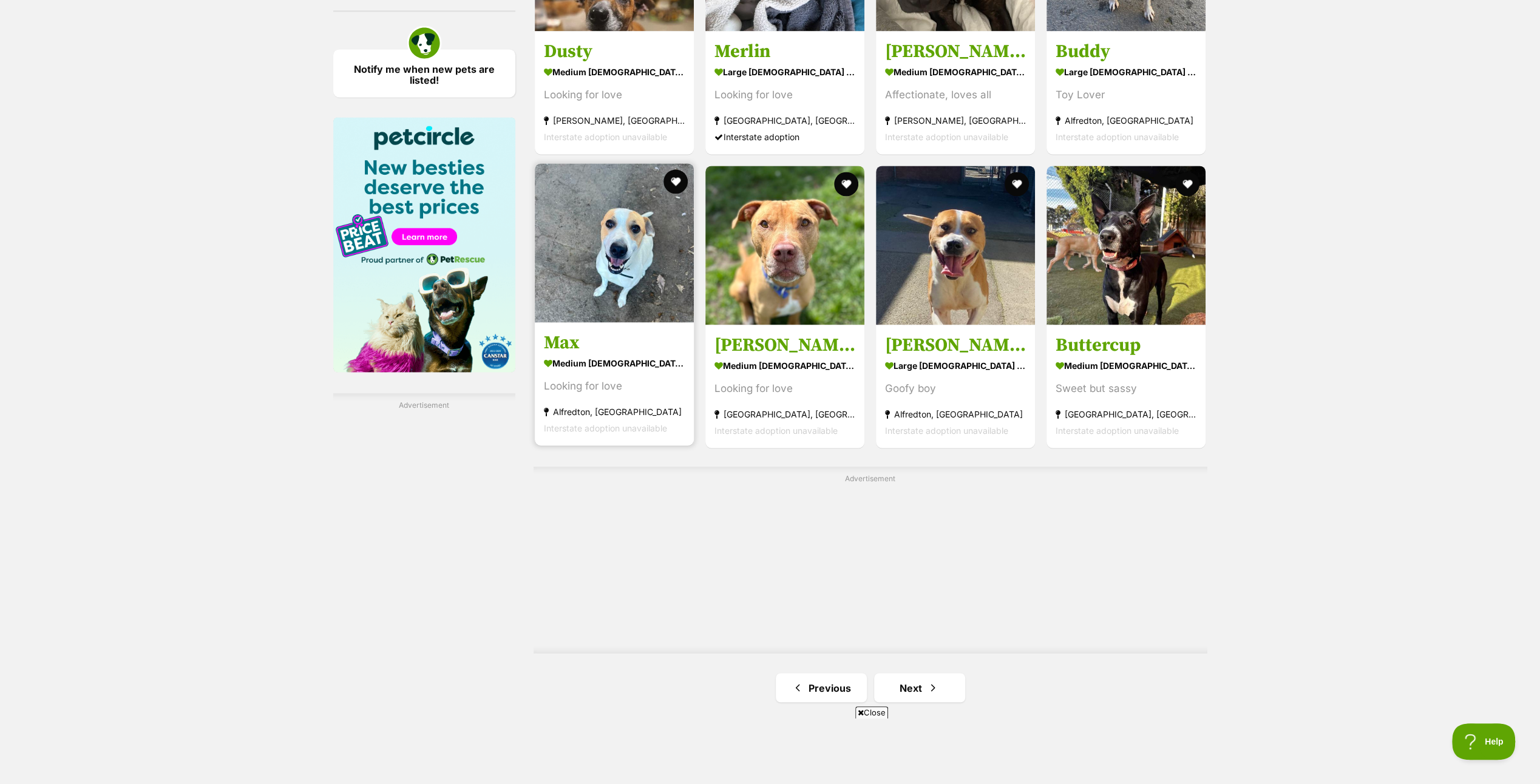
scroll to position [1753, 0]
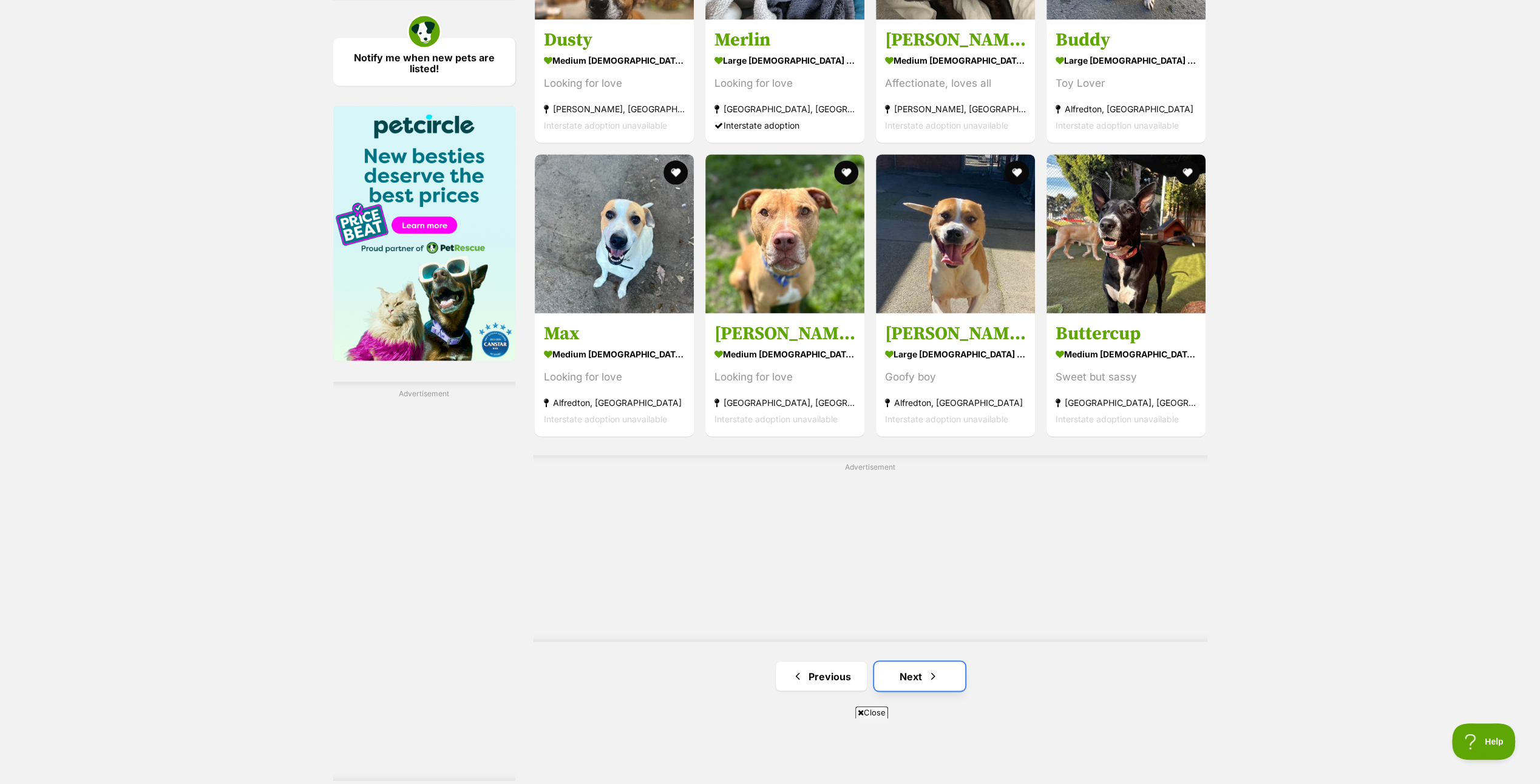
click at [906, 661] on link "Next" at bounding box center [919, 676] width 91 height 29
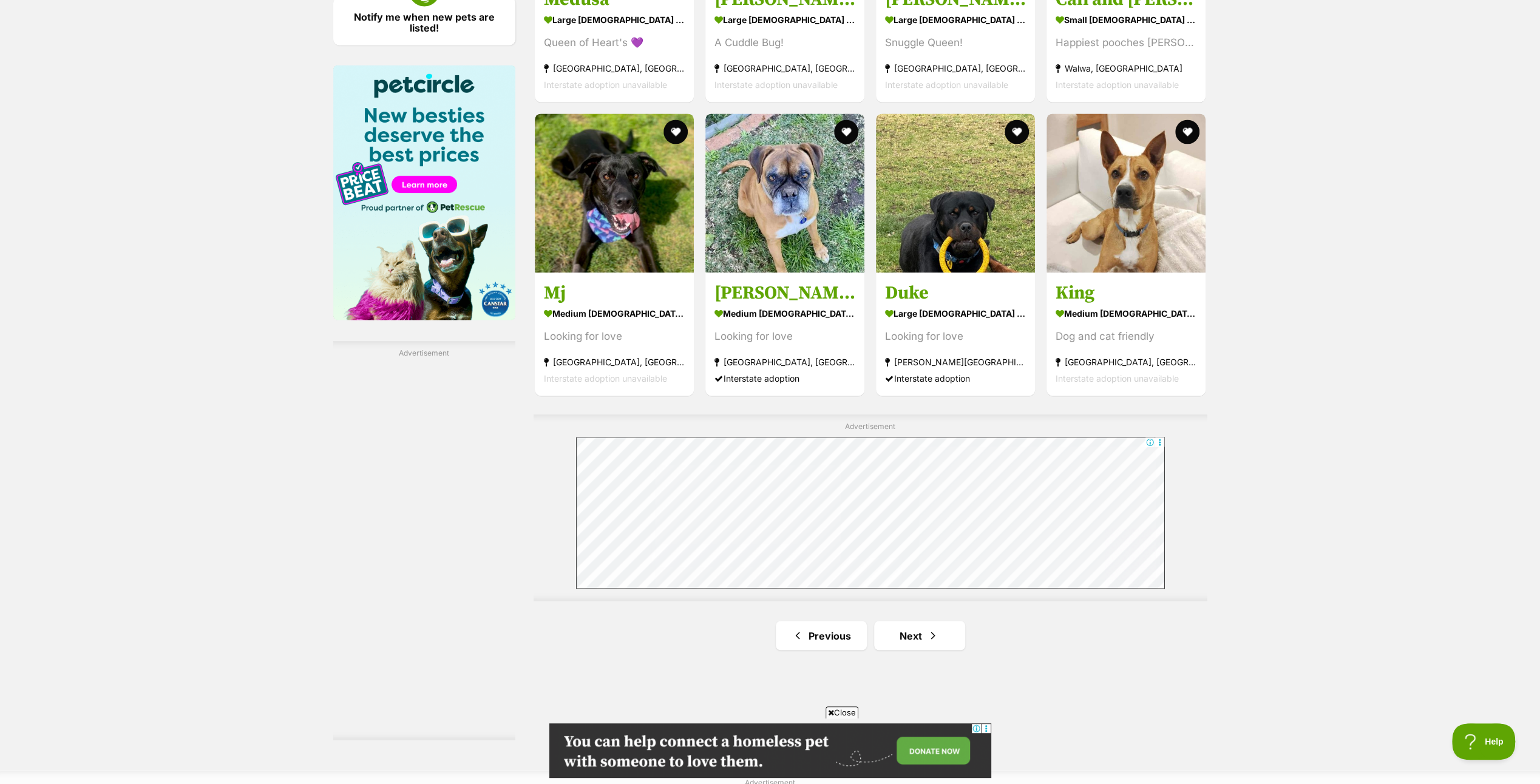
scroll to position [1820, 0]
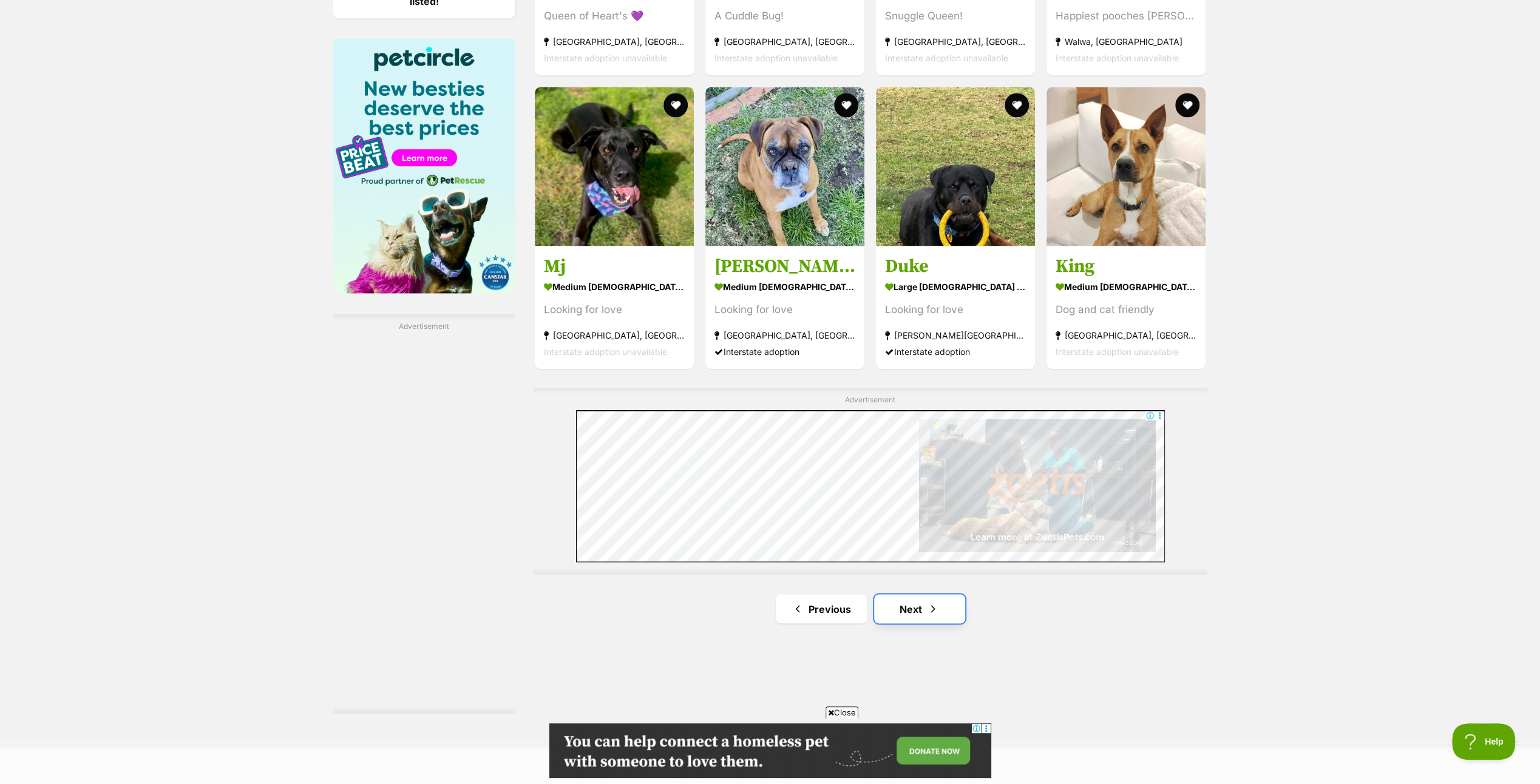
click at [924, 605] on link "Next" at bounding box center [919, 609] width 91 height 29
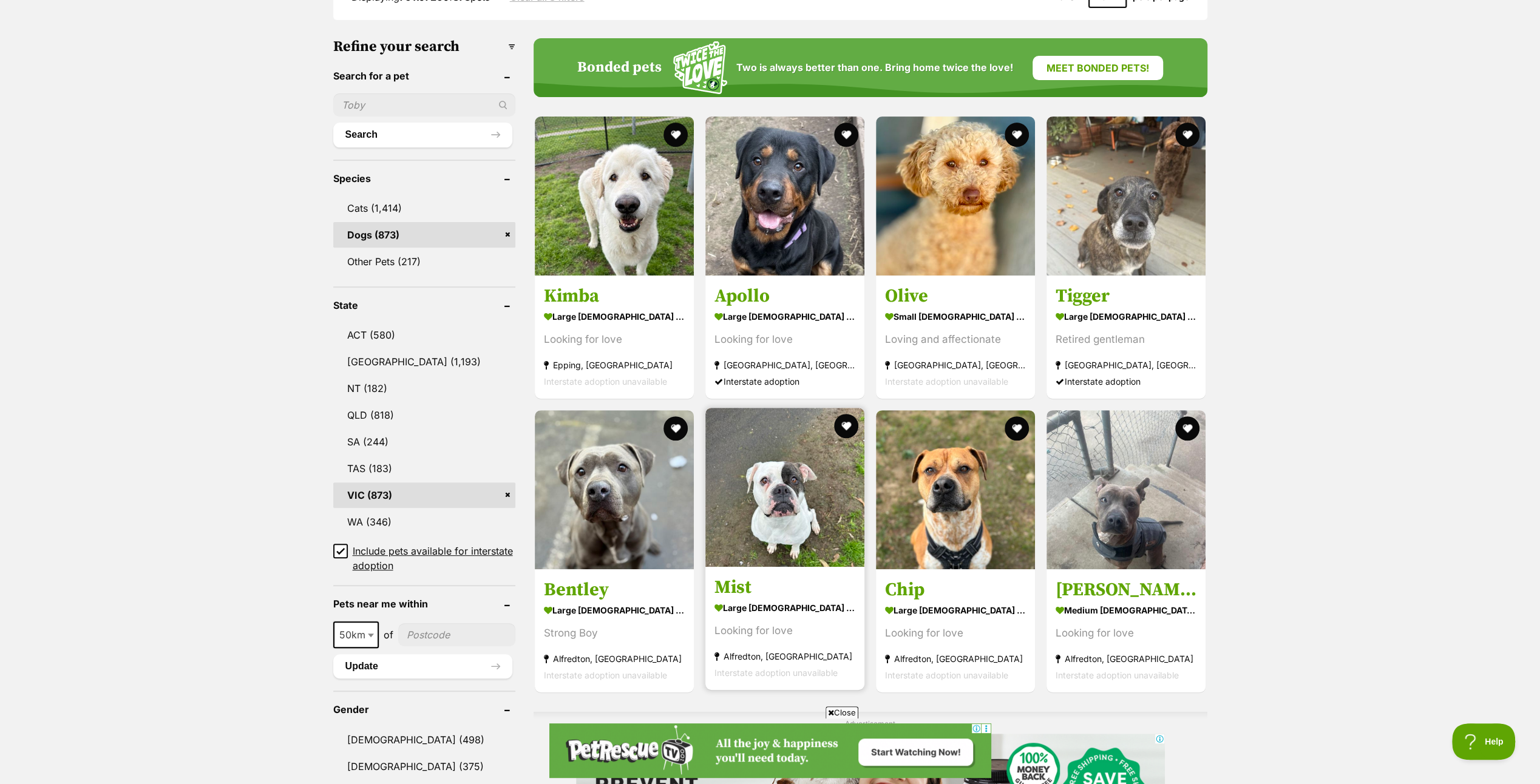
scroll to position [425, 0]
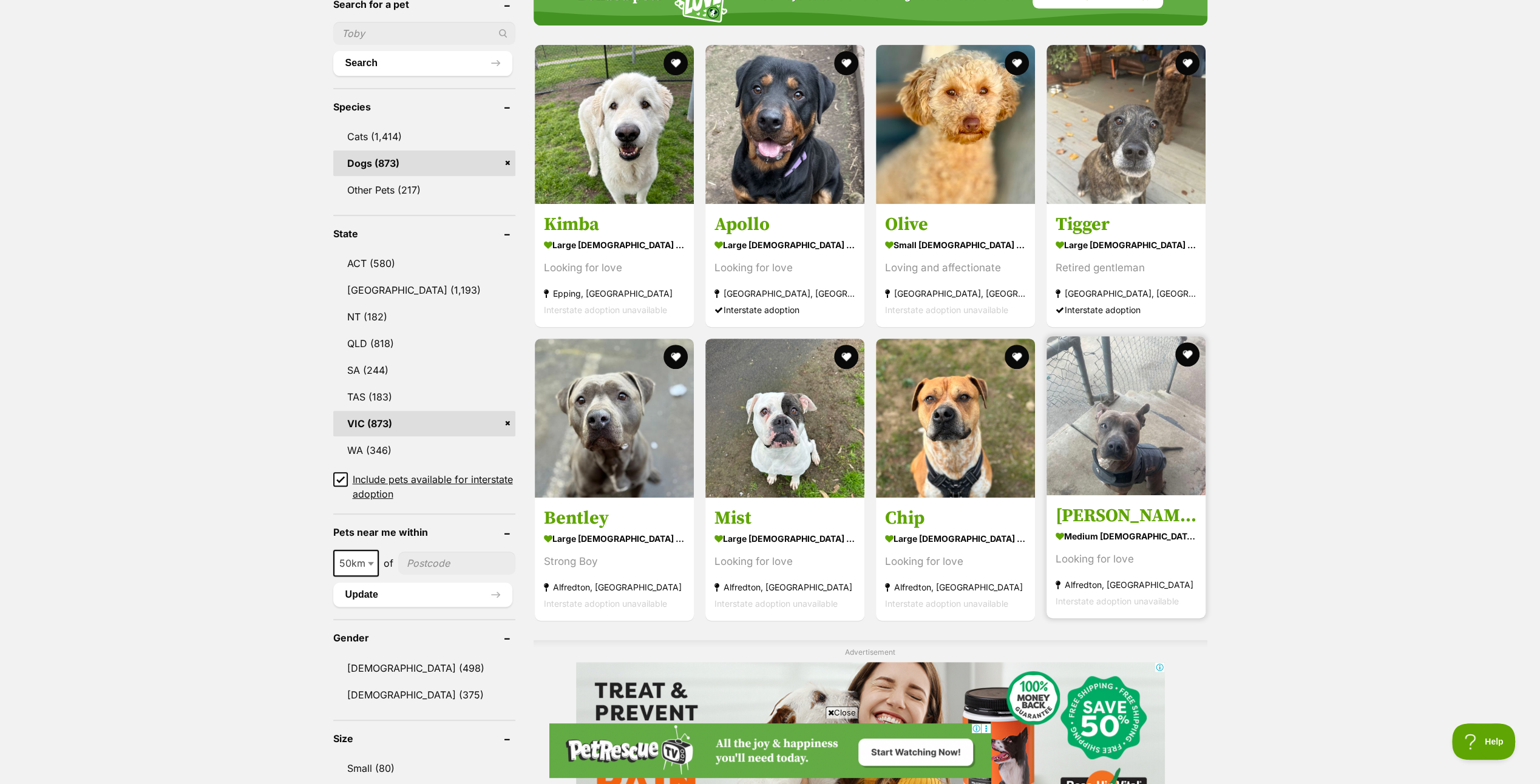
click at [1119, 469] on img at bounding box center [1126, 415] width 159 height 159
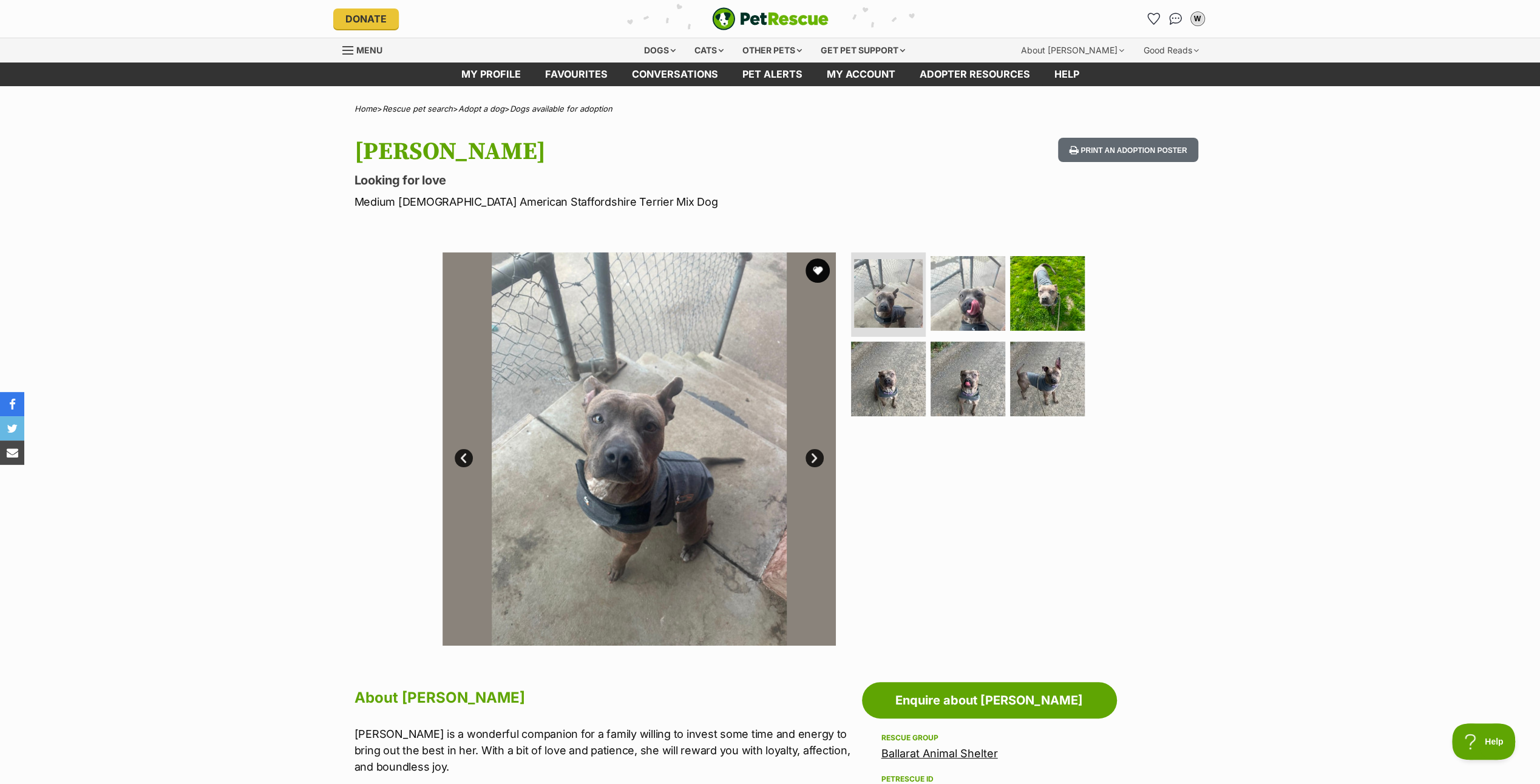
click at [816, 456] on link "Next" at bounding box center [814, 457] width 18 height 18
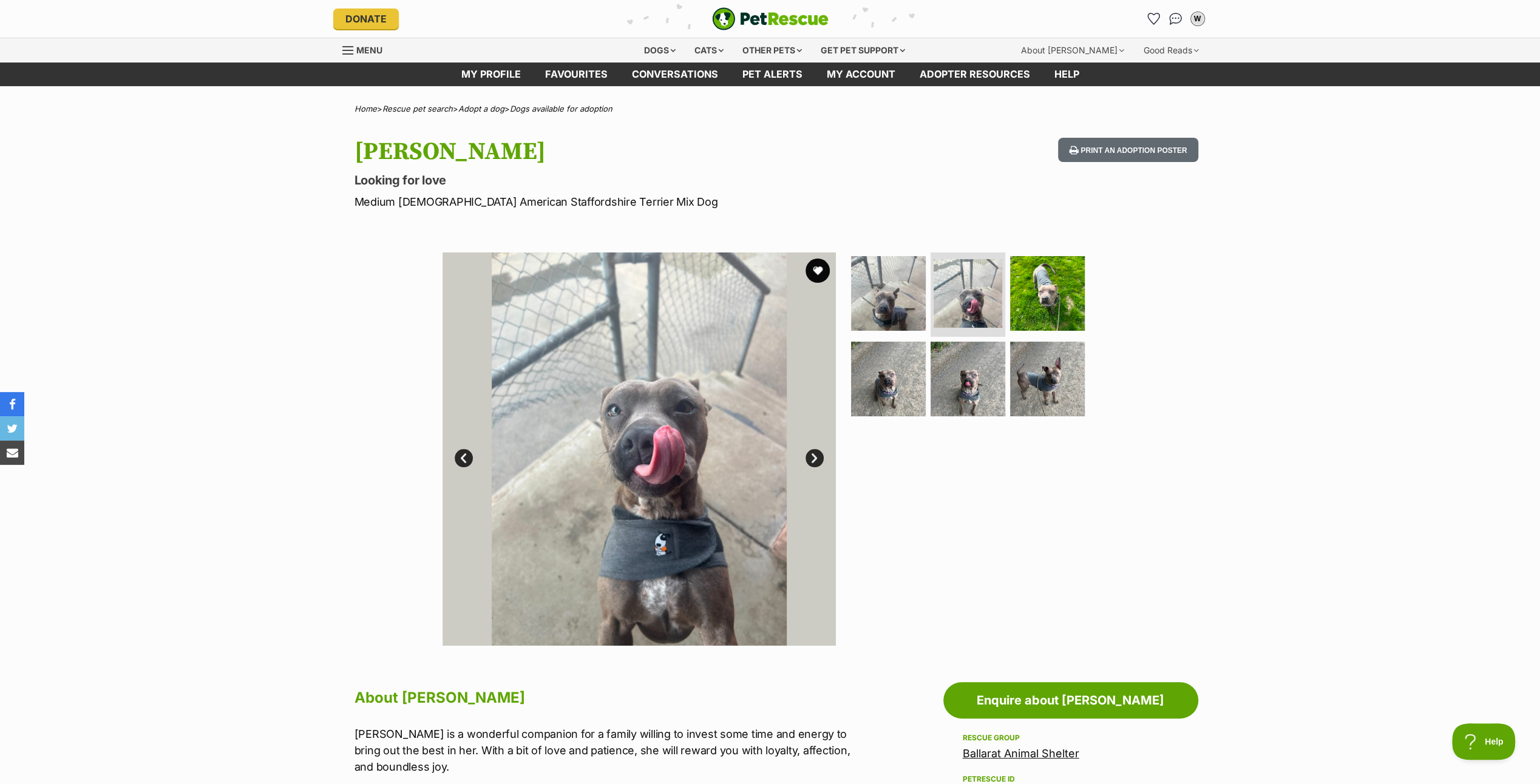
click at [816, 456] on link "Next" at bounding box center [814, 457] width 18 height 18
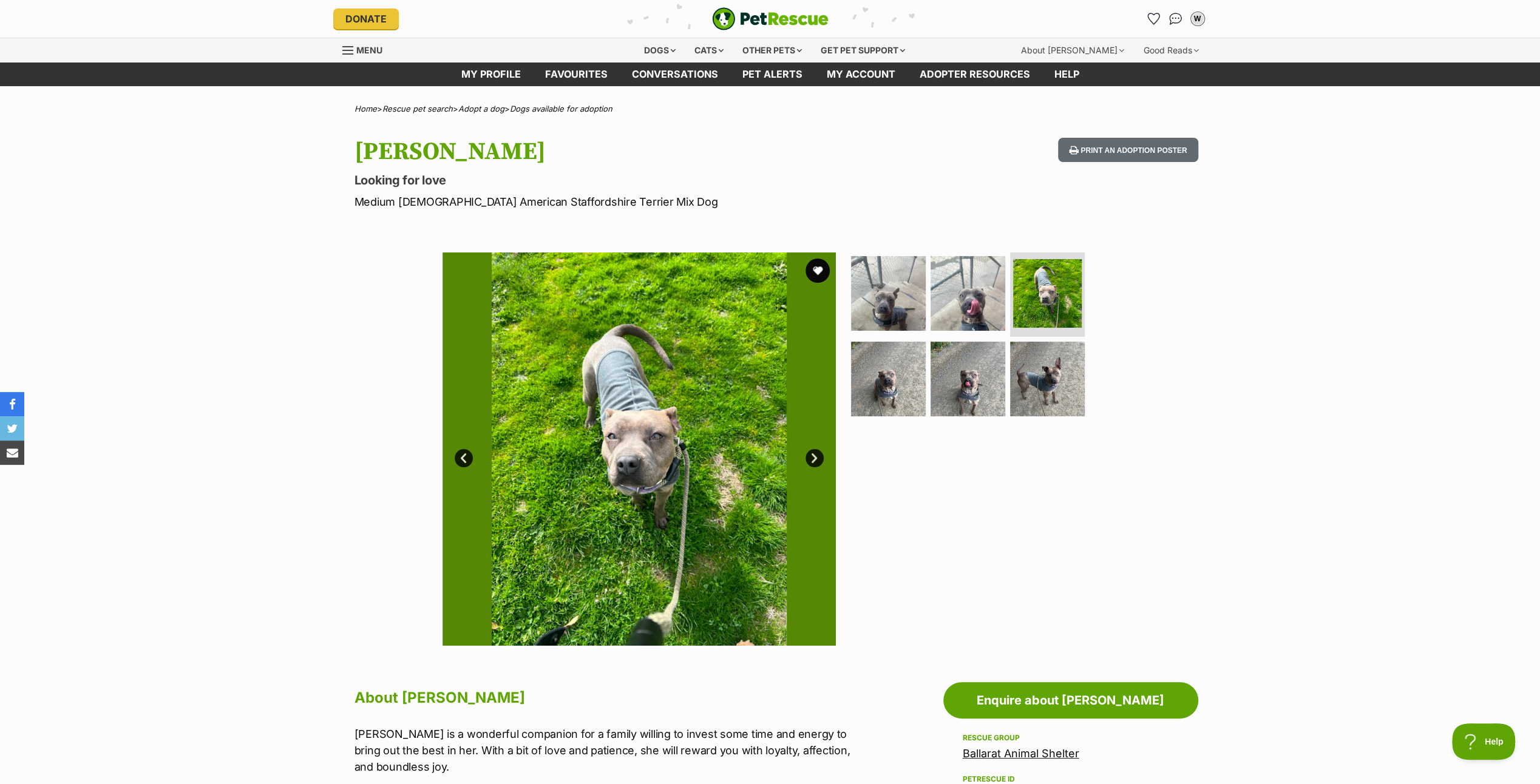
click at [816, 456] on link "Next" at bounding box center [814, 457] width 18 height 18
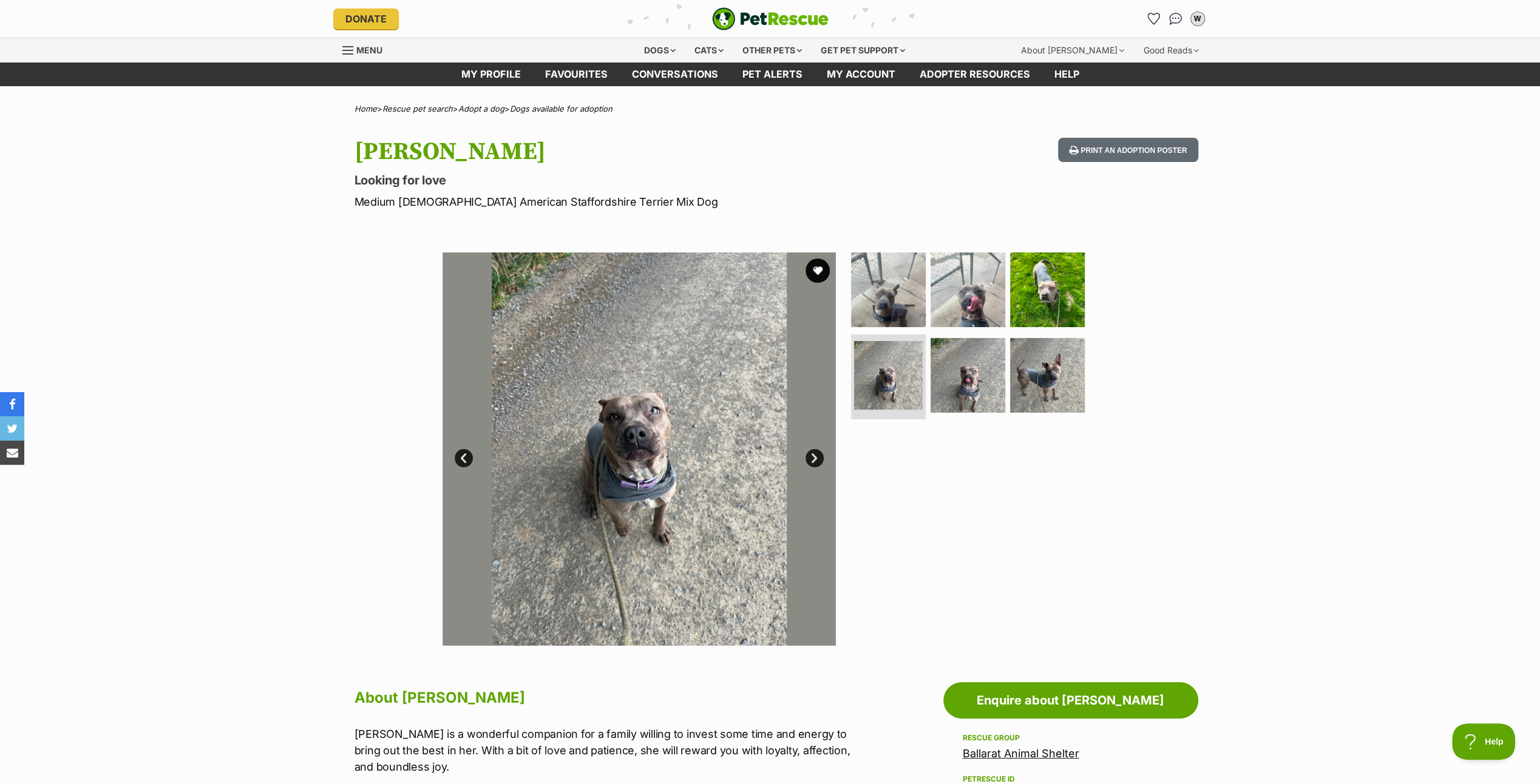
click at [816, 456] on link "Next" at bounding box center [814, 457] width 18 height 18
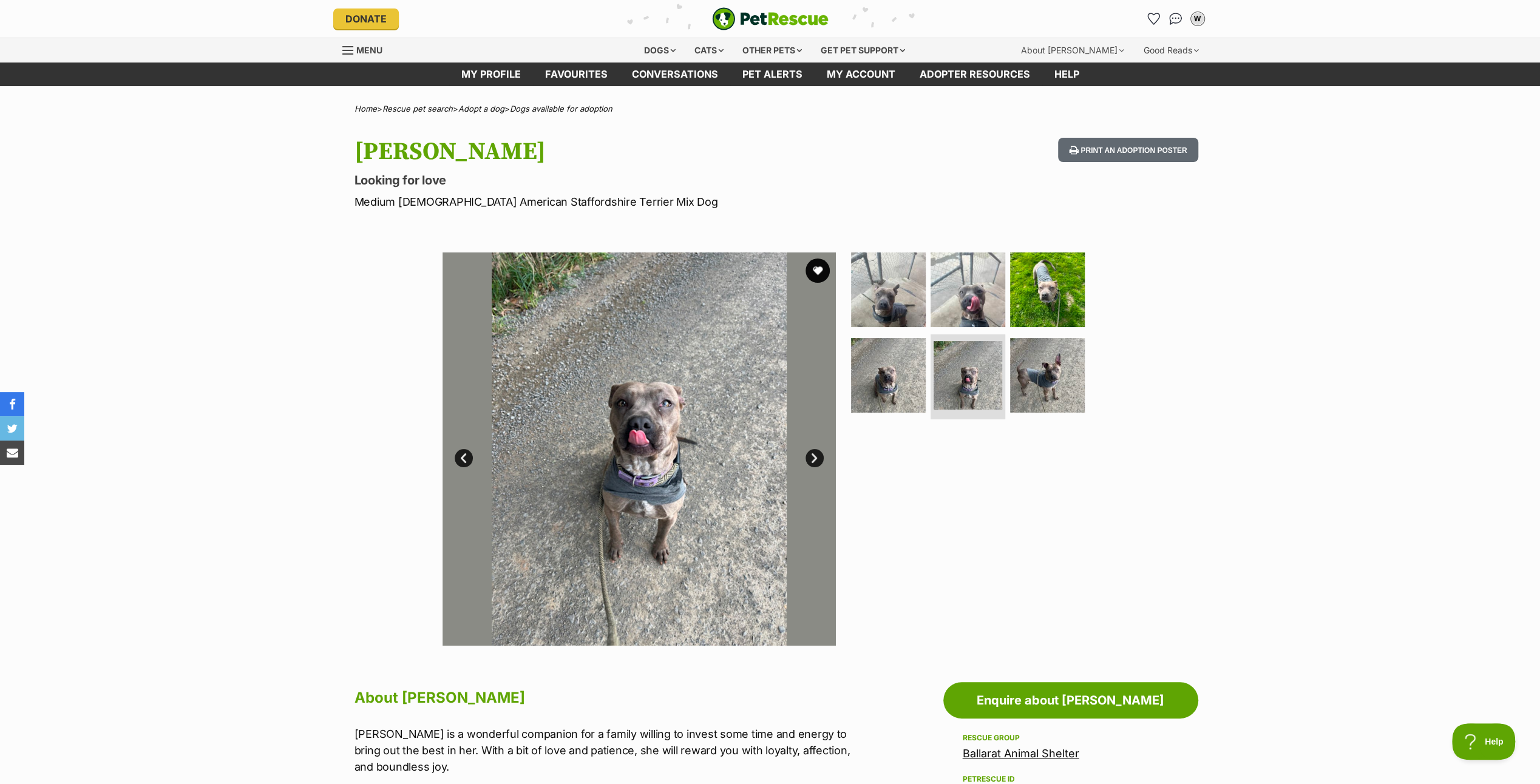
click at [816, 456] on link "Next" at bounding box center [814, 457] width 18 height 18
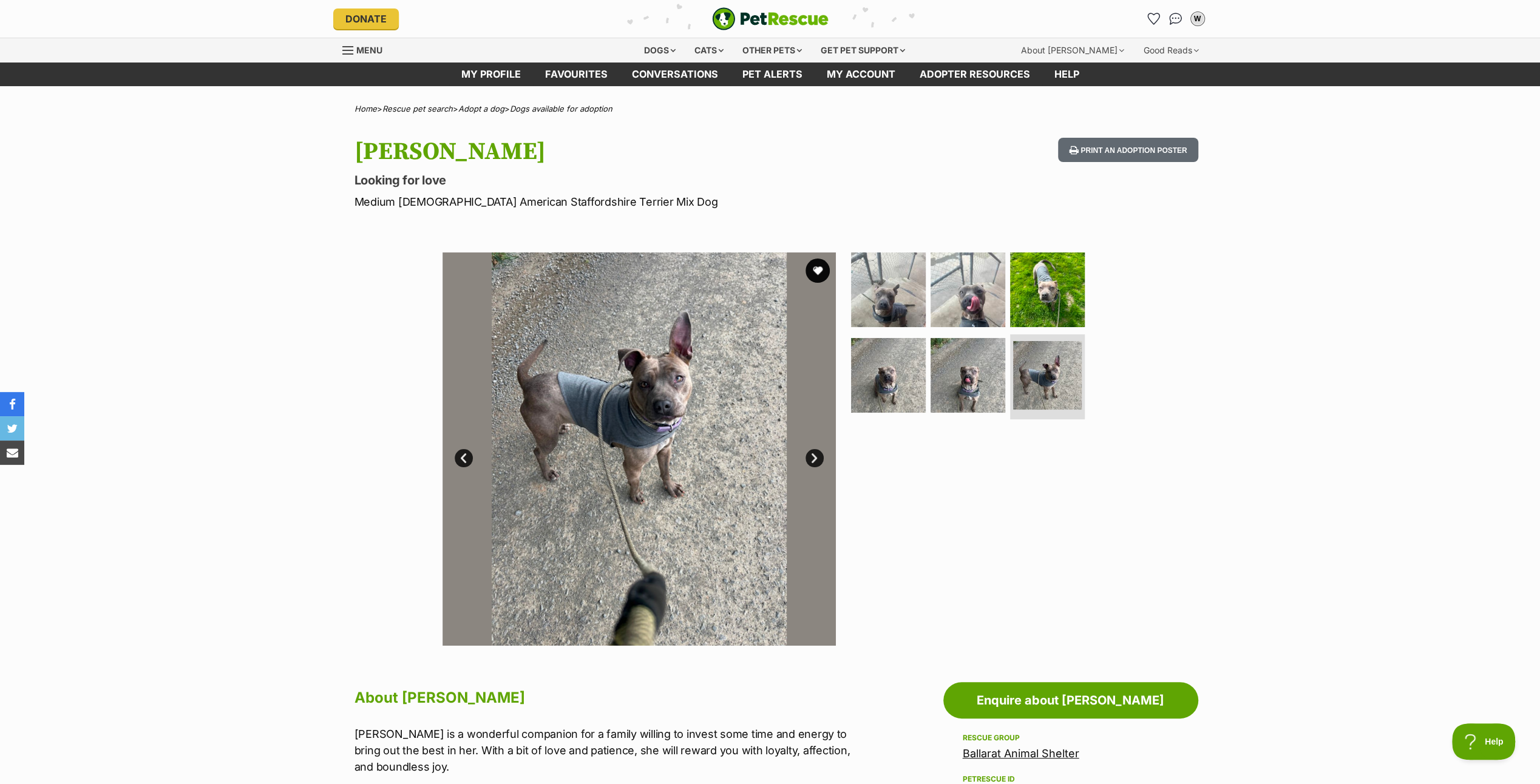
click at [816, 456] on link "Next" at bounding box center [814, 457] width 18 height 18
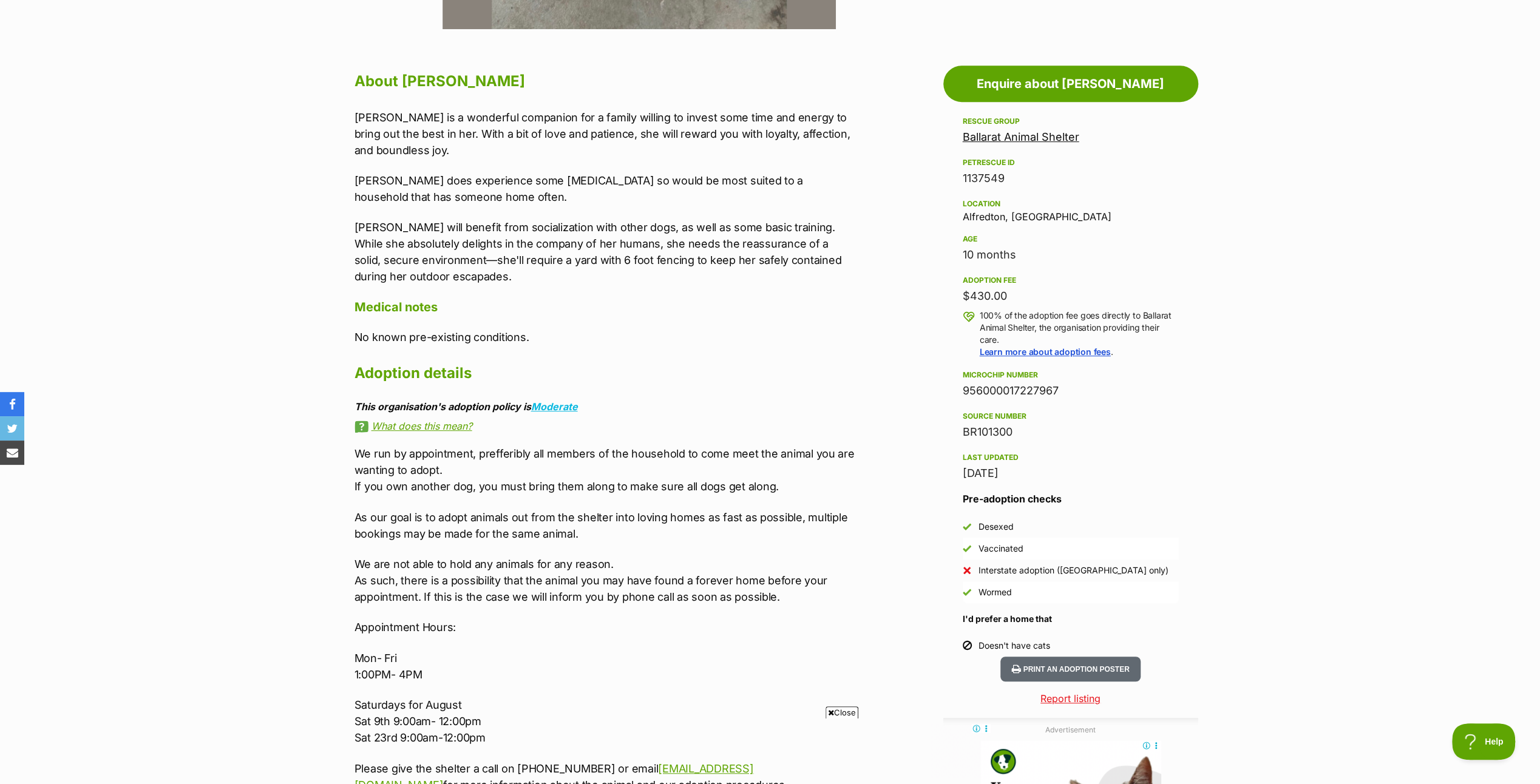
scroll to position [667, 0]
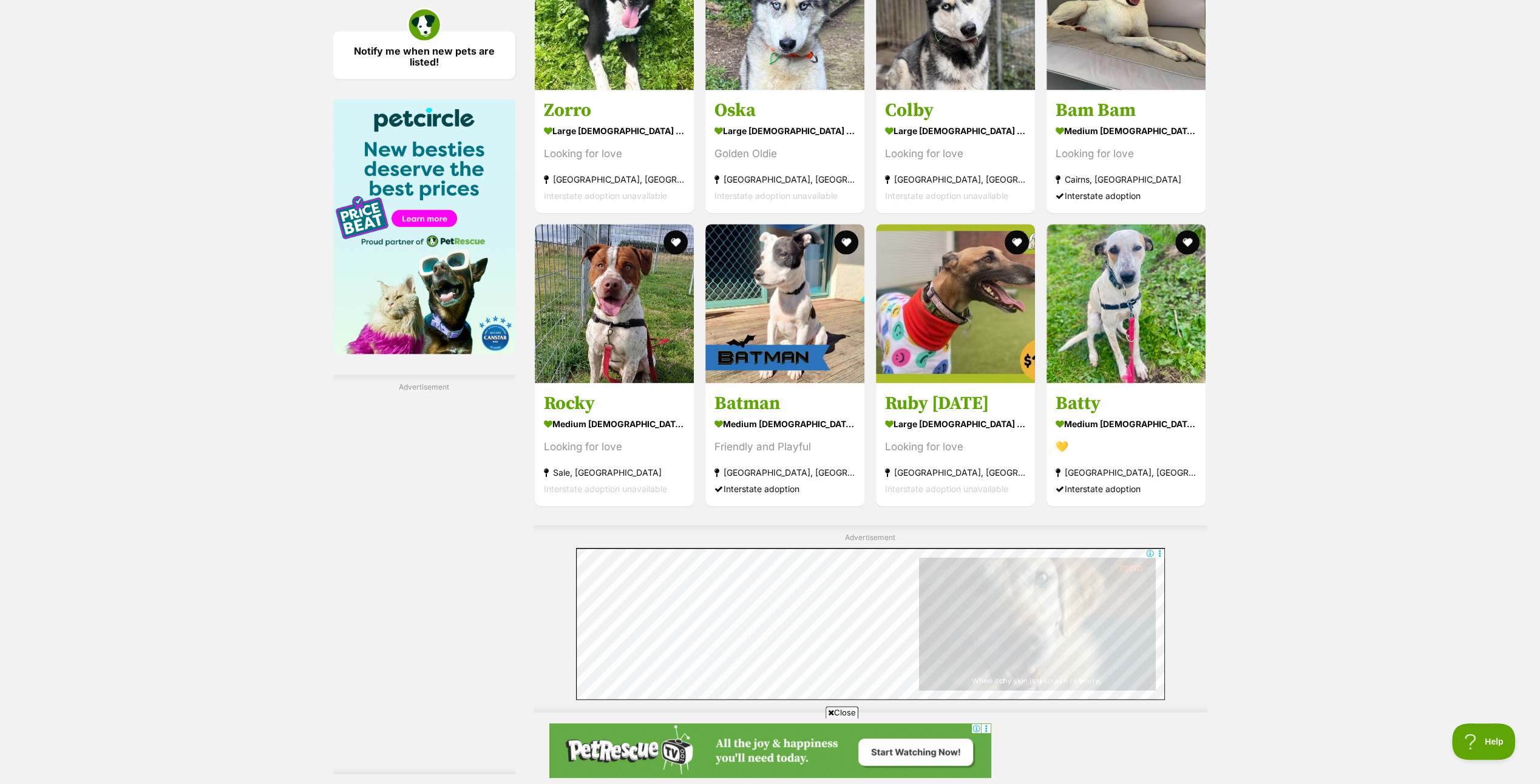
scroll to position [1942, 0]
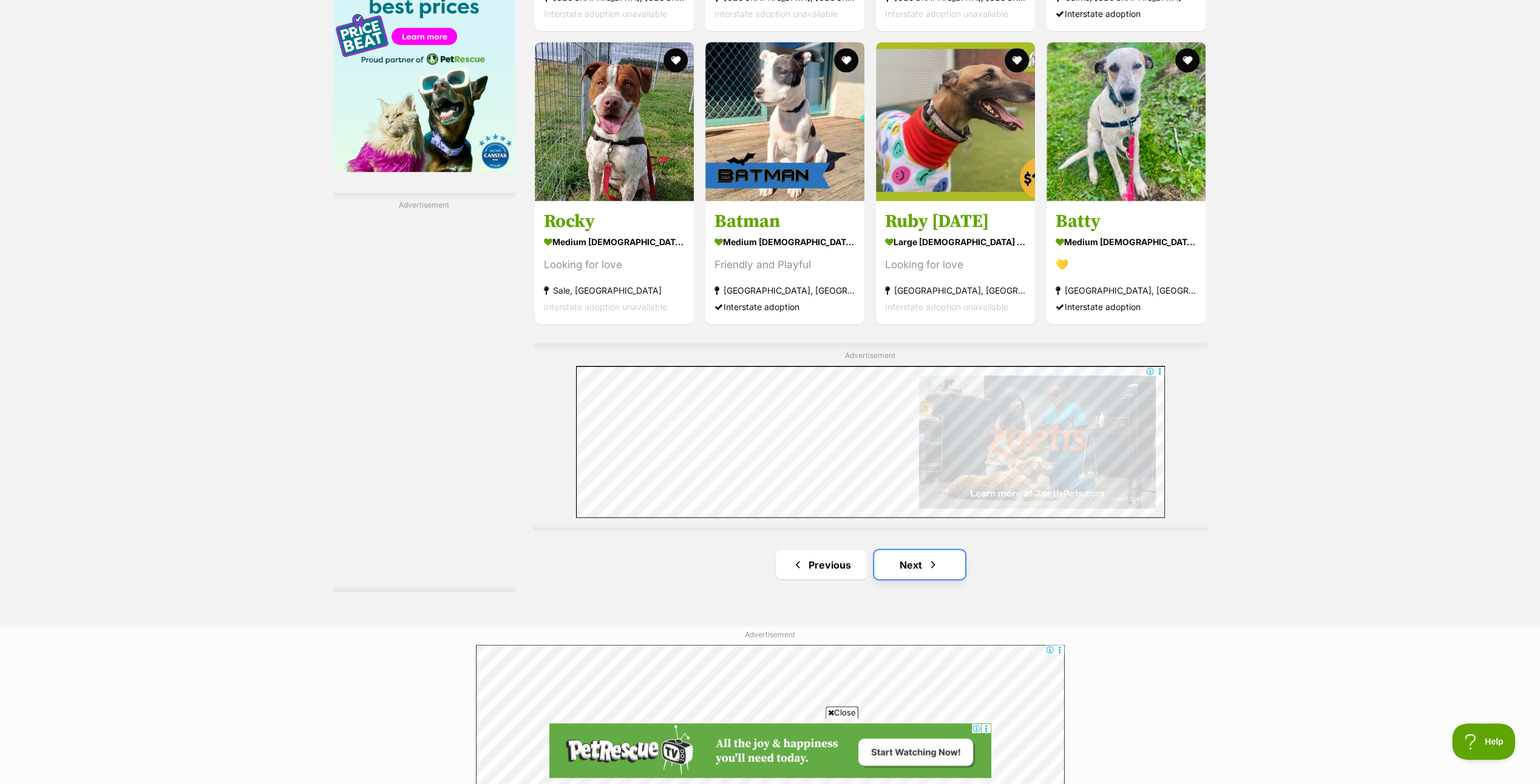
click at [911, 560] on link "Next" at bounding box center [919, 564] width 91 height 29
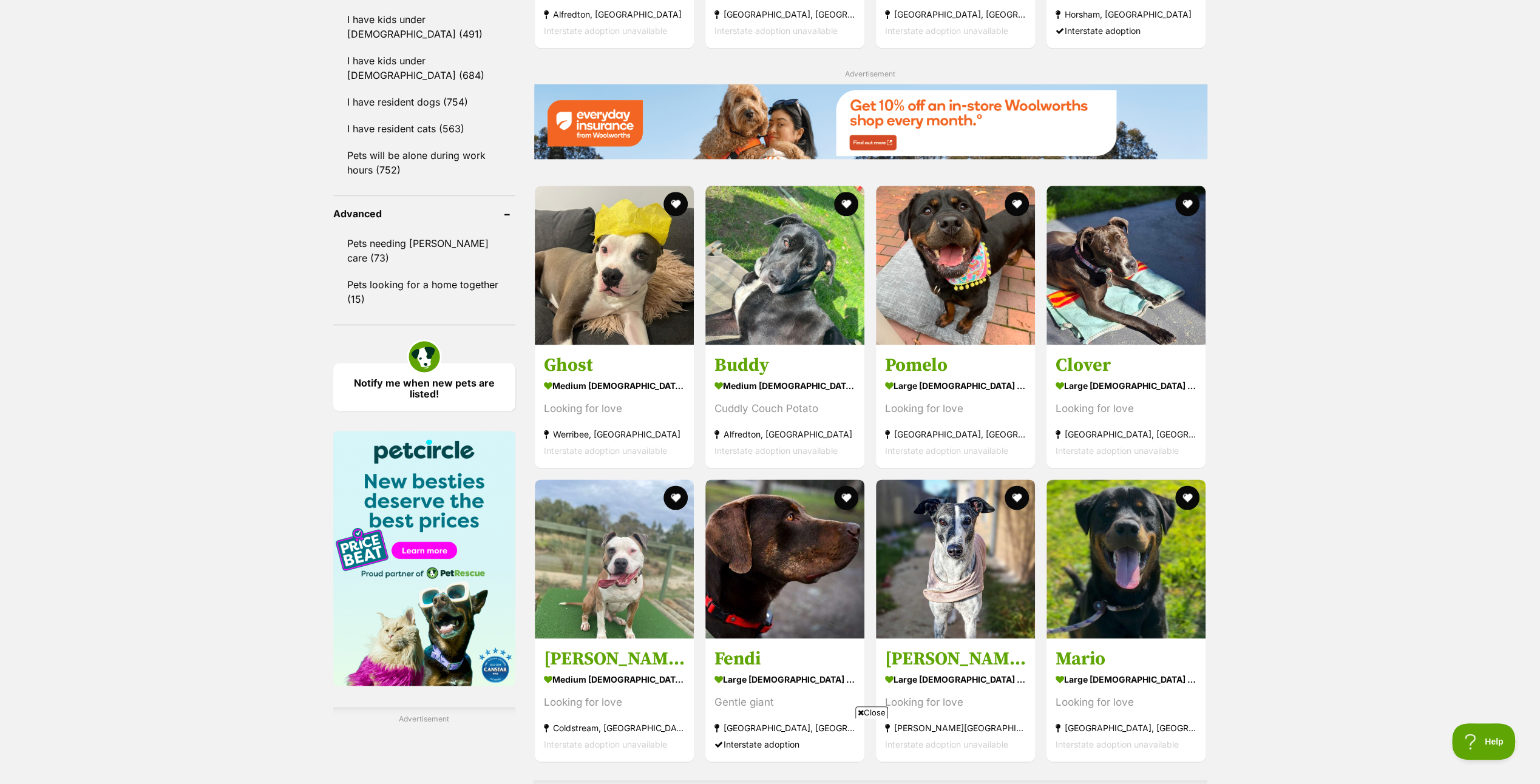
scroll to position [1517, 0]
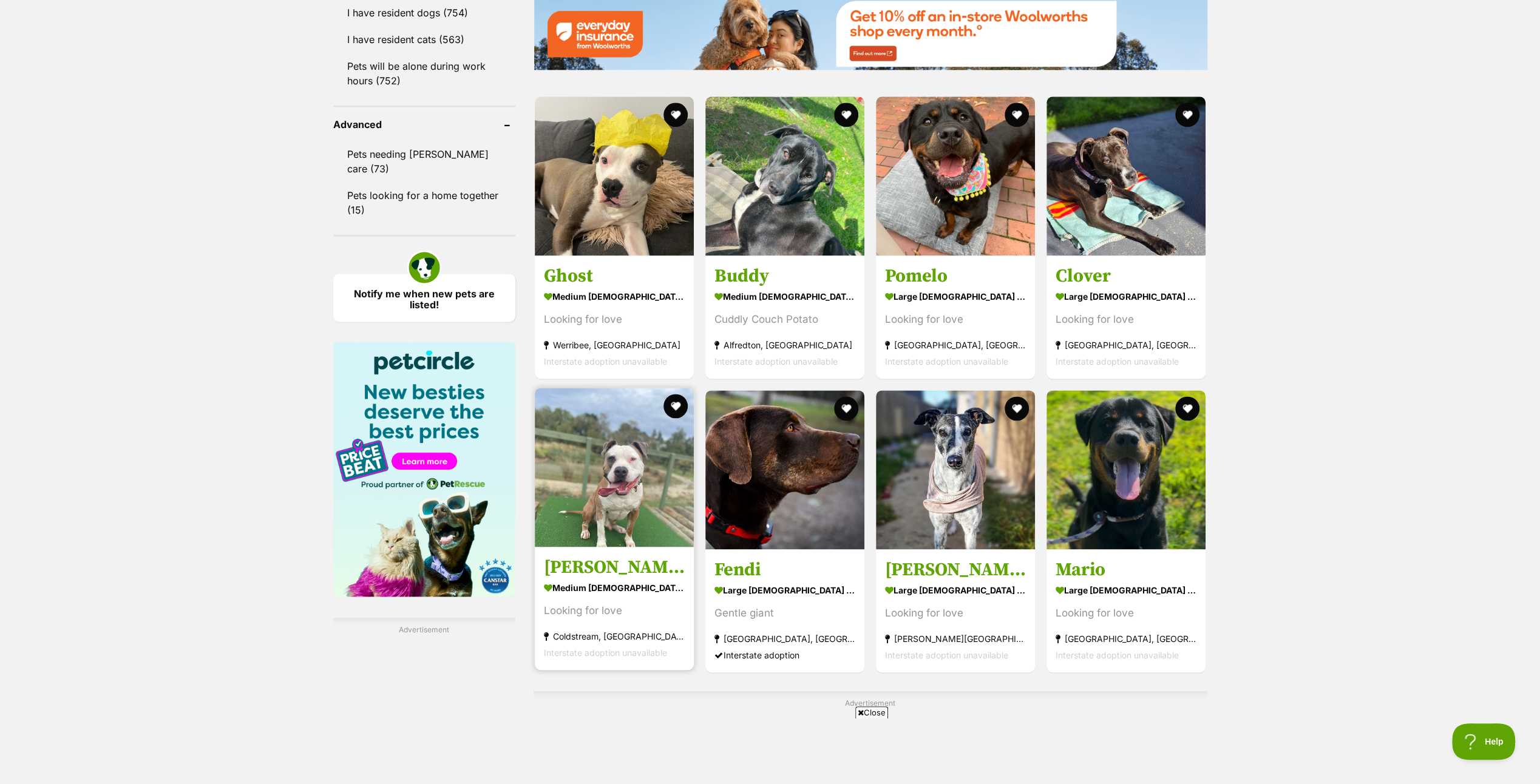
click at [591, 463] on img at bounding box center [614, 467] width 159 height 159
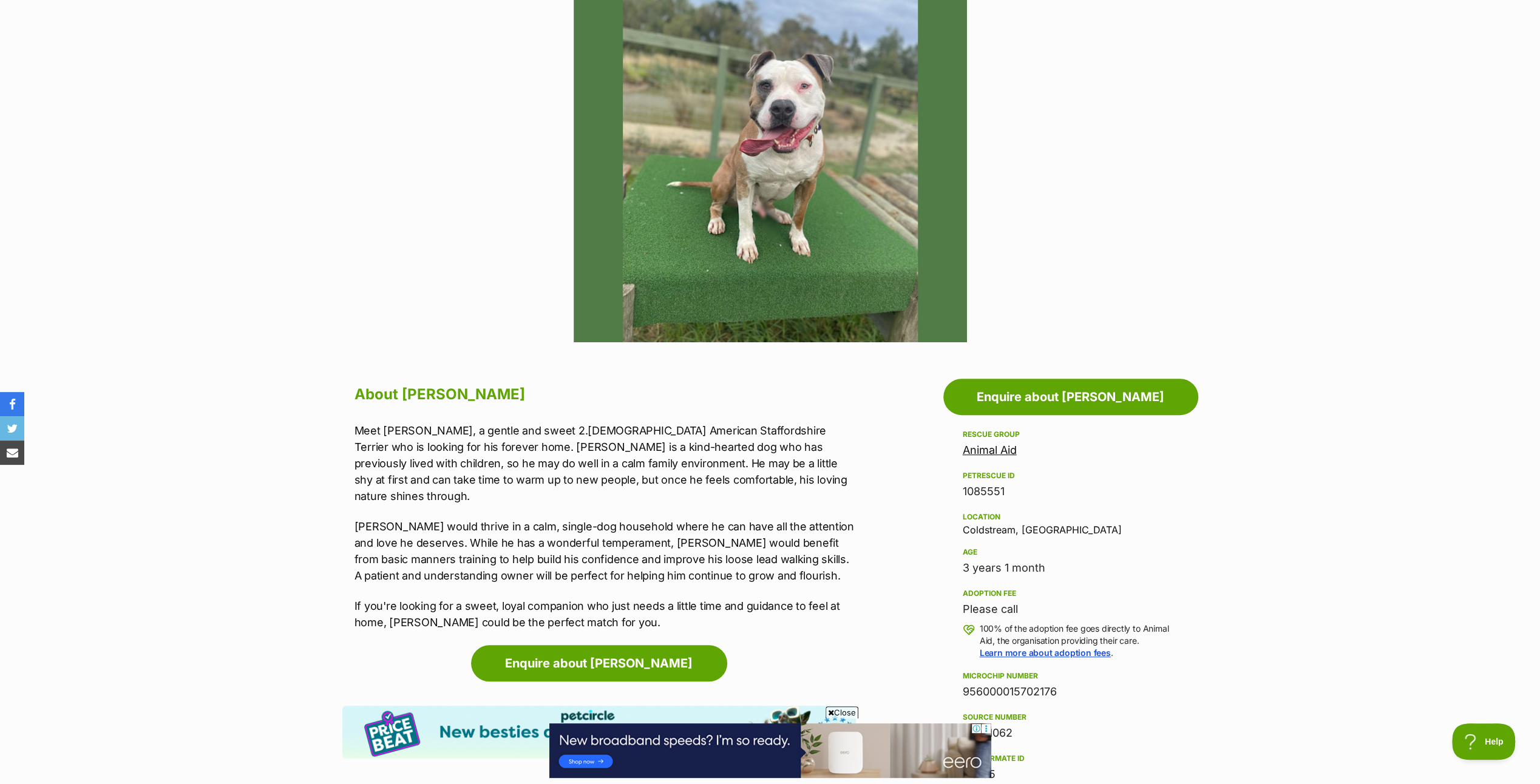
scroll to position [61, 0]
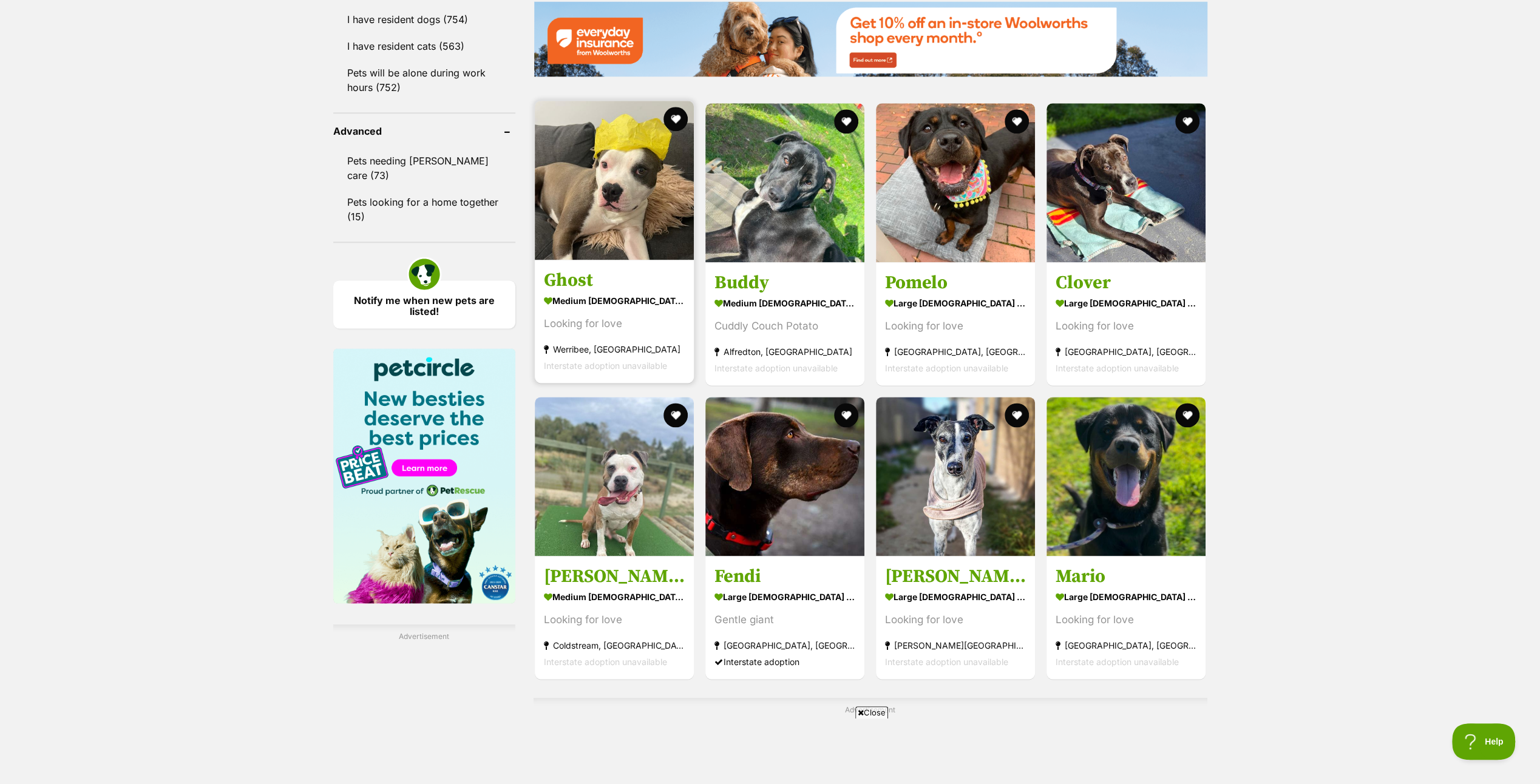
click at [611, 187] on img at bounding box center [614, 180] width 159 height 159
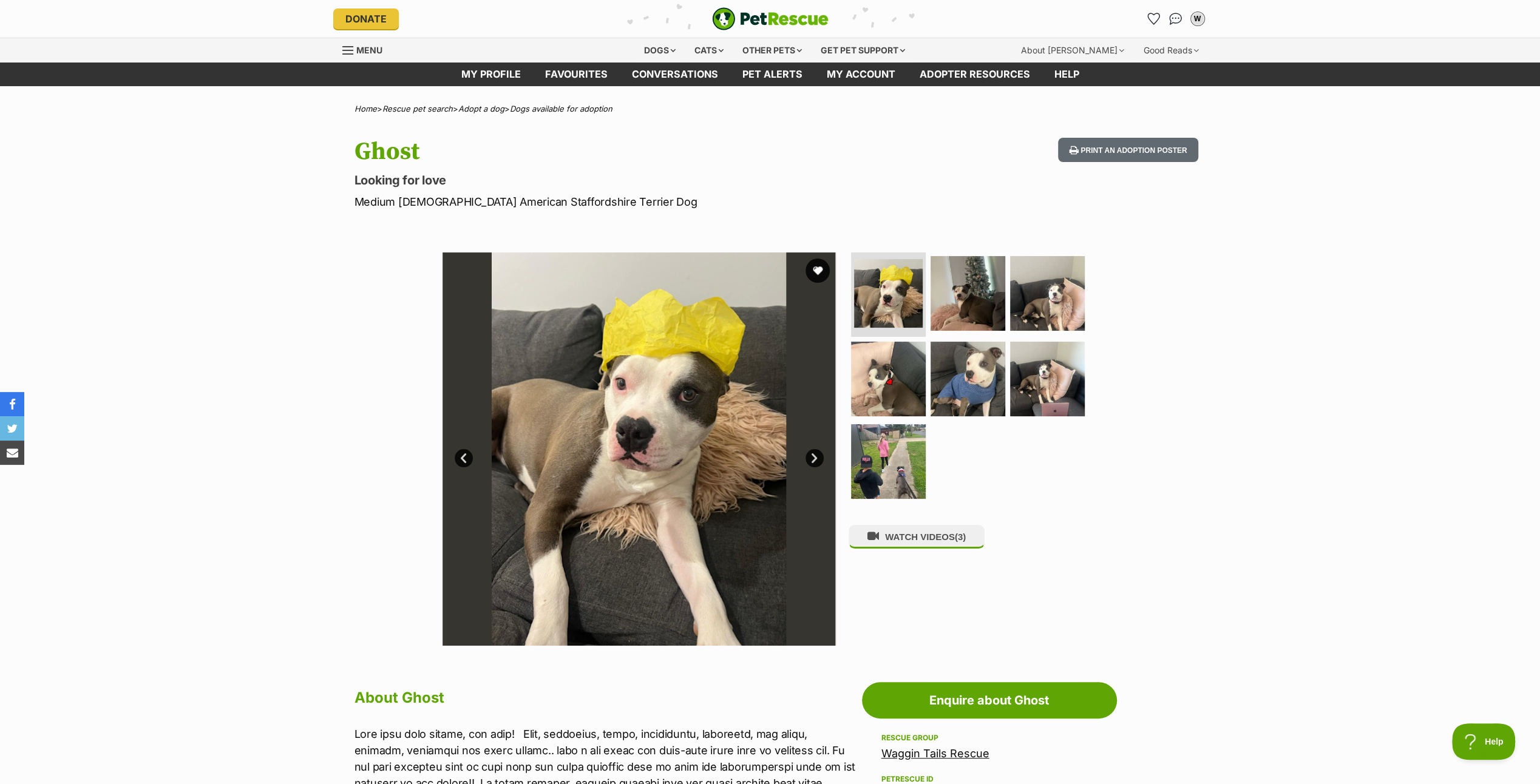
click at [812, 455] on link "Next" at bounding box center [814, 457] width 18 height 18
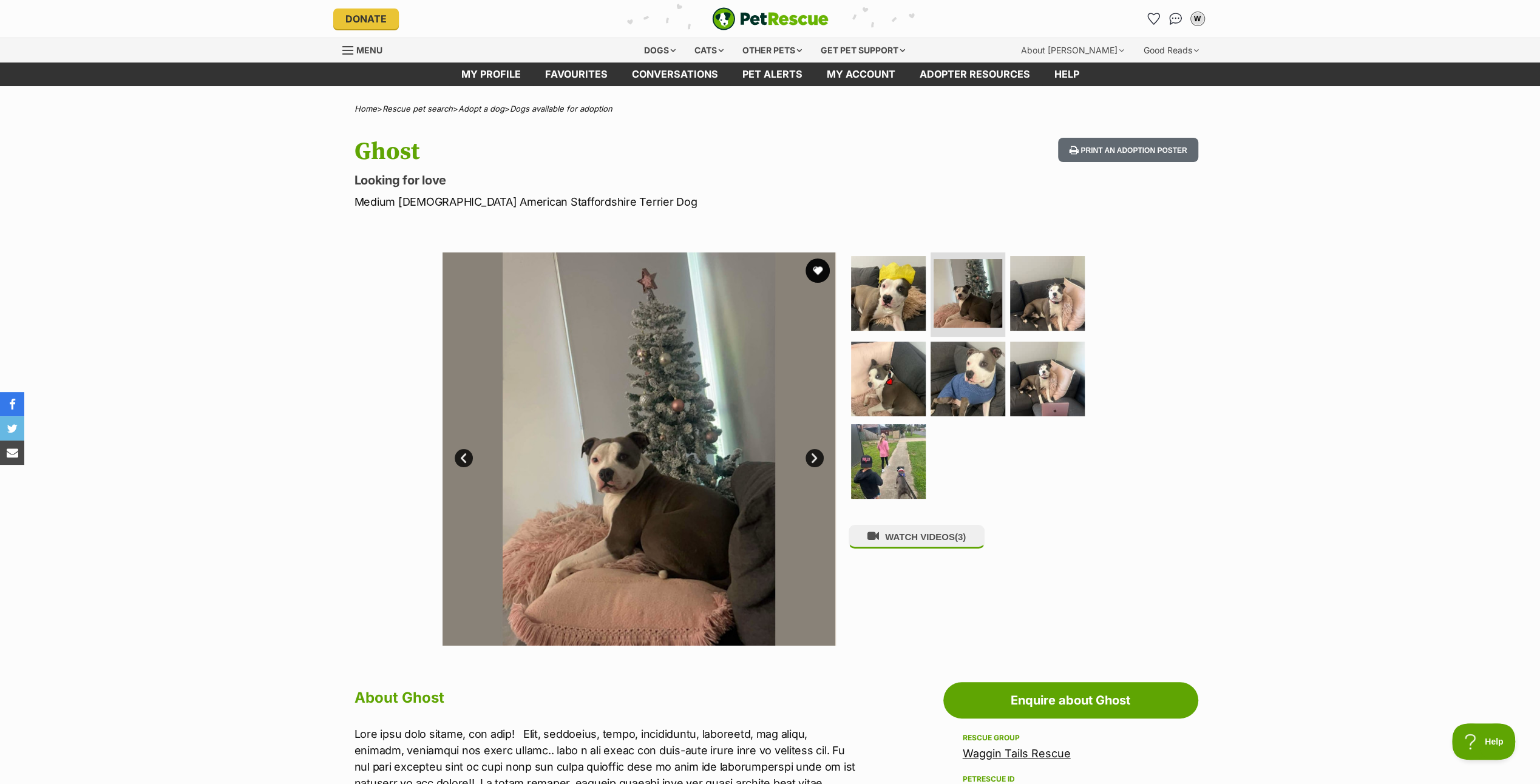
click at [812, 455] on link "Next" at bounding box center [814, 457] width 18 height 18
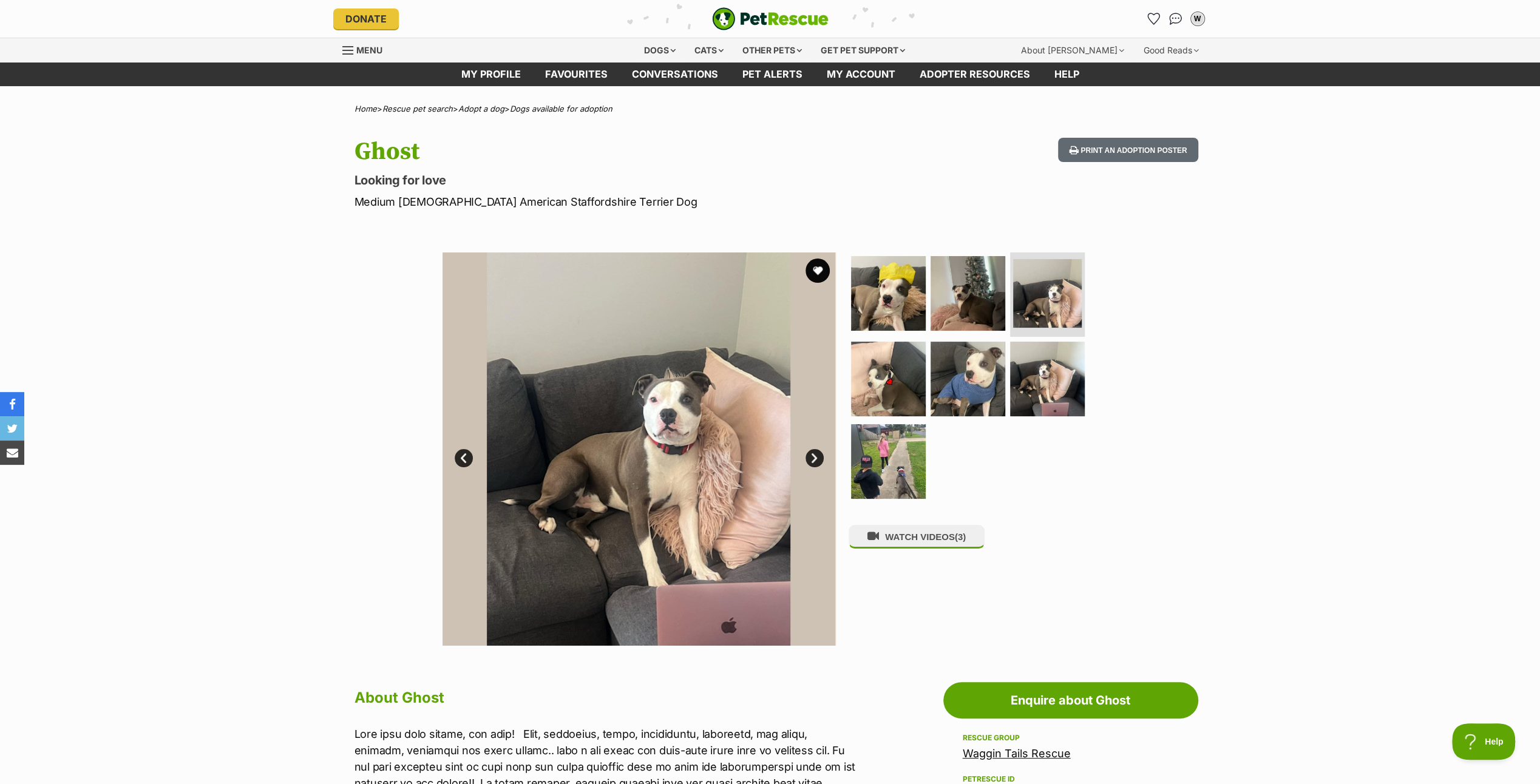
click at [812, 455] on link "Next" at bounding box center [814, 457] width 18 height 18
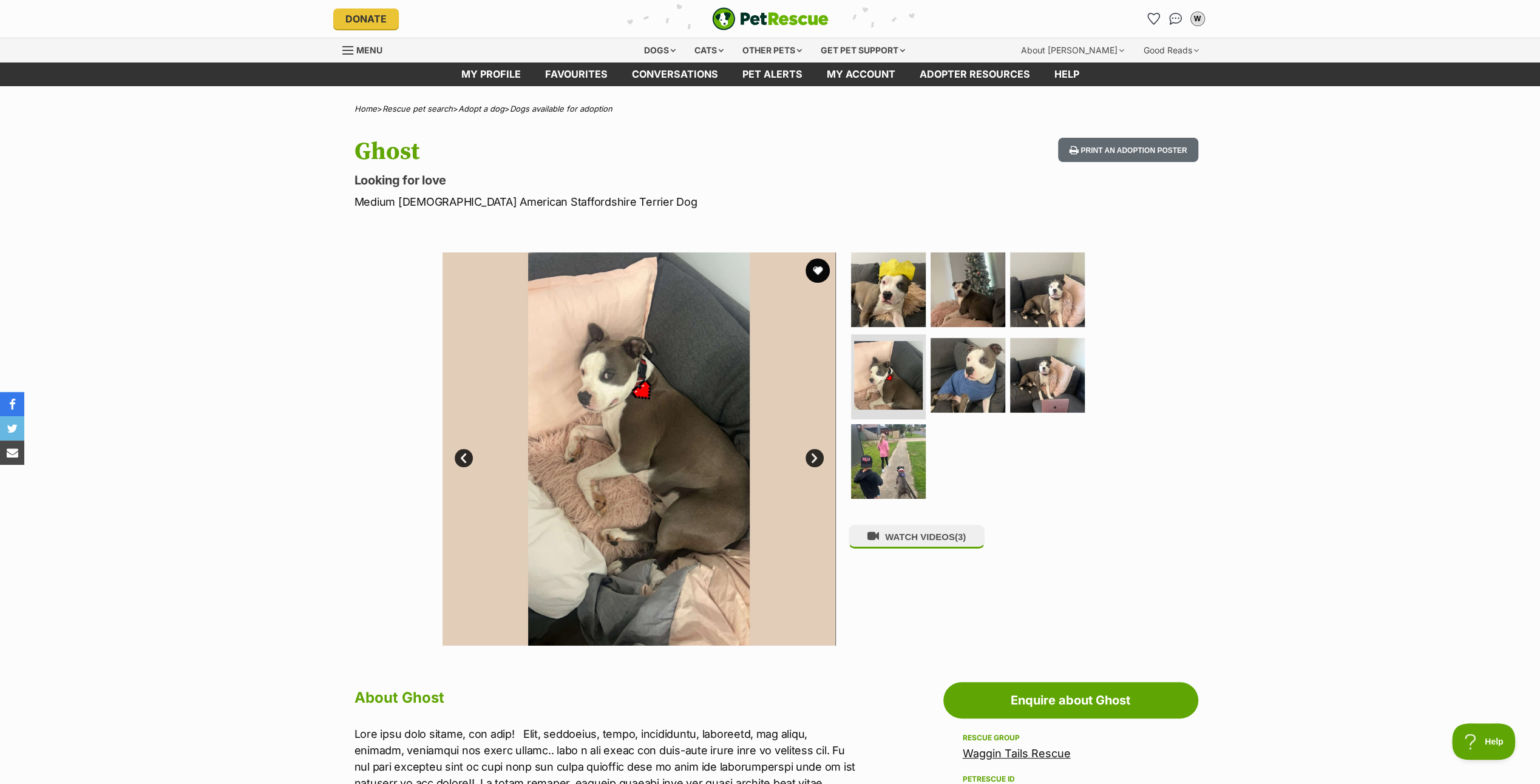
click at [812, 455] on link "Next" at bounding box center [814, 457] width 18 height 18
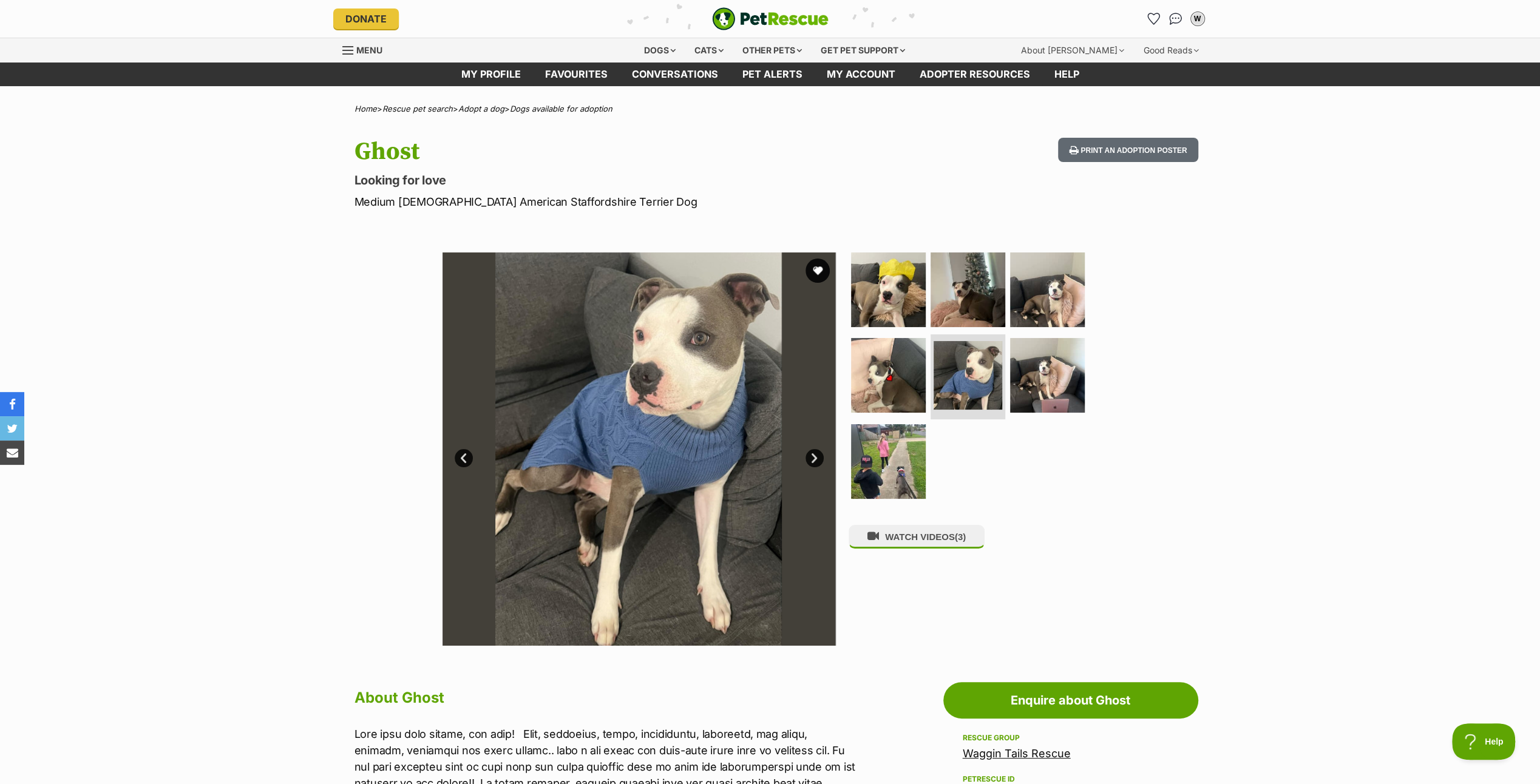
click at [812, 455] on link "Next" at bounding box center [814, 457] width 18 height 18
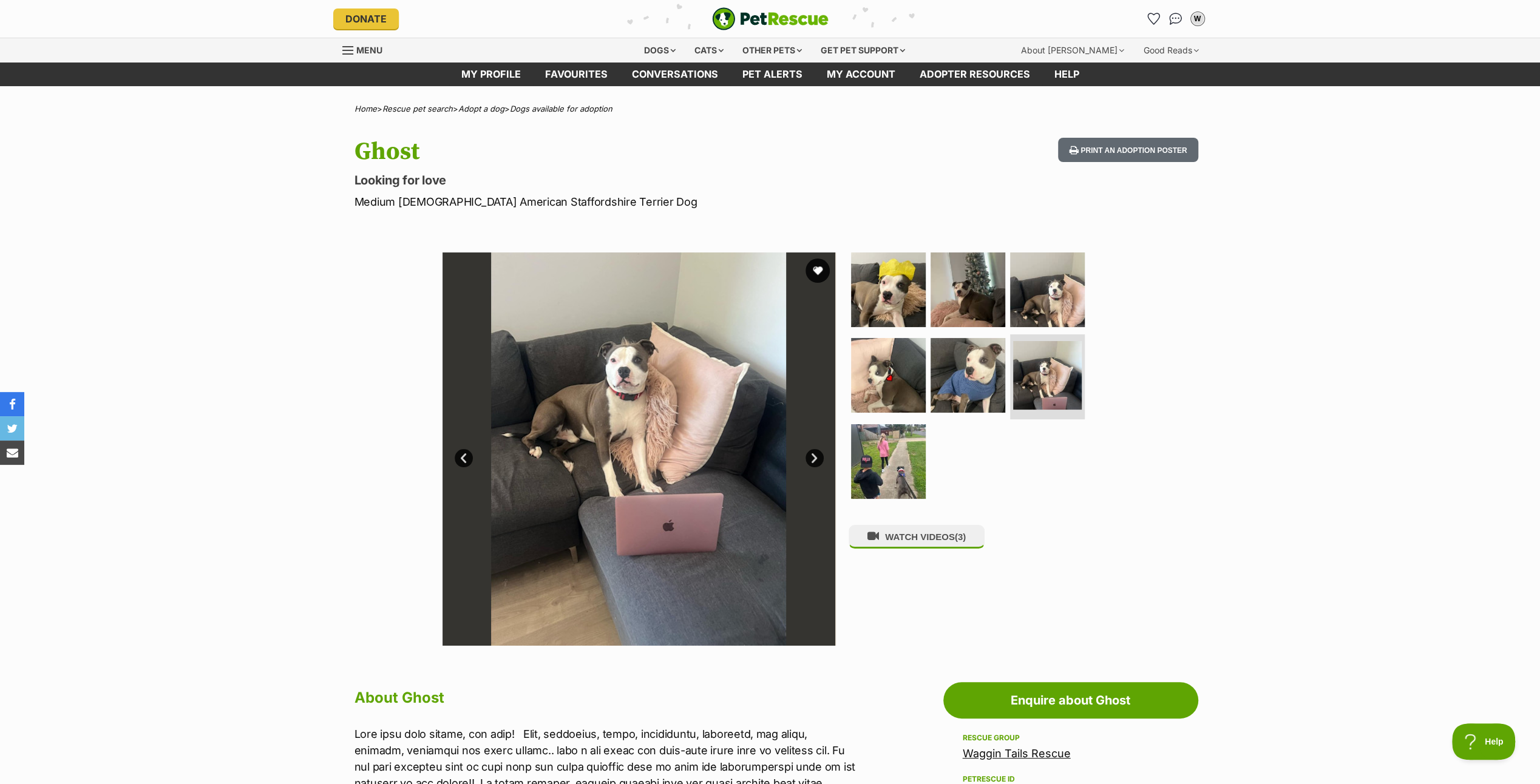
click at [812, 455] on link "Next" at bounding box center [814, 457] width 18 height 18
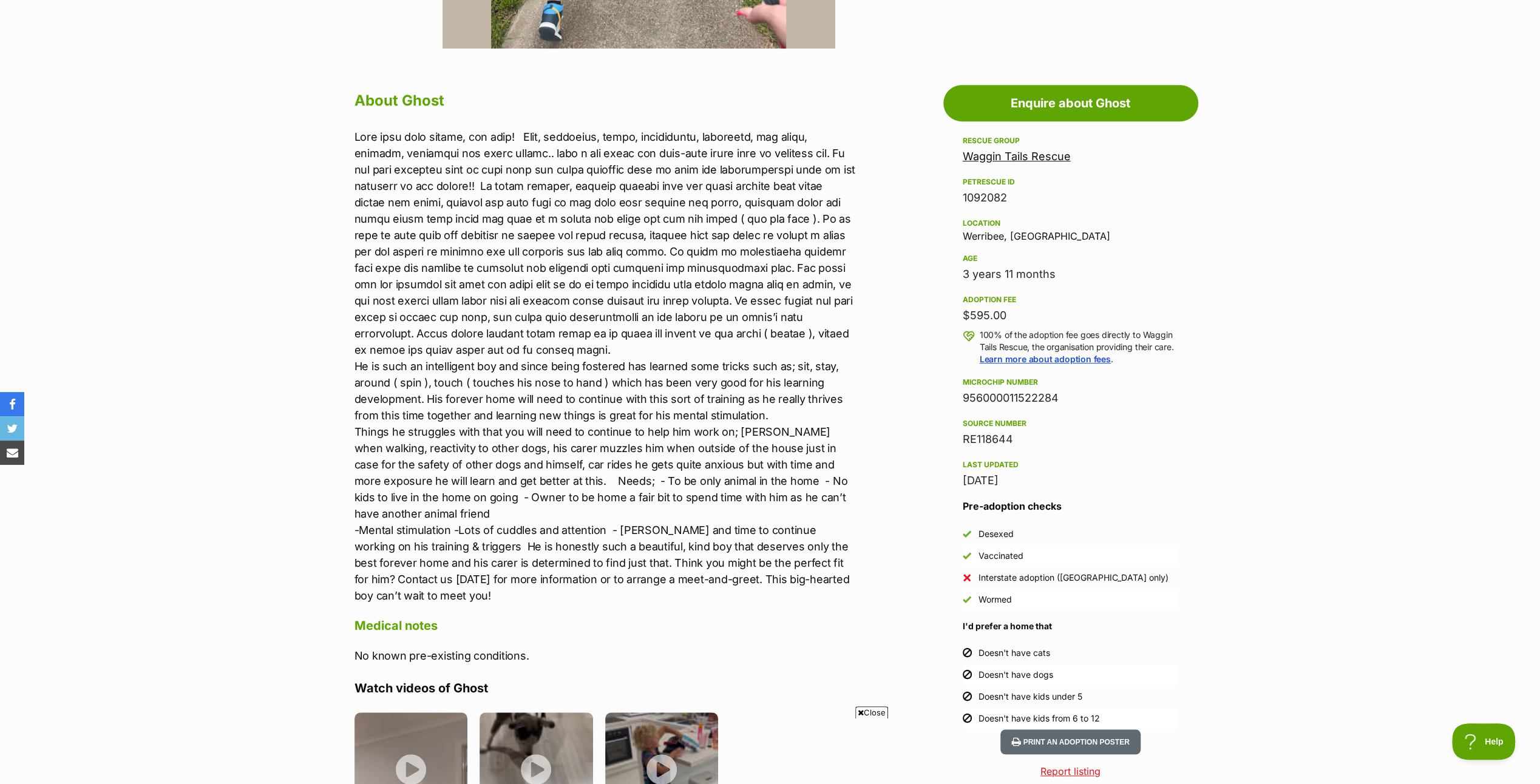
scroll to position [667, 0]
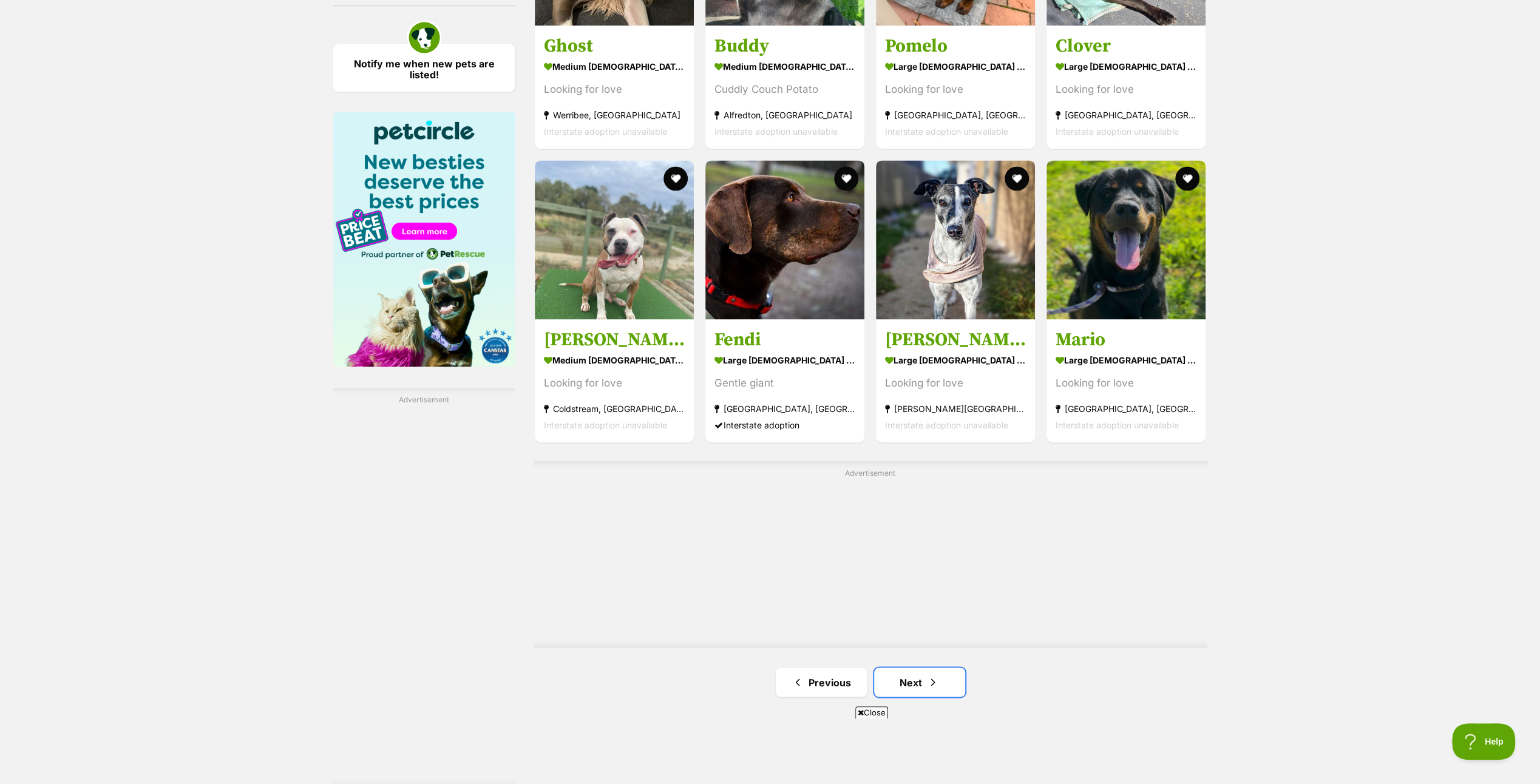
scroll to position [1753, 0]
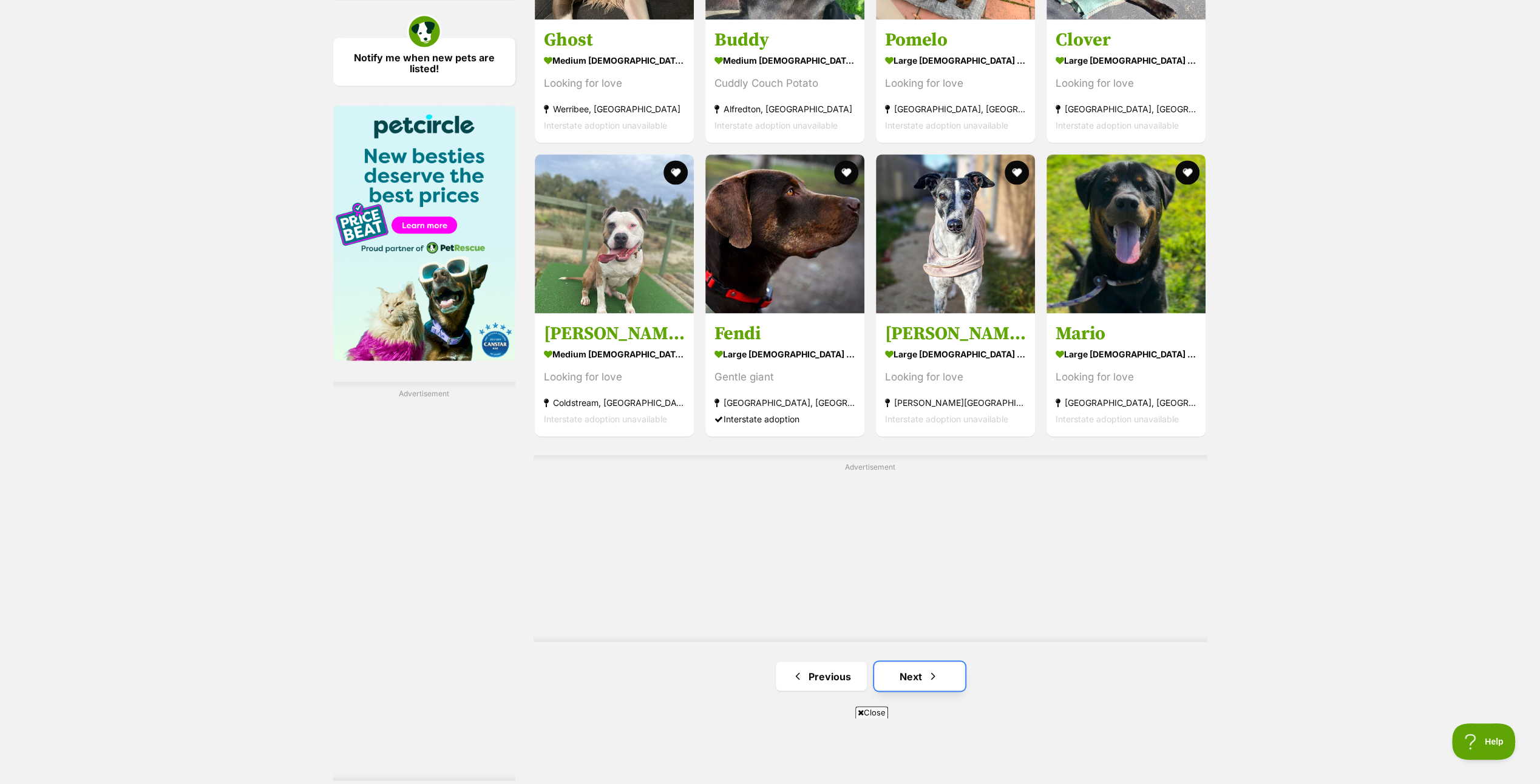
click at [934, 669] on span "Next page" at bounding box center [933, 676] width 12 height 15
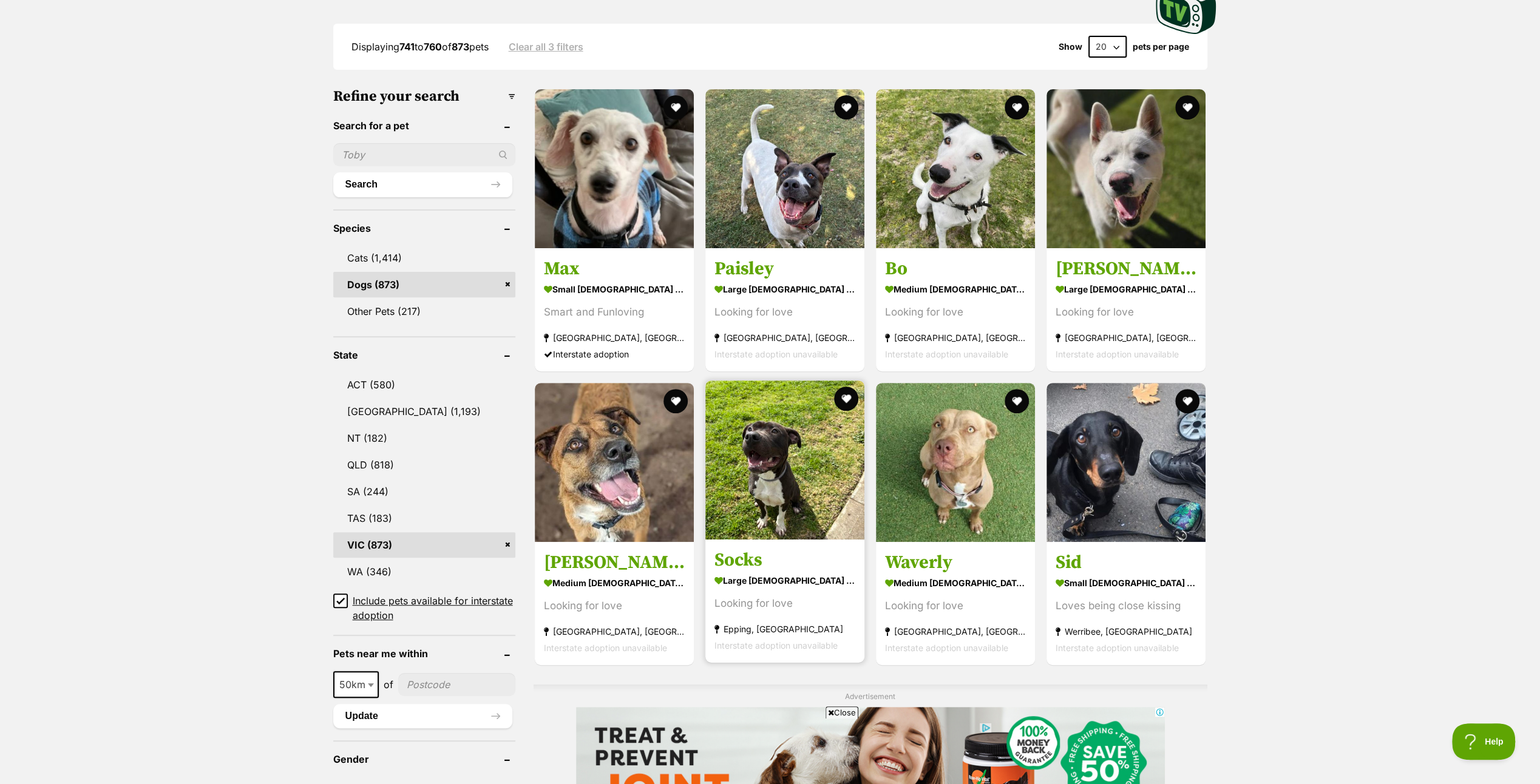
click at [764, 478] on img at bounding box center [784, 460] width 159 height 159
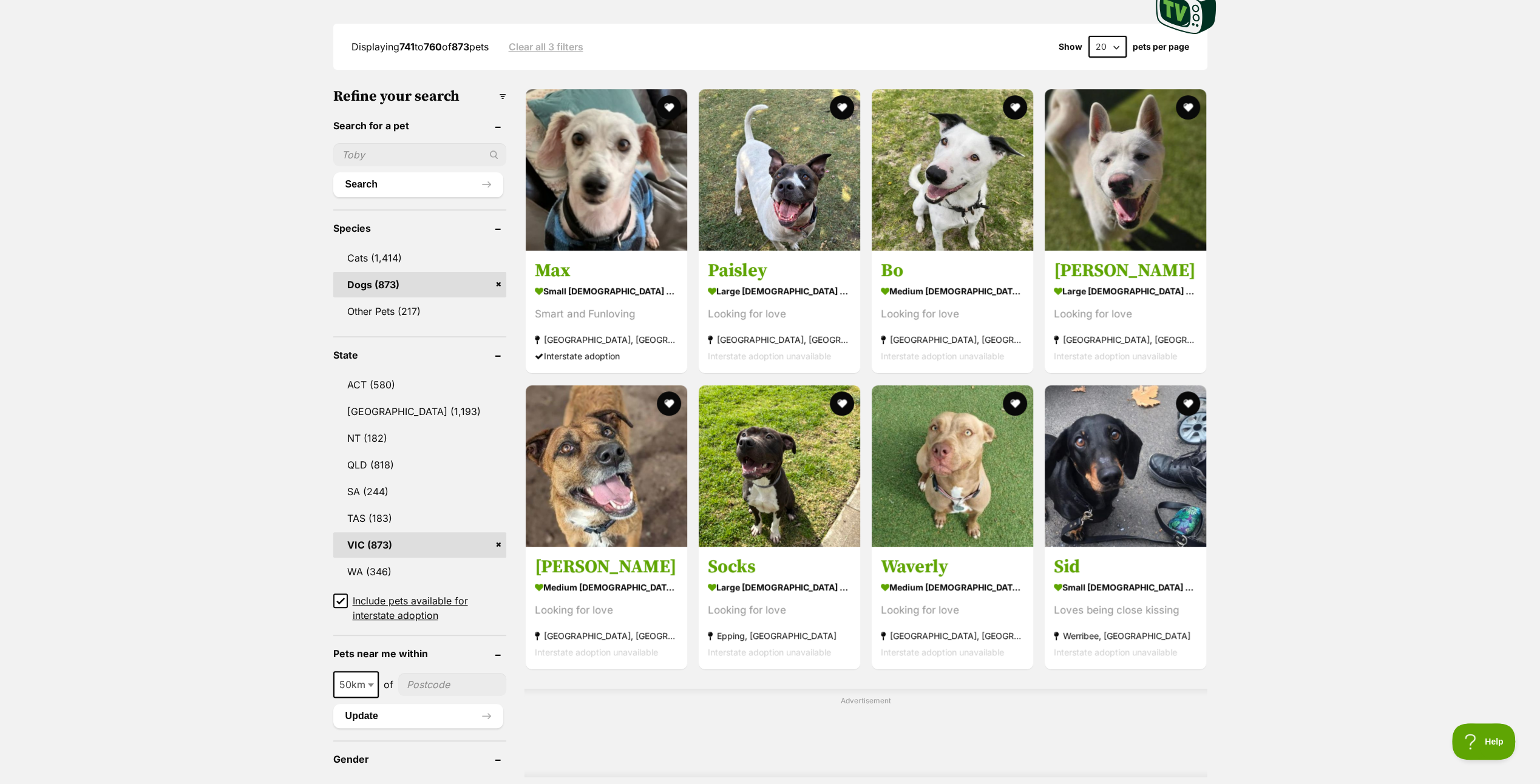
click at [948, 452] on img at bounding box center [953, 466] width 162 height 162
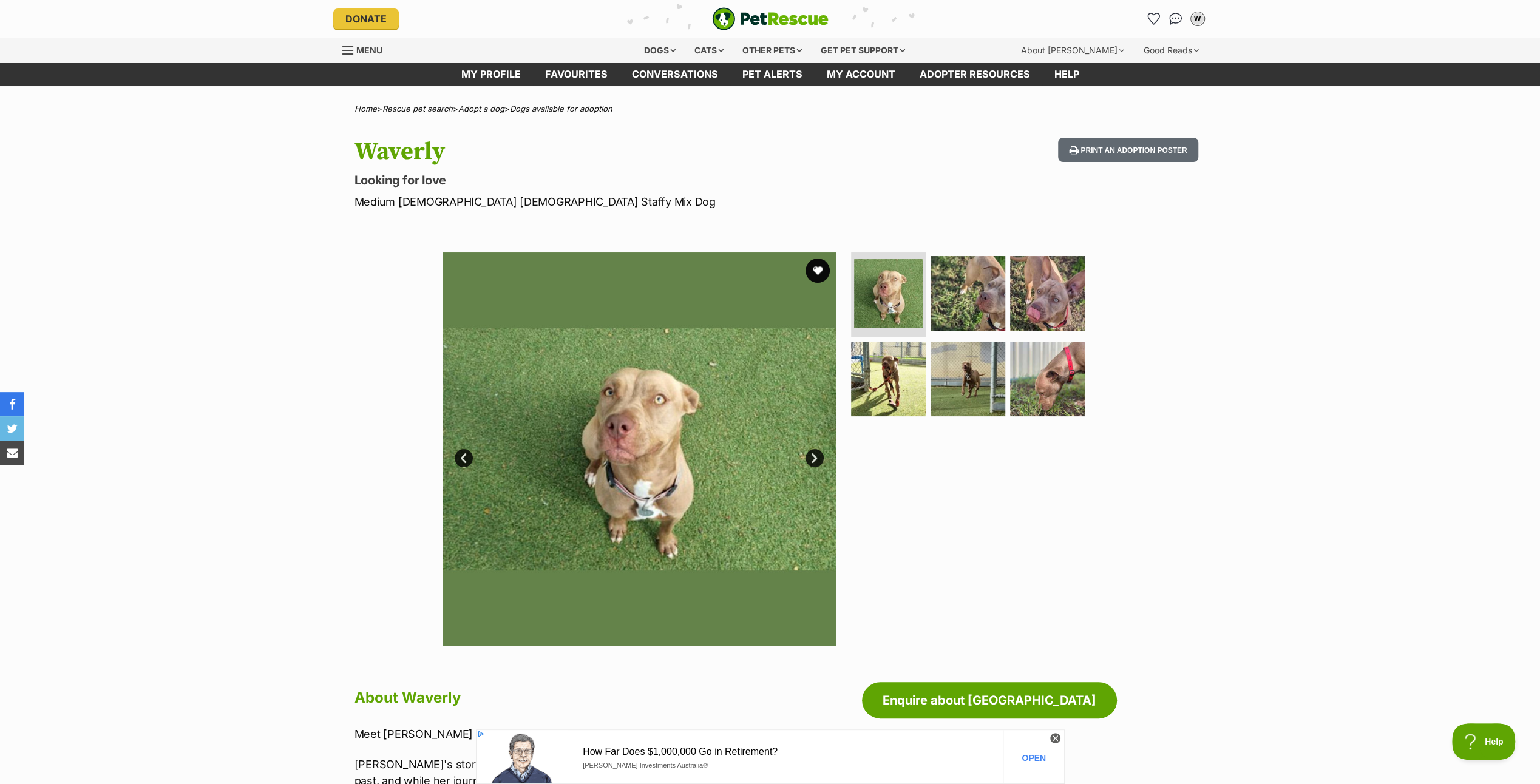
click at [814, 452] on link "Next" at bounding box center [814, 457] width 18 height 18
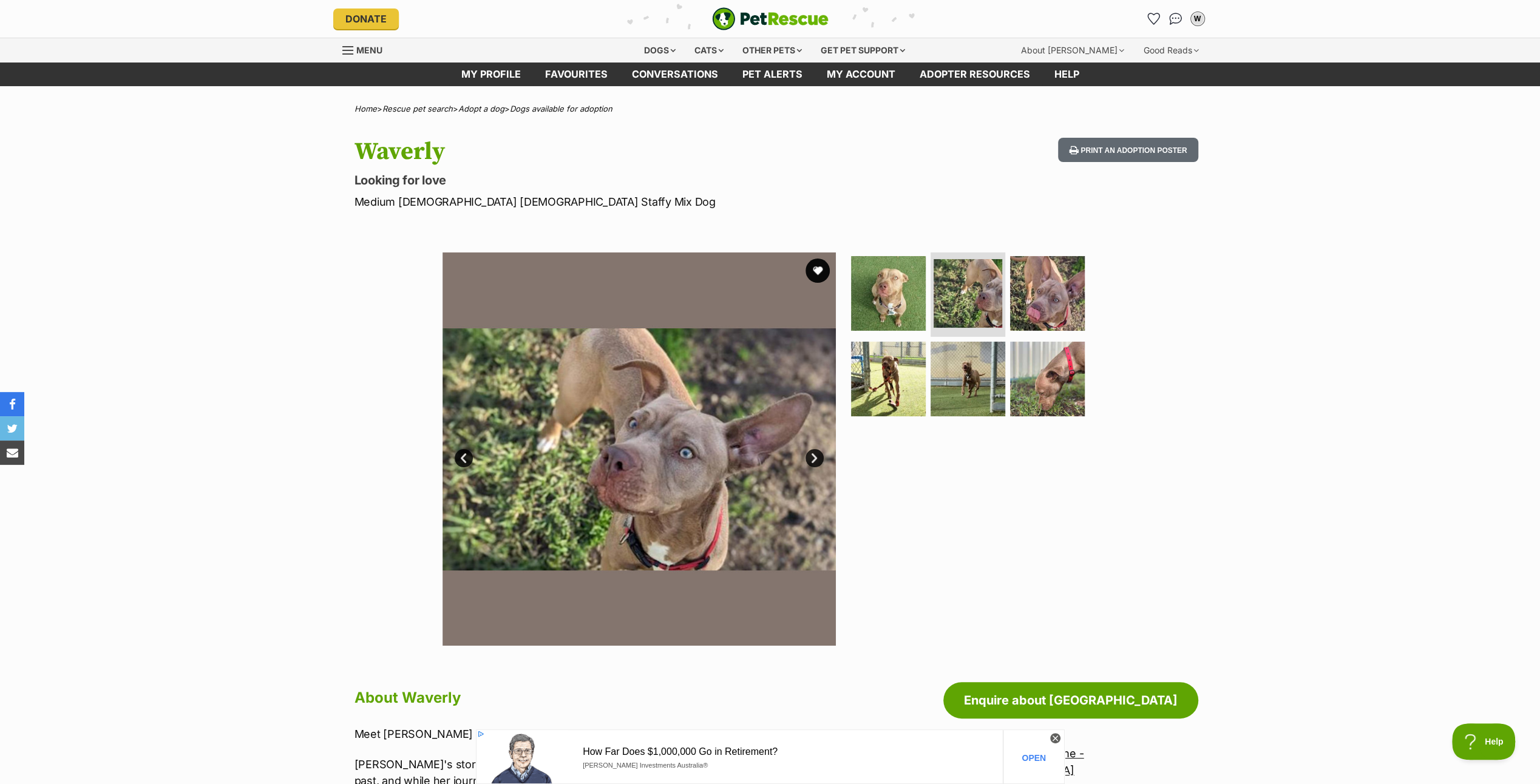
click at [814, 452] on link "Next" at bounding box center [814, 457] width 18 height 18
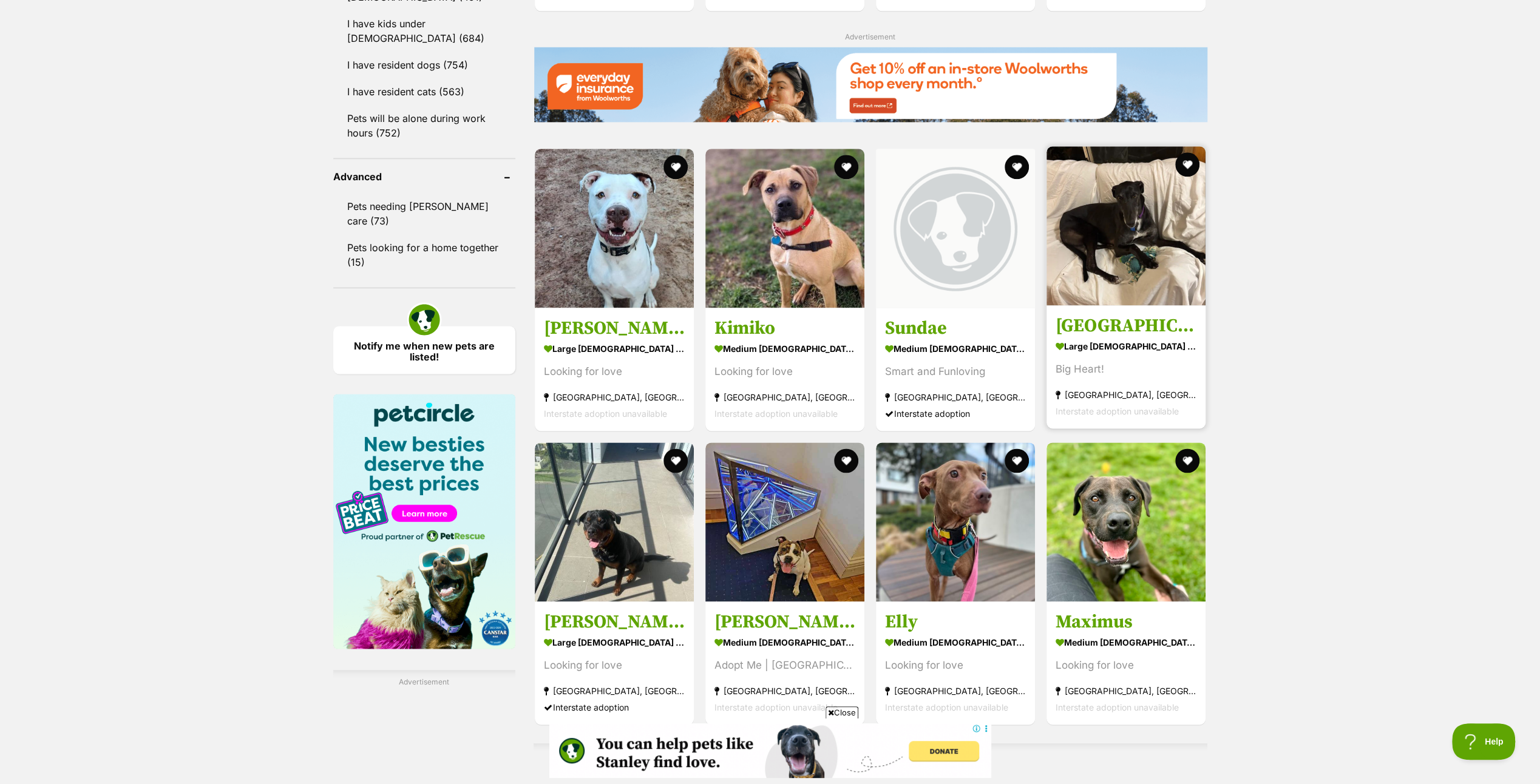
scroll to position [1517, 0]
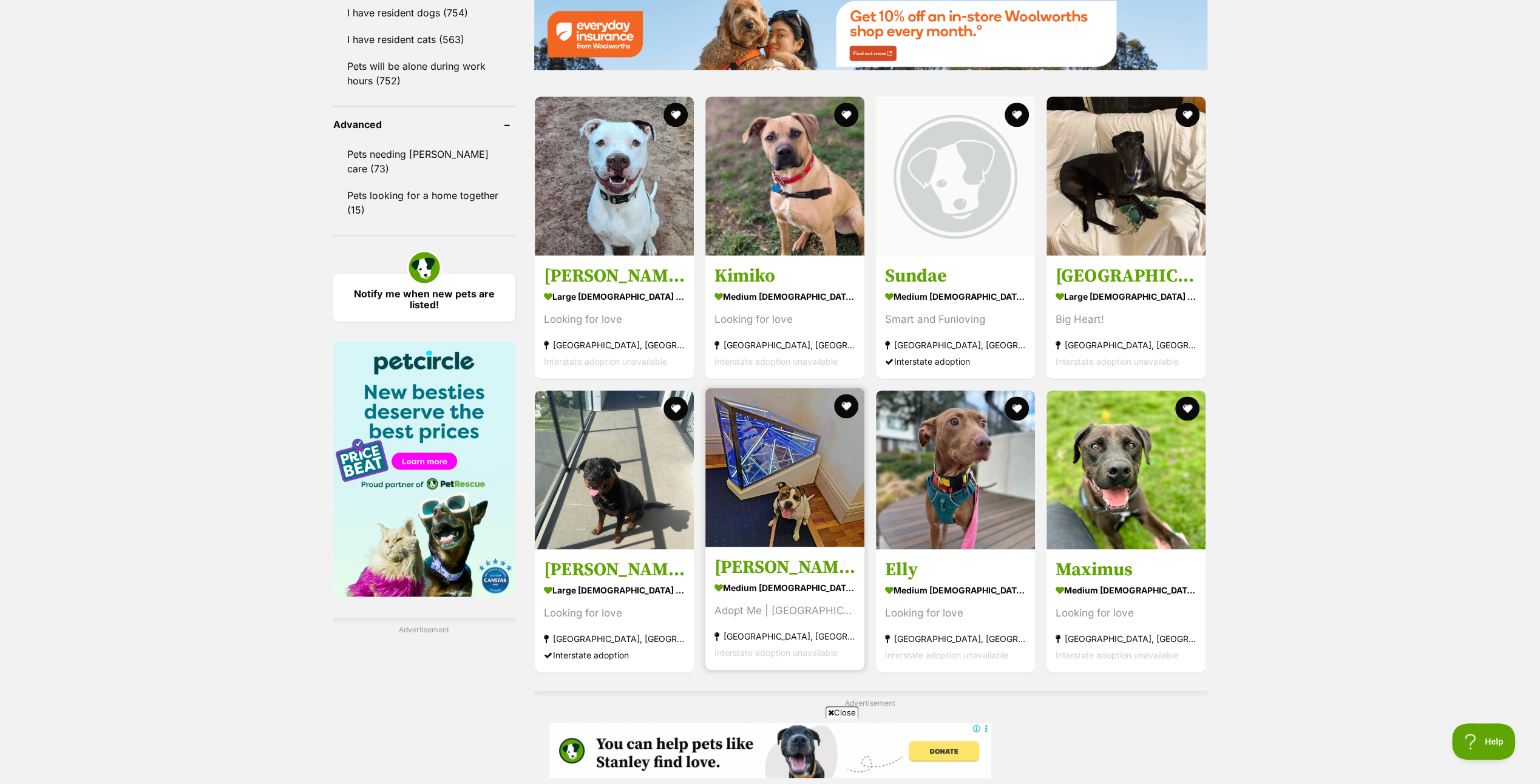
click at [759, 480] on img at bounding box center [784, 467] width 159 height 159
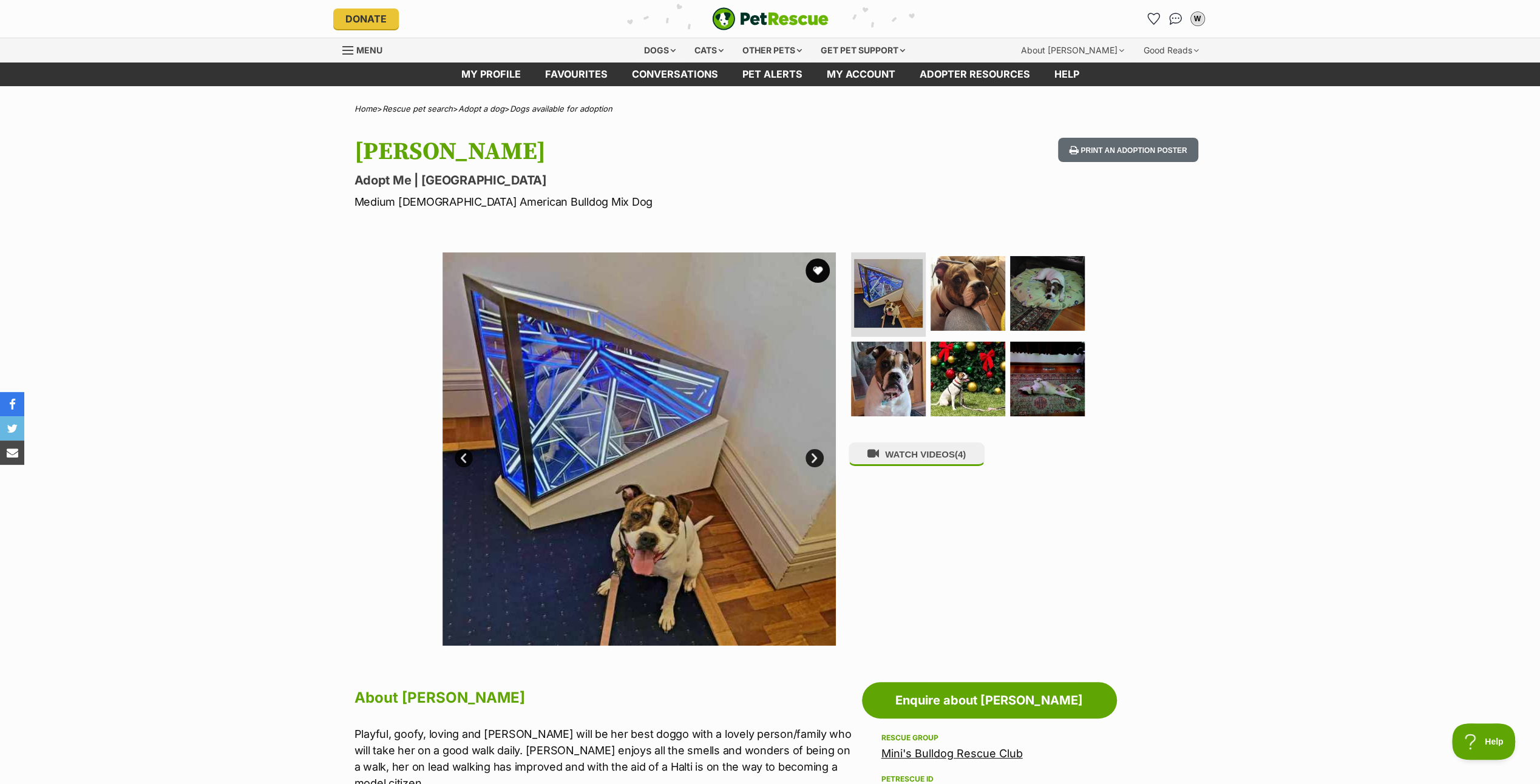
click at [814, 450] on link "Next" at bounding box center [814, 457] width 18 height 18
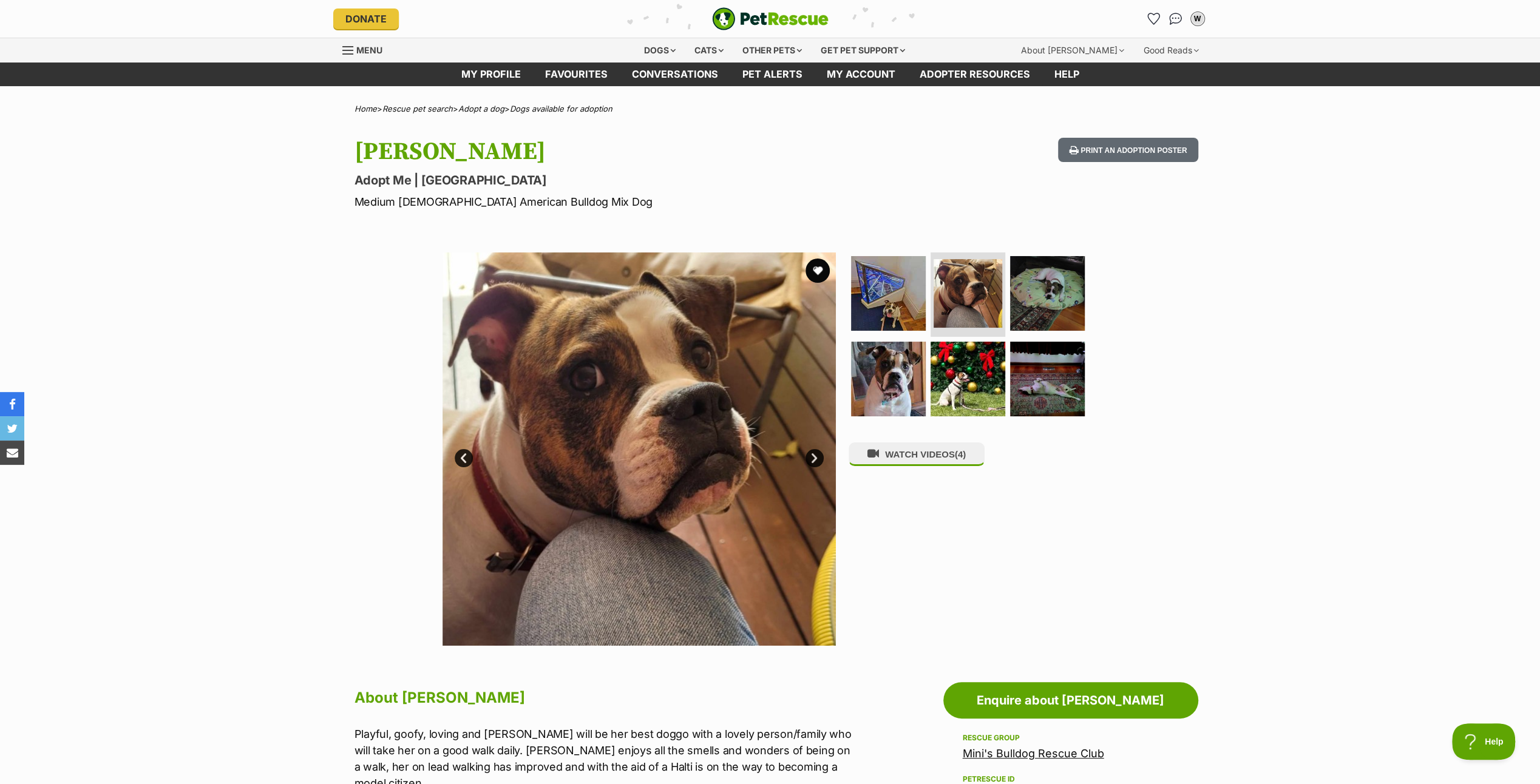
click at [816, 456] on link "Next" at bounding box center [814, 457] width 18 height 18
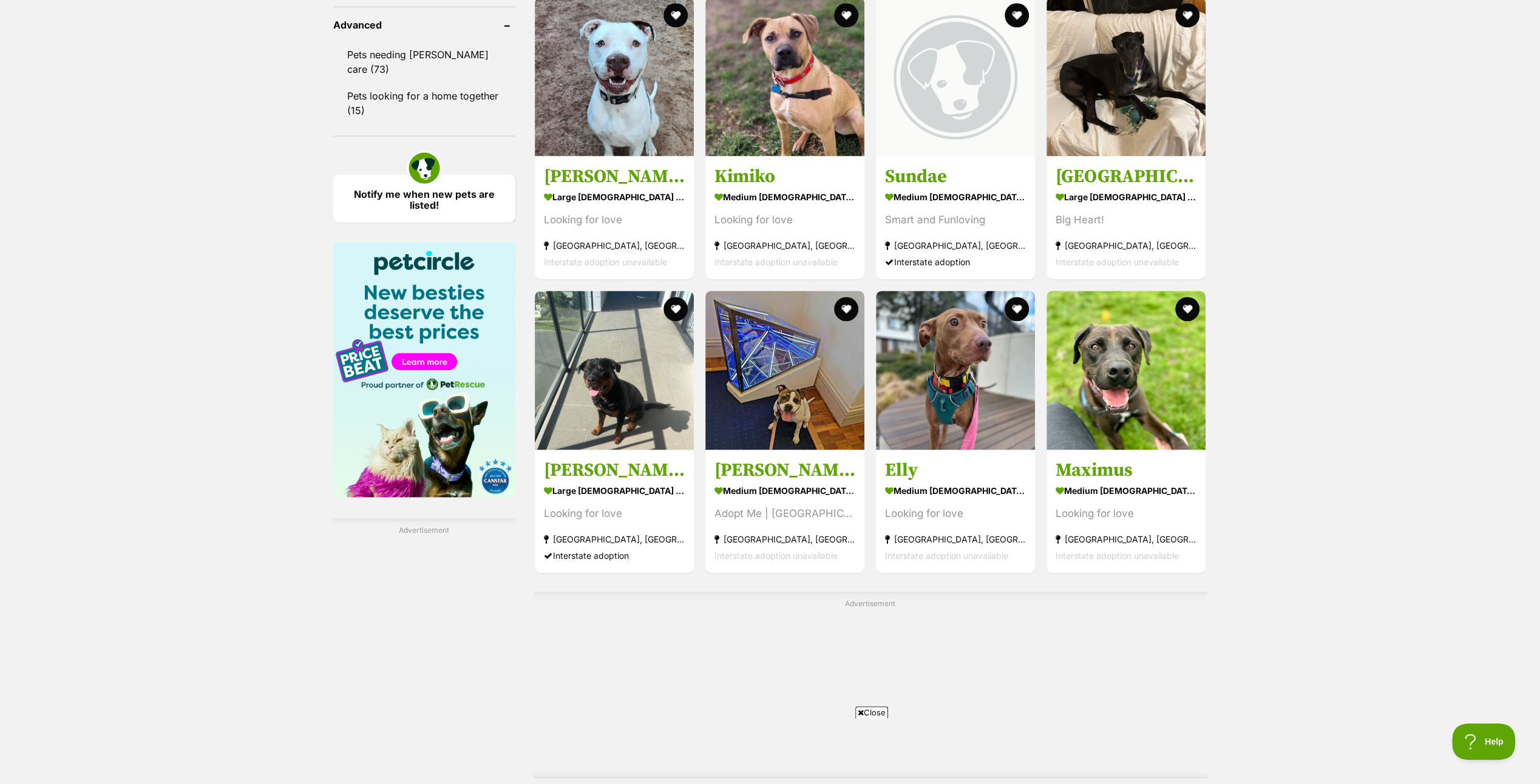
scroll to position [1814, 0]
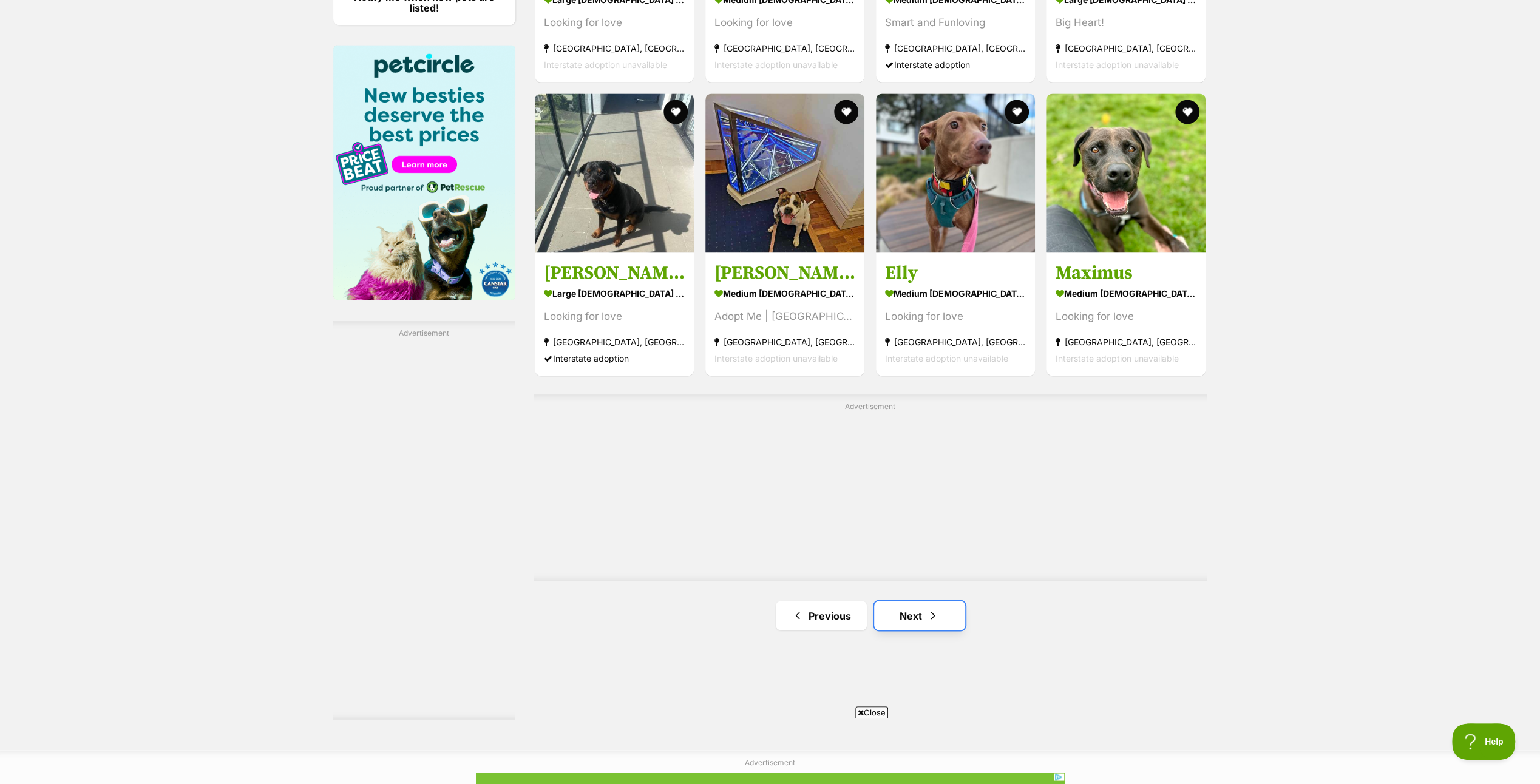
click at [913, 601] on link "Next" at bounding box center [919, 616] width 91 height 29
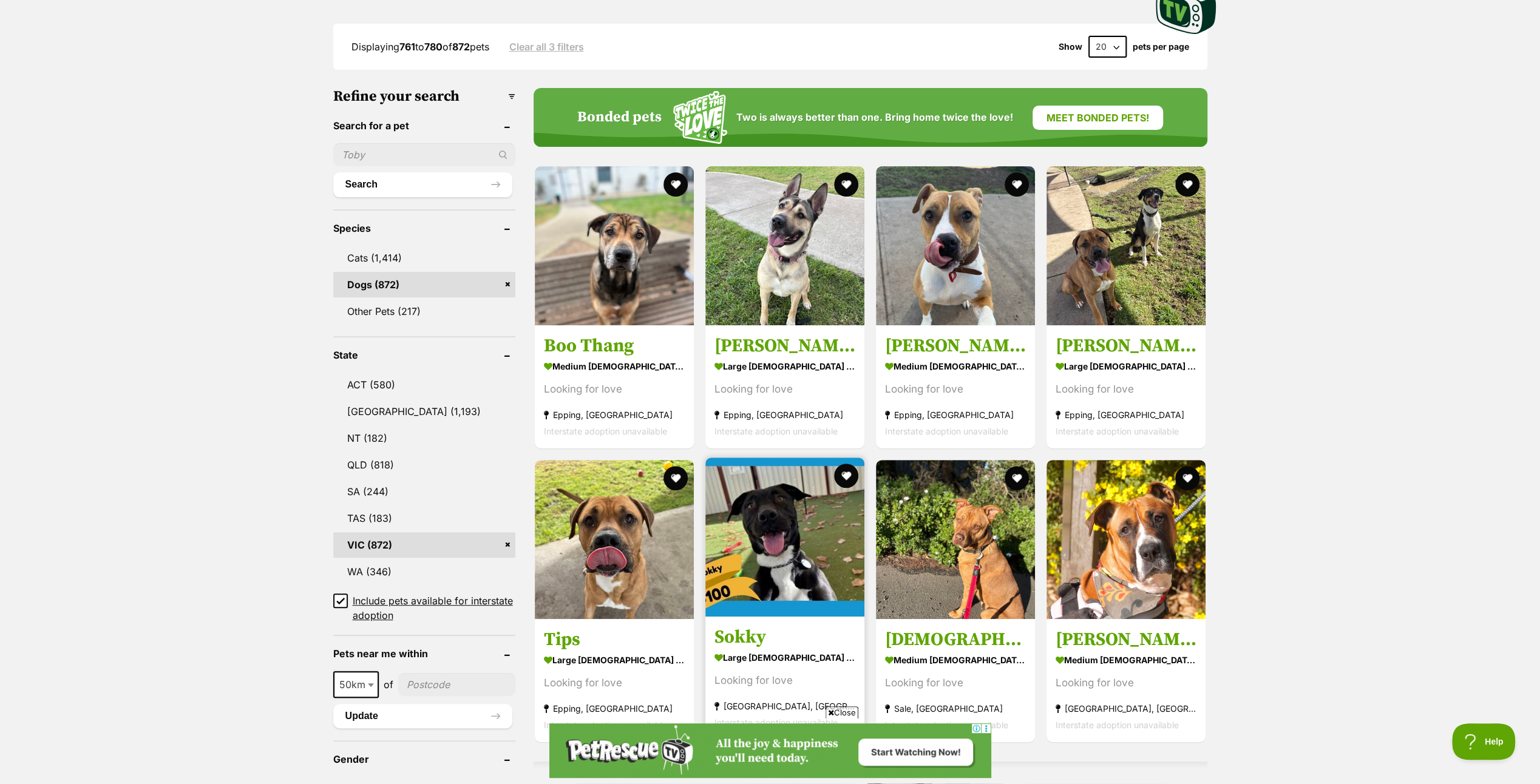
scroll to position [425, 0]
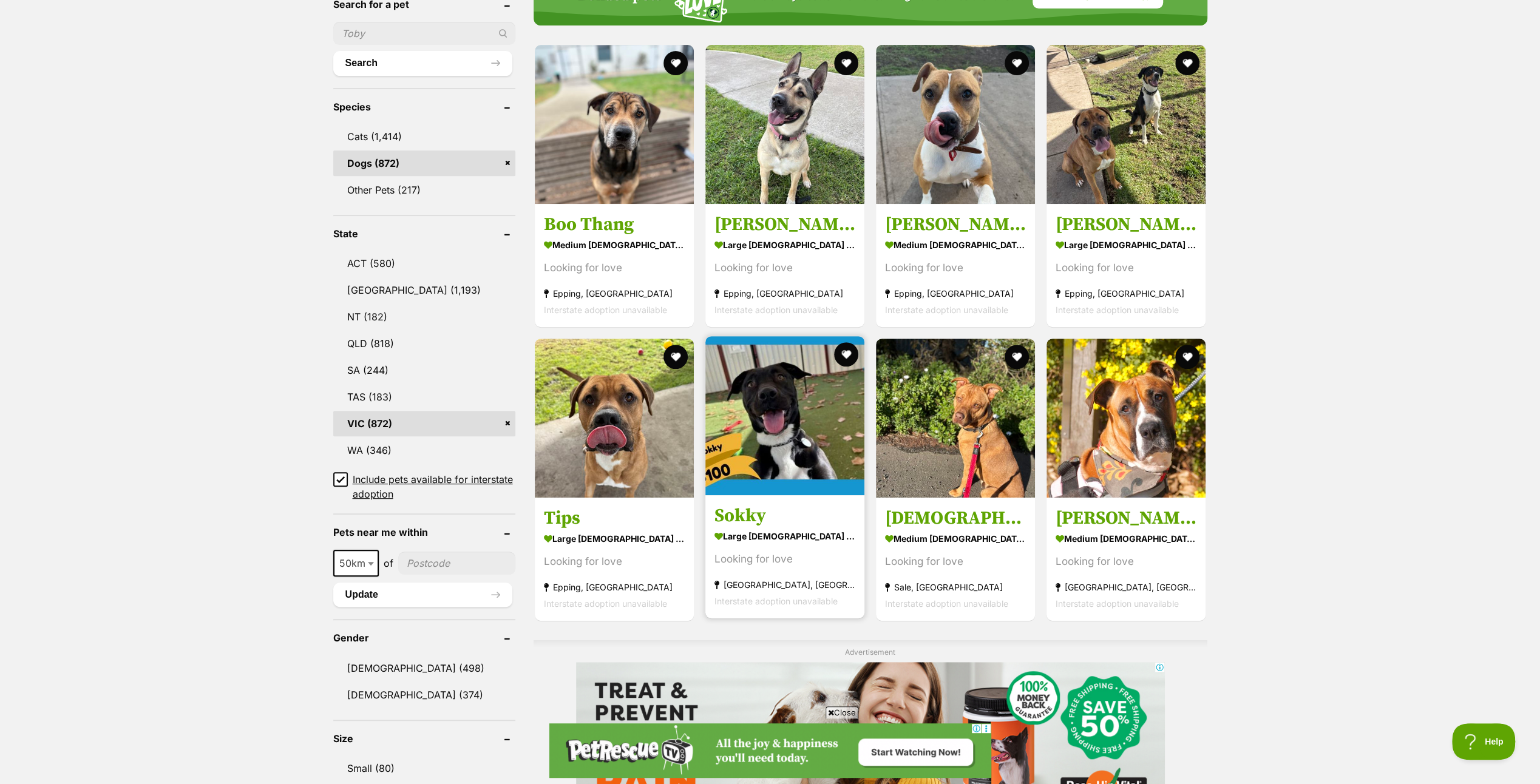
click at [787, 428] on img at bounding box center [784, 415] width 159 height 159
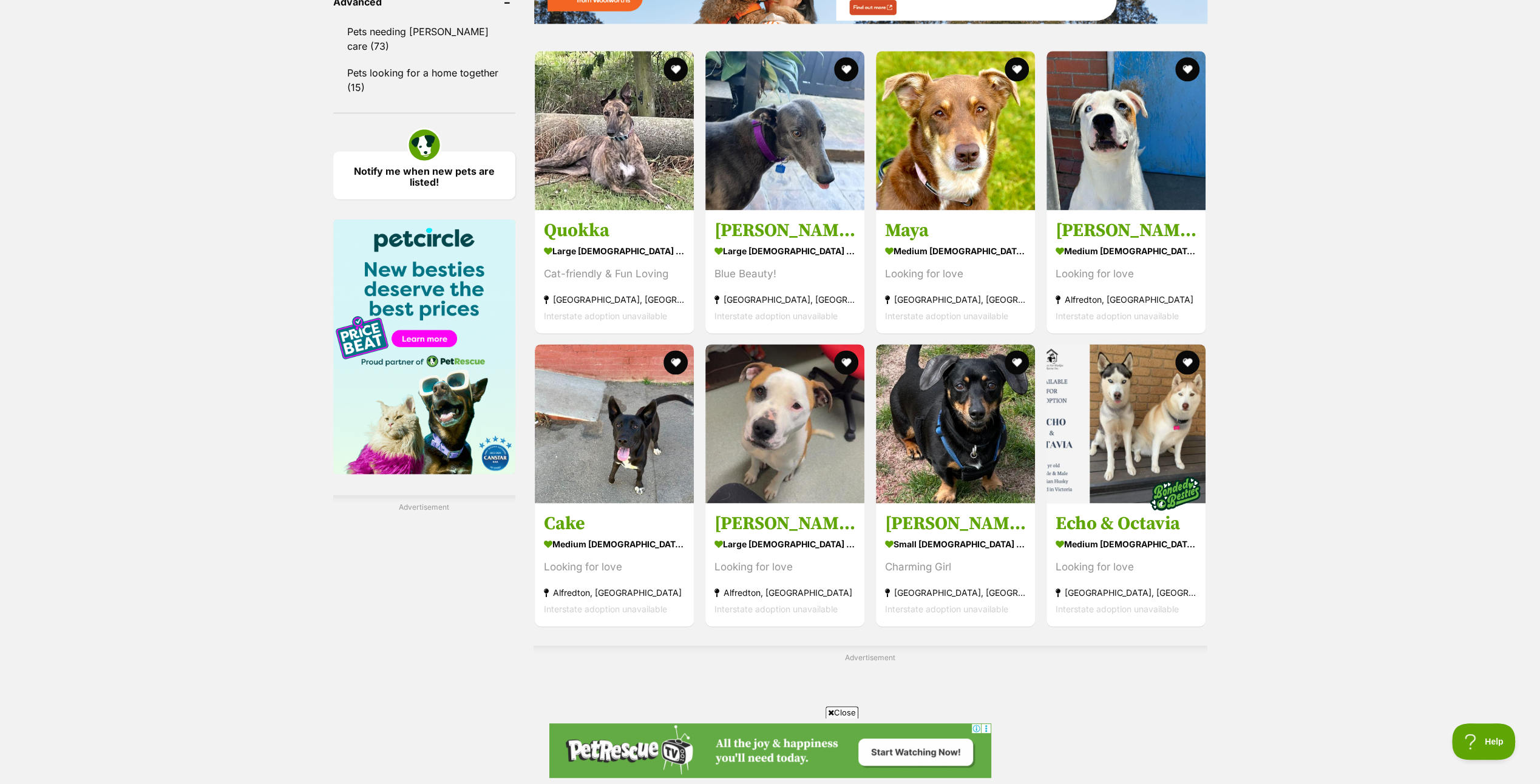
scroll to position [1881, 0]
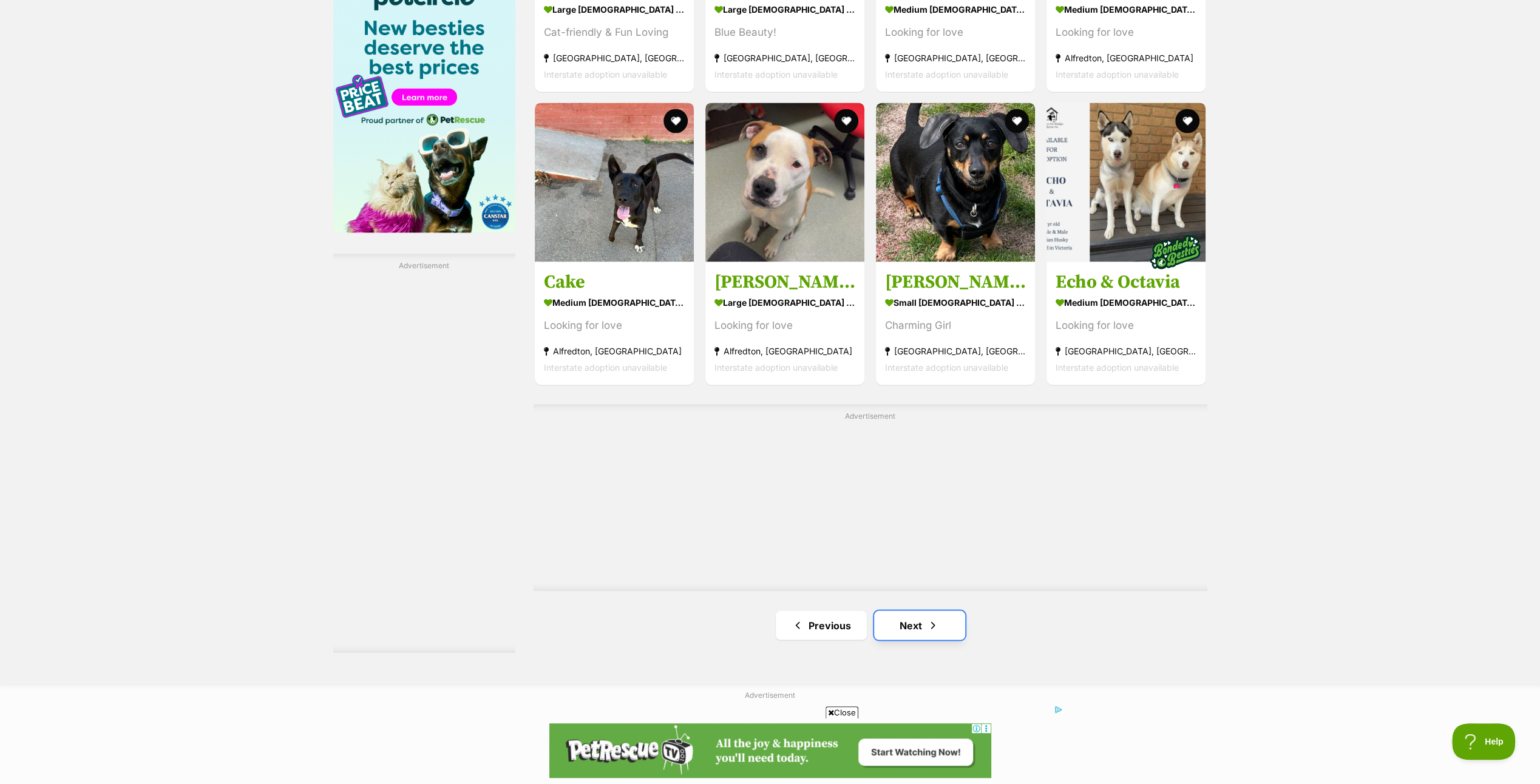
click at [909, 620] on link "Next" at bounding box center [919, 625] width 91 height 29
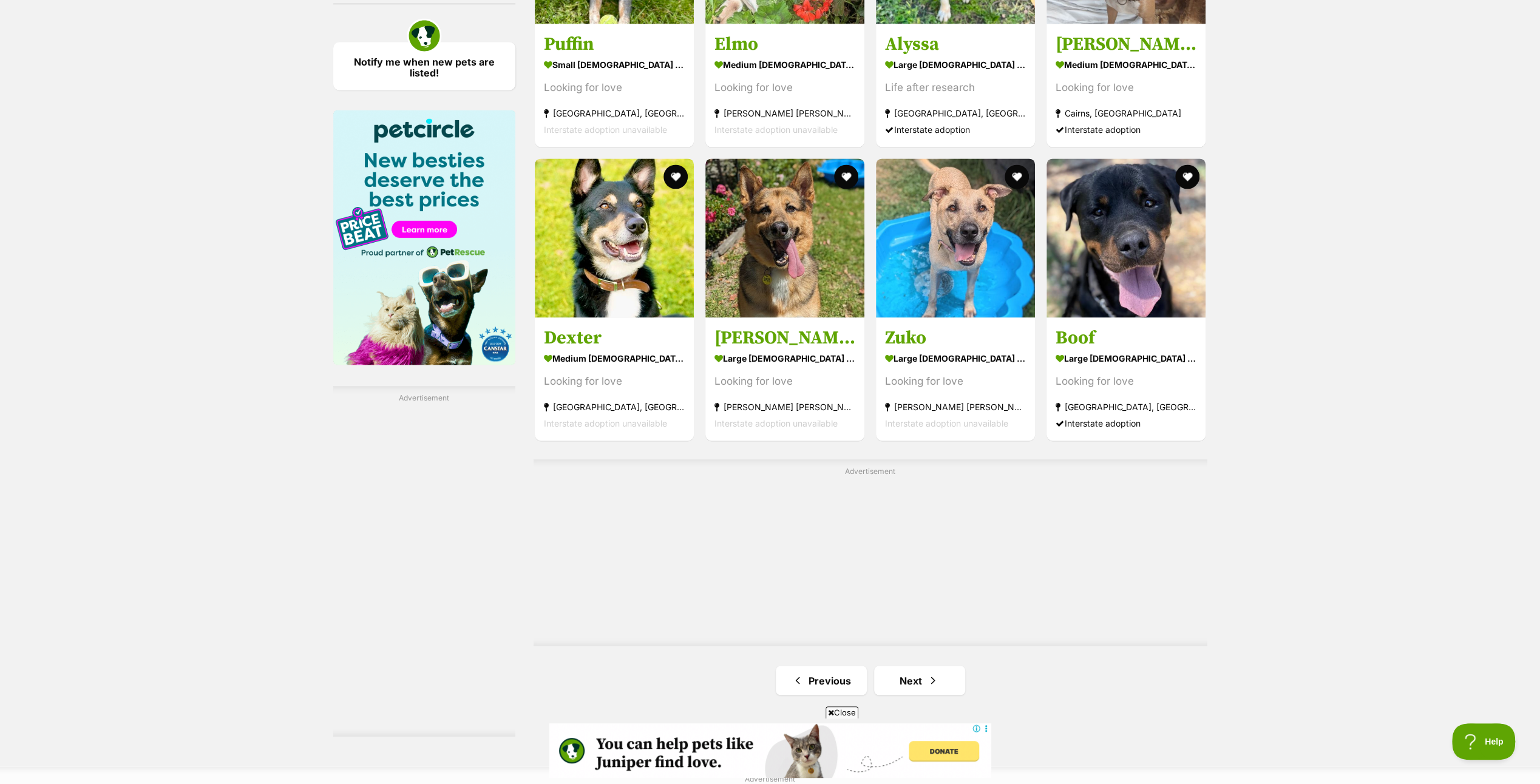
scroll to position [1760, 0]
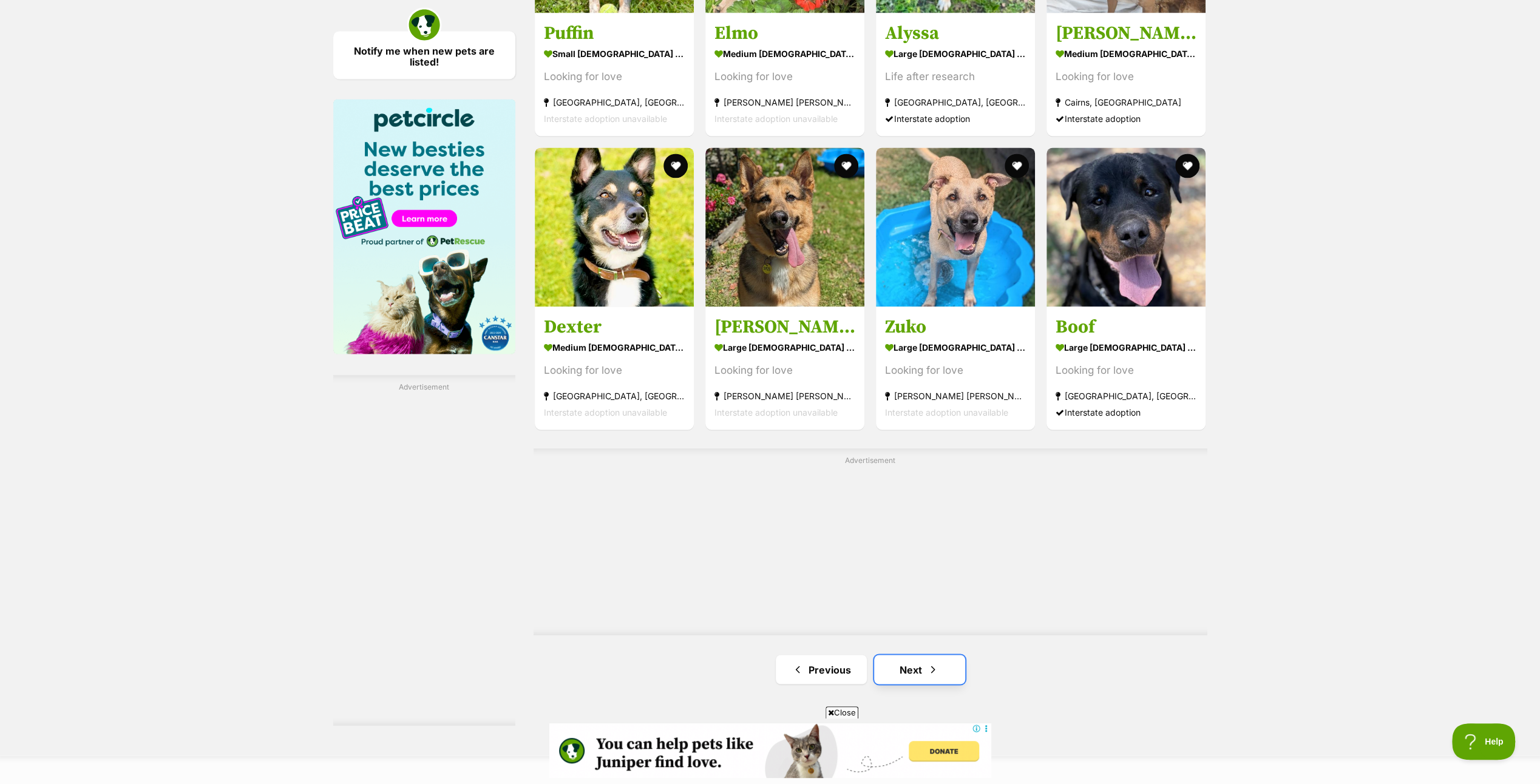
click at [913, 665] on link "Next" at bounding box center [919, 670] width 91 height 29
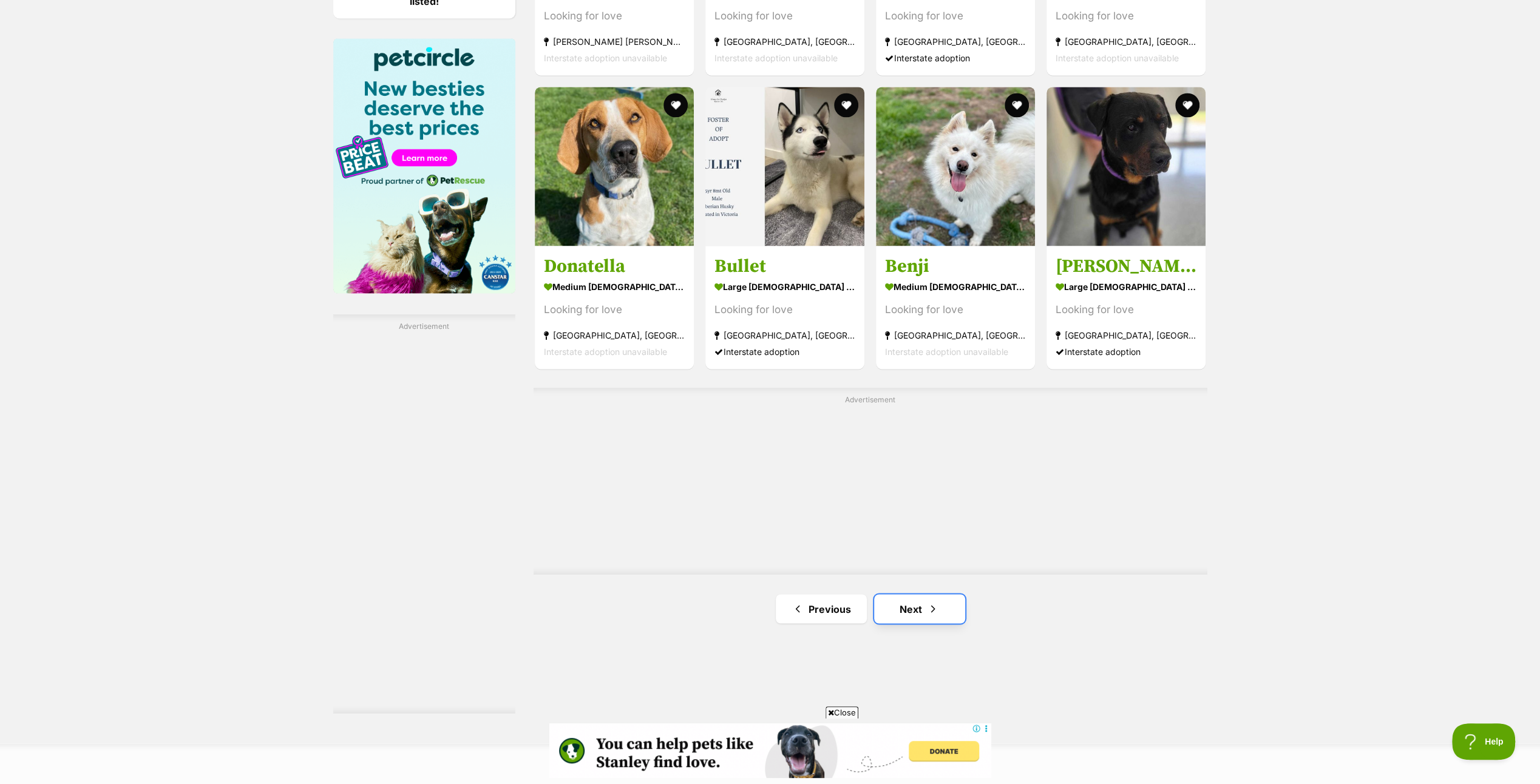
click at [905, 605] on link "Next" at bounding box center [919, 609] width 91 height 29
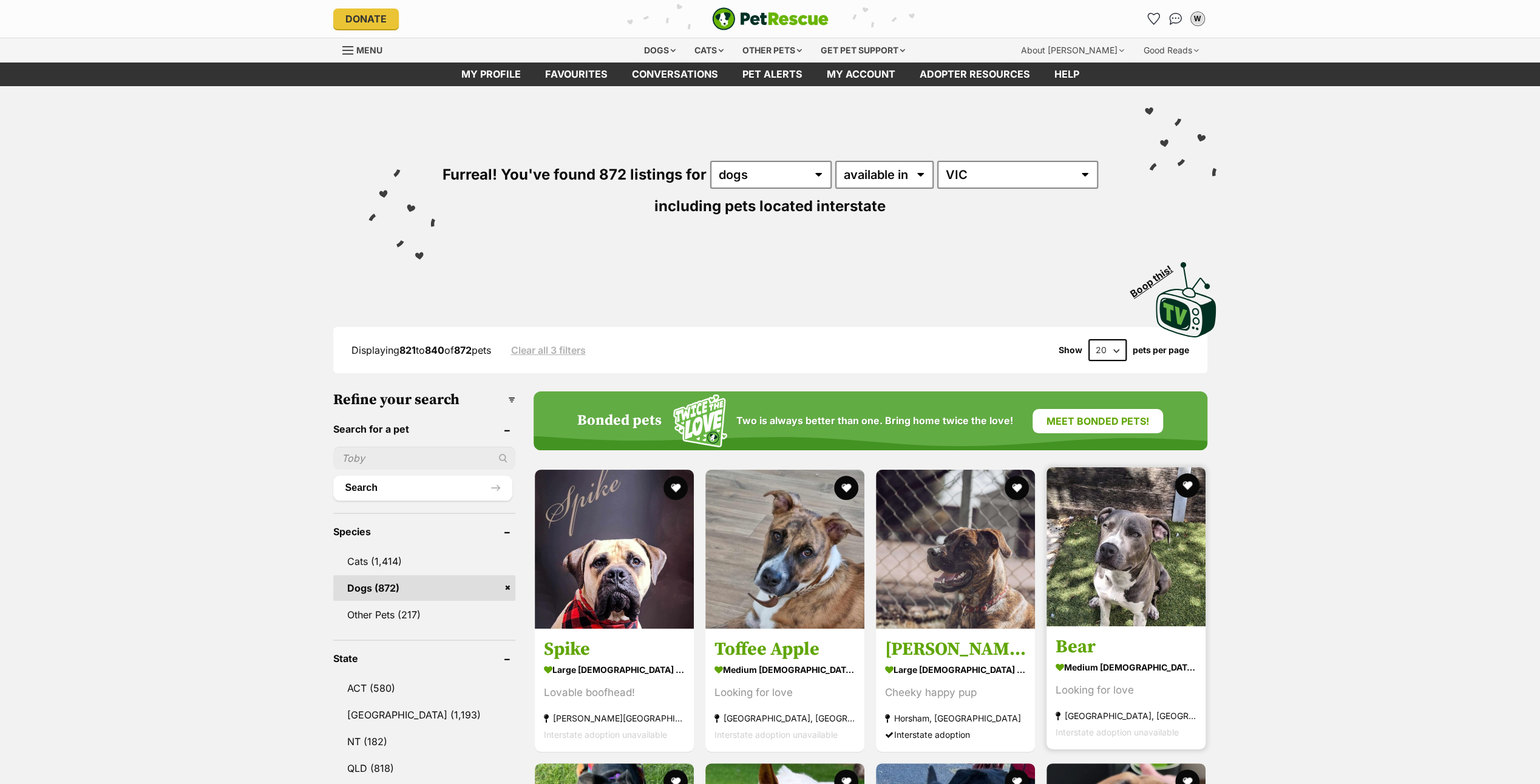
click at [1090, 556] on img at bounding box center [1126, 546] width 159 height 159
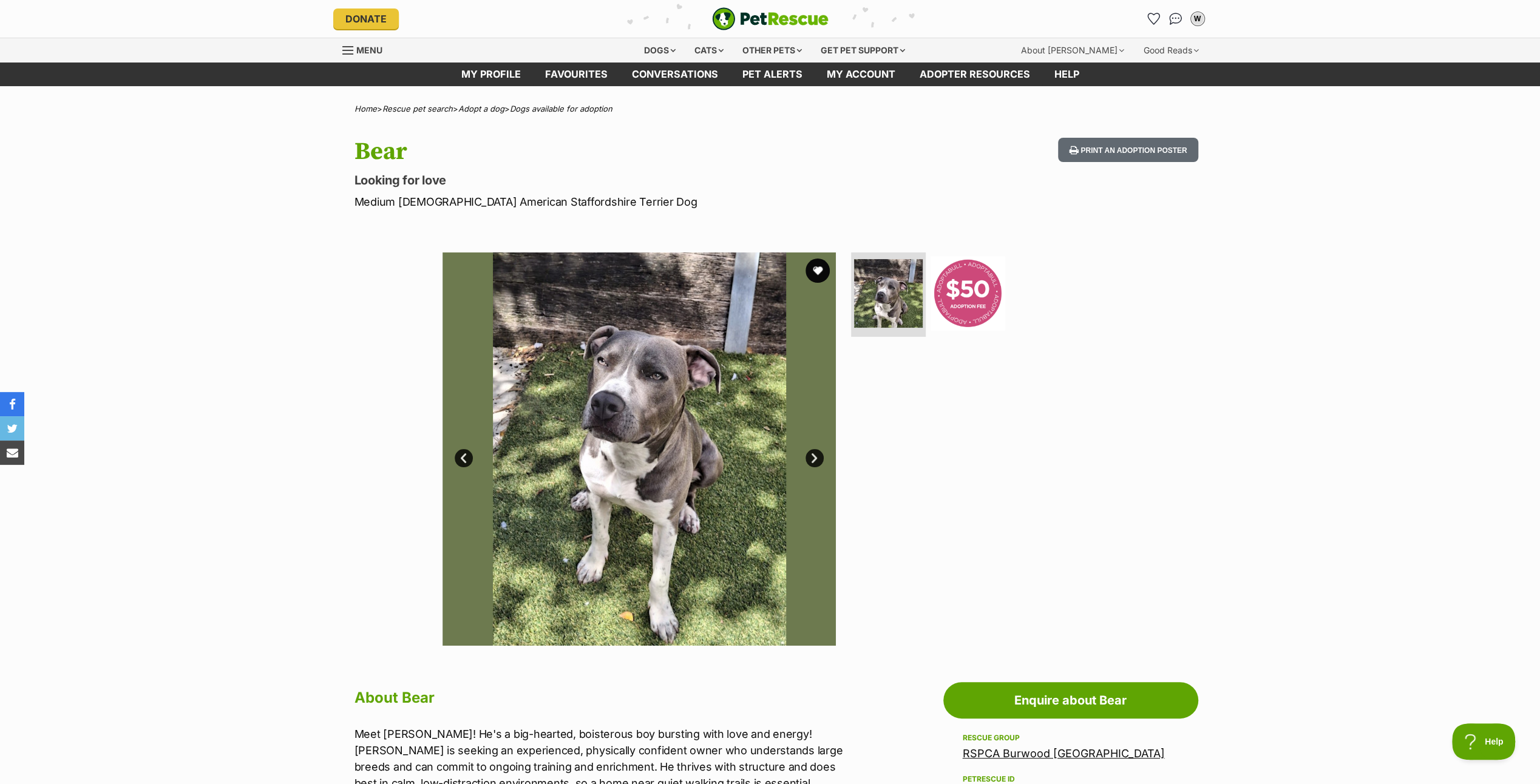
click at [810, 453] on link "Next" at bounding box center [814, 457] width 18 height 18
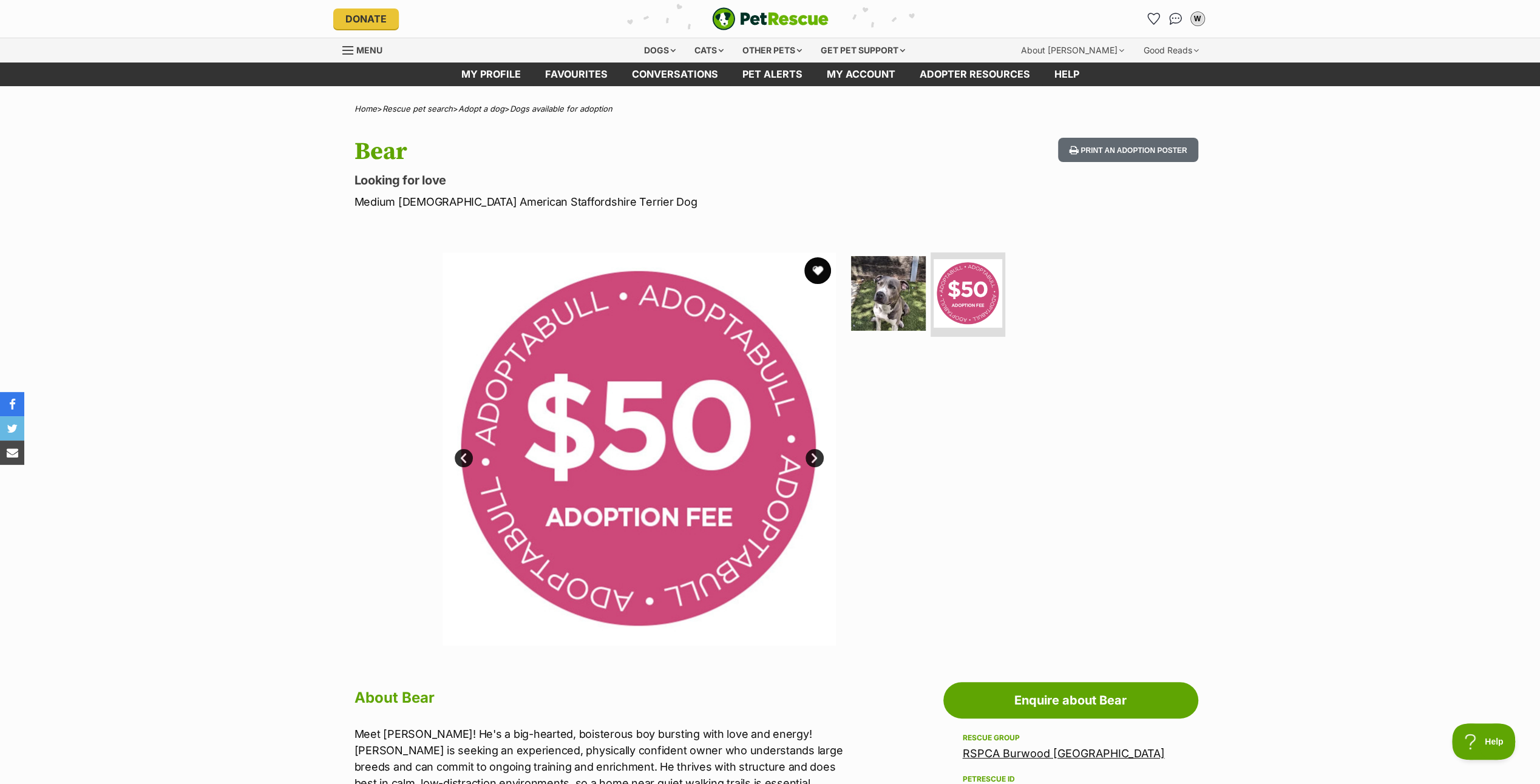
click at [820, 267] on button "favourite" at bounding box center [817, 270] width 27 height 27
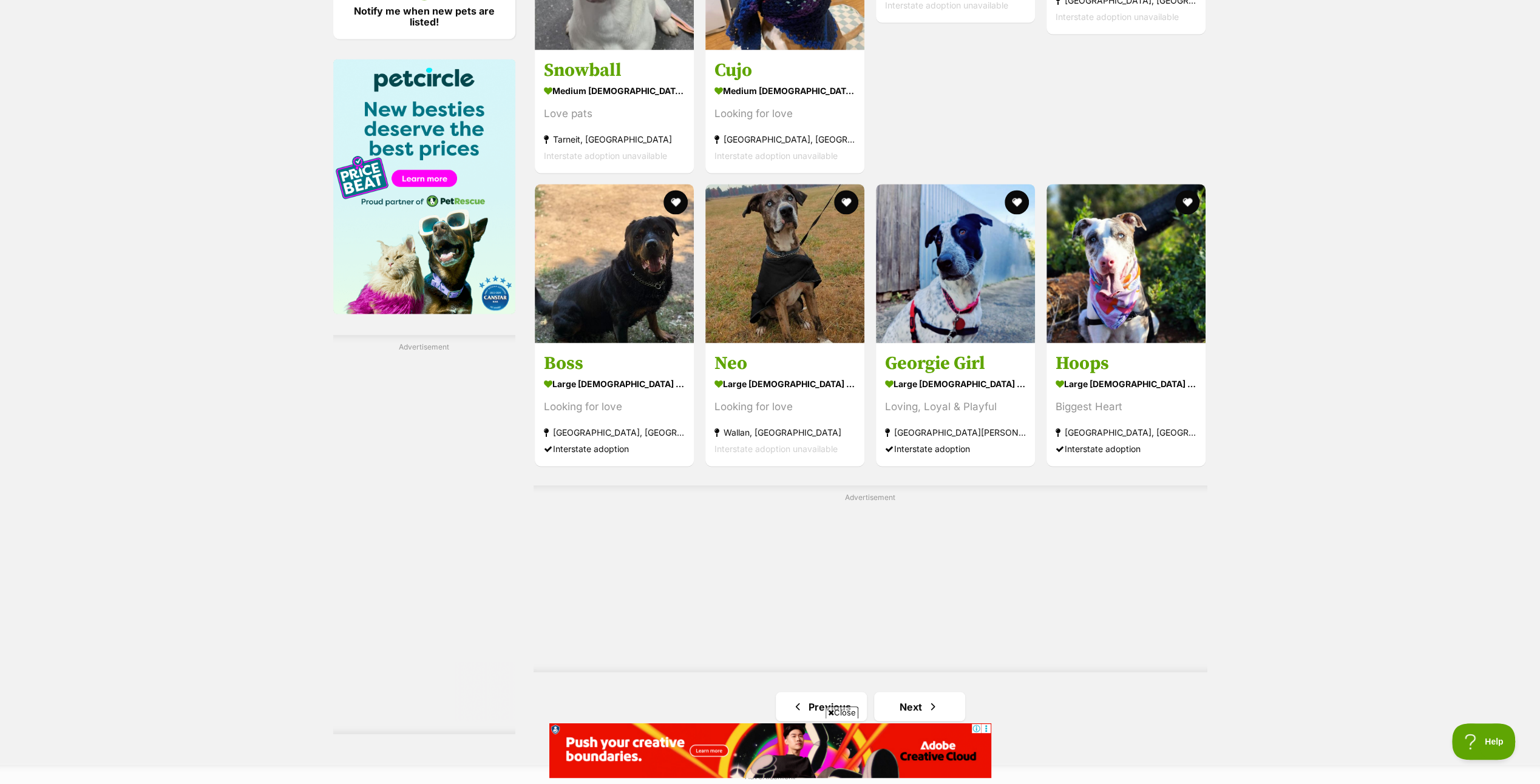
scroll to position [1881, 0]
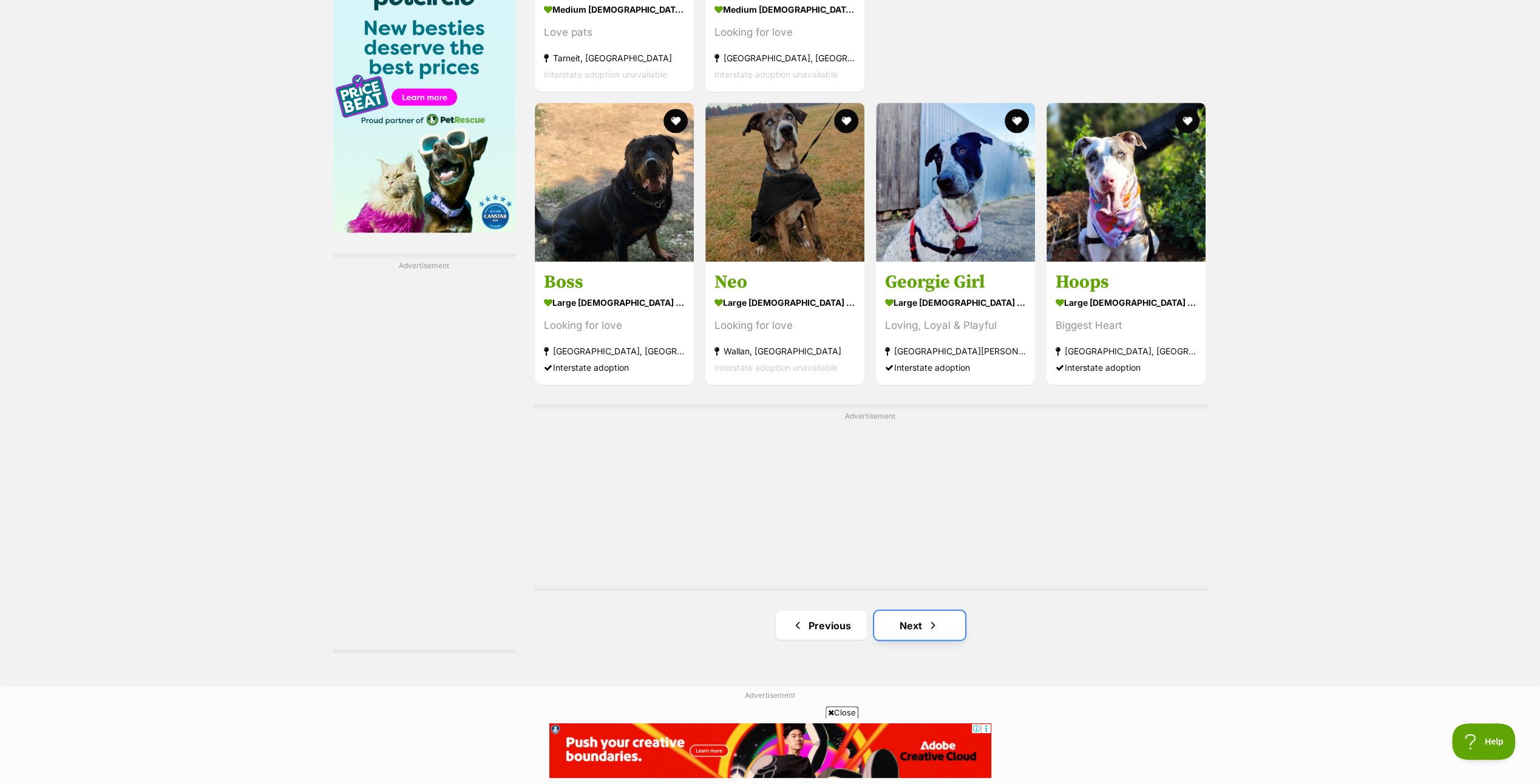
click at [905, 613] on link "Next" at bounding box center [919, 625] width 91 height 29
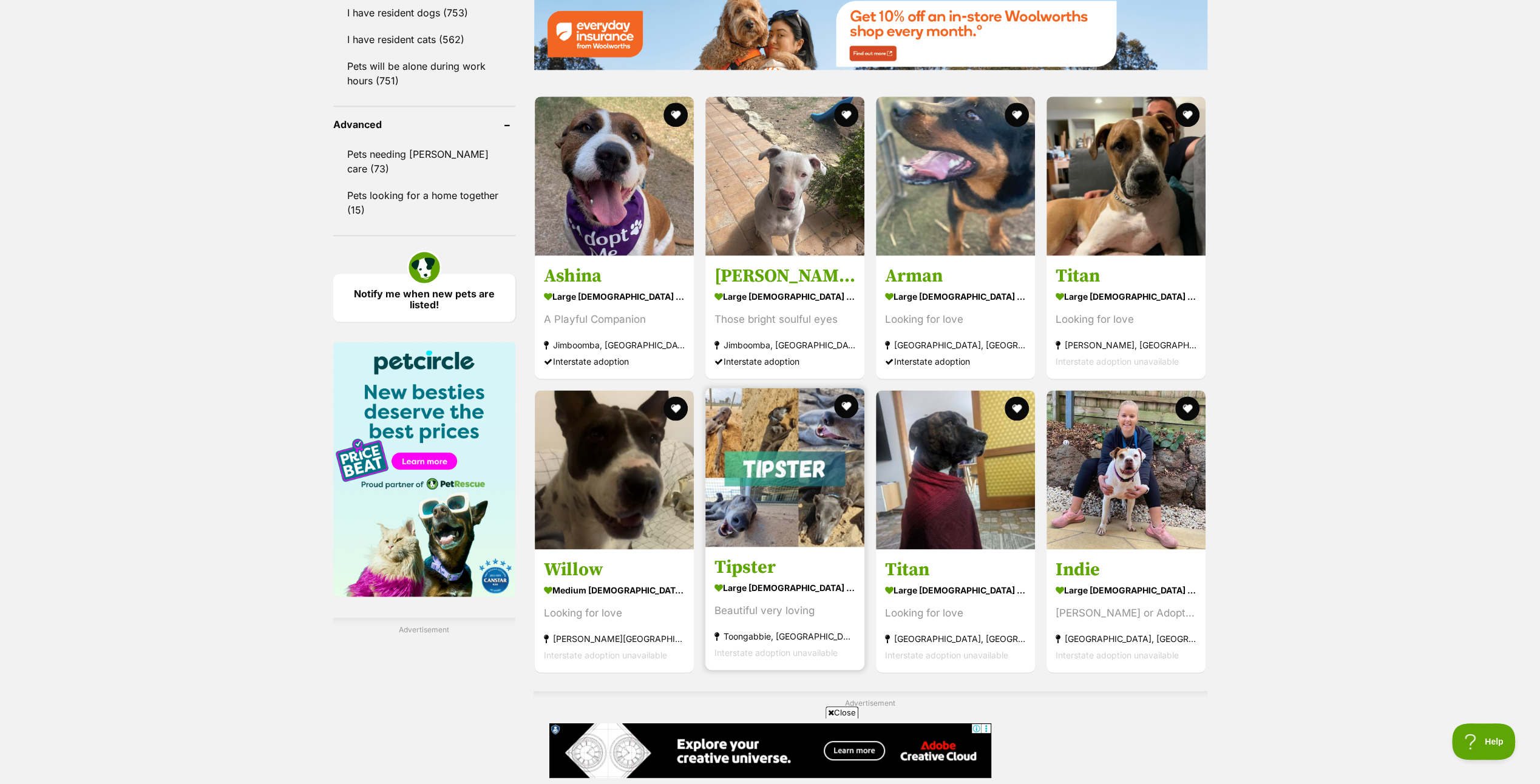
scroll to position [1760, 0]
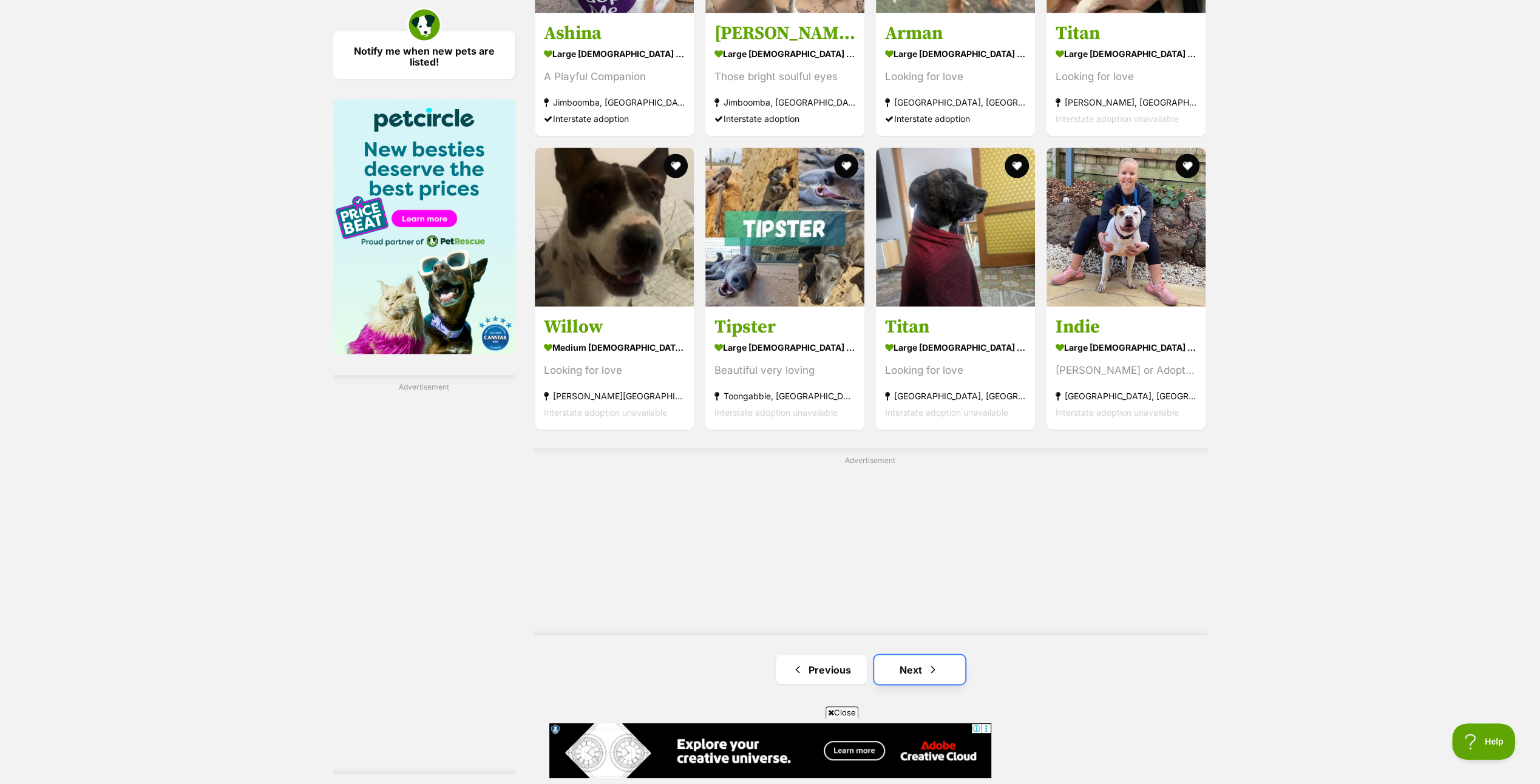
click at [914, 668] on link "Next" at bounding box center [919, 670] width 91 height 29
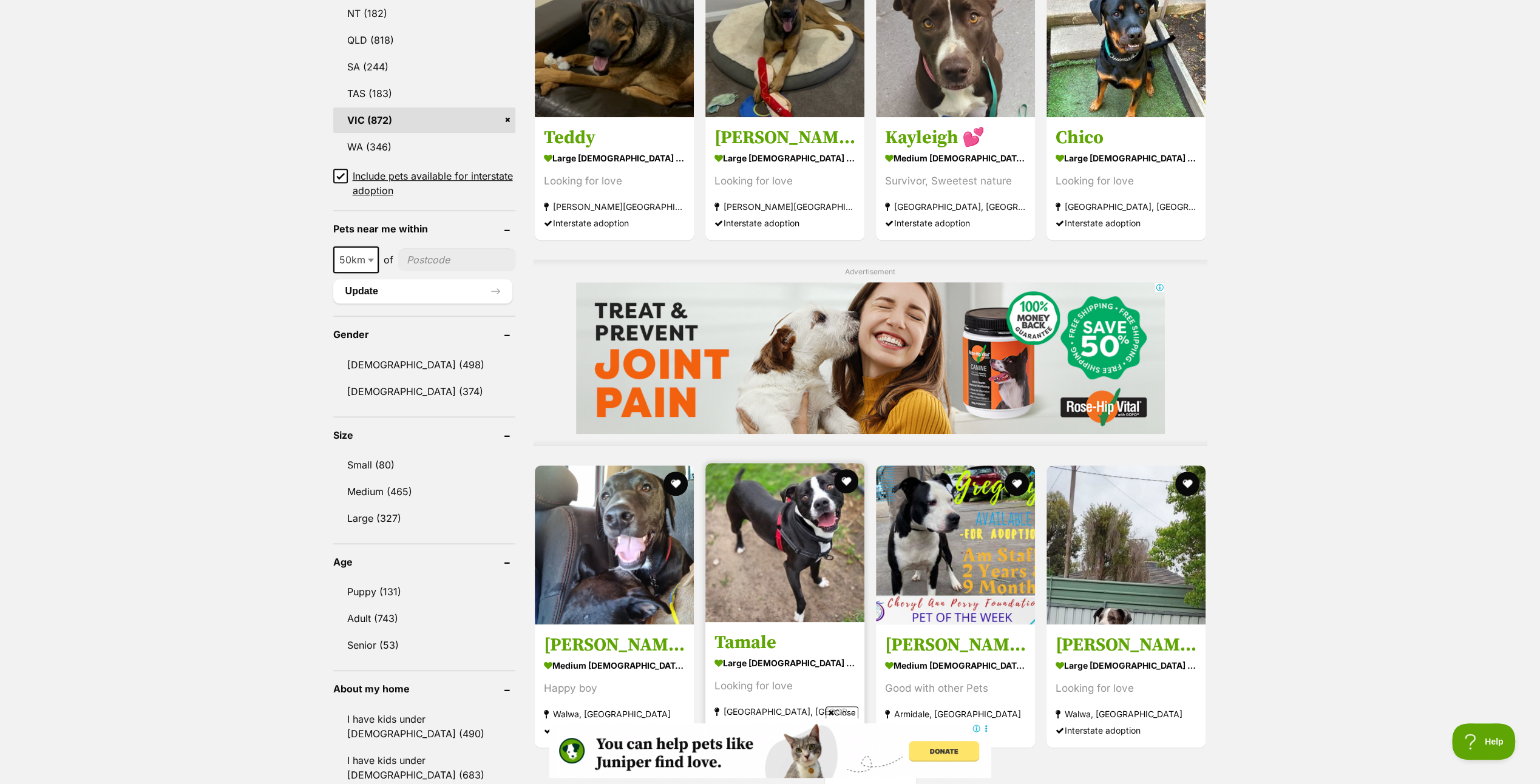
scroll to position [971, 0]
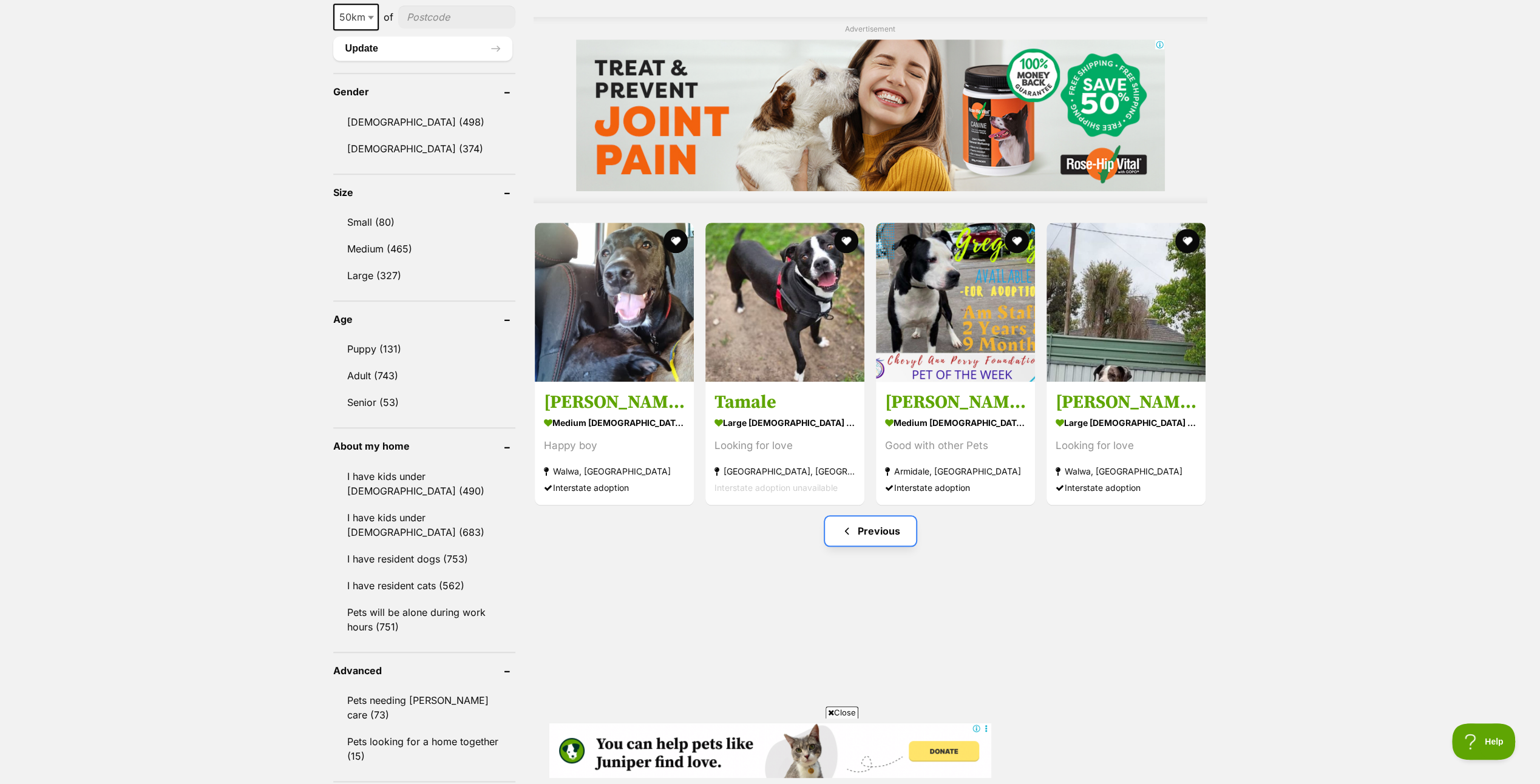
click at [887, 534] on link "Previous" at bounding box center [870, 531] width 91 height 29
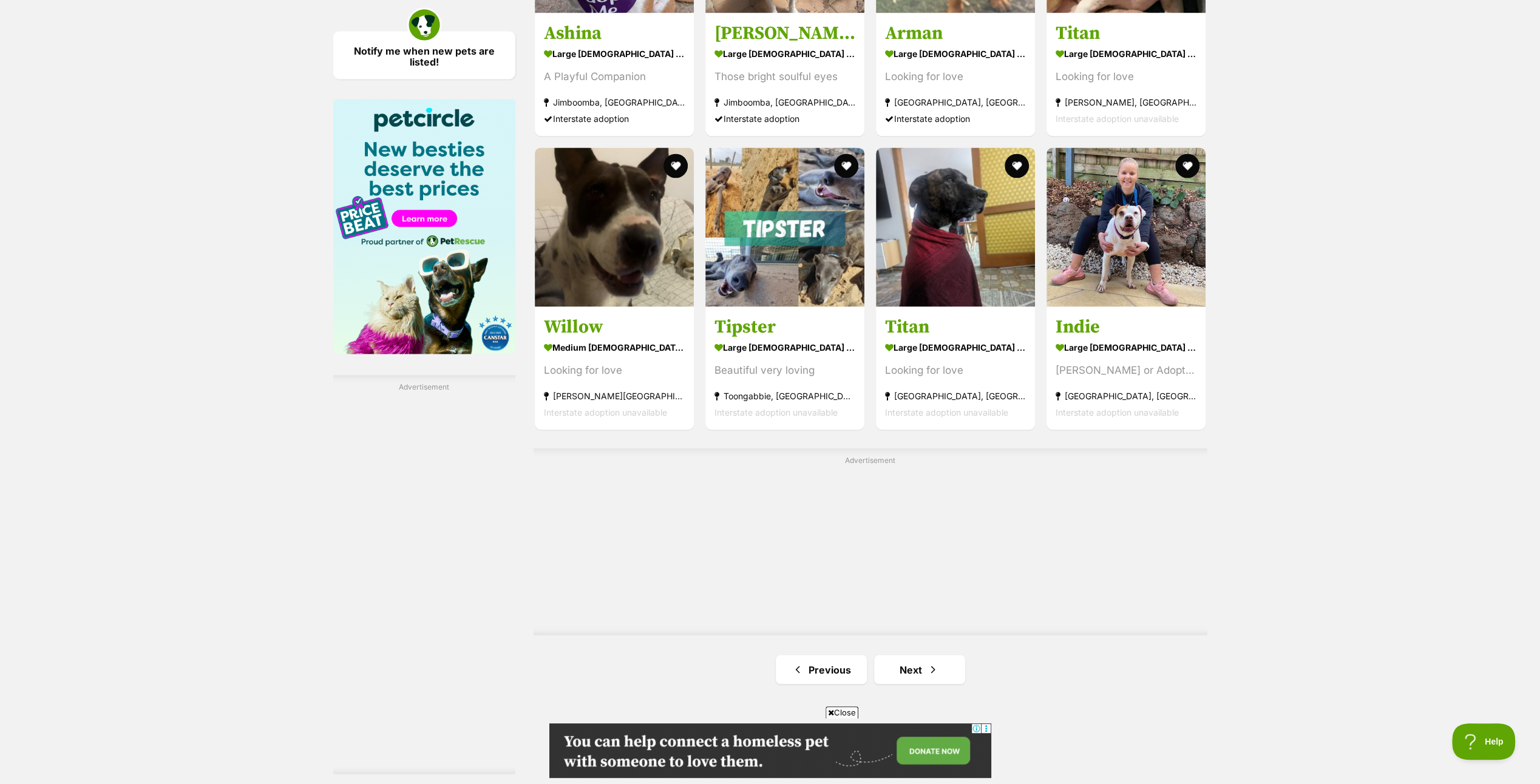
scroll to position [1942, 0]
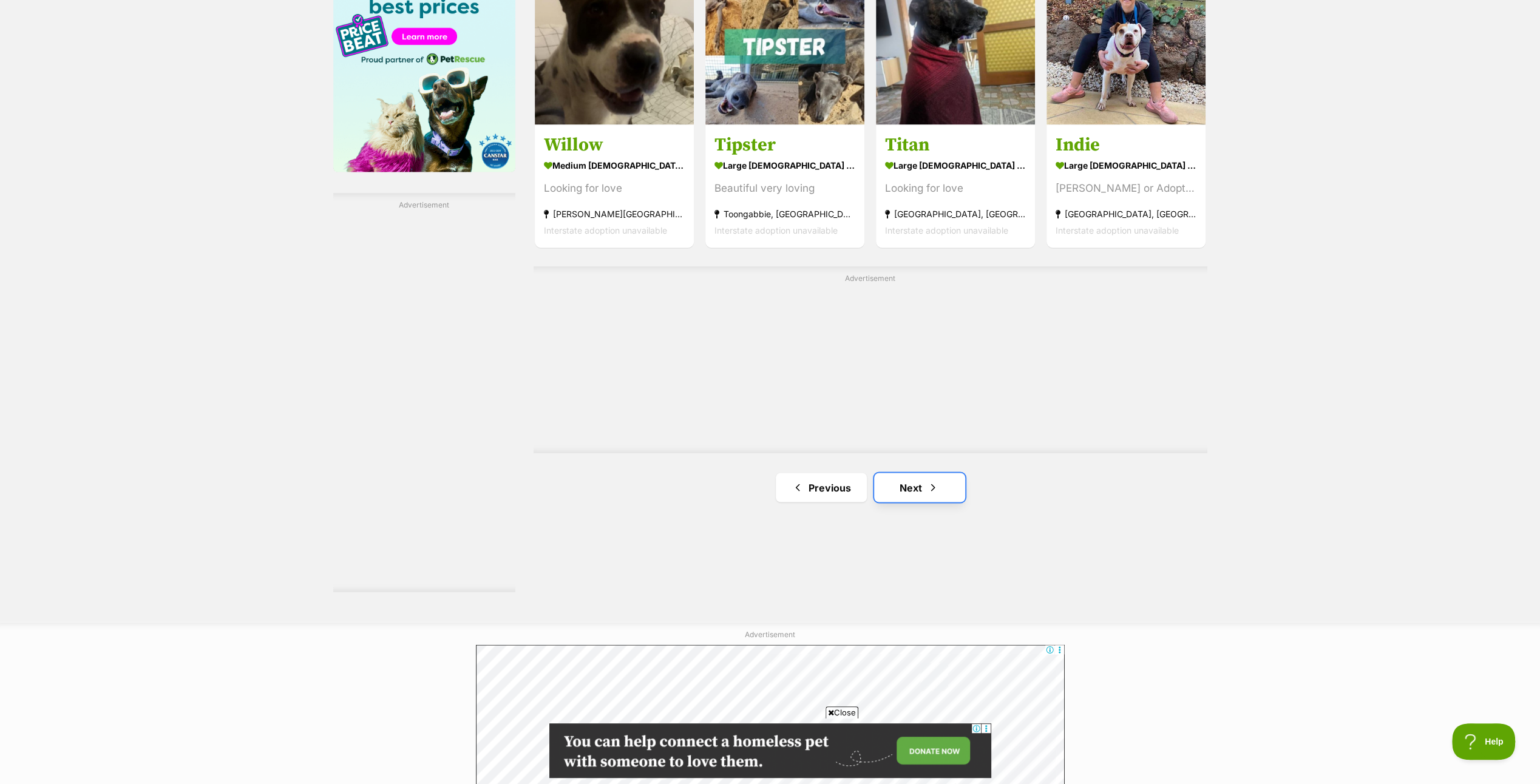
click at [914, 484] on link "Next" at bounding box center [919, 487] width 91 height 29
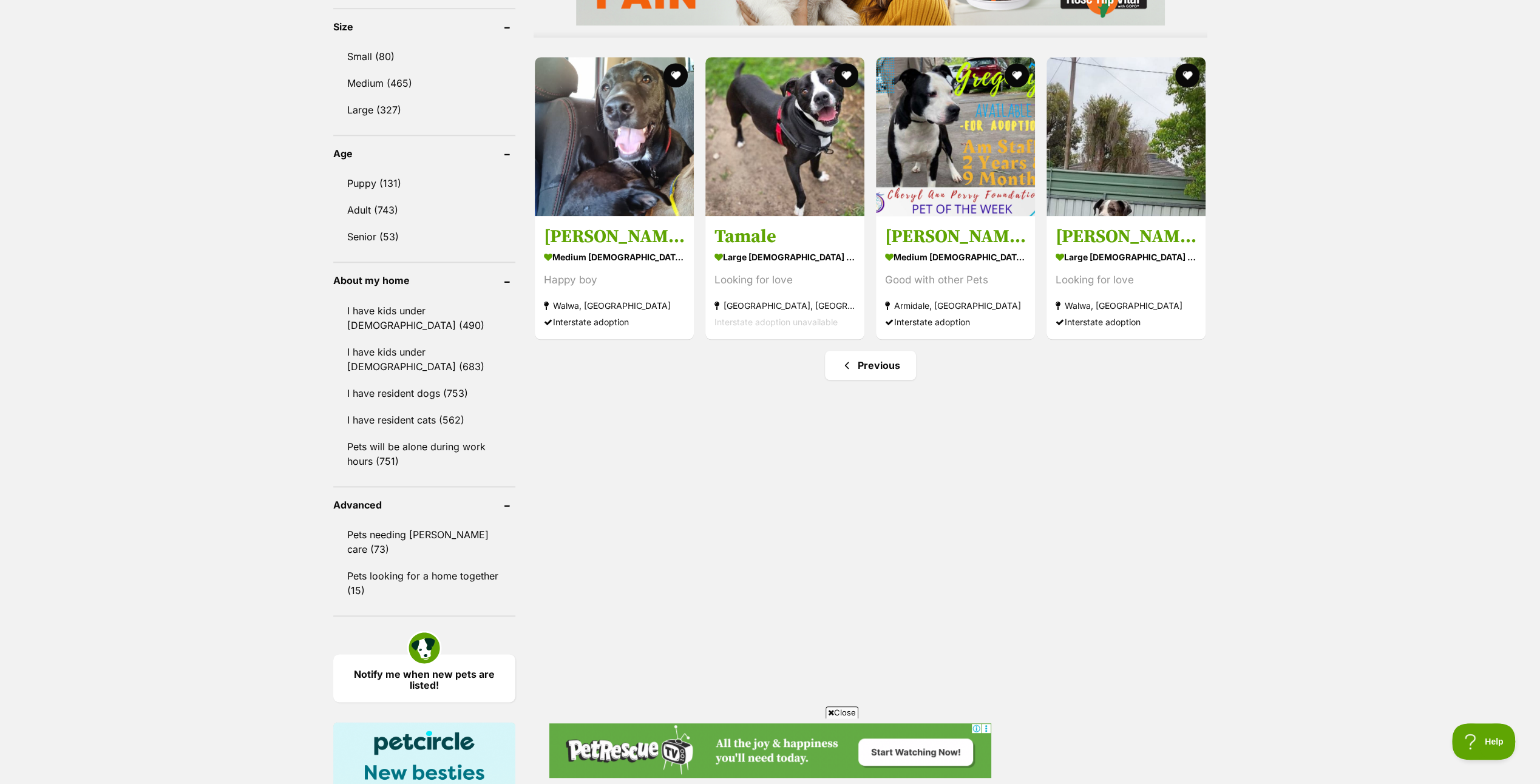
scroll to position [1153, 0]
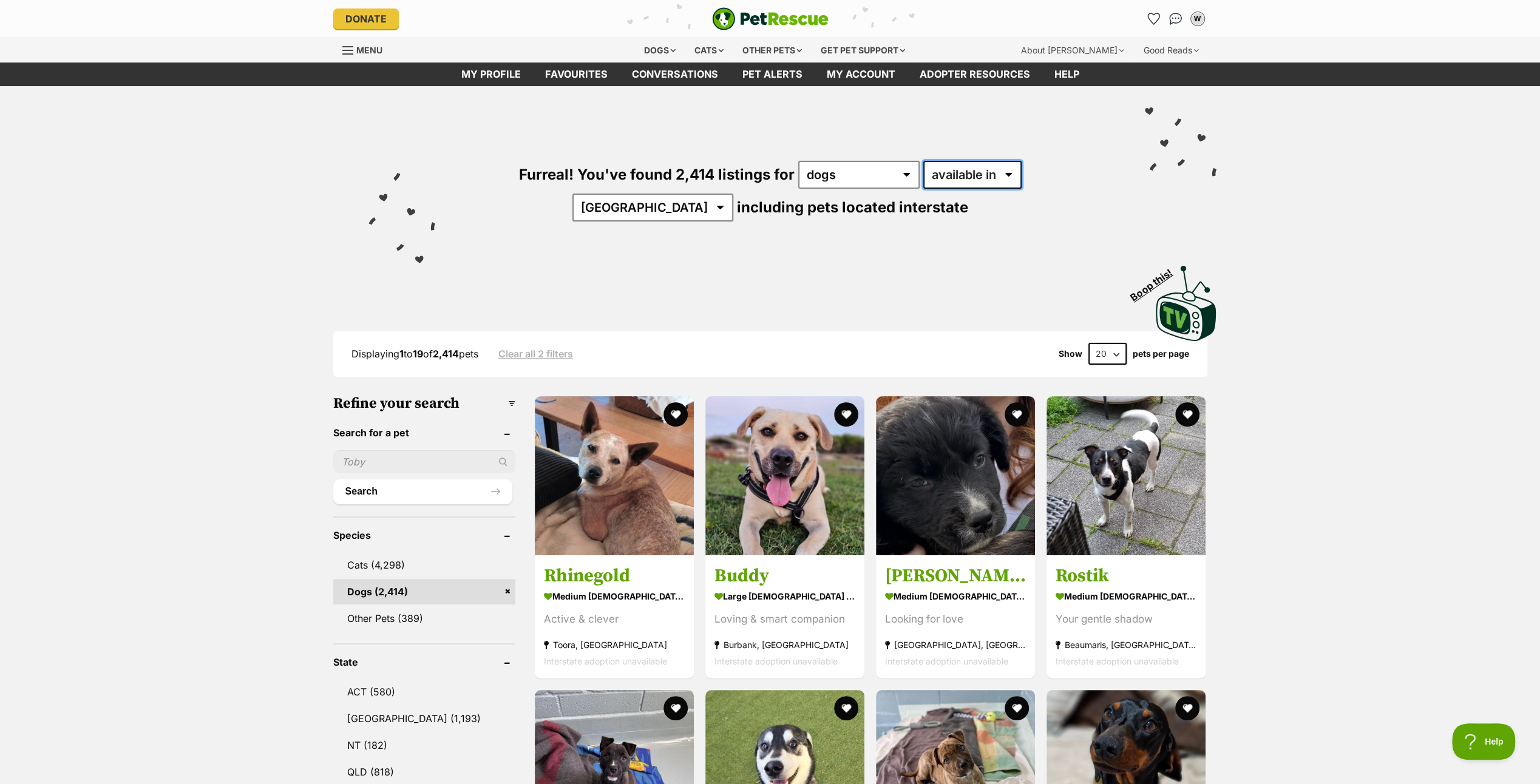
click at [965, 175] on select "available in located in" at bounding box center [972, 175] width 98 height 28
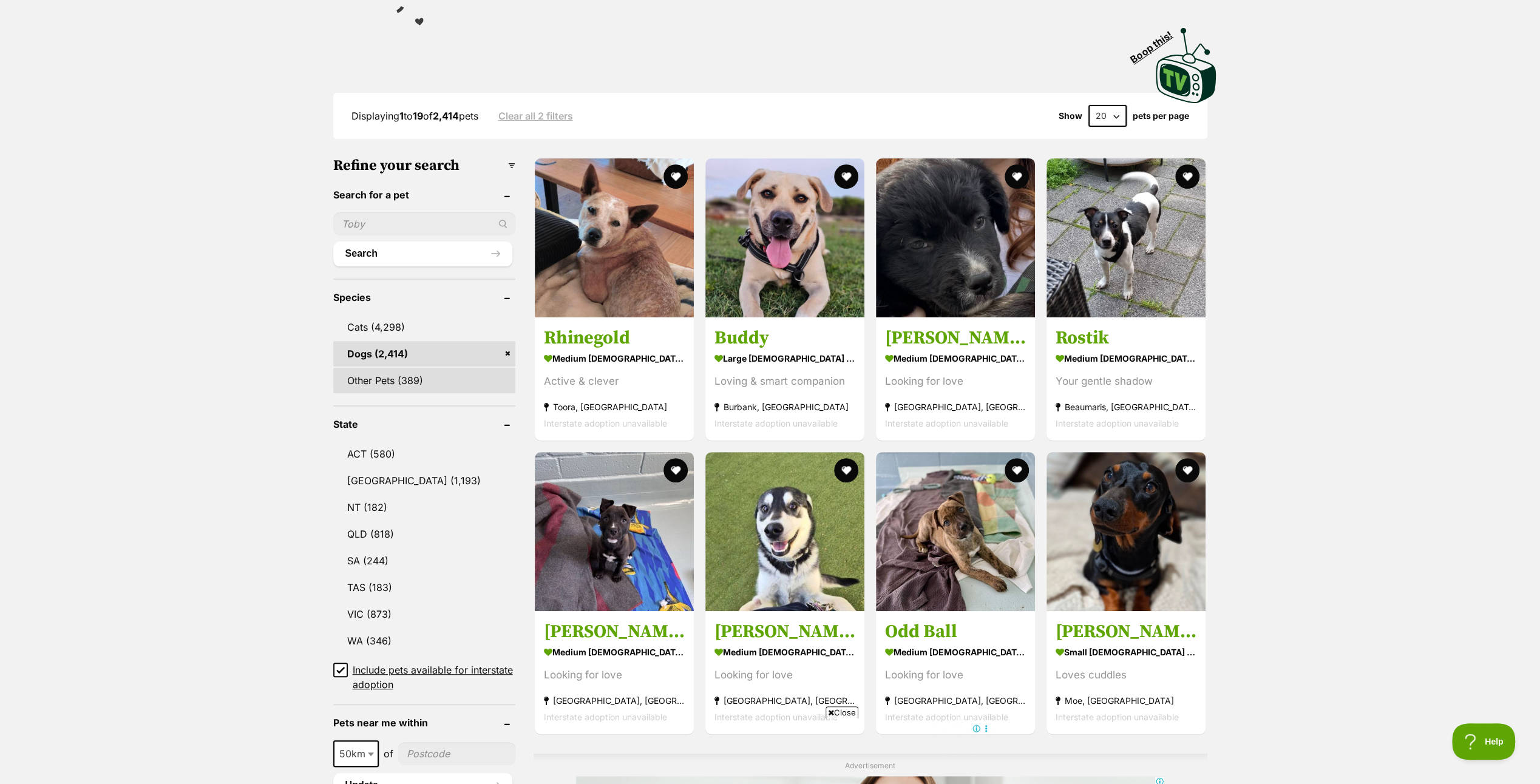
scroll to position [242, 0]
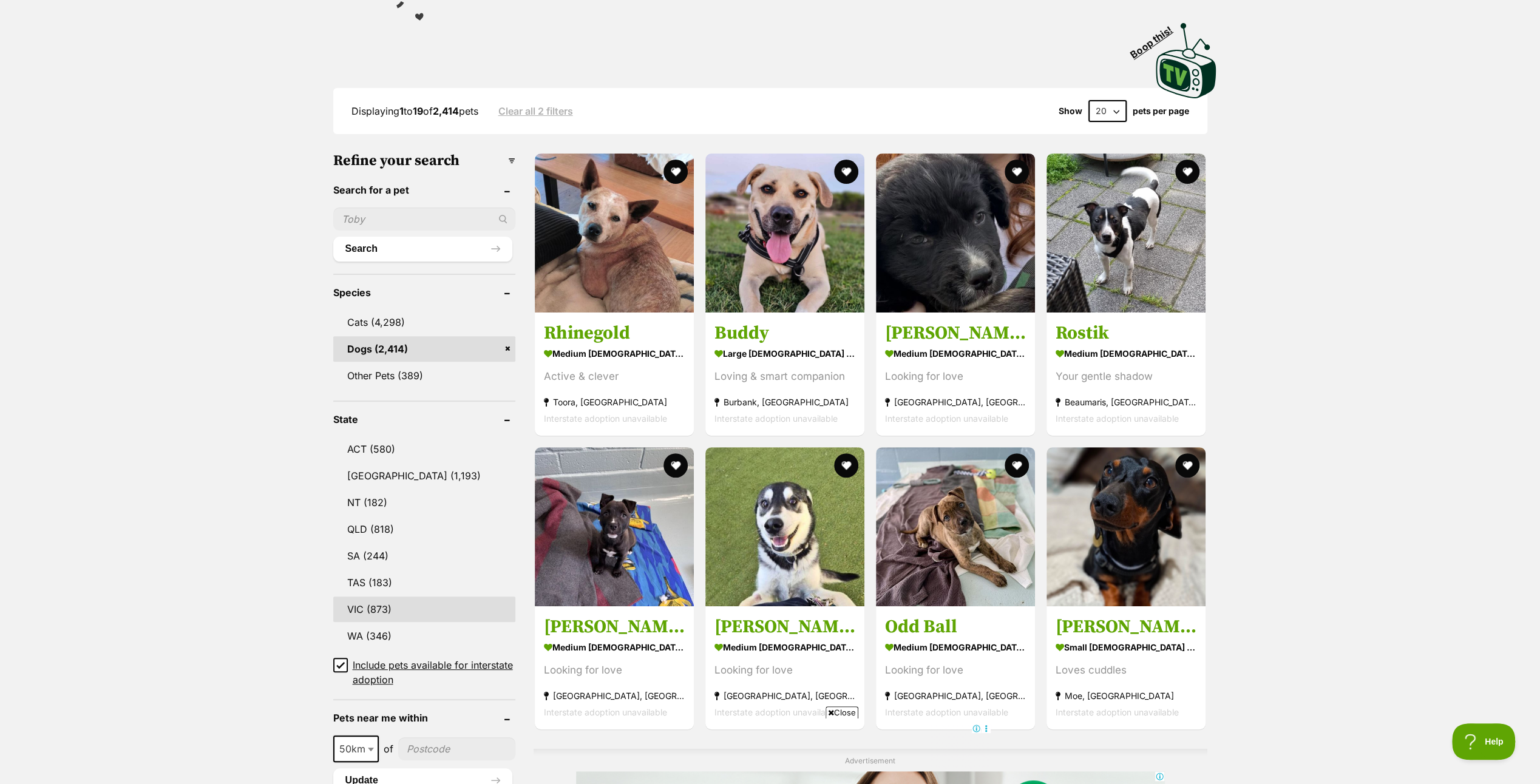
click at [375, 602] on link "VIC (873)" at bounding box center [424, 609] width 182 height 26
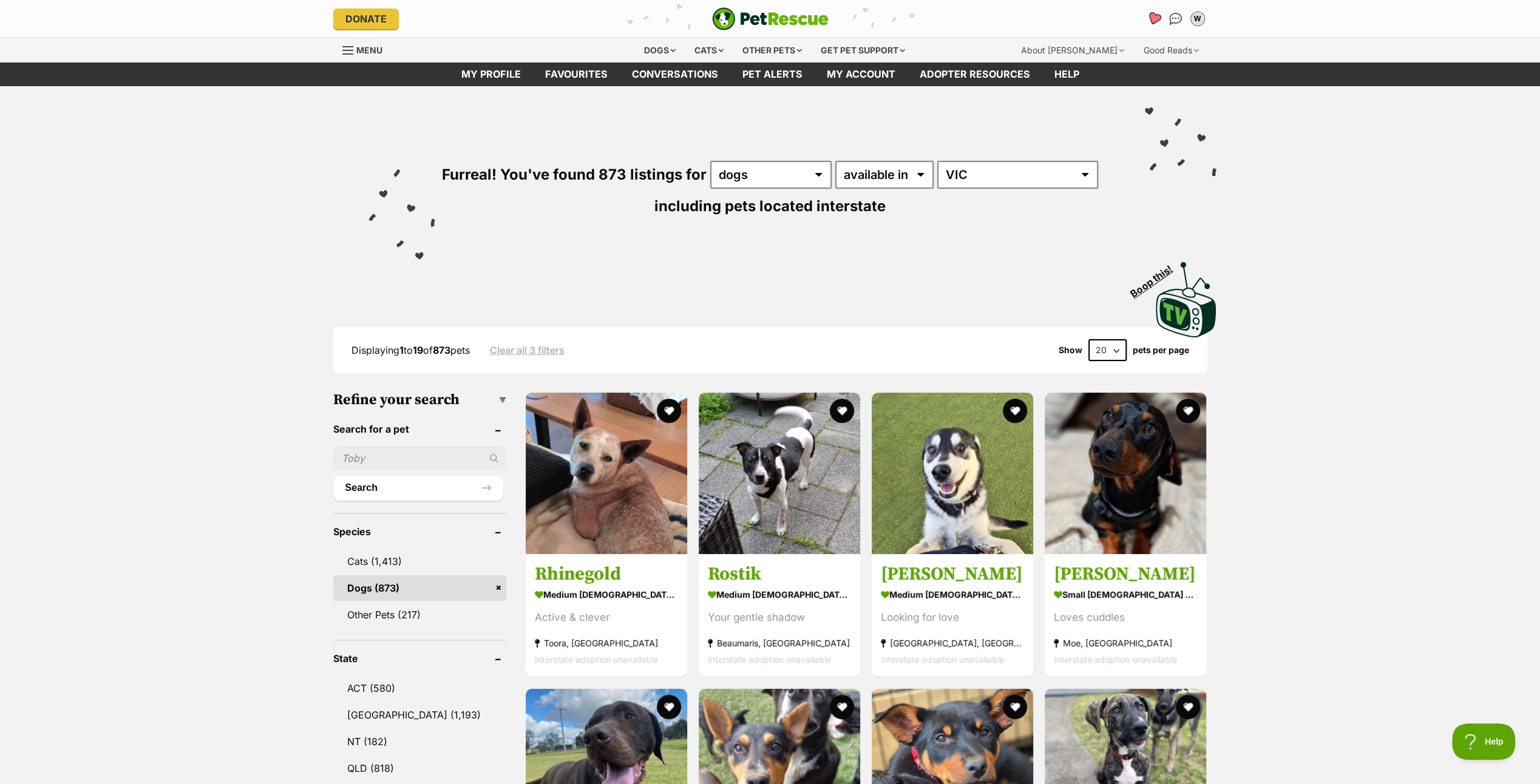
drag, startPoint x: 1157, startPoint y: 15, endPoint x: 1146, endPoint y: 28, distance: 17.0
click at [1157, 15] on icon "Favourites" at bounding box center [1153, 19] width 11 height 11
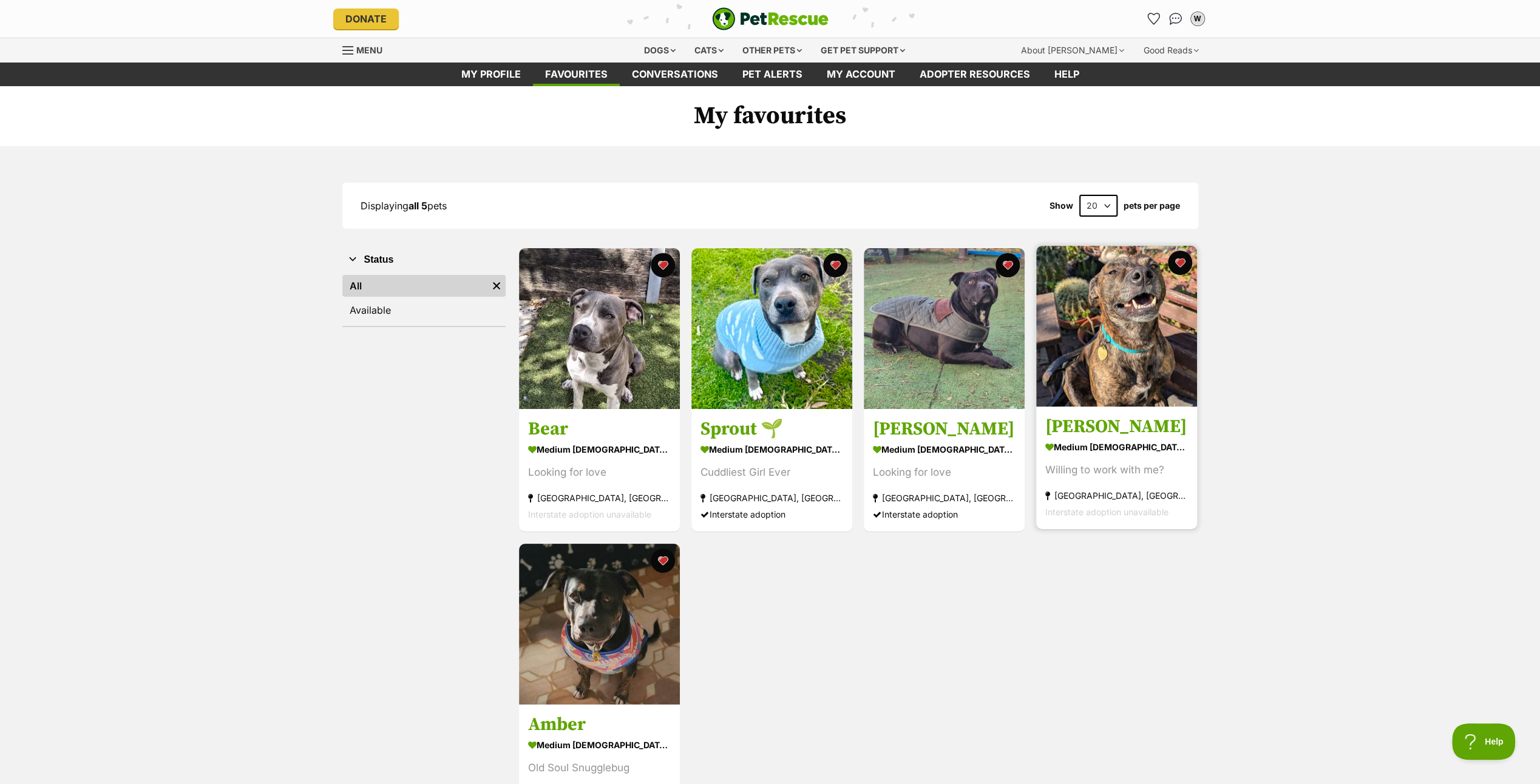
click at [1102, 337] on img at bounding box center [1116, 326] width 161 height 161
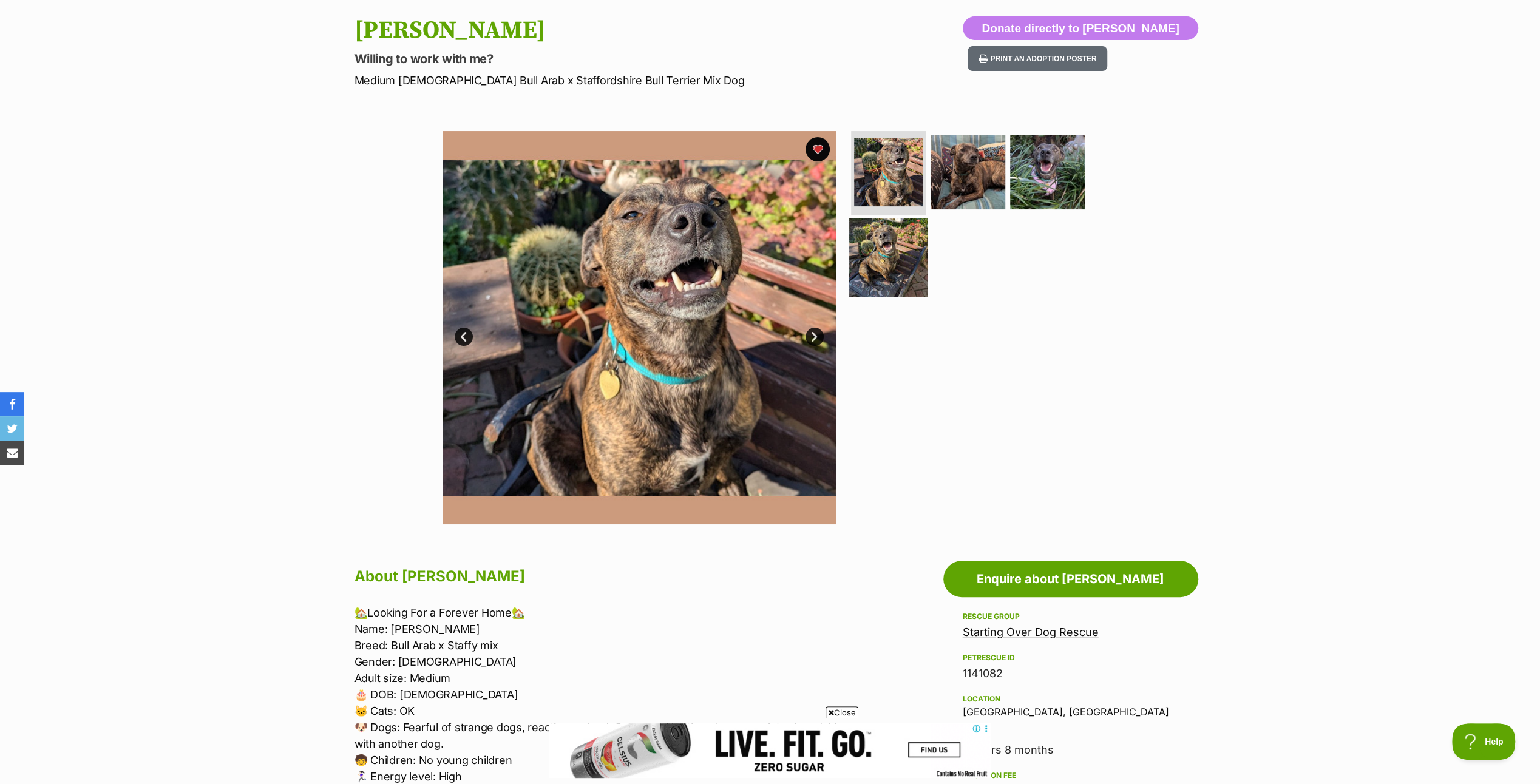
click at [878, 242] on img at bounding box center [887, 257] width 78 height 78
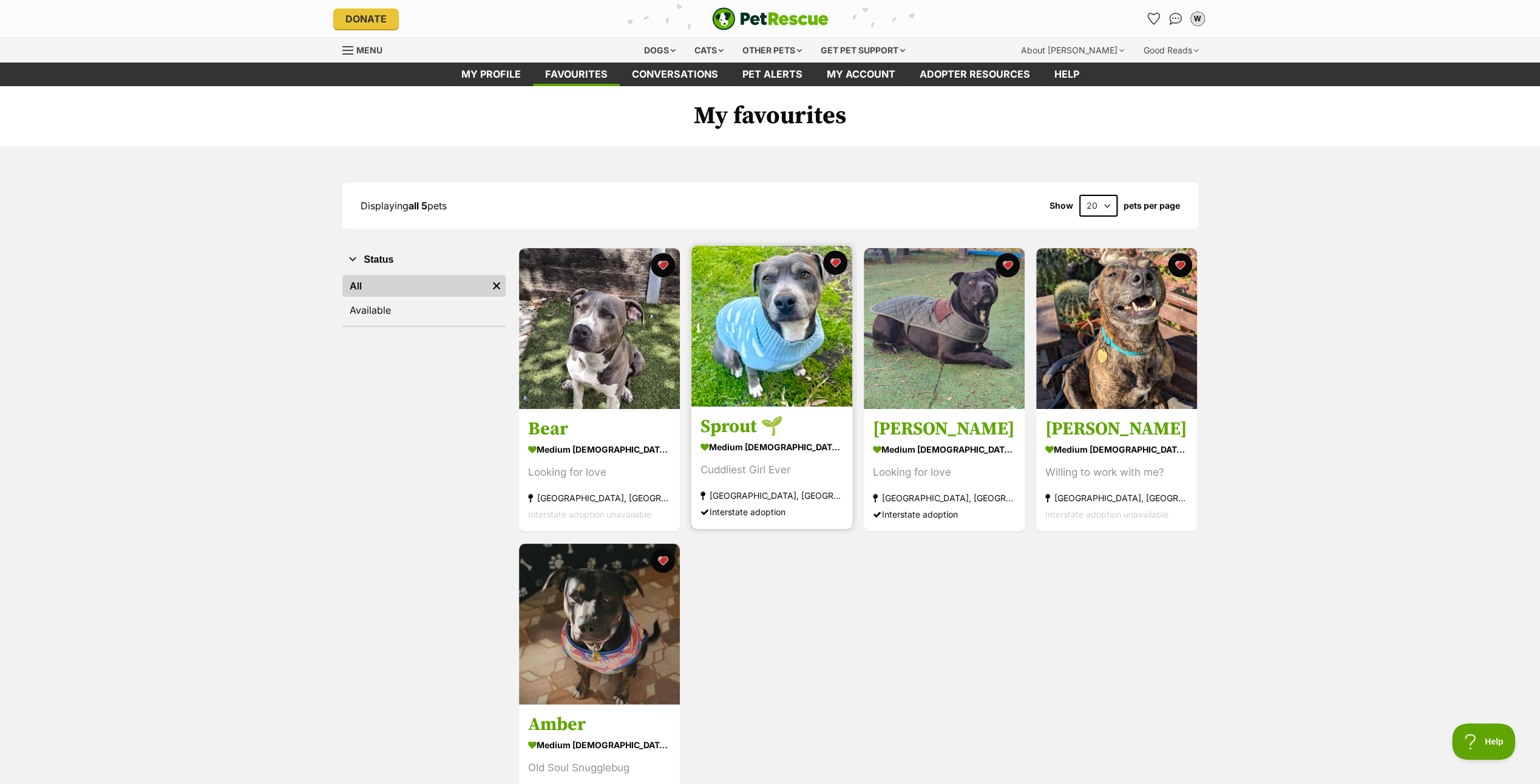
click at [763, 328] on img at bounding box center [771, 326] width 161 height 161
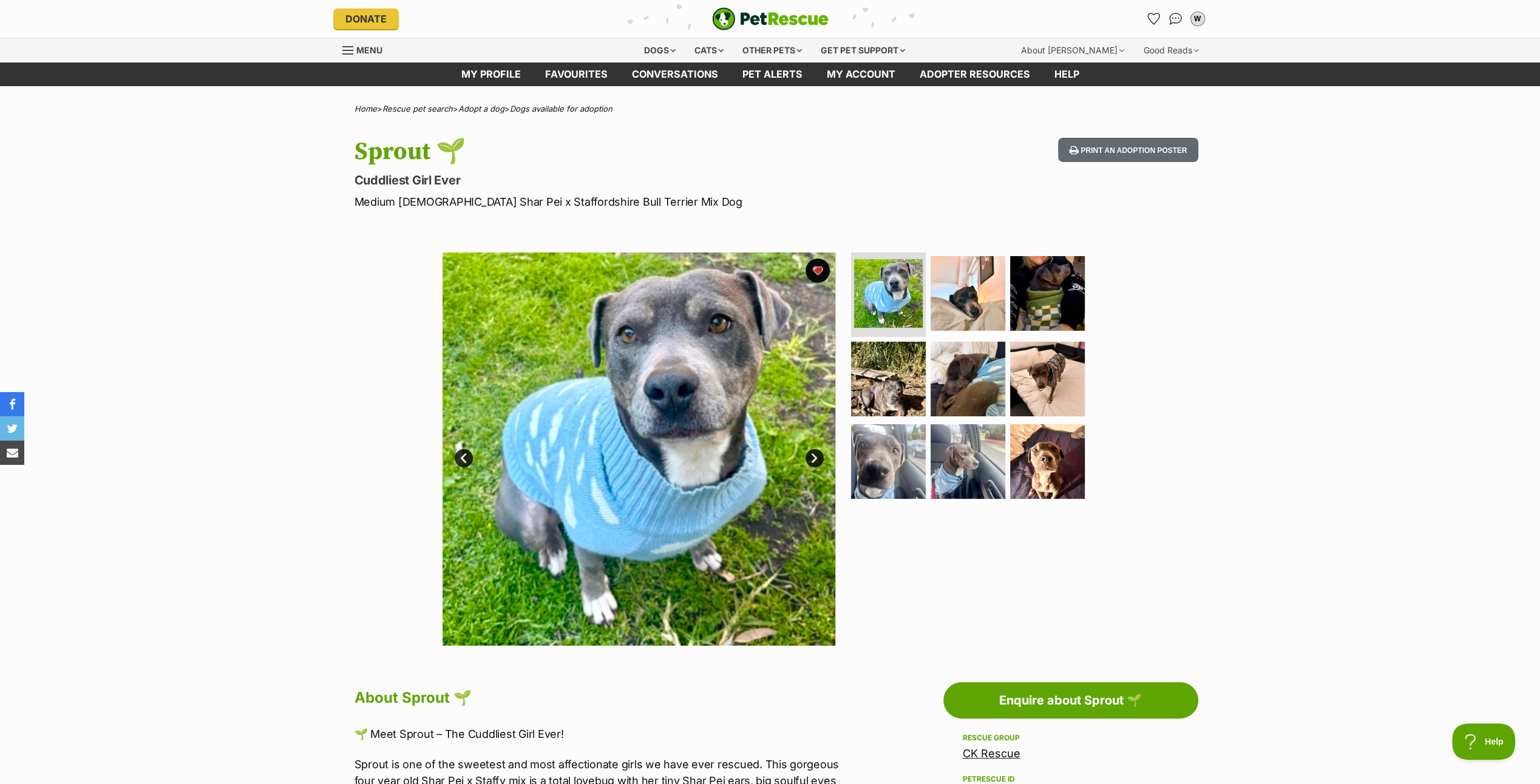
click at [816, 455] on link "Next" at bounding box center [814, 457] width 18 height 18
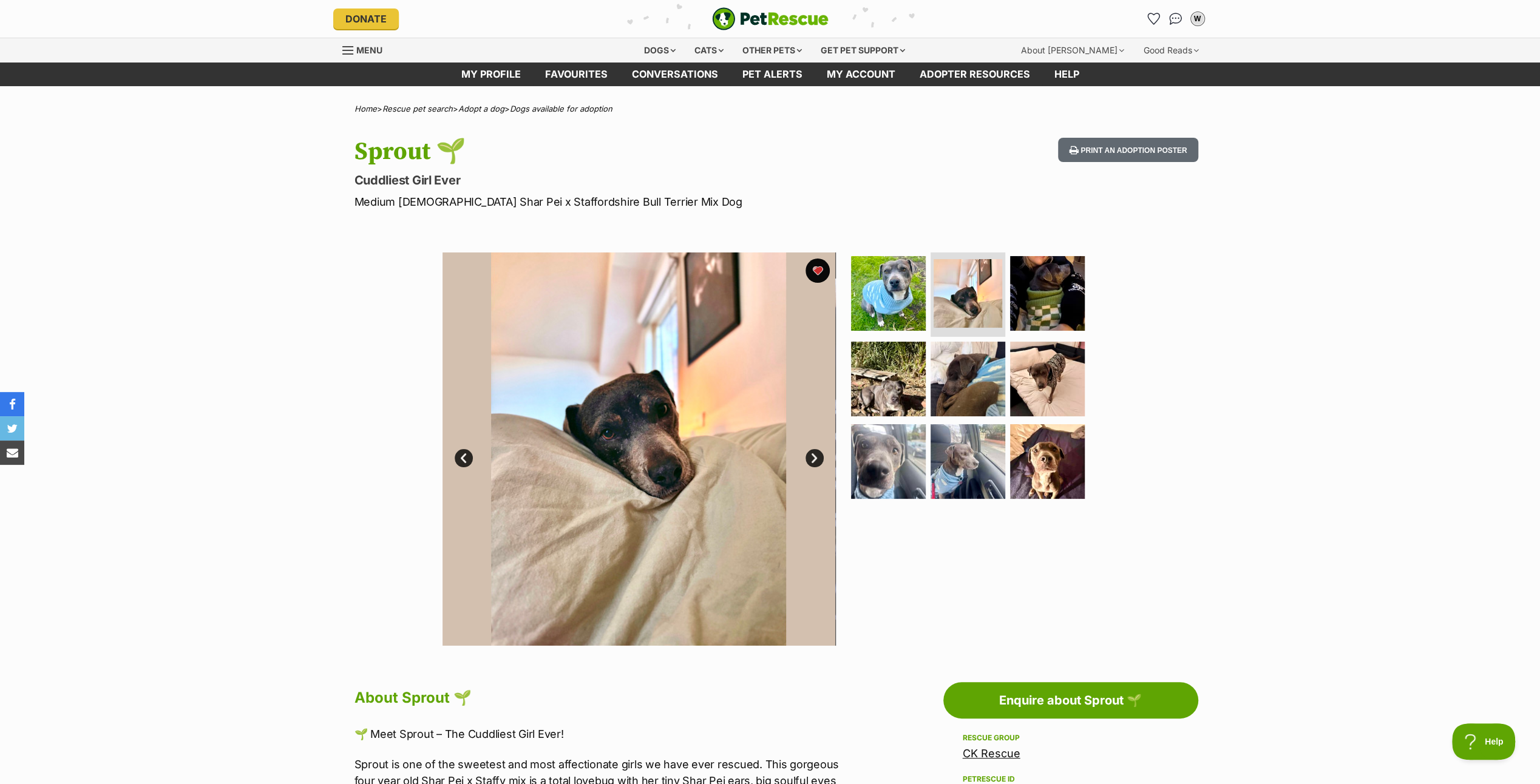
click at [816, 455] on link "Next" at bounding box center [814, 457] width 18 height 18
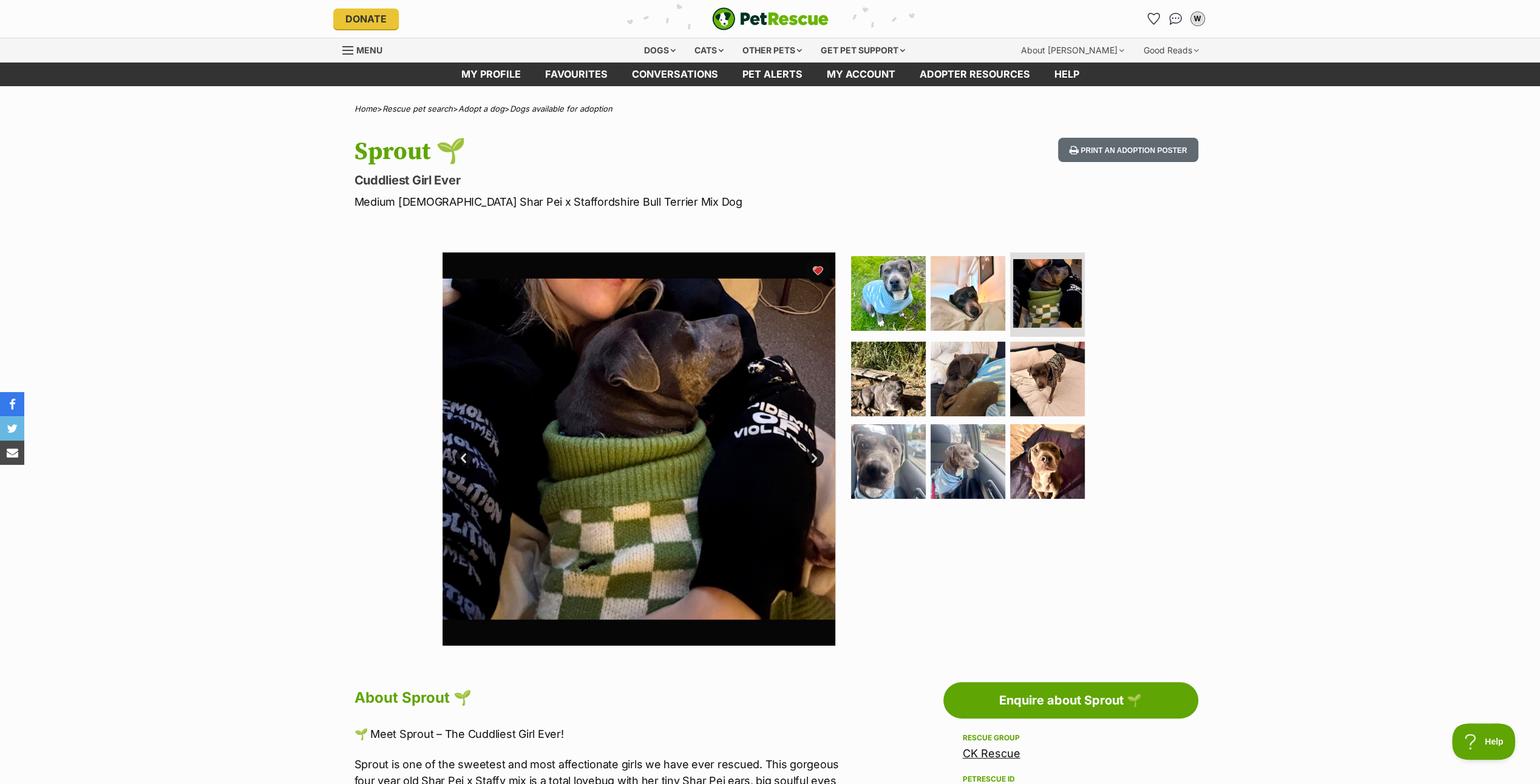
click at [816, 455] on link "Next" at bounding box center [814, 457] width 18 height 18
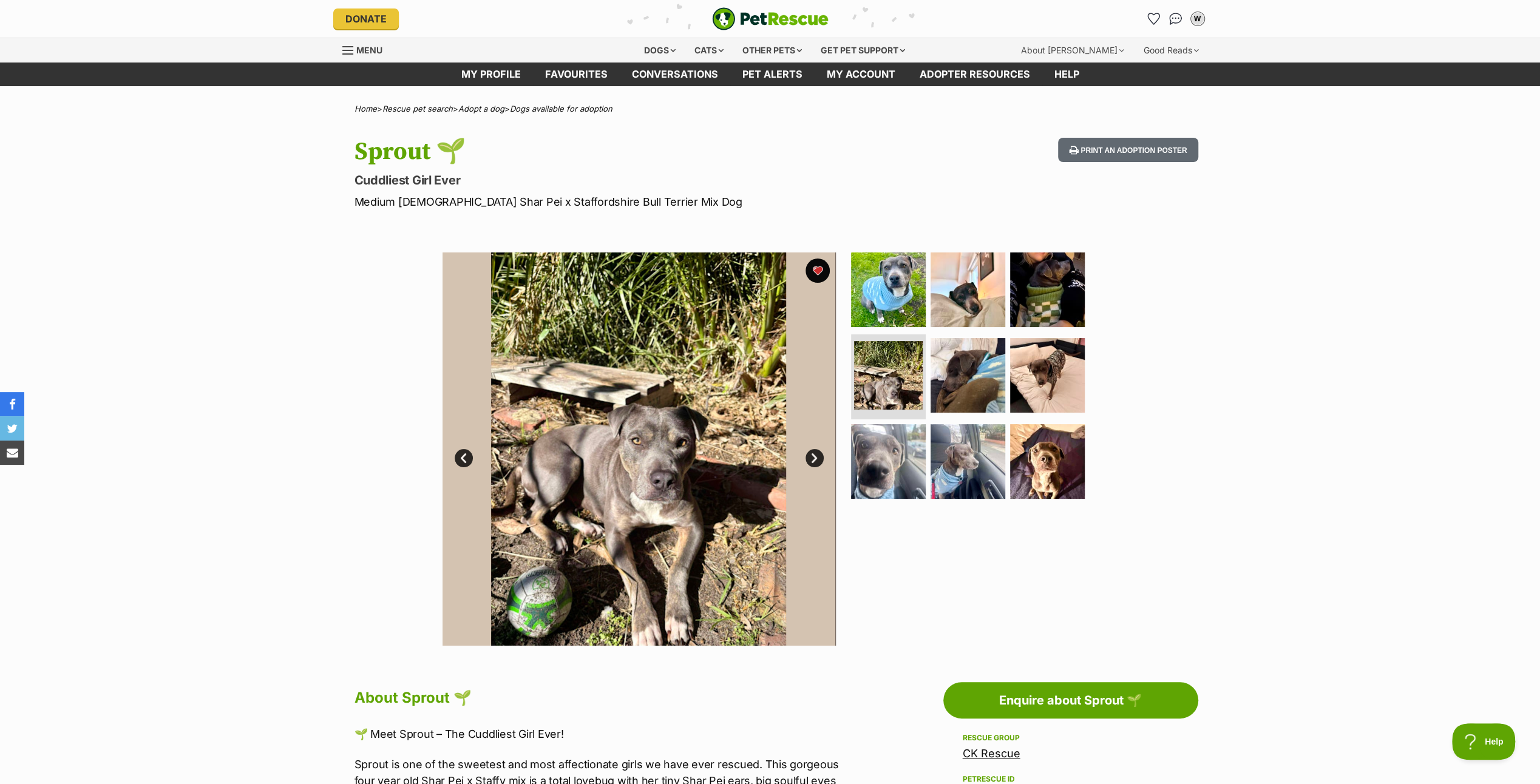
click at [816, 455] on link "Next" at bounding box center [814, 457] width 18 height 18
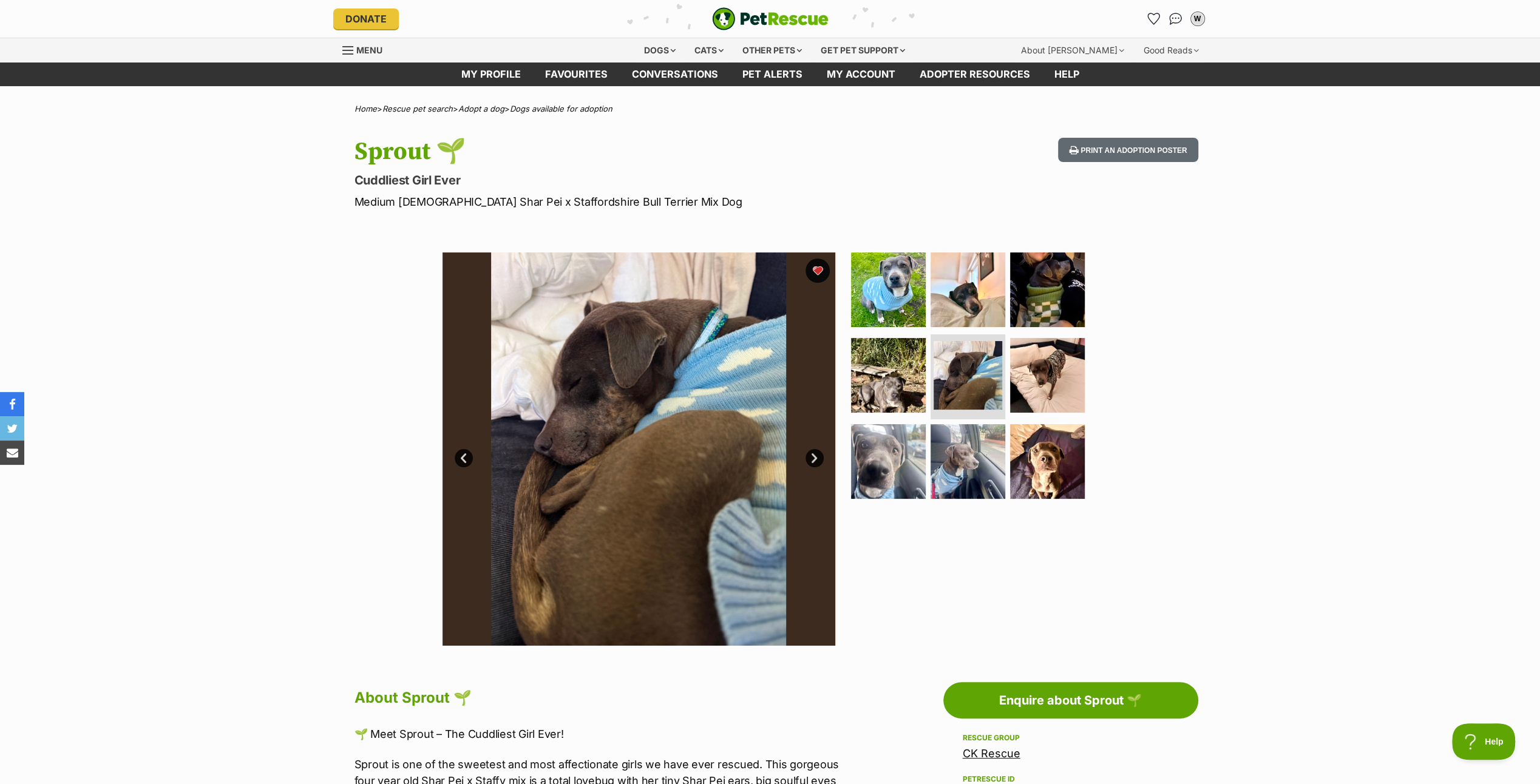
click at [816, 455] on link "Next" at bounding box center [814, 457] width 18 height 18
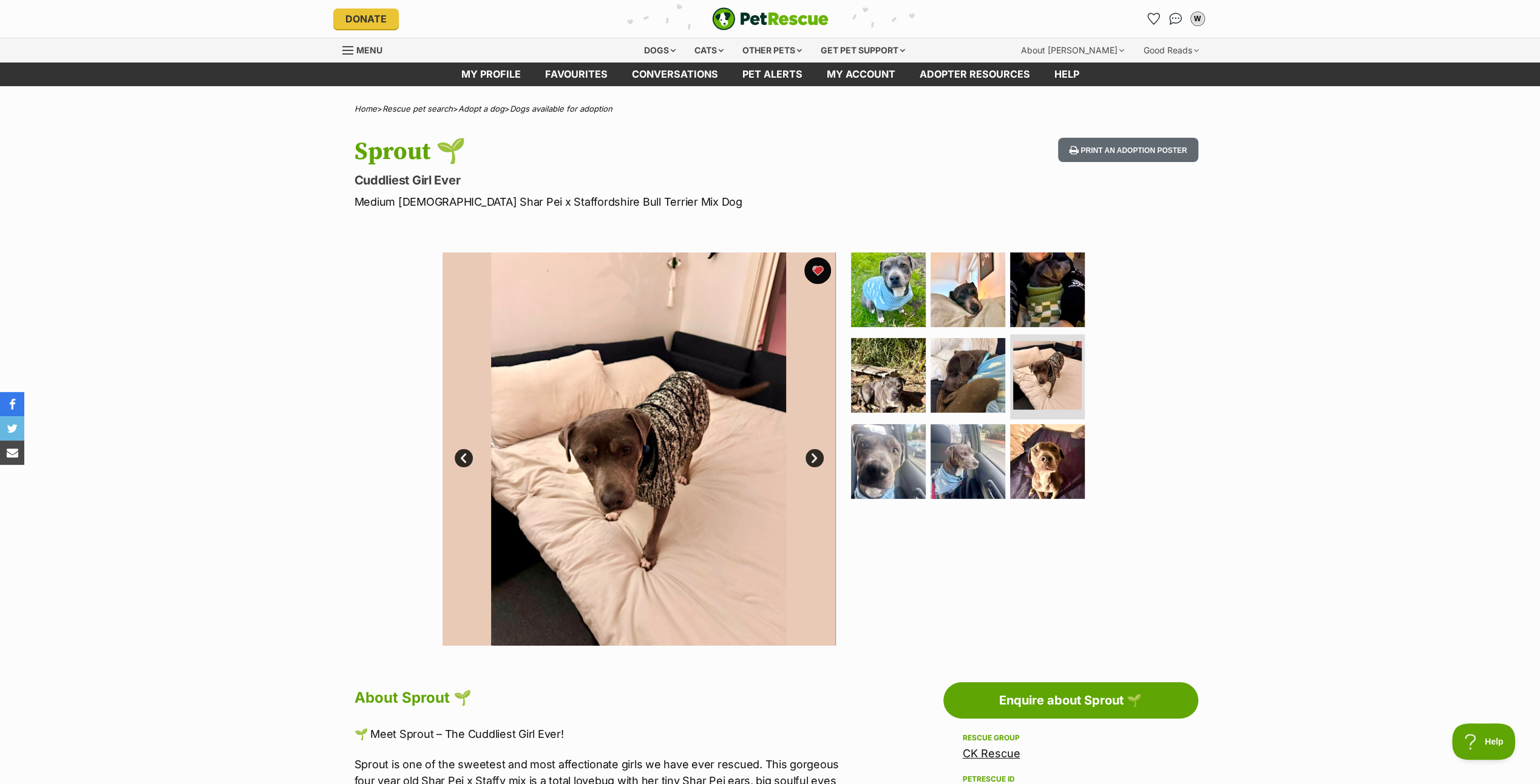
click at [813, 268] on button "favourite" at bounding box center [817, 270] width 27 height 27
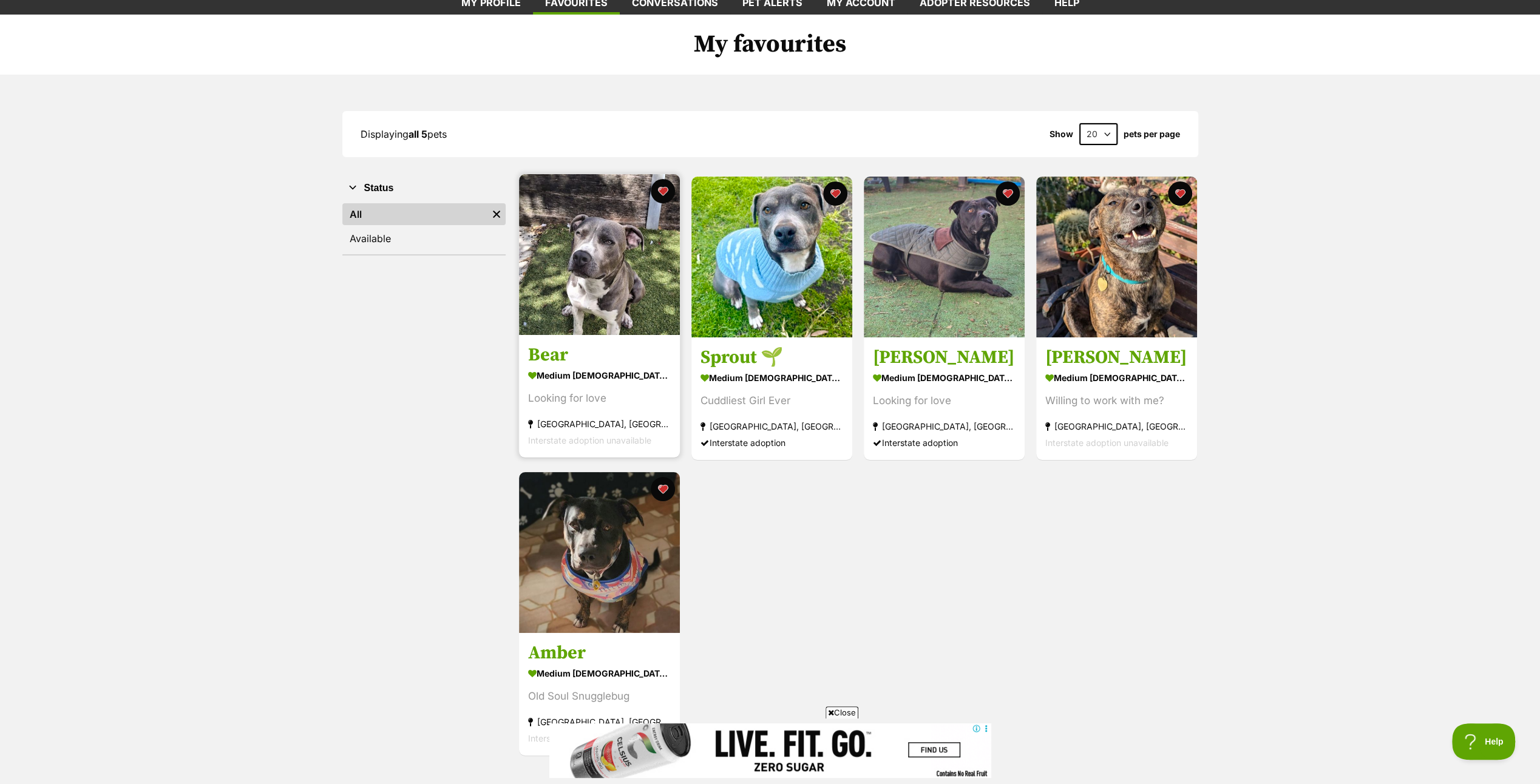
scroll to position [121, 0]
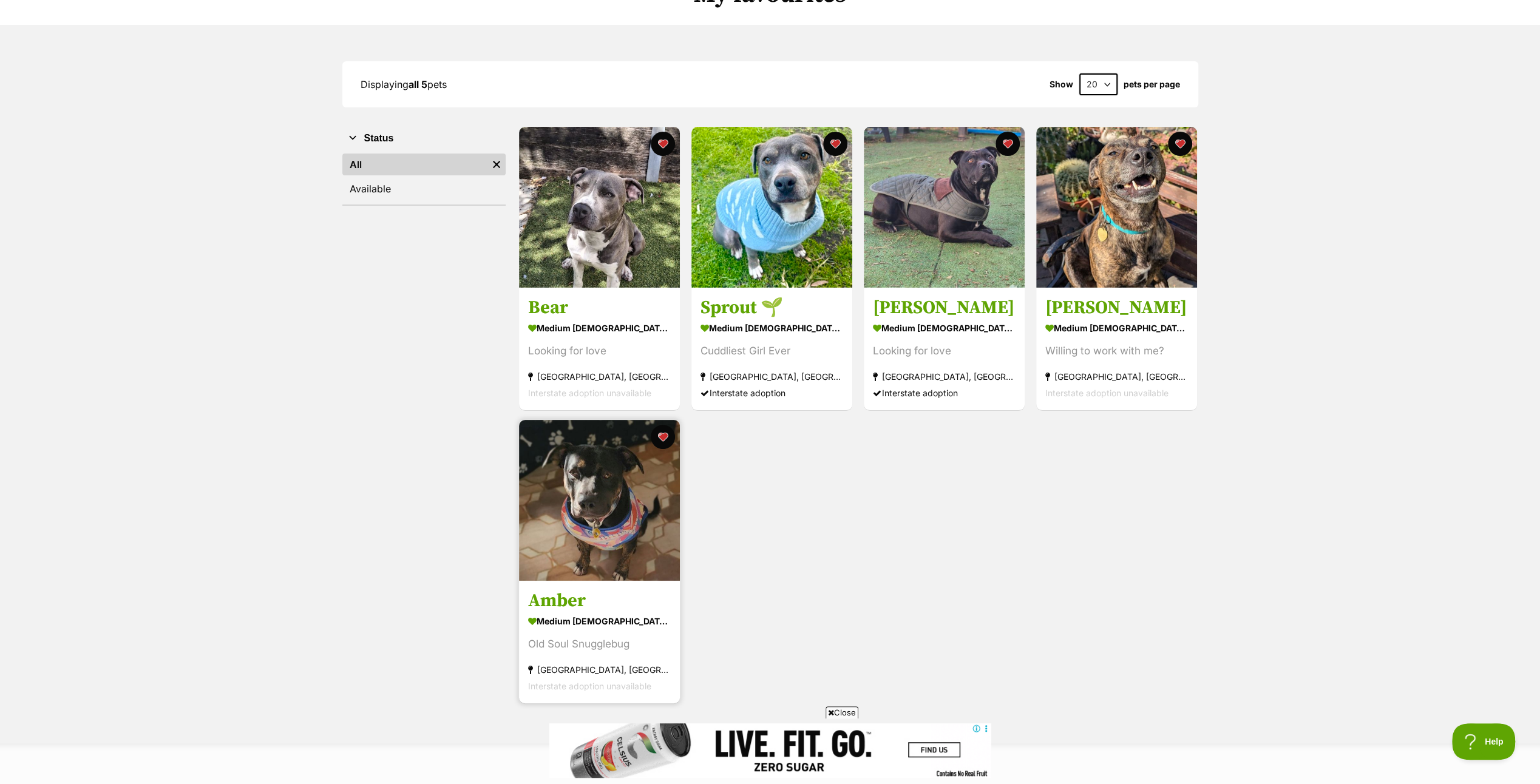
click at [595, 475] on img at bounding box center [598, 499] width 161 height 161
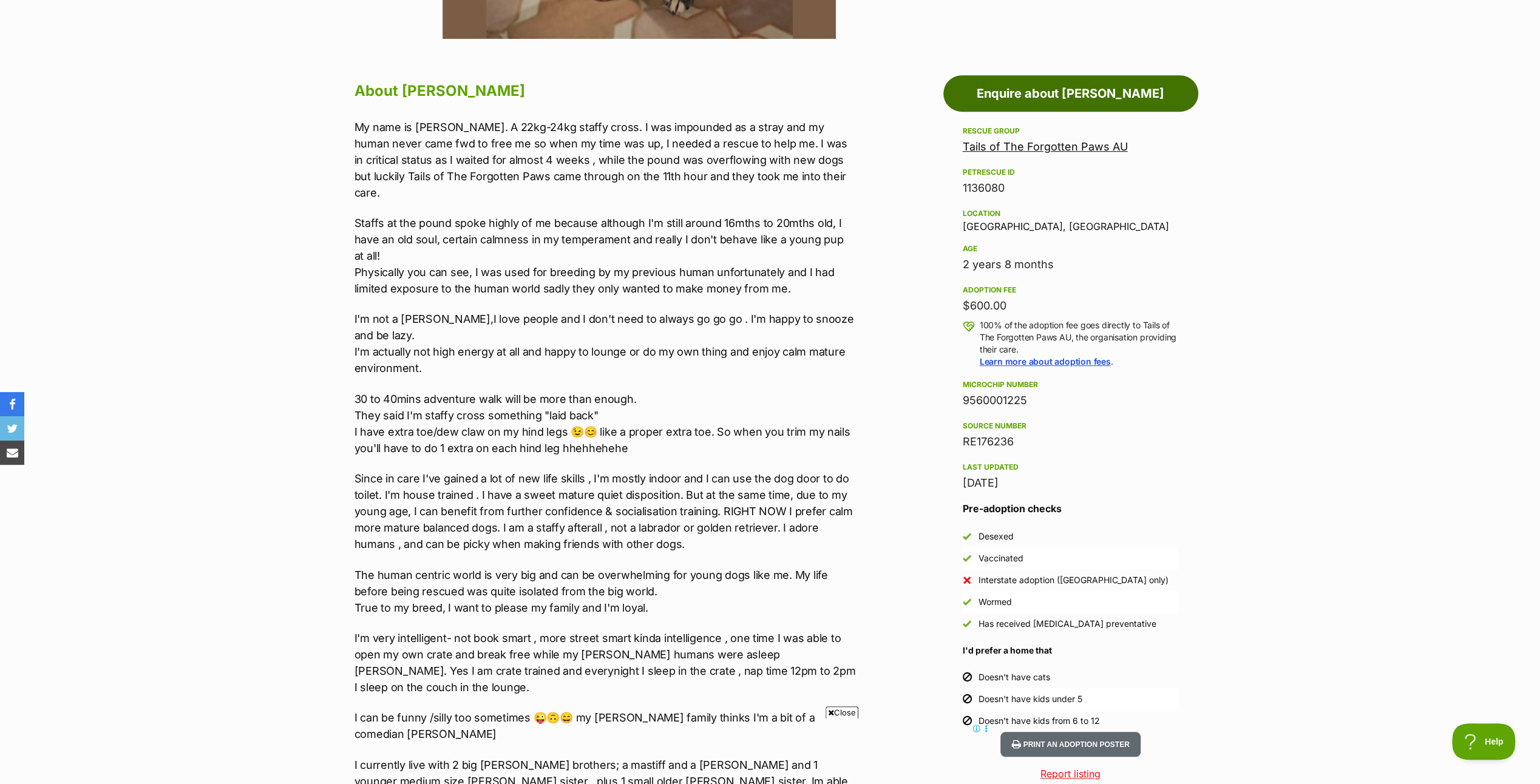
scroll to position [789, 0]
